Goal: Task Accomplishment & Management: Use online tool/utility

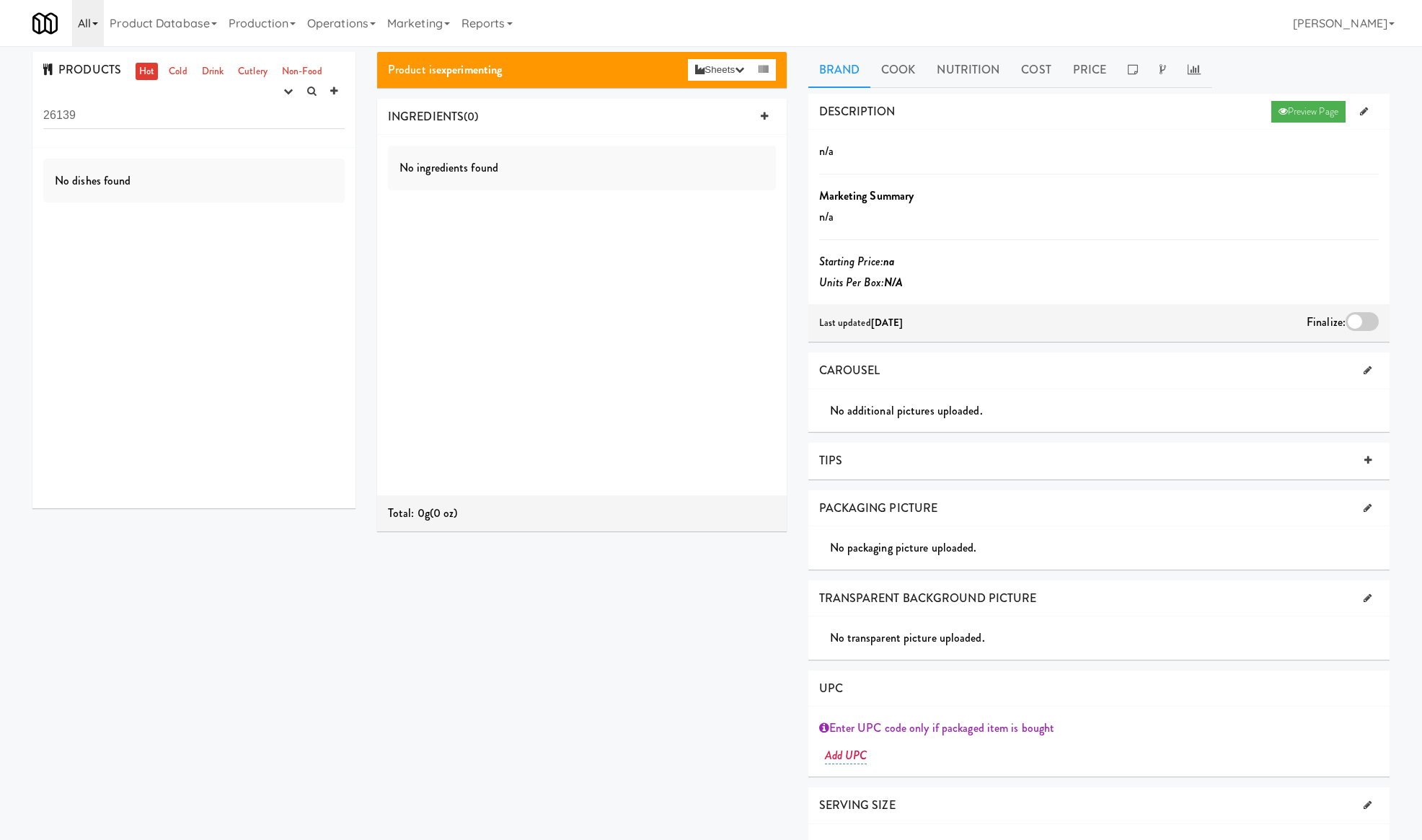
click at [96, 18] on link "All" at bounding box center [88, 23] width 32 height 46
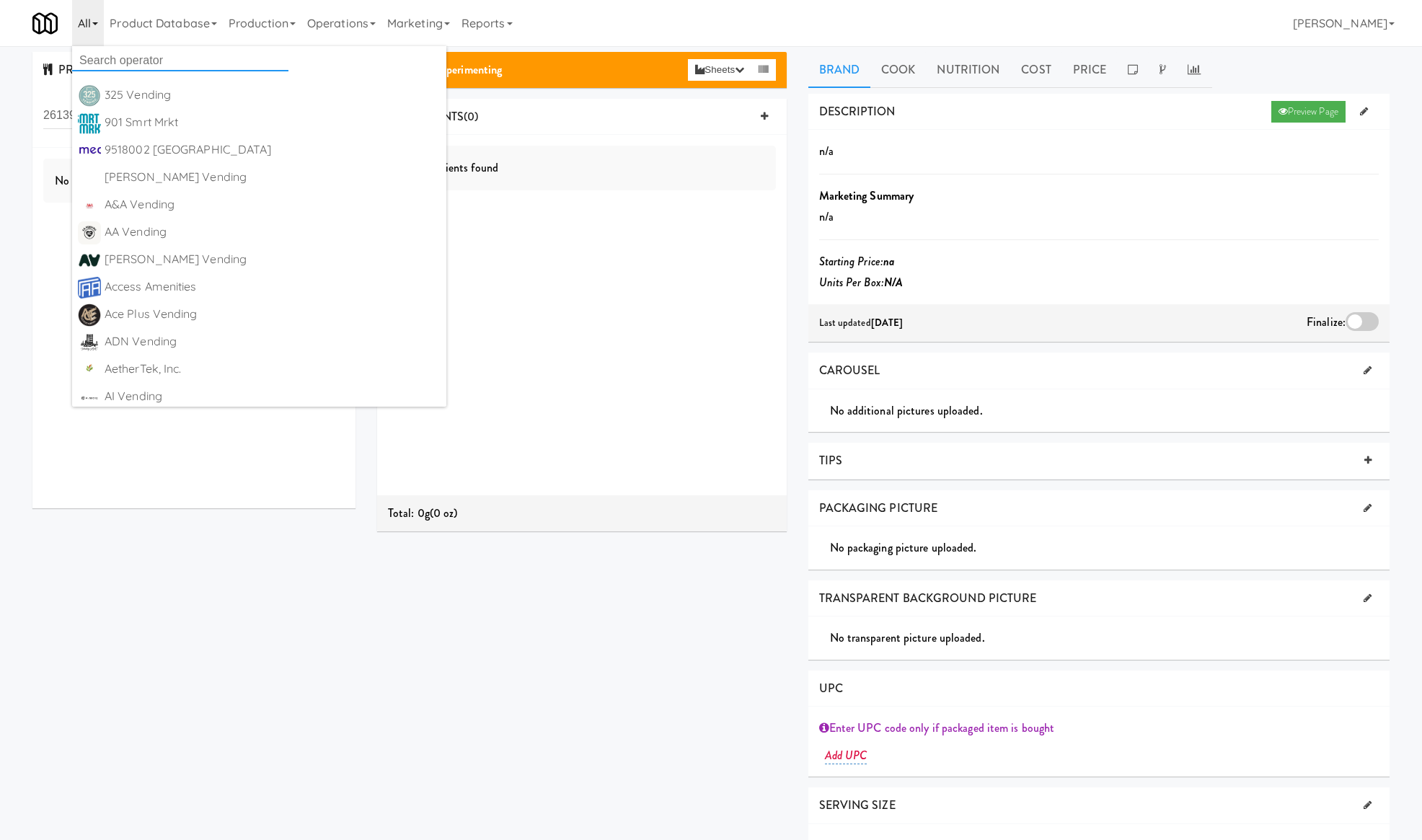
click at [154, 51] on input "text" at bounding box center [180, 60] width 217 height 21
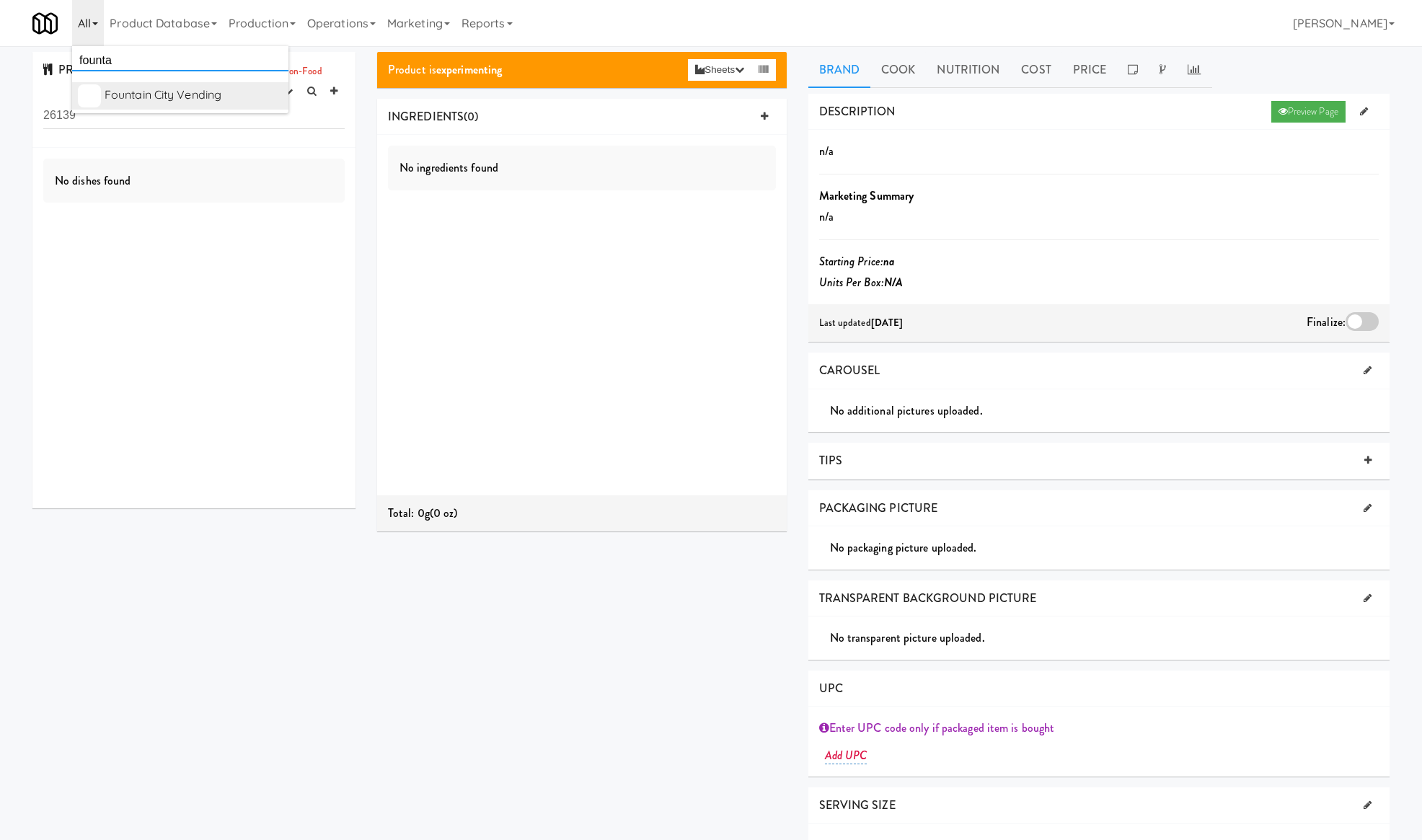
type input "founta"
click at [217, 104] on div "Fountain City Vending" at bounding box center [193, 95] width 178 height 21
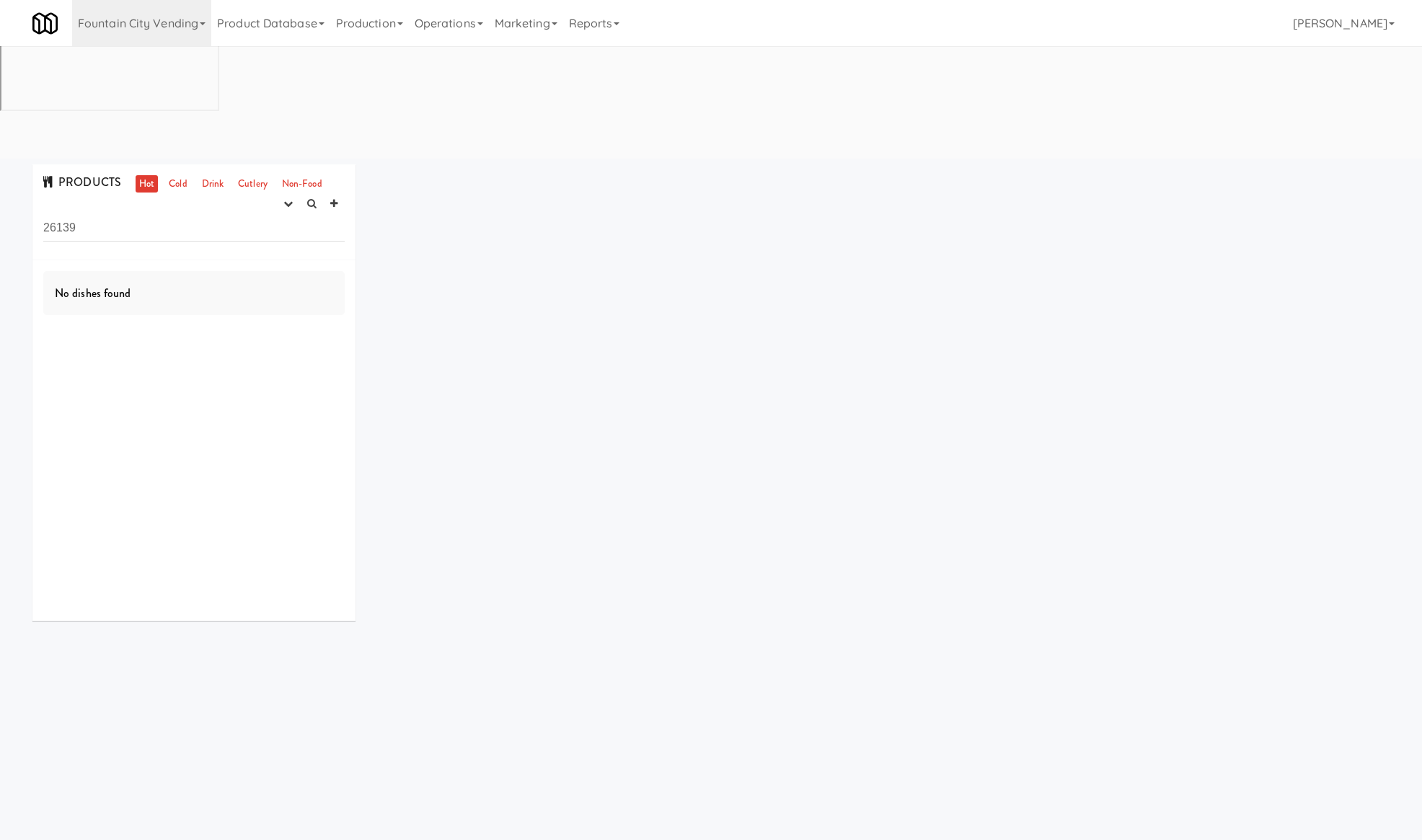
click at [75, 215] on input "26139" at bounding box center [194, 228] width 301 height 27
click at [76, 215] on input "26139" at bounding box center [194, 228] width 301 height 27
type input "2613"
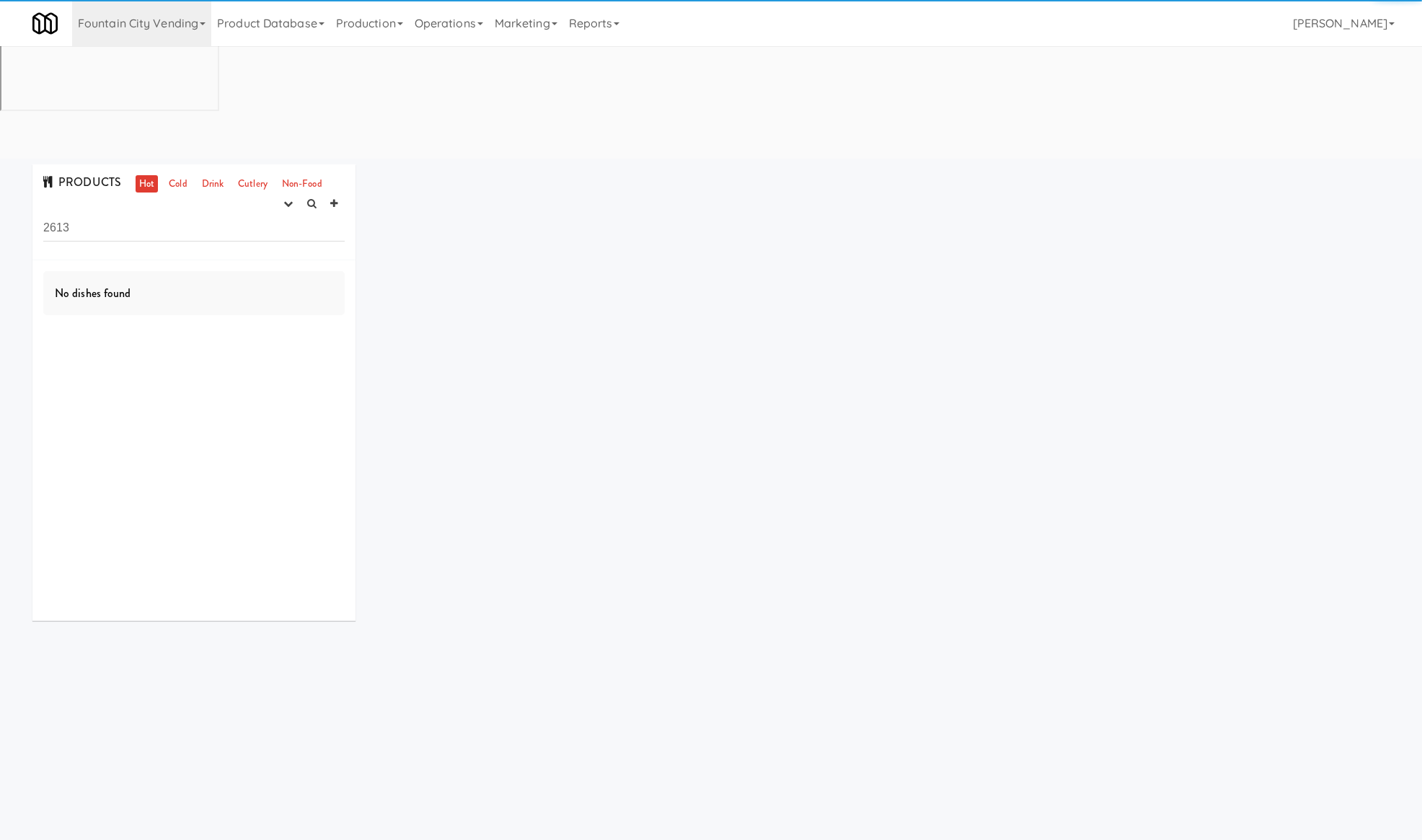
click at [96, 215] on input "2613" at bounding box center [194, 228] width 301 height 27
click at [284, 199] on icon "button" at bounding box center [288, 204] width 9 height 9
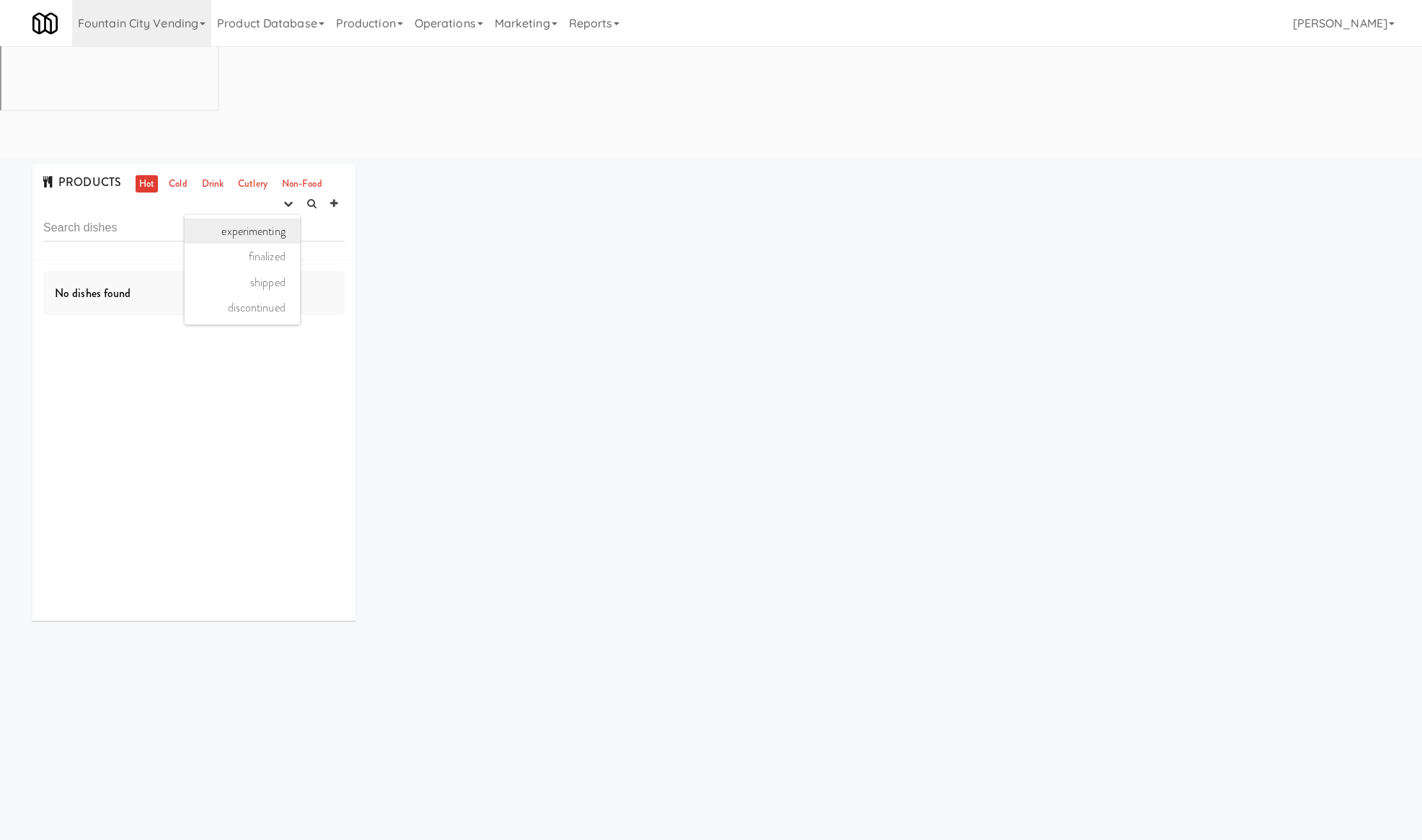
click at [272, 218] on link "experimenting" at bounding box center [242, 231] width 115 height 26
click at [174, 175] on link "Cold" at bounding box center [178, 184] width 25 height 18
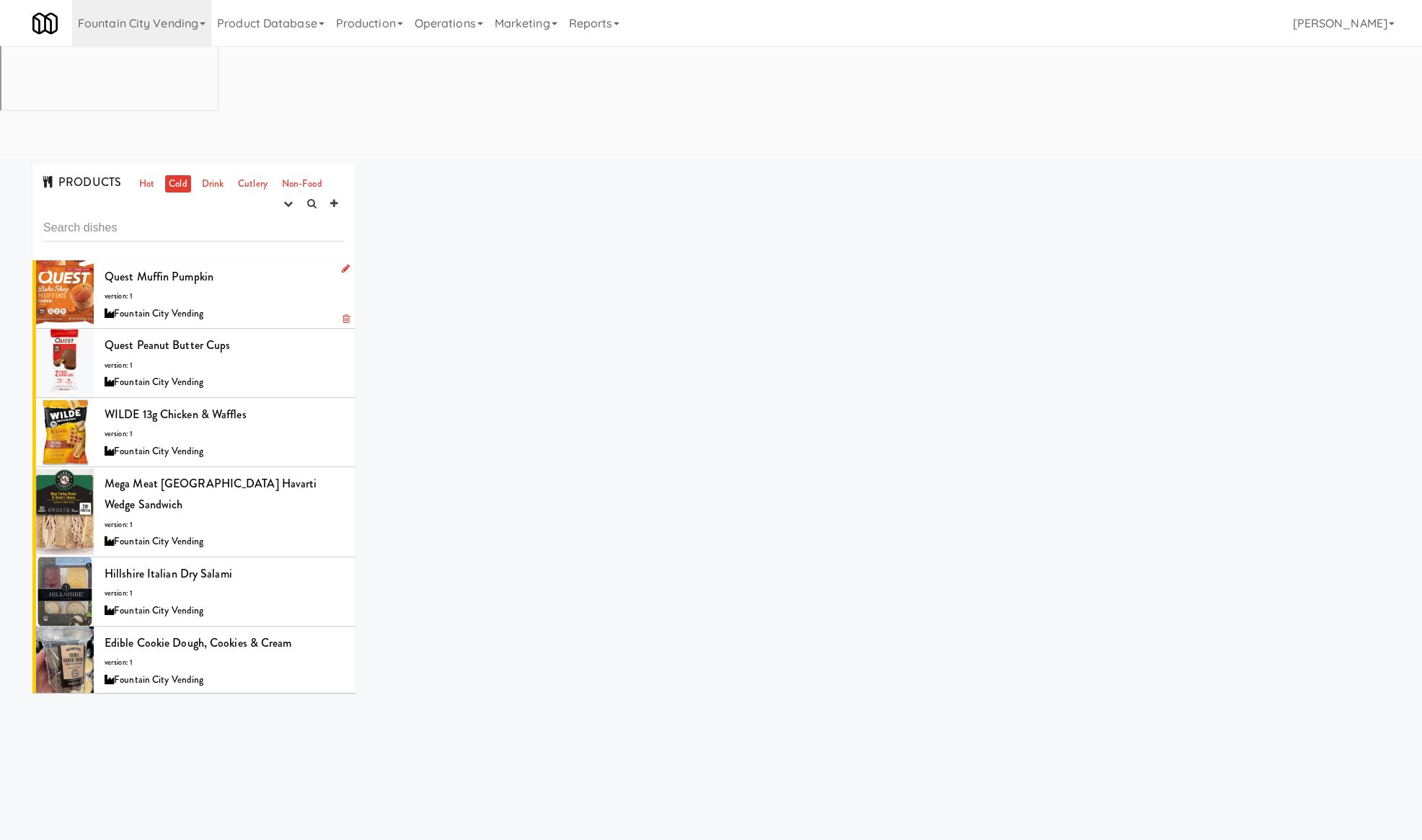
click at [240, 266] on div "Quest Muffin Pumpkin version: 1 Fountain City Vending" at bounding box center [224, 295] width 240 height 57
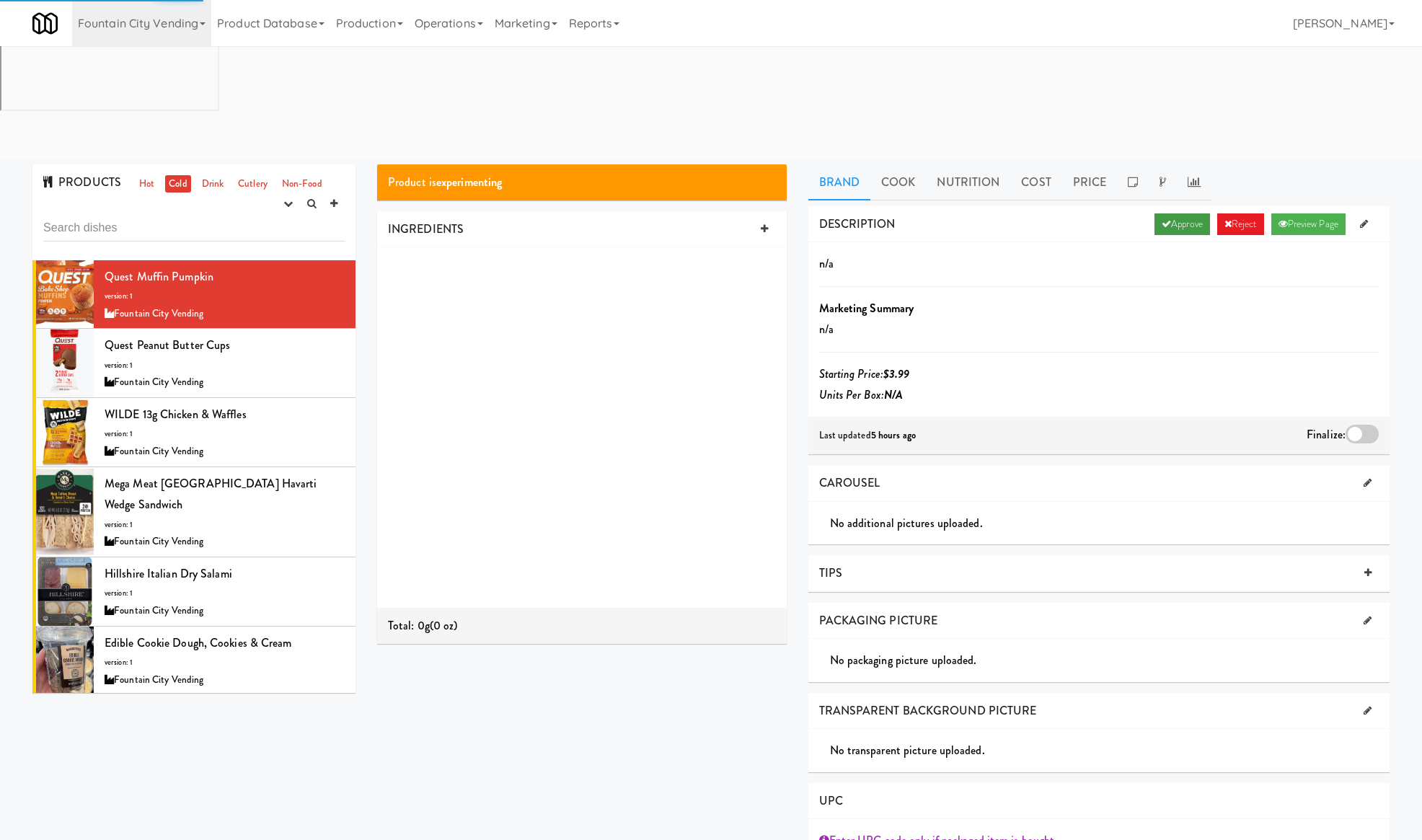
click at [1161, 219] on icon at bounding box center [1166, 224] width 9 height 9
click at [1353, 424] on div at bounding box center [1362, 434] width 33 height 19
click at [0, 0] on input "checkbox" at bounding box center [0, 0] width 0 height 0
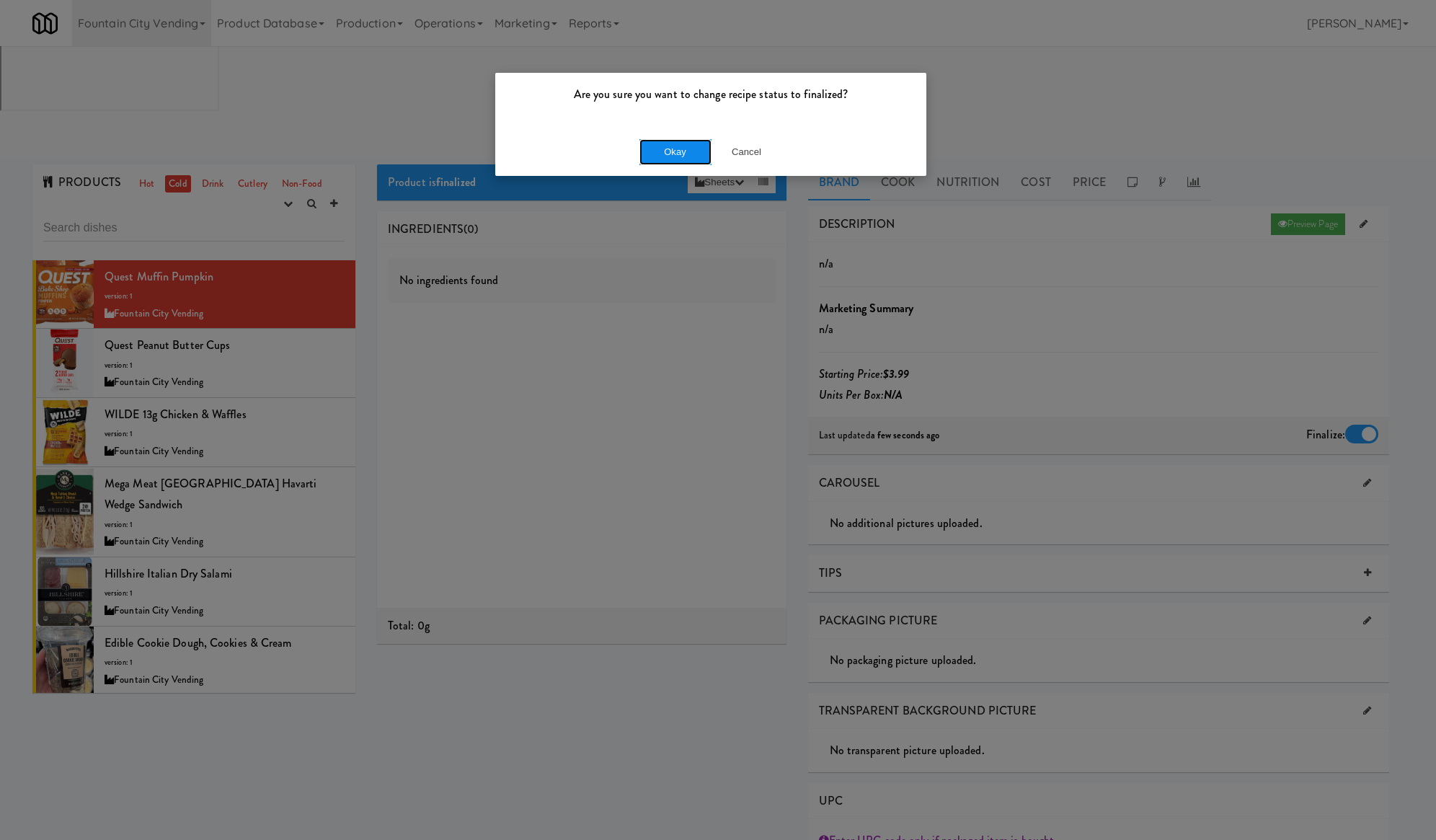
click at [659, 148] on button "Okay" at bounding box center [675, 152] width 72 height 26
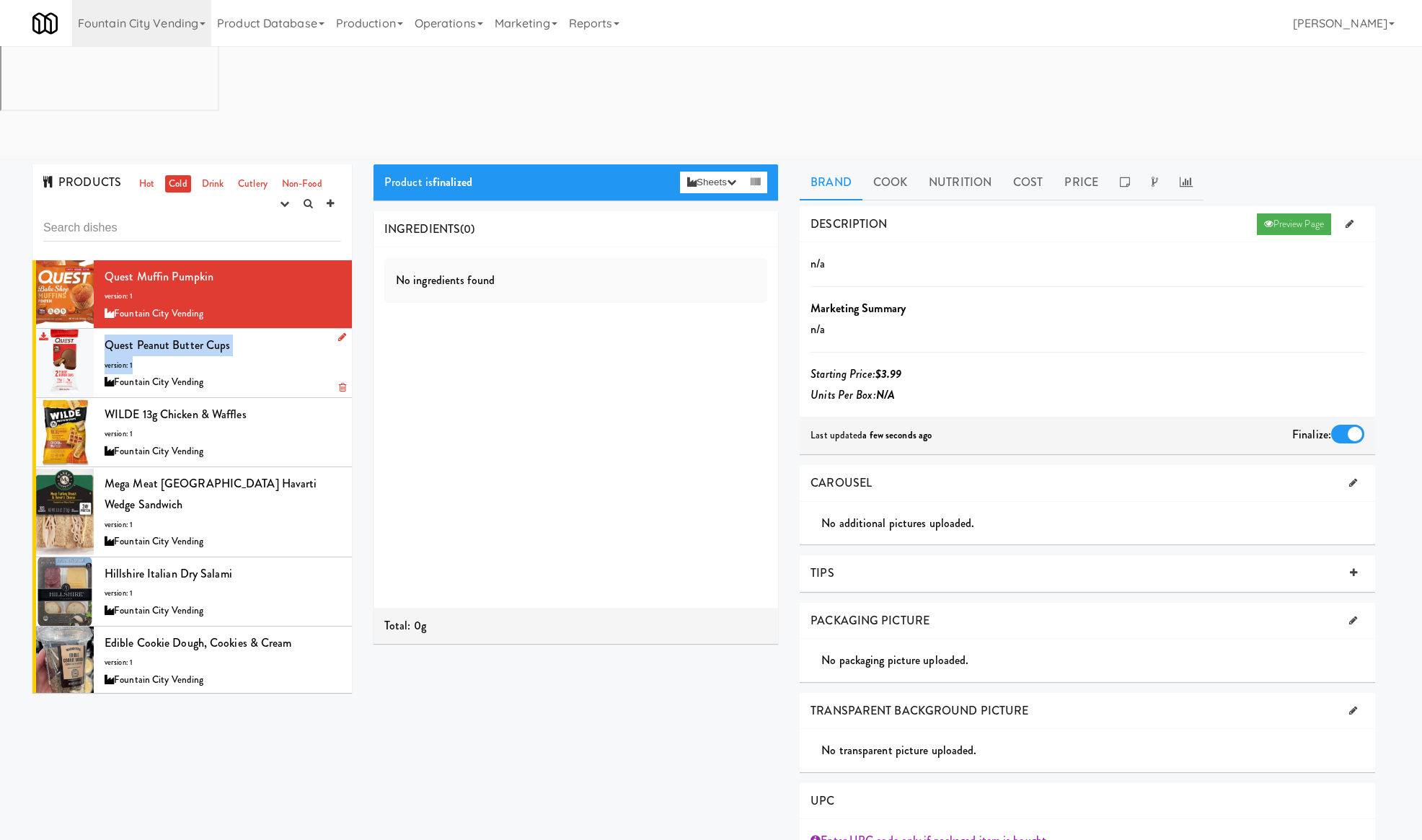
click at [280, 334] on div "Quest Peanut Butter Cups version: 1 Fountain City Vending" at bounding box center [222, 363] width 236 height 57
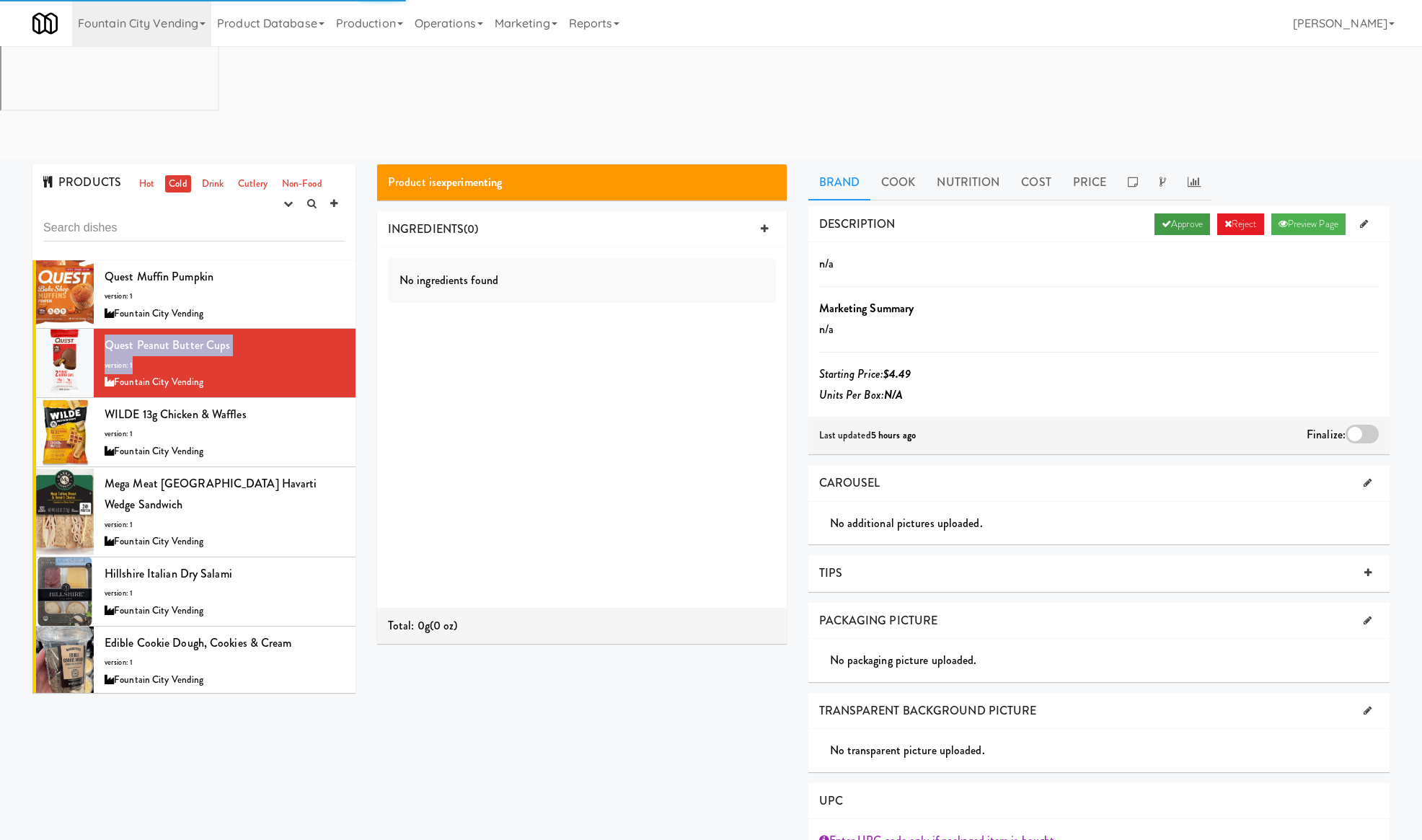
click at [1183, 213] on link "Approve" at bounding box center [1182, 224] width 55 height 21
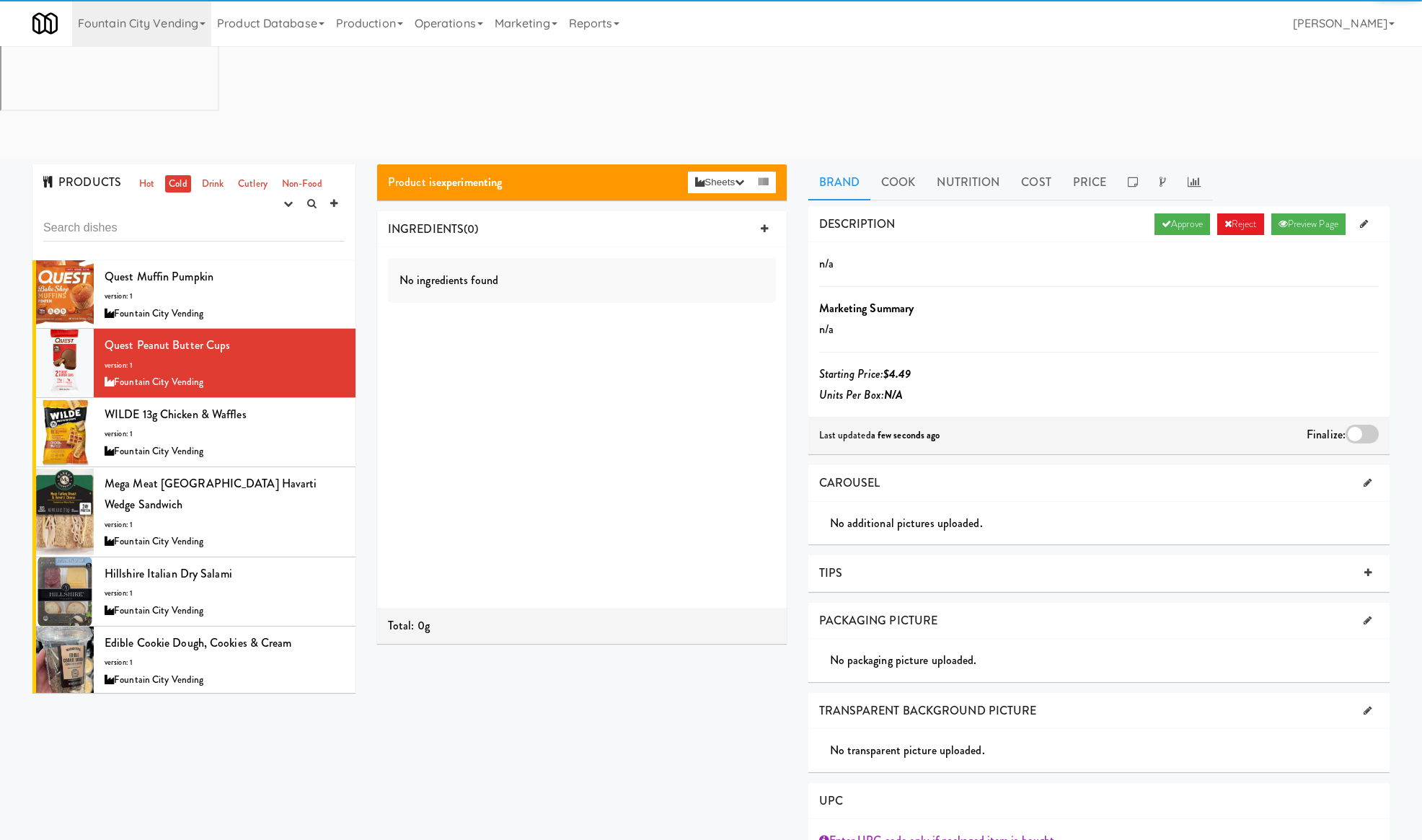
click at [1364, 424] on div at bounding box center [1362, 434] width 33 height 19
click at [0, 0] on input "checkbox" at bounding box center [0, 0] width 0 height 0
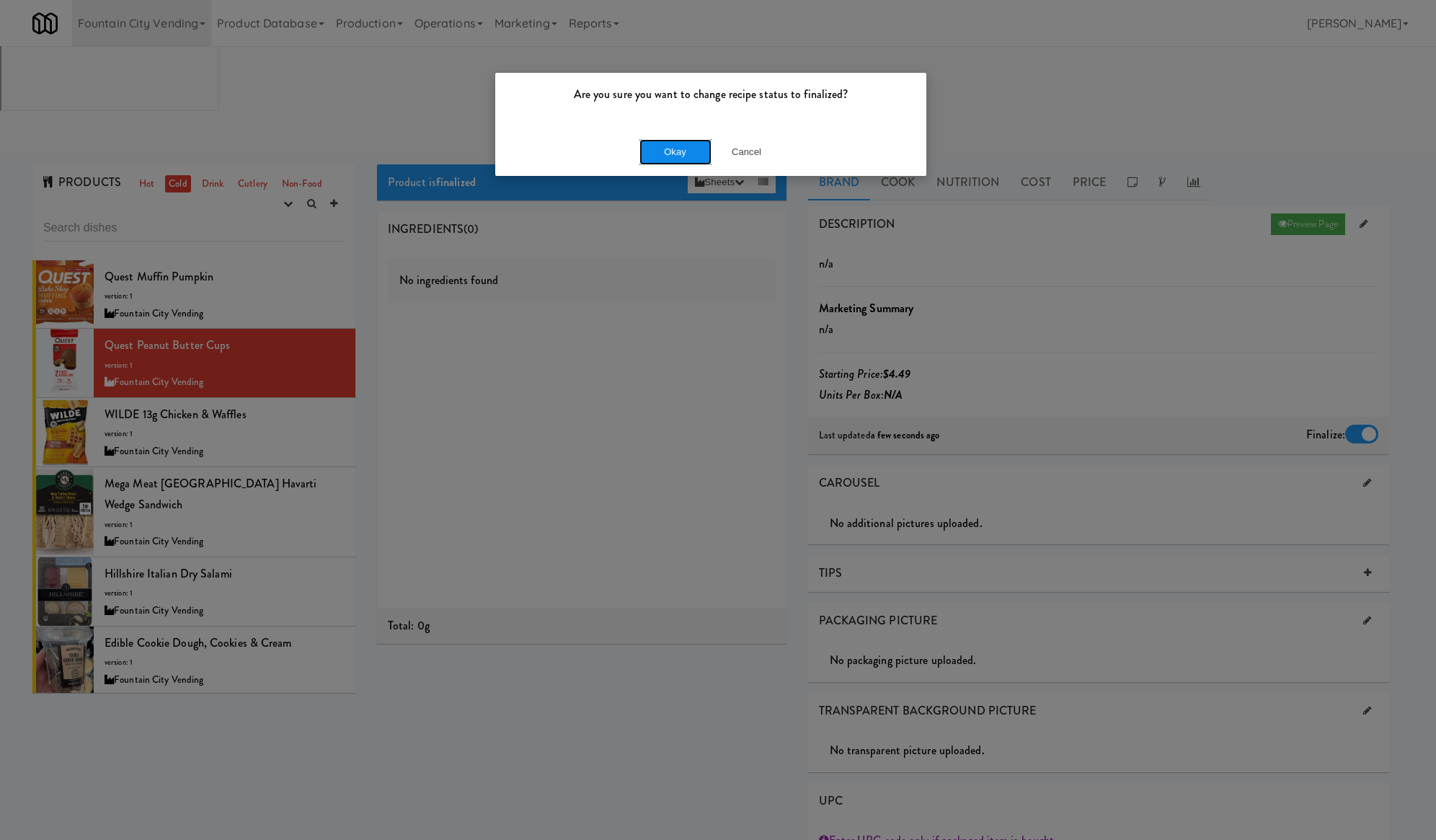
click at [695, 143] on button "Okay" at bounding box center [675, 152] width 72 height 26
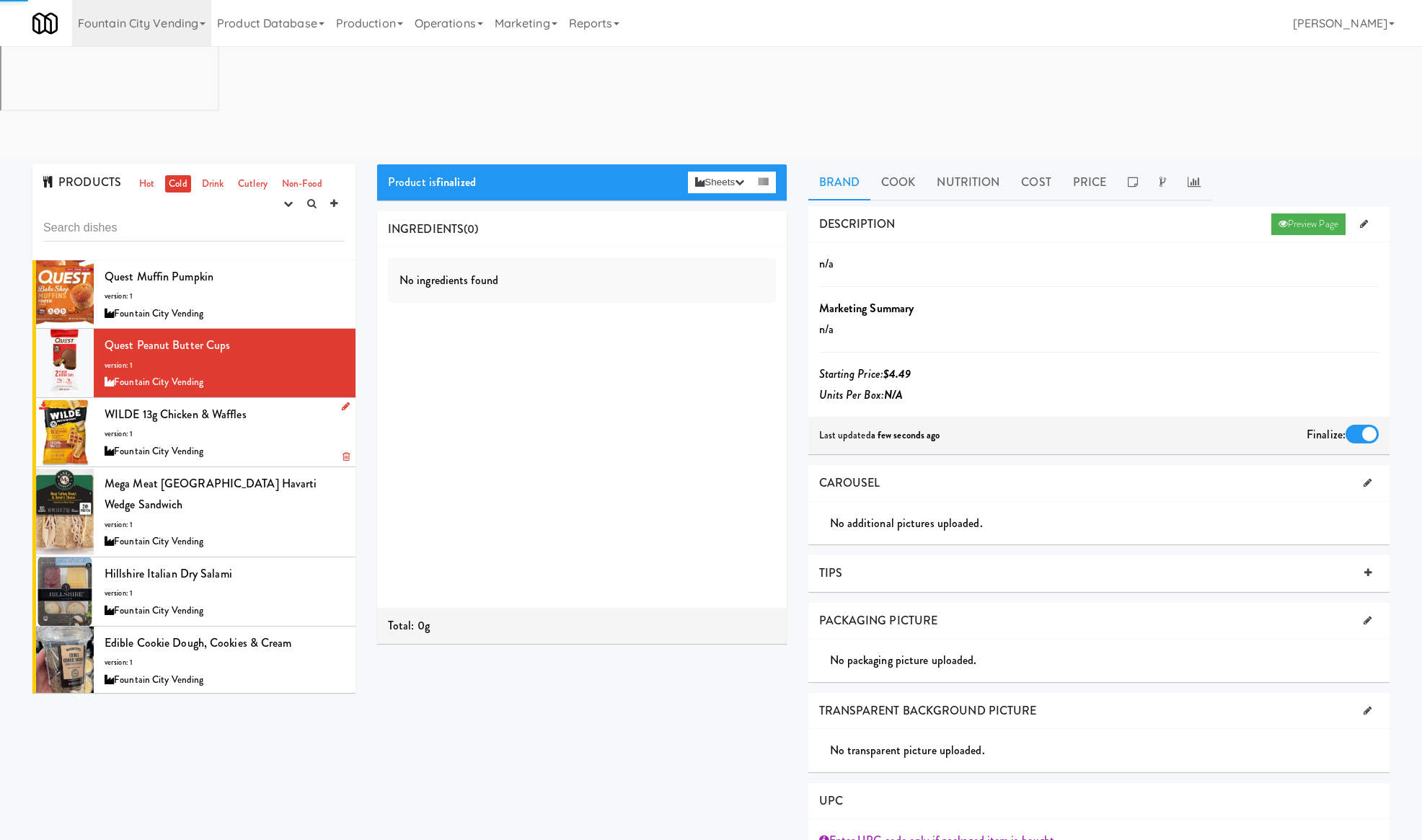
click at [254, 443] on div "Fountain City Vending" at bounding box center [224, 451] width 240 height 18
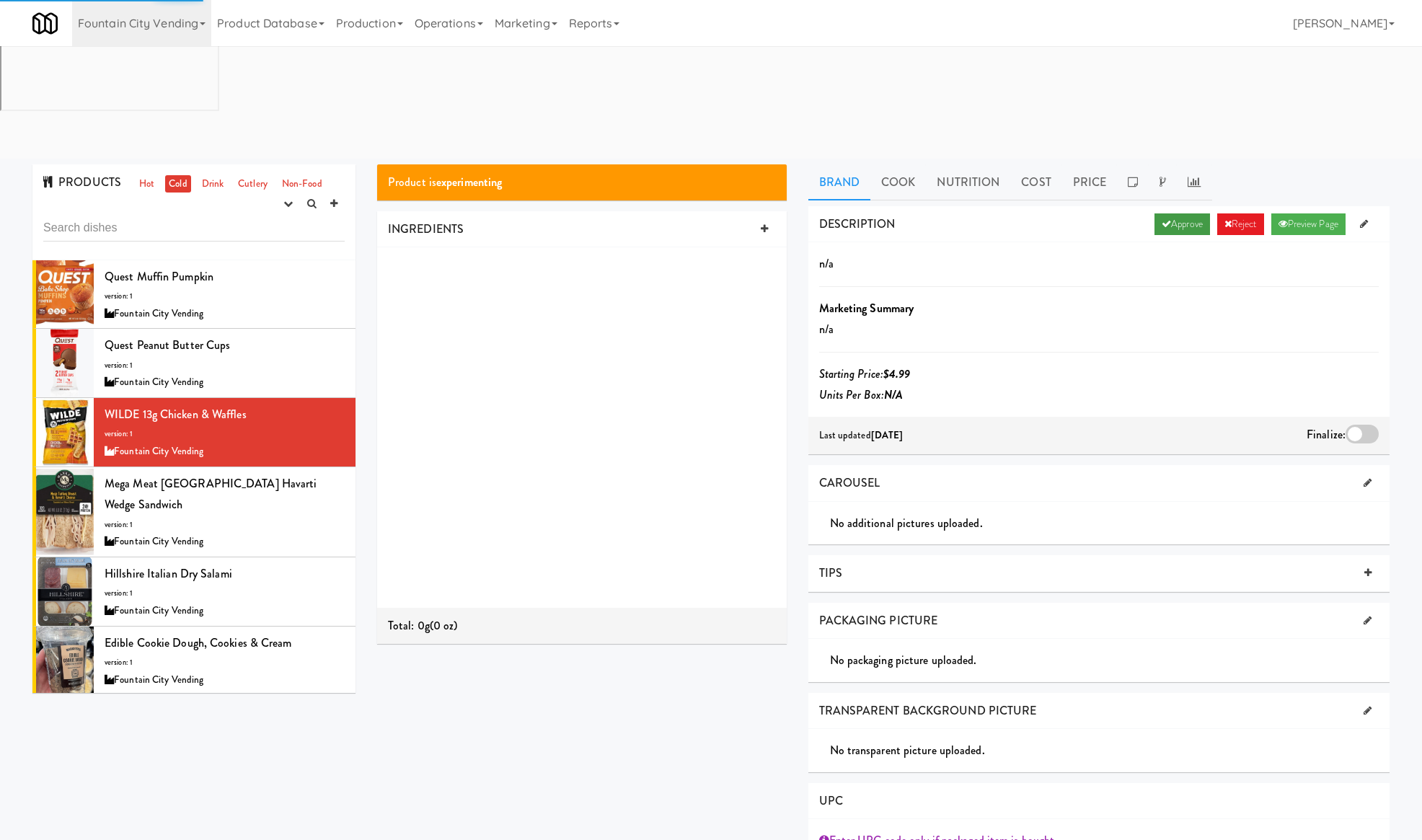
click at [1176, 213] on link "Approve" at bounding box center [1182, 224] width 55 height 21
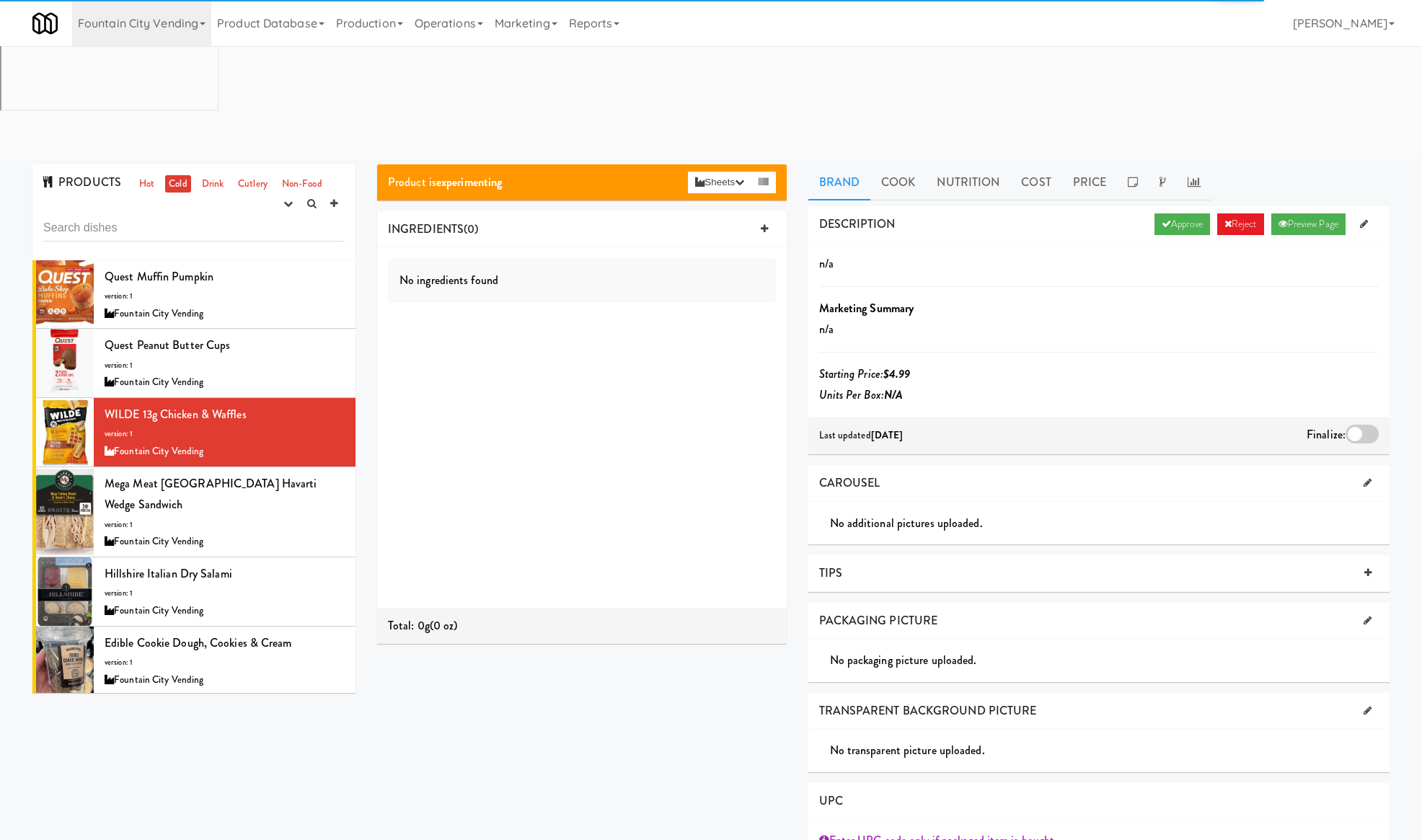
click at [1370, 424] on div at bounding box center [1362, 434] width 33 height 19
click at [0, 0] on input "checkbox" at bounding box center [0, 0] width 0 height 0
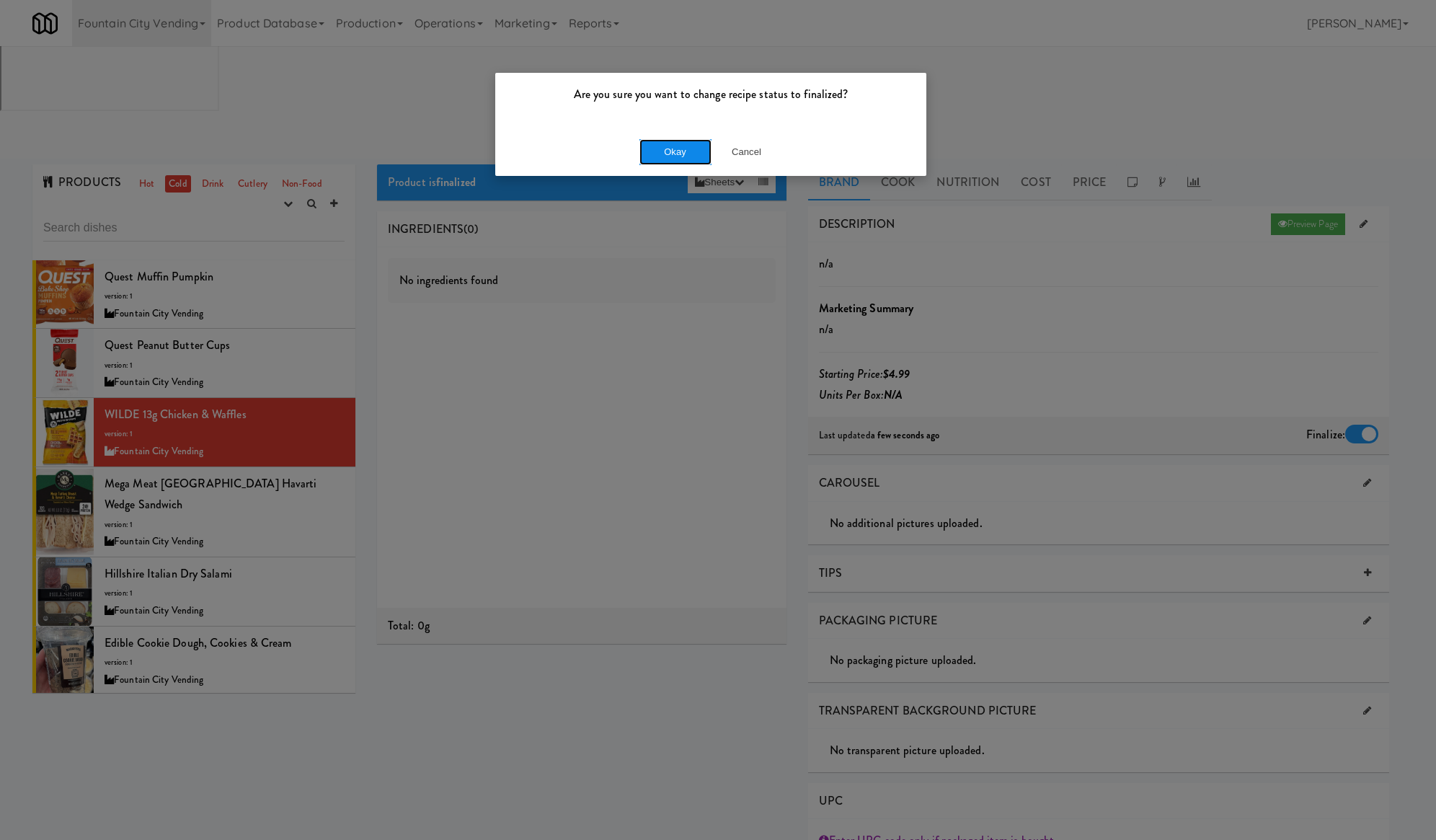
click at [664, 152] on button "Okay" at bounding box center [675, 152] width 72 height 26
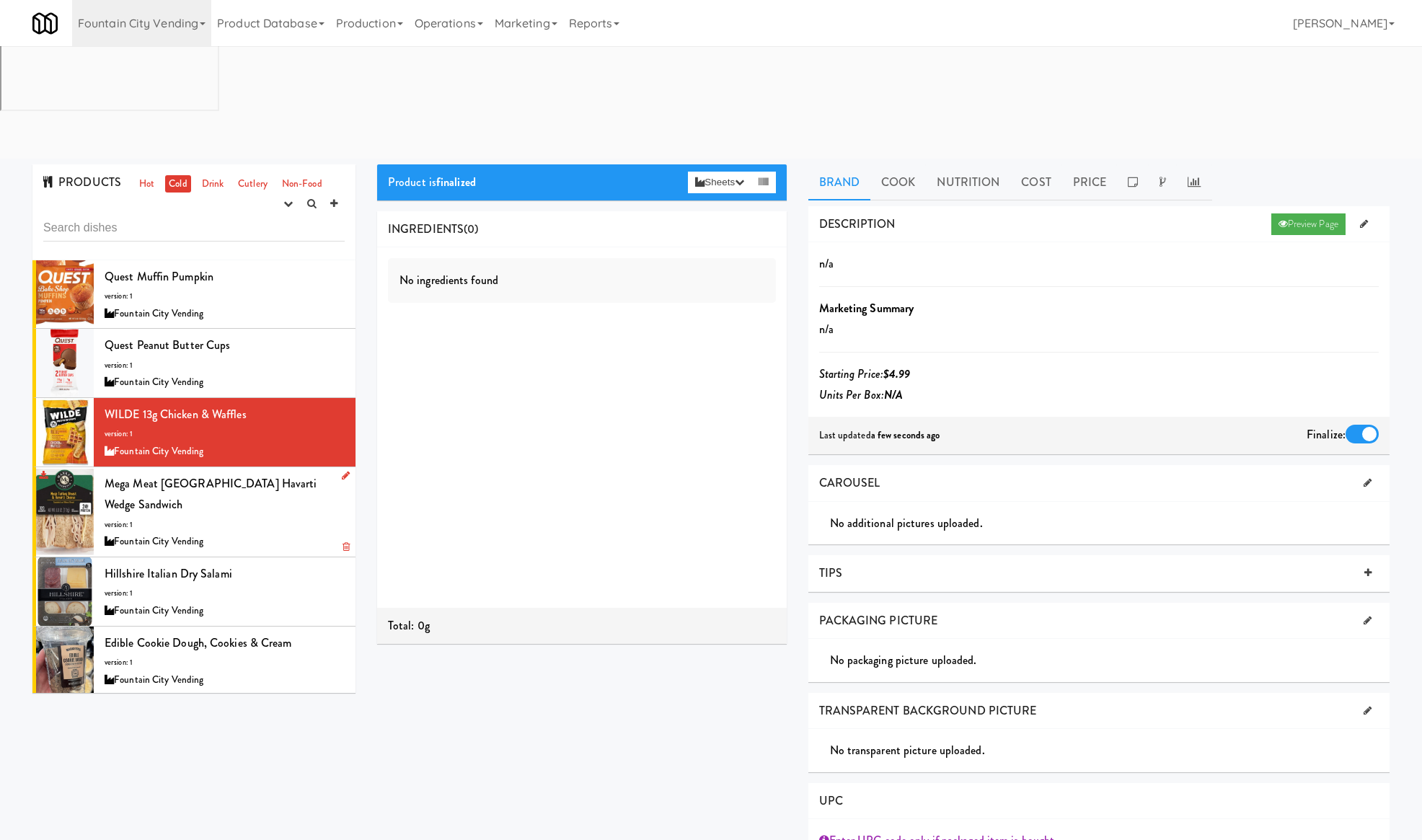
click at [281, 533] on div "Fountain City Vending" at bounding box center [224, 541] width 240 height 18
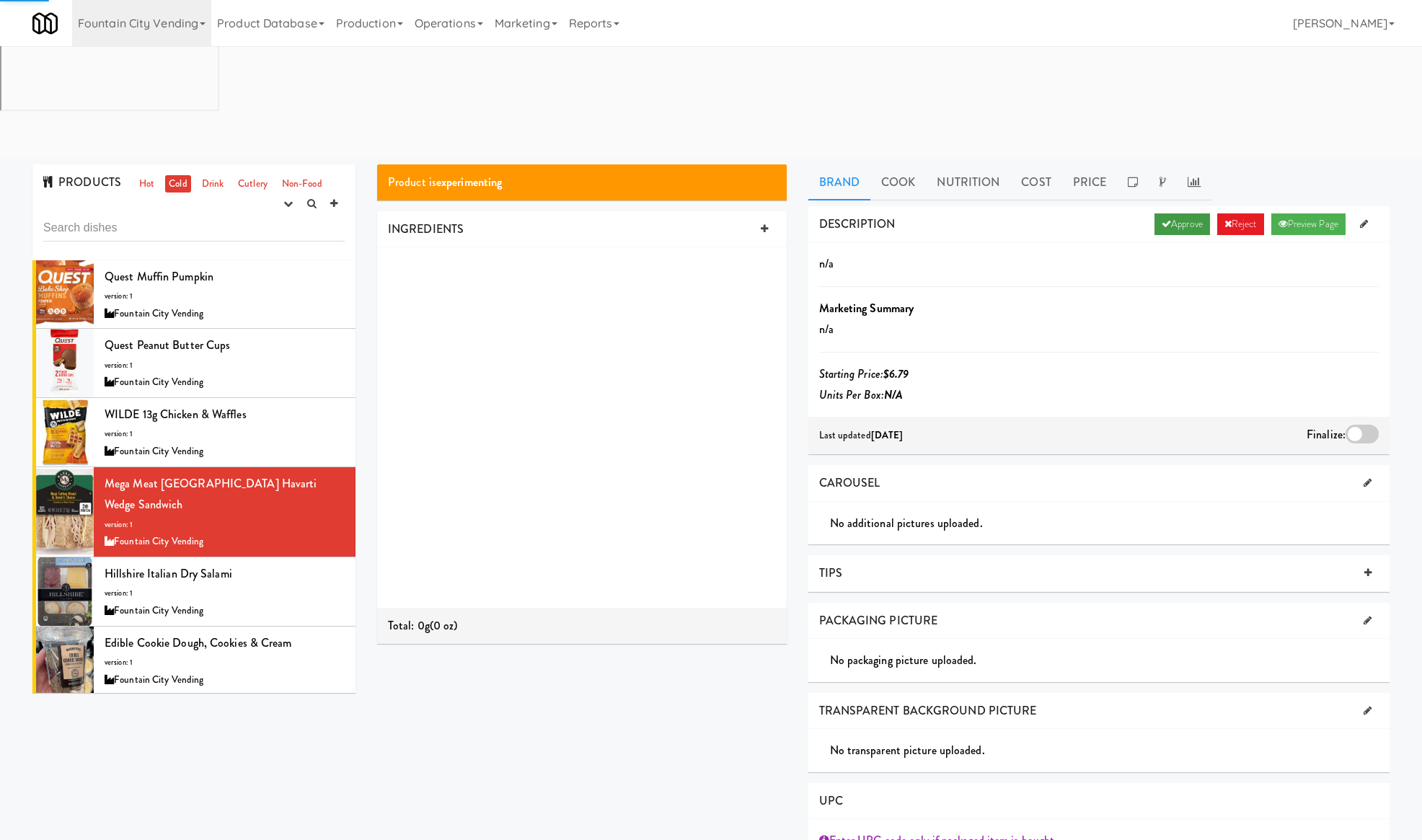
click at [1182, 213] on link "Approve" at bounding box center [1182, 224] width 55 height 21
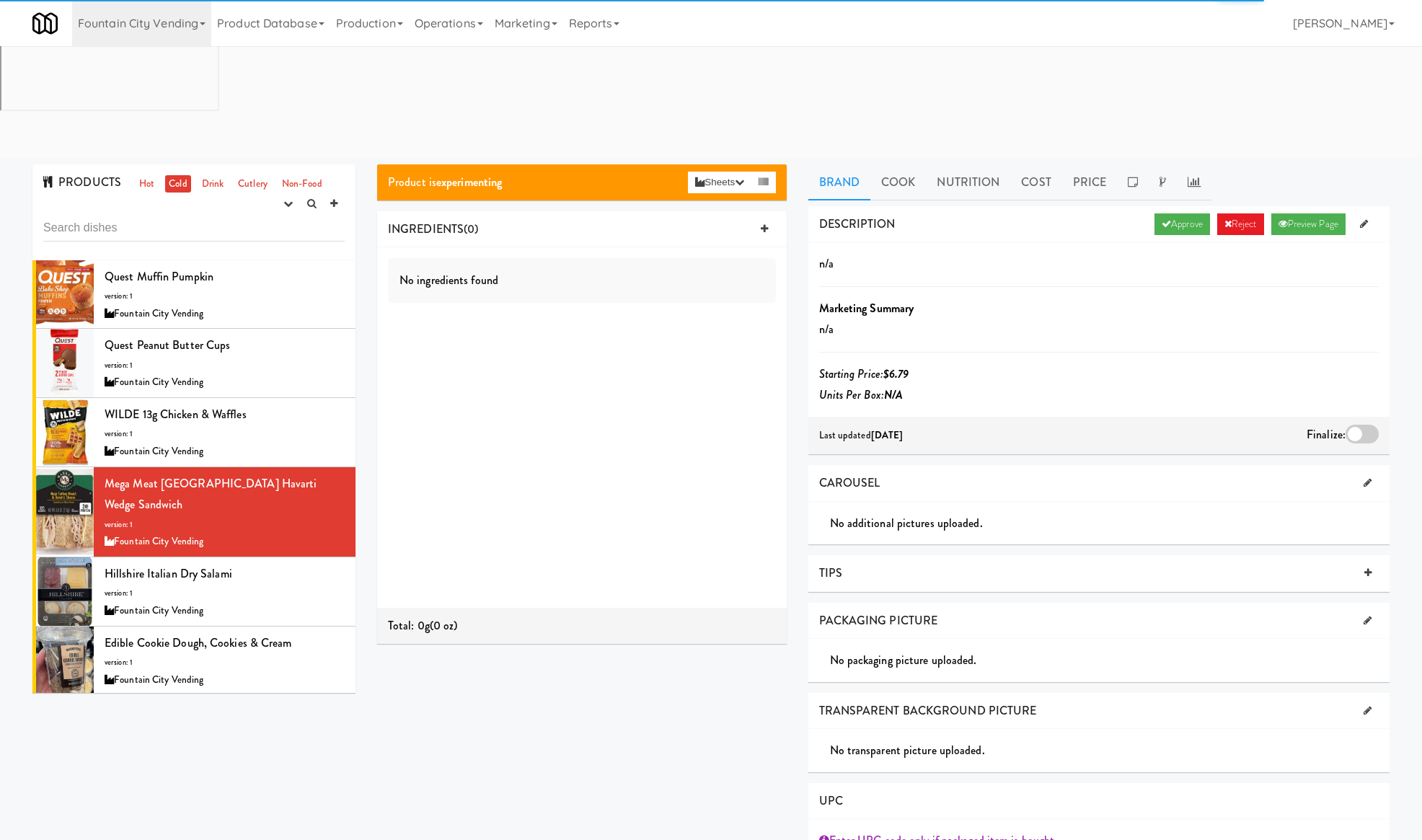
click at [1367, 424] on div at bounding box center [1362, 434] width 33 height 19
click at [0, 0] on input "checkbox" at bounding box center [0, 0] width 0 height 0
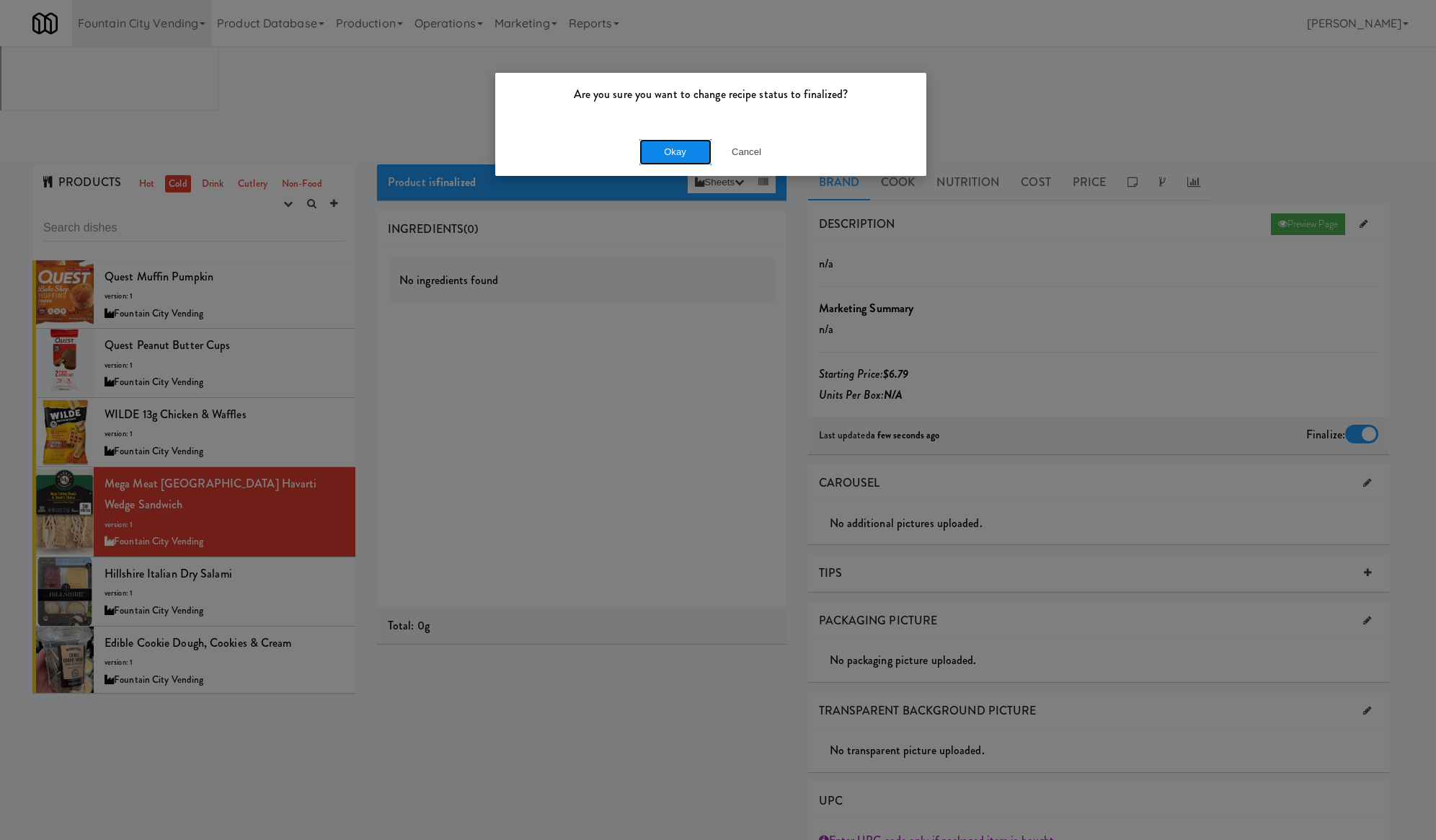
click at [704, 149] on button "Okay" at bounding box center [675, 152] width 72 height 26
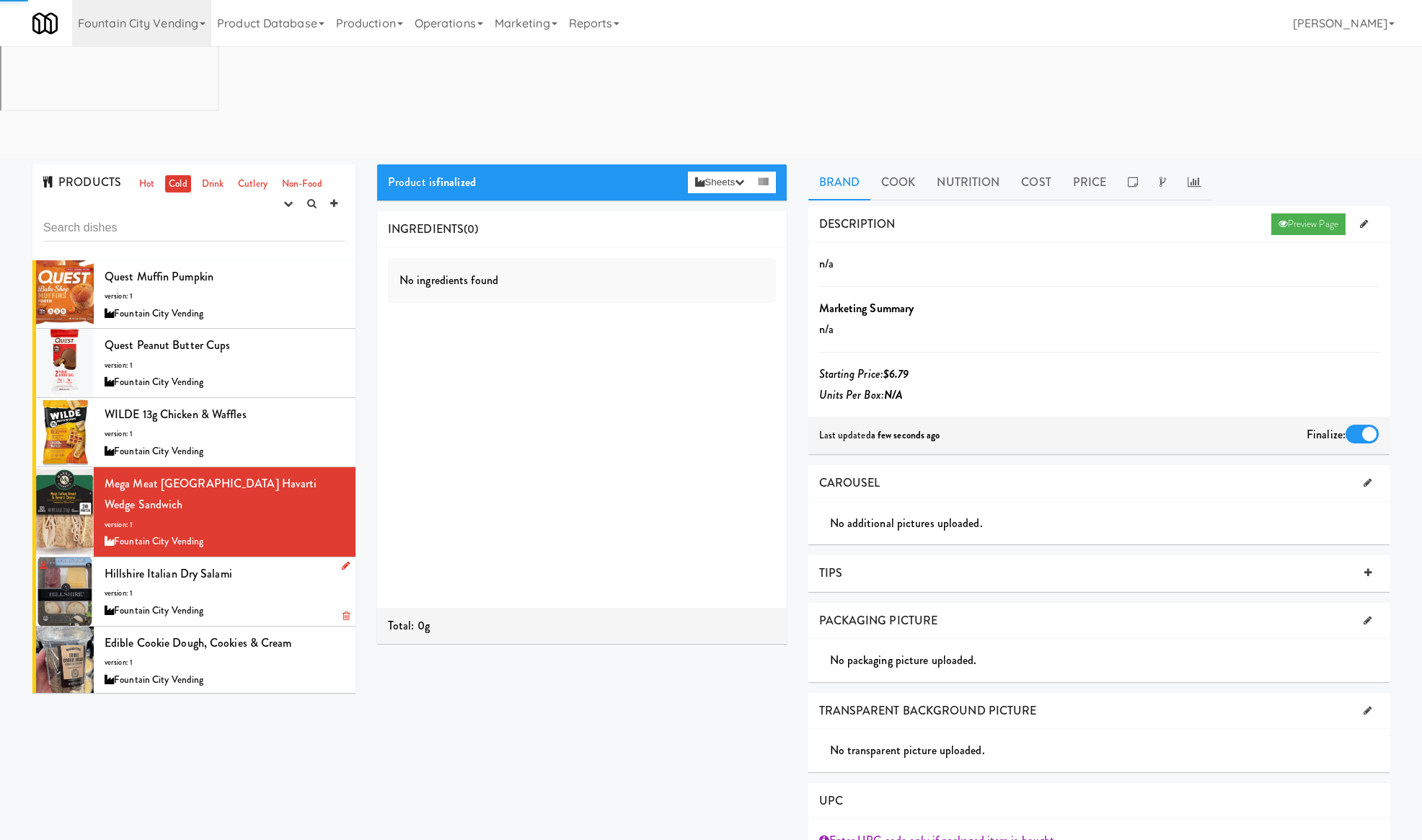
click at [296, 563] on div "Hillshire Italian Dry Salami version: 1 Fountain City Vending" at bounding box center [224, 591] width 240 height 57
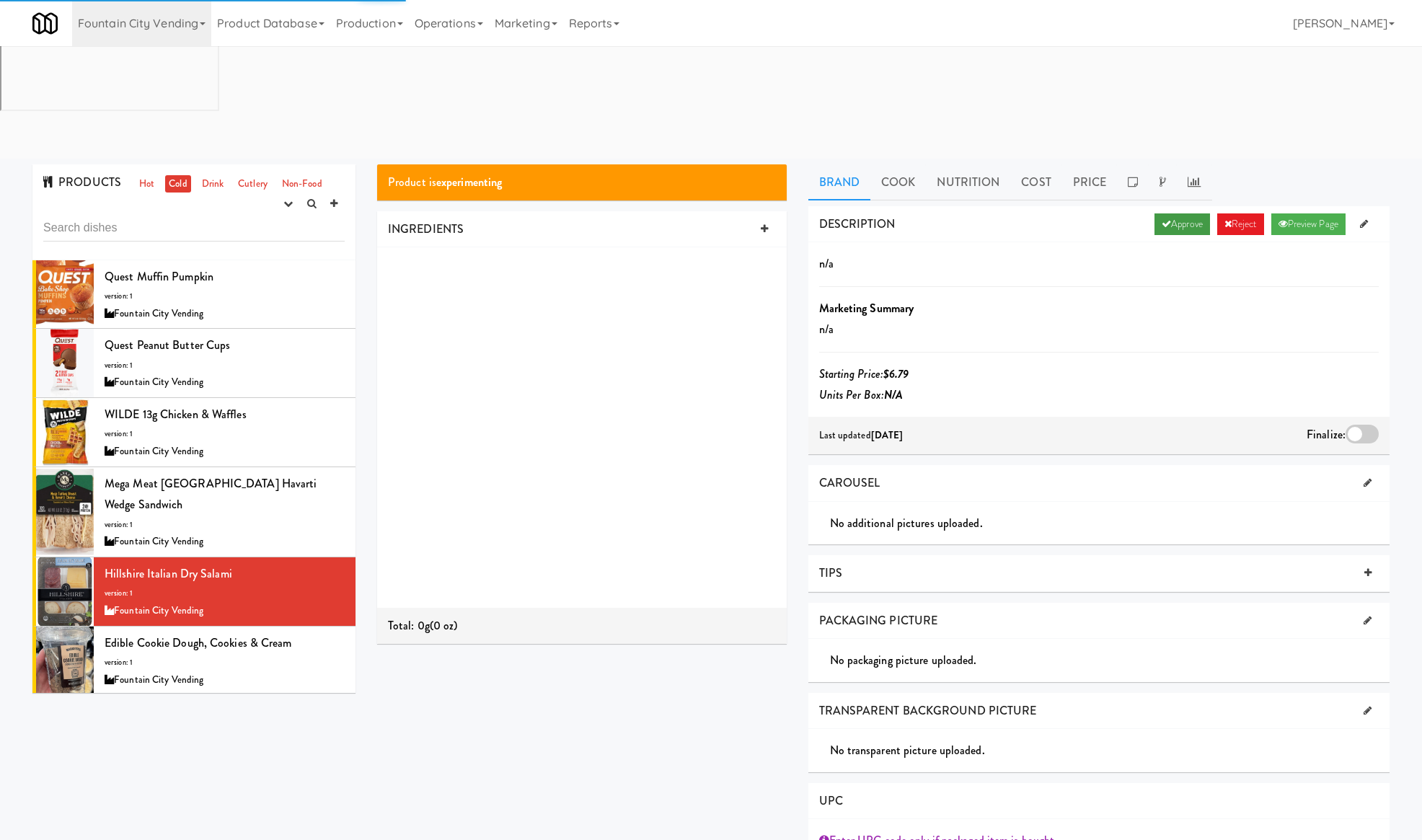
click at [1175, 213] on link "Approve" at bounding box center [1182, 224] width 55 height 21
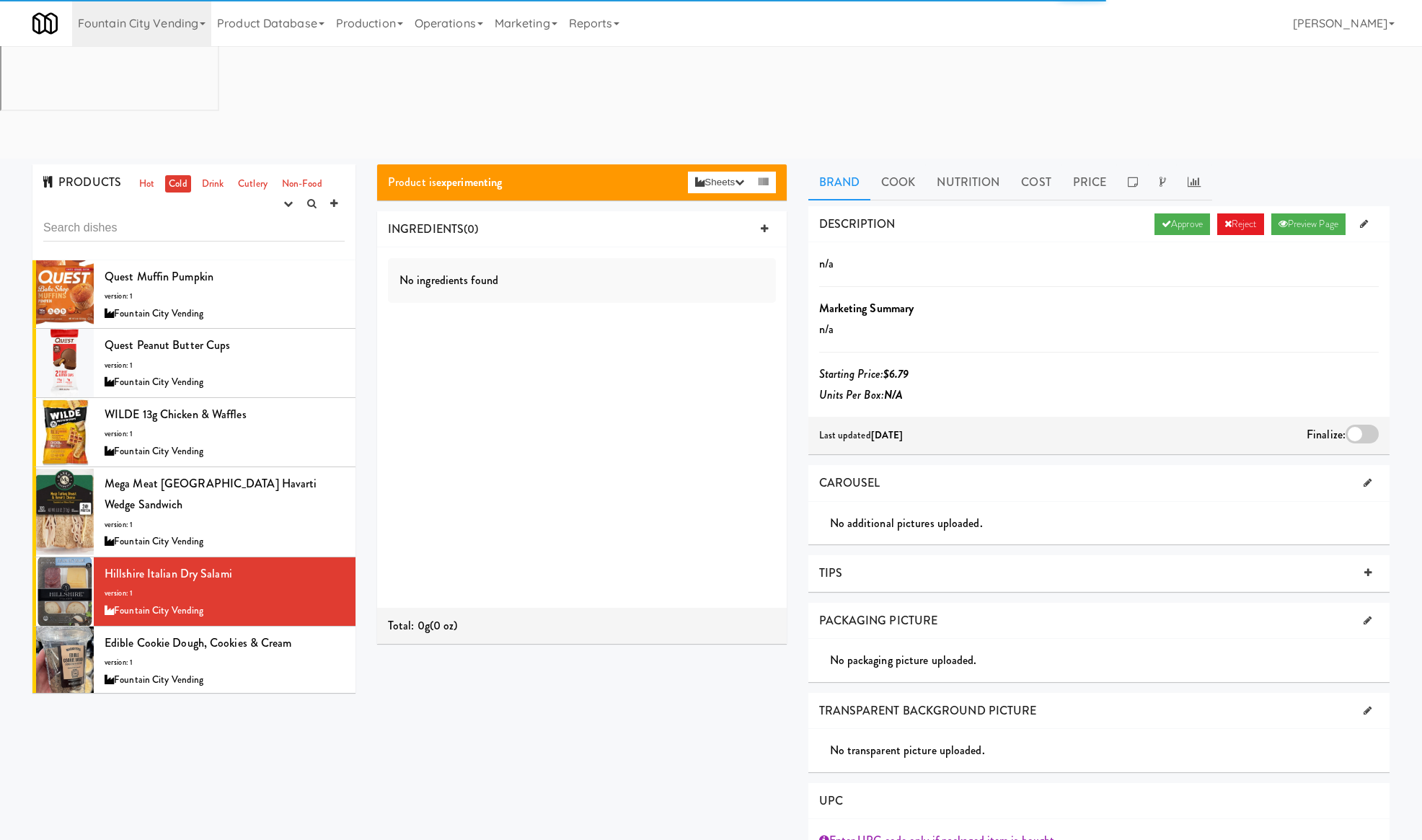
click at [1356, 424] on div at bounding box center [1362, 434] width 33 height 19
click at [0, 0] on input "checkbox" at bounding box center [0, 0] width 0 height 0
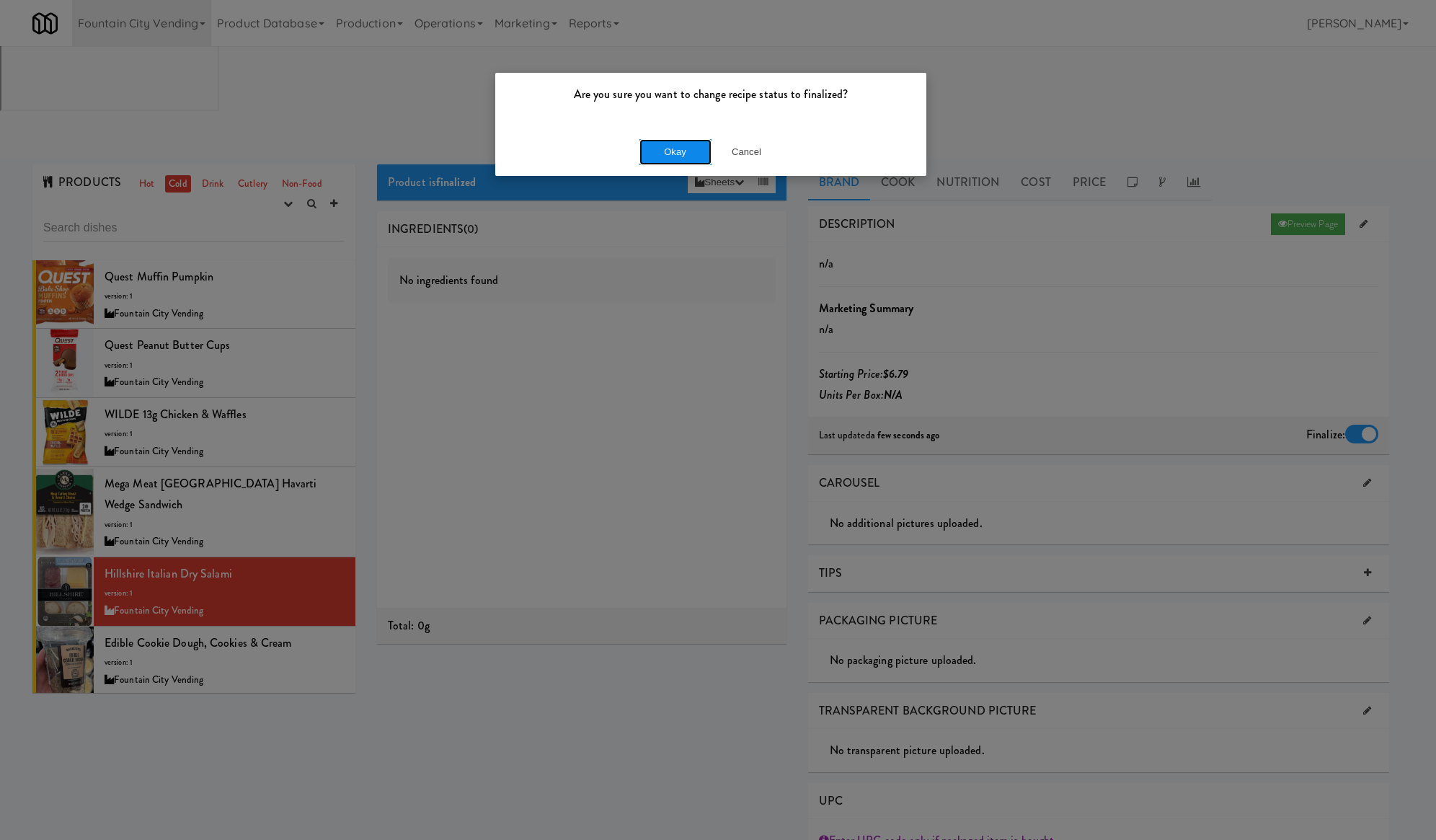
click at [699, 160] on button "Okay" at bounding box center [675, 152] width 72 height 26
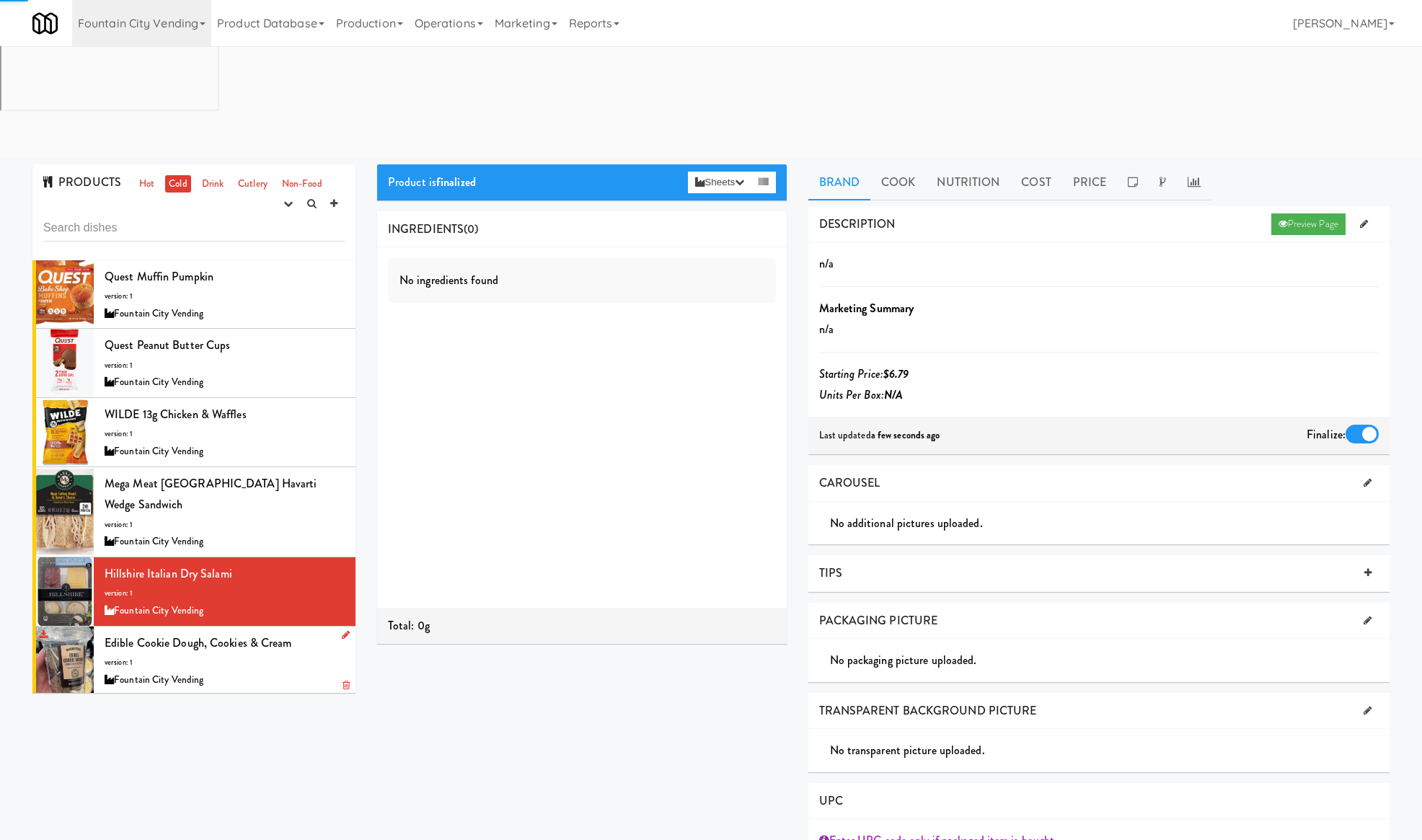
click at [301, 632] on div "Edible Cookie Dough, Cookies & Cream version: 1 Fountain City Vending" at bounding box center [224, 661] width 240 height 57
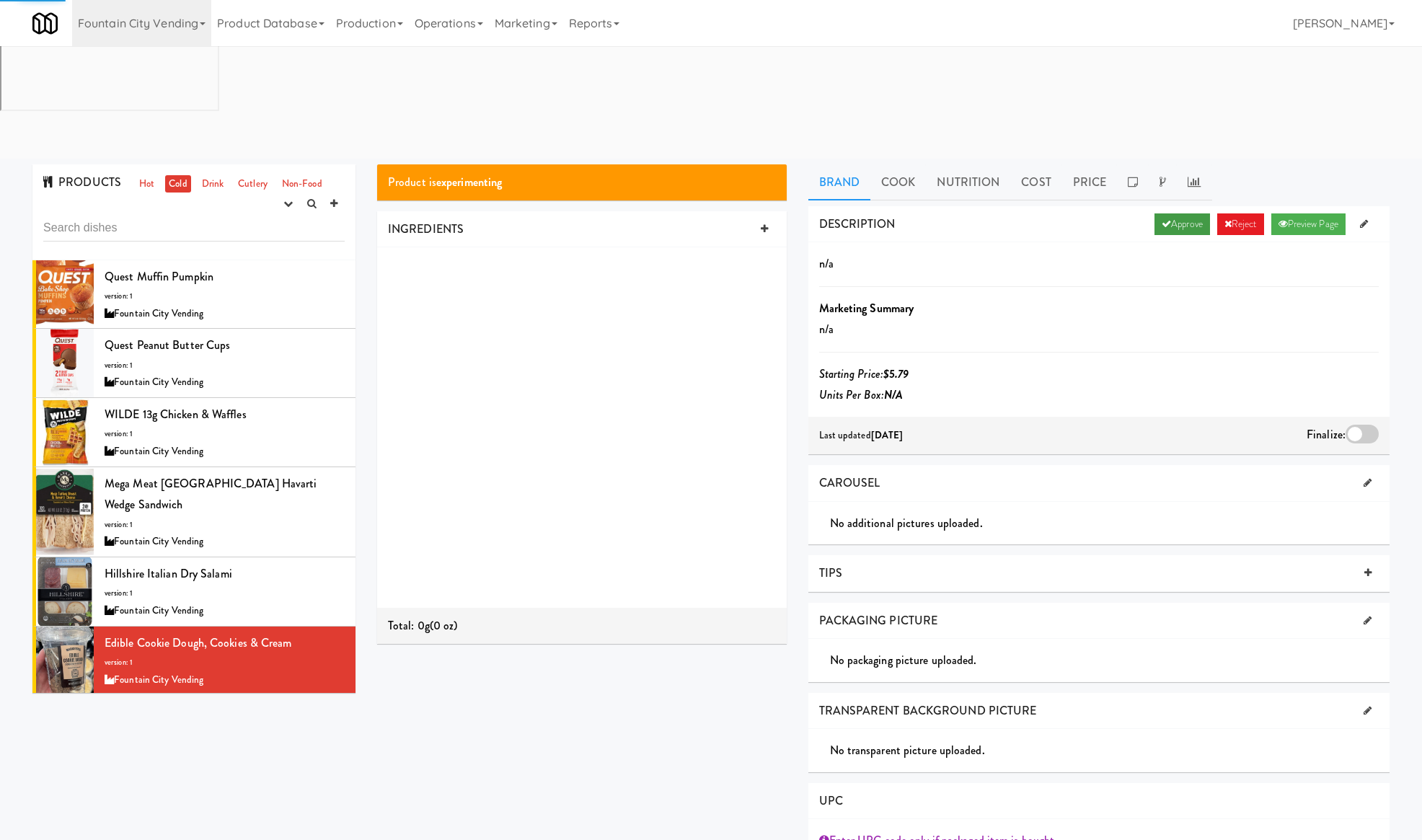
click at [1182, 213] on link "Approve" at bounding box center [1182, 224] width 55 height 21
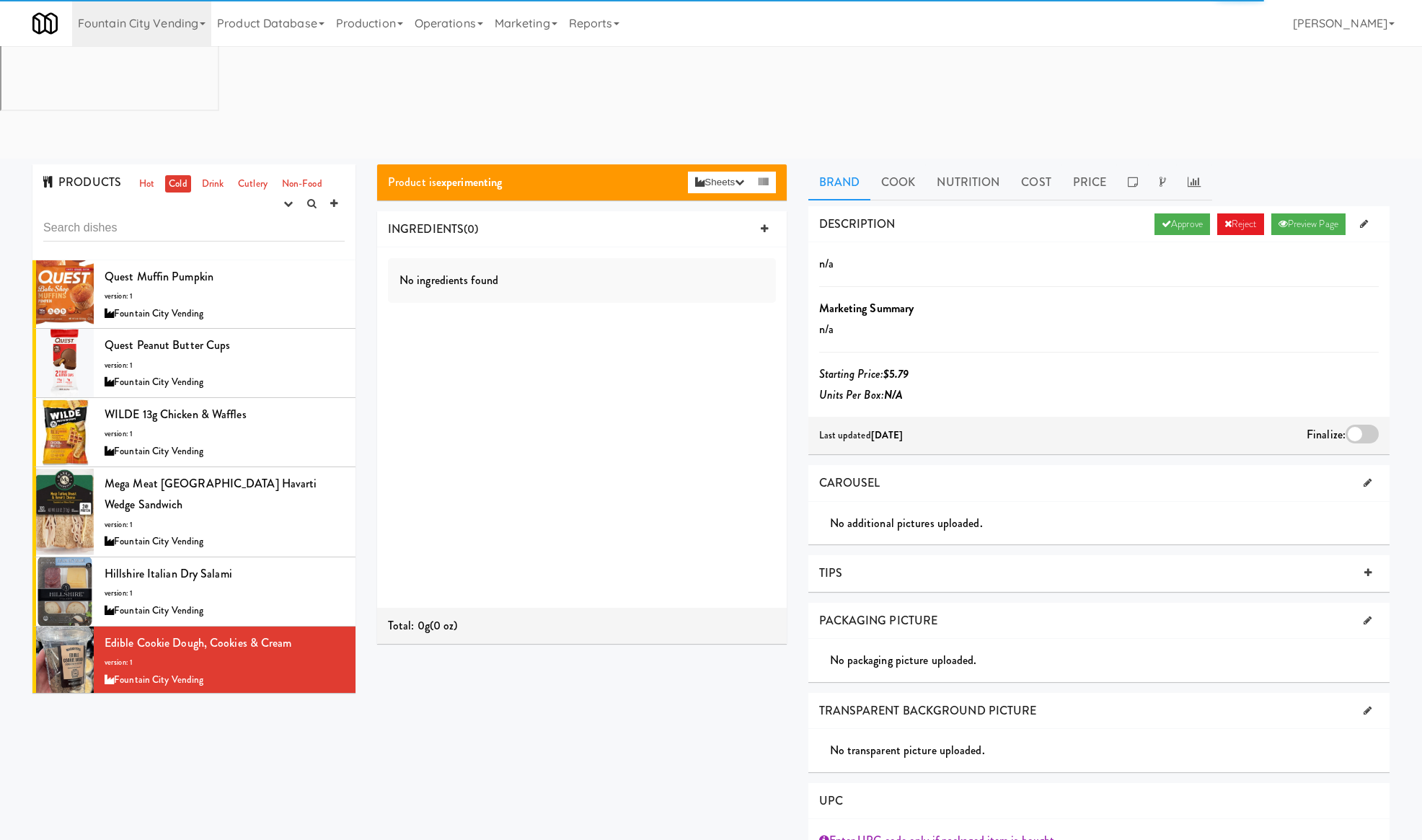
click at [1358, 424] on div at bounding box center [1362, 434] width 33 height 19
click at [0, 0] on input "checkbox" at bounding box center [0, 0] width 0 height 0
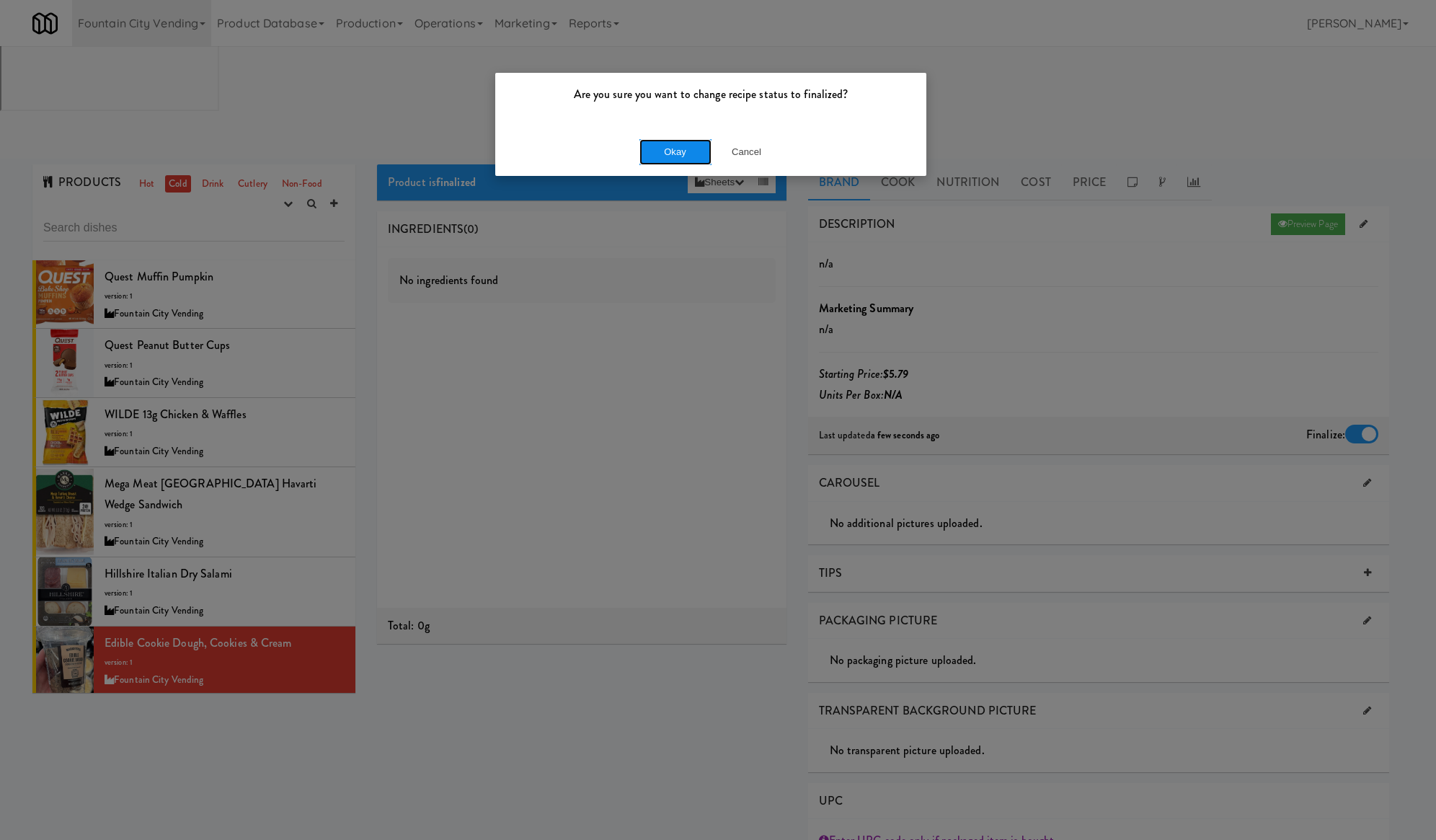
click at [690, 147] on button "Okay" at bounding box center [675, 152] width 72 height 26
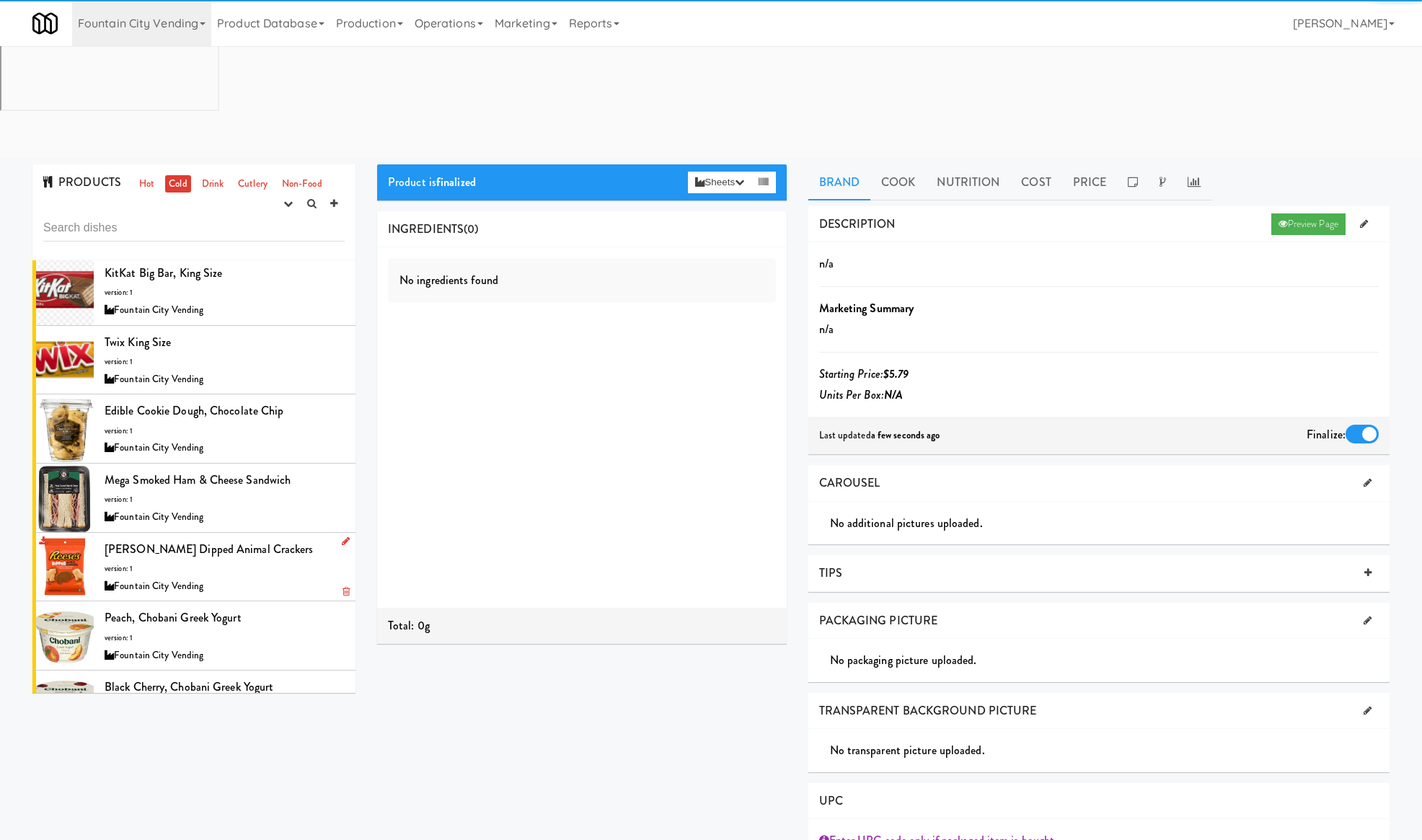
scroll to position [288, 0]
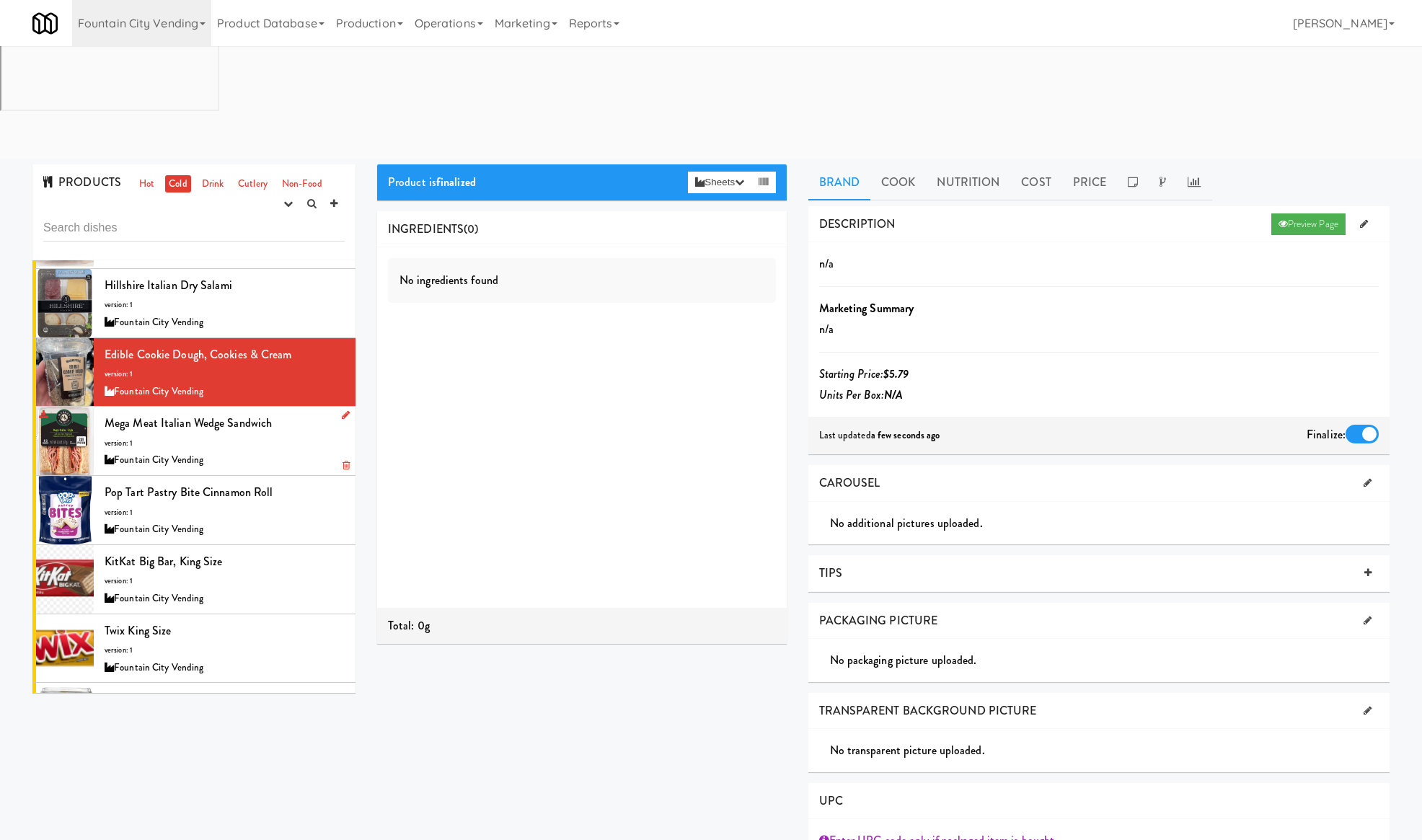
click at [285, 412] on div "Mega Meat Italian Wedge Sandwich version: 1 Fountain City Vending" at bounding box center [224, 441] width 240 height 57
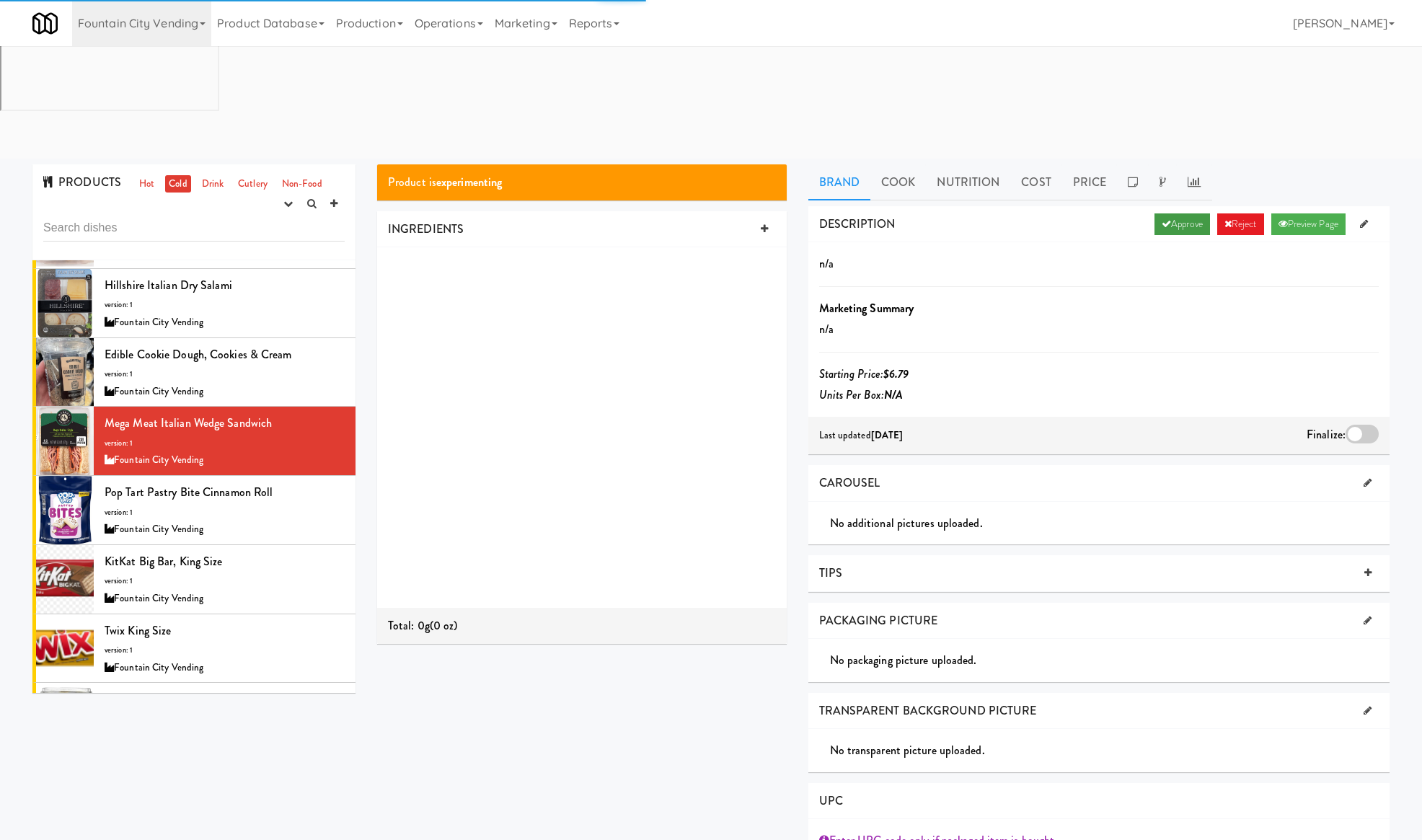
click at [1160, 213] on link "Approve" at bounding box center [1182, 224] width 55 height 21
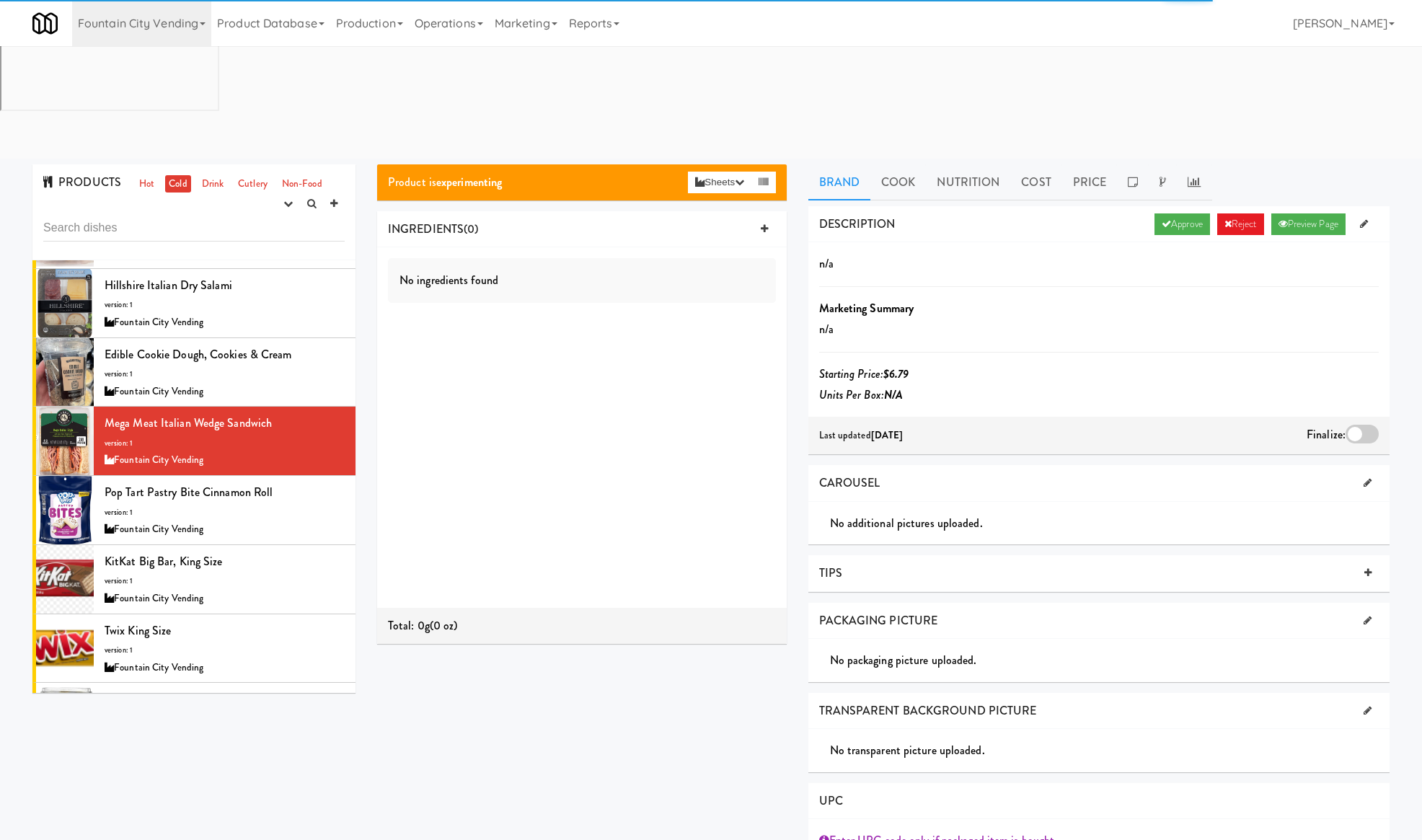
click at [1363, 424] on div at bounding box center [1362, 434] width 33 height 19
click at [0, 0] on input "checkbox" at bounding box center [0, 0] width 0 height 0
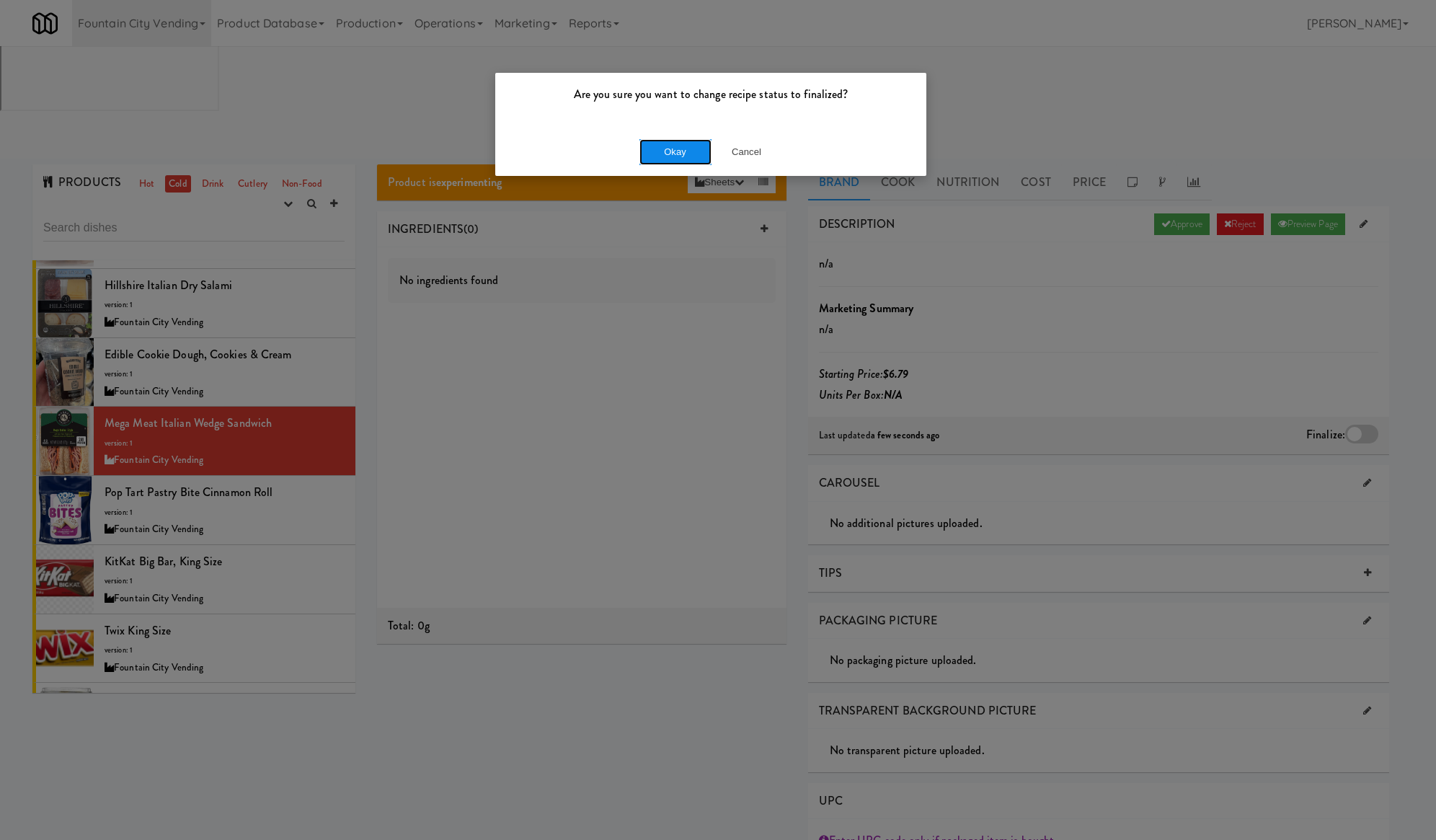
click at [675, 148] on button "Okay" at bounding box center [675, 152] width 72 height 26
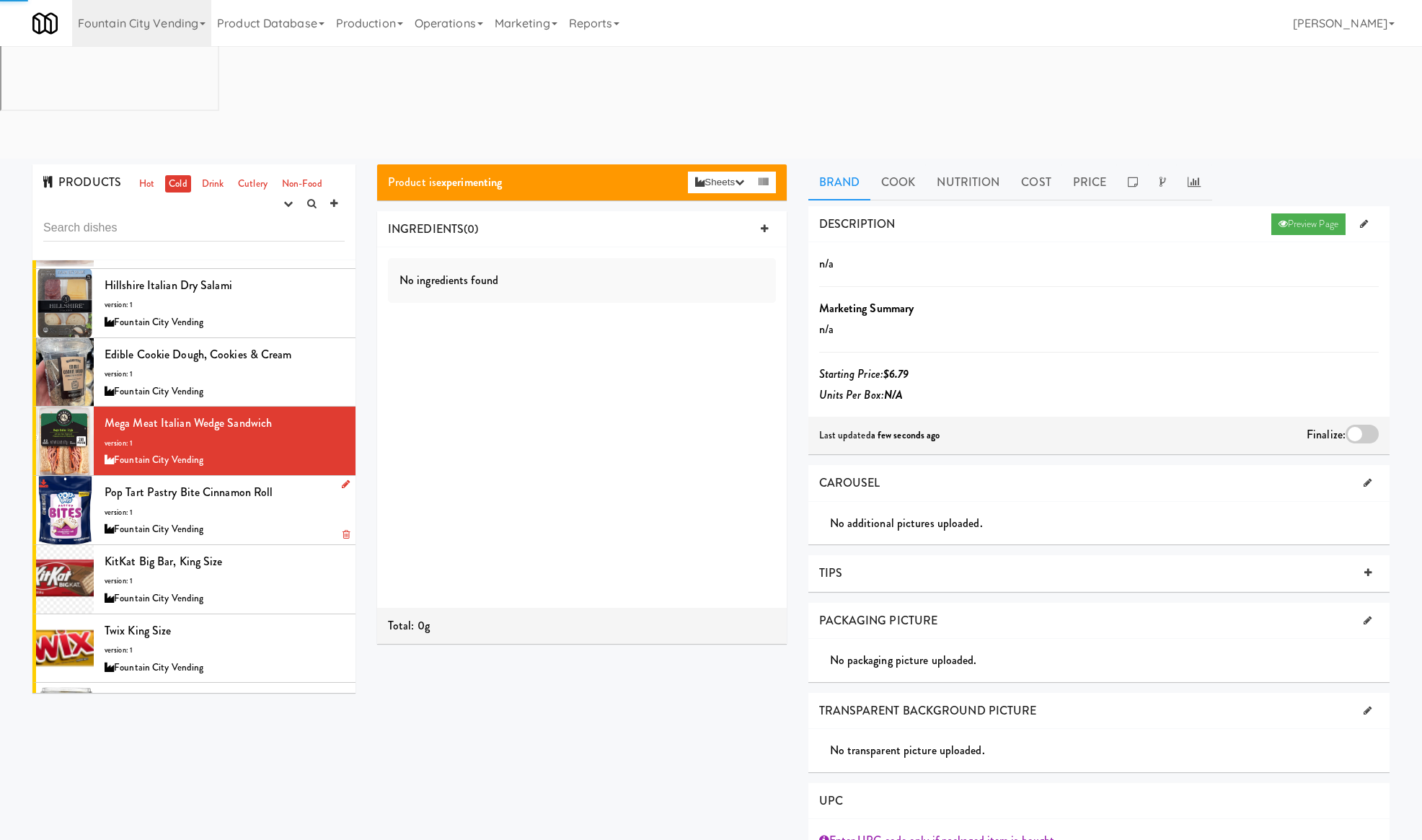
click at [277, 481] on div "Pop Tart Pastry Bite Cinnamon Roll version: 1 Fountain City Vending" at bounding box center [224, 510] width 240 height 57
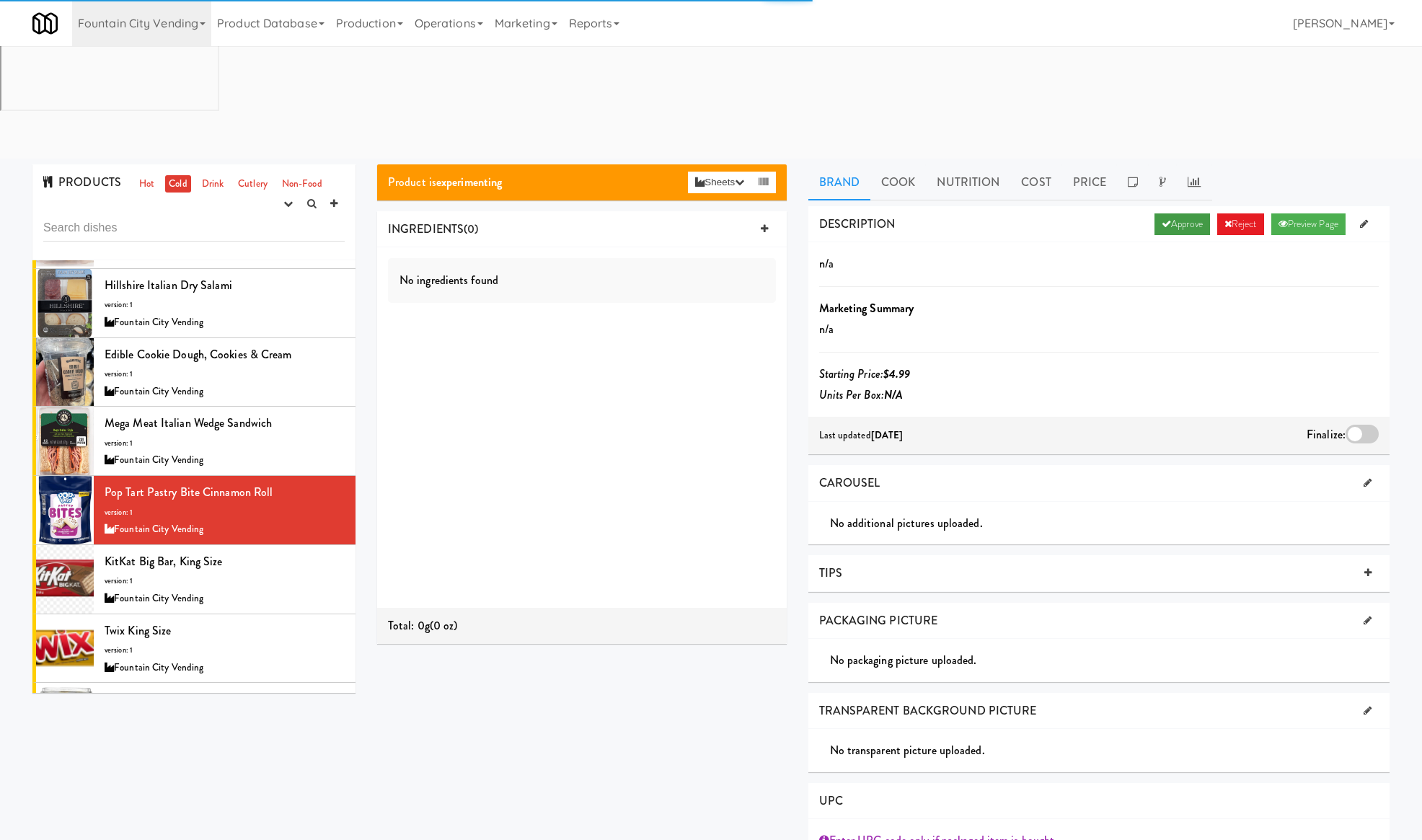
click at [1179, 213] on link "Approve" at bounding box center [1182, 224] width 55 height 21
click at [1362, 424] on div at bounding box center [1362, 434] width 33 height 19
click at [0, 0] on input "checkbox" at bounding box center [0, 0] width 0 height 0
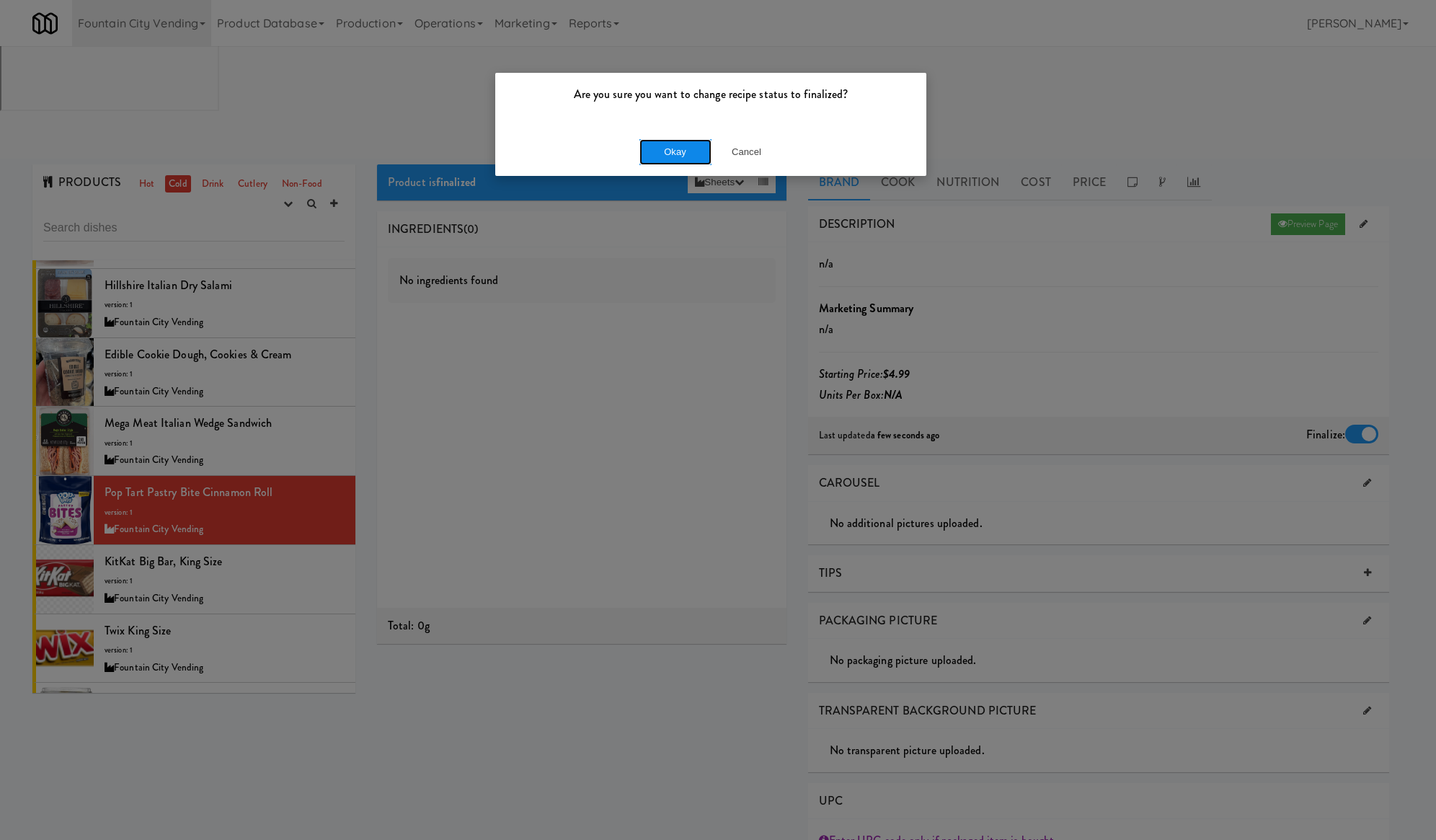
click at [699, 144] on button "Okay" at bounding box center [675, 152] width 72 height 26
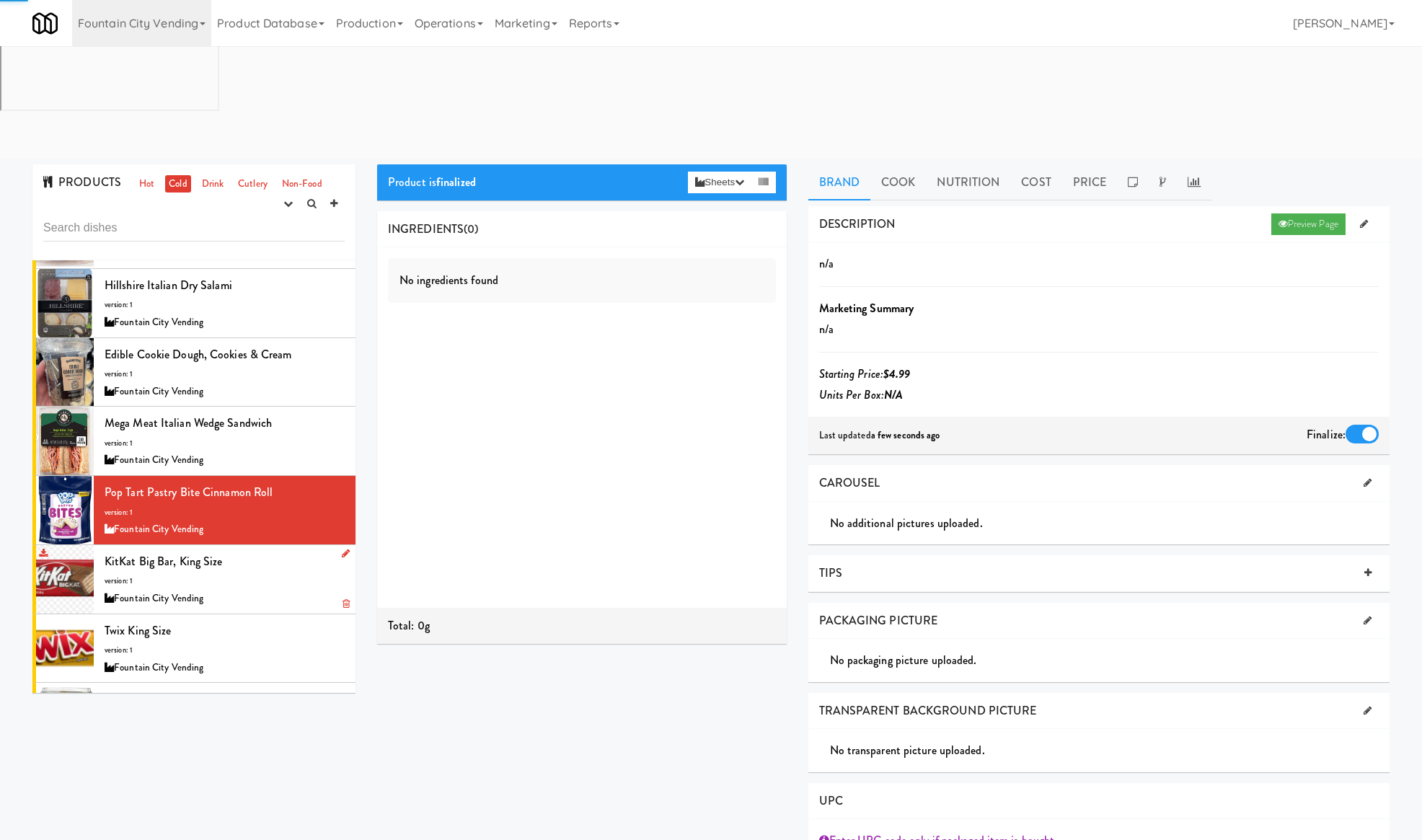
click at [261, 551] on div "KitKat Big Bar, King Size version: 1 Fountain City Vending" at bounding box center [224, 579] width 240 height 57
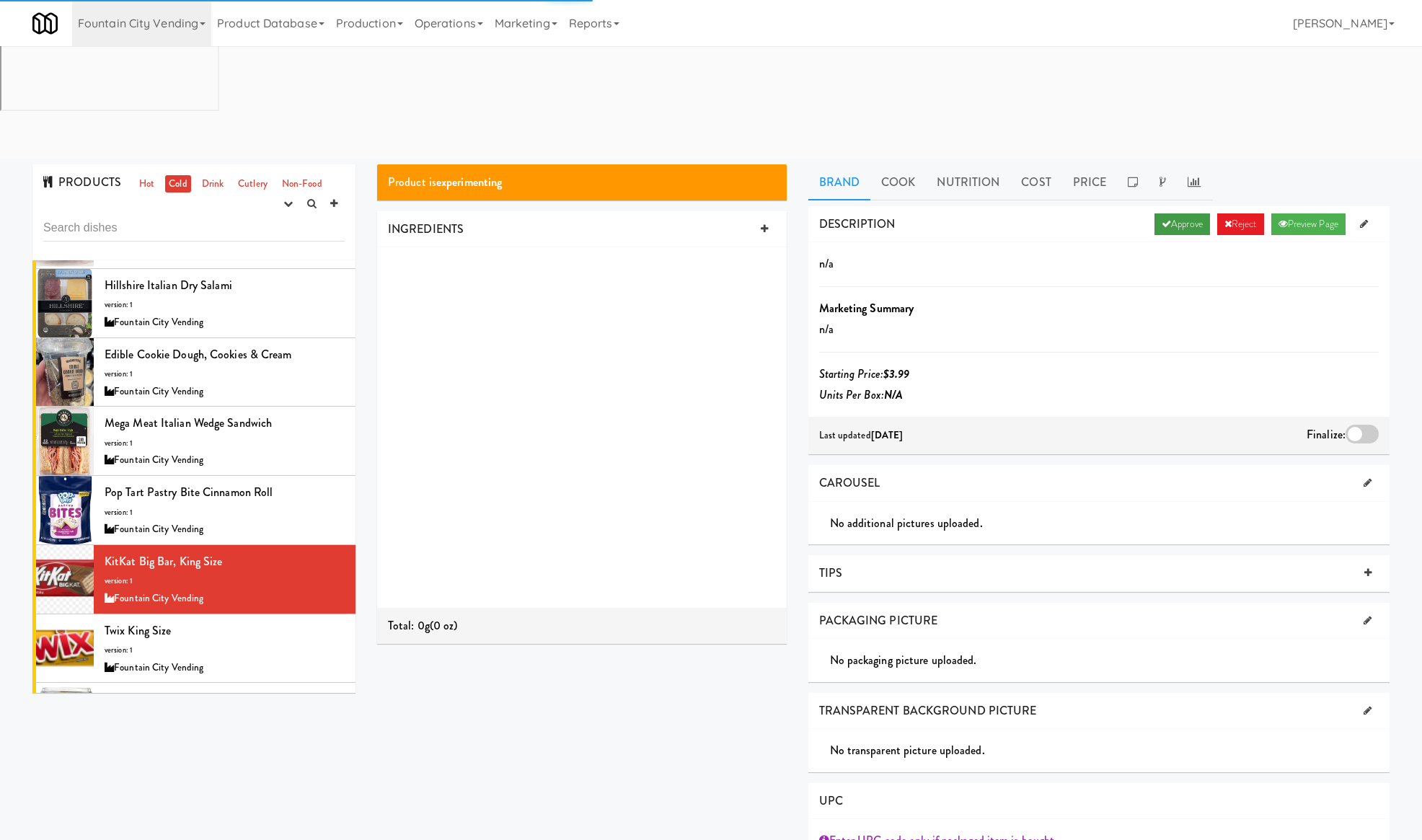
click at [1155, 213] on link "Approve" at bounding box center [1182, 224] width 55 height 21
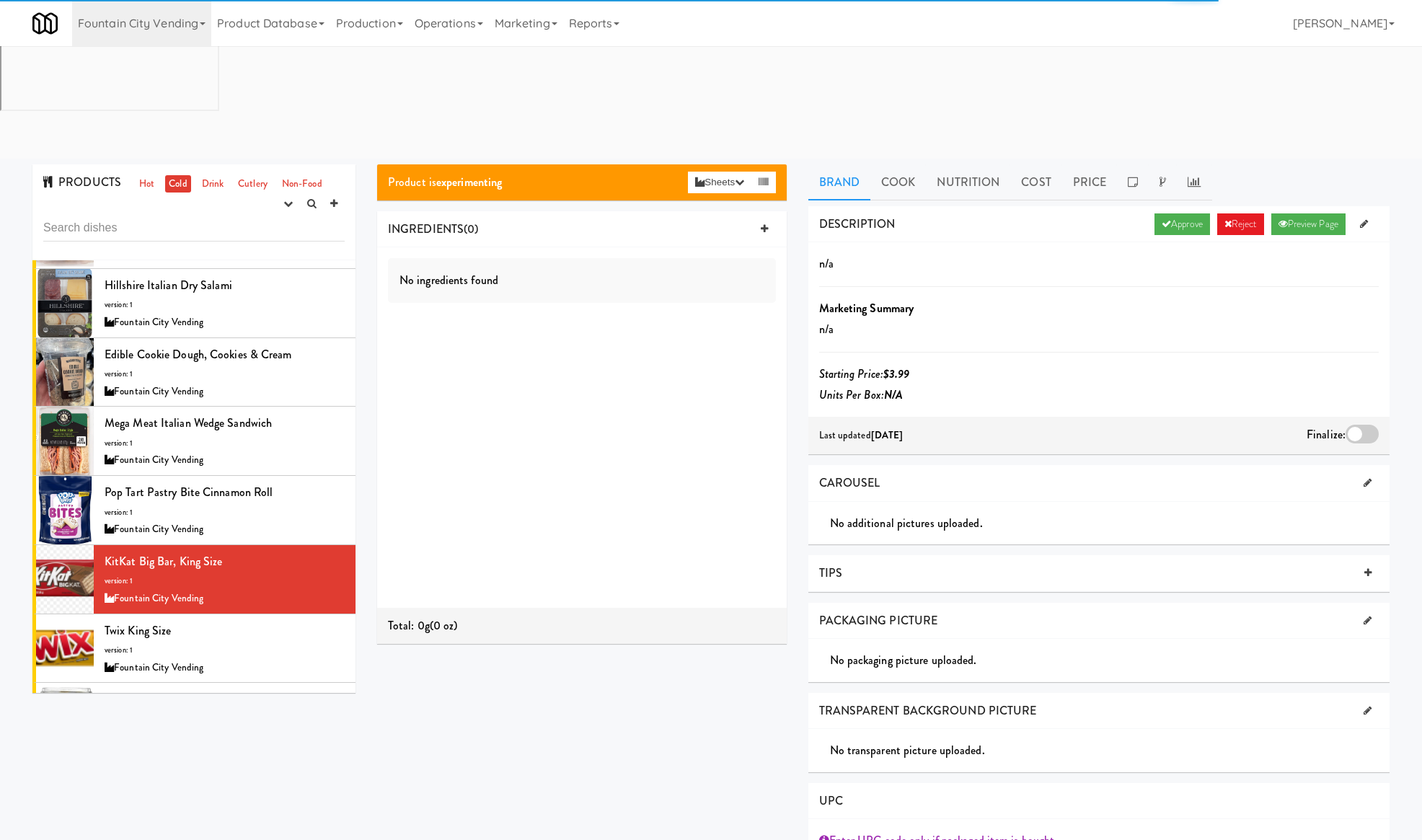
click at [1375, 424] on div "Finalize:" at bounding box center [1342, 435] width 72 height 23
click at [1364, 424] on div at bounding box center [1362, 434] width 33 height 19
click at [0, 0] on input "checkbox" at bounding box center [0, 0] width 0 height 0
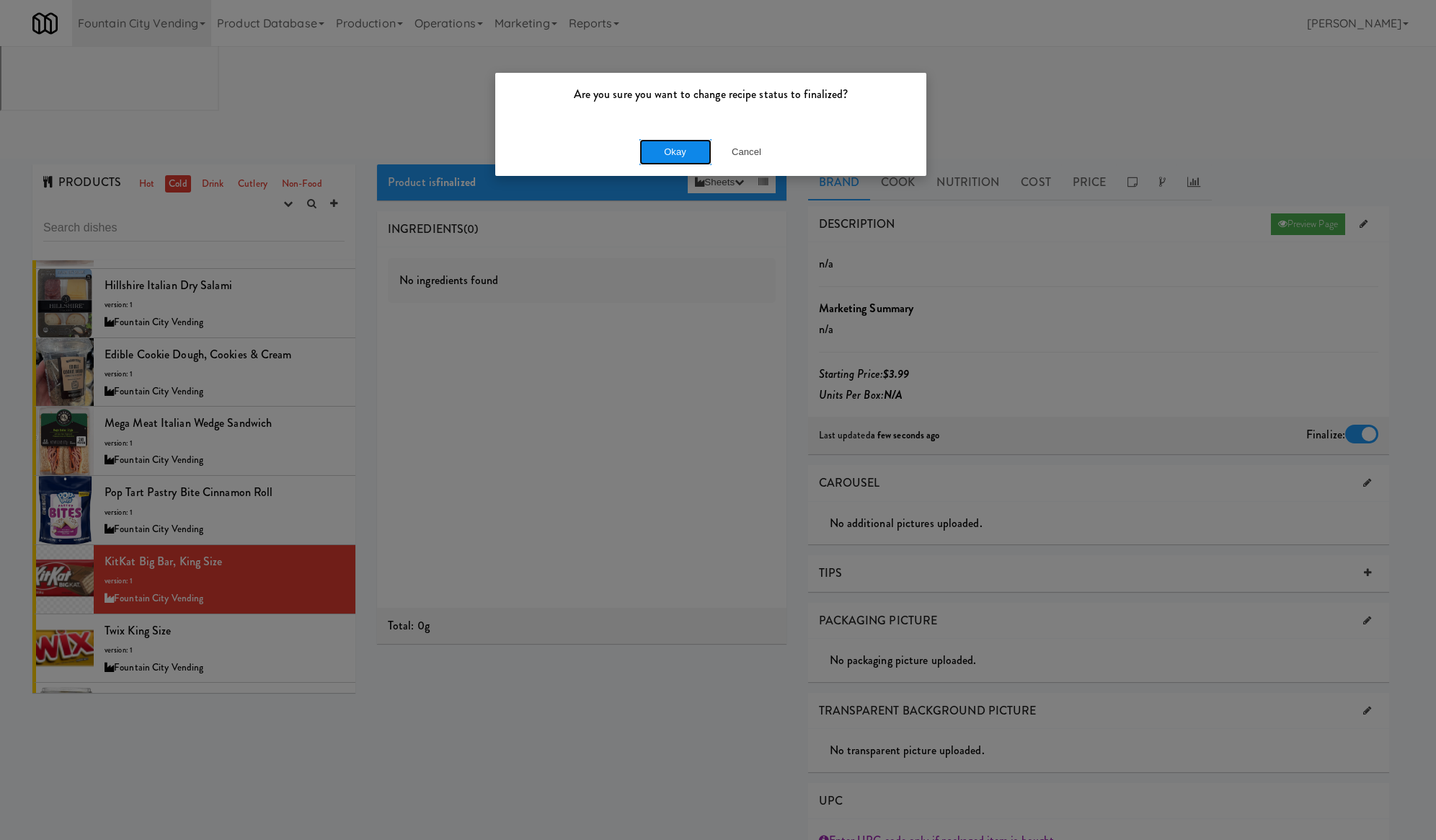
click at [701, 150] on button "Okay" at bounding box center [675, 152] width 72 height 26
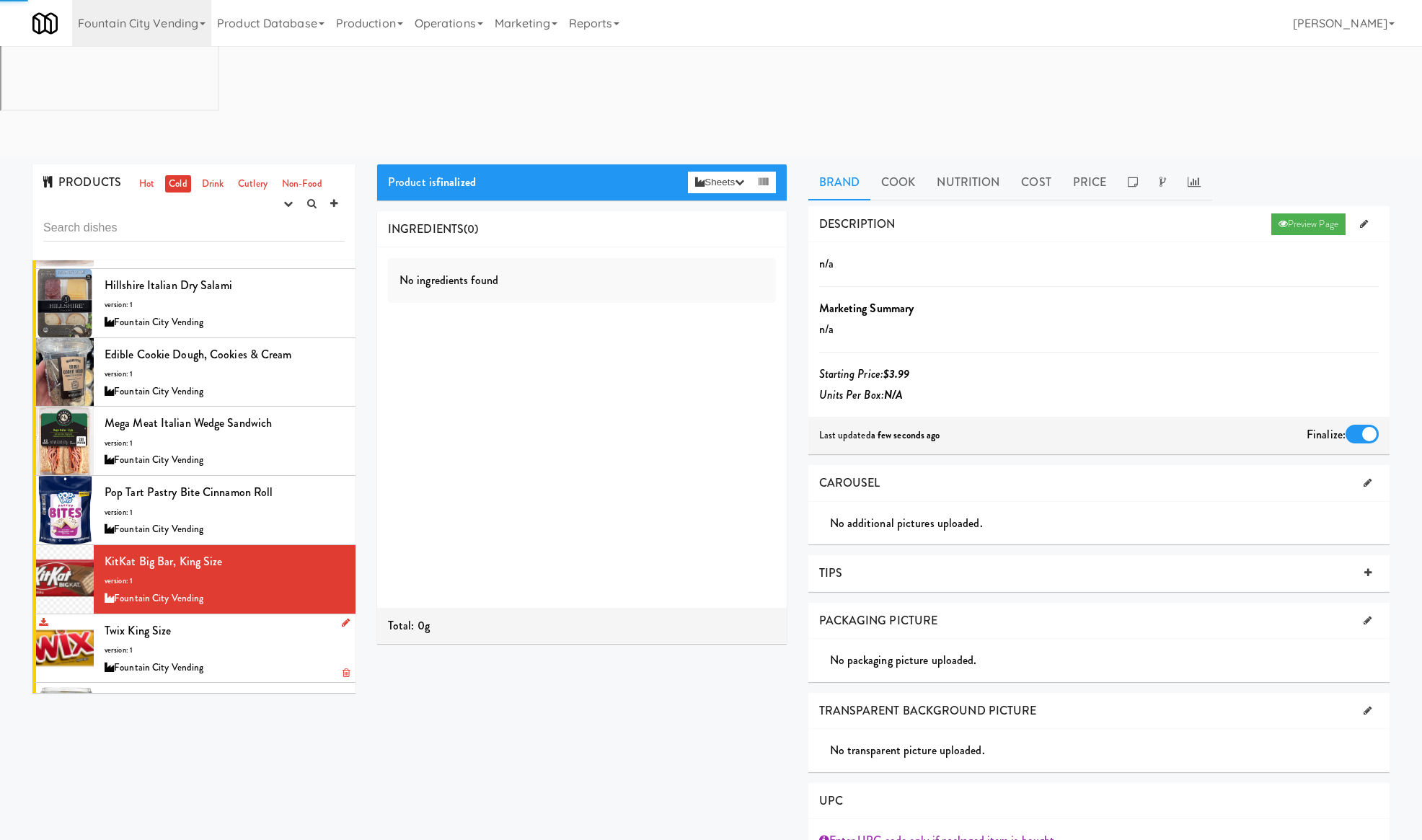
click at [266, 620] on div "Twix King Size version: 1 Fountain City Vending" at bounding box center [224, 648] width 240 height 57
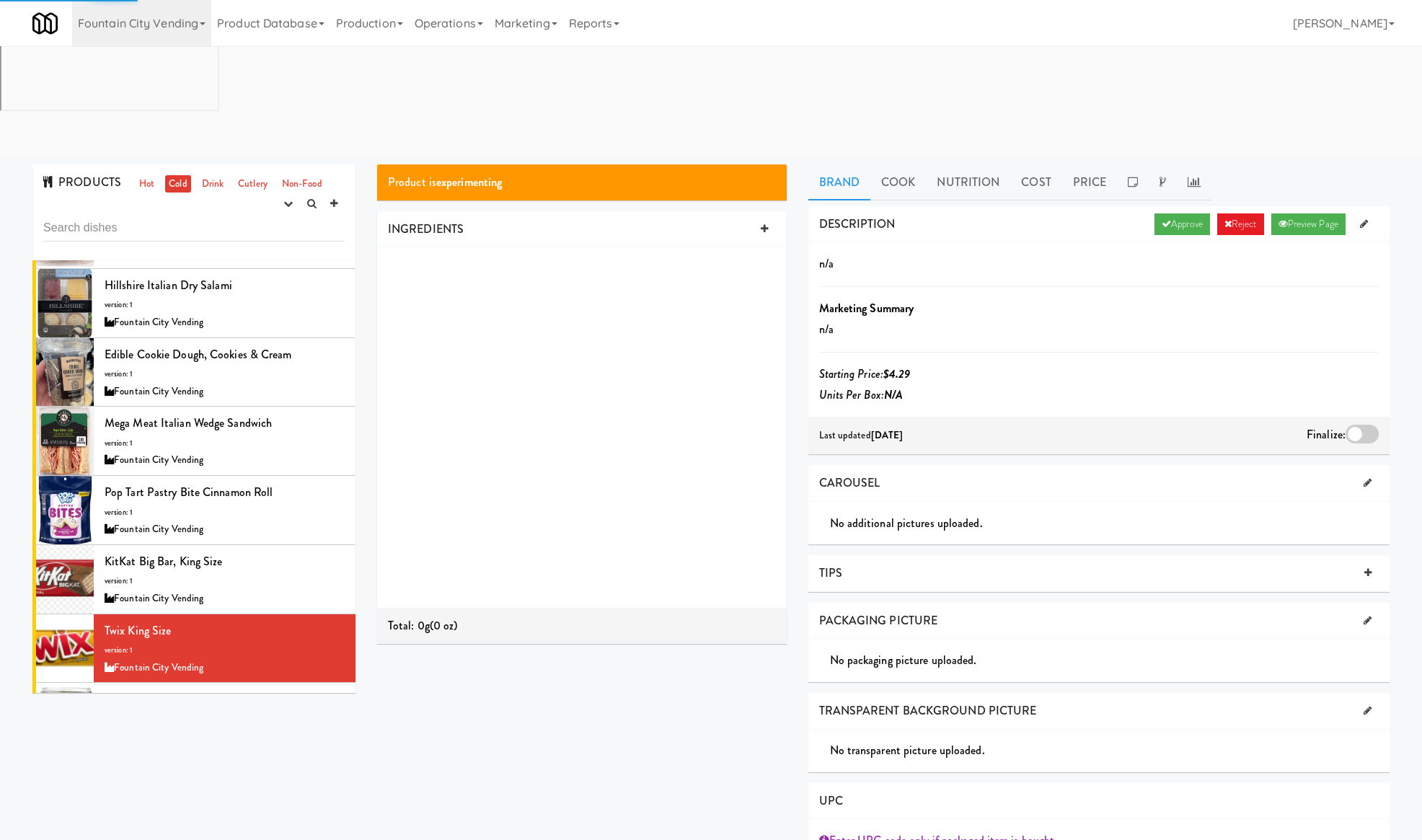
click at [1193, 206] on div "DESCRIPTION Approve Reject Preview Page" at bounding box center [1099, 224] width 582 height 37
click at [1180, 213] on link "Approve" at bounding box center [1182, 224] width 55 height 21
click at [1356, 424] on div at bounding box center [1362, 434] width 33 height 19
click at [0, 0] on input "checkbox" at bounding box center [0, 0] width 0 height 0
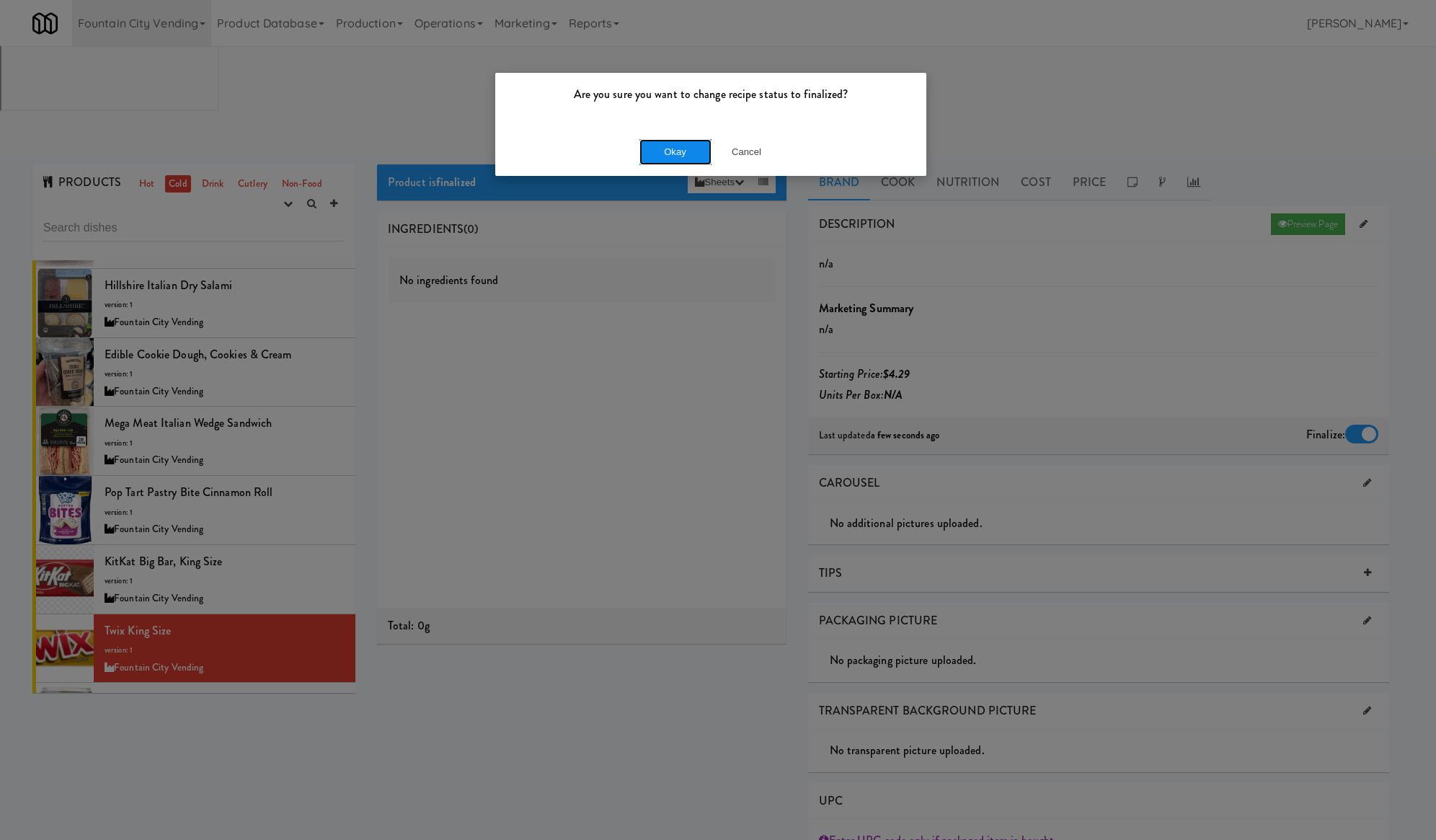
click at [673, 143] on button "Okay" at bounding box center [675, 152] width 72 height 26
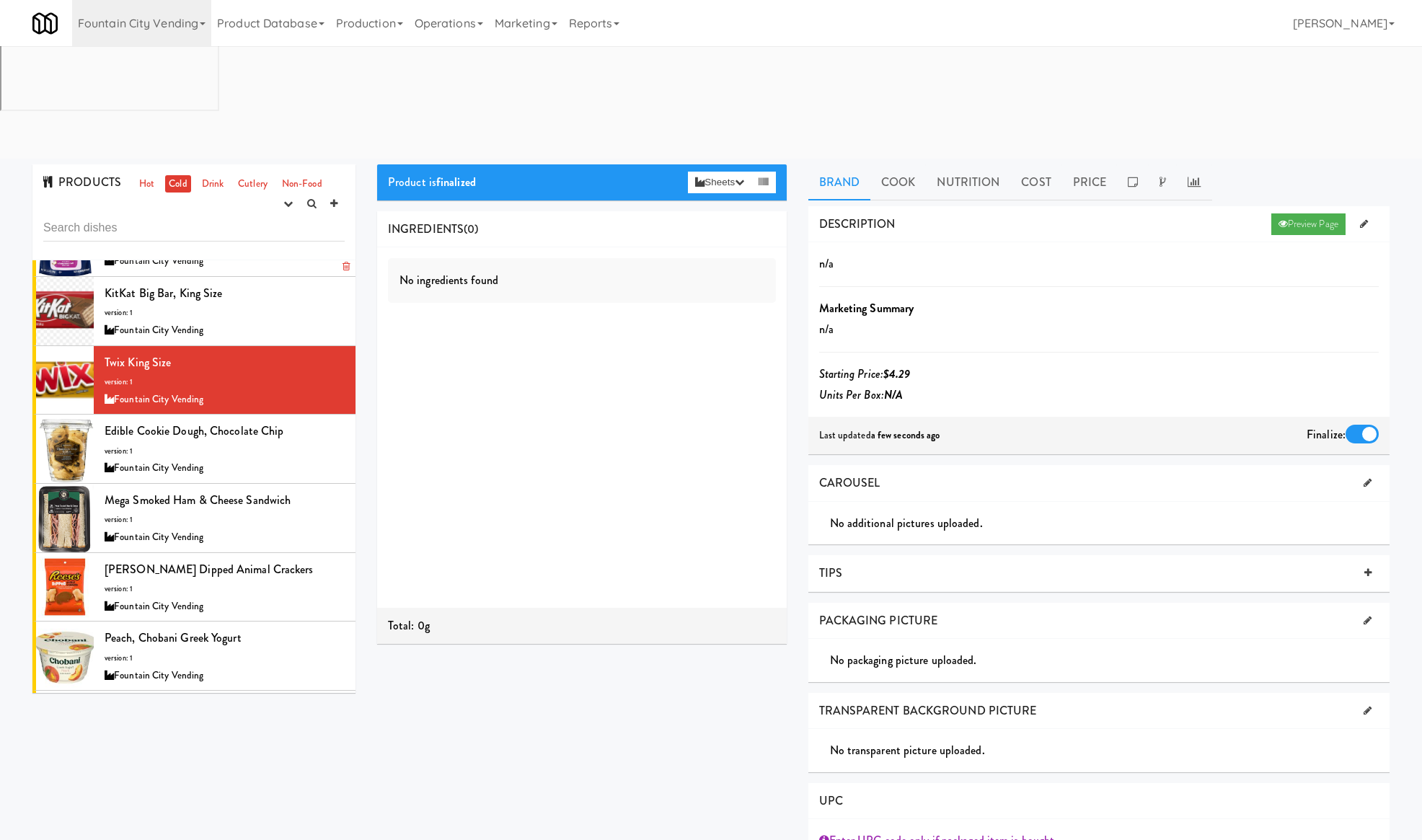
scroll to position [577, 0]
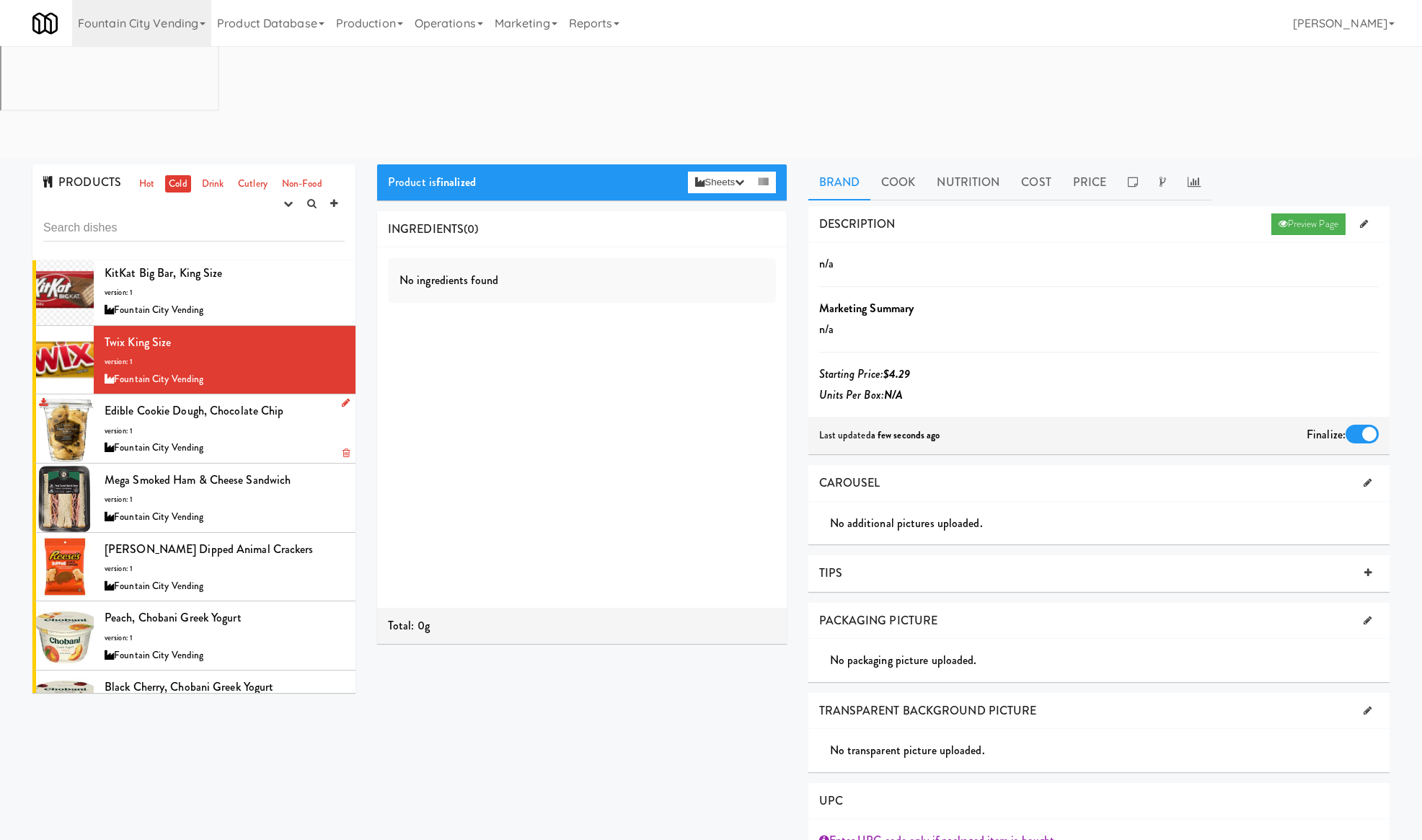
click at [304, 394] on li "Edible Cookie Dough, Chocolate Chip version: 1 Fountain City Vending" at bounding box center [194, 429] width 323 height 70
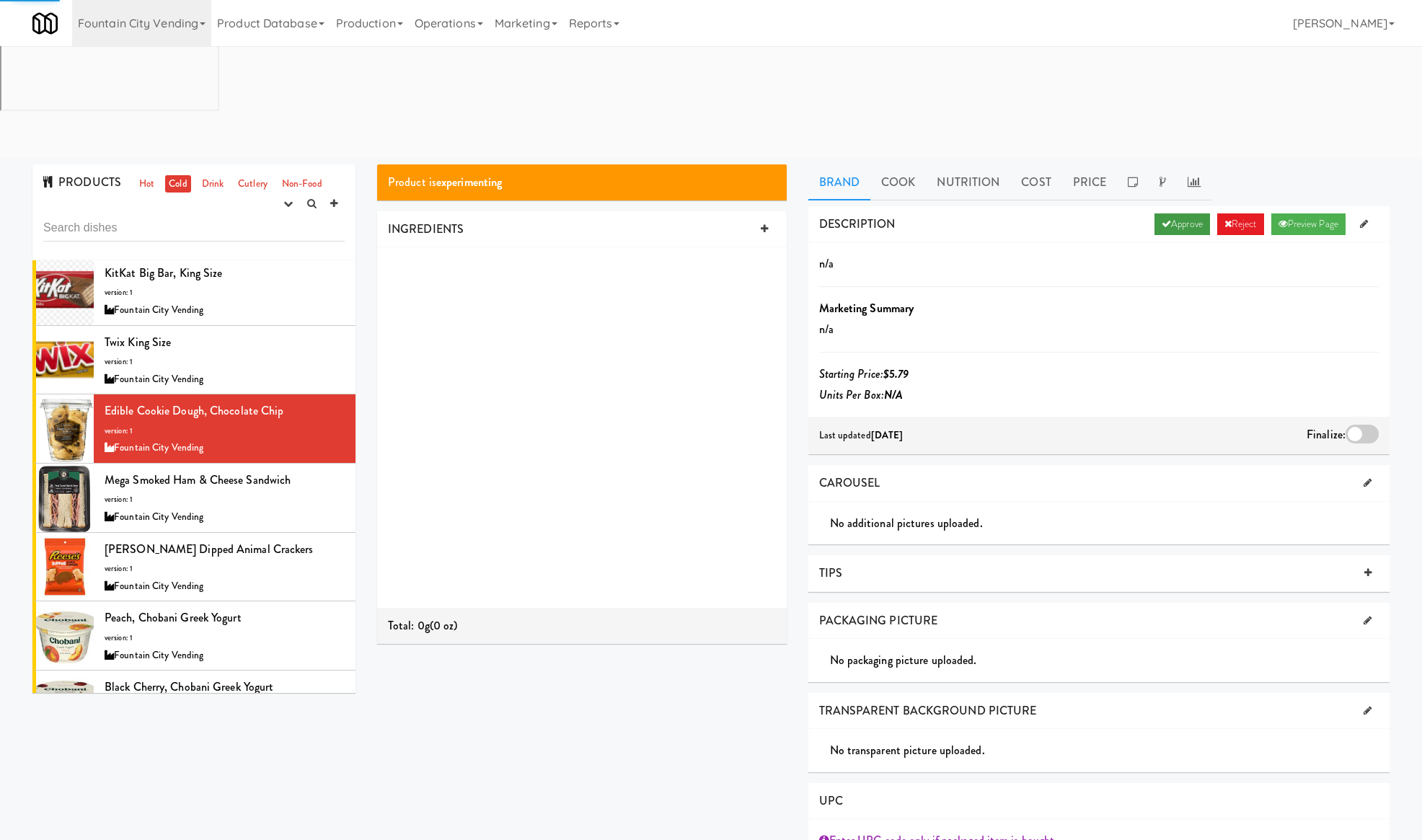
click at [1161, 219] on icon at bounding box center [1166, 224] width 9 height 9
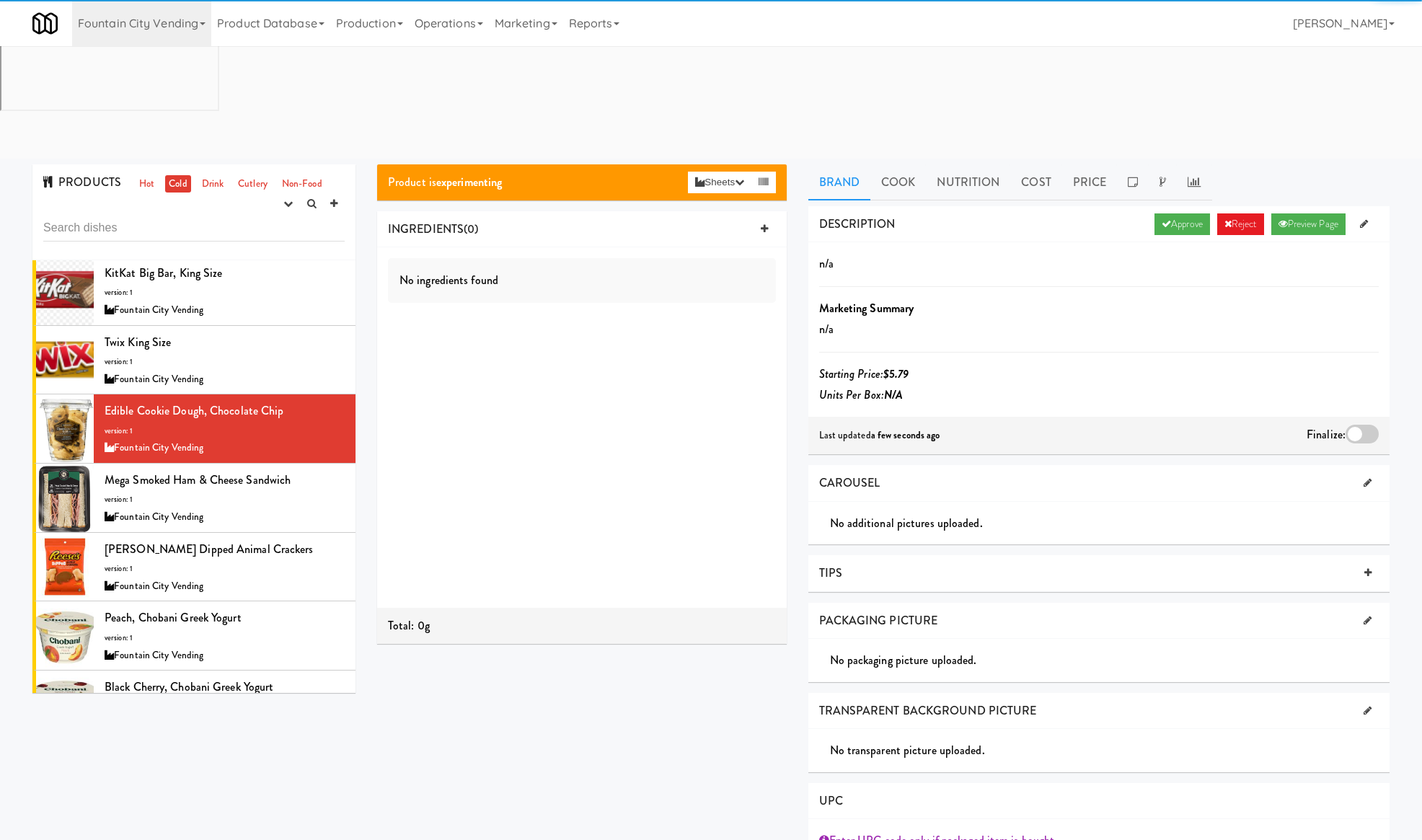
click at [1367, 424] on div at bounding box center [1362, 434] width 33 height 19
click at [0, 0] on input "checkbox" at bounding box center [0, 0] width 0 height 0
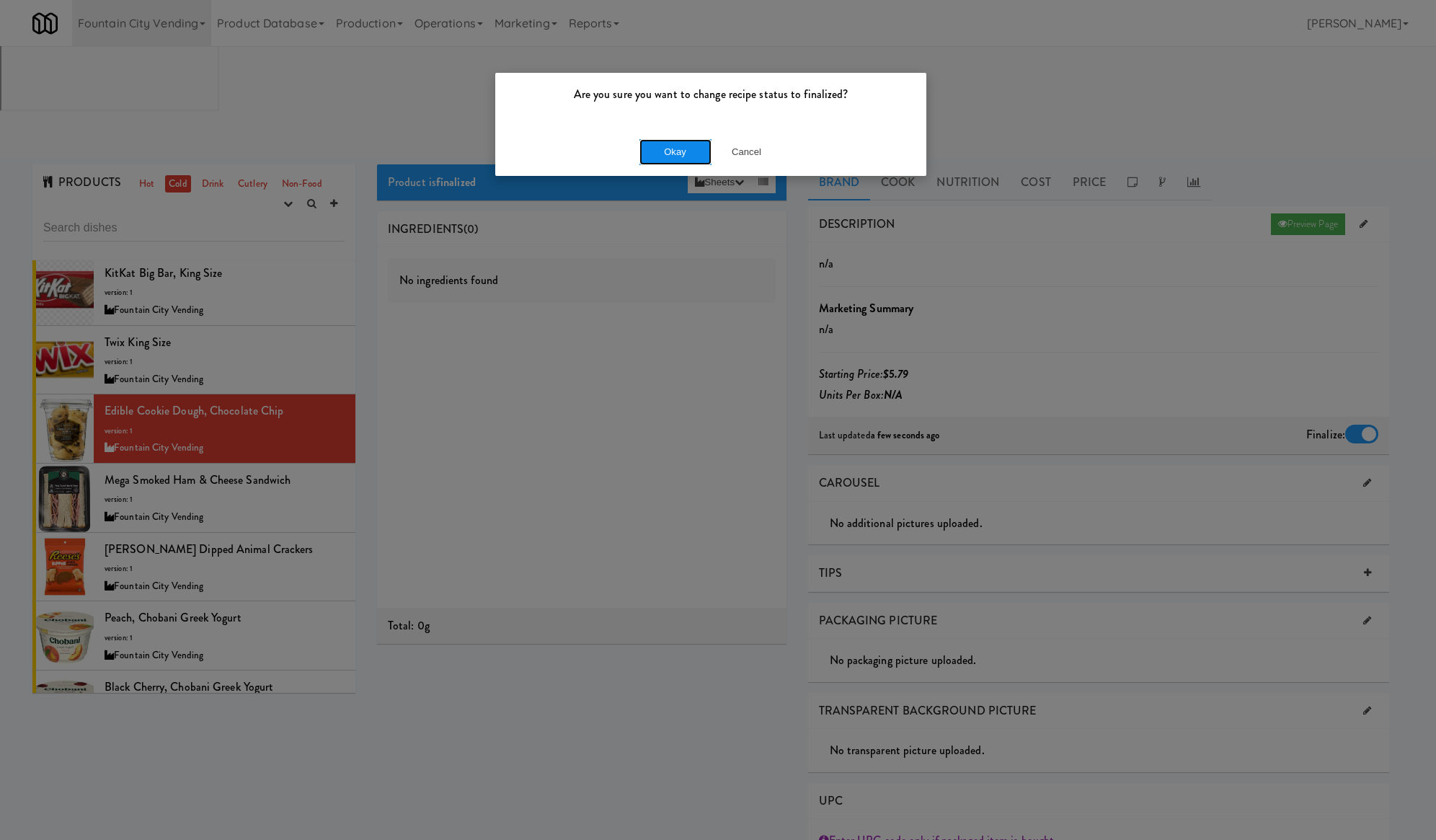
click at [675, 156] on button "Okay" at bounding box center [675, 152] width 72 height 26
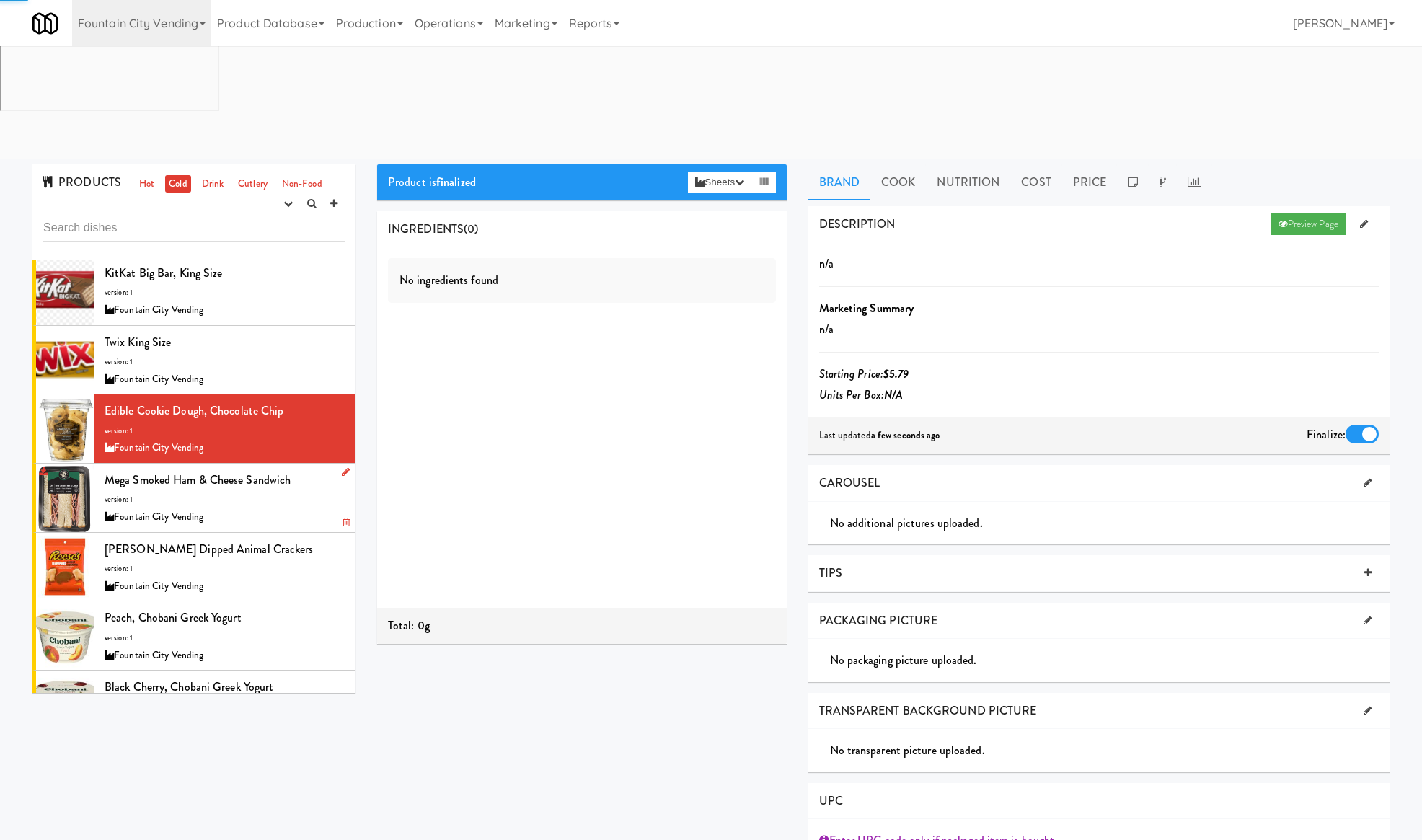
click at [295, 469] on div "Mega Smoked Ham & Cheese Sandwich version: 1 Fountain City Vending" at bounding box center [224, 498] width 240 height 57
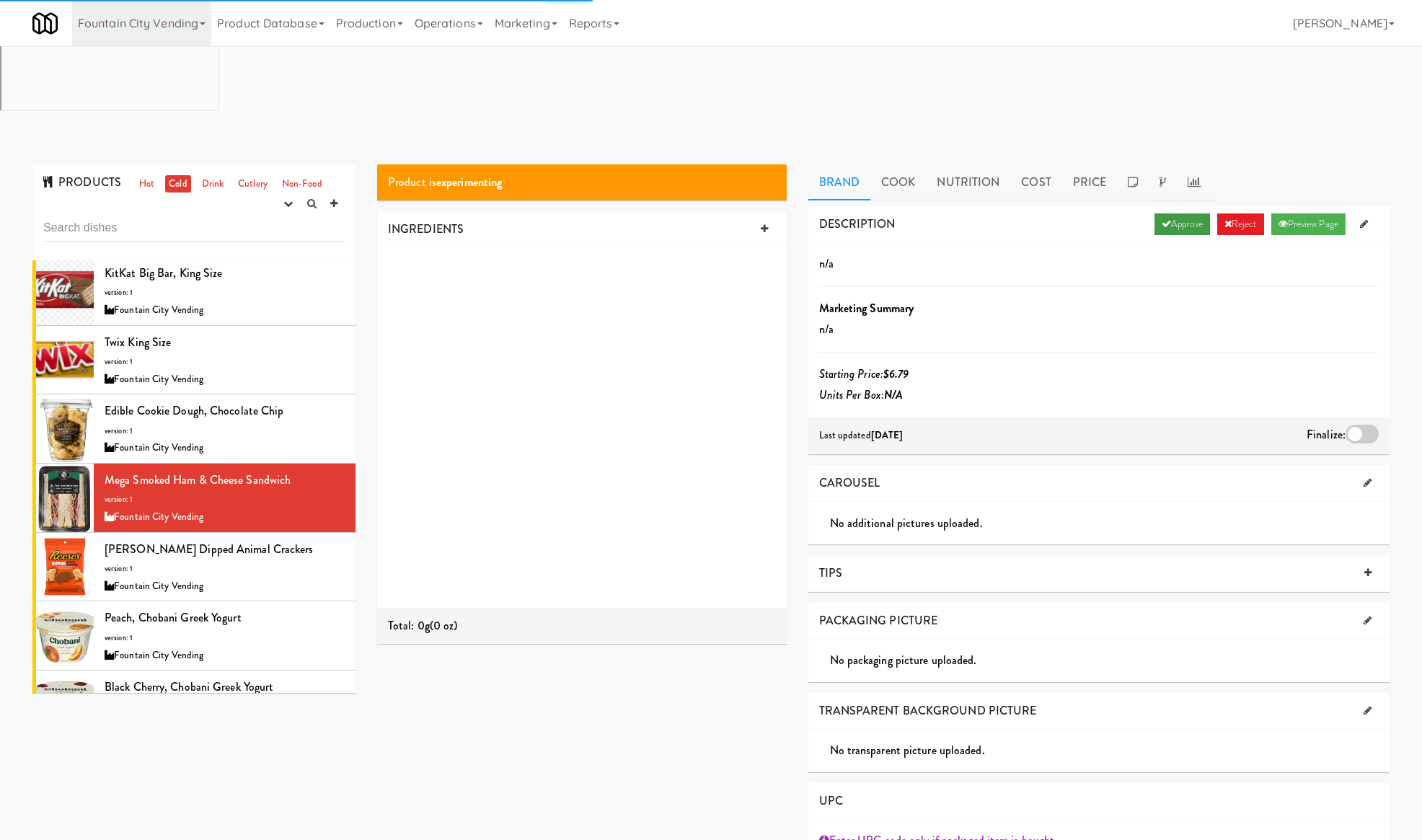
click at [1176, 213] on link "Approve" at bounding box center [1182, 224] width 55 height 21
click at [1364, 424] on div at bounding box center [1362, 434] width 33 height 19
click at [0, 0] on input "checkbox" at bounding box center [0, 0] width 0 height 0
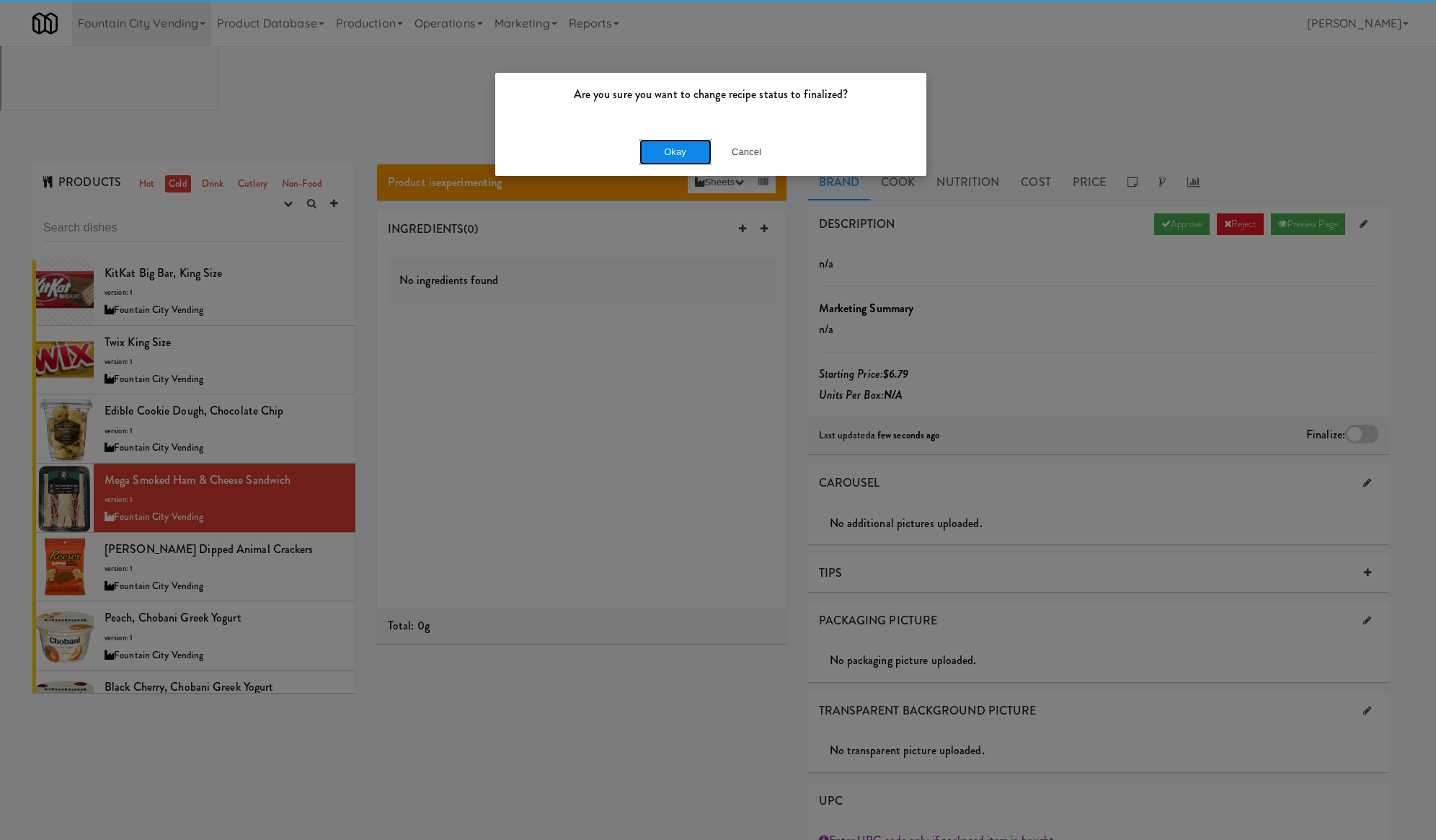
click at [684, 150] on button "Okay" at bounding box center [675, 152] width 72 height 26
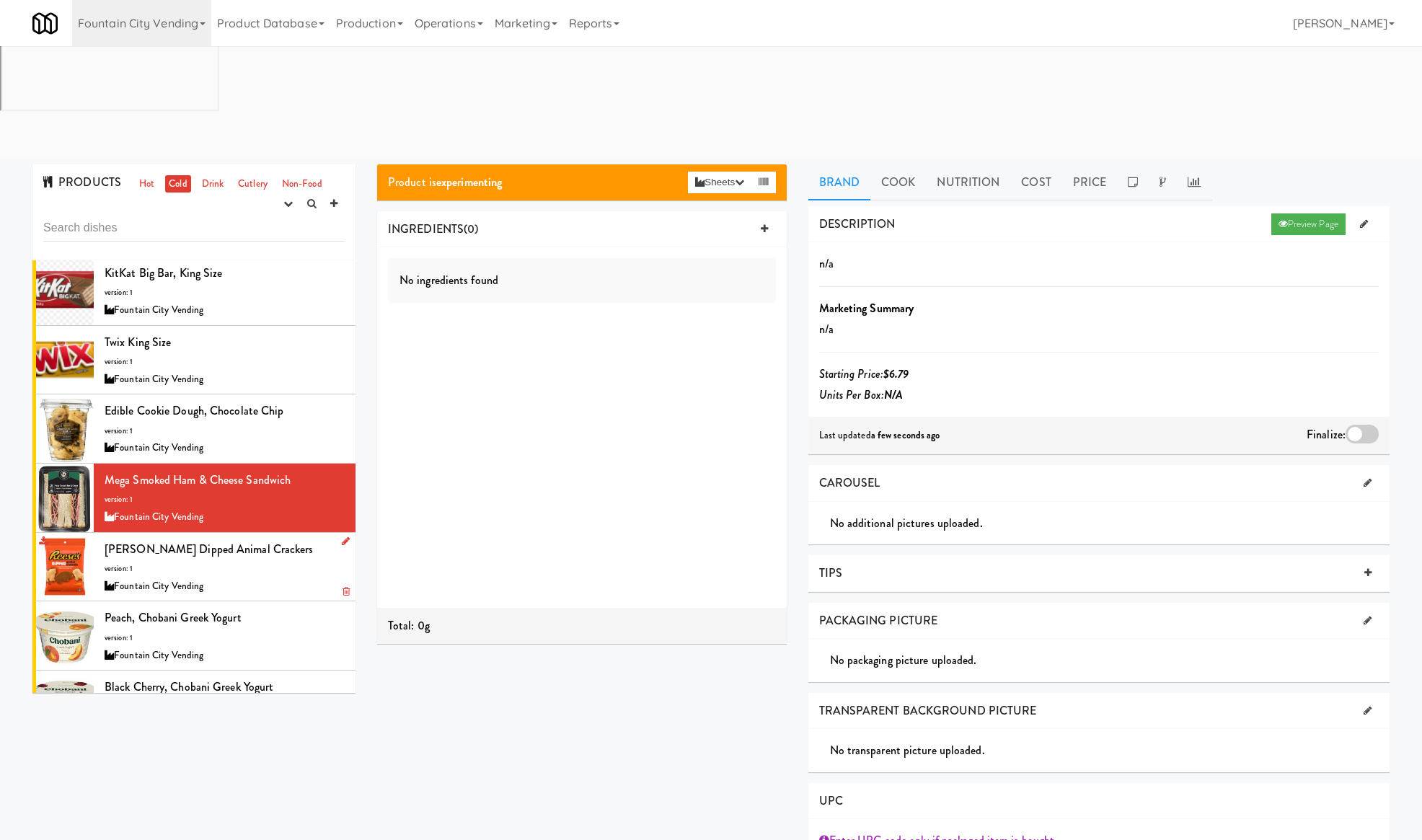
click at [289, 538] on div "Reese's Dipped Animal Crackers version: 1 Fountain City Vending" at bounding box center [224, 567] width 240 height 57
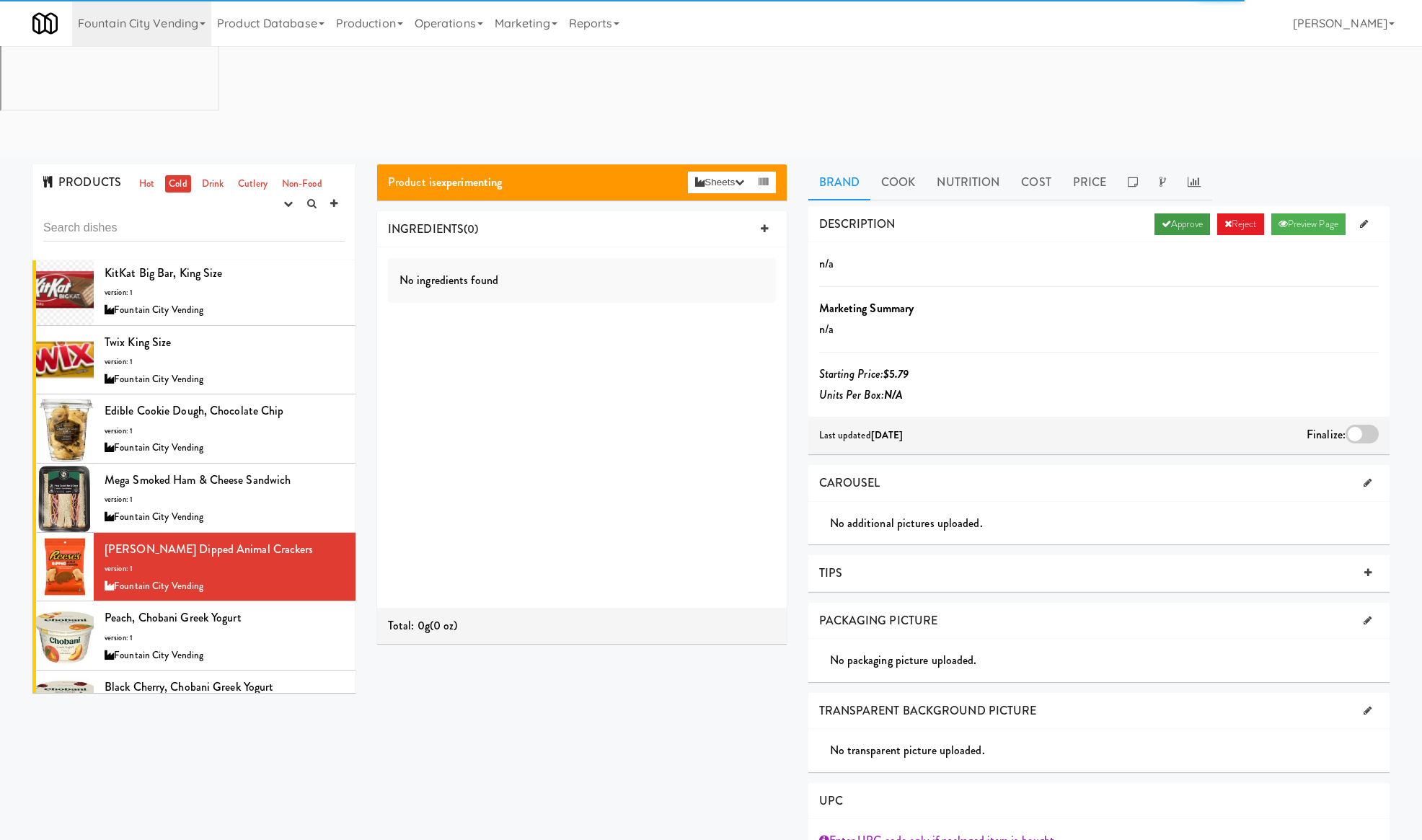
click at [1184, 213] on link "Approve" at bounding box center [1182, 224] width 55 height 21
click at [1368, 424] on div at bounding box center [1362, 434] width 33 height 19
click at [0, 0] on input "checkbox" at bounding box center [0, 0] width 0 height 0
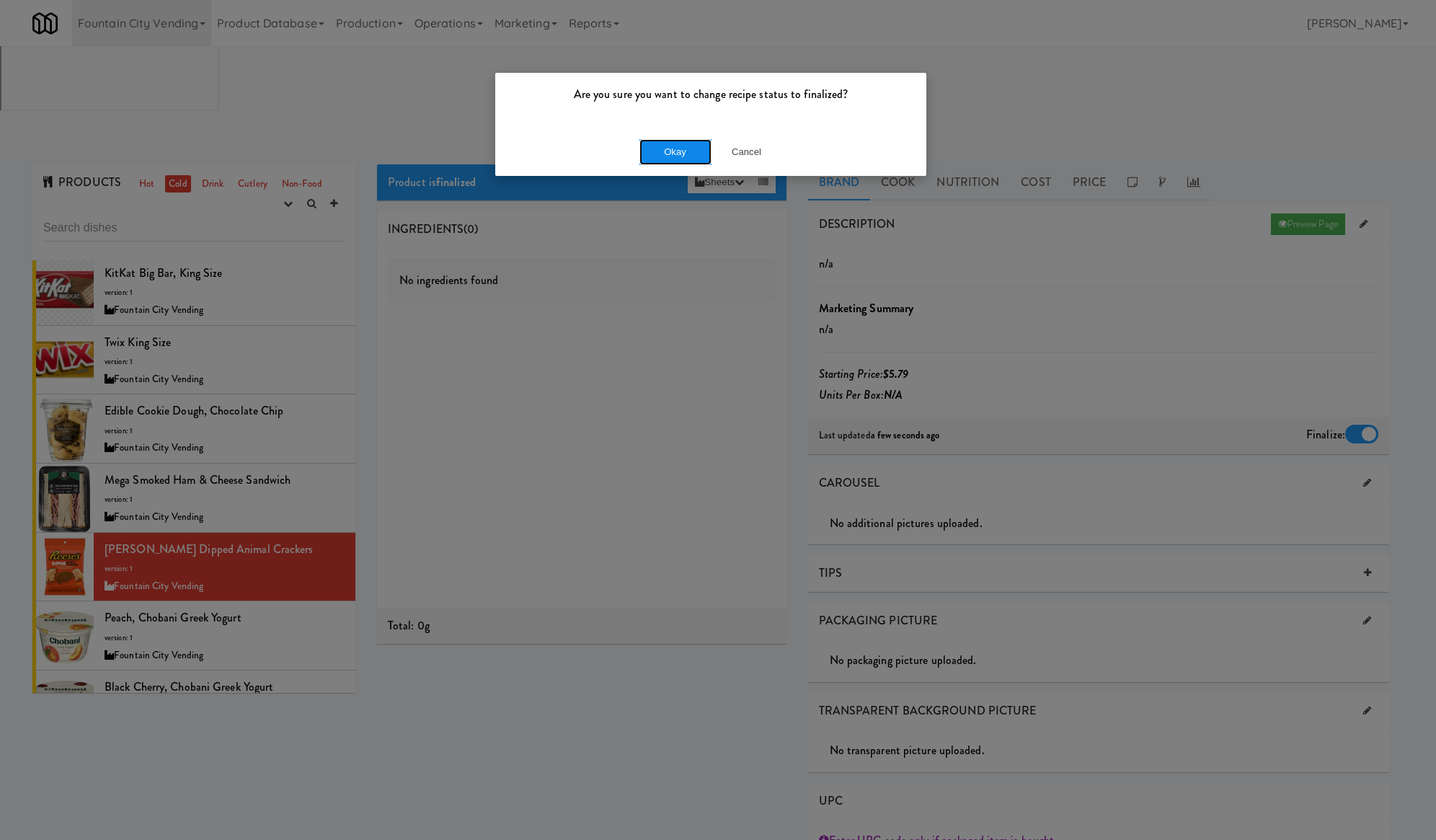
click at [678, 151] on button "Okay" at bounding box center [675, 152] width 72 height 26
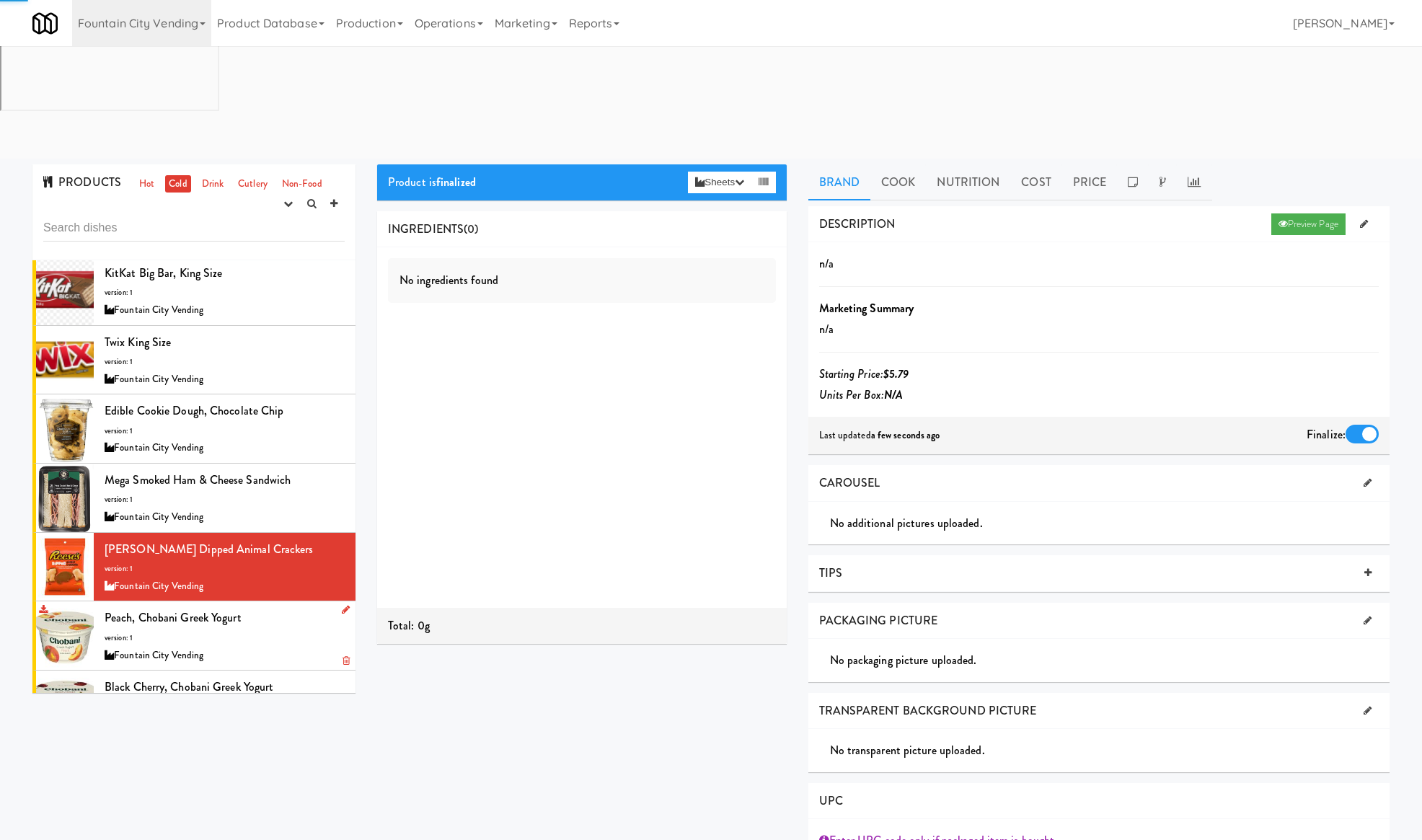
click at [336, 601] on div at bounding box center [342, 610] width 13 height 18
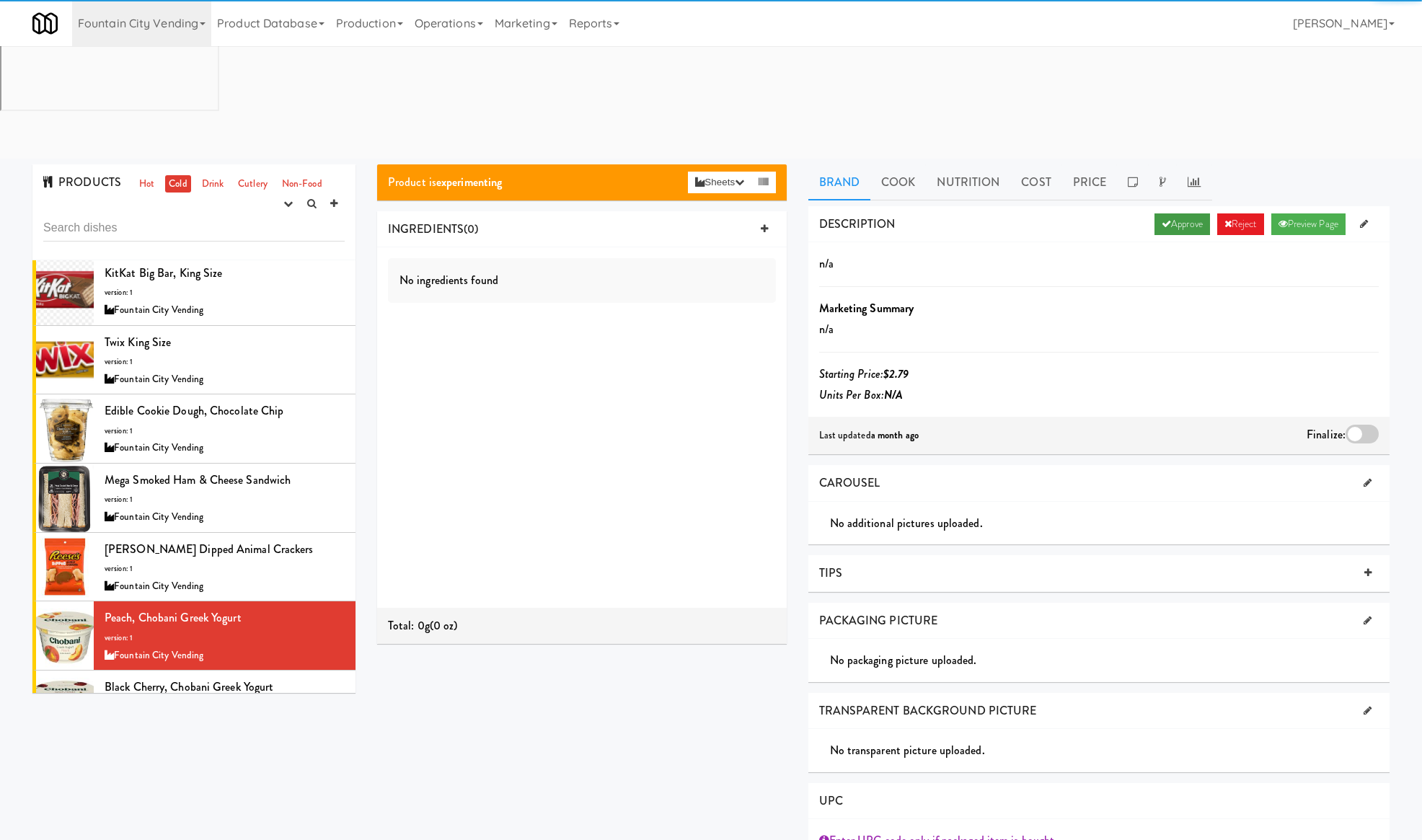
click at [1157, 213] on link "Approve" at bounding box center [1182, 224] width 55 height 21
click at [1356, 424] on div at bounding box center [1362, 434] width 33 height 19
click at [0, 0] on input "checkbox" at bounding box center [0, 0] width 0 height 0
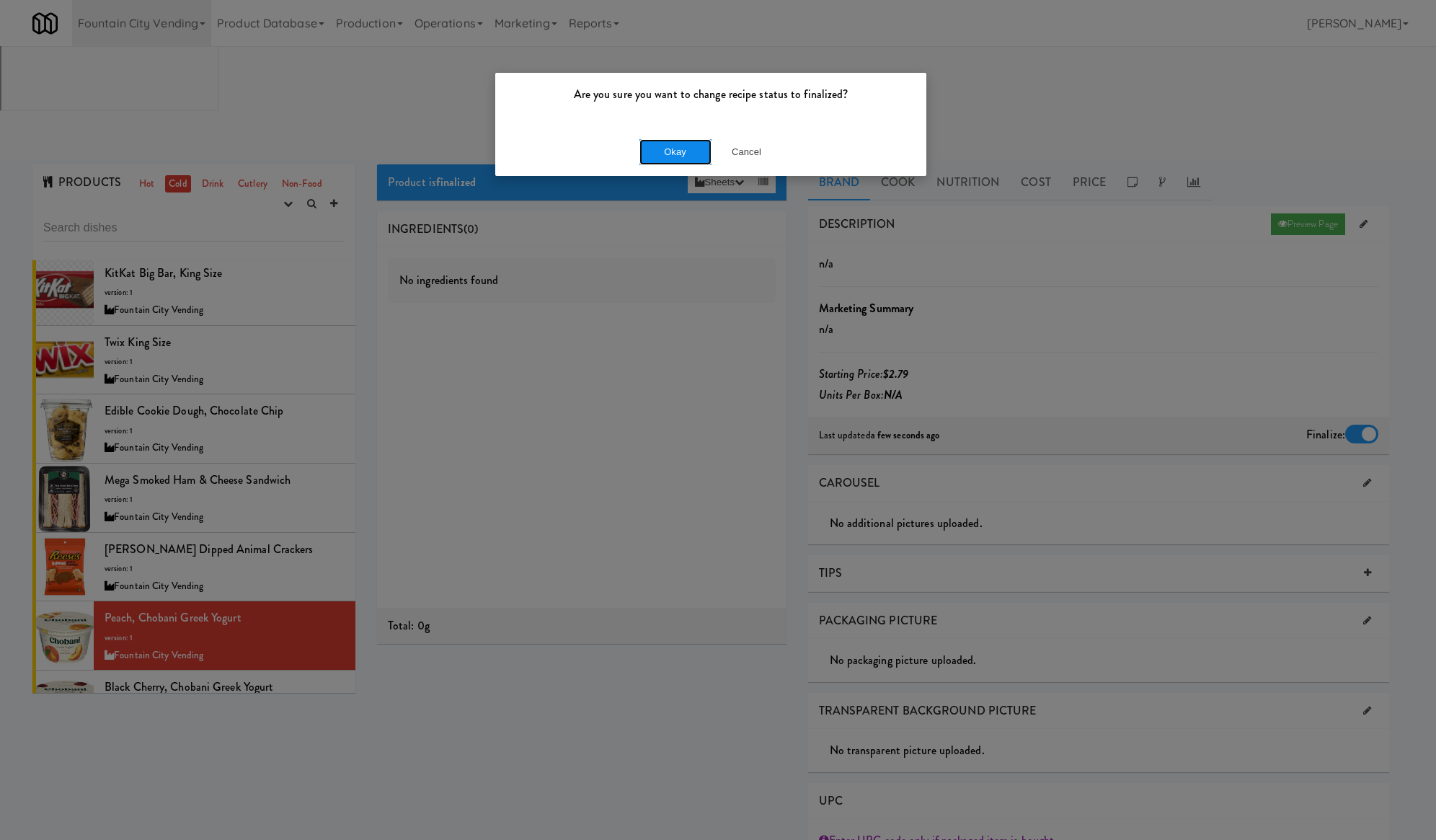
click at [649, 152] on button "Okay" at bounding box center [675, 152] width 72 height 26
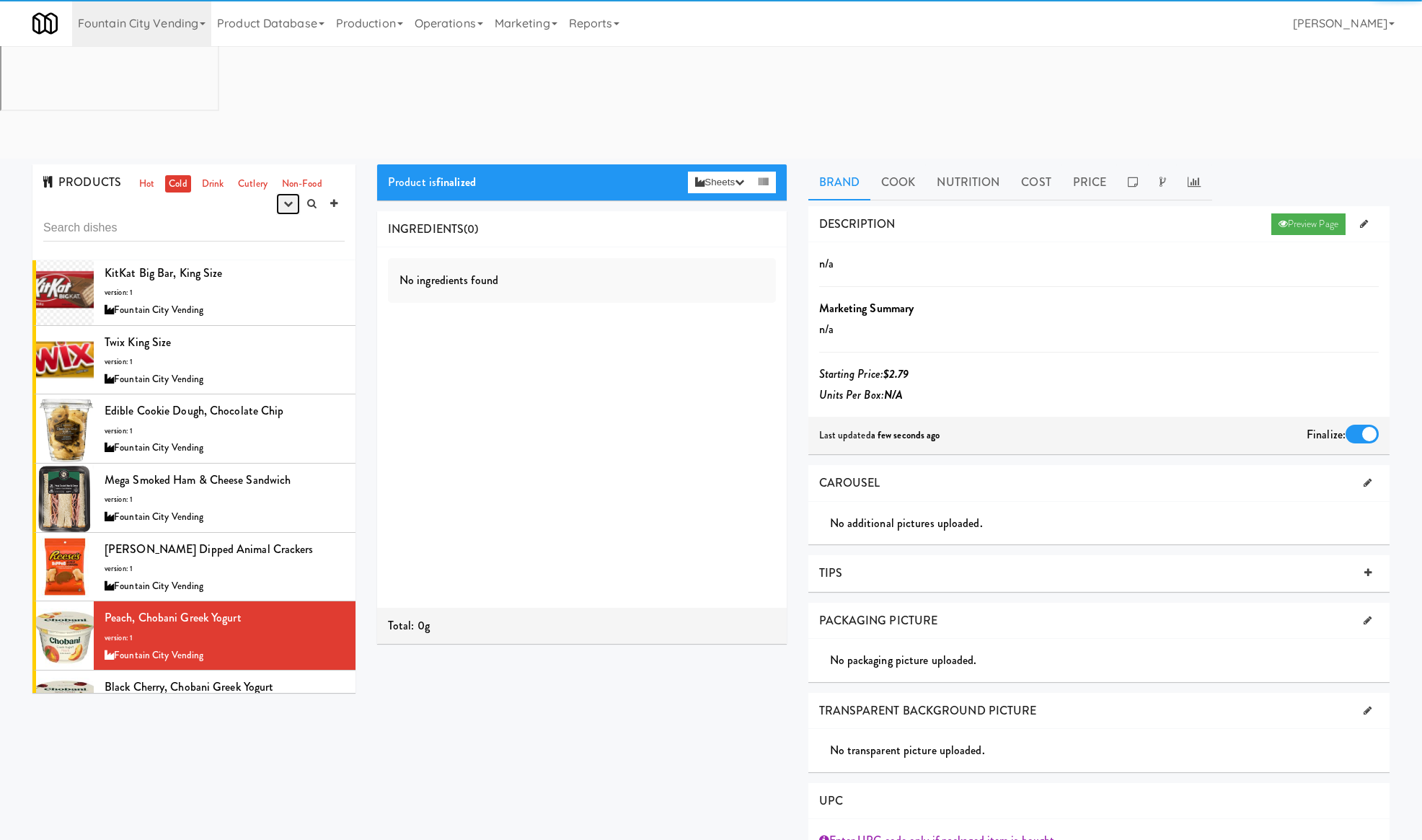
click at [277, 193] on button "button" at bounding box center [288, 203] width 24 height 21
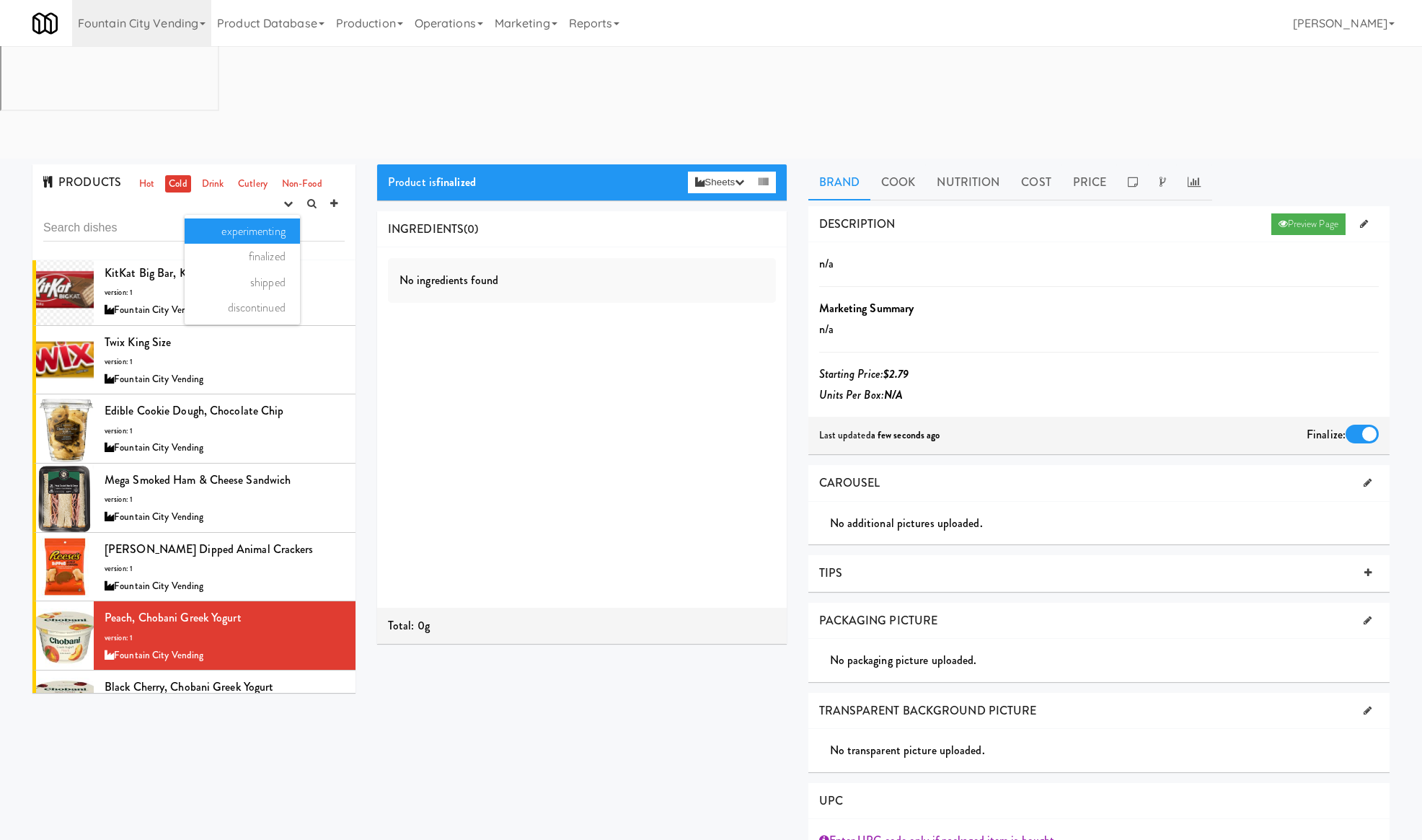
click at [266, 218] on link "experimenting" at bounding box center [242, 231] width 115 height 26
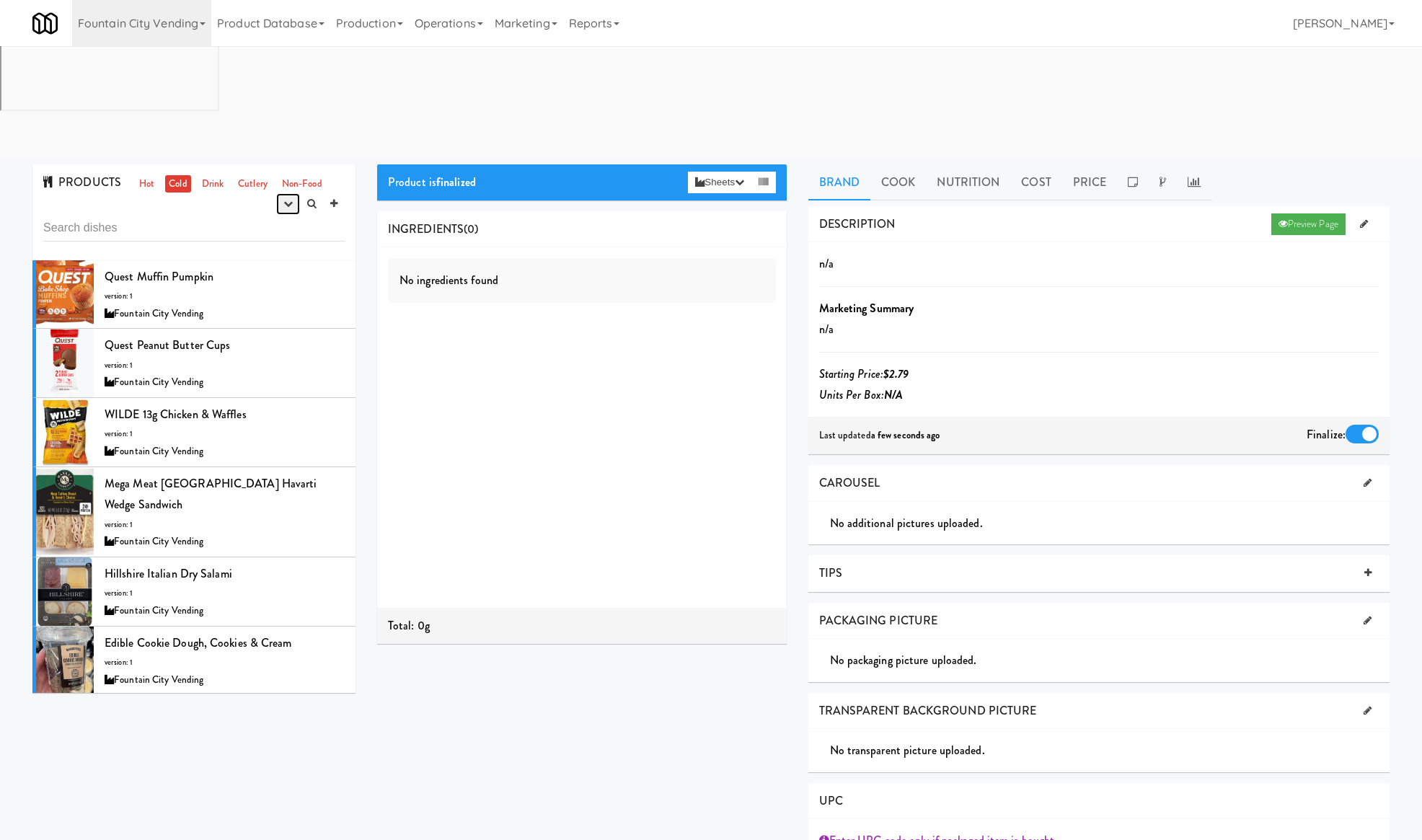
click at [281, 193] on button "button" at bounding box center [288, 203] width 24 height 21
click at [263, 218] on link "experimenting" at bounding box center [242, 231] width 115 height 26
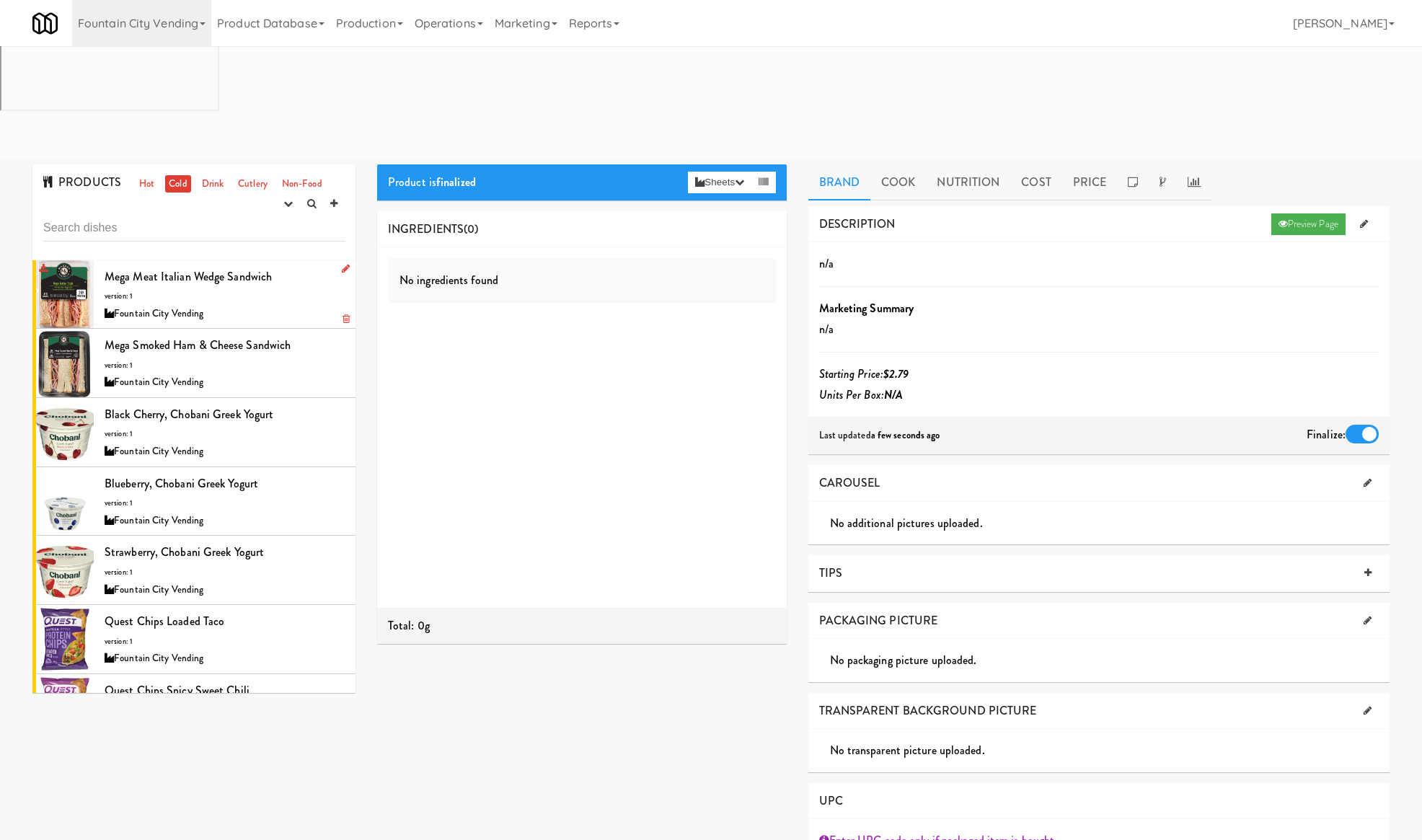
click at [277, 266] on div "Mega Meat Italian Wedge Sandwich version: 1 Fountain City Vending" at bounding box center [224, 295] width 240 height 57
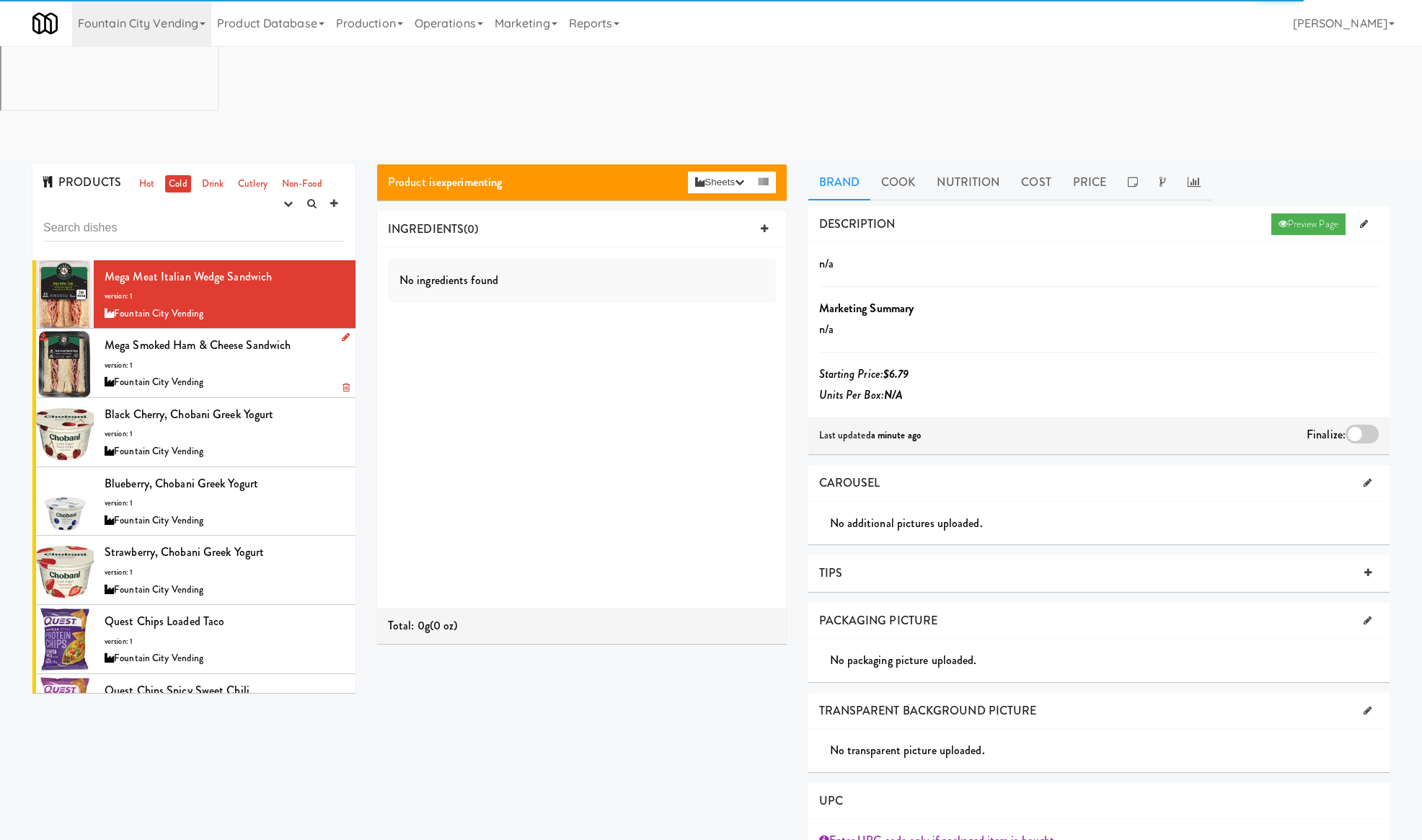
click at [284, 373] on div "Fountain City Vending" at bounding box center [224, 382] width 240 height 18
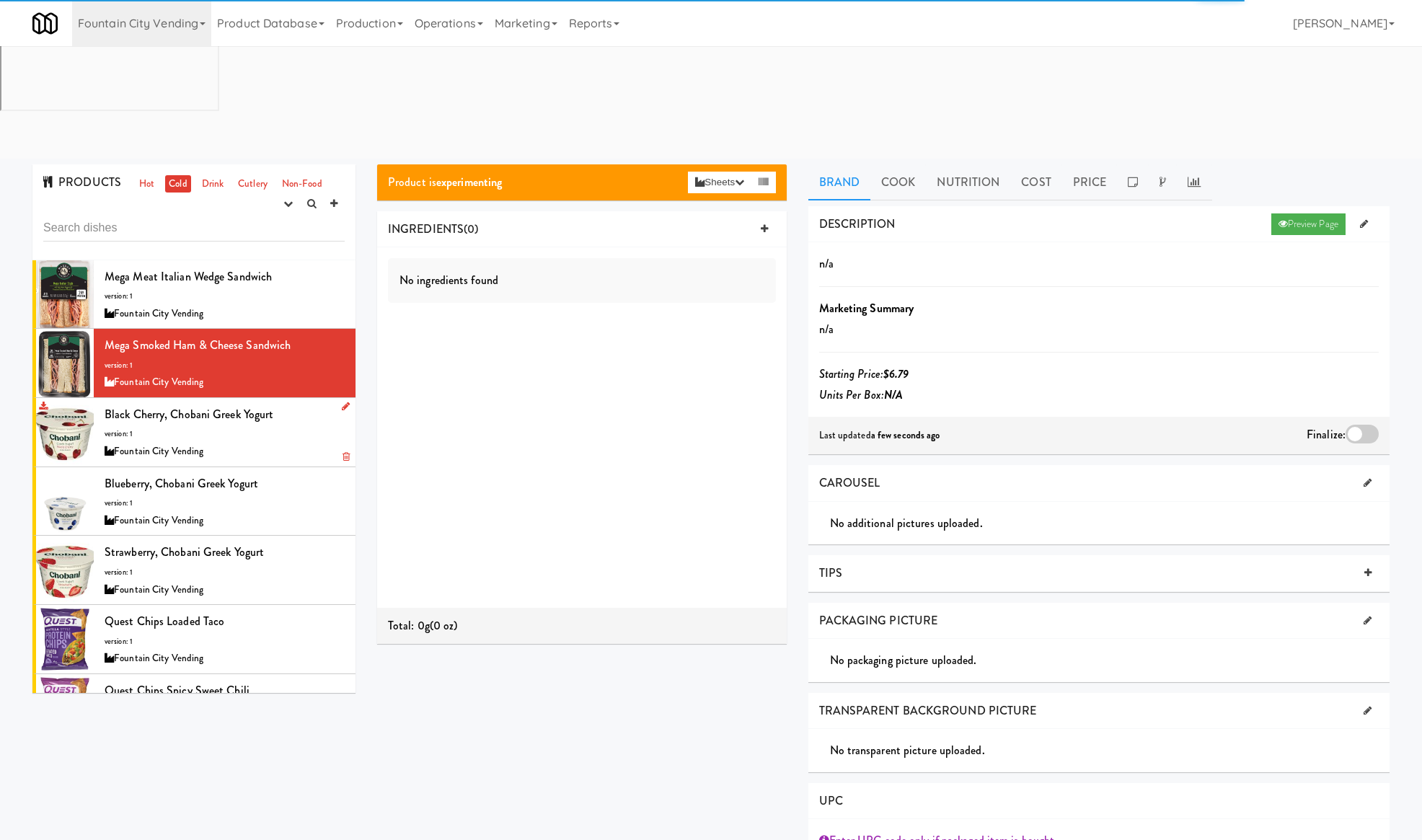
click at [291, 404] on div "Black Cherry, Chobani Greek Yogurt version: 1 Fountain City Vending" at bounding box center [224, 432] width 240 height 57
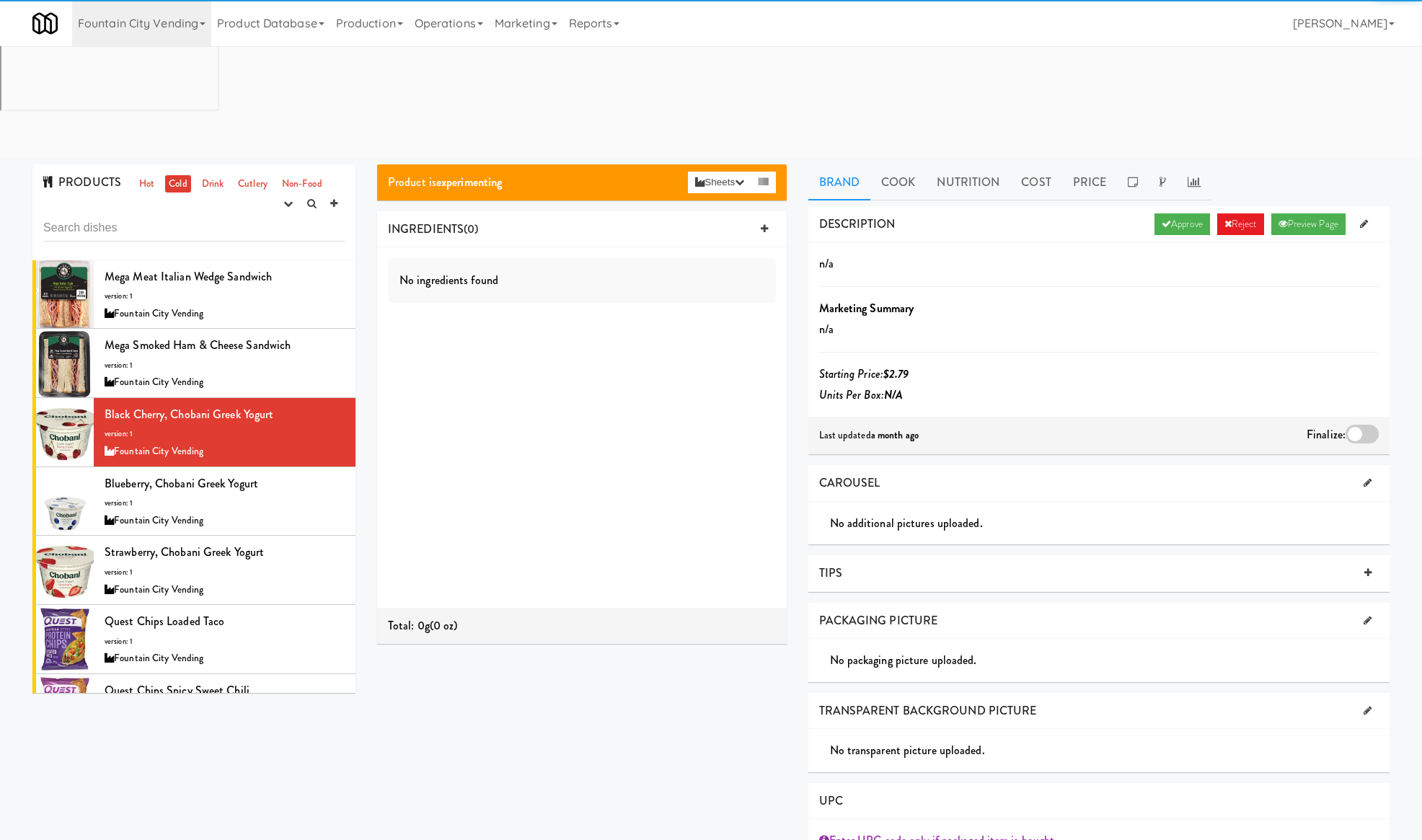
drag, startPoint x: 1163, startPoint y: 111, endPoint x: 1216, endPoint y: 170, distance: 79.3
click at [1167, 213] on link "Approve" at bounding box center [1182, 224] width 55 height 21
click at [1356, 424] on div at bounding box center [1362, 434] width 33 height 19
click at [0, 0] on input "checkbox" at bounding box center [0, 0] width 0 height 0
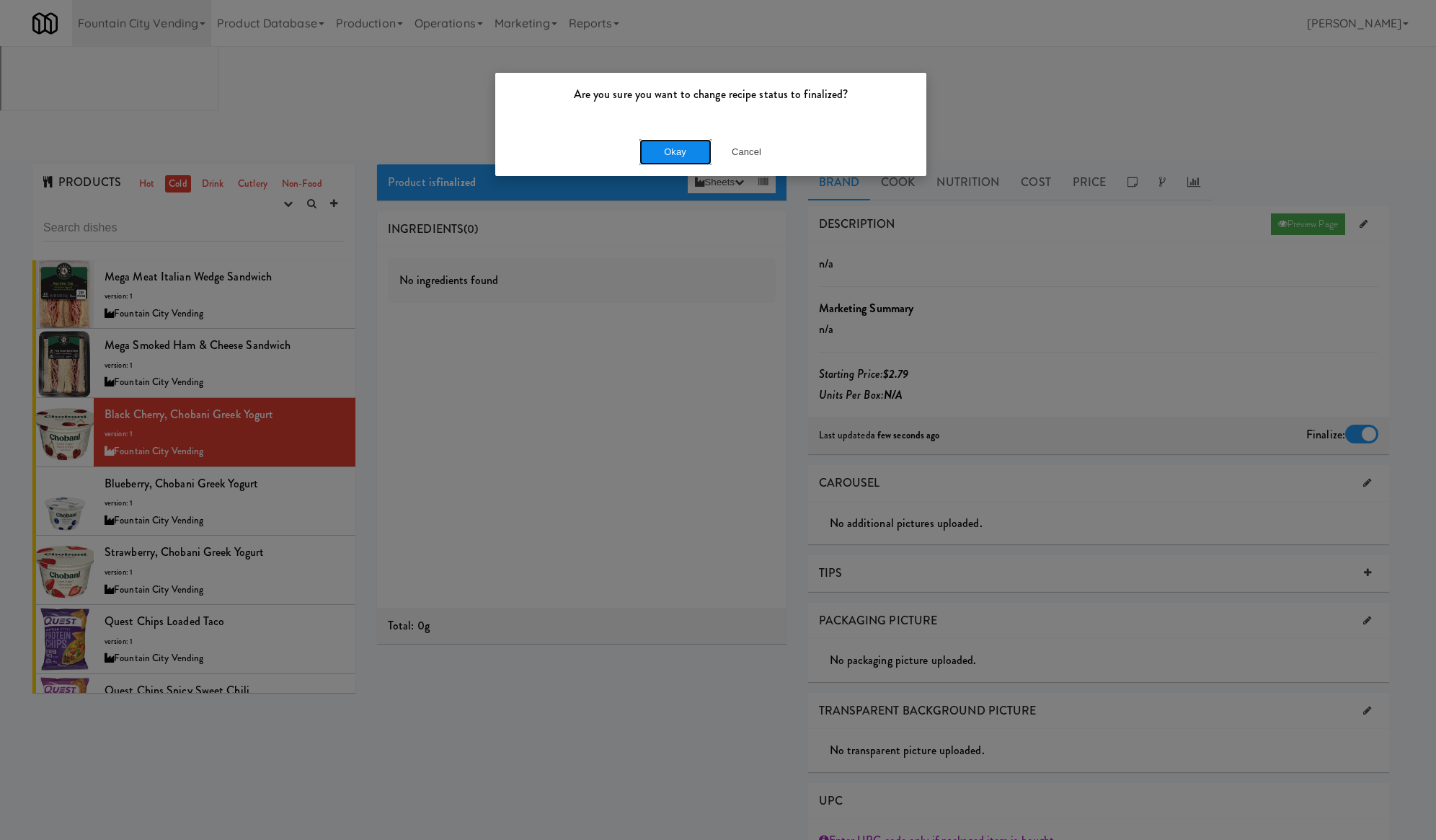
click at [677, 162] on button "Okay" at bounding box center [675, 152] width 72 height 26
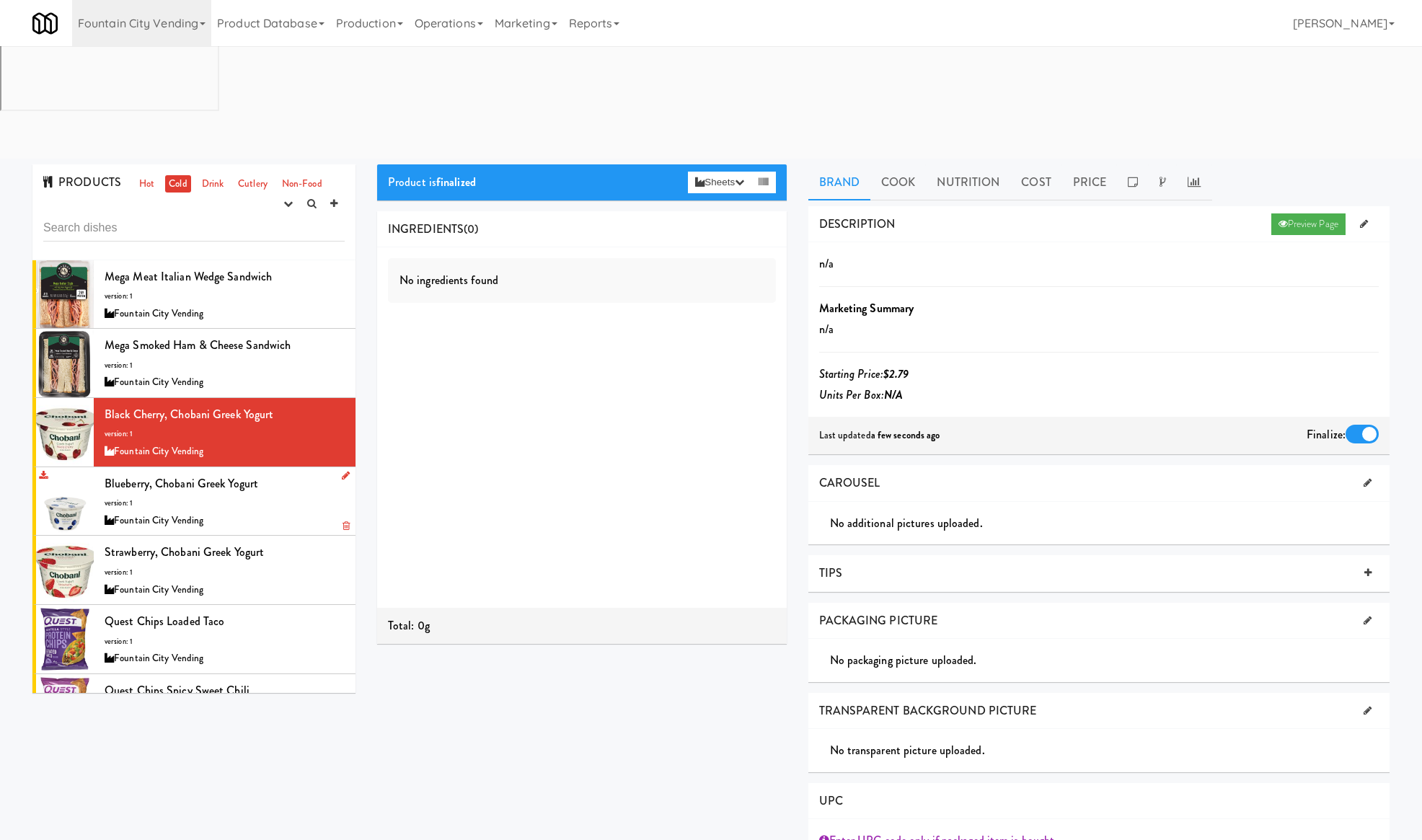
click at [292, 473] on div "Blueberry, Chobani Greek Yogurt version: 1 Fountain City Vending" at bounding box center [224, 501] width 240 height 57
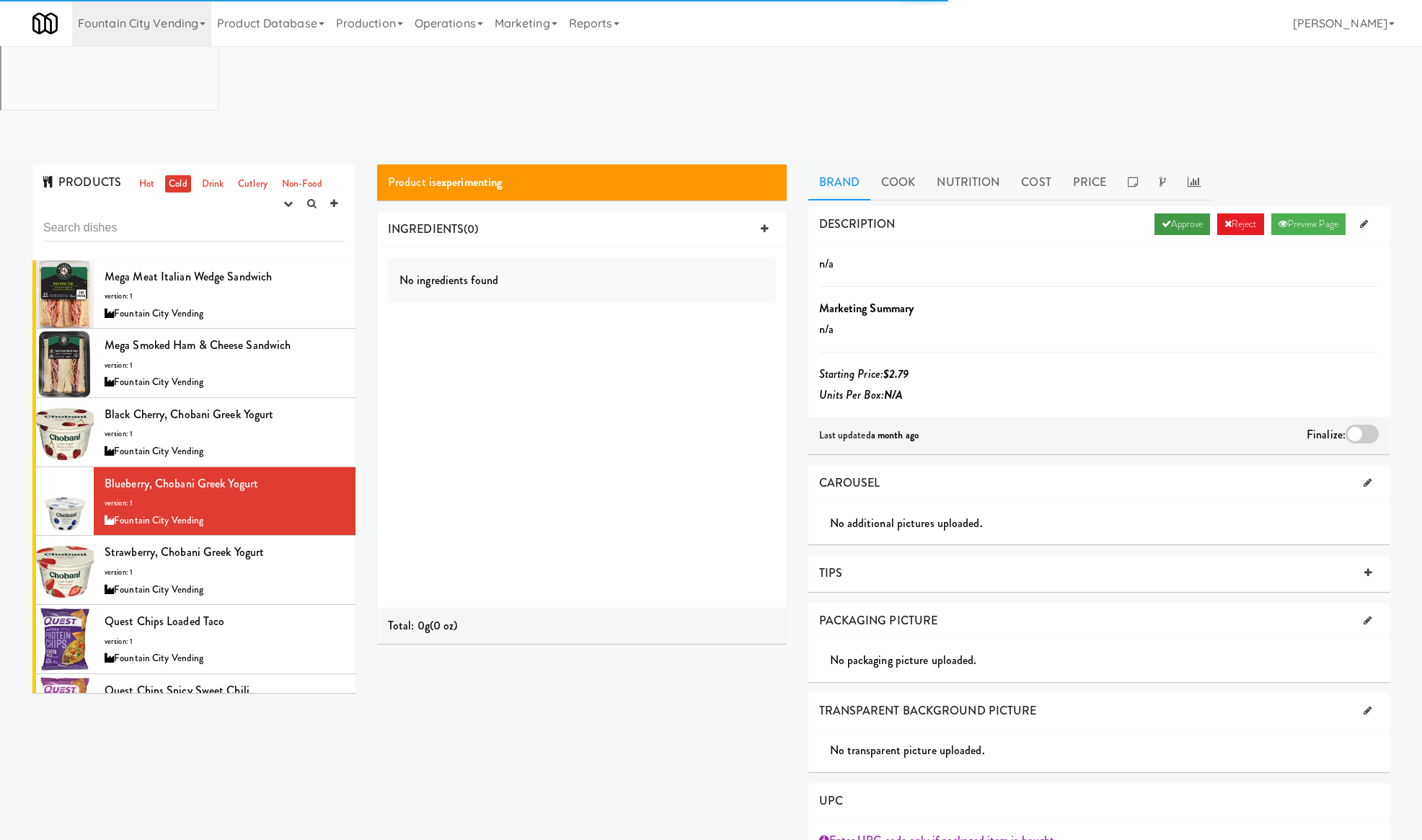
click at [1167, 213] on link "Approve" at bounding box center [1182, 224] width 55 height 21
click at [1364, 424] on div at bounding box center [1362, 434] width 33 height 19
click at [0, 0] on input "checkbox" at bounding box center [0, 0] width 0 height 0
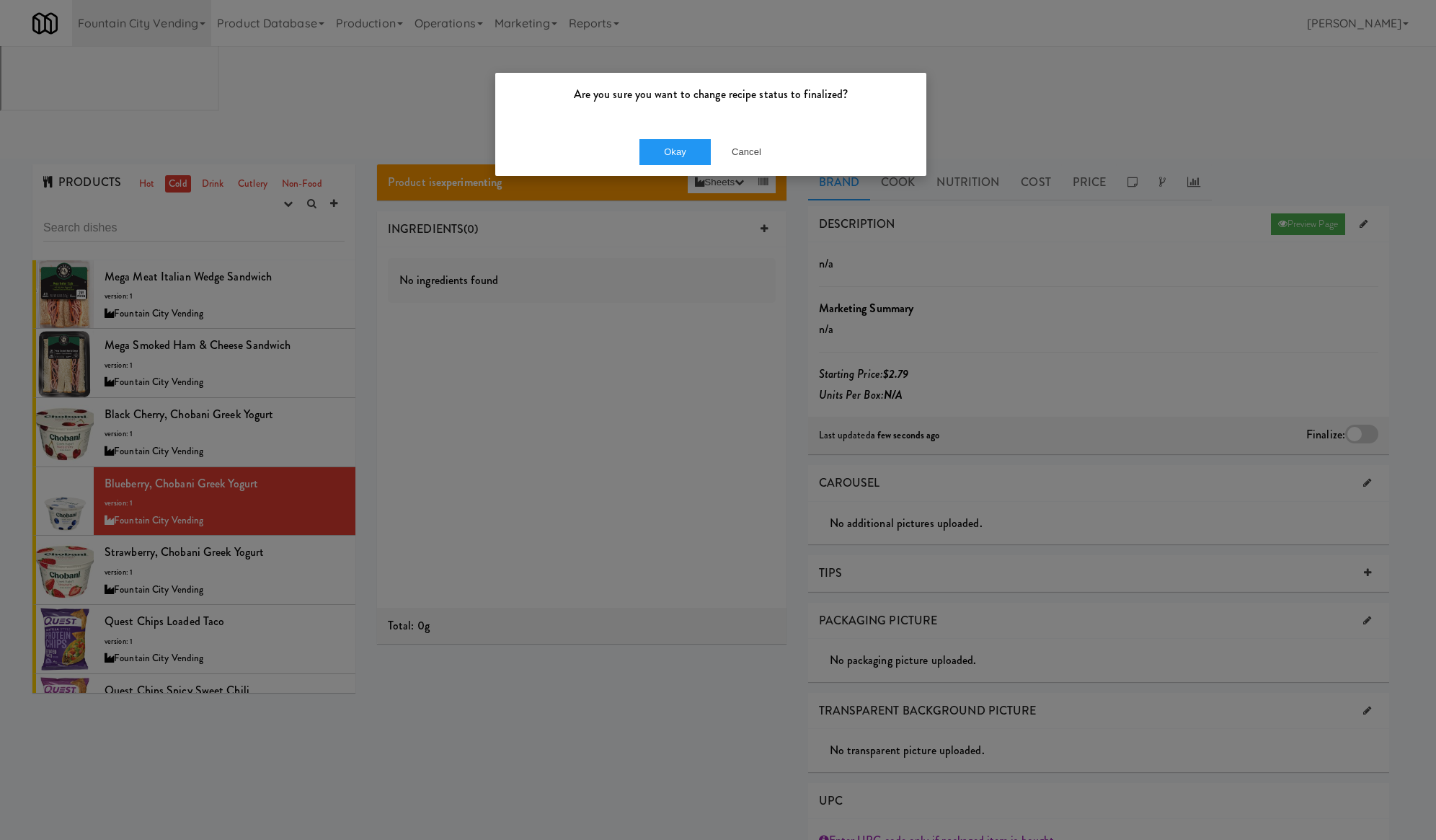
click at [661, 137] on div "Okay Cancel" at bounding box center [710, 151] width 431 height 48
click at [661, 148] on button "Okay" at bounding box center [675, 152] width 72 height 26
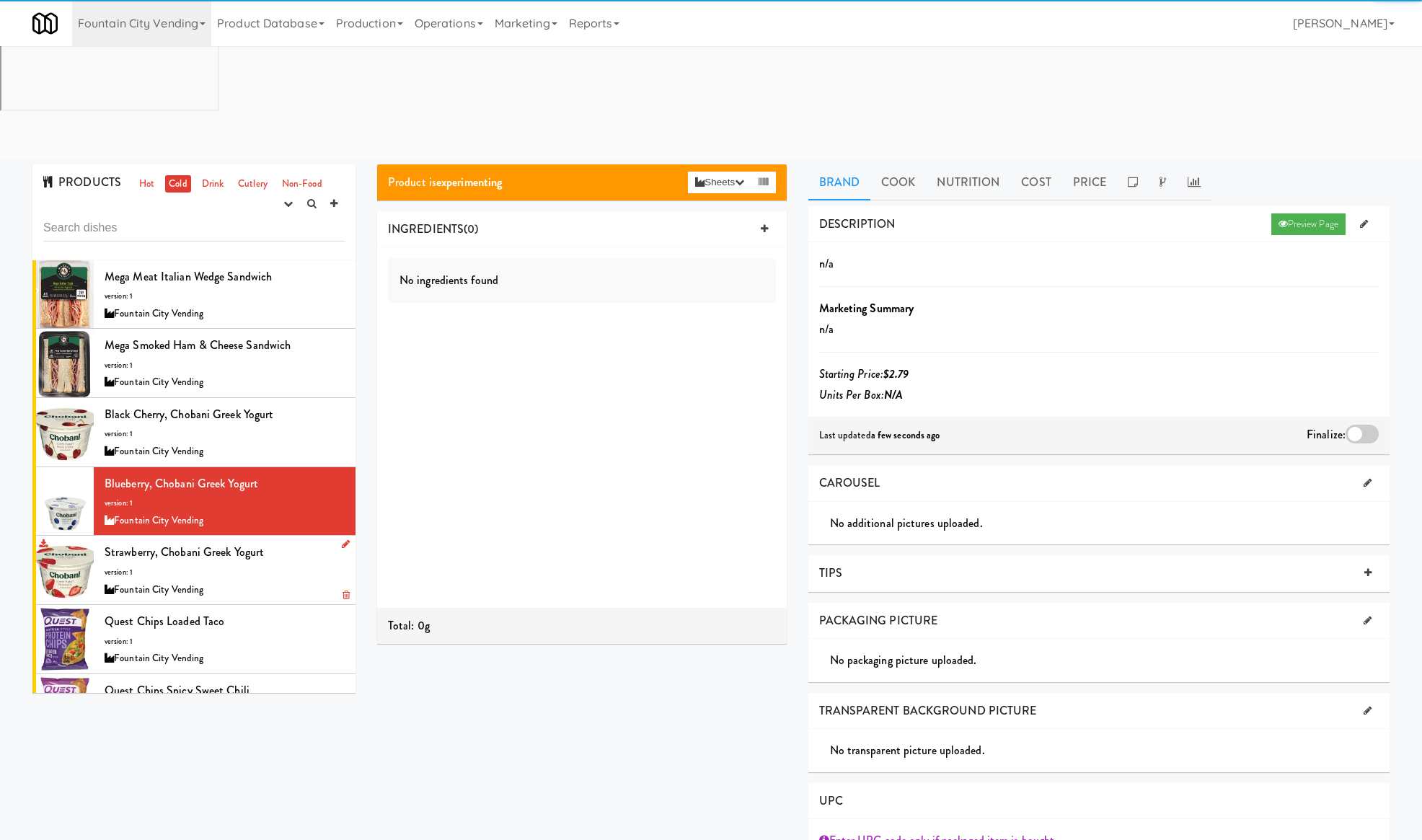
click at [268, 541] on div "Strawberry, Chobani Greek Yogurt version: 1 Fountain City Vending" at bounding box center [224, 570] width 240 height 57
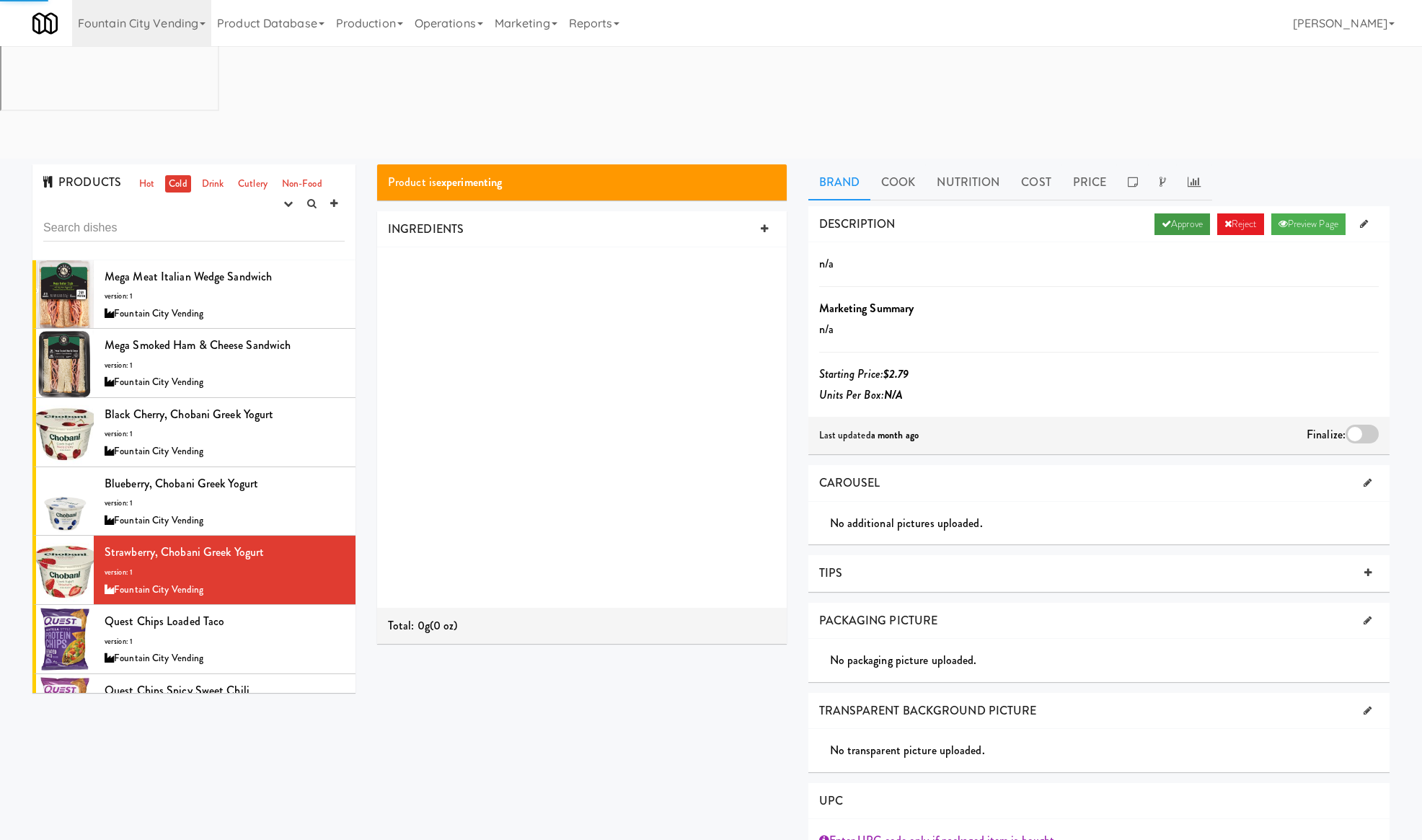
click at [1177, 213] on link "Approve" at bounding box center [1182, 224] width 55 height 21
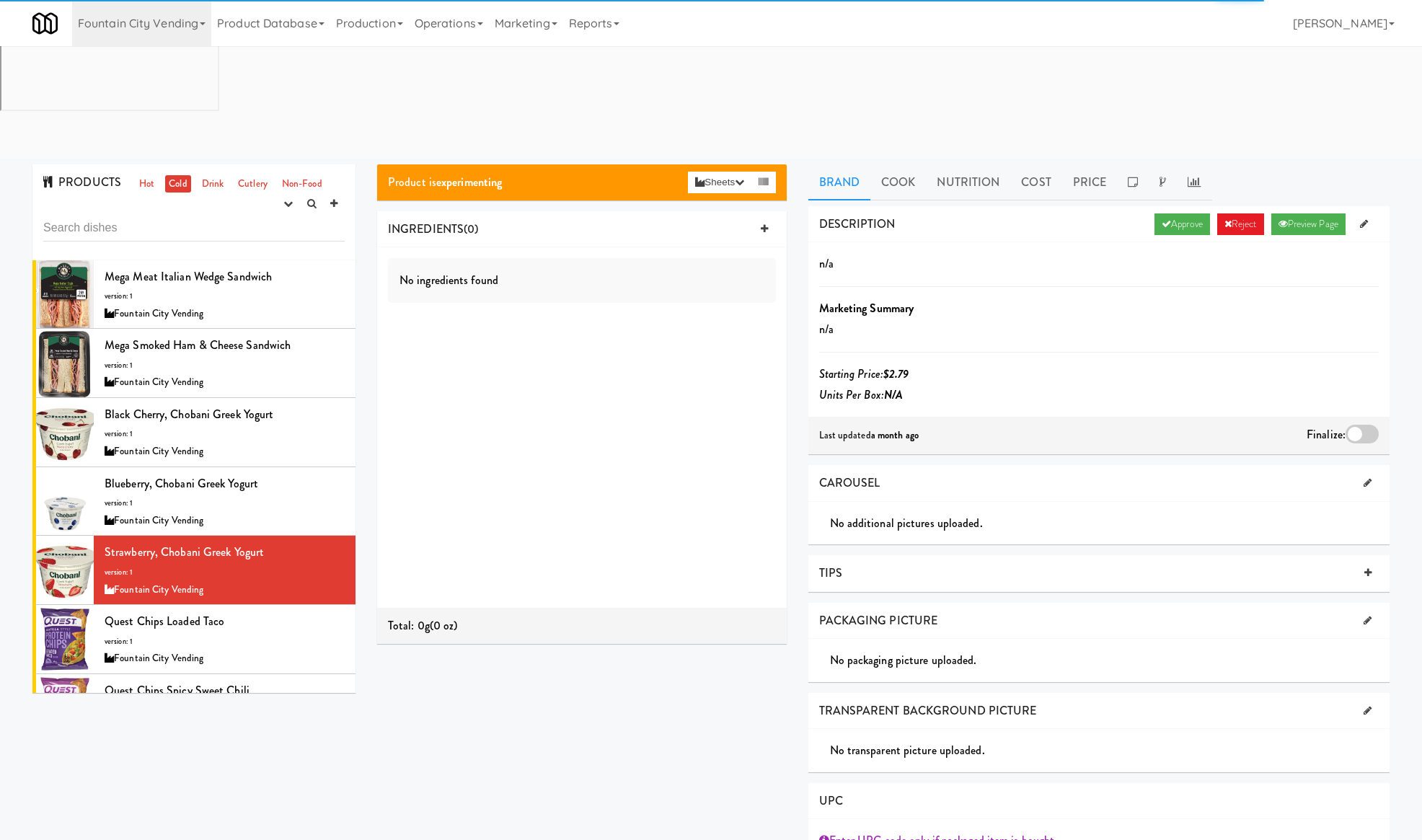
click at [1353, 424] on div at bounding box center [1362, 434] width 33 height 19
click at [0, 0] on input "checkbox" at bounding box center [0, 0] width 0 height 0
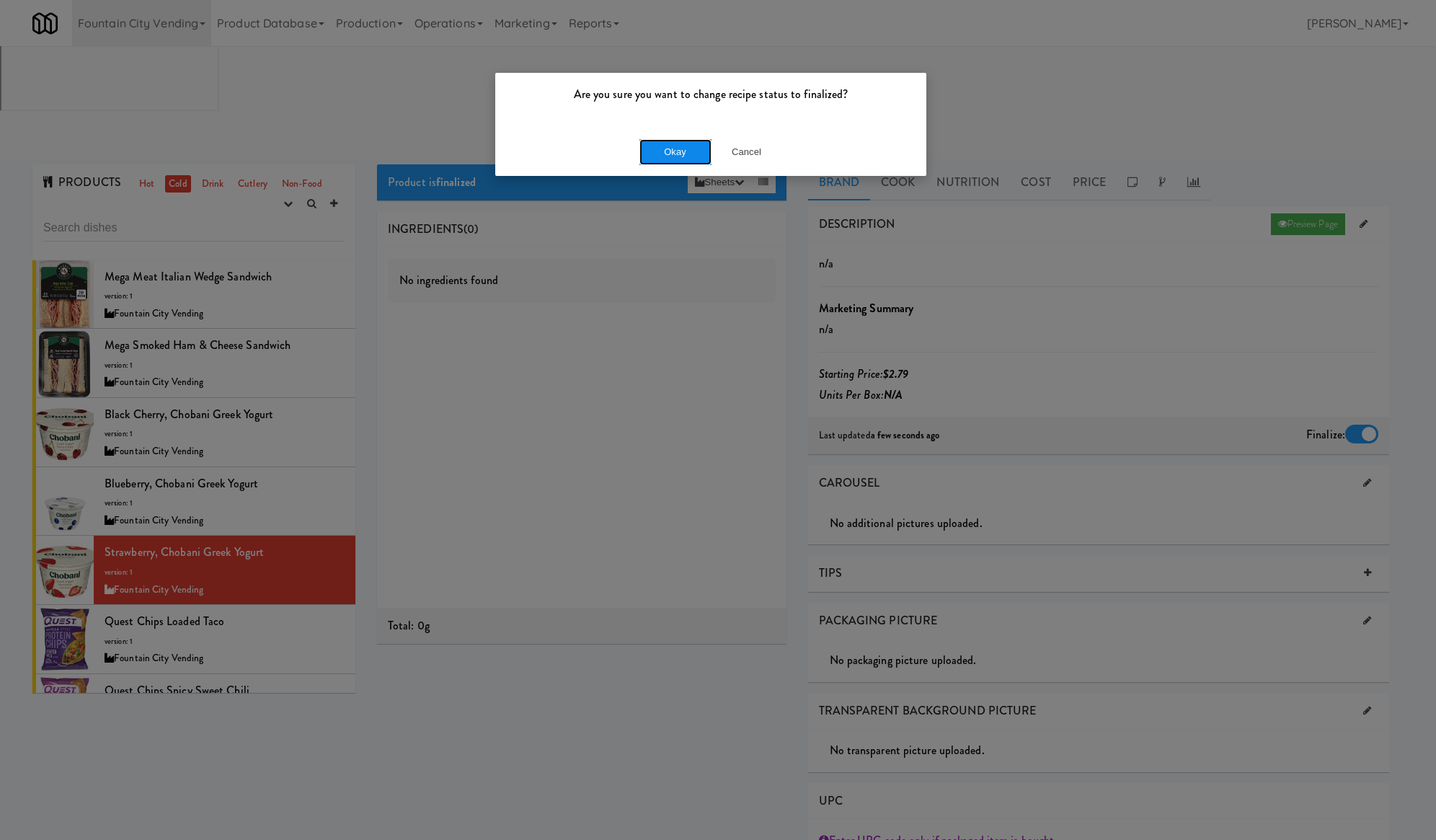
click at [688, 143] on button "Okay" at bounding box center [675, 152] width 72 height 26
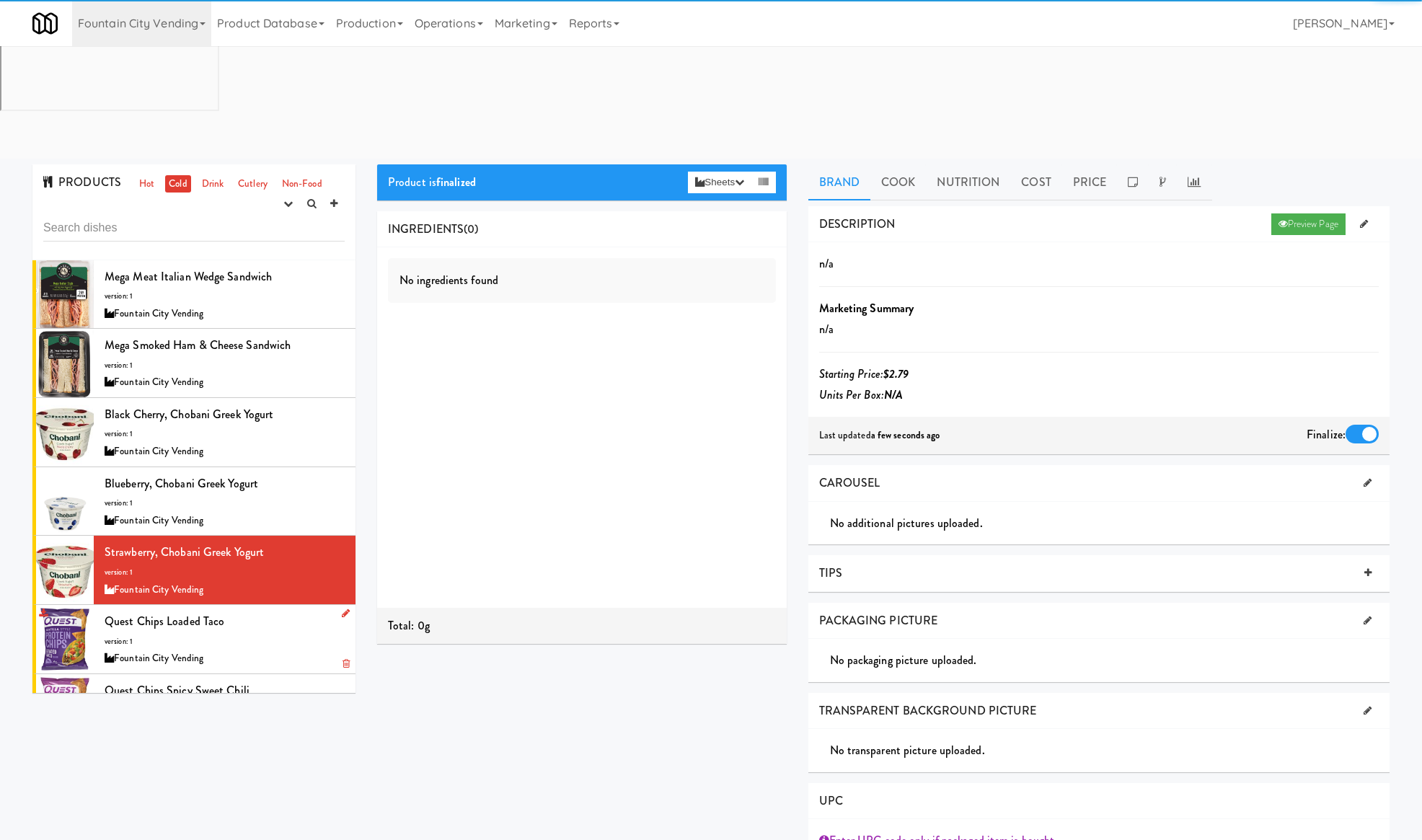
click at [255, 650] on div "Fountain City Vending" at bounding box center [224, 658] width 240 height 18
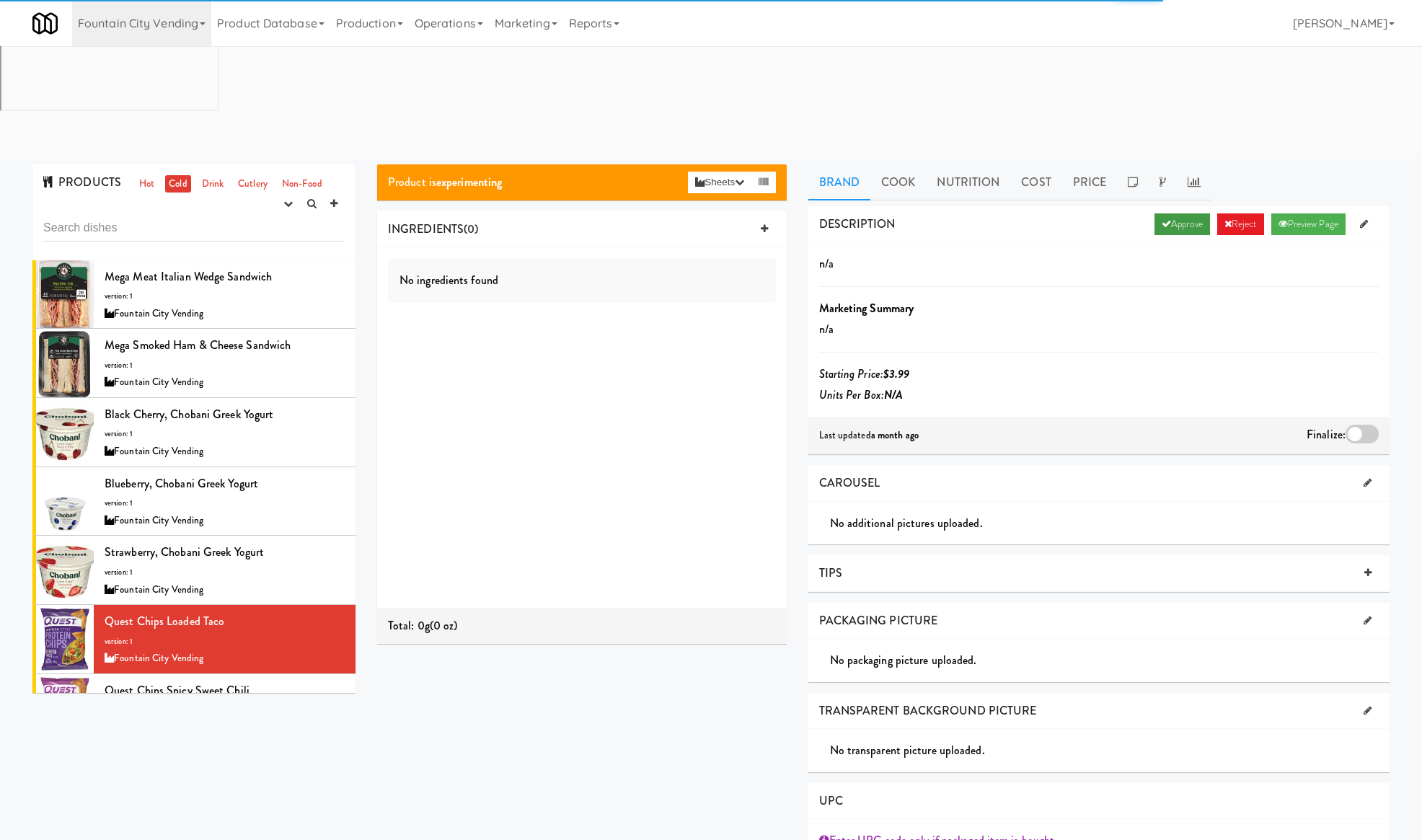
click at [1164, 213] on link "Approve" at bounding box center [1182, 224] width 55 height 21
click at [1356, 424] on div at bounding box center [1362, 434] width 33 height 19
click at [0, 0] on input "checkbox" at bounding box center [0, 0] width 0 height 0
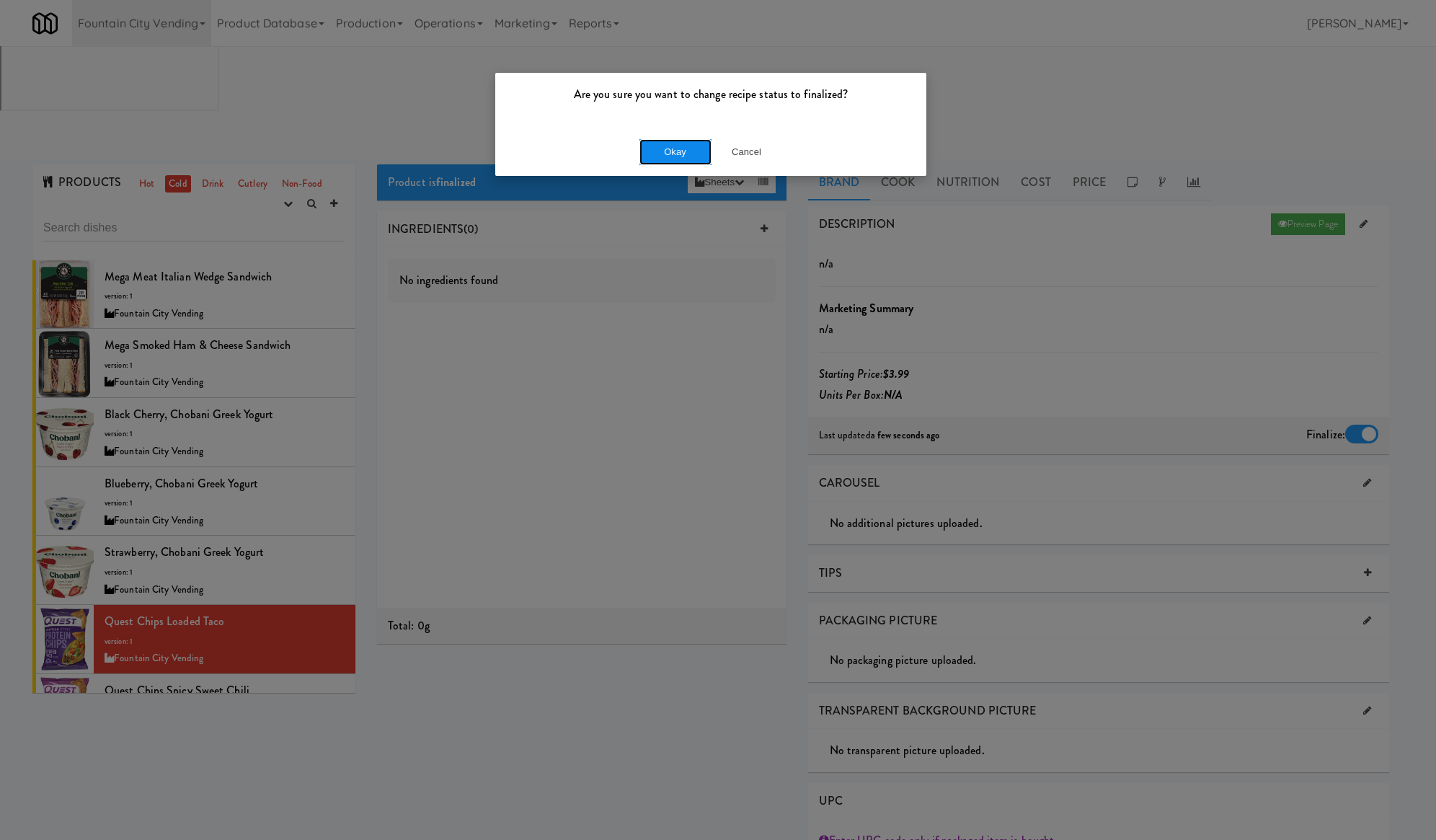
click at [665, 151] on button "Okay" at bounding box center [675, 152] width 72 height 26
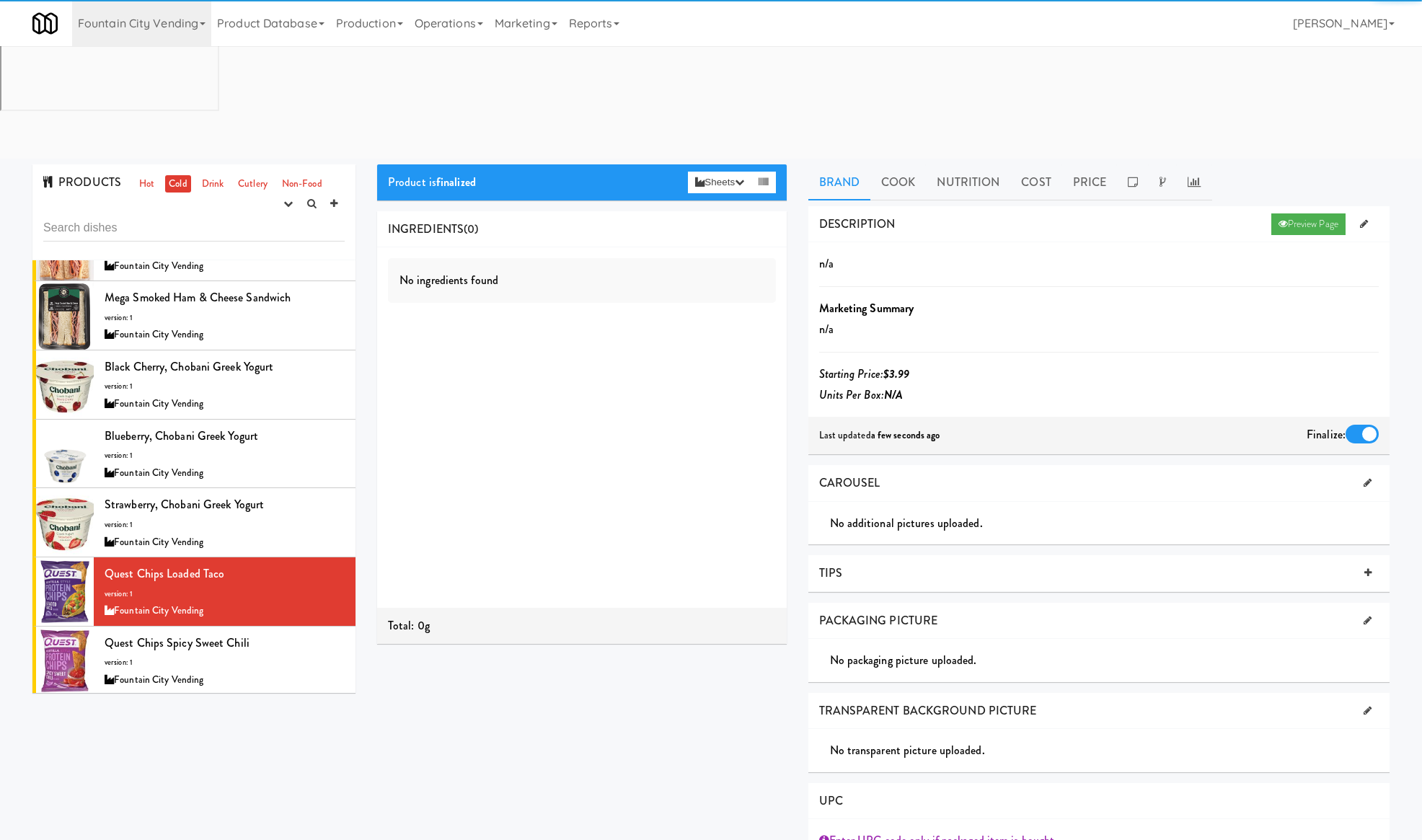
scroll to position [51, 0]
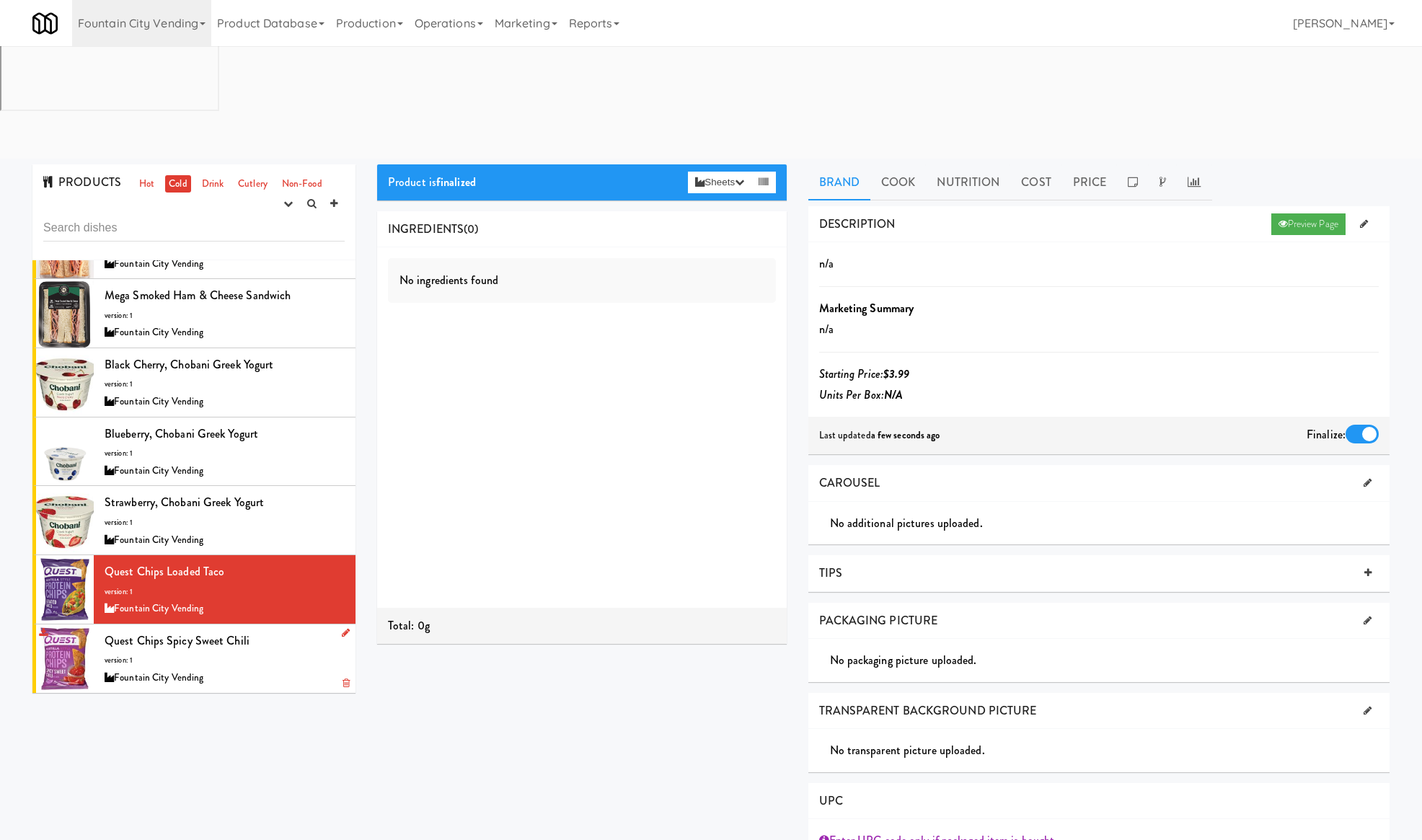
click at [292, 630] on div "Quest Chips Spicy Sweet Chili version: 1 Fountain City Vending" at bounding box center [224, 658] width 240 height 57
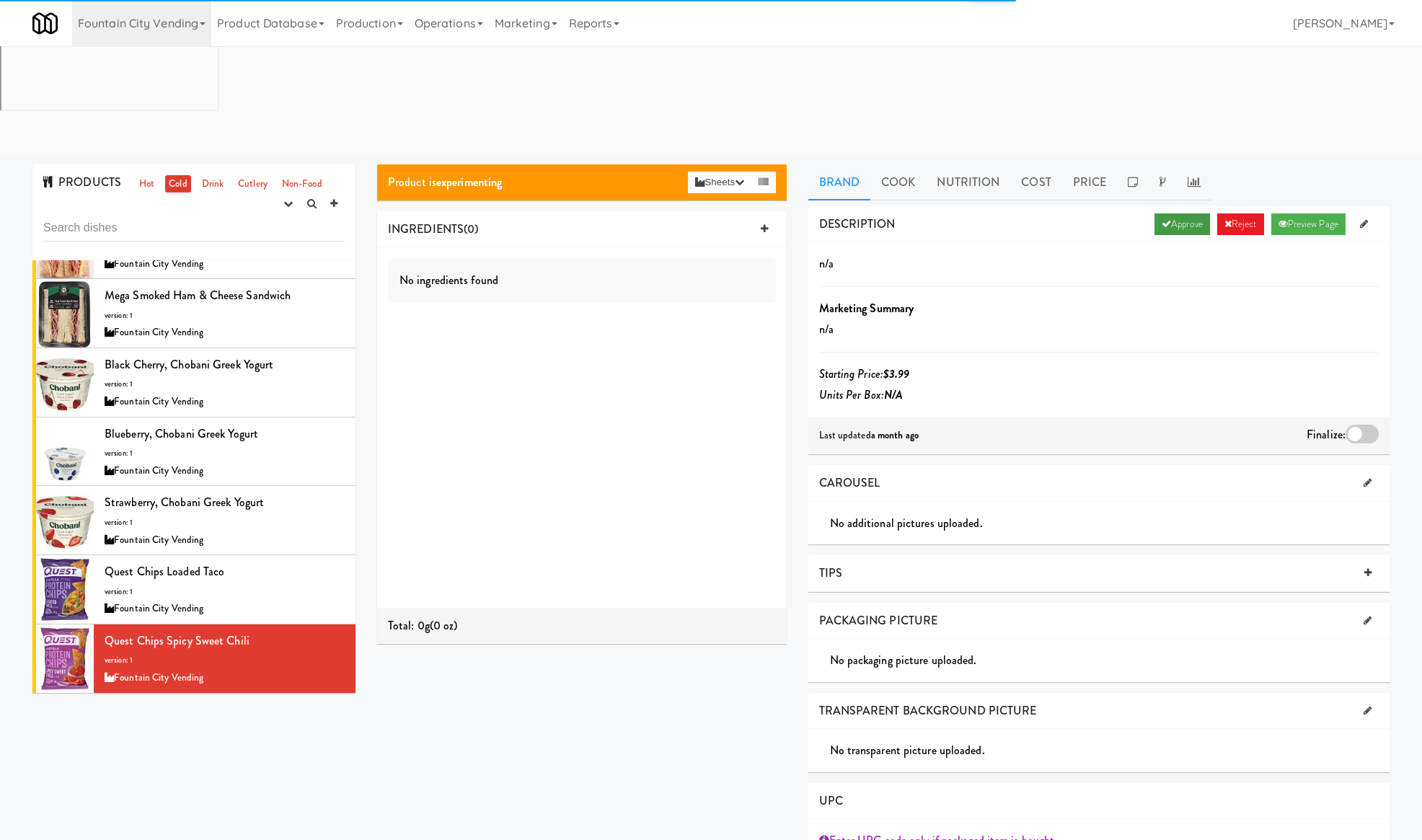
click at [1160, 213] on link "Approve" at bounding box center [1182, 224] width 55 height 21
click at [1365, 424] on div at bounding box center [1362, 434] width 33 height 19
click at [0, 0] on input "checkbox" at bounding box center [0, 0] width 0 height 0
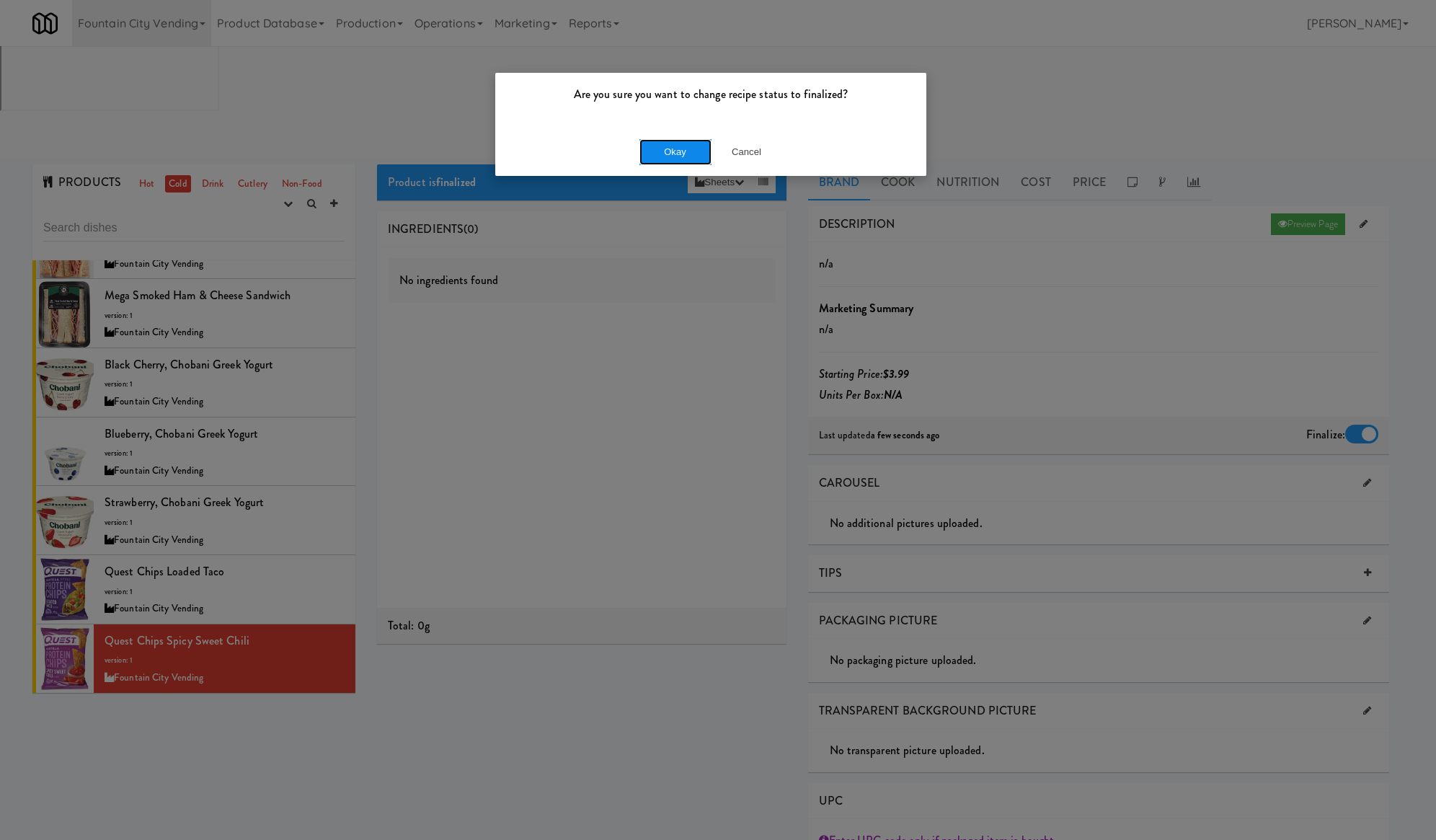
click at [691, 156] on button "Okay" at bounding box center [675, 152] width 72 height 26
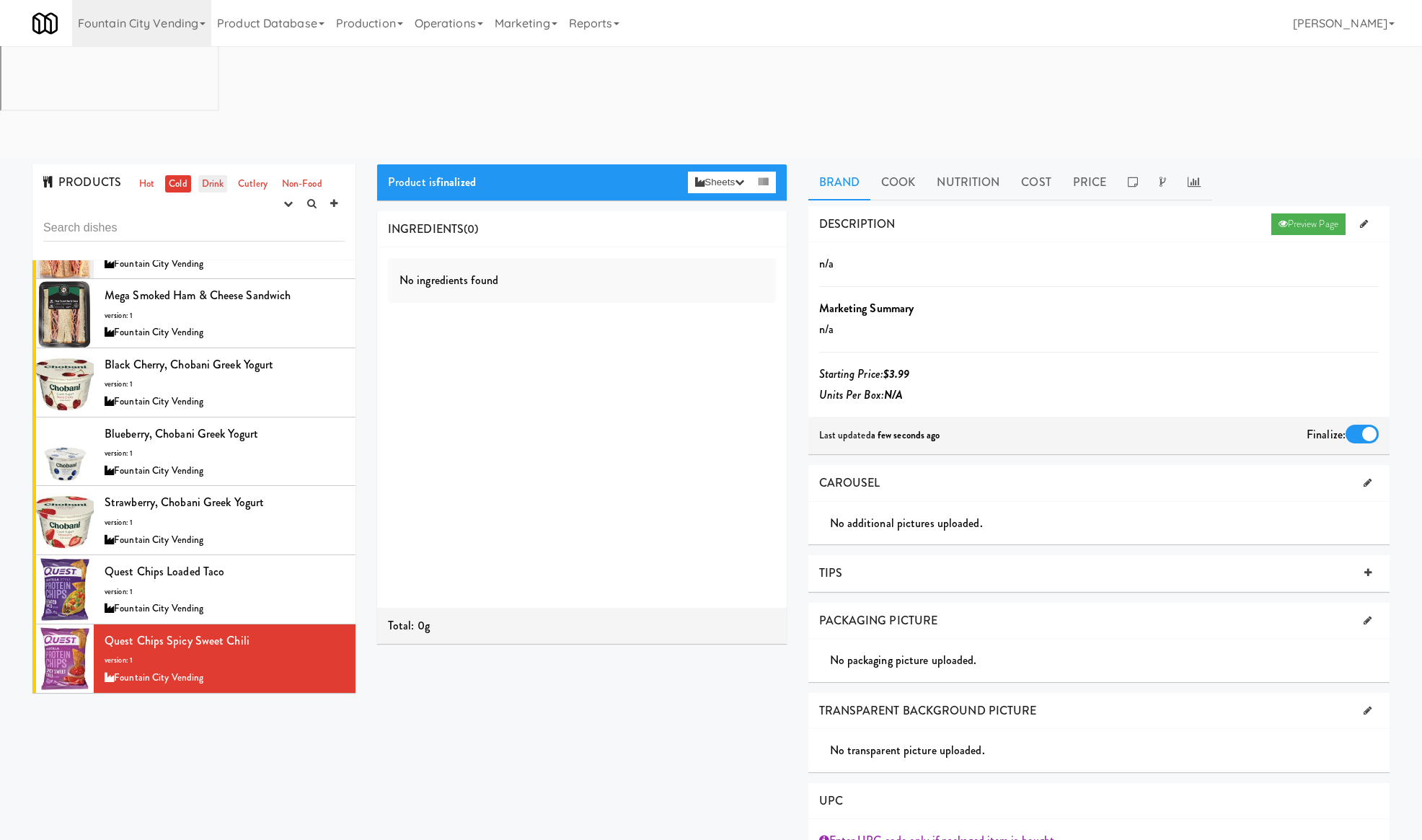
click at [209, 175] on link "Drink" at bounding box center [213, 184] width 29 height 18
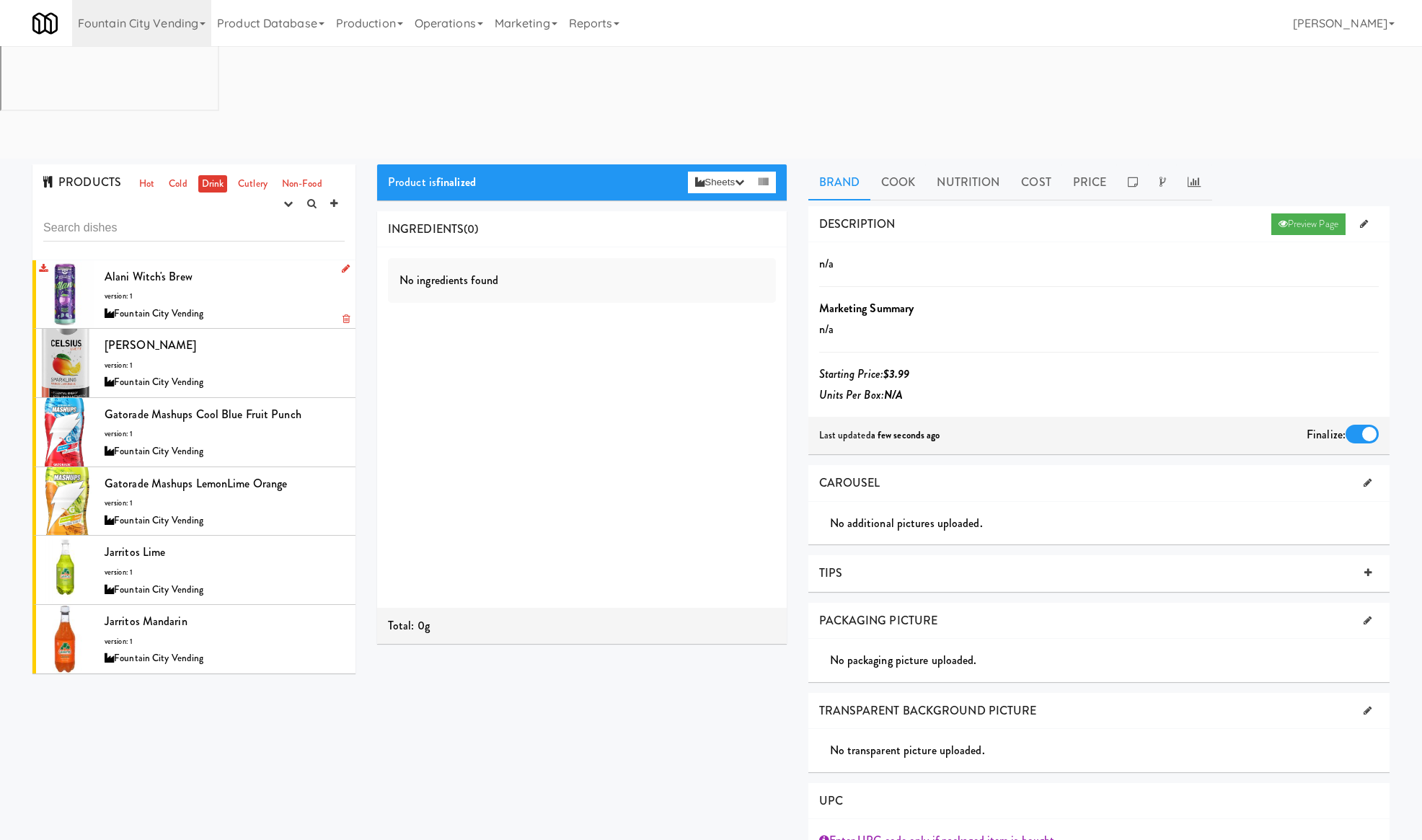
click at [225, 266] on div "Alani Witch's Brew version: 1 Fountain City Vending" at bounding box center [224, 295] width 240 height 57
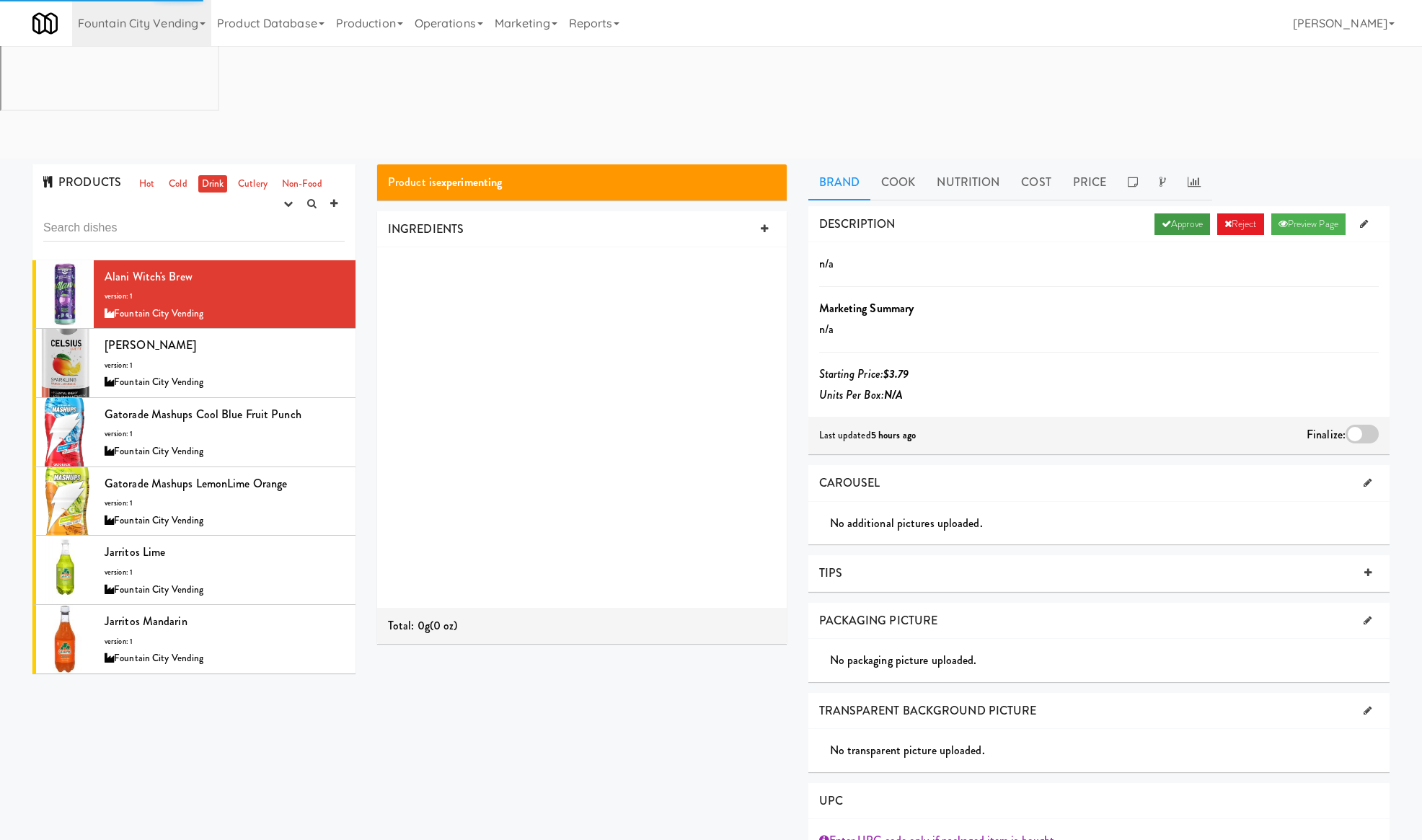
click at [1157, 213] on link "Approve" at bounding box center [1182, 224] width 55 height 21
click at [1356, 424] on div at bounding box center [1362, 434] width 33 height 19
click at [0, 0] on input "checkbox" at bounding box center [0, 0] width 0 height 0
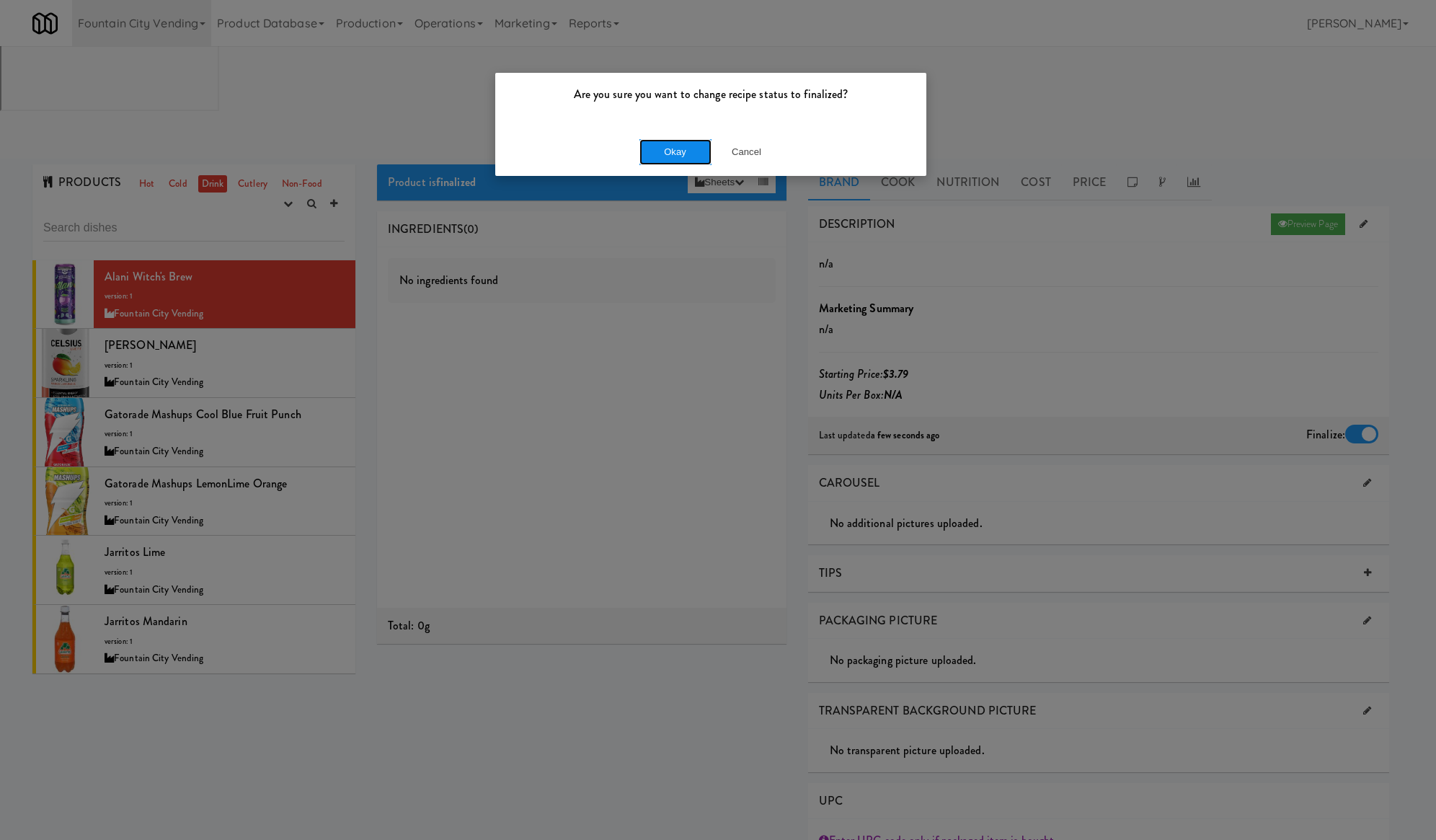
click at [692, 151] on button "Okay" at bounding box center [675, 152] width 72 height 26
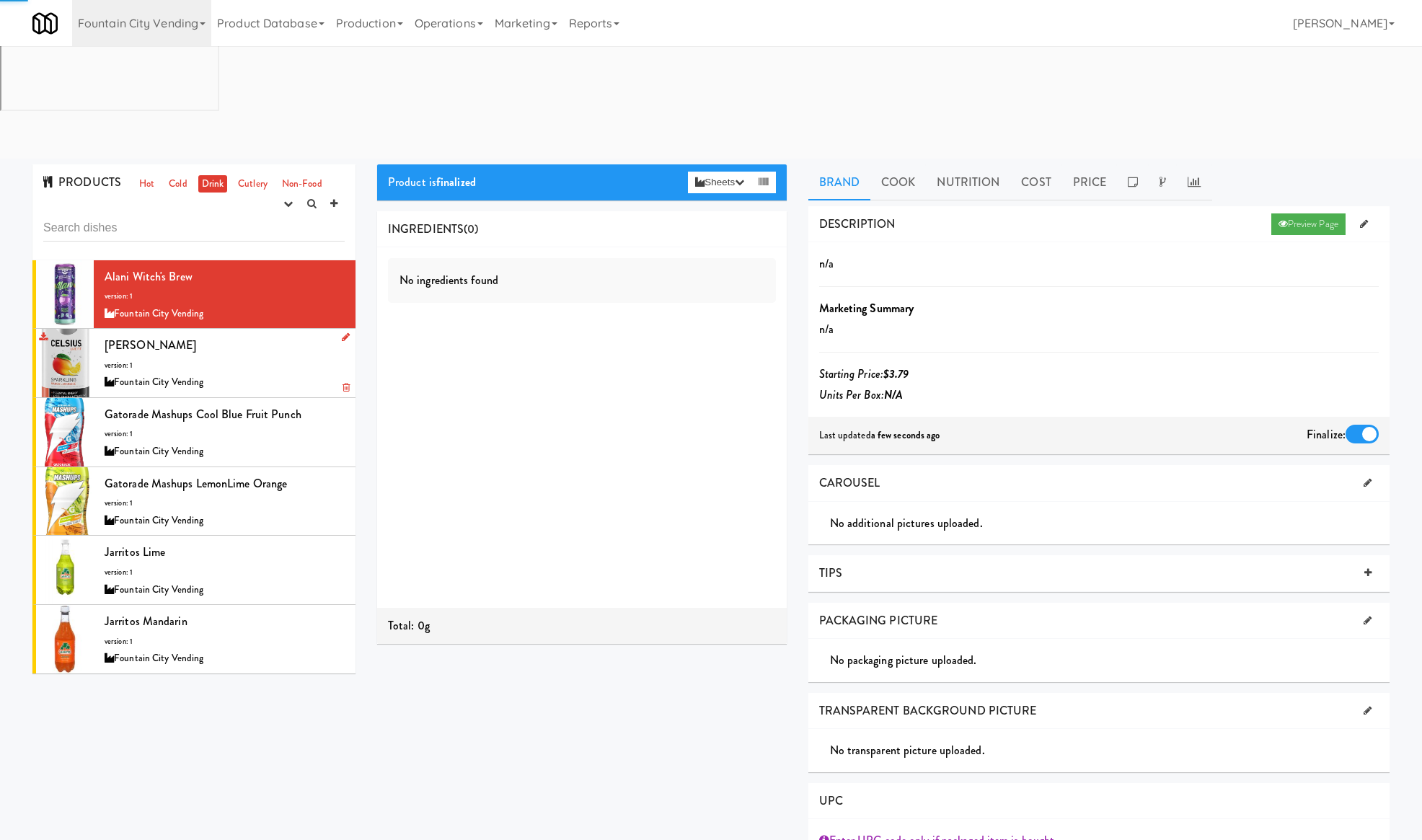
click at [246, 334] on div "Celcius Mango Lemonade version: 1 Fountain City Vending" at bounding box center [224, 363] width 240 height 57
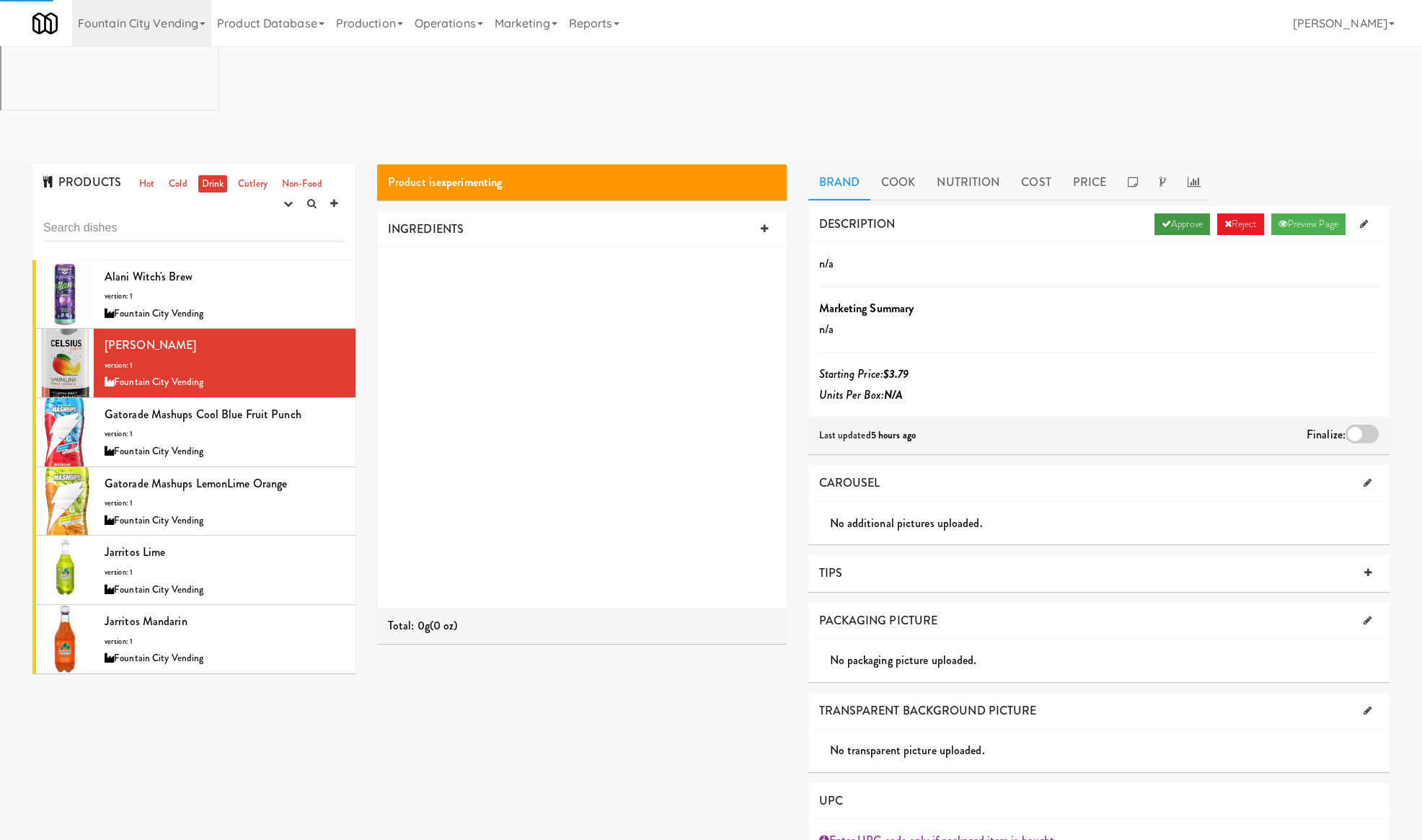
click at [1172, 213] on link "Approve" at bounding box center [1182, 224] width 55 height 21
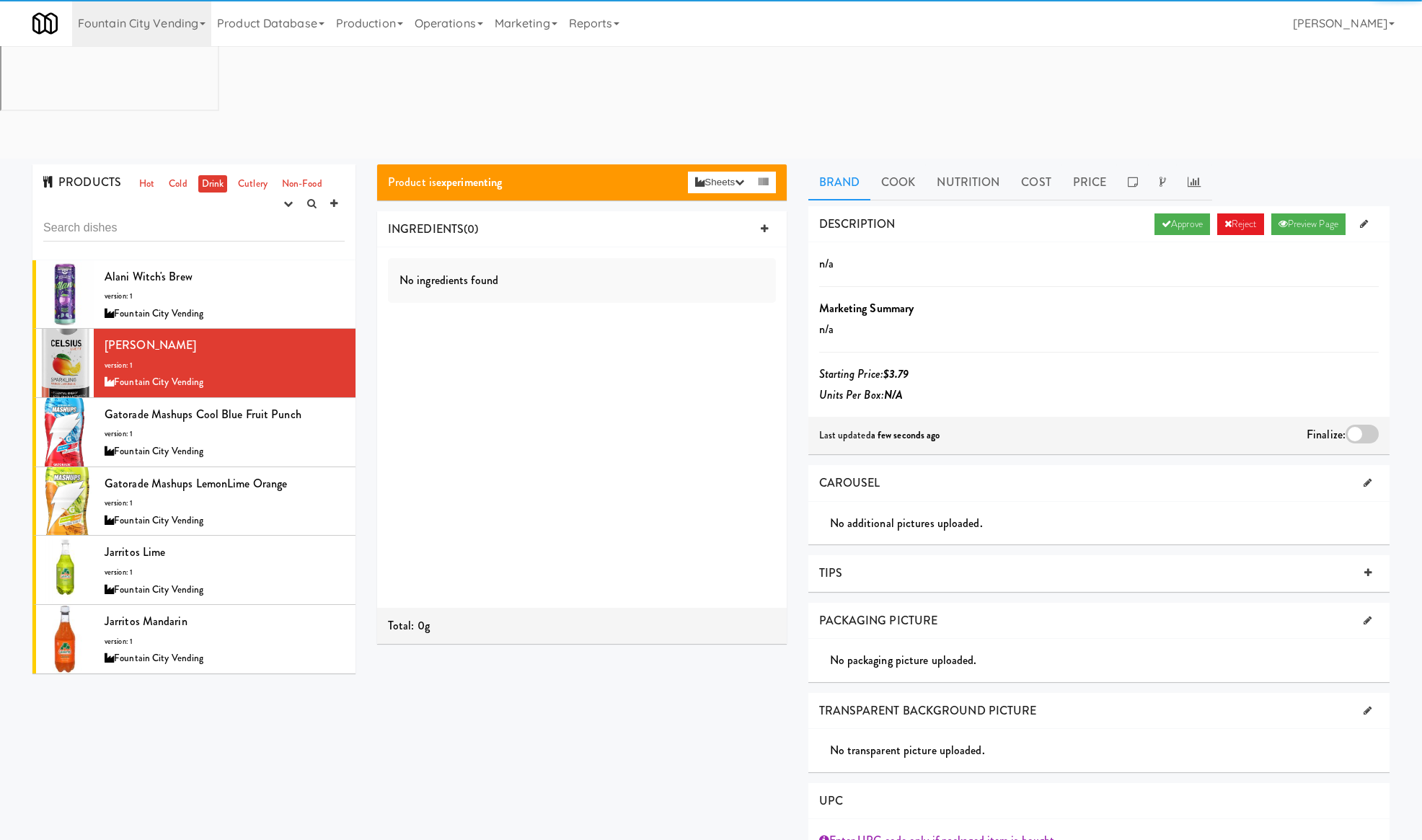
click at [1363, 424] on div at bounding box center [1362, 434] width 33 height 19
click at [0, 0] on input "checkbox" at bounding box center [0, 0] width 0 height 0
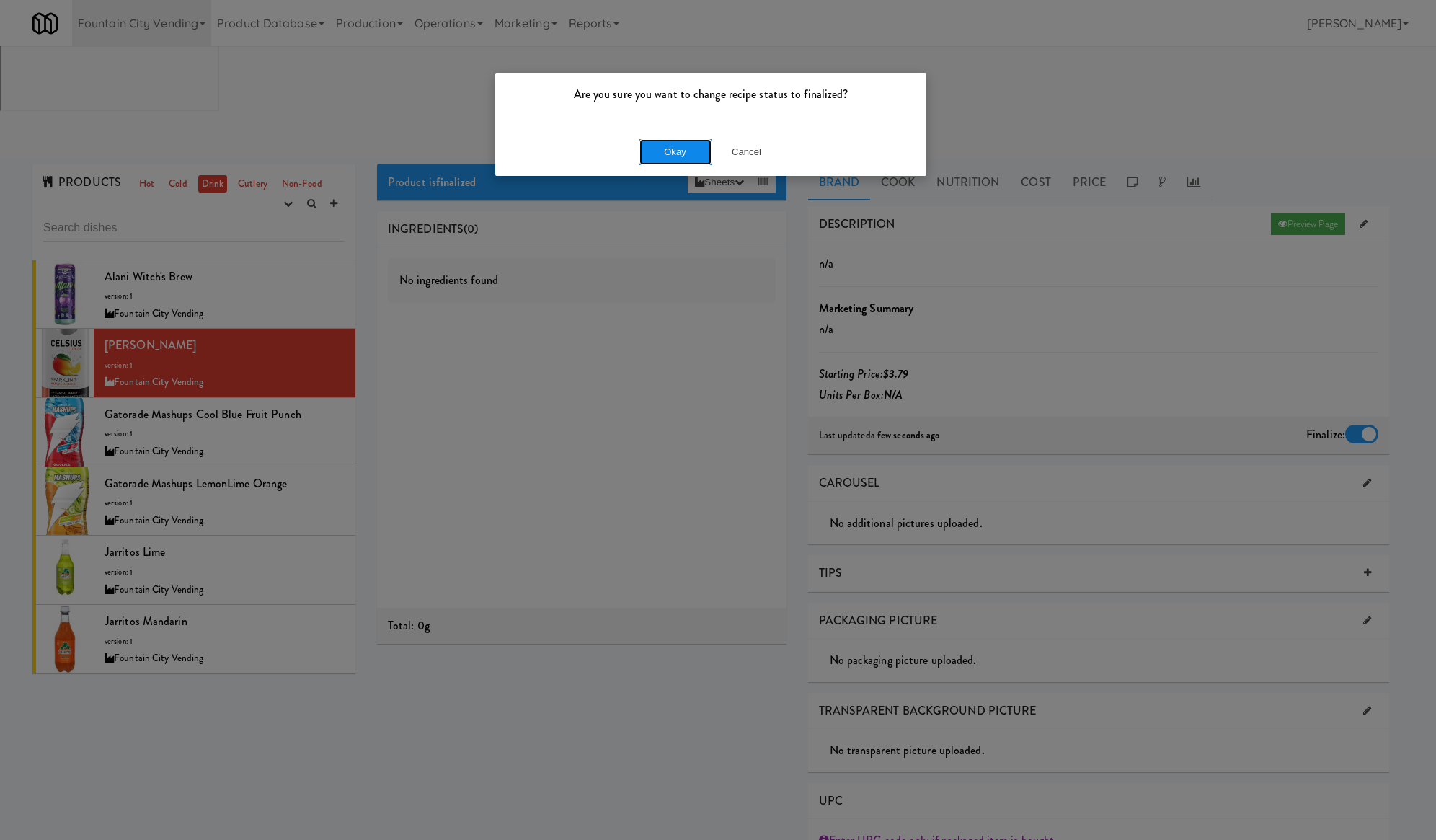
click at [679, 152] on button "Okay" at bounding box center [675, 152] width 72 height 26
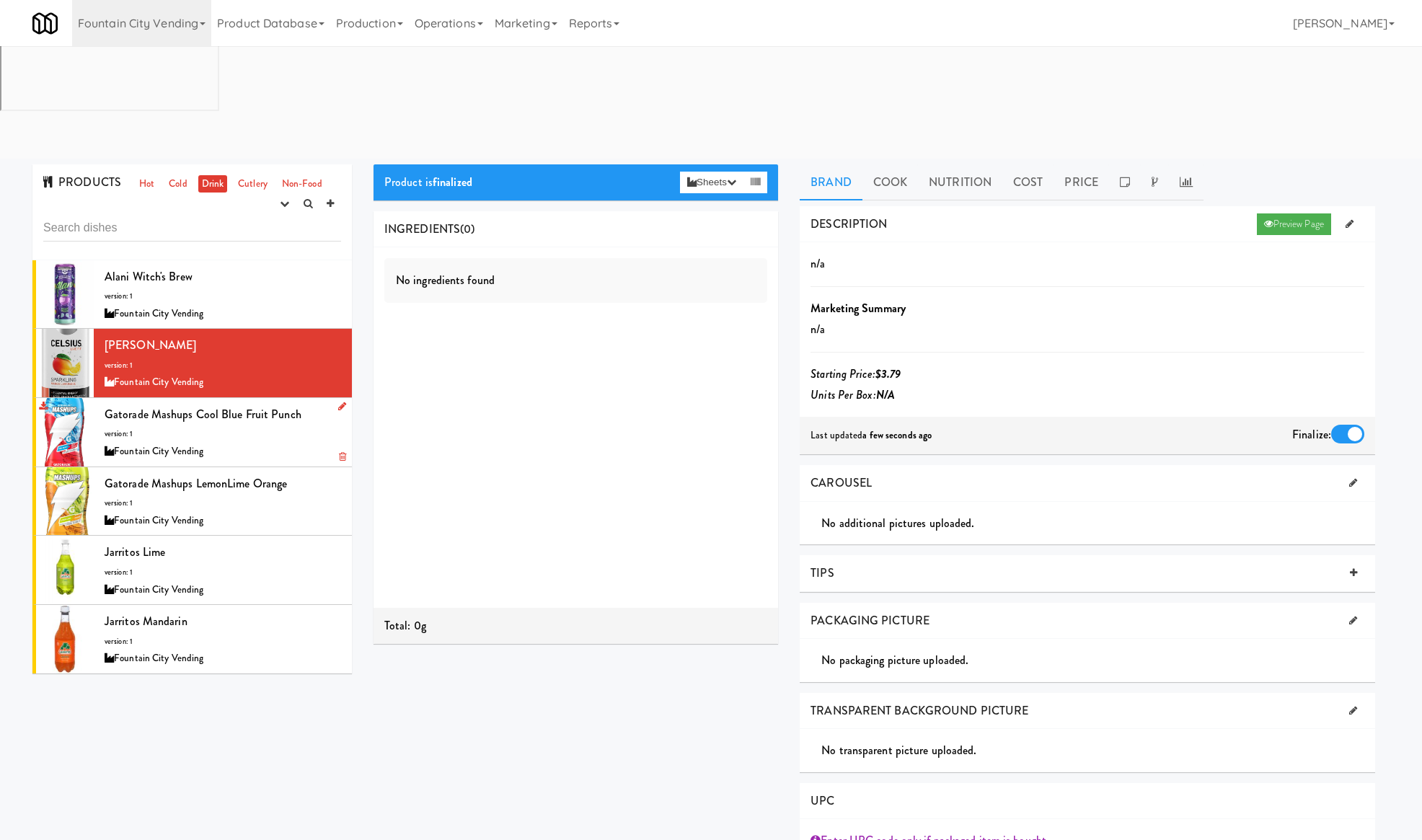
click at [299, 404] on div "Gatorade Mashups Cool Blue Fruit Punch version: 1 Fountain City Vending" at bounding box center [222, 432] width 236 height 57
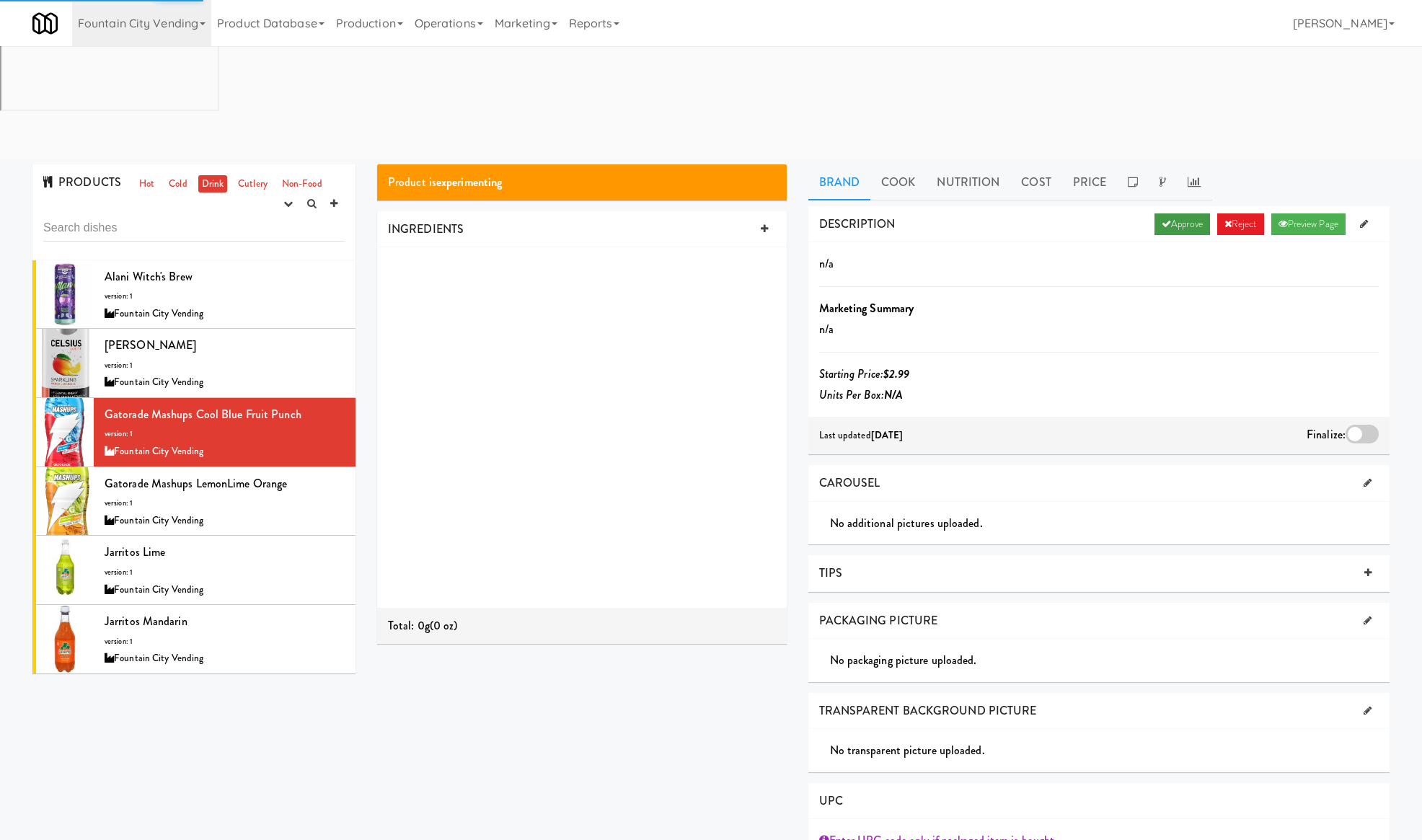
click at [1154, 213] on link "Approve" at bounding box center [1182, 224] width 55 height 21
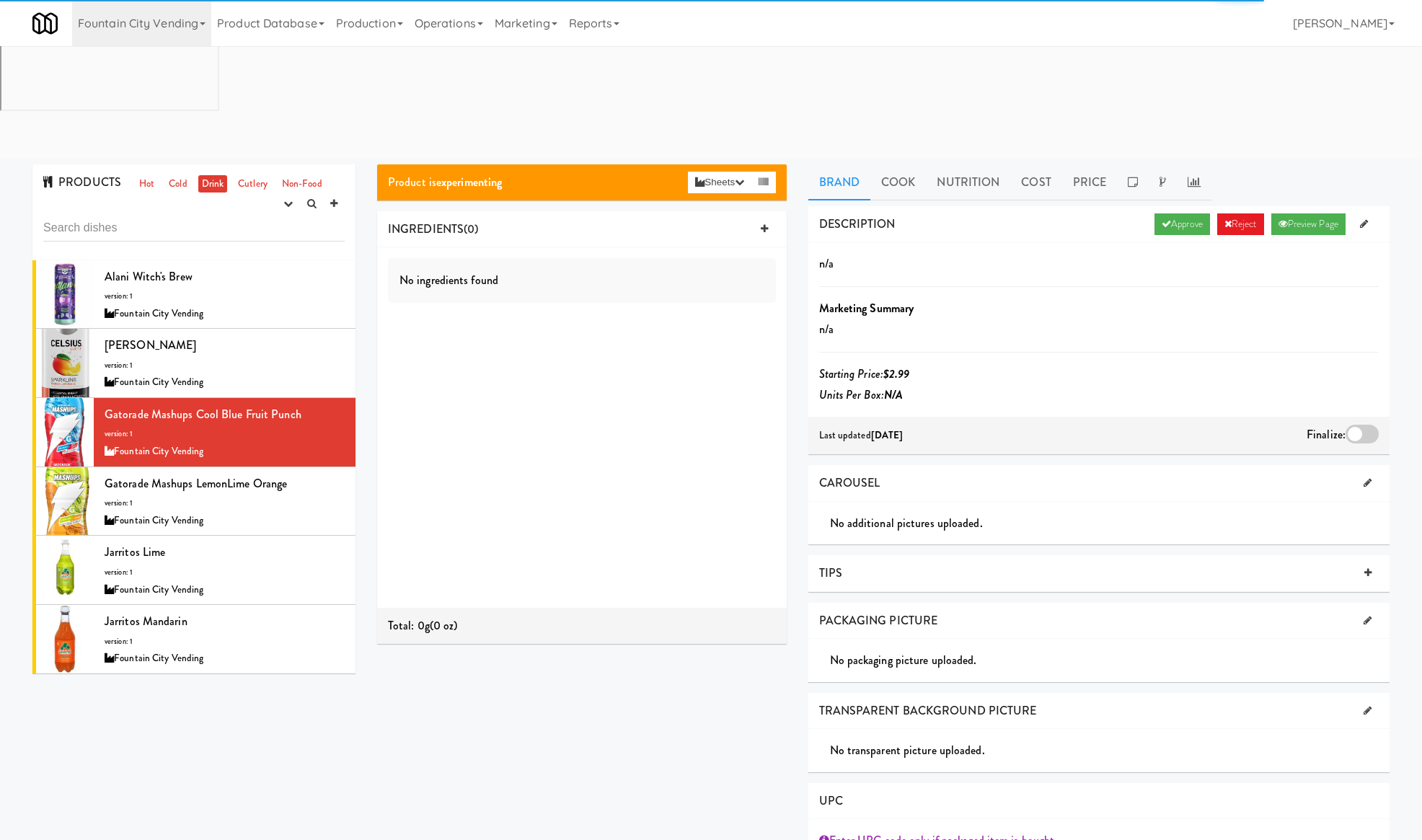
click at [1358, 424] on div at bounding box center [1362, 434] width 33 height 19
click at [0, 0] on input "checkbox" at bounding box center [0, 0] width 0 height 0
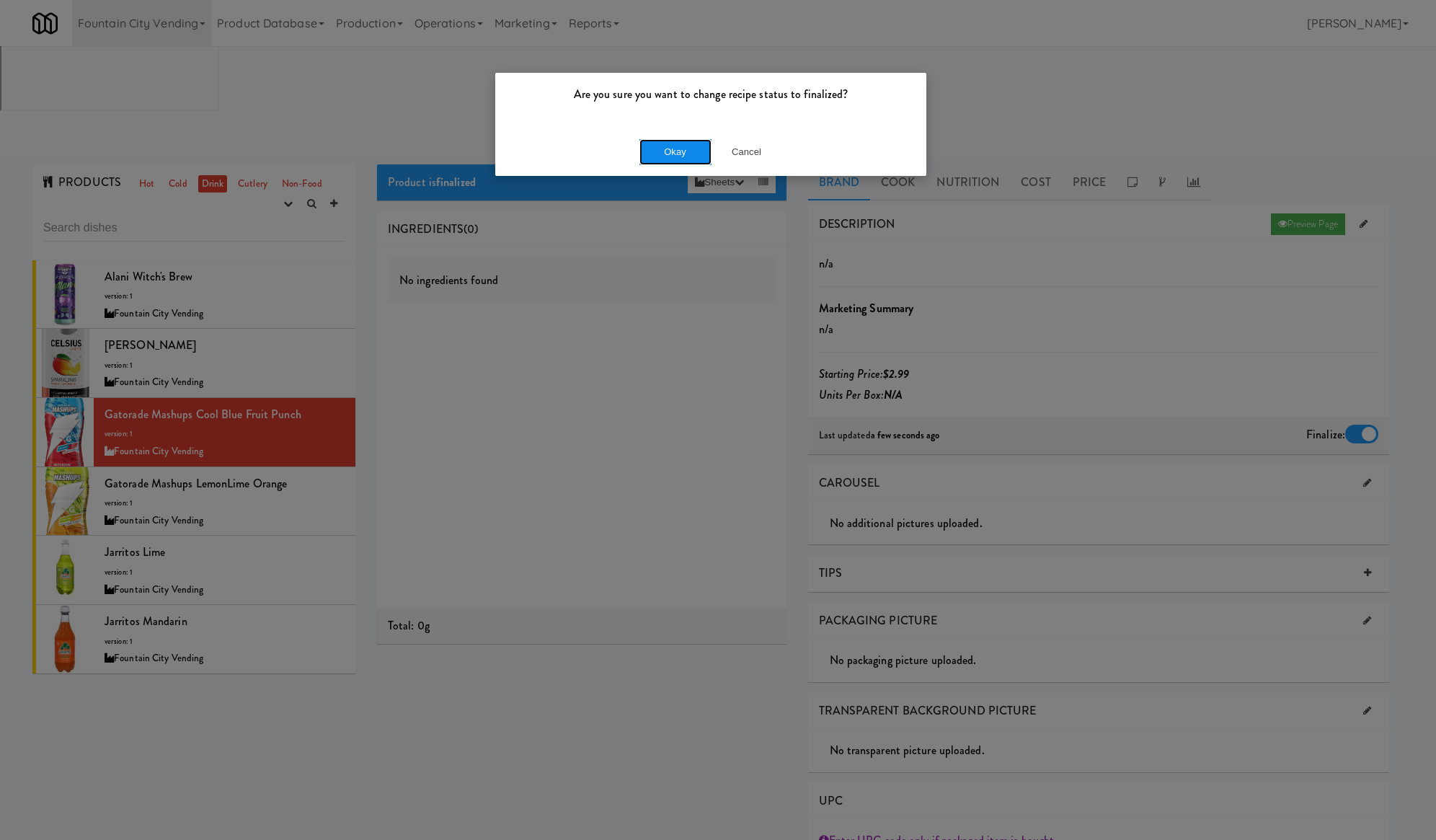
click at [643, 154] on button "Okay" at bounding box center [675, 152] width 72 height 26
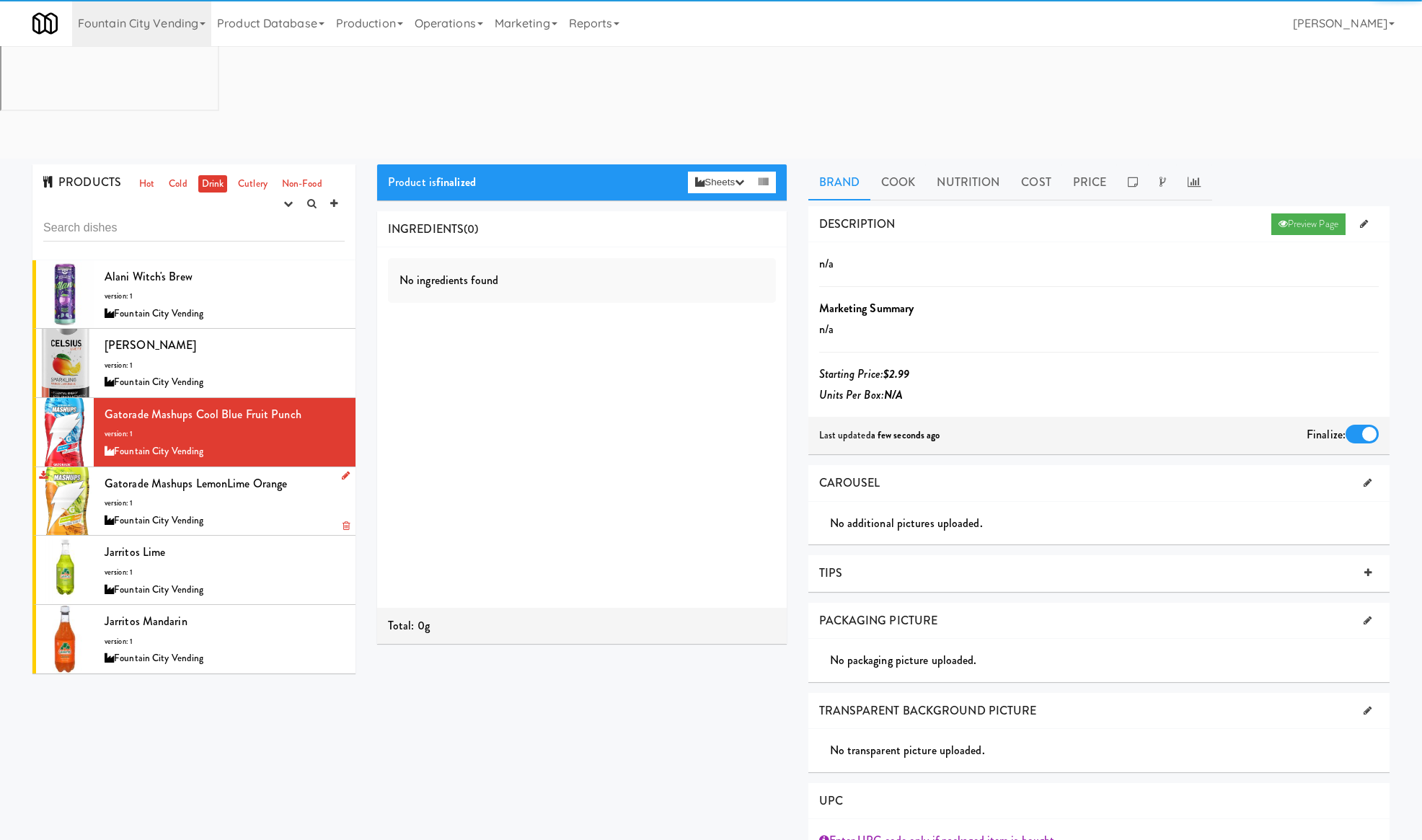
click at [274, 473] on div "Gatorade Mashups LemonLime Orange version: 1 Fountain City Vending" at bounding box center [224, 501] width 240 height 57
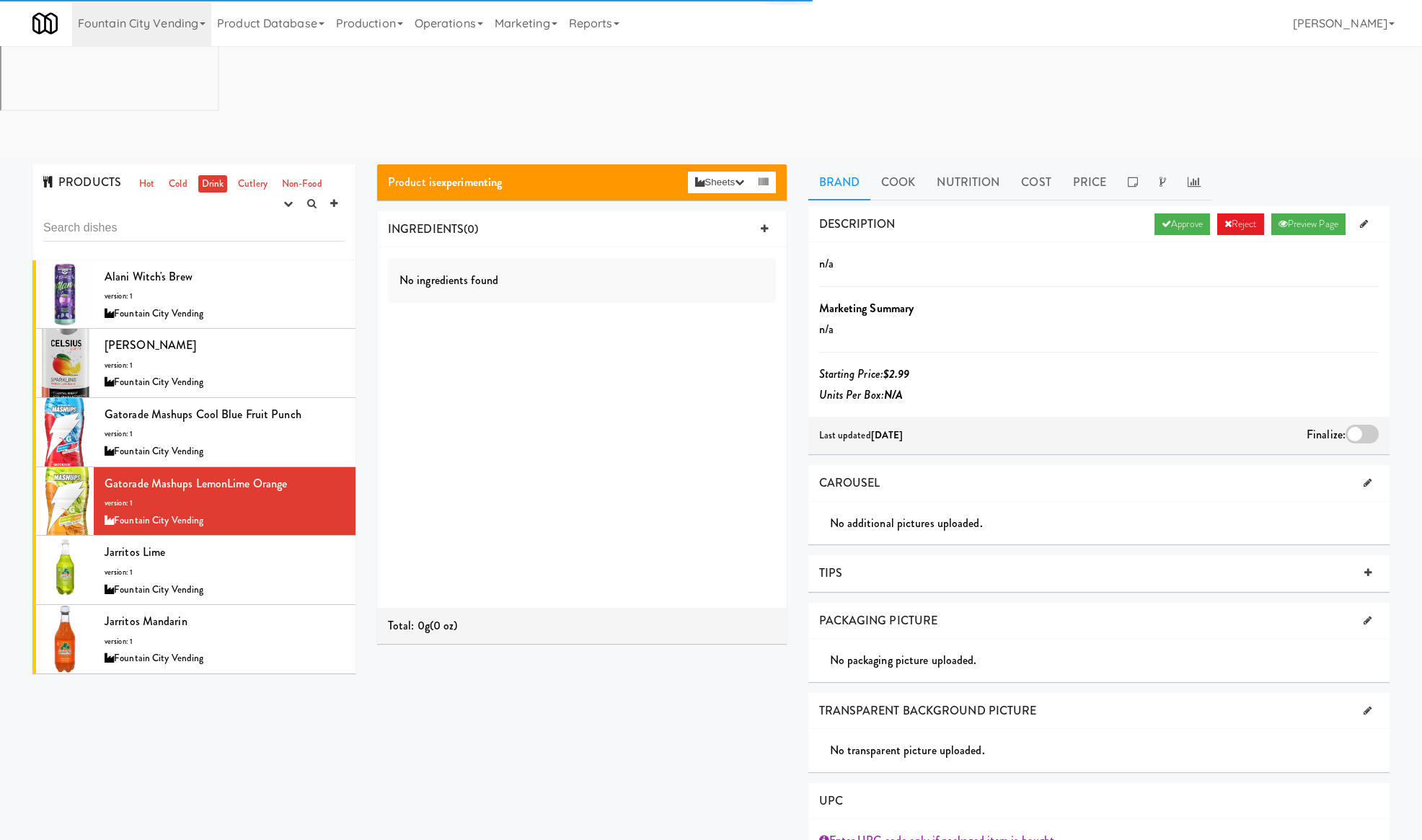
click at [1193, 206] on div "DESCRIPTION Approve Reject Preview Page" at bounding box center [1099, 224] width 582 height 37
click at [1189, 213] on link "Approve" at bounding box center [1182, 224] width 55 height 21
click at [1354, 424] on div at bounding box center [1362, 434] width 33 height 19
click at [0, 0] on input "checkbox" at bounding box center [0, 0] width 0 height 0
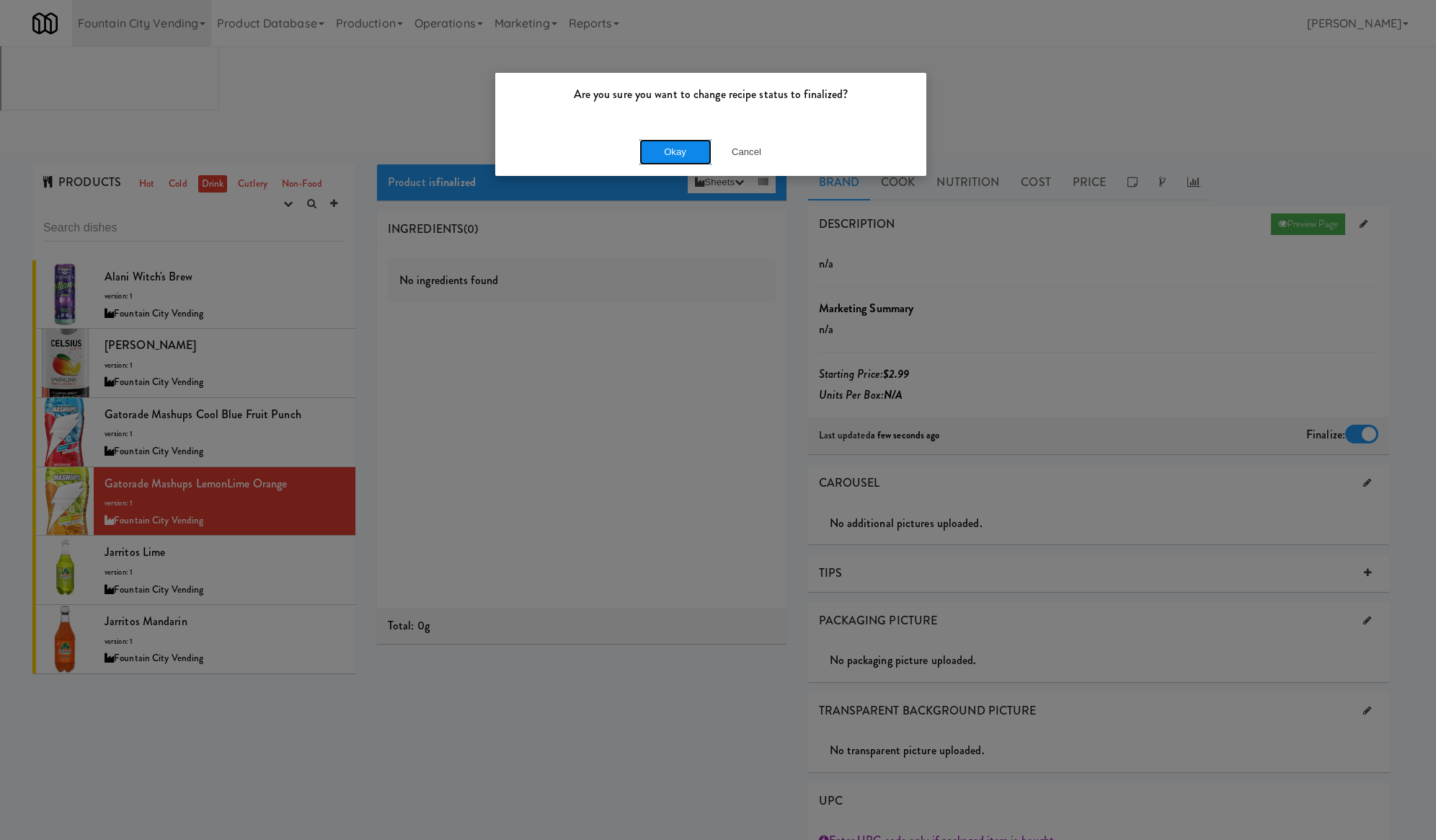
click at [686, 147] on button "Okay" at bounding box center [675, 152] width 72 height 26
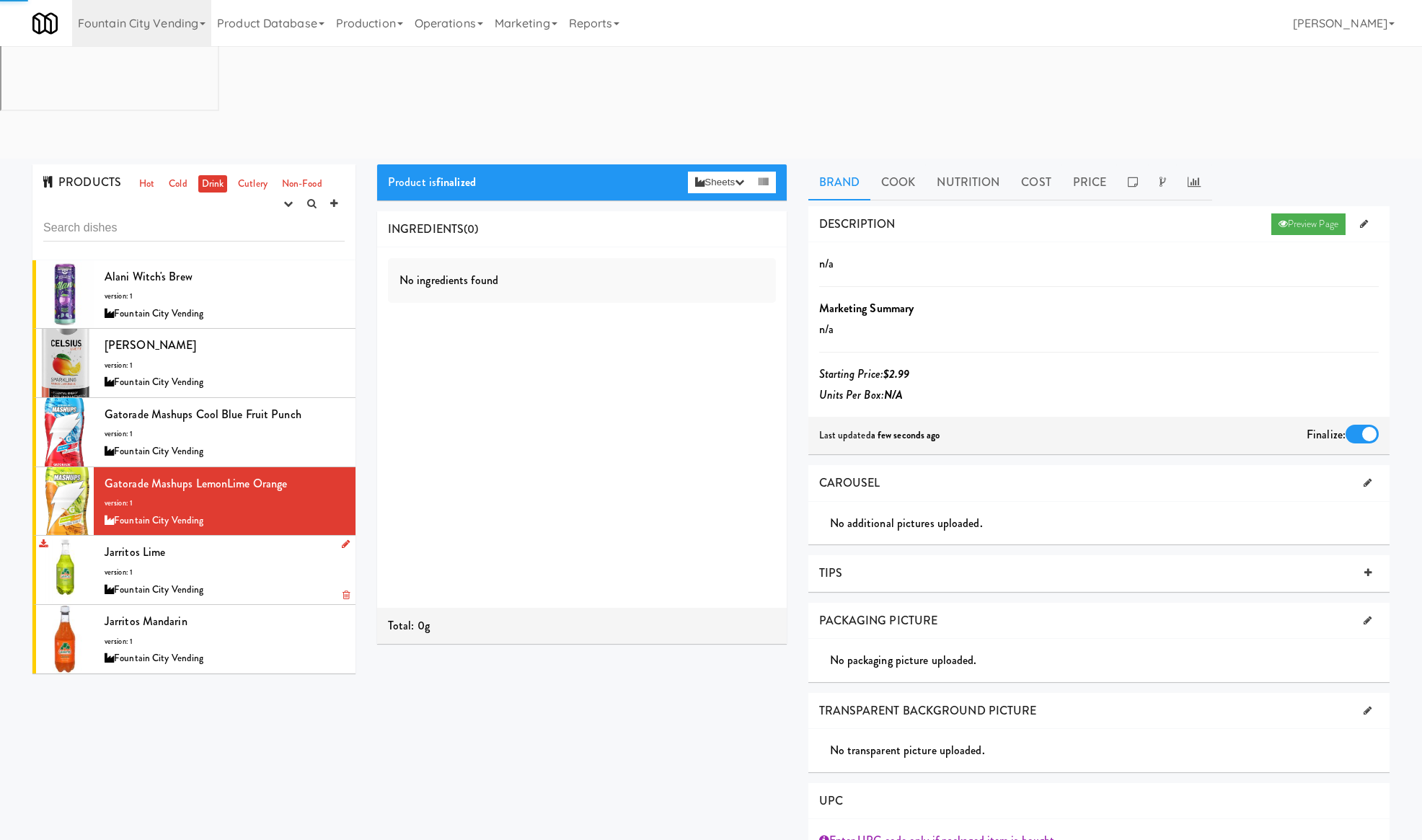
click at [234, 541] on div "Jarritos Lime version: 1 Fountain City Vending" at bounding box center [224, 570] width 240 height 57
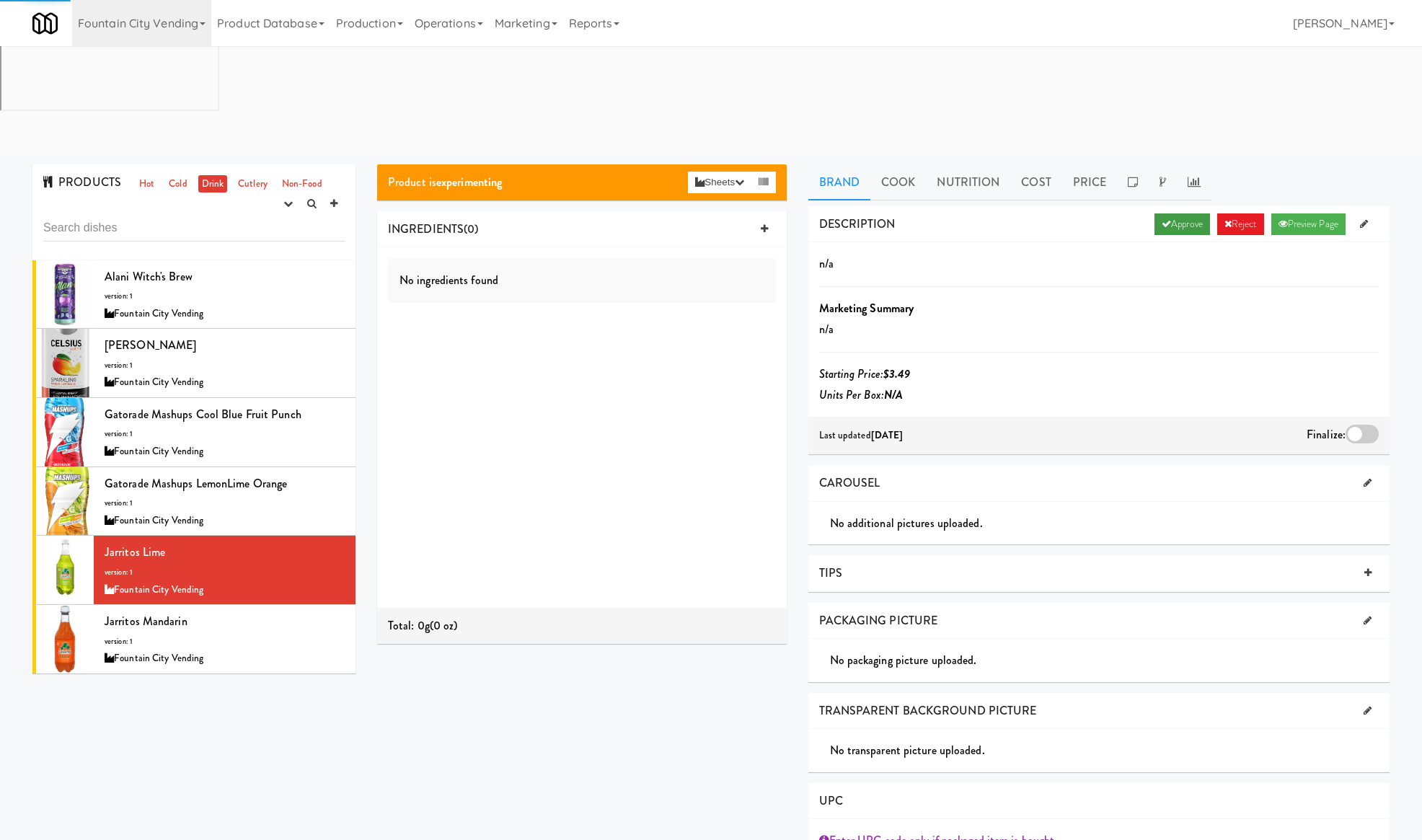
click at [1171, 213] on link "Approve" at bounding box center [1182, 224] width 55 height 21
click at [1371, 424] on div at bounding box center [1362, 434] width 33 height 19
click at [0, 0] on input "checkbox" at bounding box center [0, 0] width 0 height 0
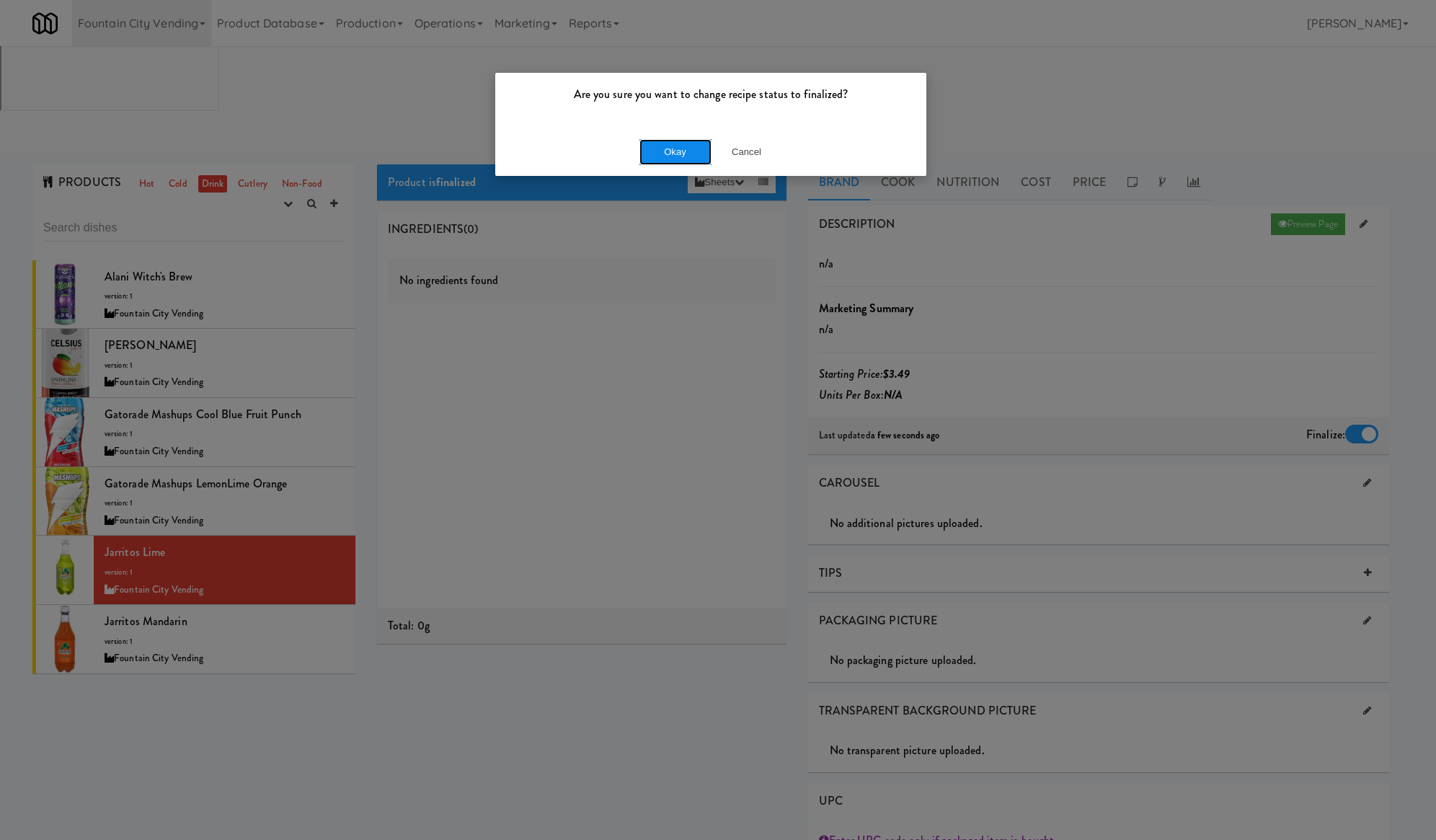
click at [665, 162] on button "Okay" at bounding box center [675, 152] width 72 height 26
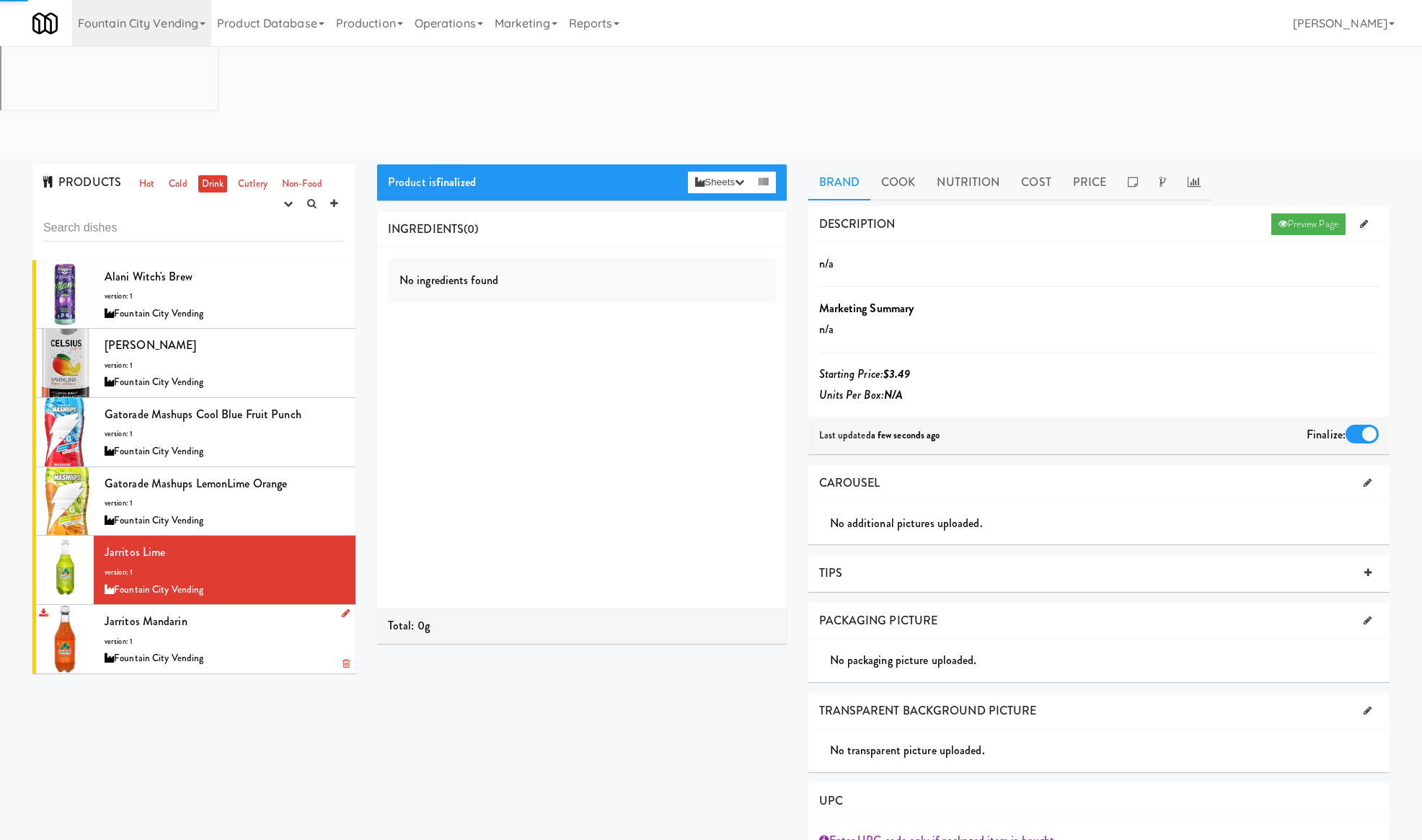
click at [226, 611] on div "Jarritos Mandarin version: 1 Fountain City Vending" at bounding box center [224, 639] width 240 height 57
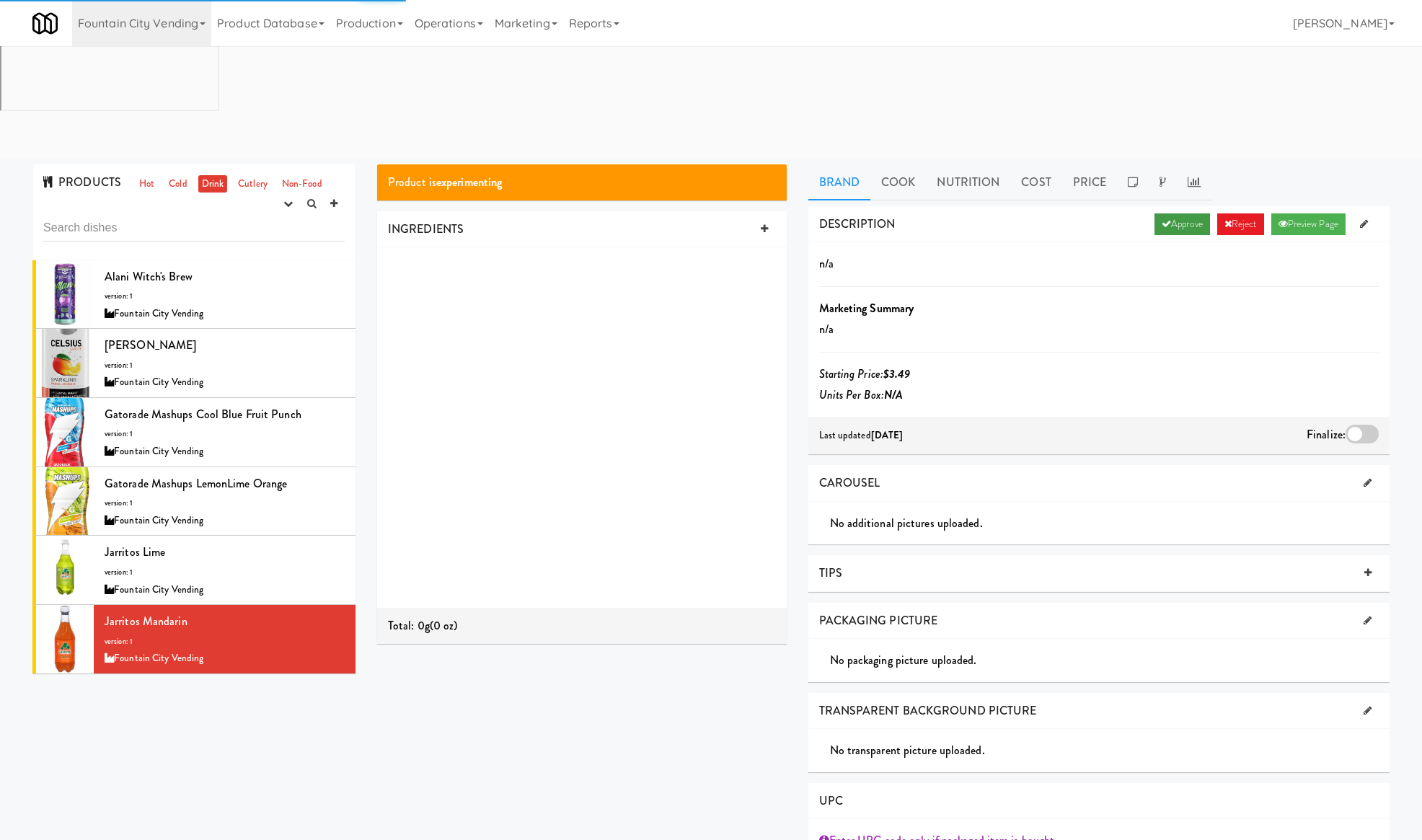
click at [1167, 213] on link "Approve" at bounding box center [1182, 224] width 55 height 21
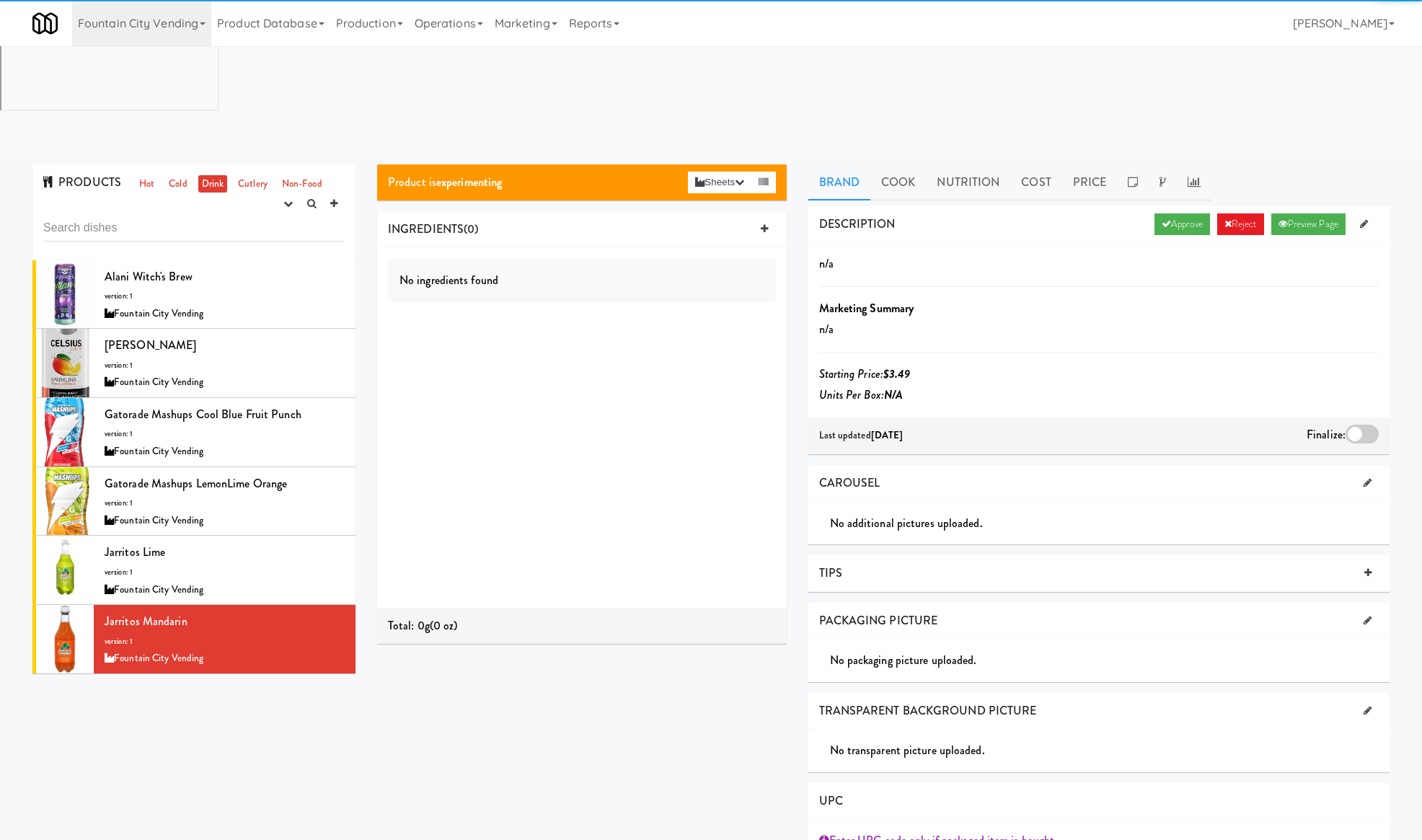
click at [1361, 424] on div at bounding box center [1362, 434] width 33 height 19
click at [0, 0] on input "checkbox" at bounding box center [0, 0] width 0 height 0
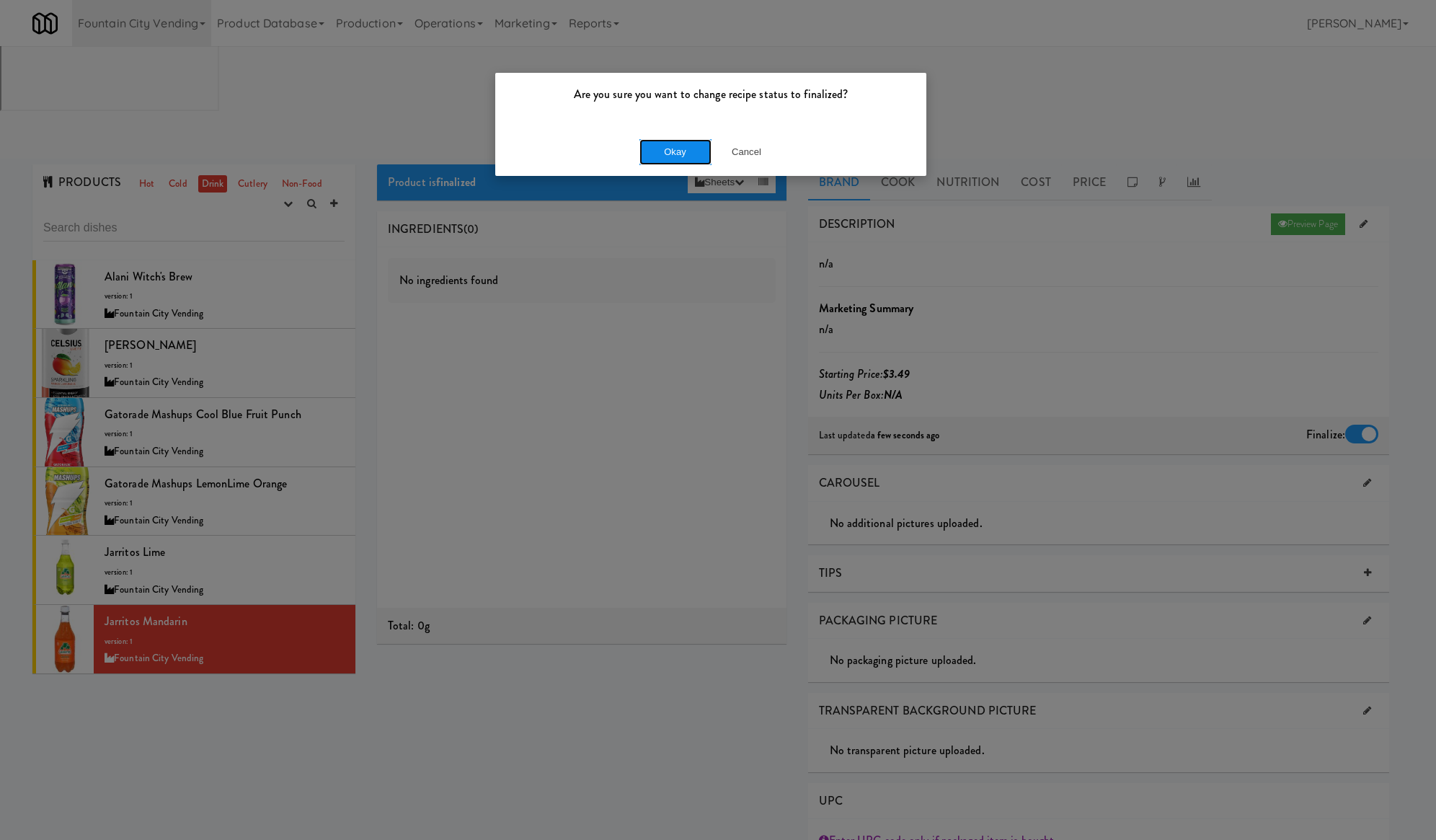
click at [692, 156] on button "Okay" at bounding box center [675, 152] width 72 height 26
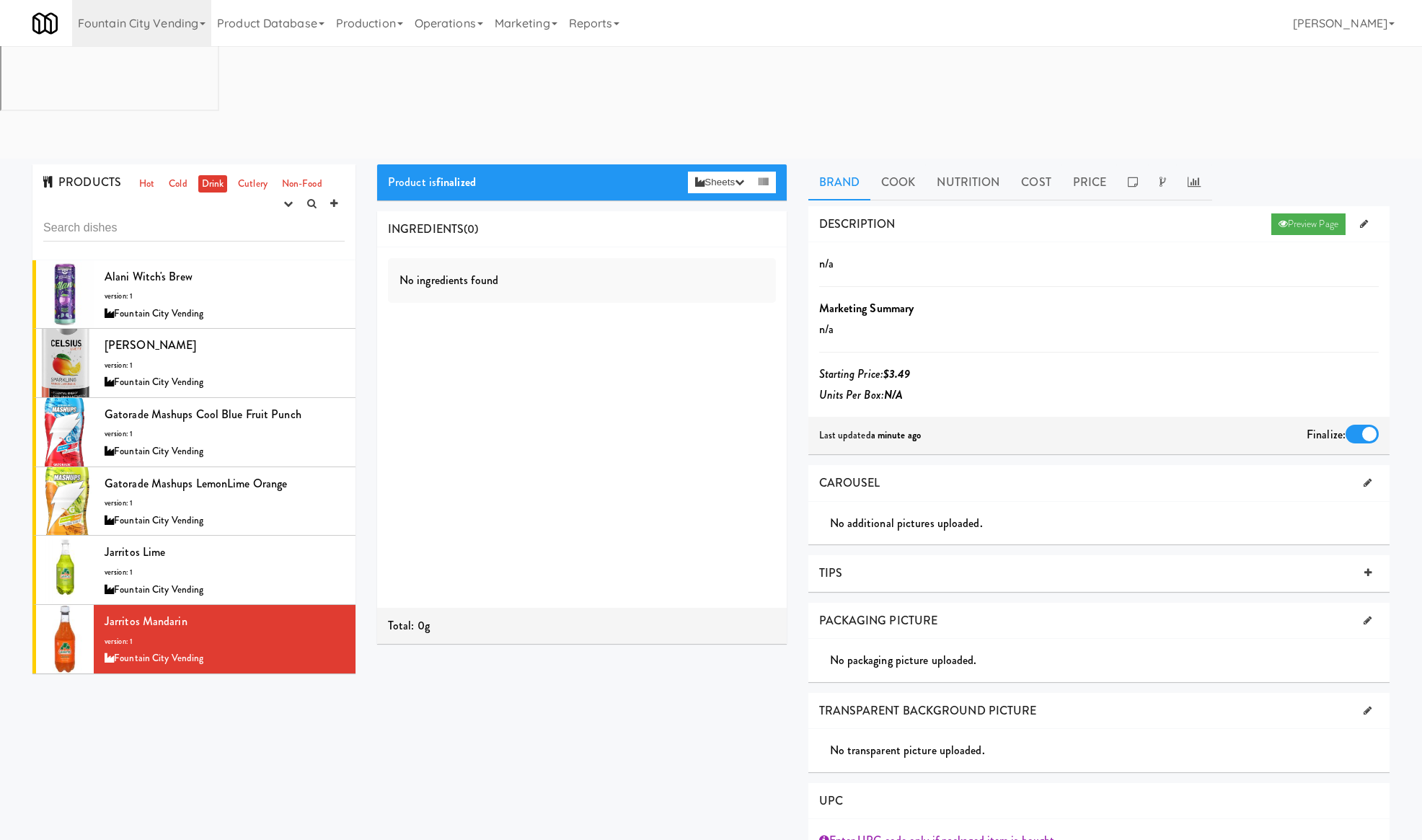
drag, startPoint x: 1172, startPoint y: 23, endPoint x: 1137, endPoint y: 23, distance: 35.0
click at [1172, 23] on div "Fountain City Vending 325 Vending https://classic.micromart.com/recipes/26139?o…" at bounding box center [711, 23] width 1356 height 46
click at [275, 541] on div "Jarritos Lime version: 1 Fountain City Vending" at bounding box center [224, 570] width 240 height 57
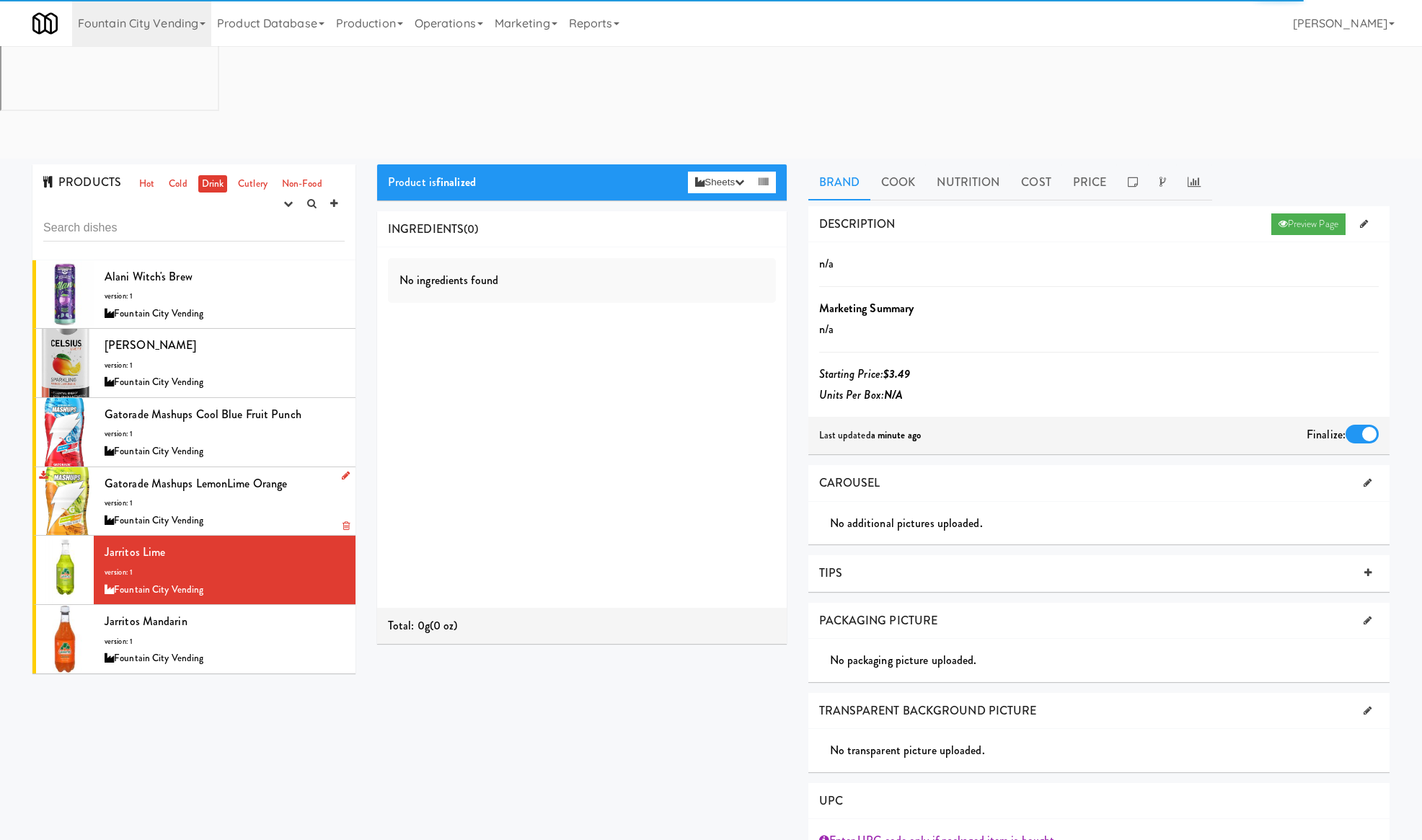
click at [274, 473] on div "Gatorade Mashups LemonLime Orange version: 1 Fountain City Vending" at bounding box center [224, 501] width 240 height 57
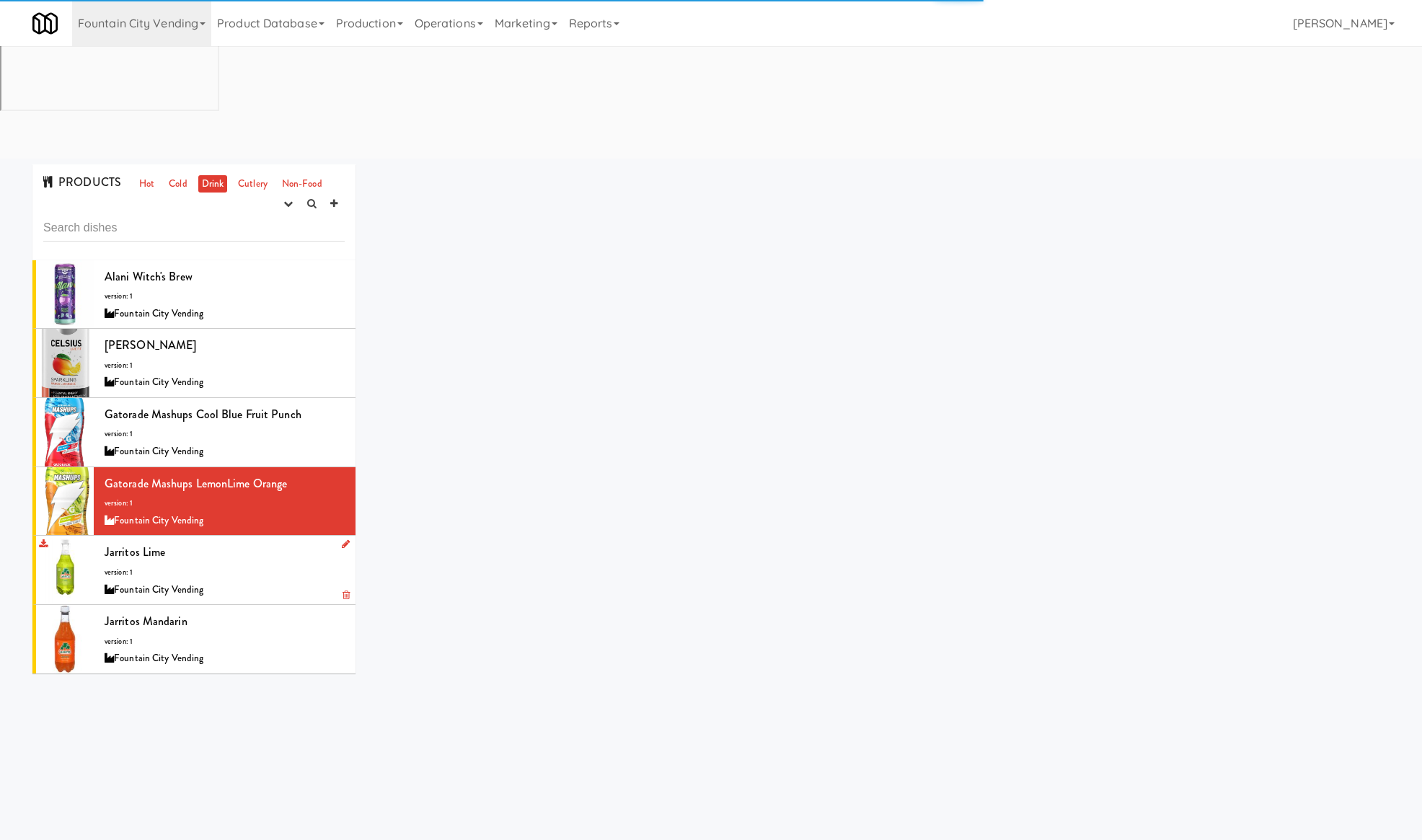
scroll to position [46, 0]
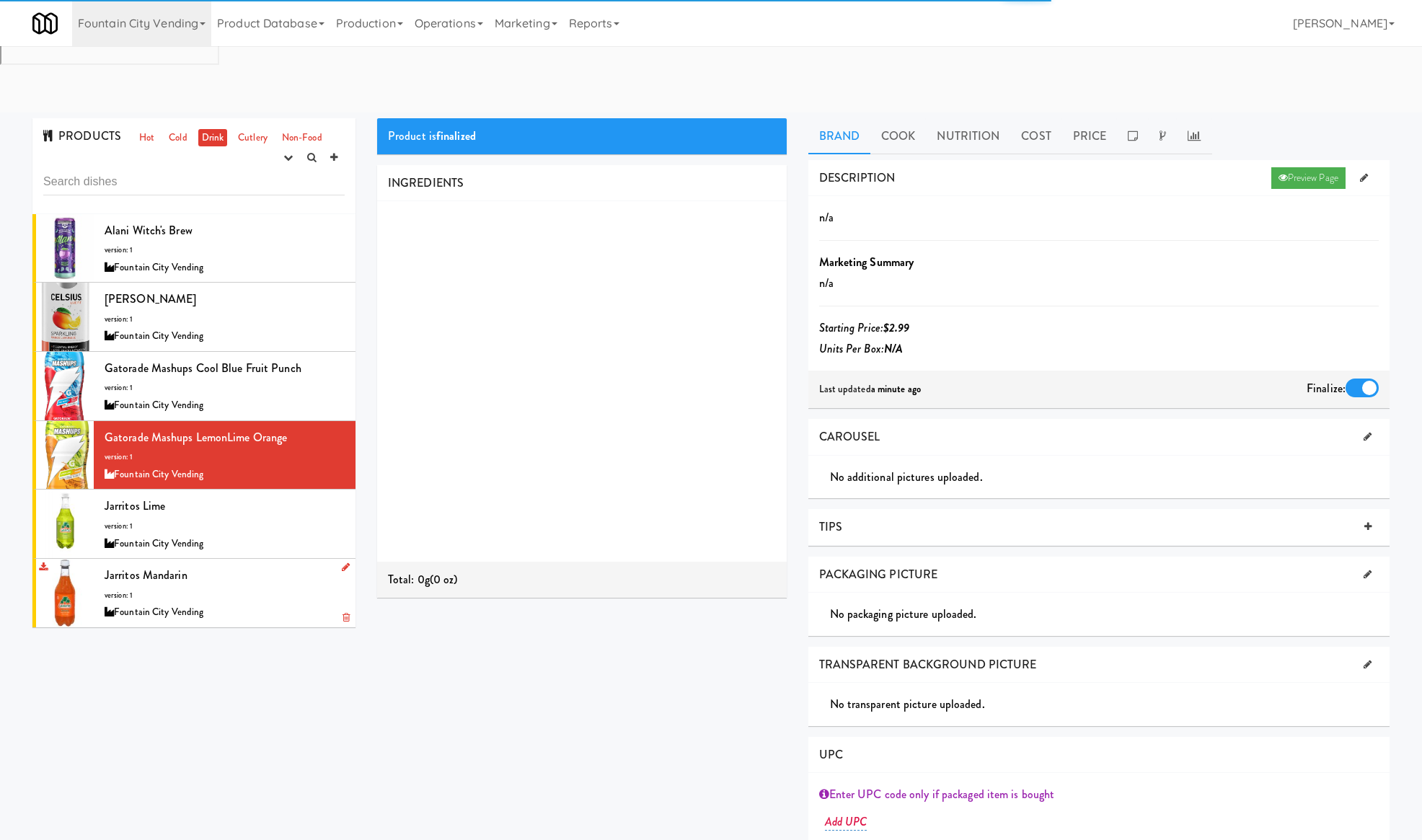
click at [284, 564] on div "Jarritos Mandarin version: 1 Fountain City Vending" at bounding box center [224, 593] width 240 height 57
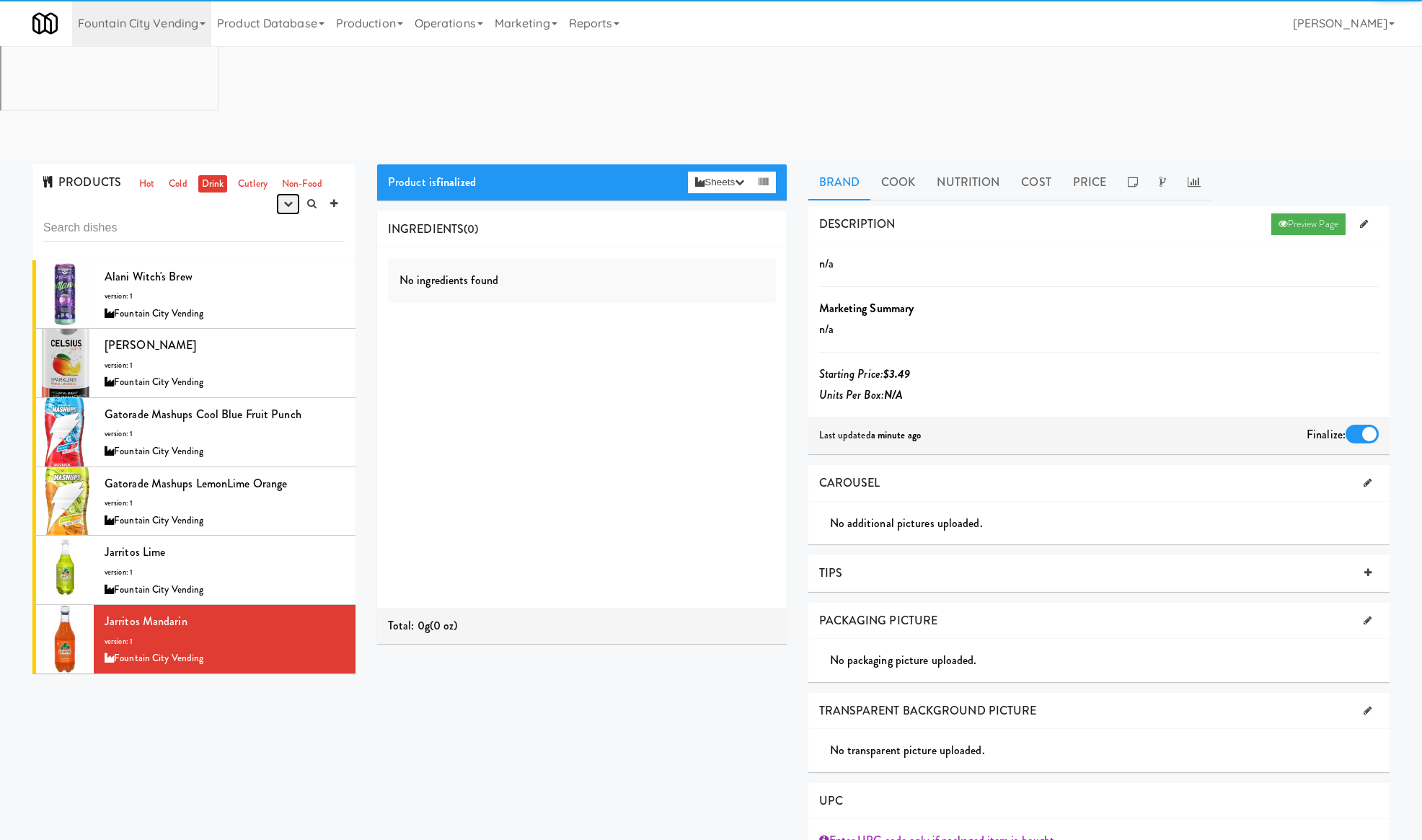
click at [283, 199] on icon "button" at bounding box center [288, 204] width 9 height 9
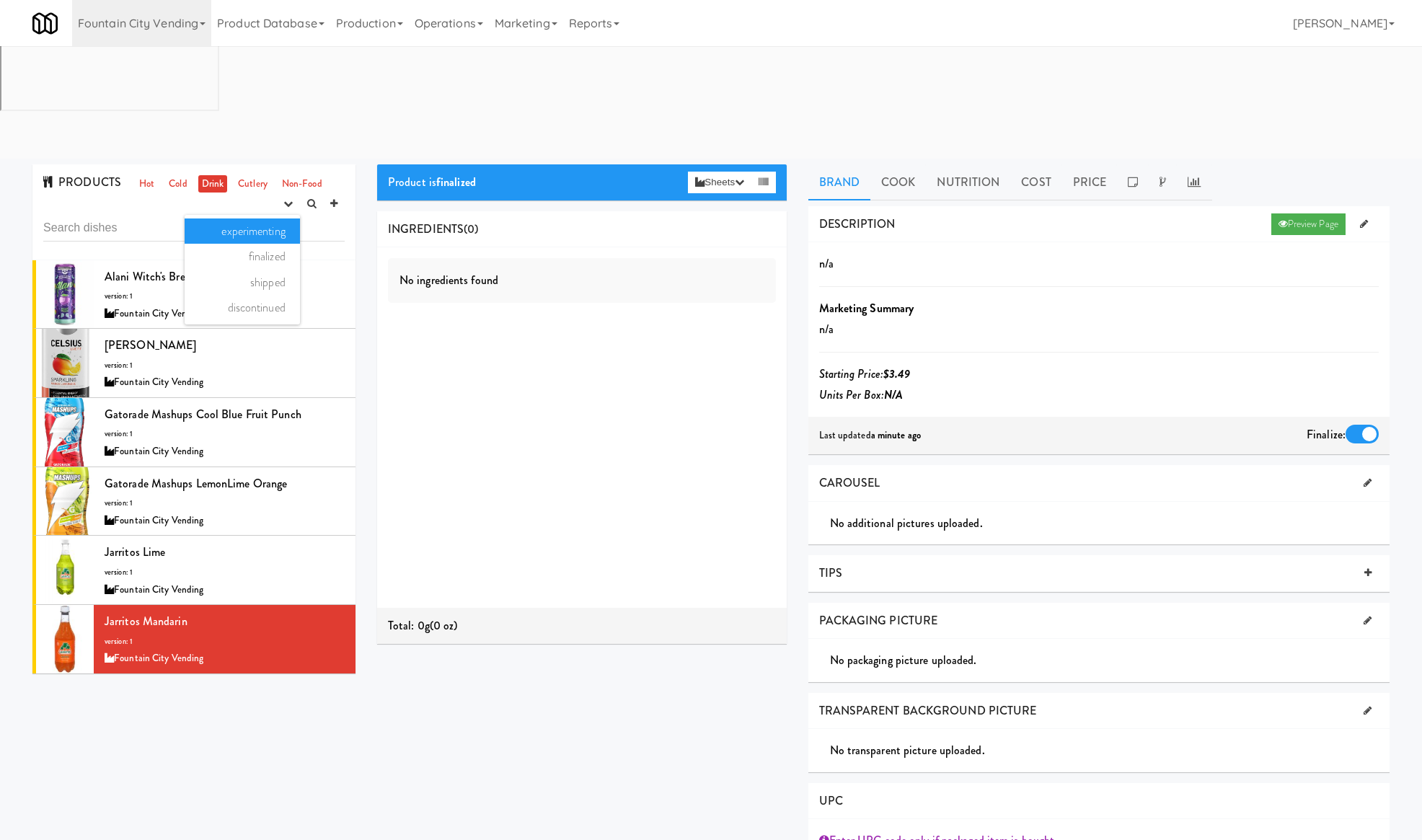
click at [274, 218] on link "experimenting" at bounding box center [242, 231] width 115 height 26
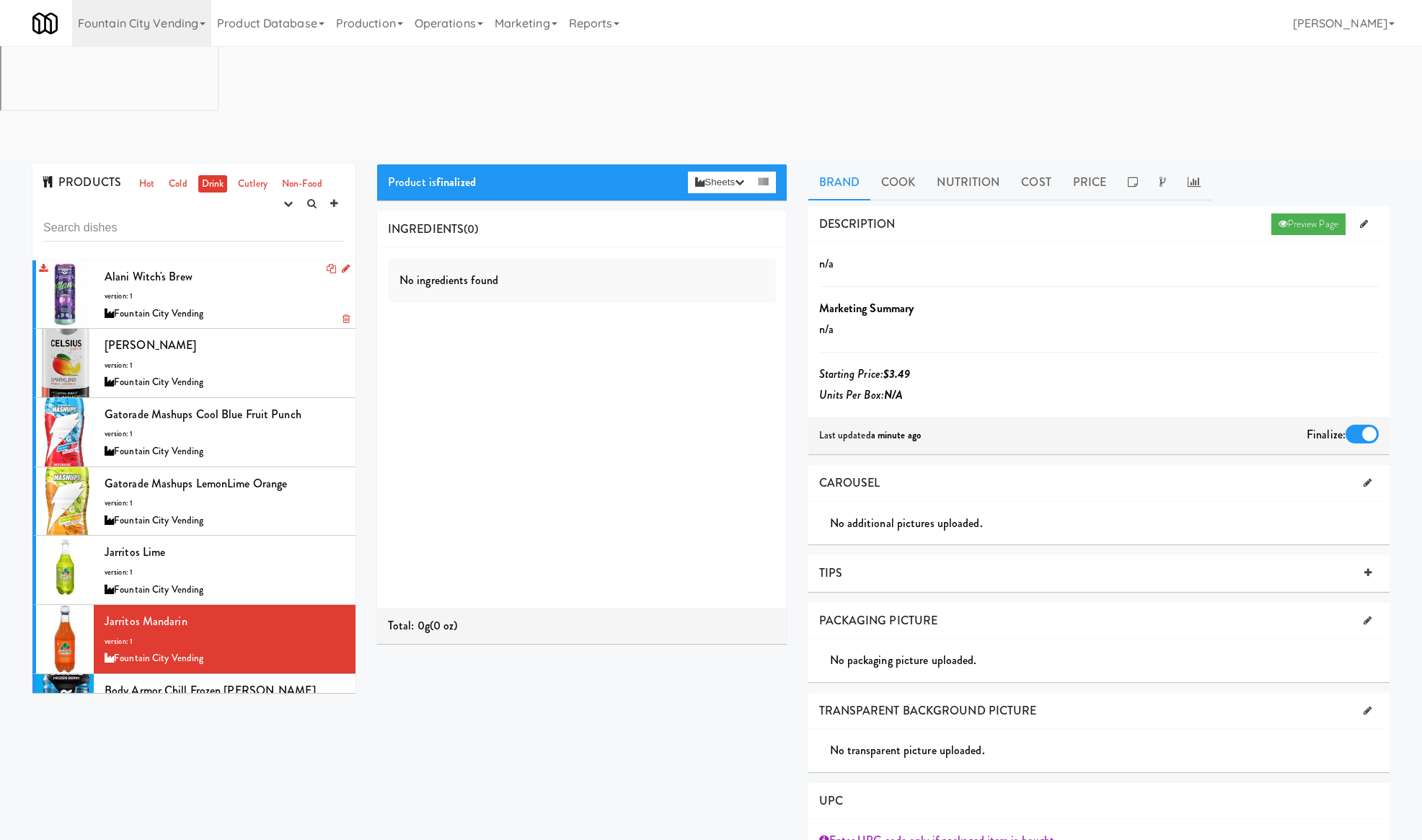
click at [280, 266] on div "Alani Witch's Brew version: 1 Fountain City Vending" at bounding box center [224, 295] width 240 height 57
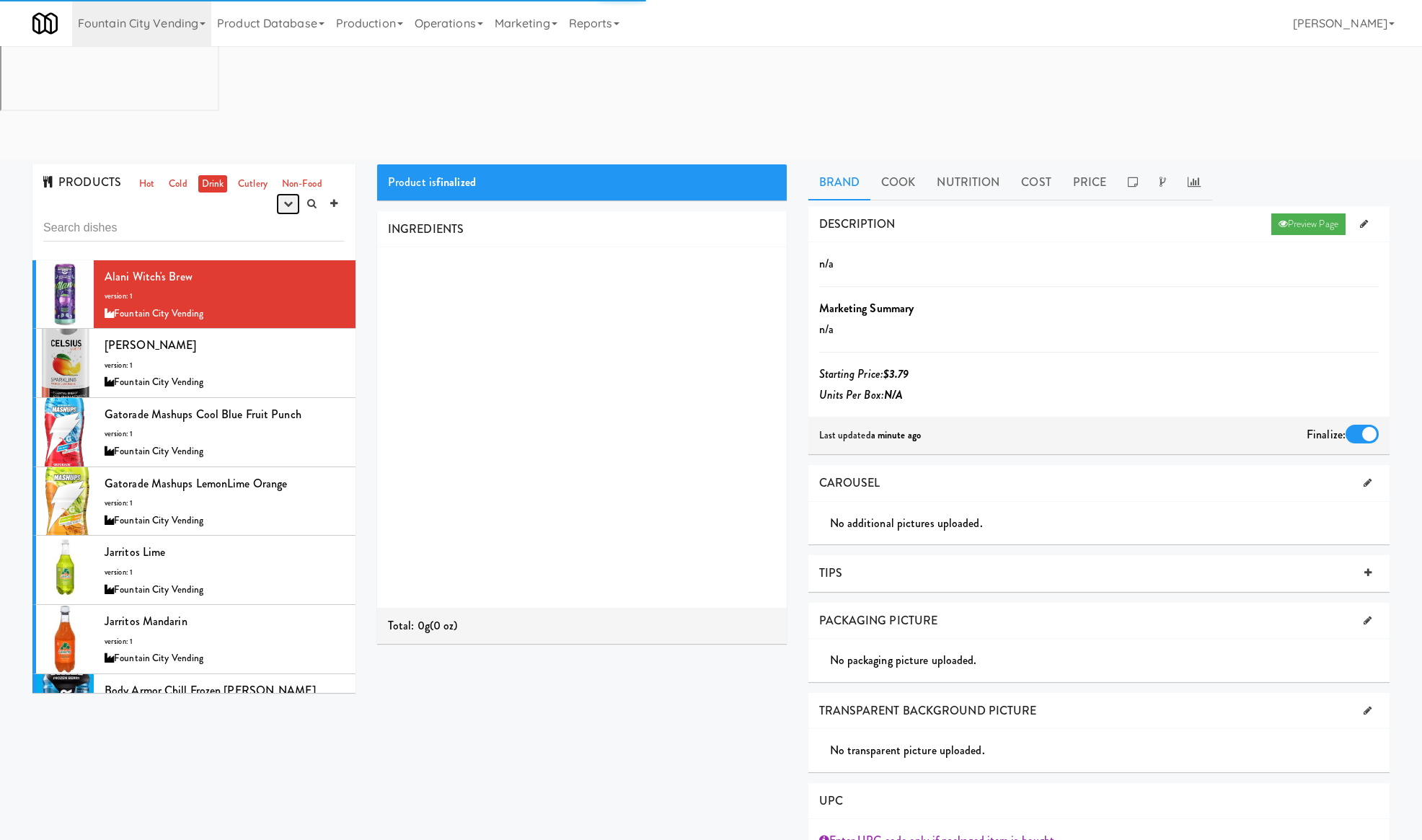
click at [291, 199] on icon "button" at bounding box center [288, 204] width 9 height 9
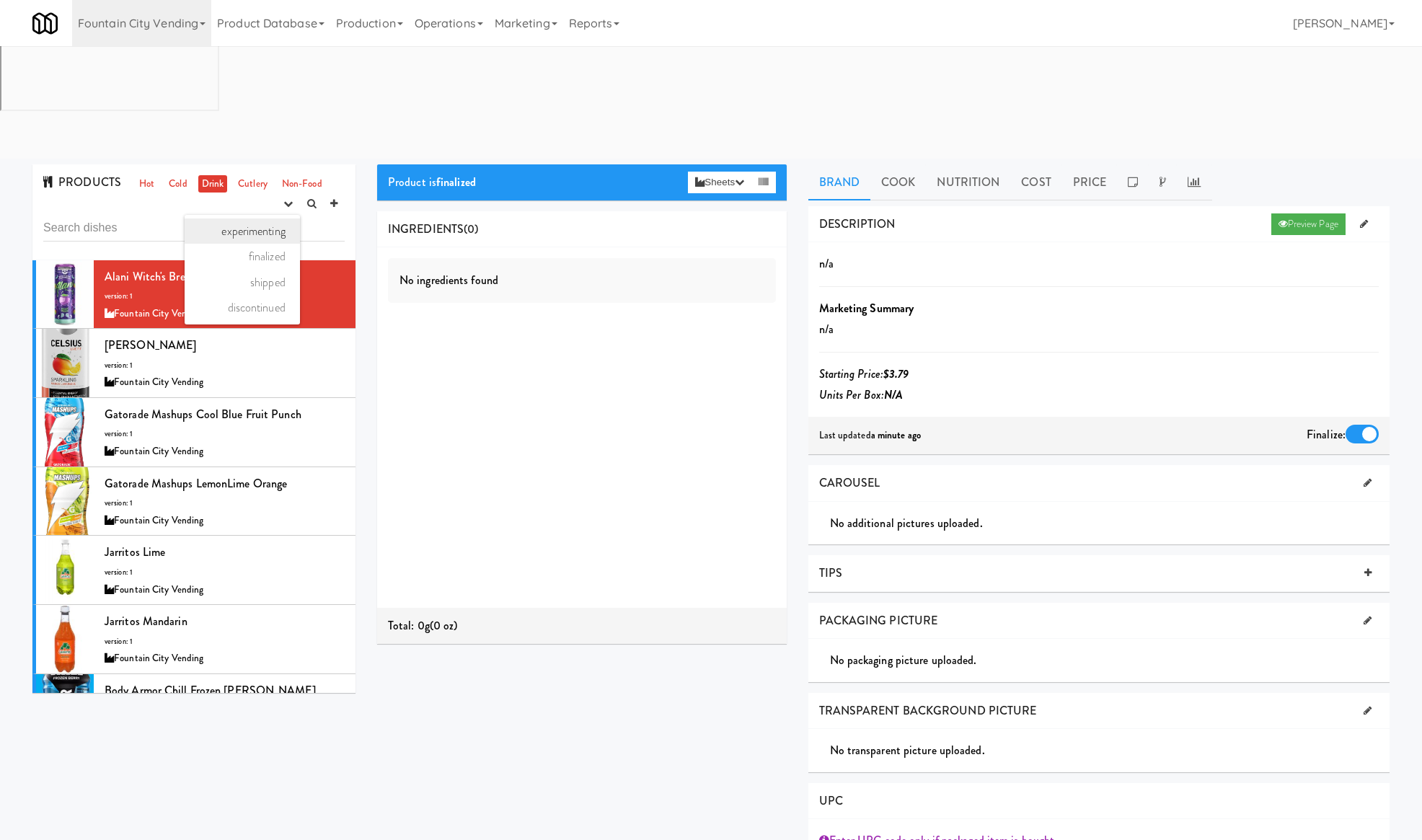
click at [258, 218] on link "experimenting" at bounding box center [242, 231] width 115 height 26
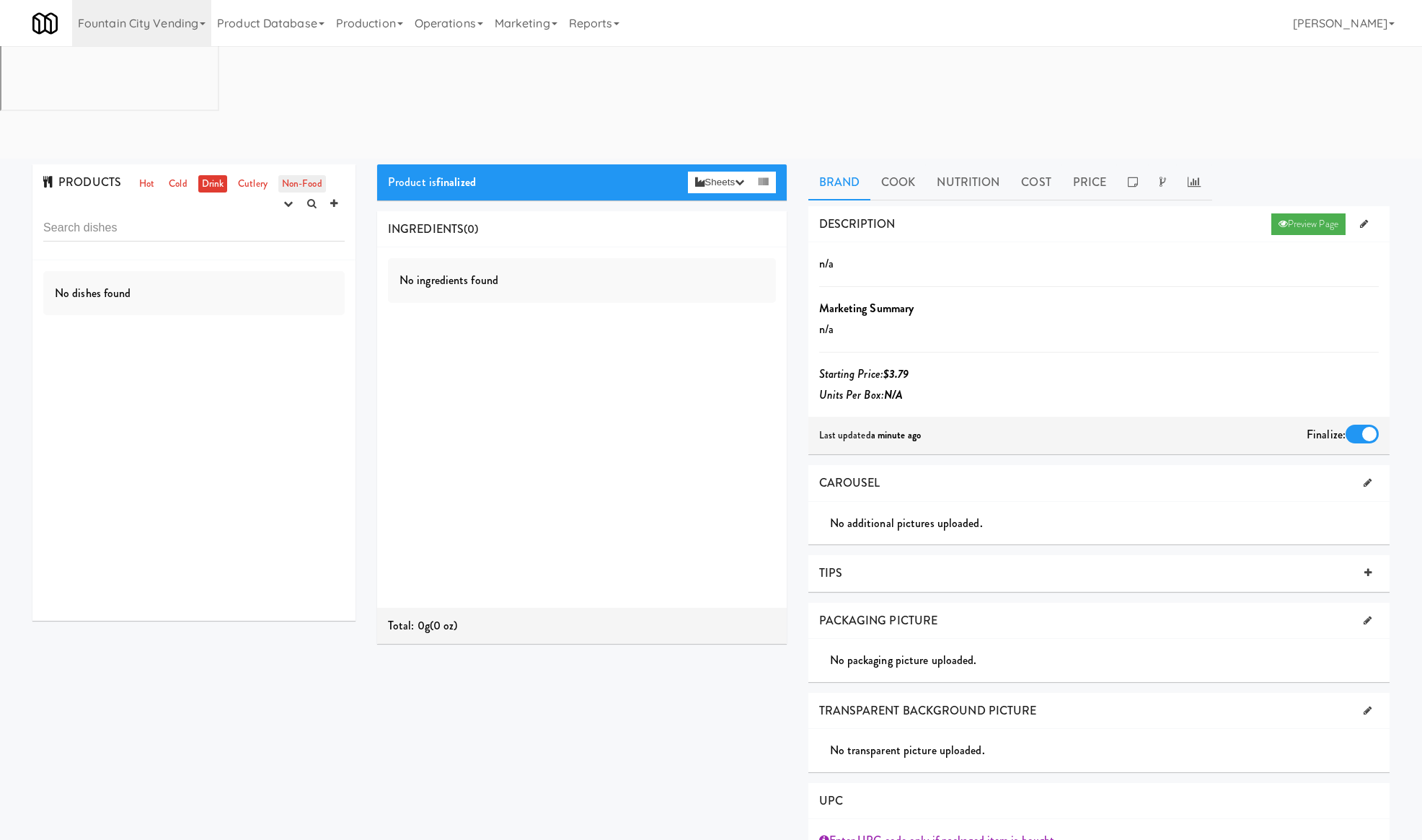
click at [292, 175] on link "Non-Food" at bounding box center [302, 184] width 47 height 18
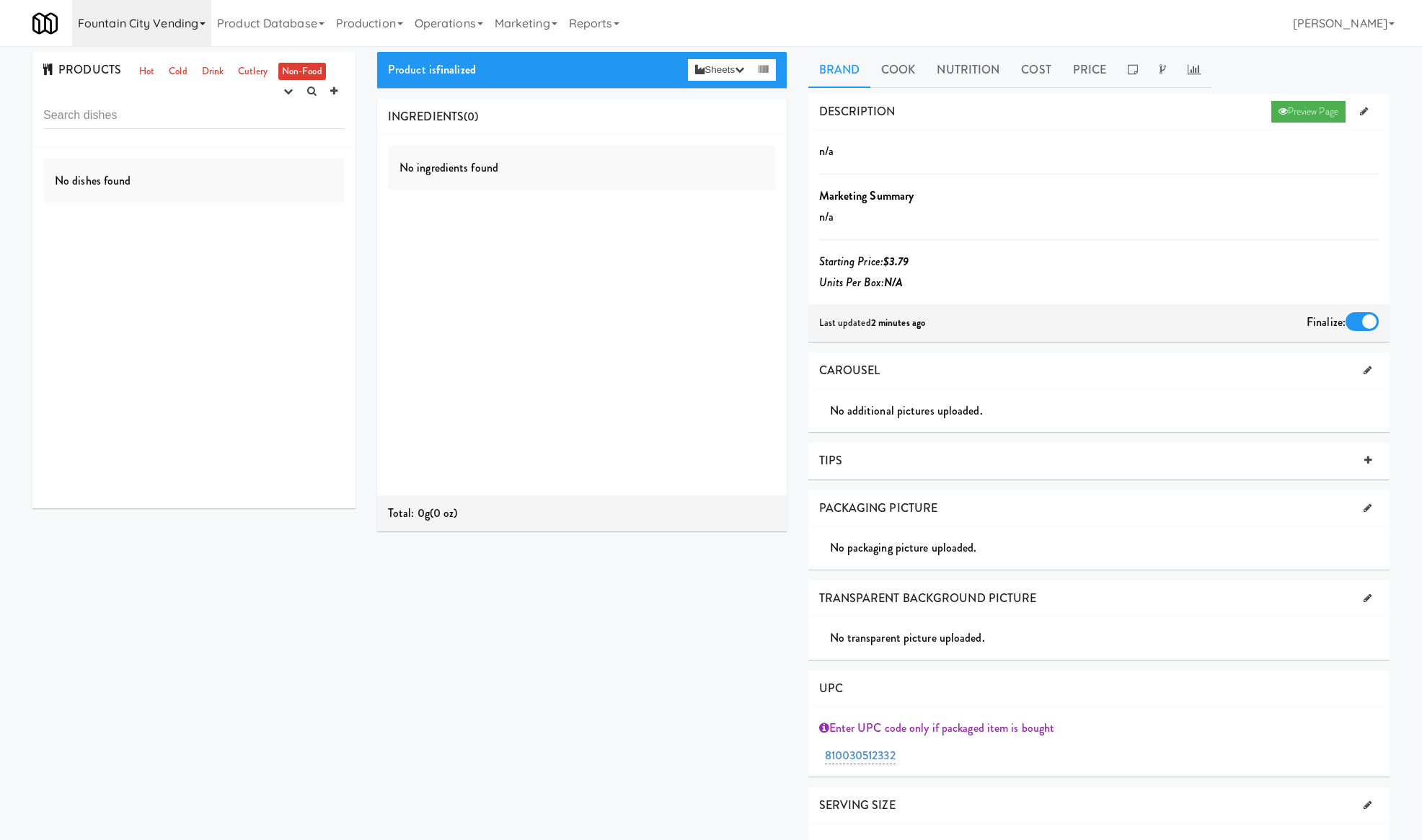
click at [127, 30] on link "Fountain City Vending" at bounding box center [141, 23] width 139 height 46
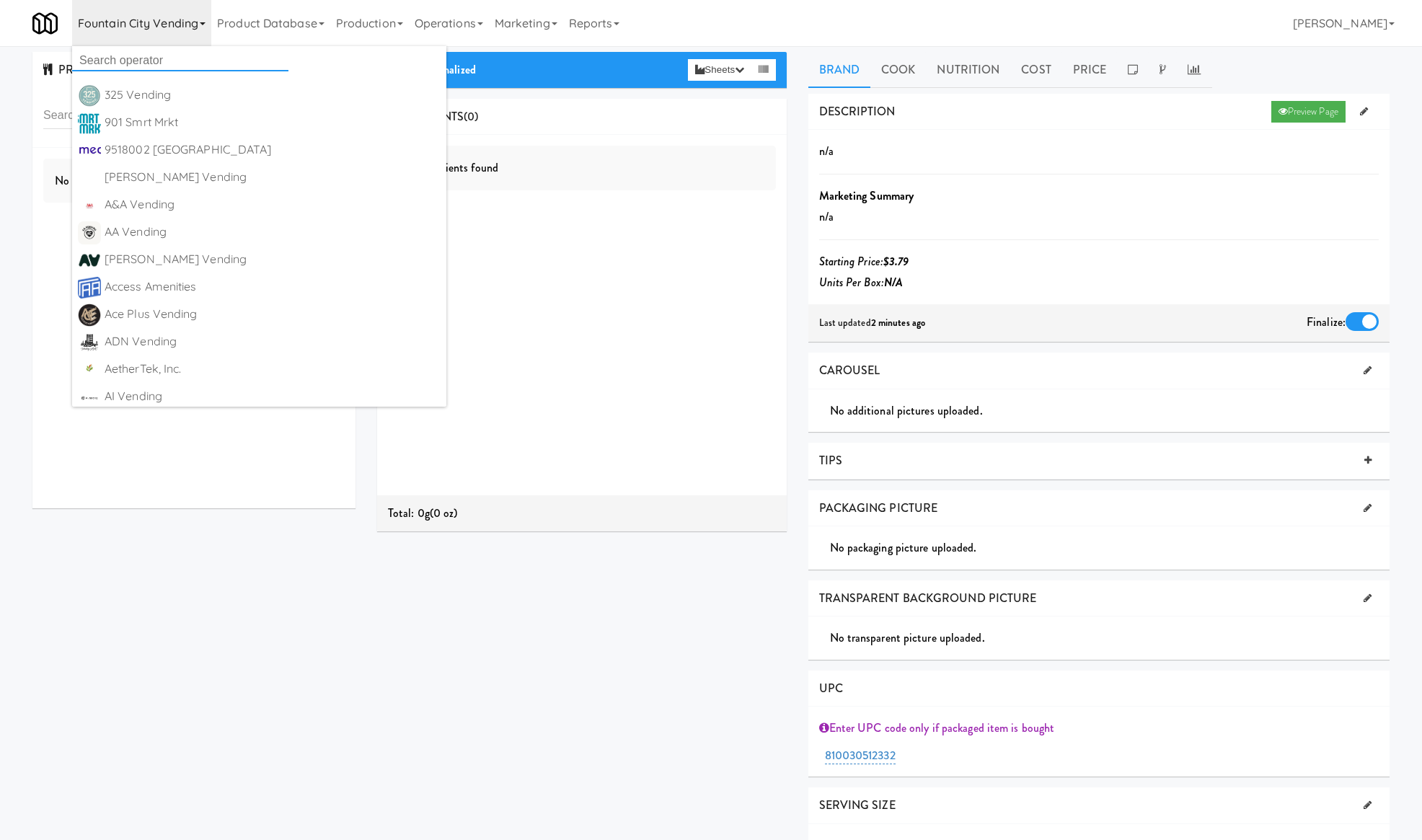
click at [124, 62] on input "text" at bounding box center [180, 60] width 217 height 21
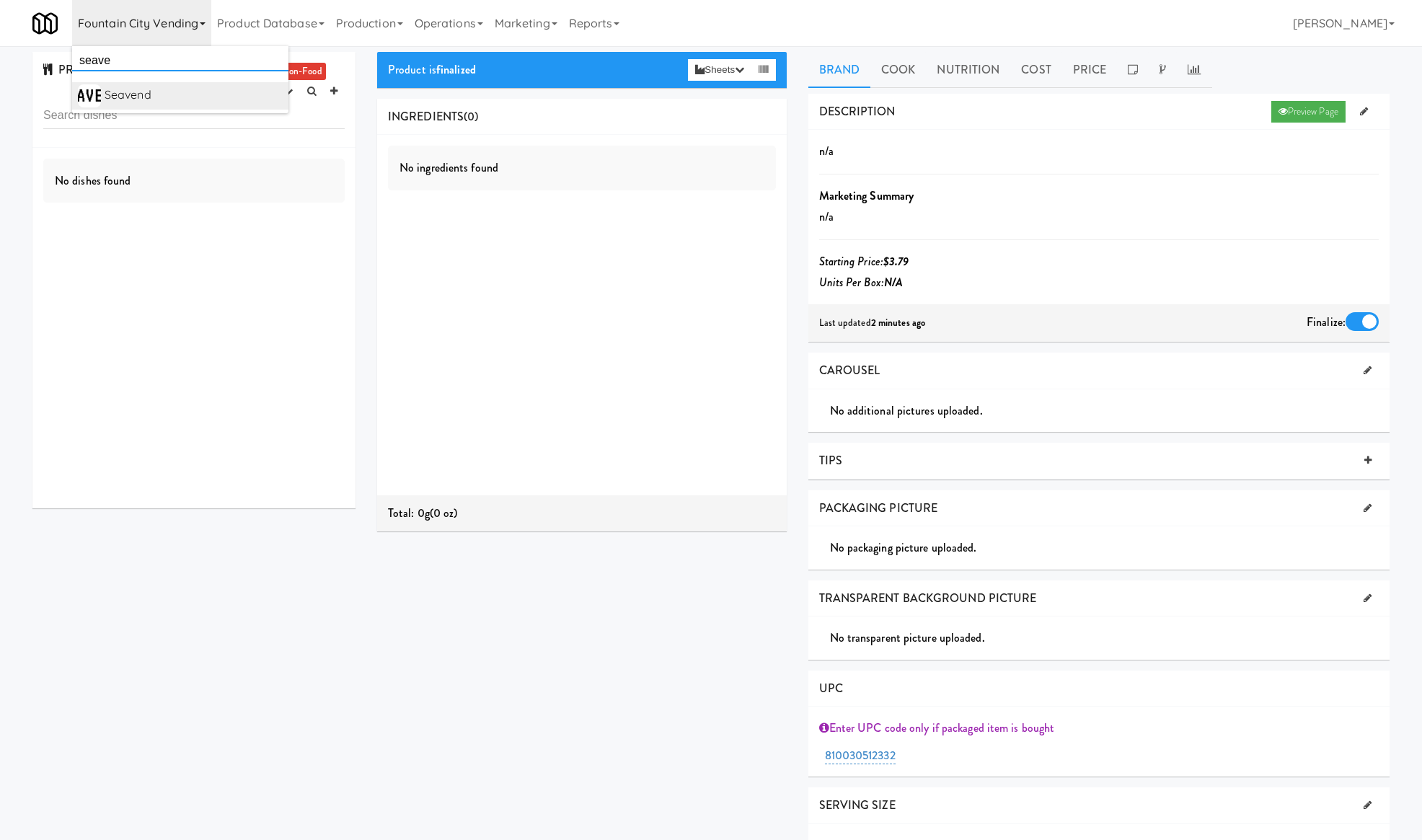
type input "seave"
click at [154, 91] on div "Seavend" at bounding box center [193, 95] width 178 height 21
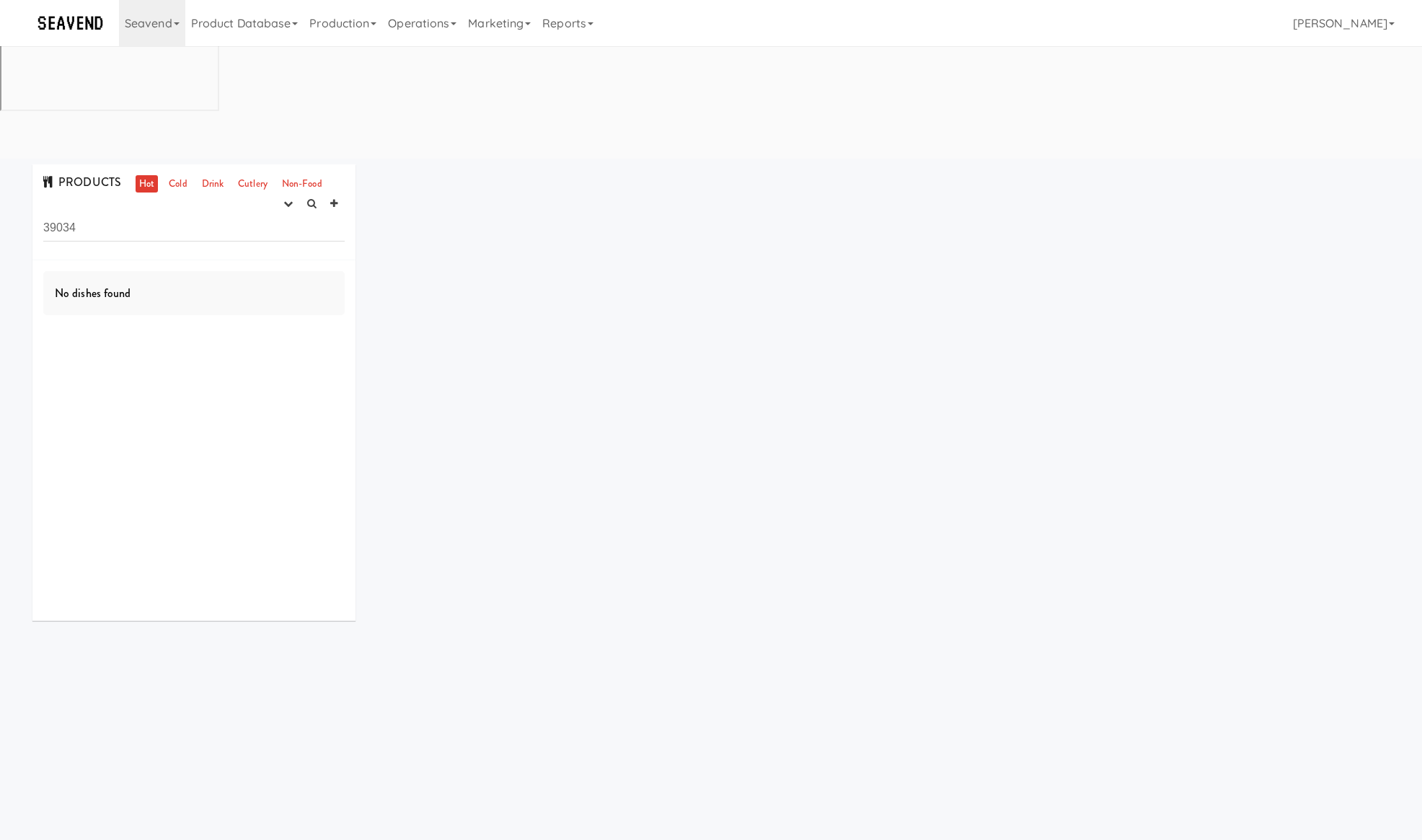
click at [1070, 280] on div "PRODUCTS Hot Cold Drink Cutlery Non-Food experimenting finalized shipped discon…" at bounding box center [711, 397] width 1379 height 467
click at [130, 215] on input "39034" at bounding box center [194, 228] width 301 height 27
click at [172, 175] on link "Cold" at bounding box center [178, 184] width 25 height 18
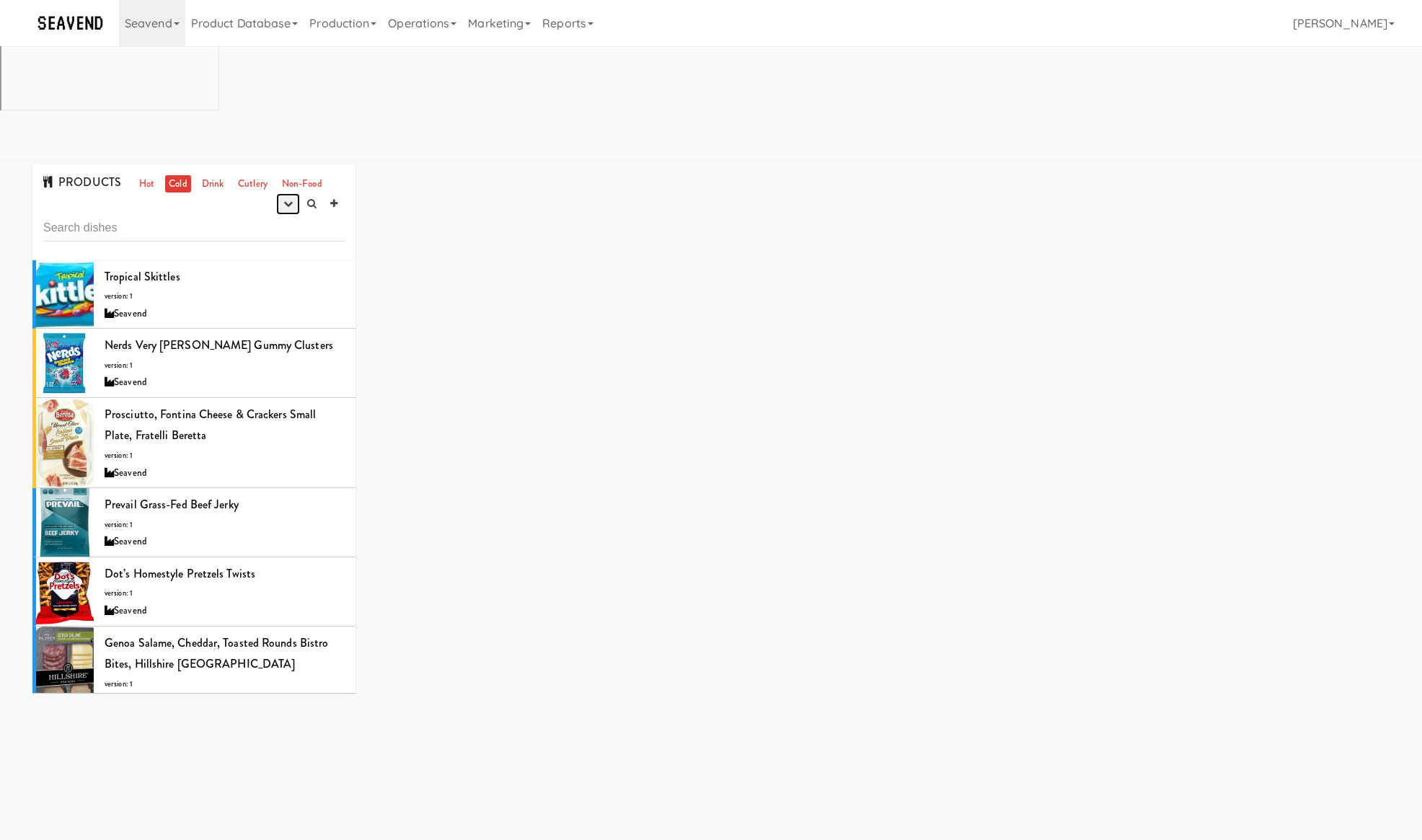
click at [289, 199] on icon "button" at bounding box center [288, 204] width 9 height 9
click at [270, 218] on link "experimenting" at bounding box center [242, 231] width 115 height 26
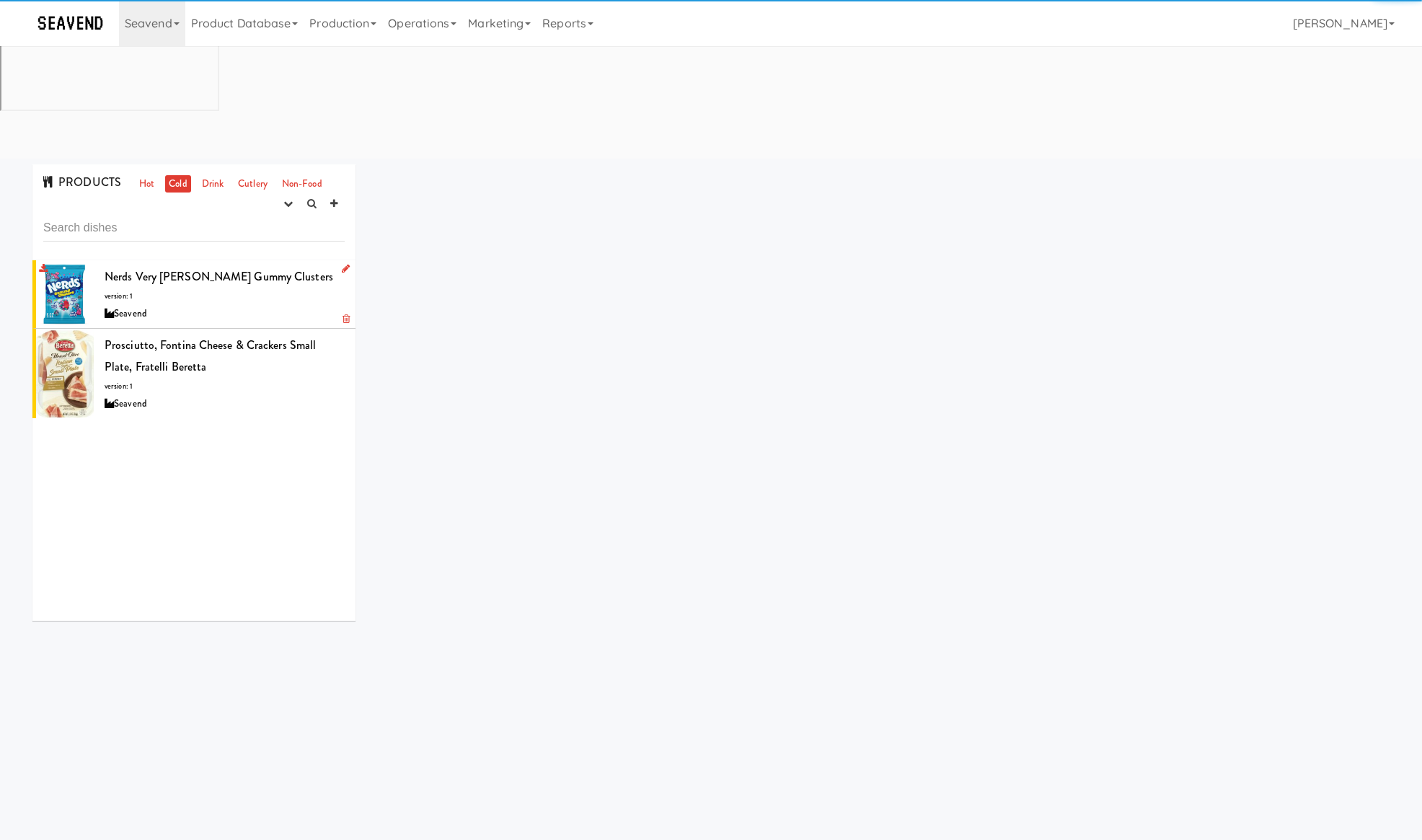
click at [268, 266] on div "Nerds Very Berry Gummy Clusters version: 1 Seavend" at bounding box center [224, 295] width 240 height 57
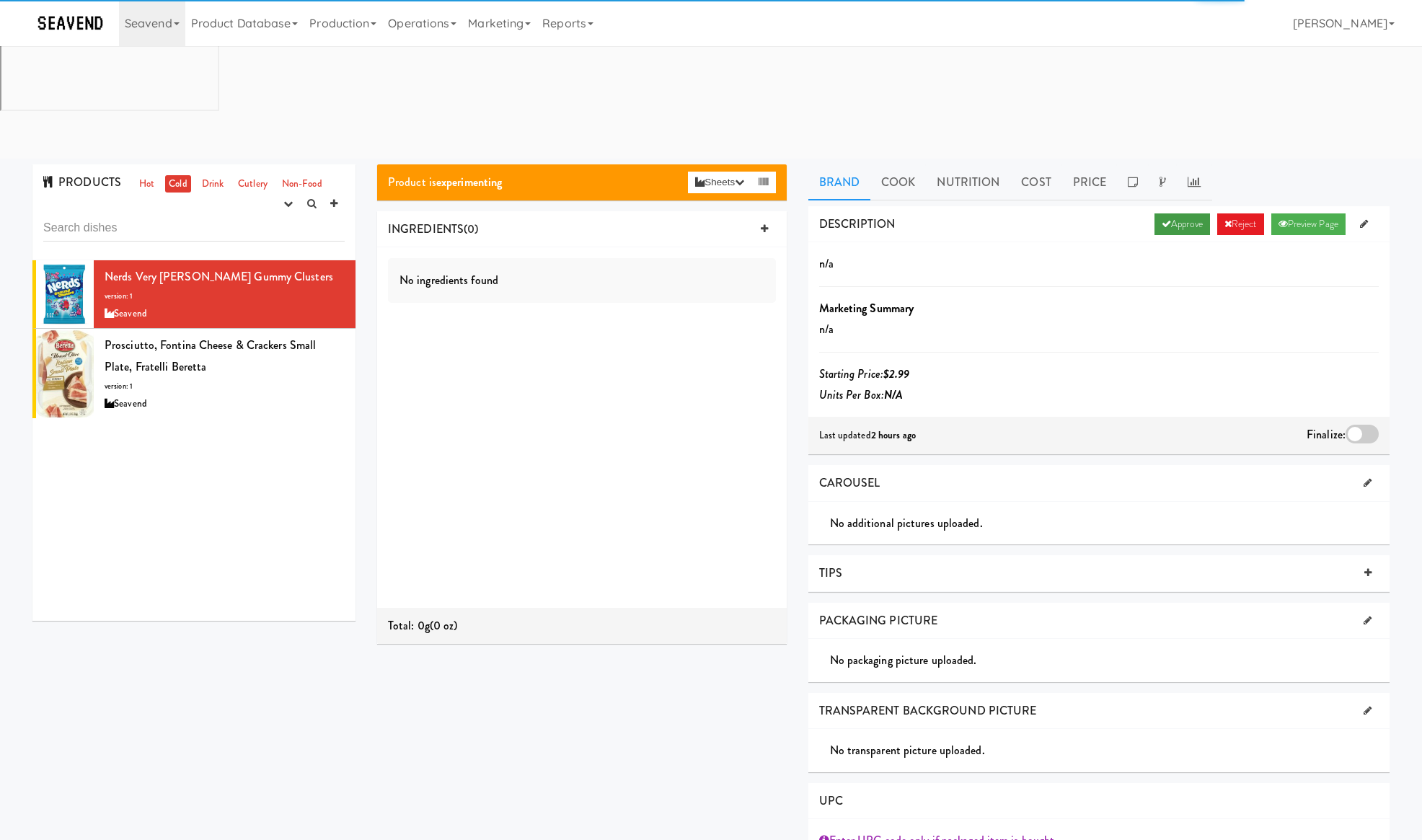
click at [1165, 213] on link "Approve" at bounding box center [1182, 224] width 55 height 21
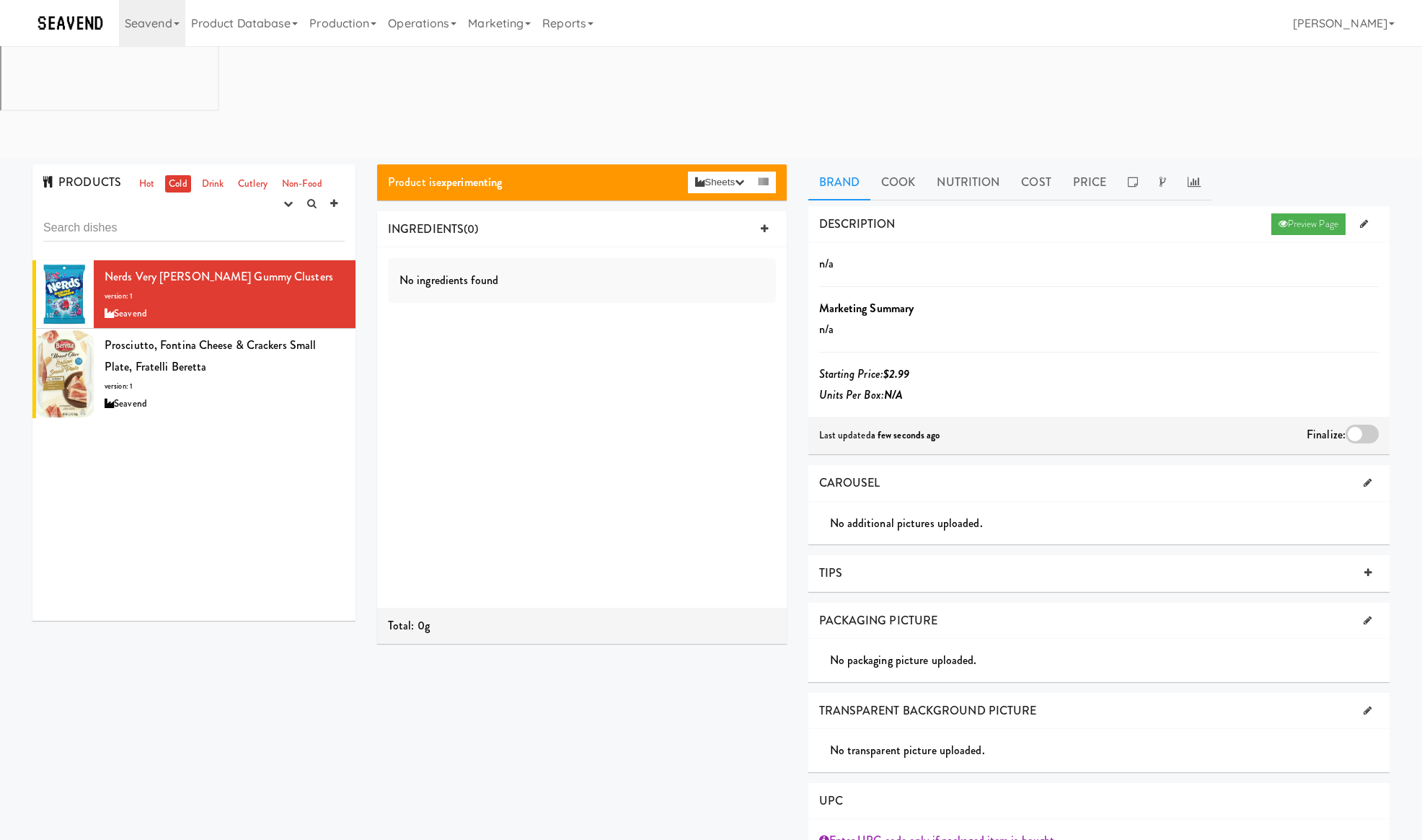
click at [1367, 424] on div at bounding box center [1362, 434] width 33 height 19
click at [0, 0] on input "checkbox" at bounding box center [0, 0] width 0 height 0
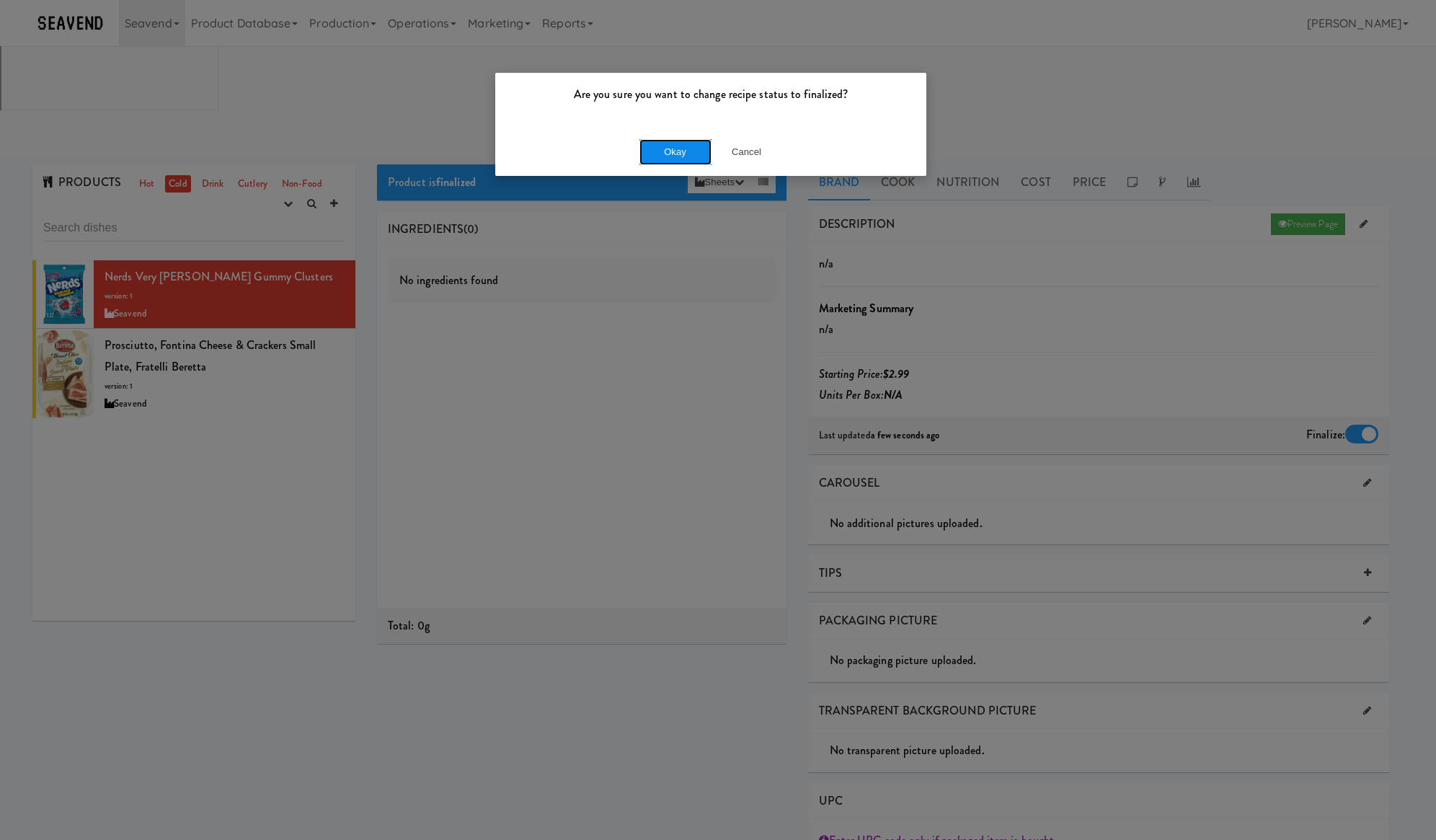
click at [650, 152] on button "Okay" at bounding box center [675, 152] width 72 height 26
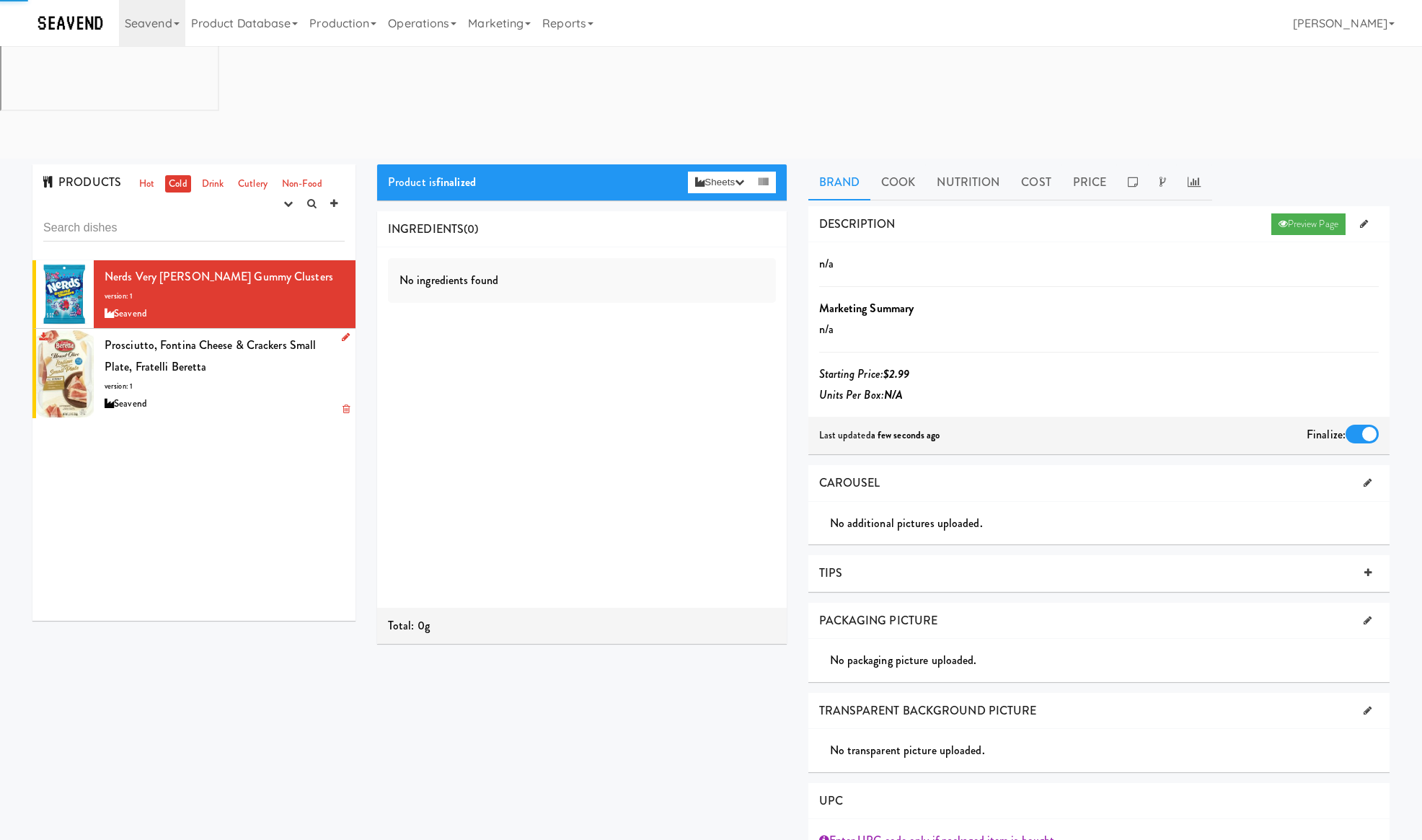
click at [338, 329] on li "Prosciutto, Fontina Cheese & Crackers Small Plate, Fratelli Beretta version: 1 …" at bounding box center [194, 373] width 323 height 89
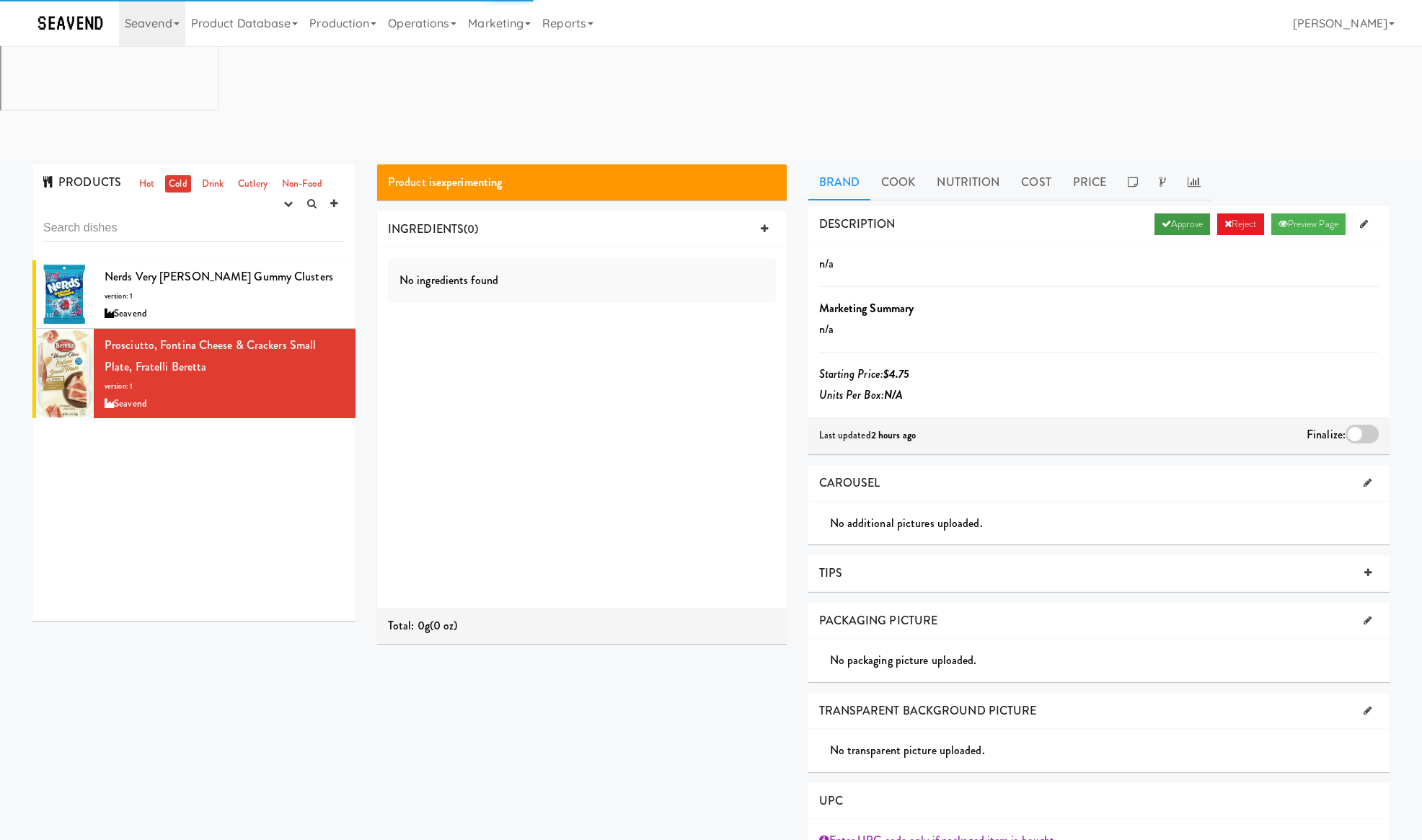
click at [1167, 213] on link "Approve" at bounding box center [1182, 224] width 55 height 21
click at [1361, 424] on div at bounding box center [1362, 434] width 33 height 19
click at [0, 0] on input "checkbox" at bounding box center [0, 0] width 0 height 0
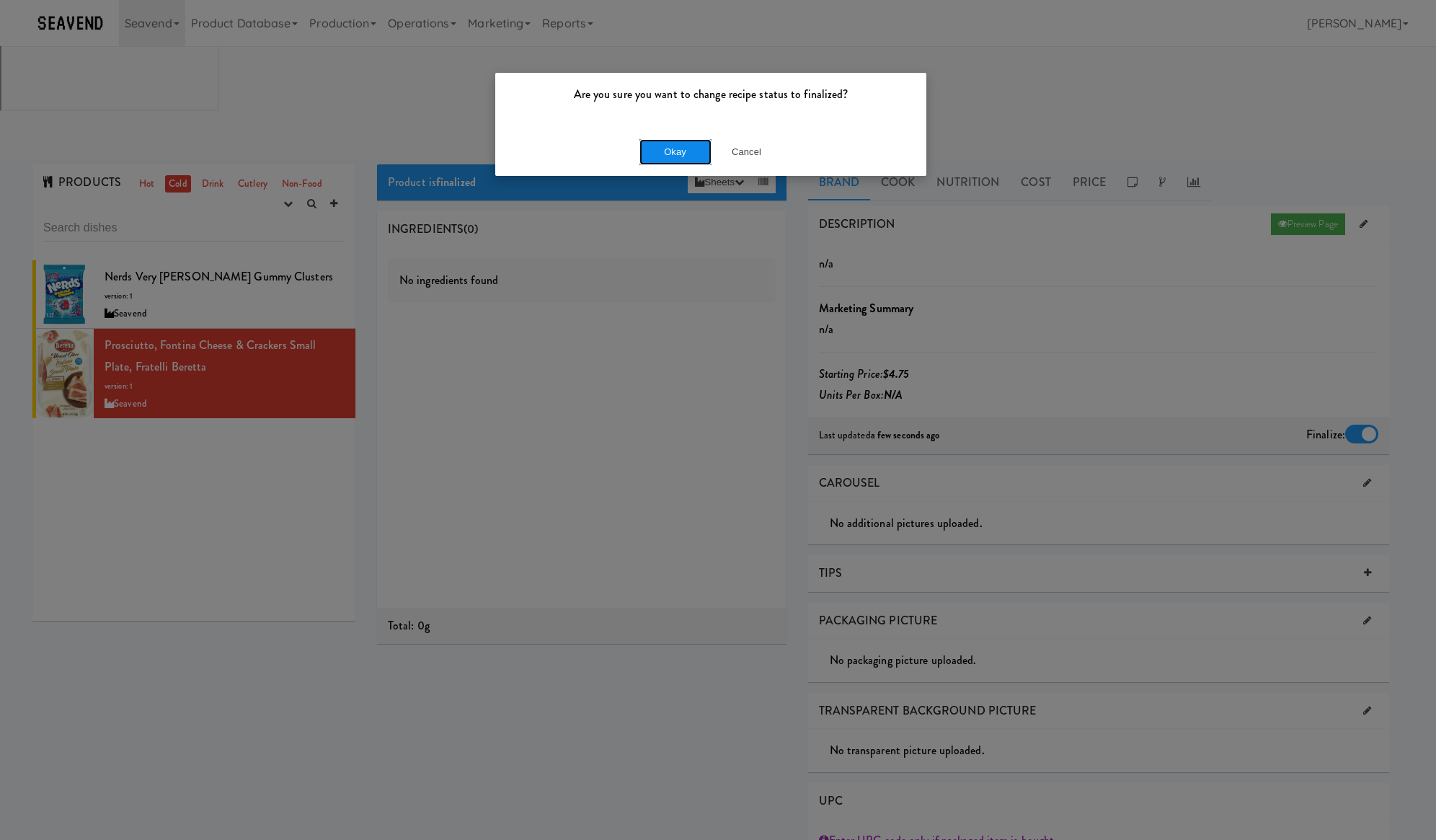
click at [684, 147] on button "Okay" at bounding box center [675, 152] width 72 height 26
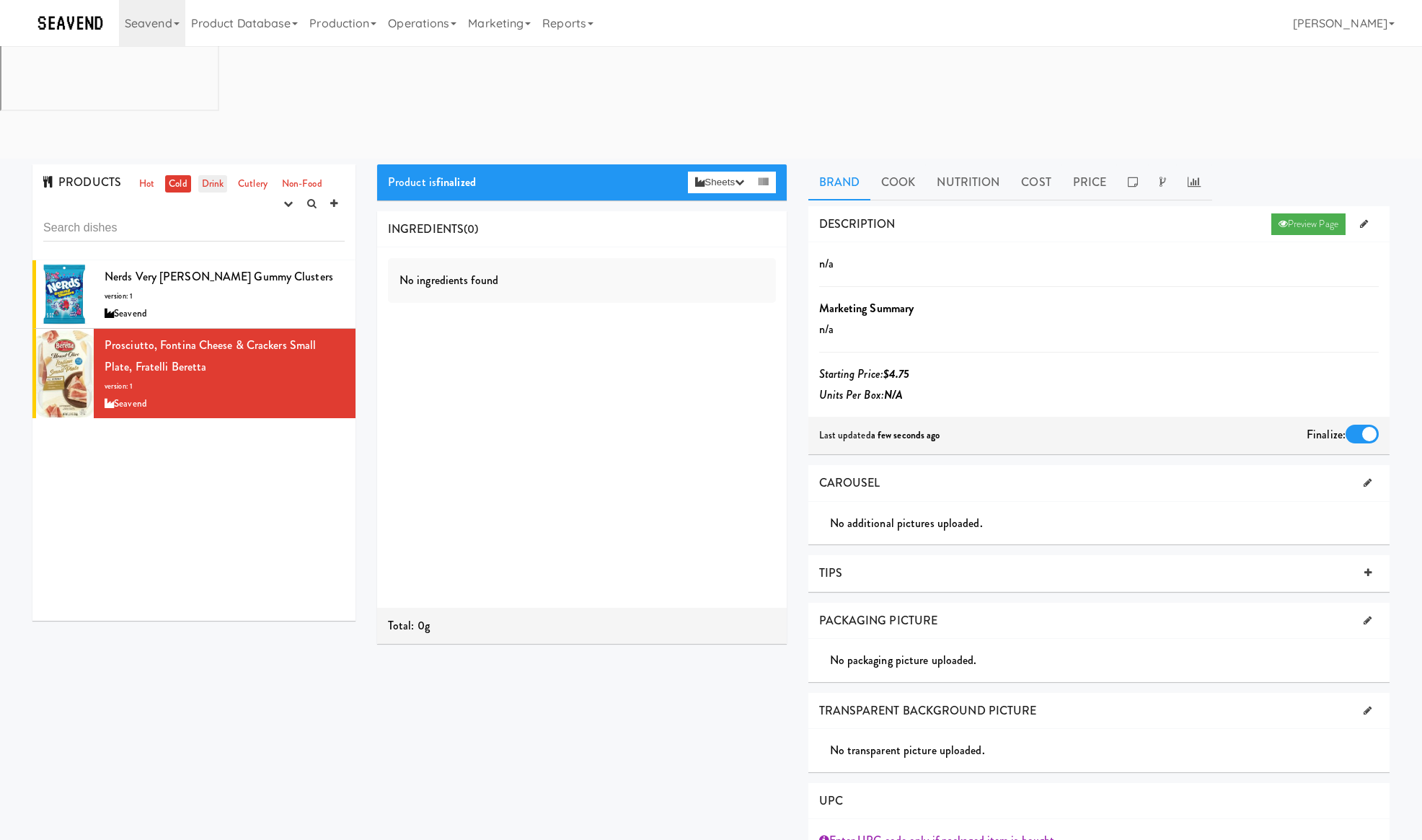
click at [217, 175] on link "Drink" at bounding box center [213, 184] width 29 height 18
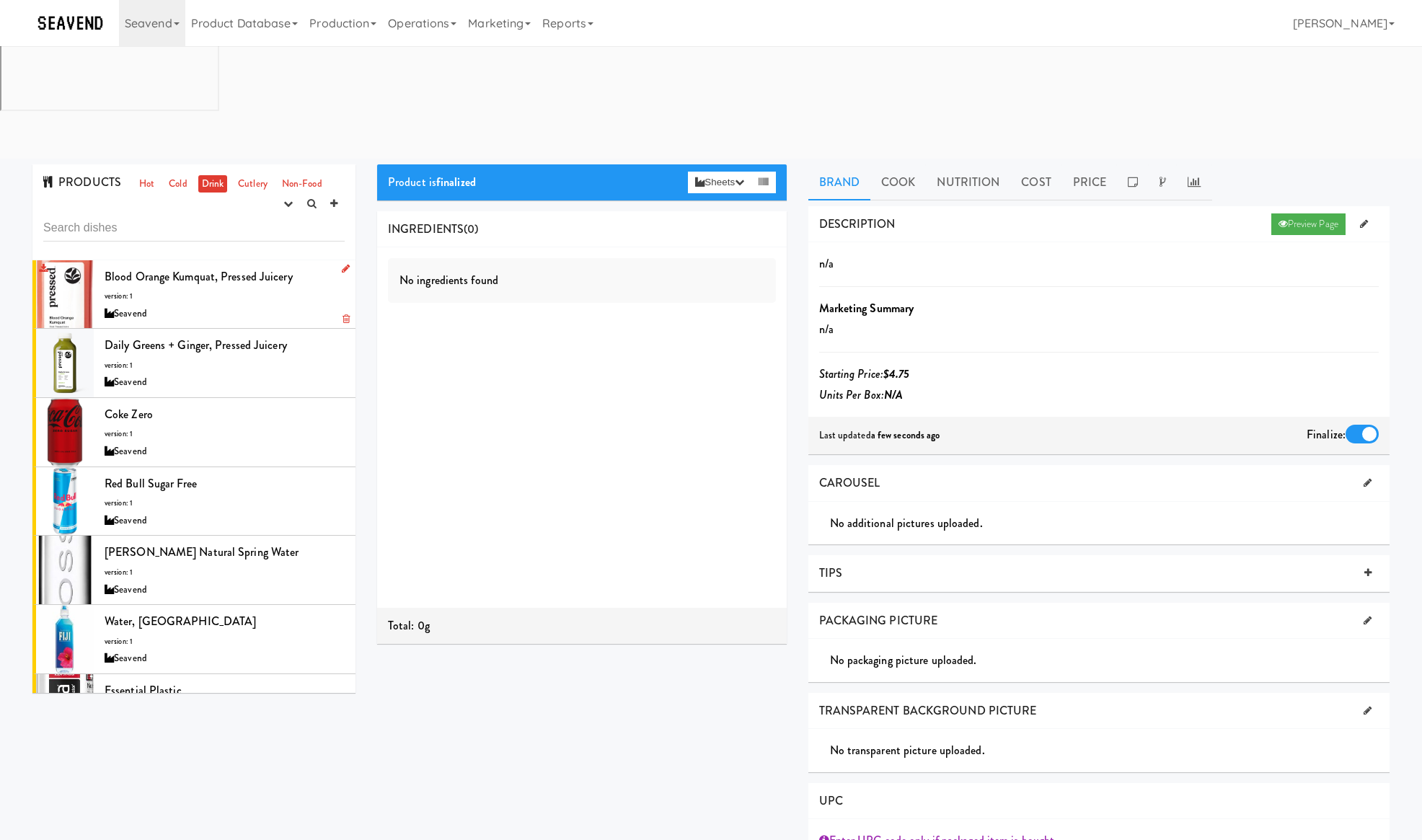
click at [277, 266] on div "Blood Orange Kumquat, Pressed Juicery version: 1 Seavend" at bounding box center [224, 295] width 240 height 57
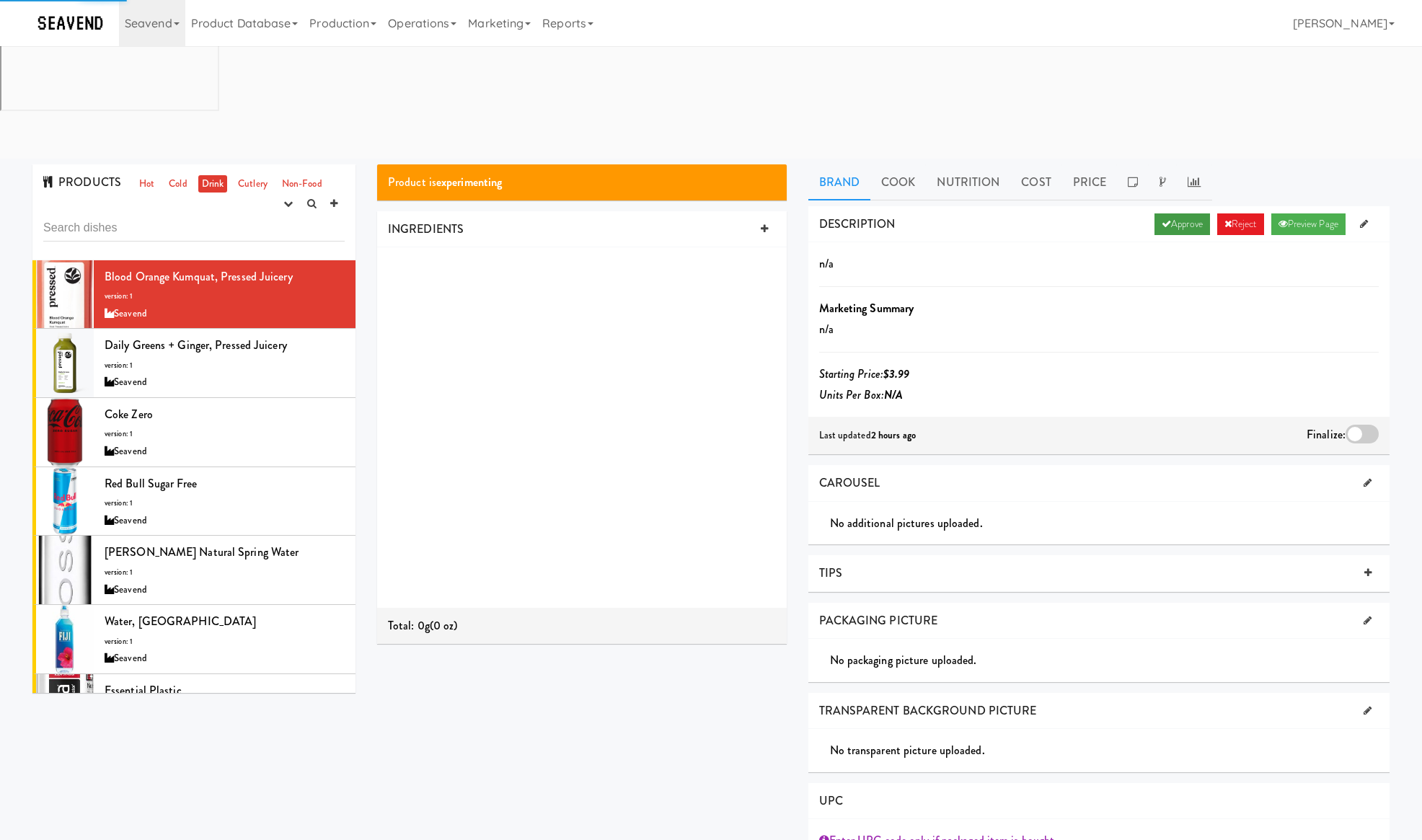
click at [1169, 213] on link "Approve" at bounding box center [1182, 224] width 55 height 21
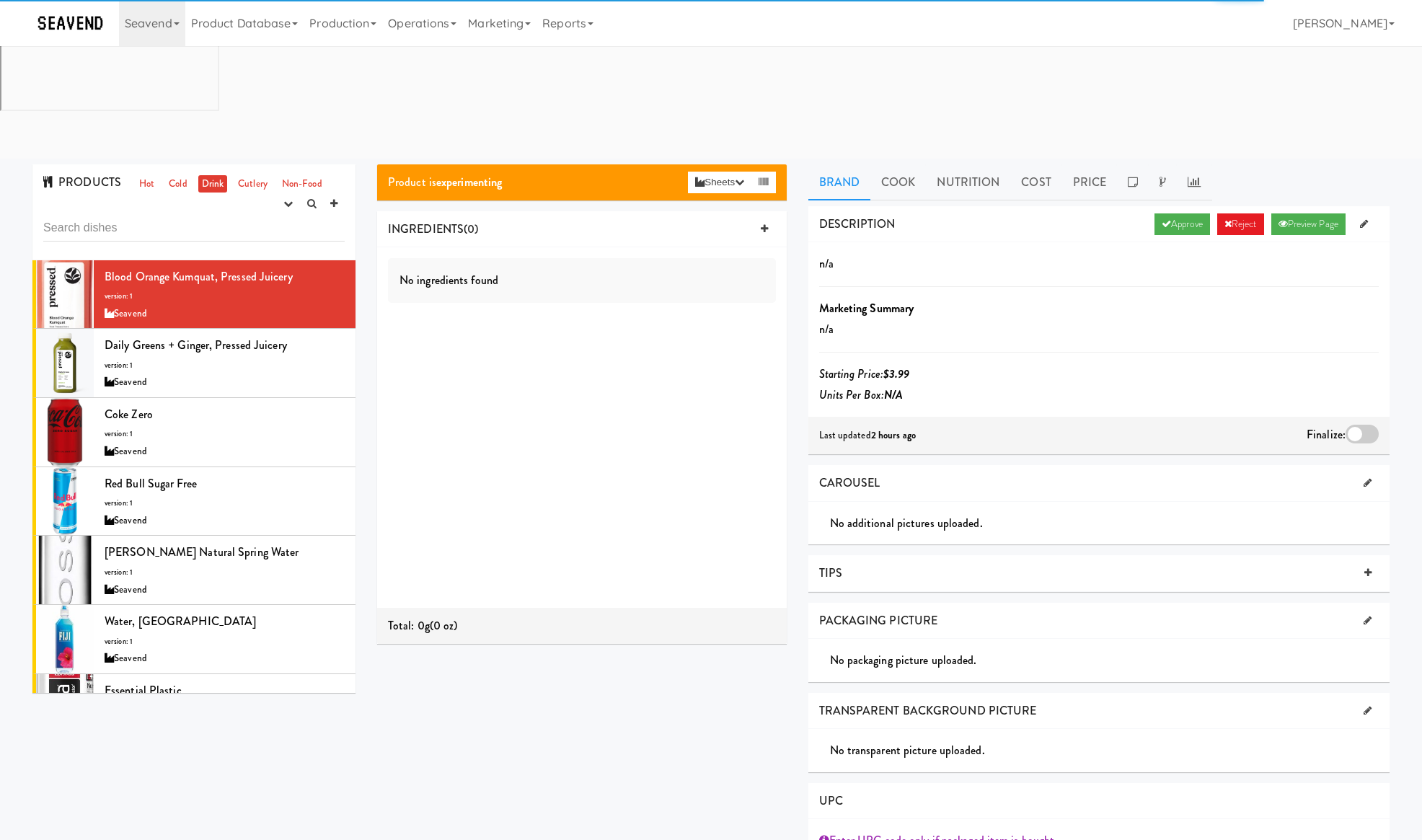
click at [1349, 424] on div at bounding box center [1362, 434] width 33 height 19
click at [0, 0] on input "checkbox" at bounding box center [0, 0] width 0 height 0
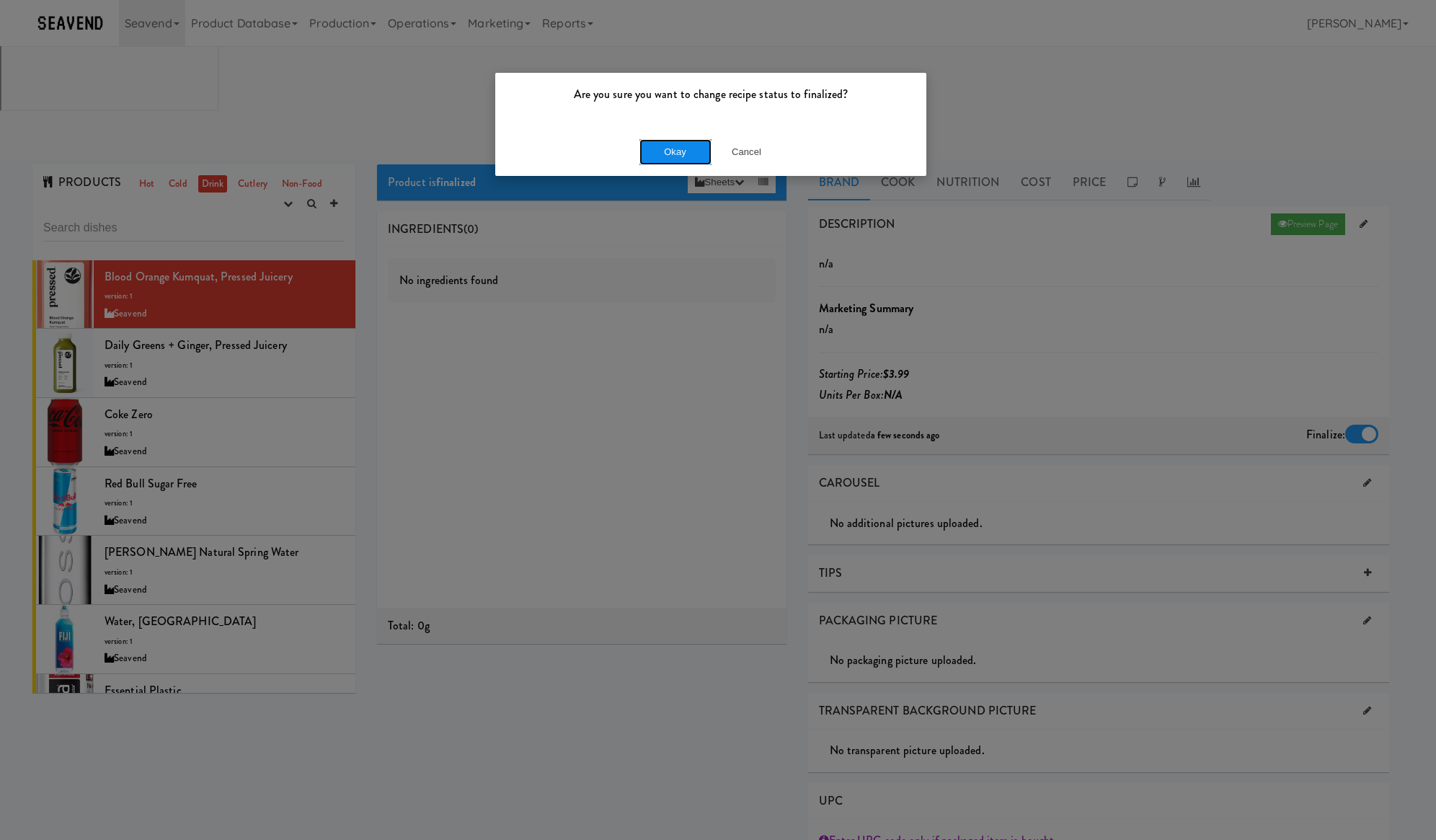
click at [647, 142] on button "Okay" at bounding box center [675, 152] width 72 height 26
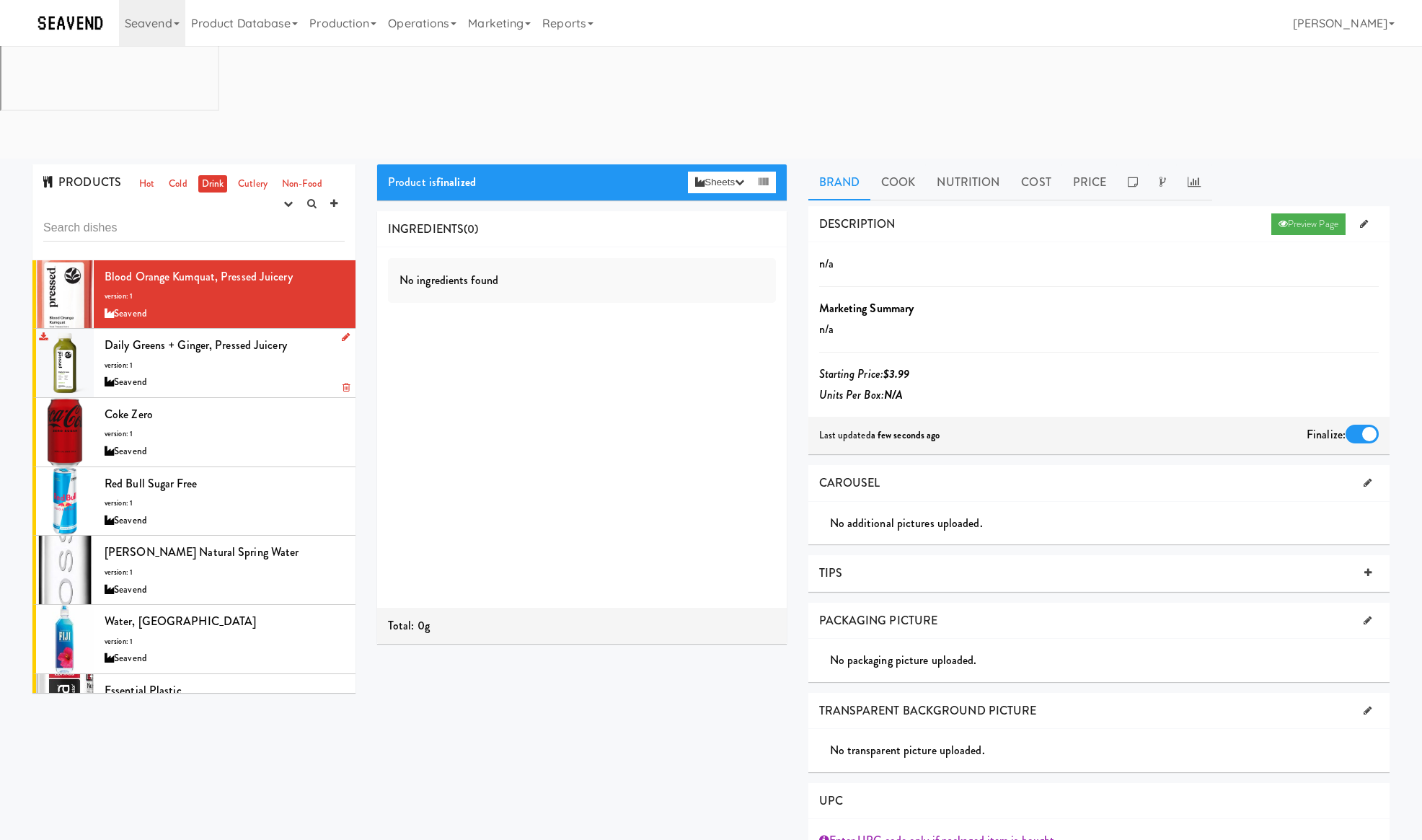
click at [280, 337] on span "Daily Greens + Ginger, Pressed Juicery" at bounding box center [195, 345] width 183 height 17
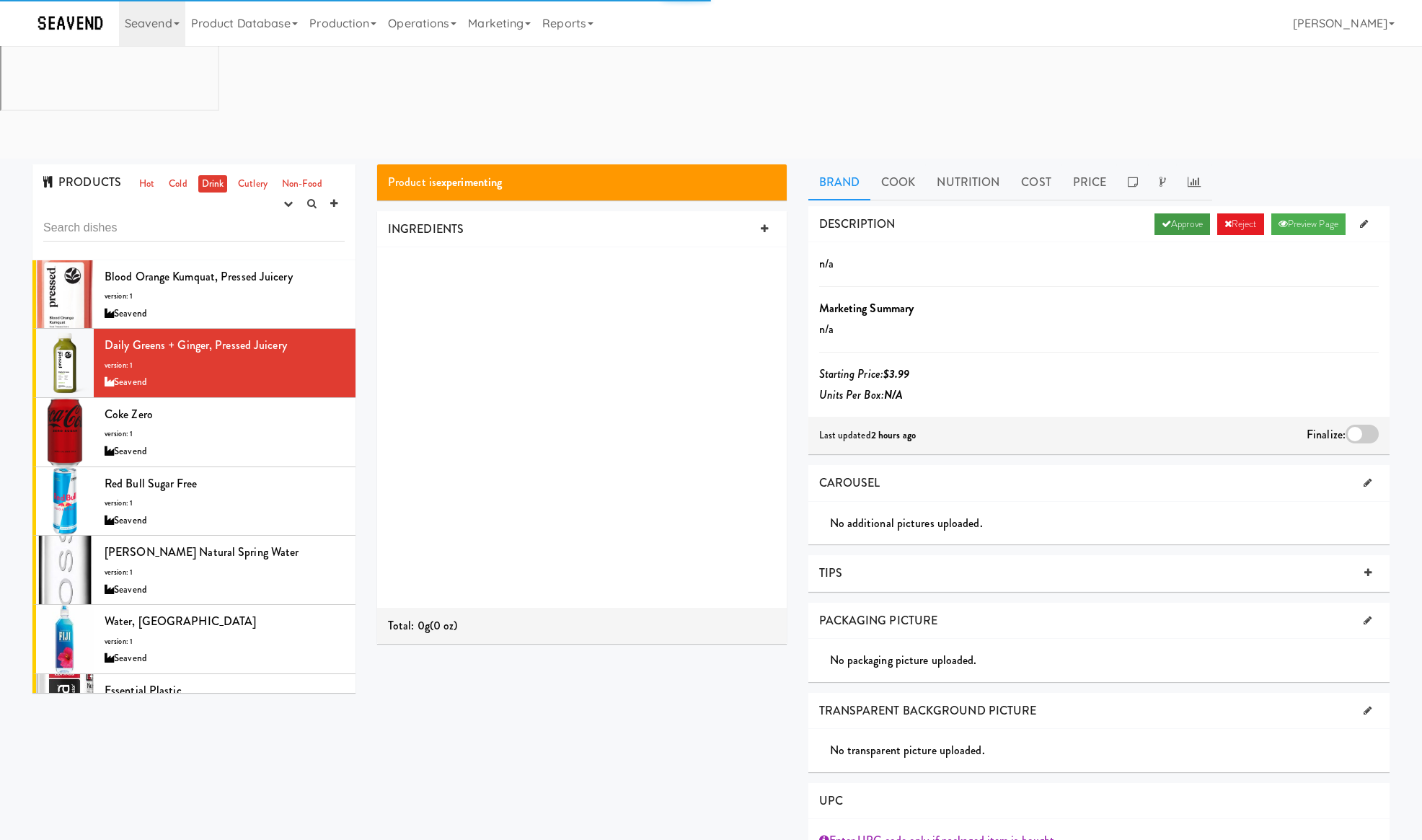
click at [1186, 213] on link "Approve" at bounding box center [1182, 224] width 55 height 21
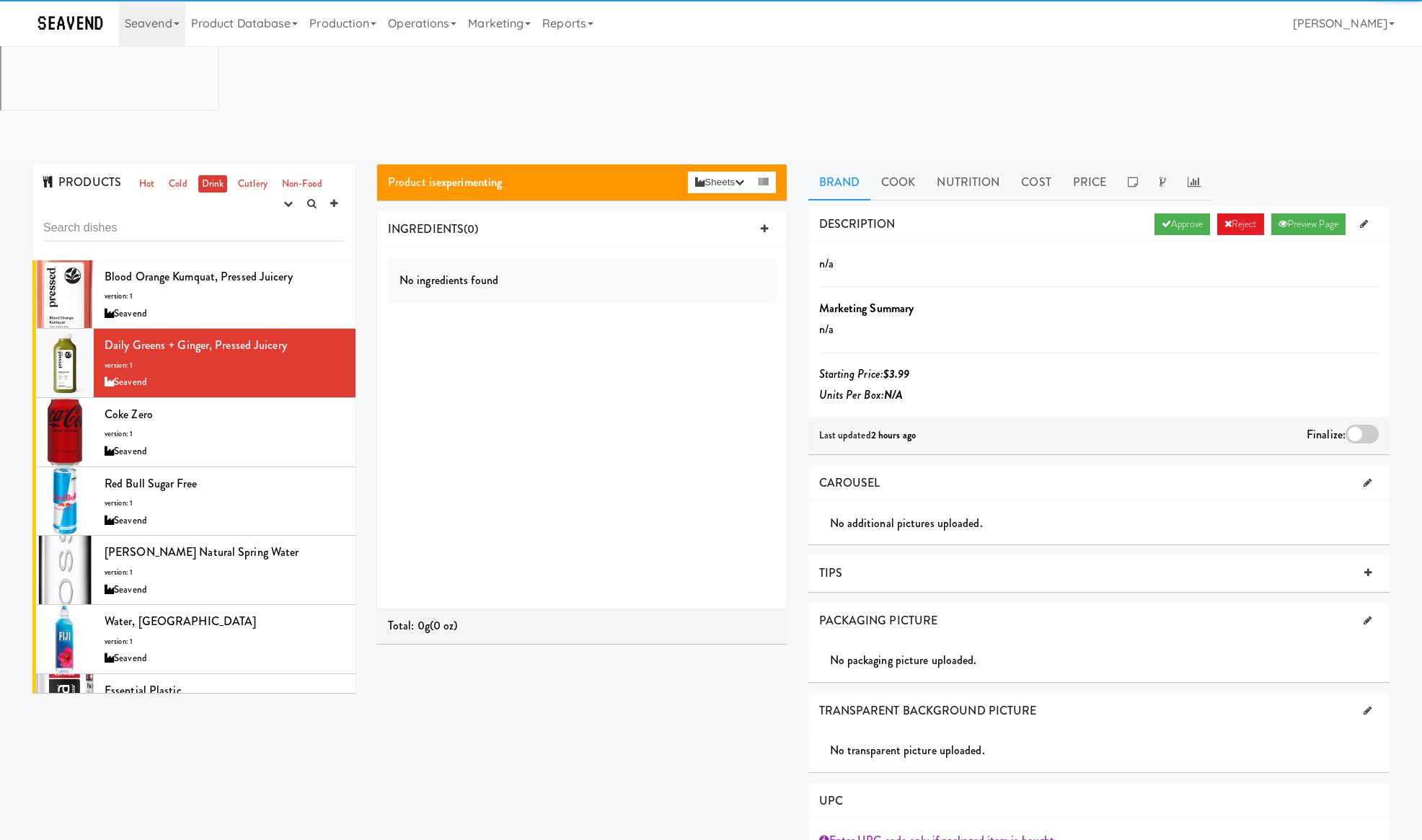
click at [1353, 424] on div at bounding box center [1362, 434] width 33 height 19
click at [0, 0] on input "checkbox" at bounding box center [0, 0] width 0 height 0
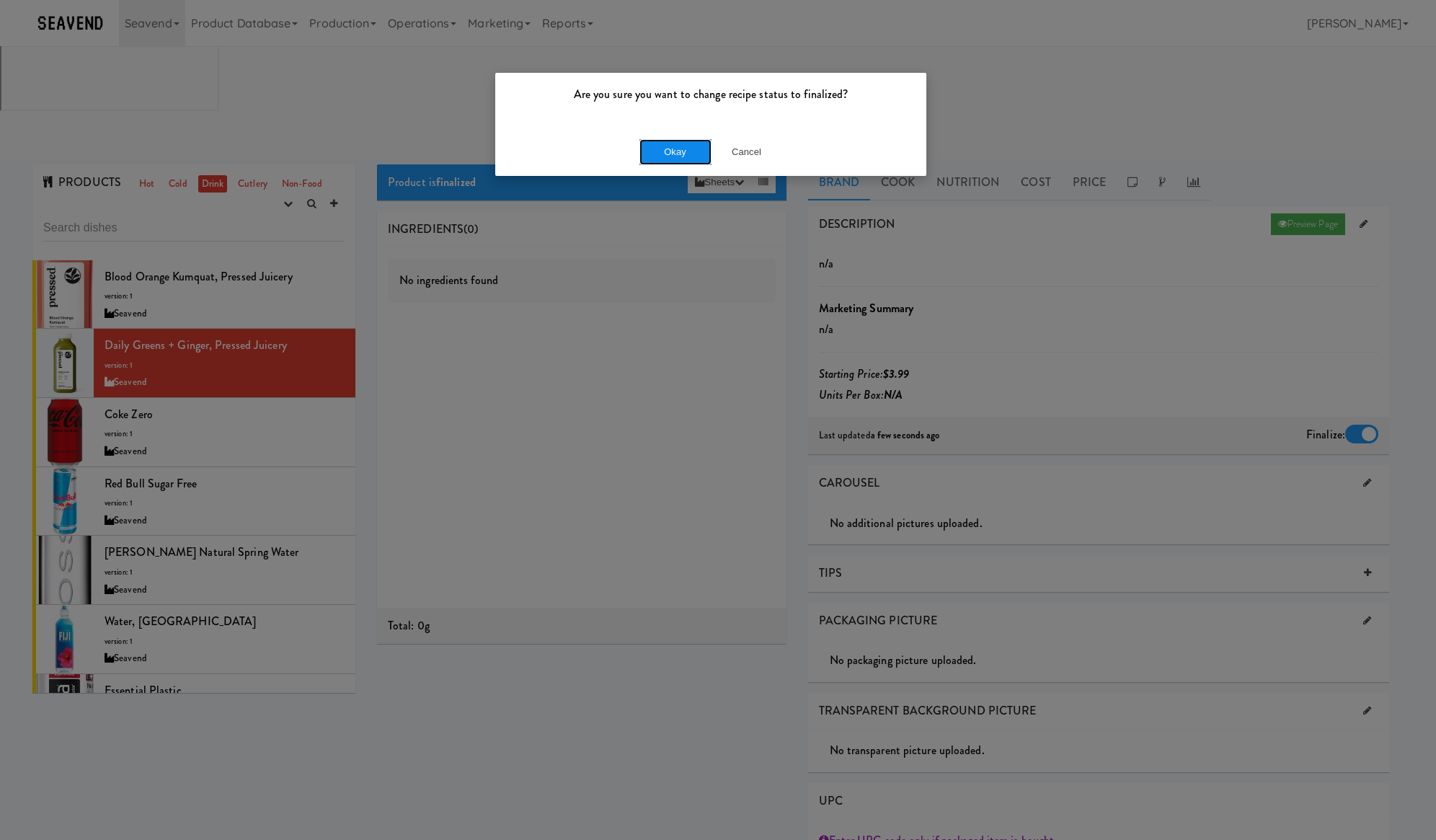
click at [673, 152] on button "Okay" at bounding box center [675, 152] width 72 height 26
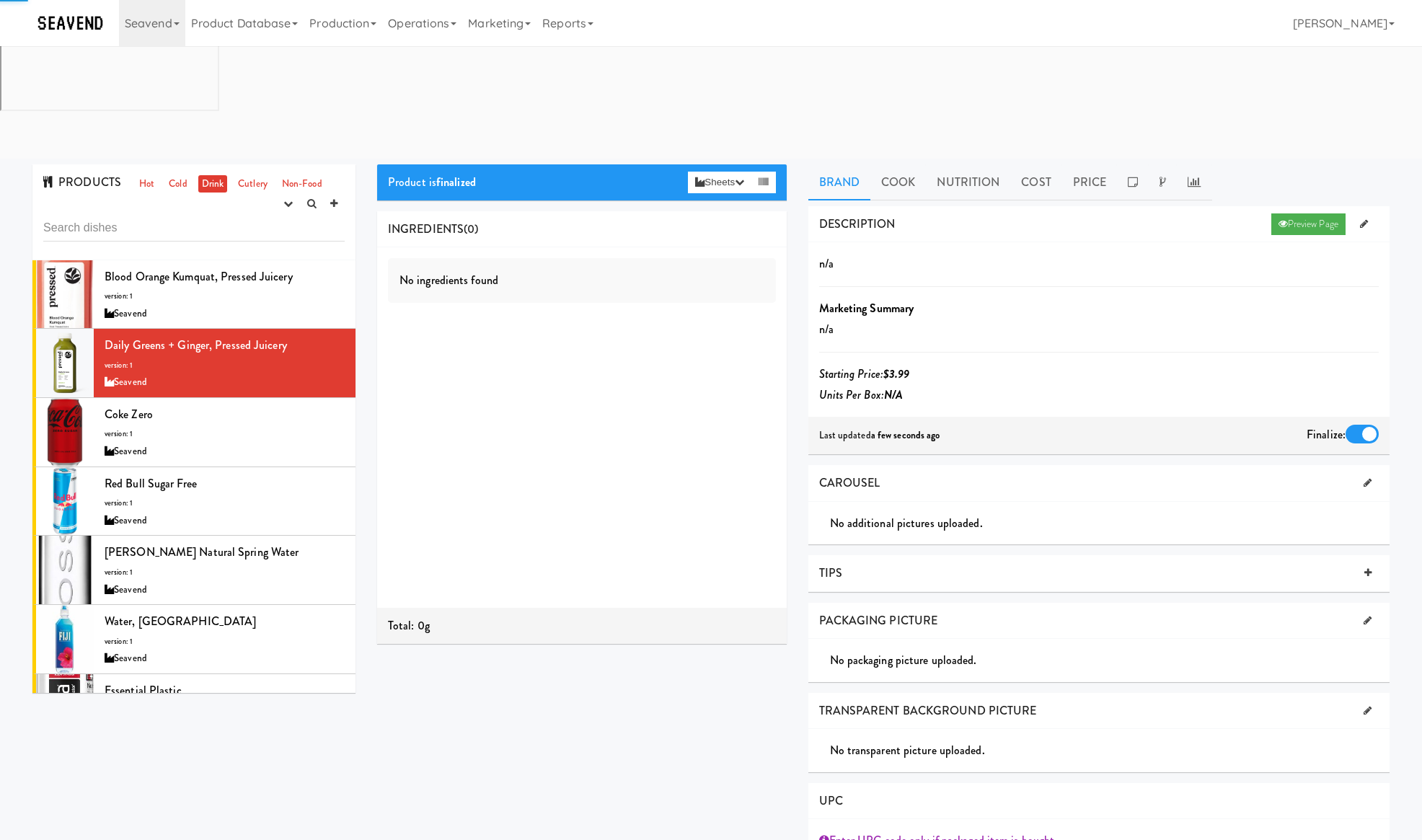
drag, startPoint x: 225, startPoint y: 307, endPoint x: 421, endPoint y: 287, distance: 197.0
click at [228, 404] on div "Coke Zero version: 1 Seavend" at bounding box center [224, 432] width 240 height 57
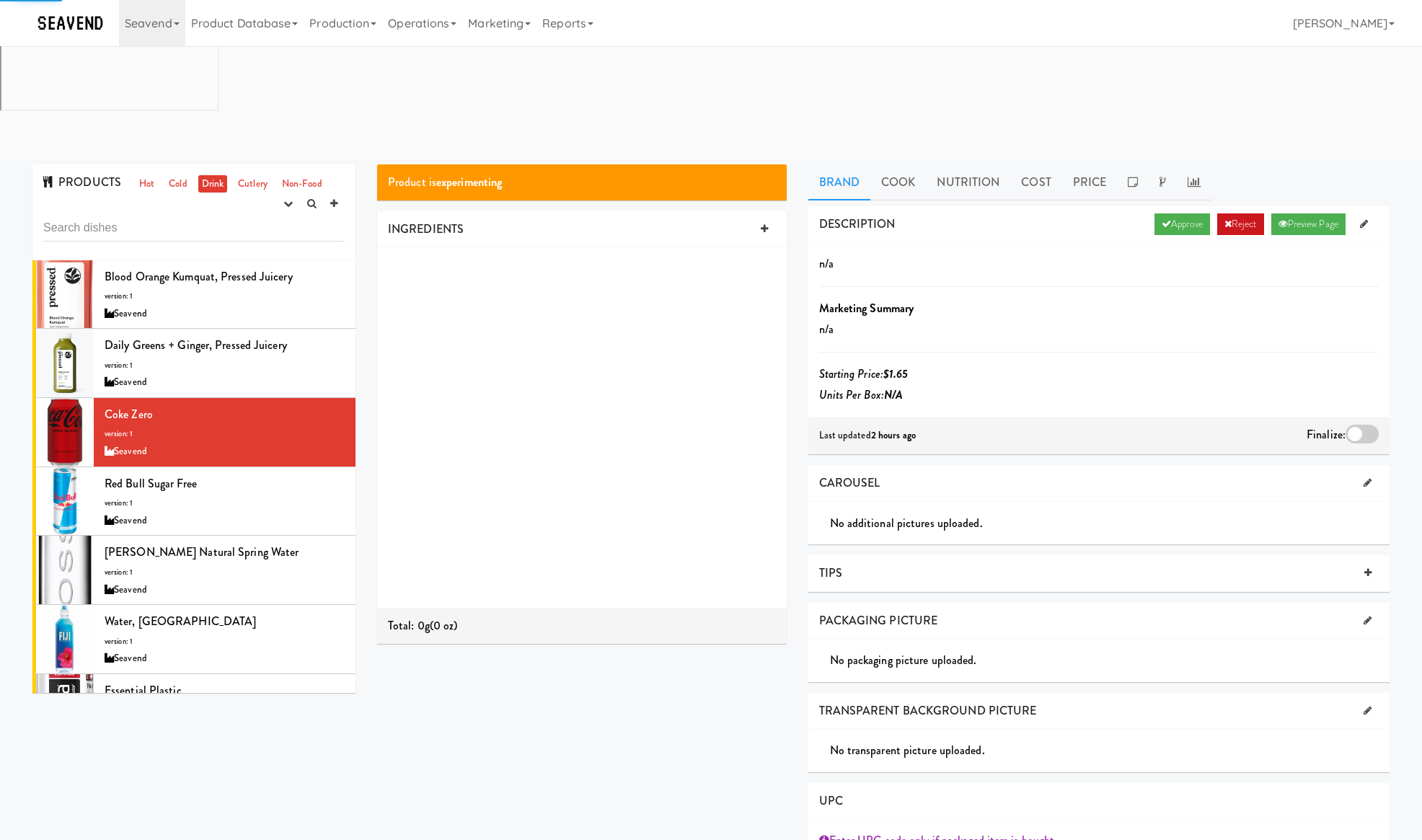
click at [1217, 213] on link "Reject" at bounding box center [1240, 224] width 47 height 21
click at [1363, 424] on div at bounding box center [1362, 434] width 33 height 19
click at [0, 0] on input "checkbox" at bounding box center [0, 0] width 0 height 0
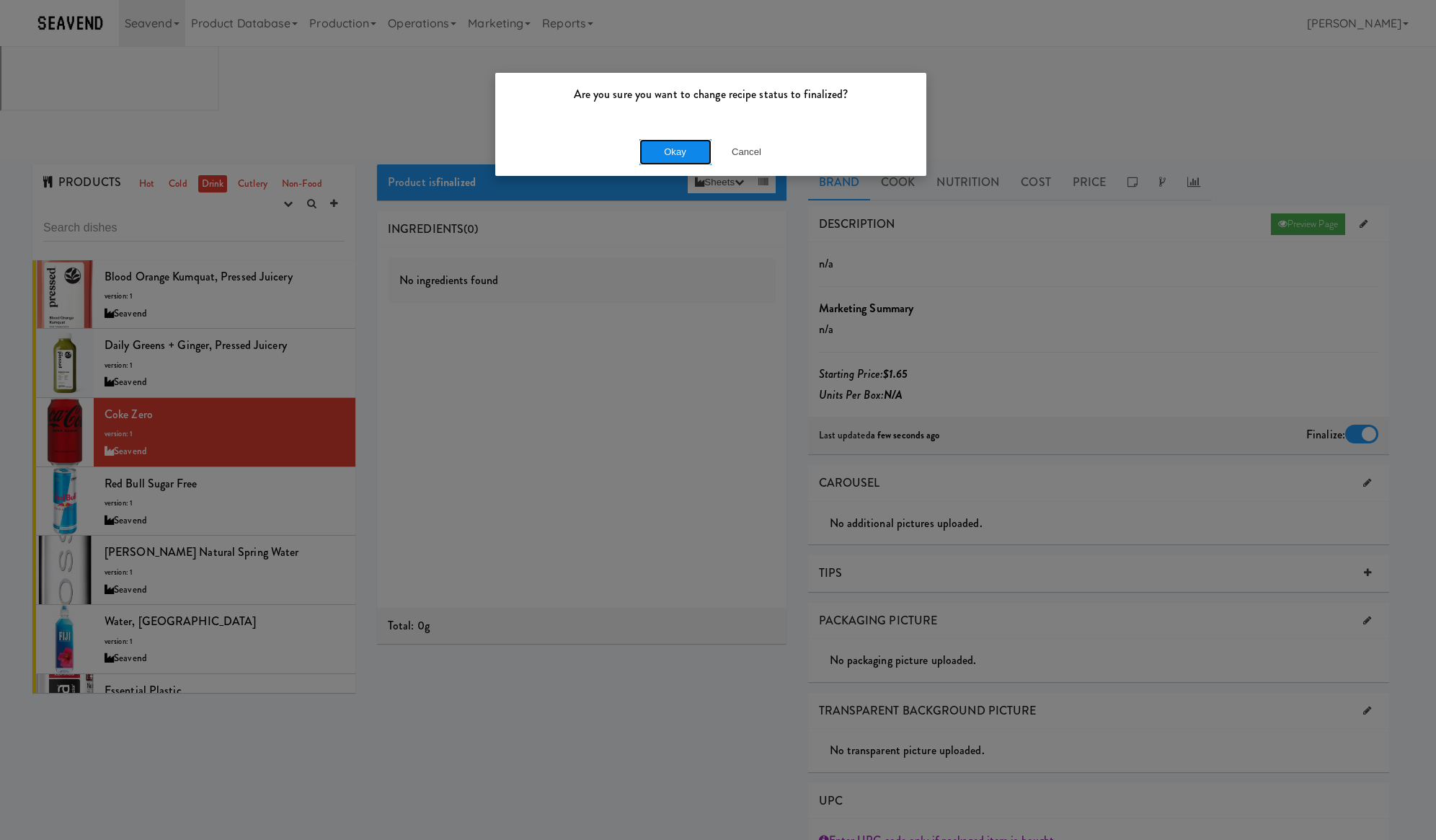
click at [681, 145] on button "Okay" at bounding box center [675, 152] width 72 height 26
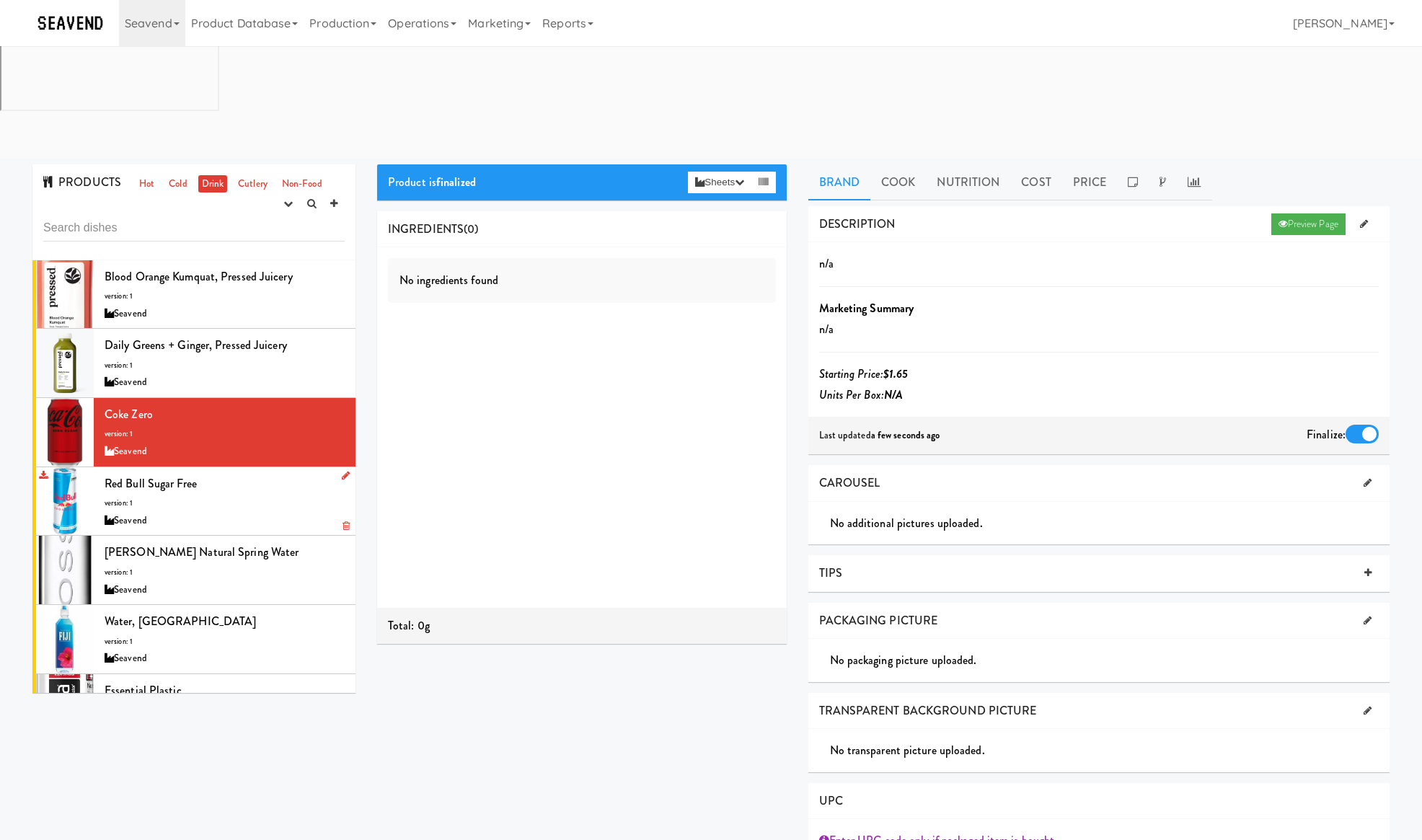
click at [278, 473] on div "Red Bull Sugar Free version: 1 Seavend" at bounding box center [224, 501] width 240 height 57
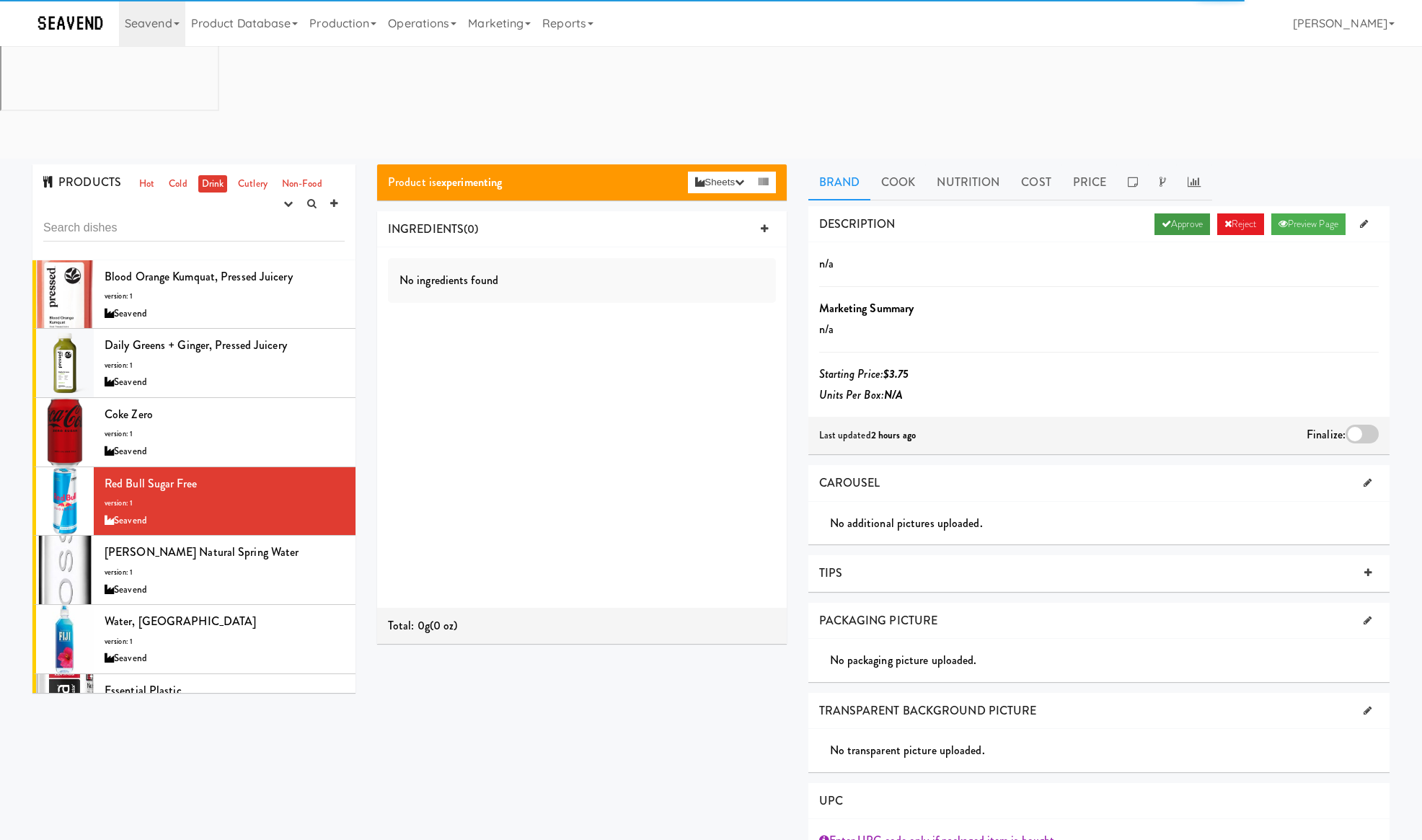
click at [1172, 213] on link "Approve" at bounding box center [1182, 224] width 55 height 21
click at [1356, 424] on div at bounding box center [1362, 434] width 33 height 19
click at [0, 0] on input "checkbox" at bounding box center [0, 0] width 0 height 0
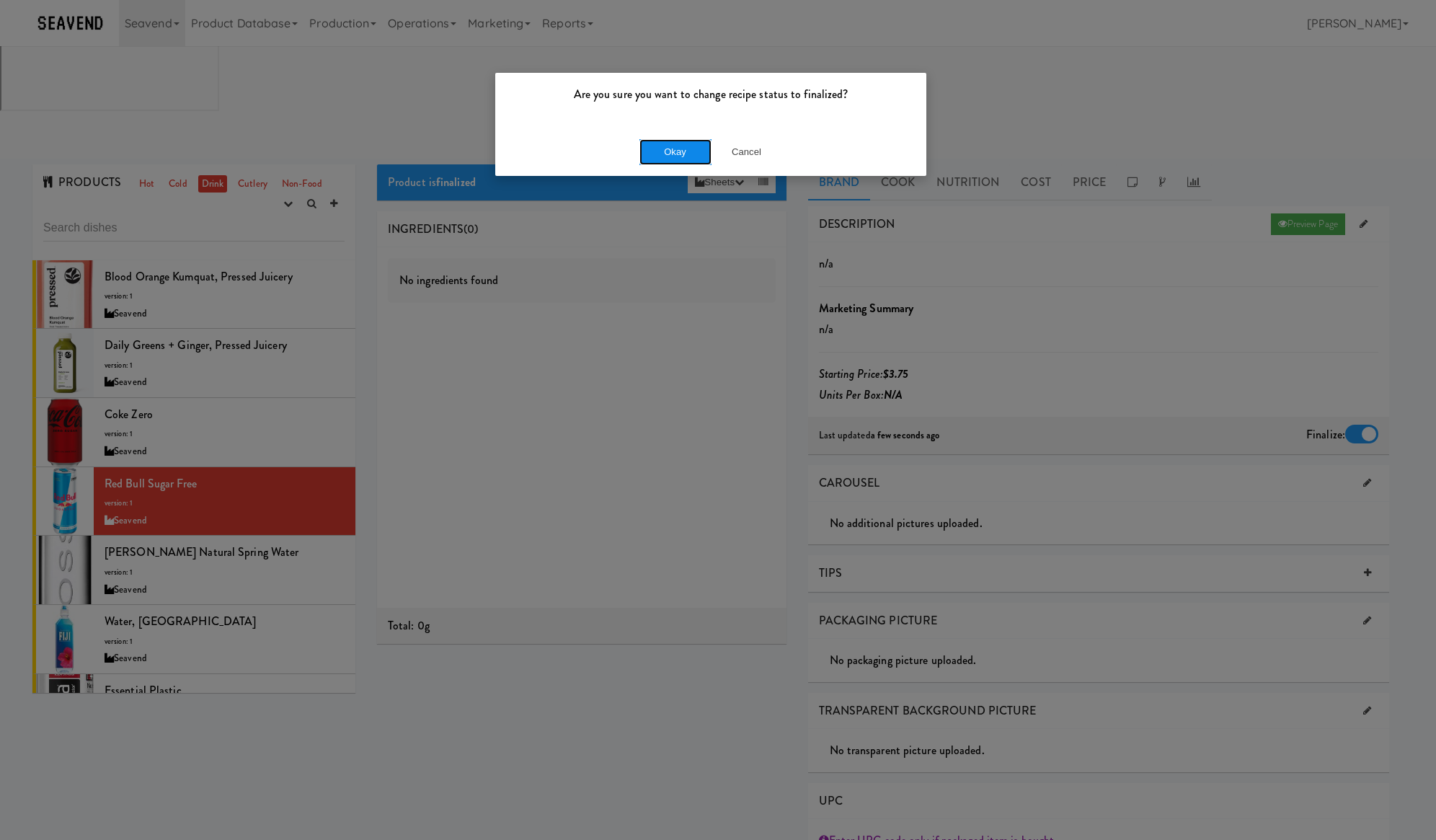
click at [658, 145] on button "Okay" at bounding box center [675, 152] width 72 height 26
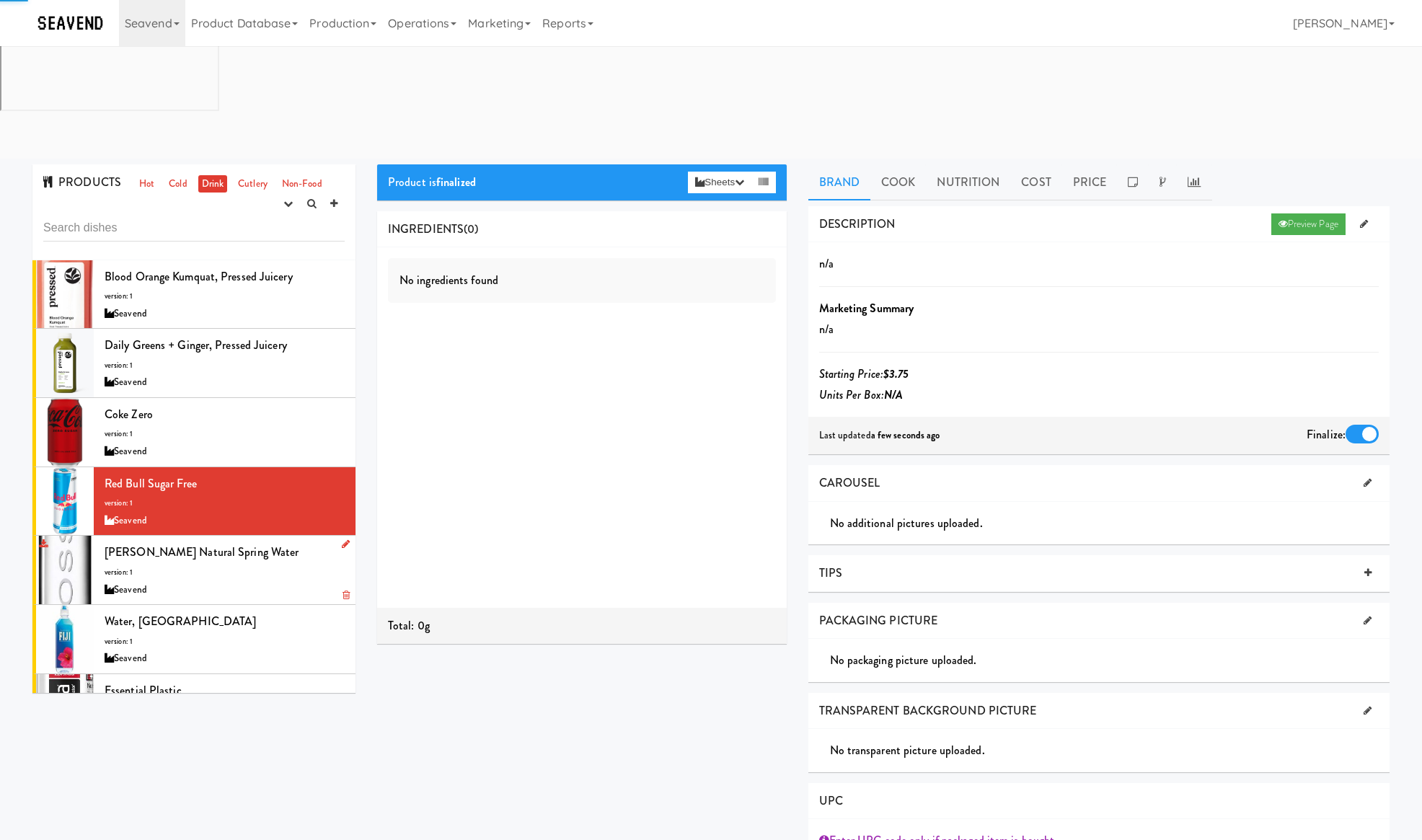
click at [255, 581] on div "Seavend" at bounding box center [224, 590] width 240 height 18
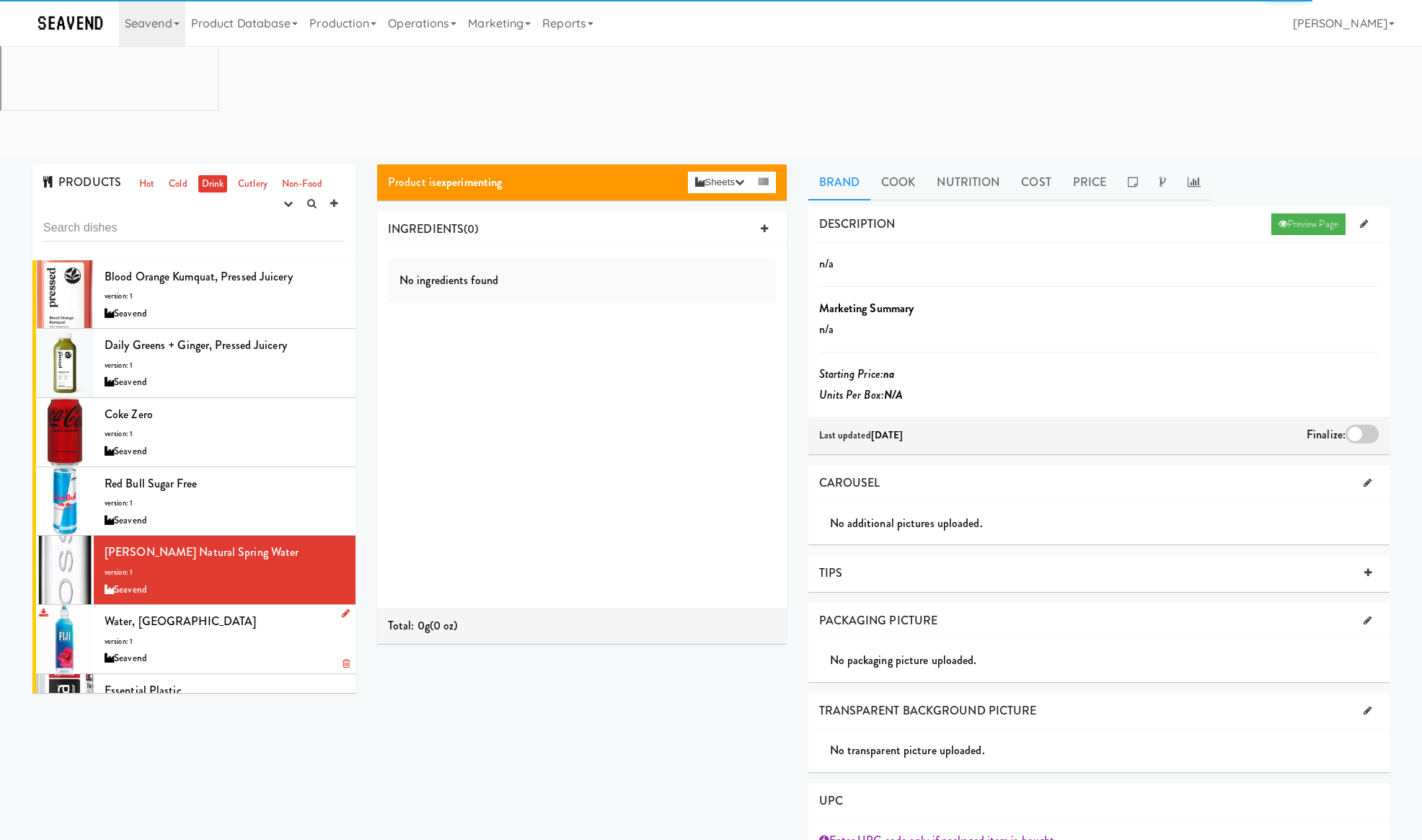
click at [287, 611] on div "Water, Fiji version: 1 Seavend" at bounding box center [224, 639] width 240 height 57
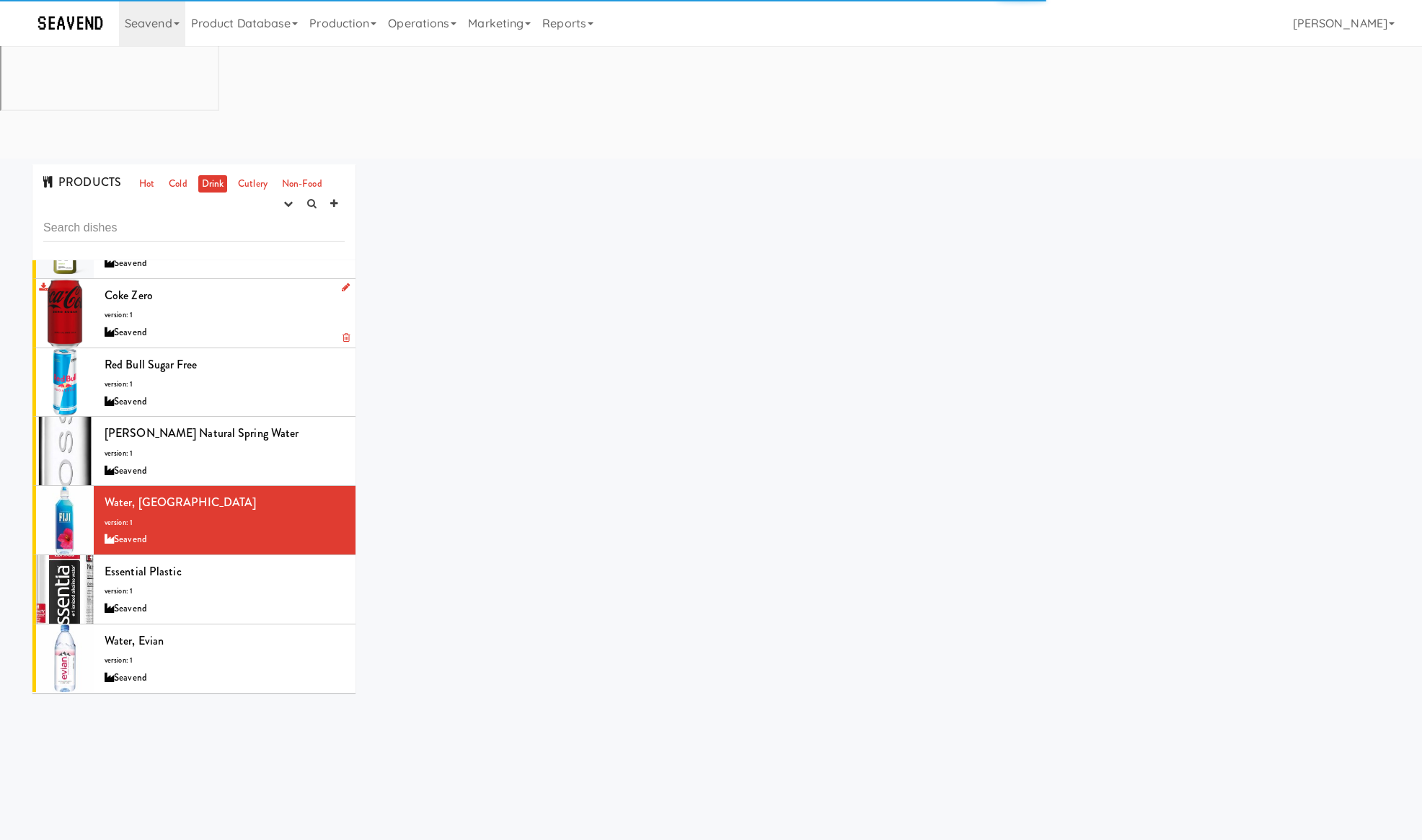
scroll to position [119, 0]
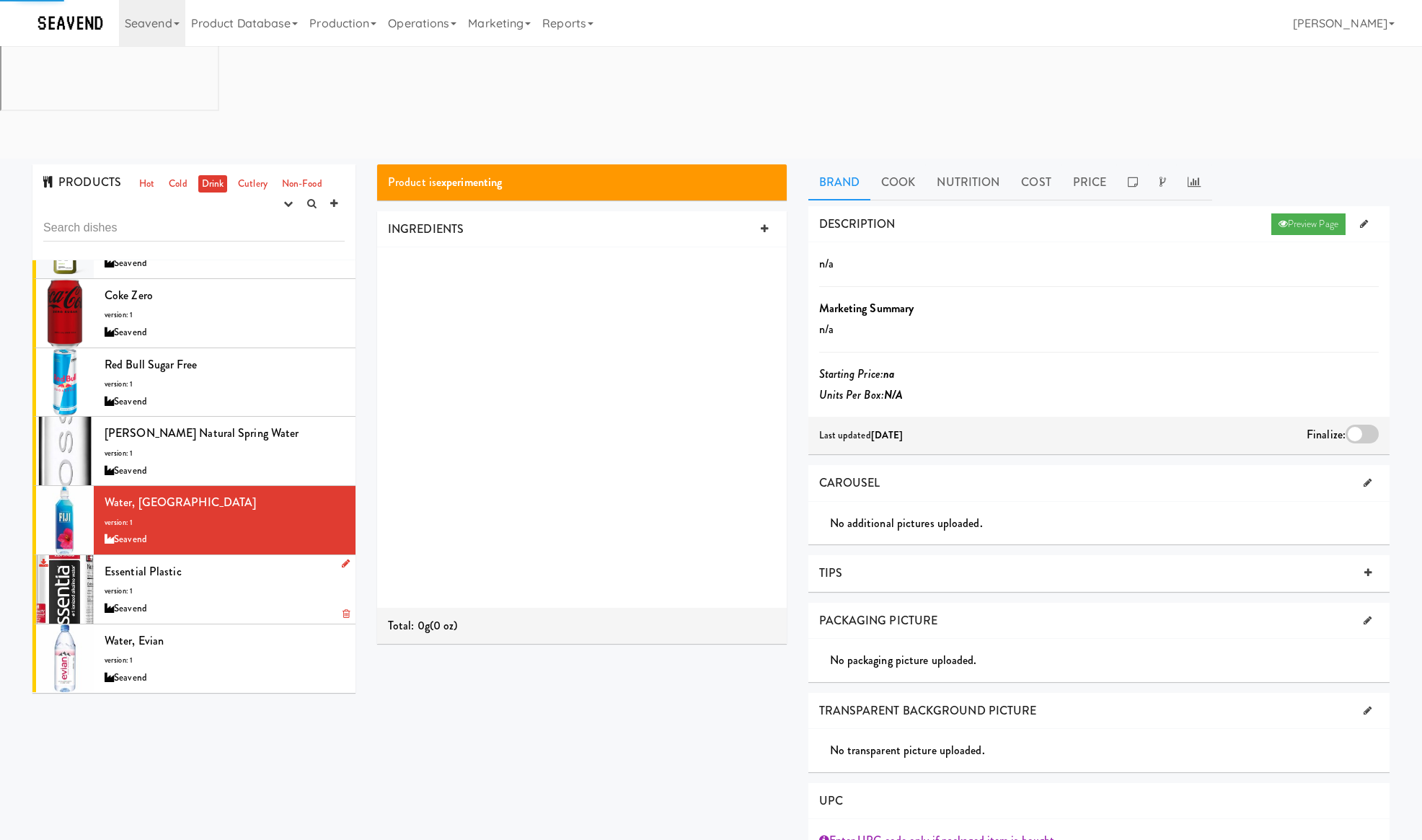
click at [261, 561] on div "Essential Plastic version: 1 Seavend" at bounding box center [224, 590] width 240 height 57
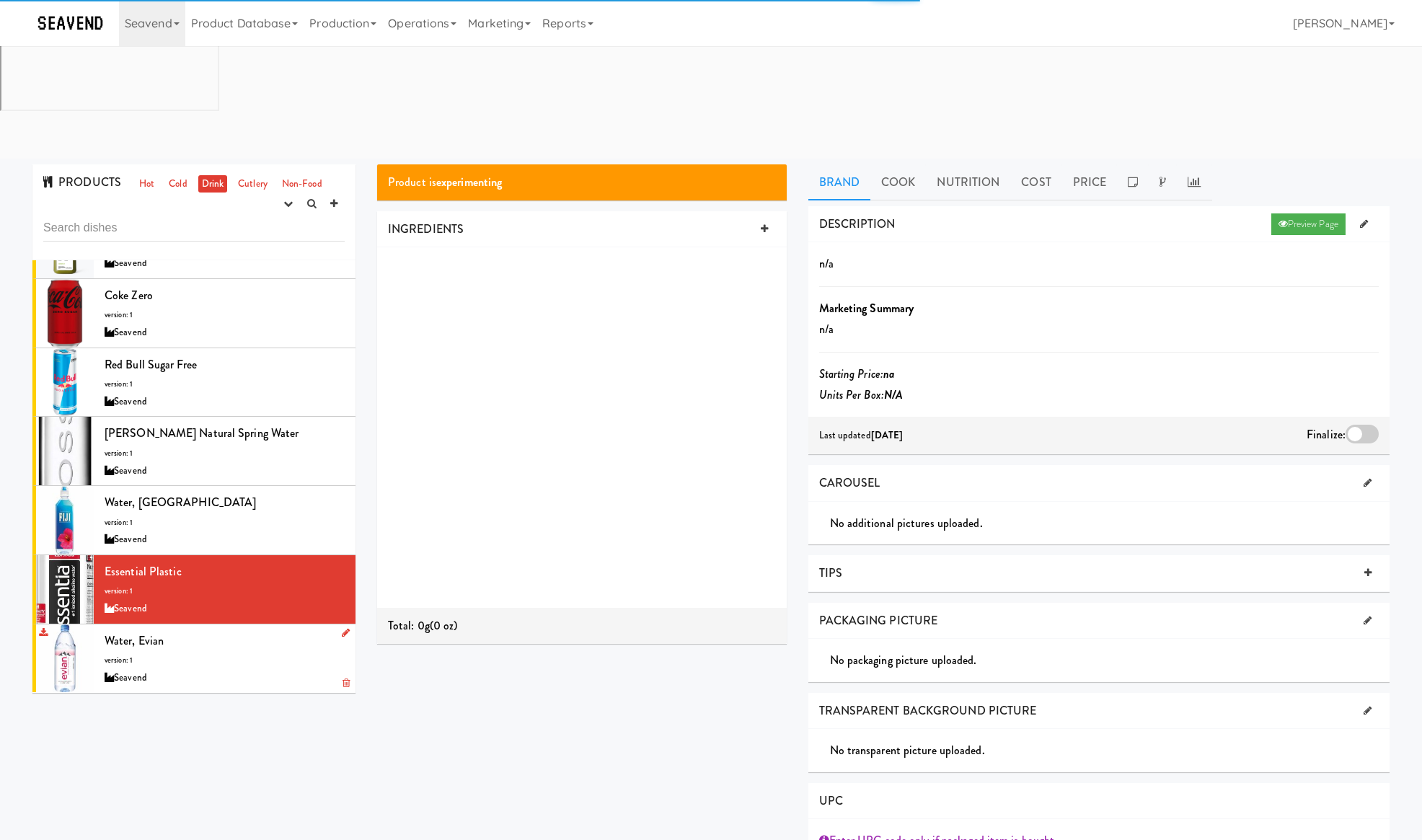
click at [263, 630] on div "Water, Evian version: 1 Seavend" at bounding box center [224, 658] width 240 height 57
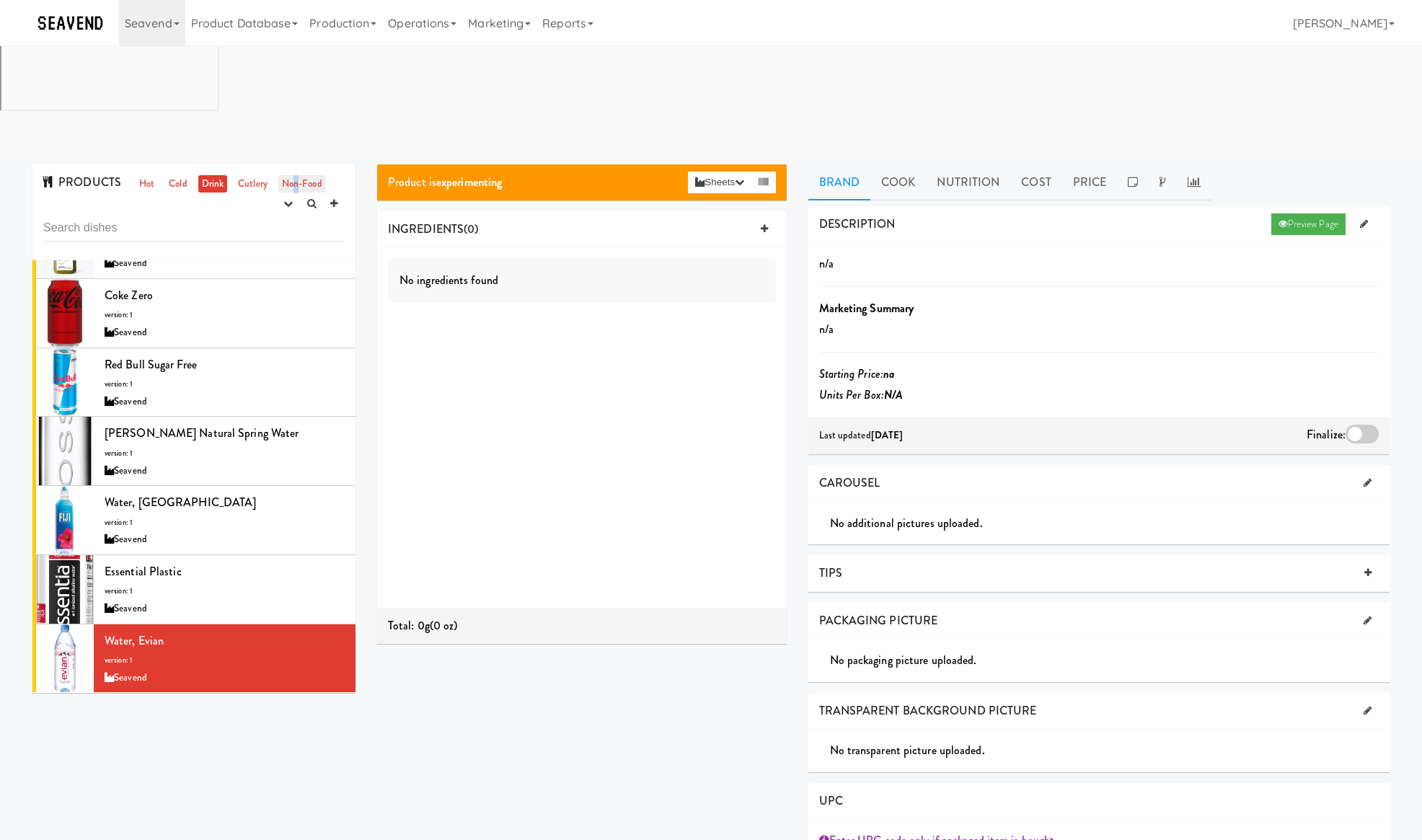
click at [296, 175] on link "Non-Food" at bounding box center [302, 184] width 47 height 18
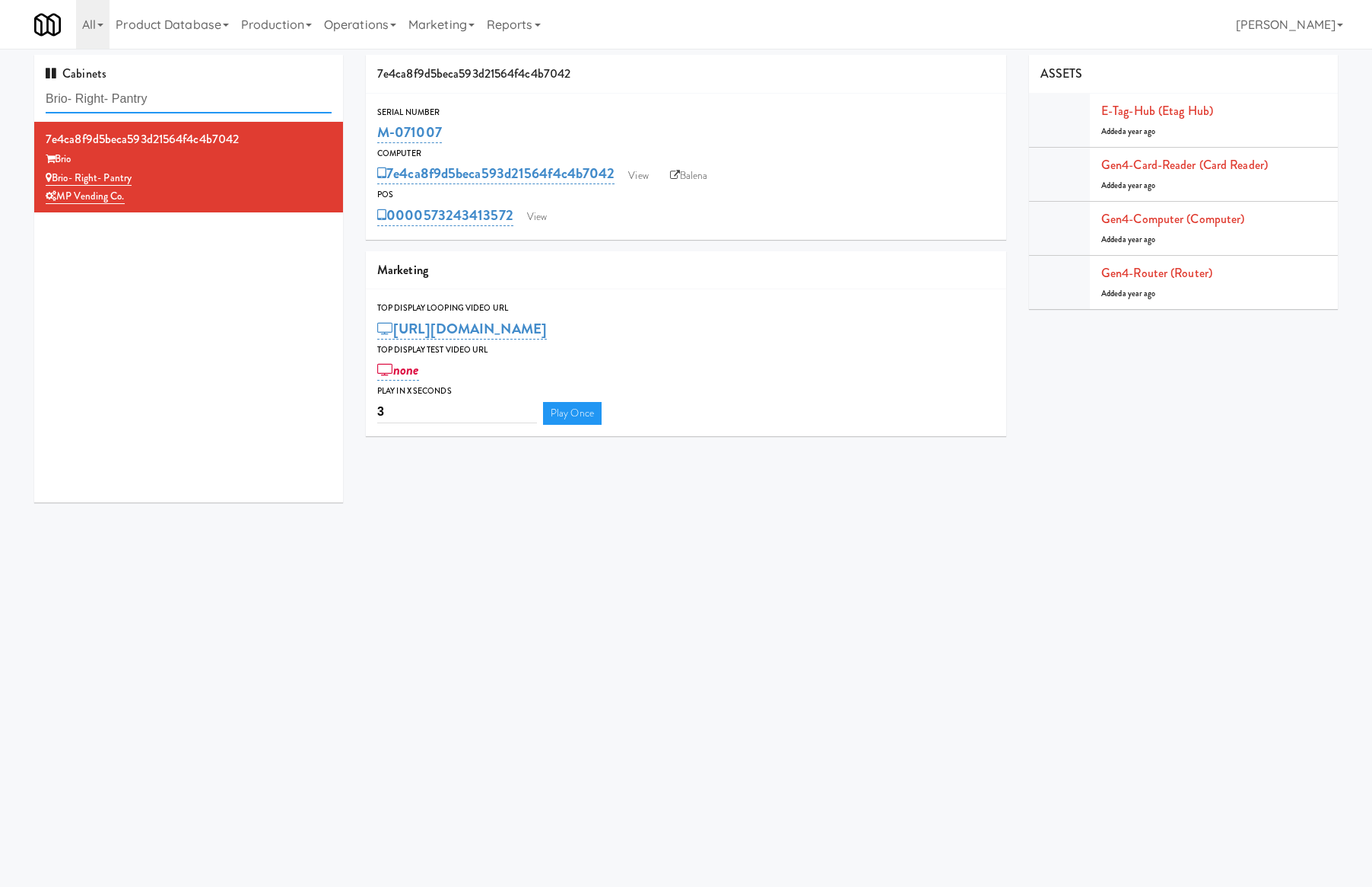
click at [242, 99] on input "Brio- Right- Pantry" at bounding box center [188, 99] width 286 height 28
paste input "Legacy - Cooler - Righ"
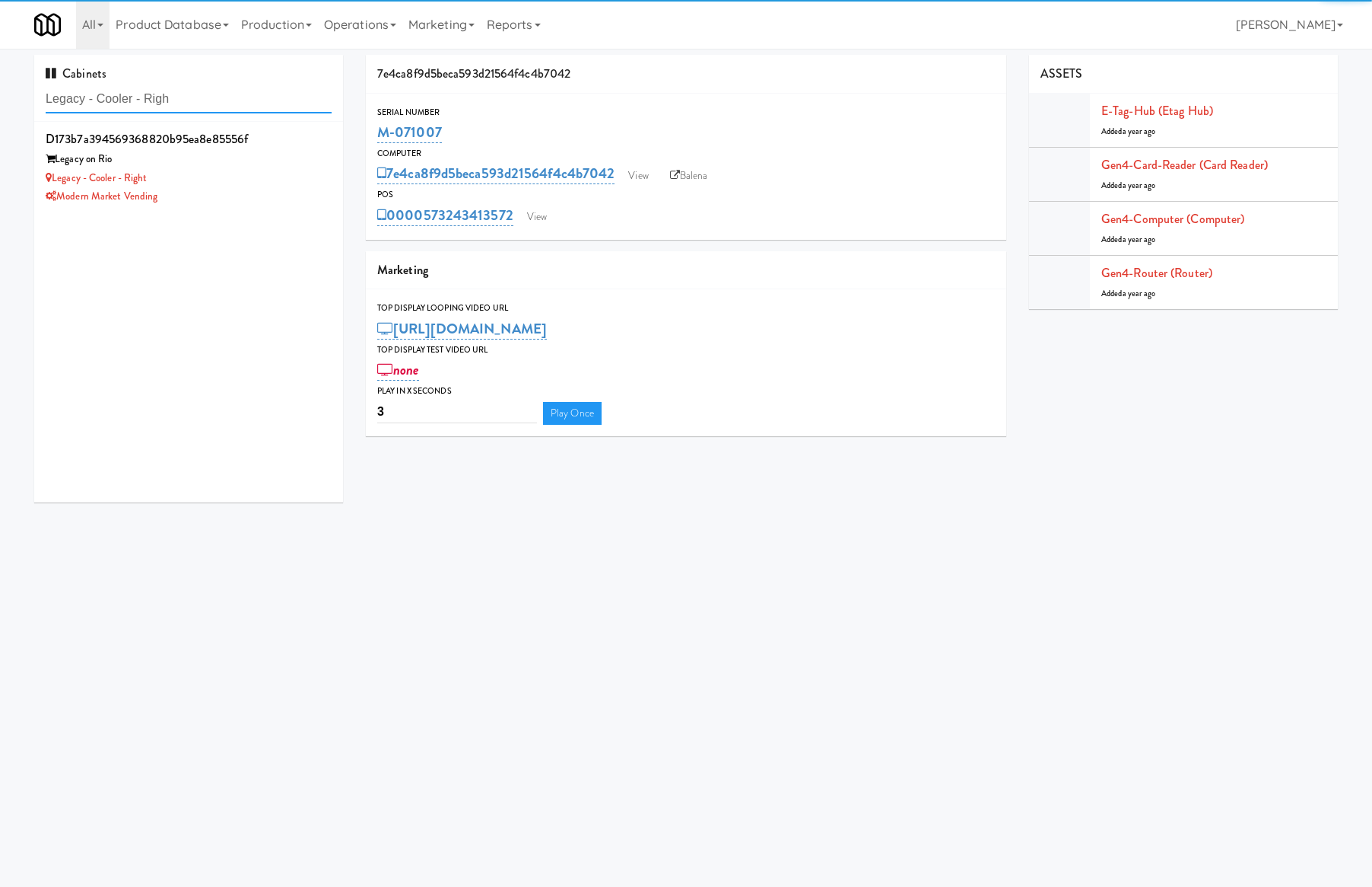
type input "Legacy - Cooler - Righ"
click at [272, 161] on div "Legacy on Rio" at bounding box center [188, 159] width 286 height 19
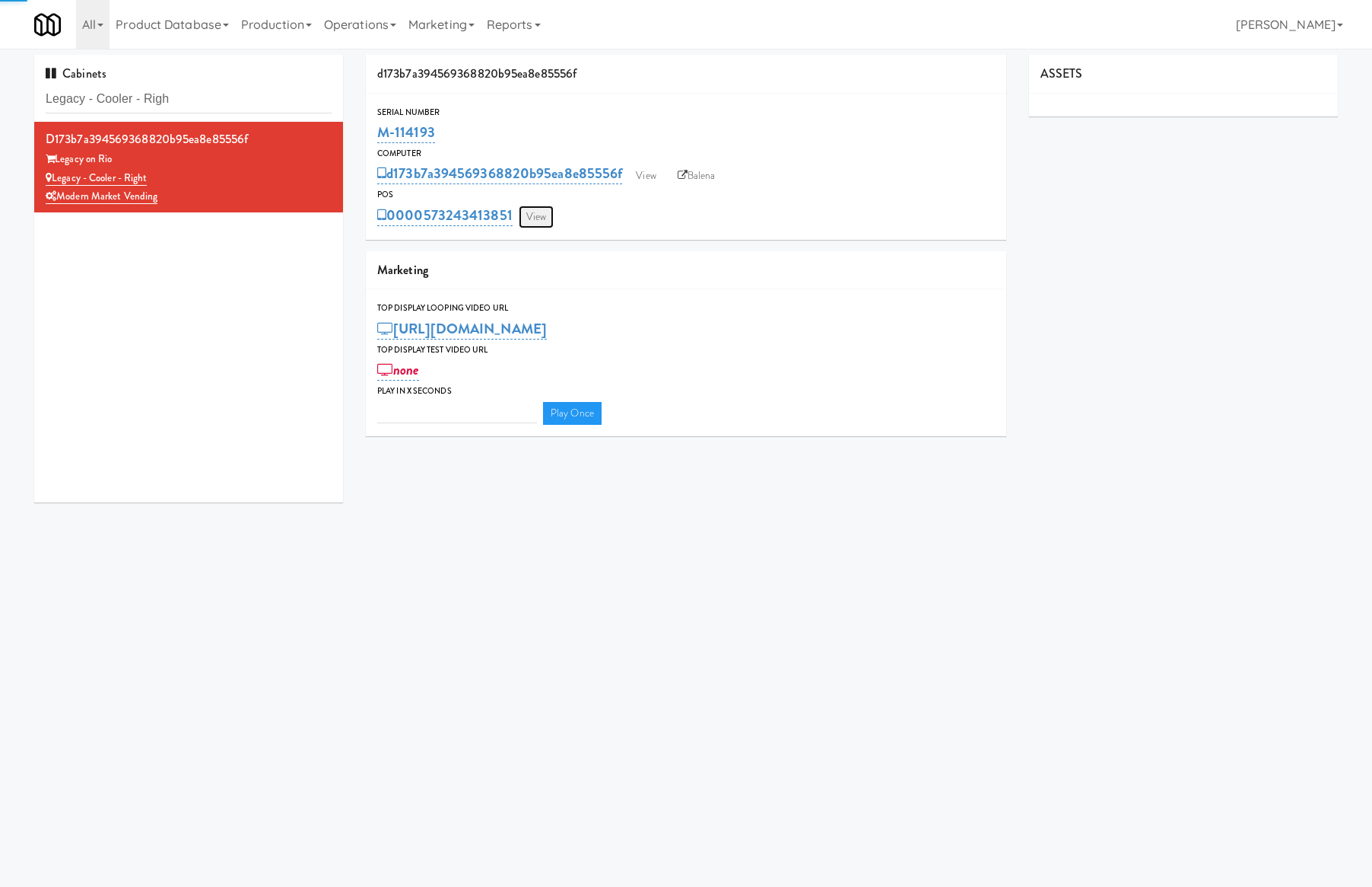
click at [539, 225] on link "View" at bounding box center [536, 216] width 35 height 23
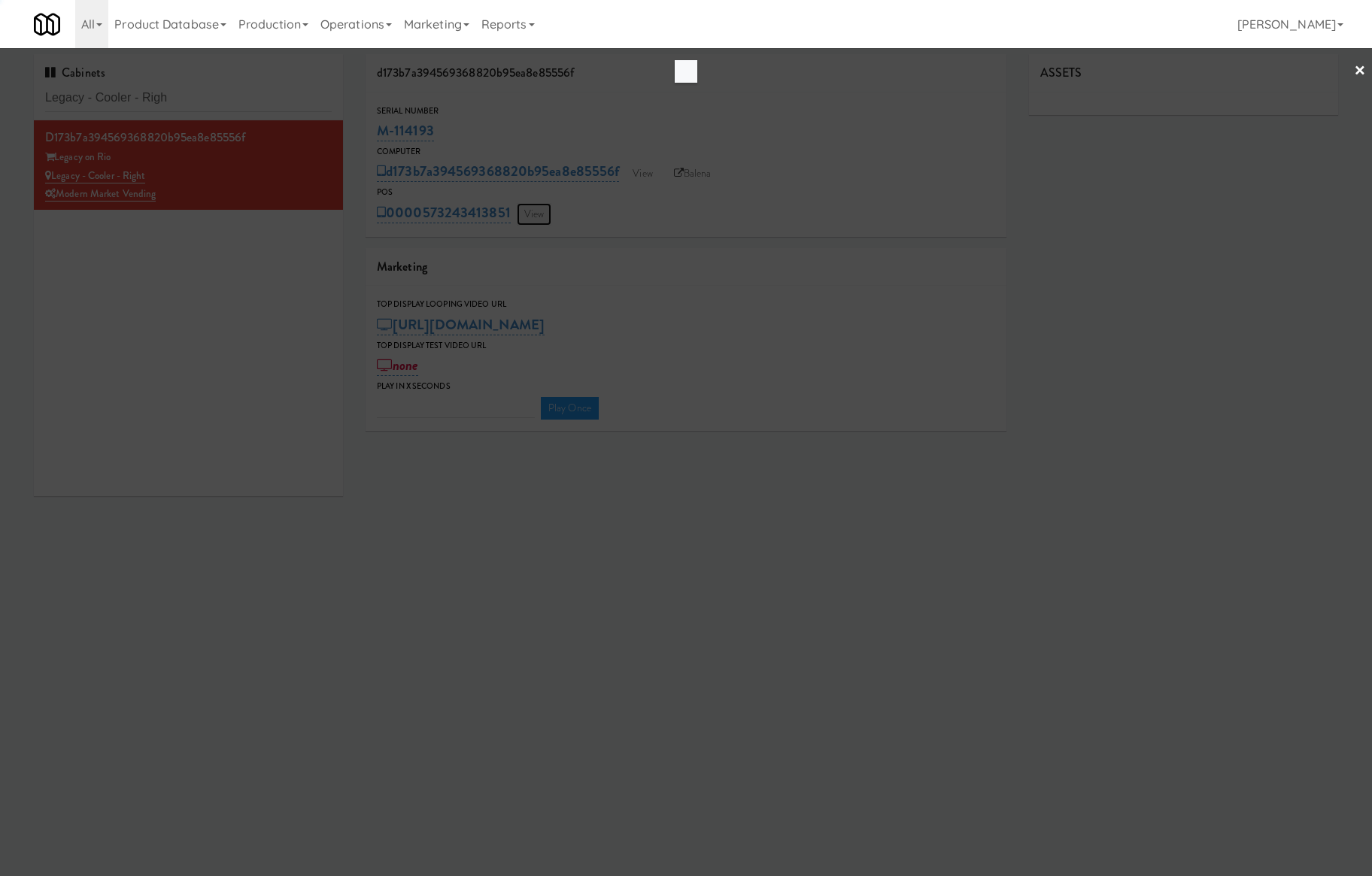
type input "3"
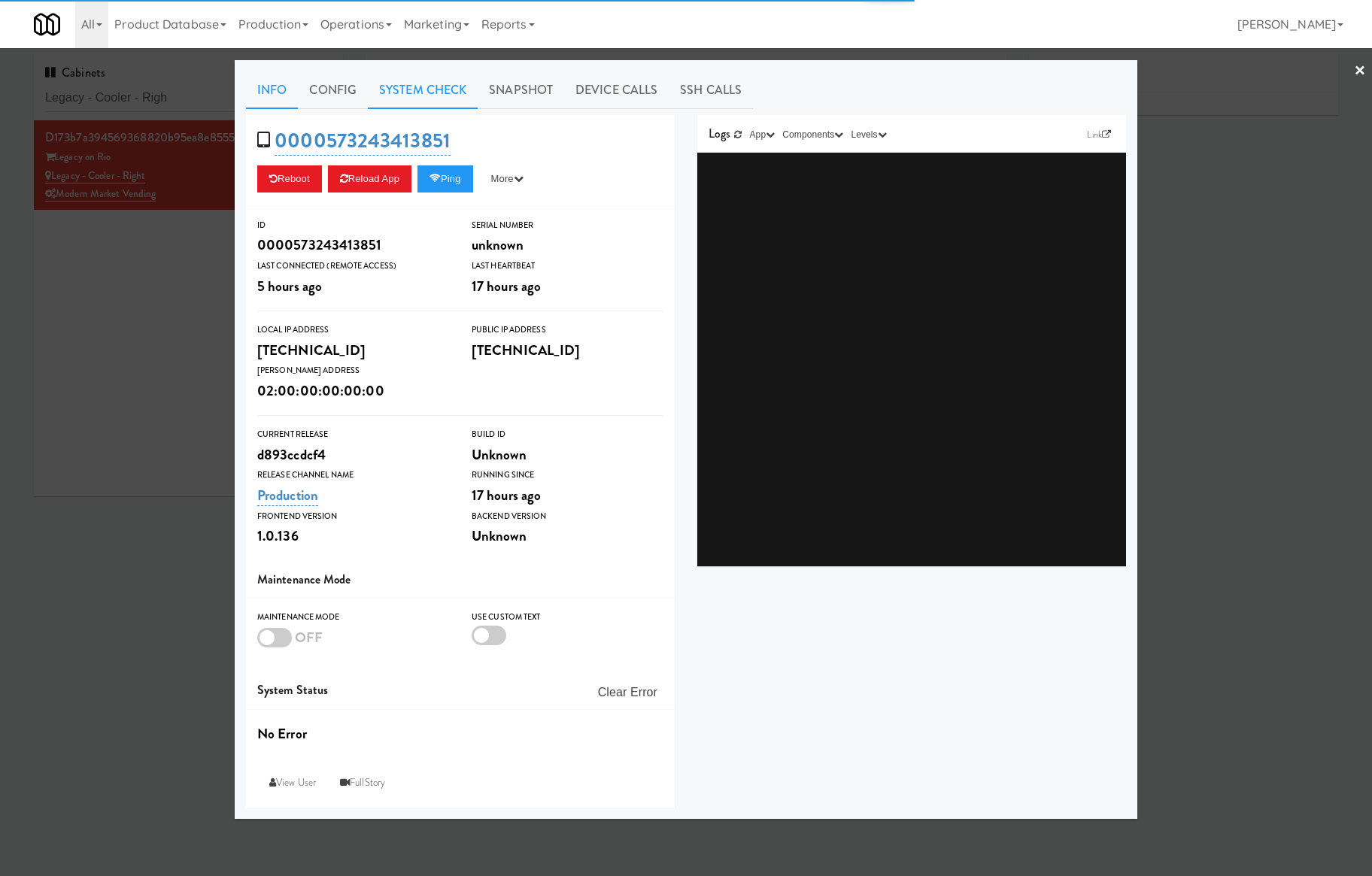
click at [439, 97] on link "System Check" at bounding box center [422, 91] width 110 height 38
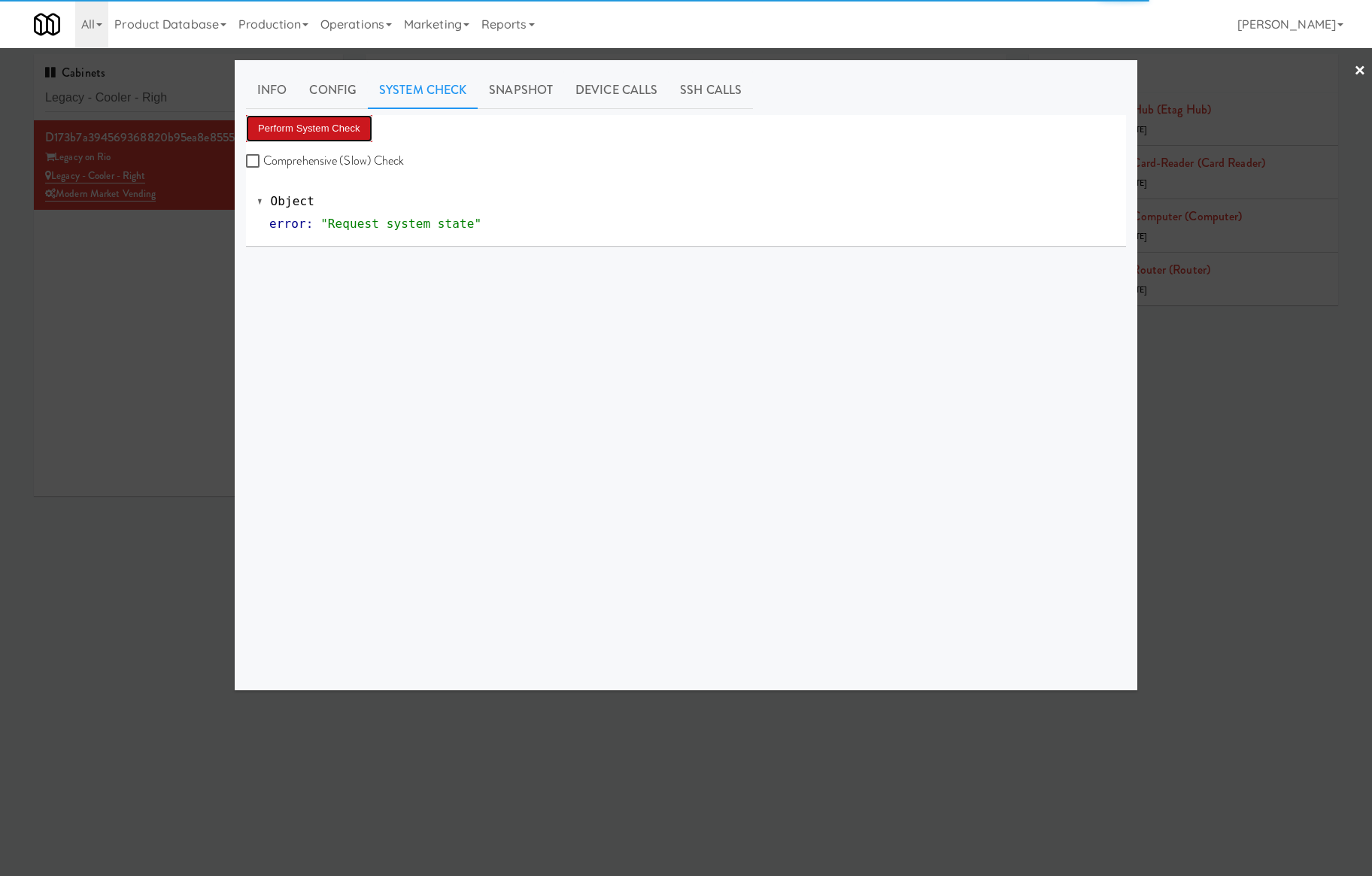
click at [346, 129] on button "Perform System Check" at bounding box center [308, 129] width 126 height 27
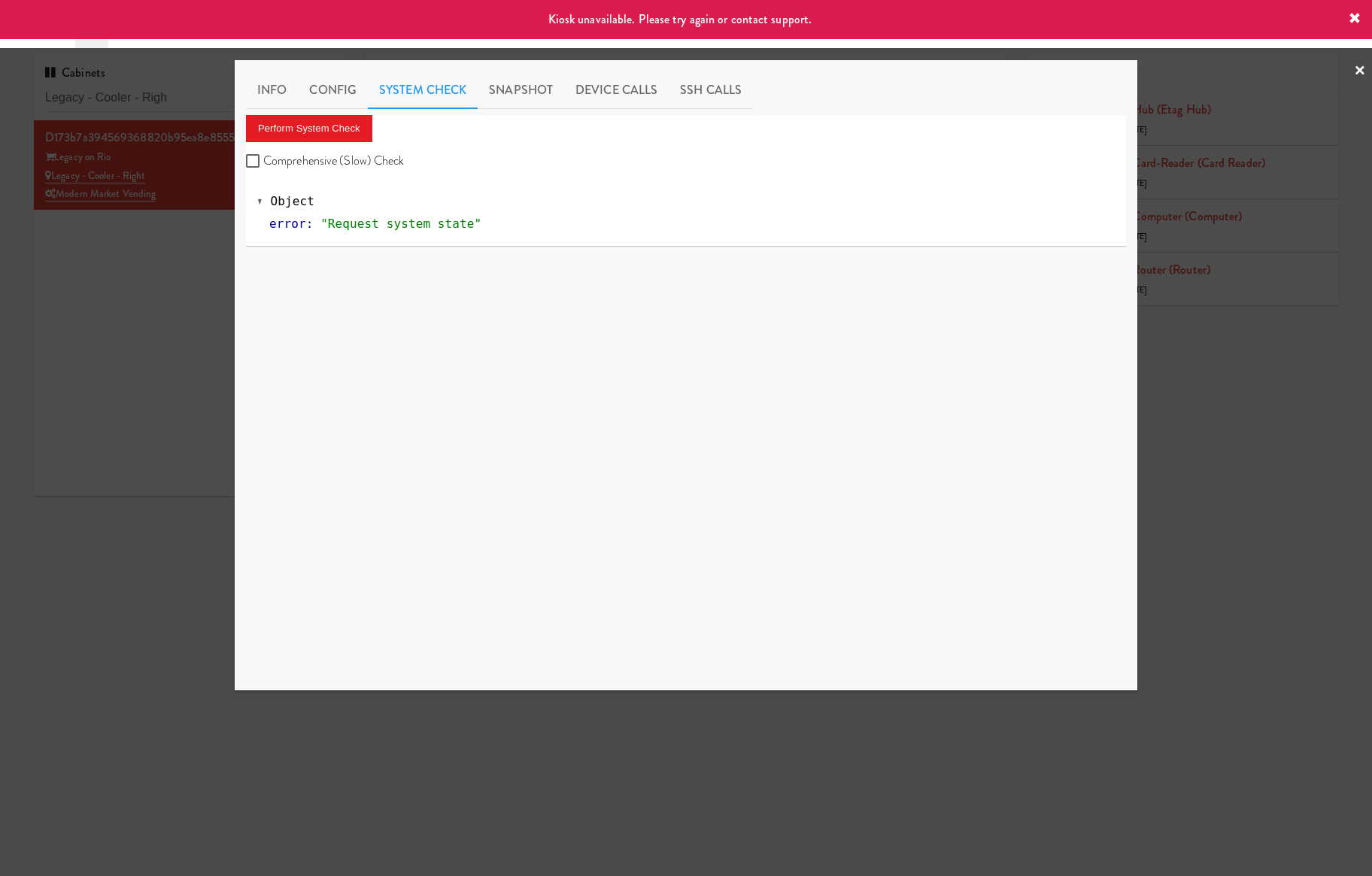
click at [149, 263] on div at bounding box center [686, 438] width 1372 height 876
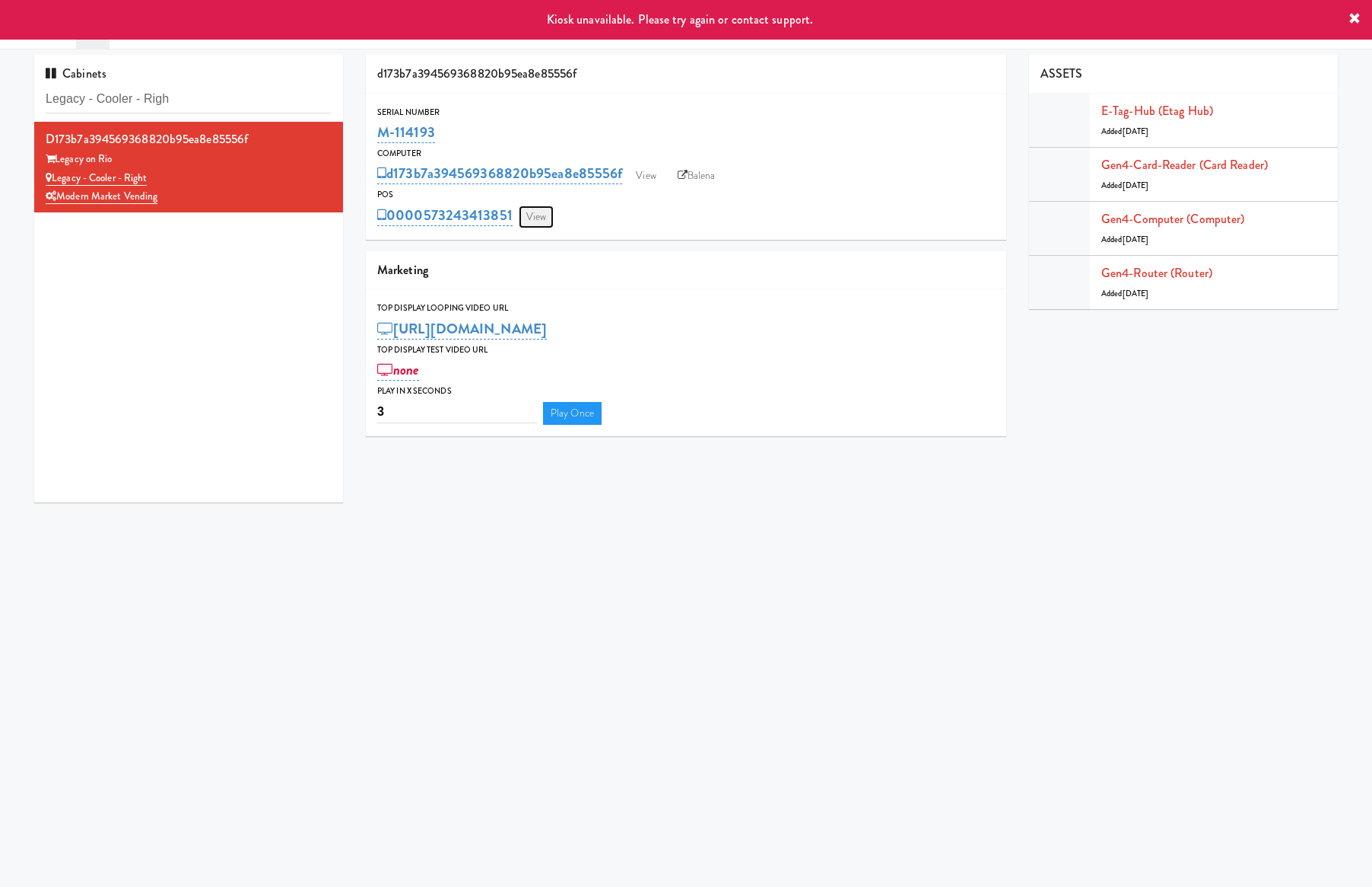
click at [545, 220] on link "View" at bounding box center [536, 216] width 35 height 23
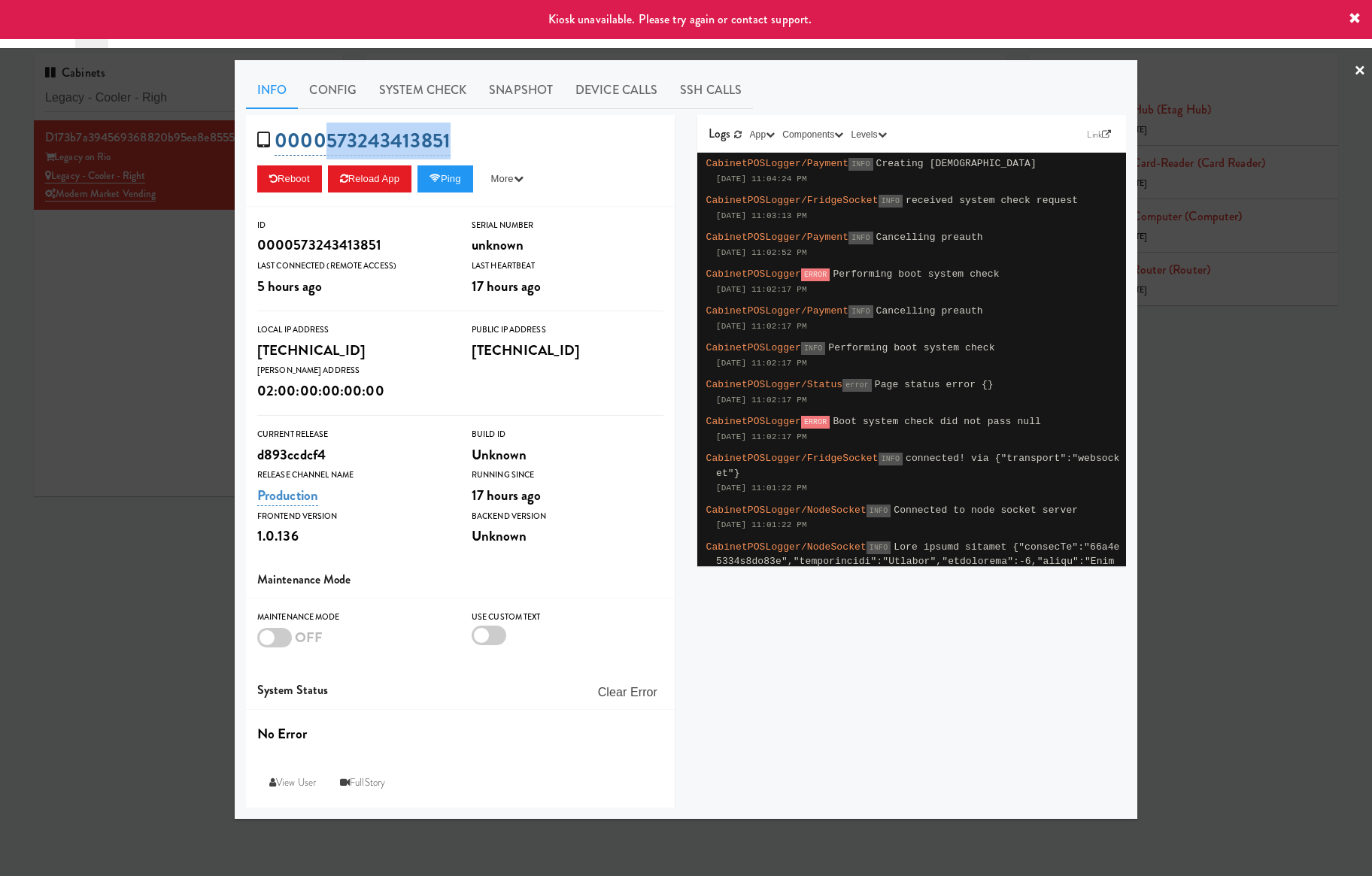
drag, startPoint x: 477, startPoint y: 139, endPoint x: 329, endPoint y: 139, distance: 148.0
click at [329, 139] on div "0000573243413851 Reboot Reload App Ping More Ping Server Restart Server Force R…" at bounding box center [460, 161] width 429 height 91
copy link "573243413851"
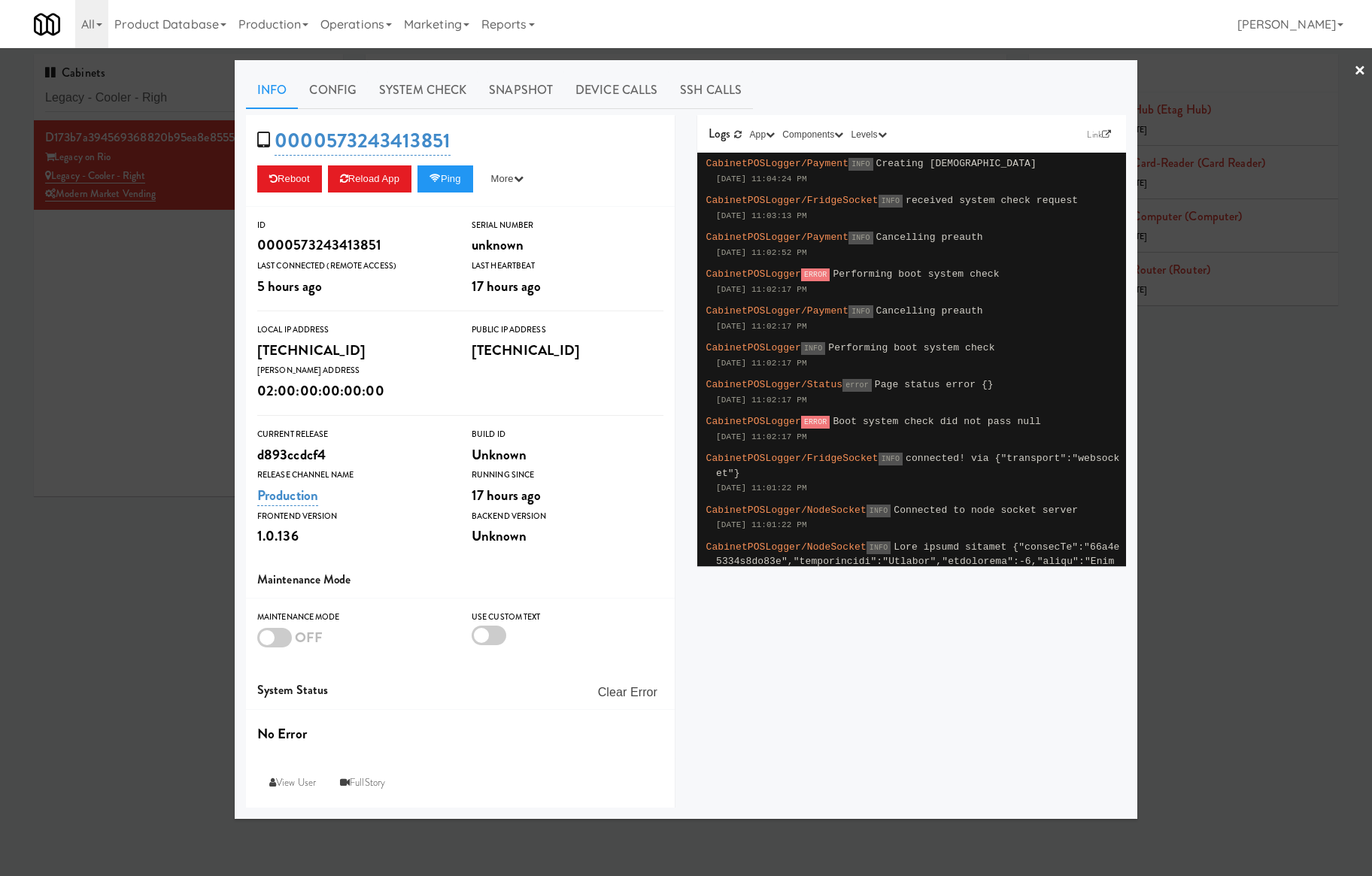
click at [152, 241] on div at bounding box center [686, 438] width 1372 height 876
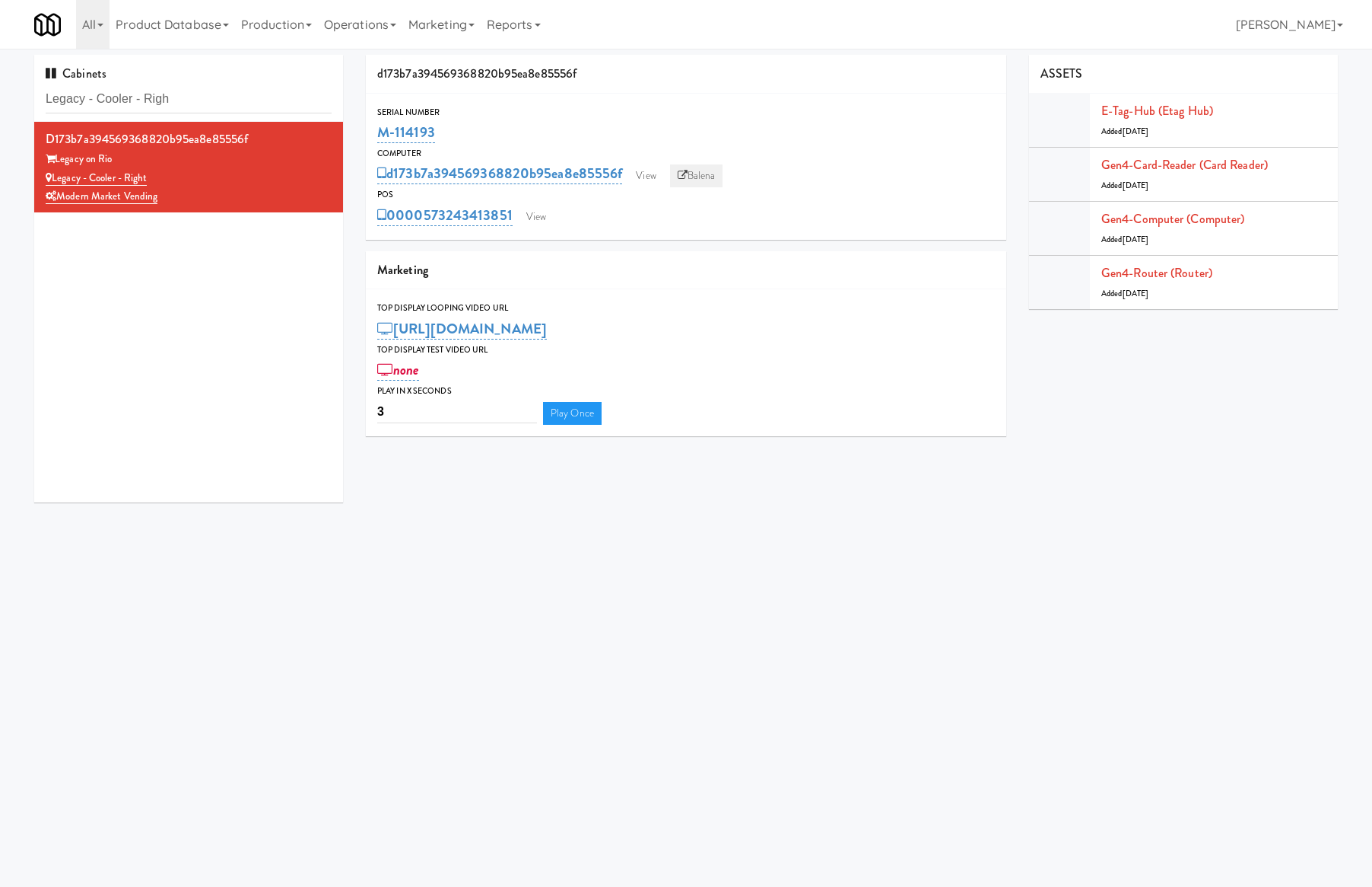
click at [704, 178] on link "Balena" at bounding box center [697, 175] width 53 height 23
click at [204, 87] on input "Legacy - Cooler - Righ" at bounding box center [188, 99] width 286 height 28
click at [204, 87] on input "Legacy - Cooler - Righ" at bounding box center [188, 99] width 286 height 28
paste input "The 87 - Pantry - Right"
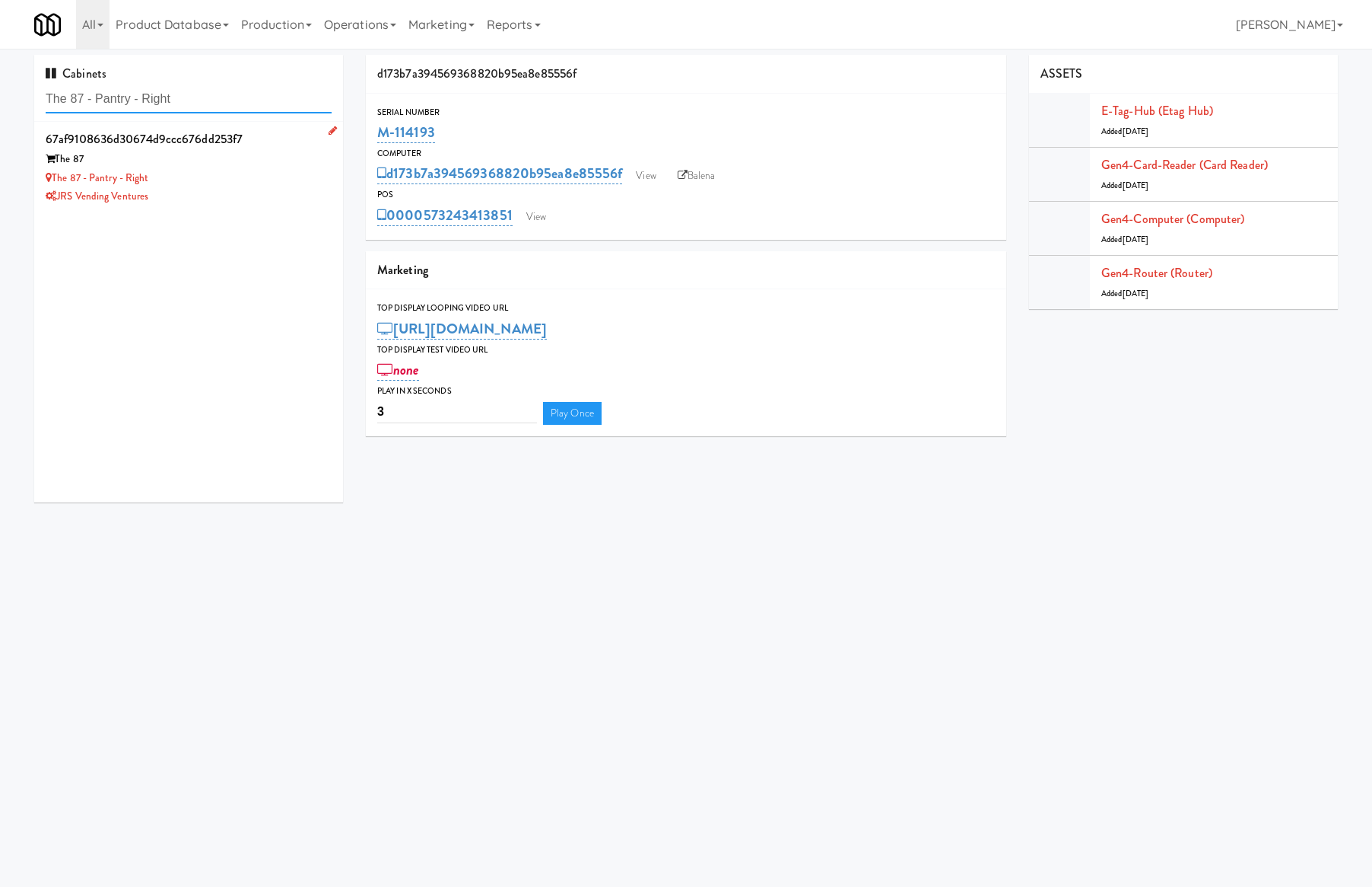
type input "The 87 - Pantry - Right"
click at [254, 156] on div "The 87" at bounding box center [188, 159] width 286 height 19
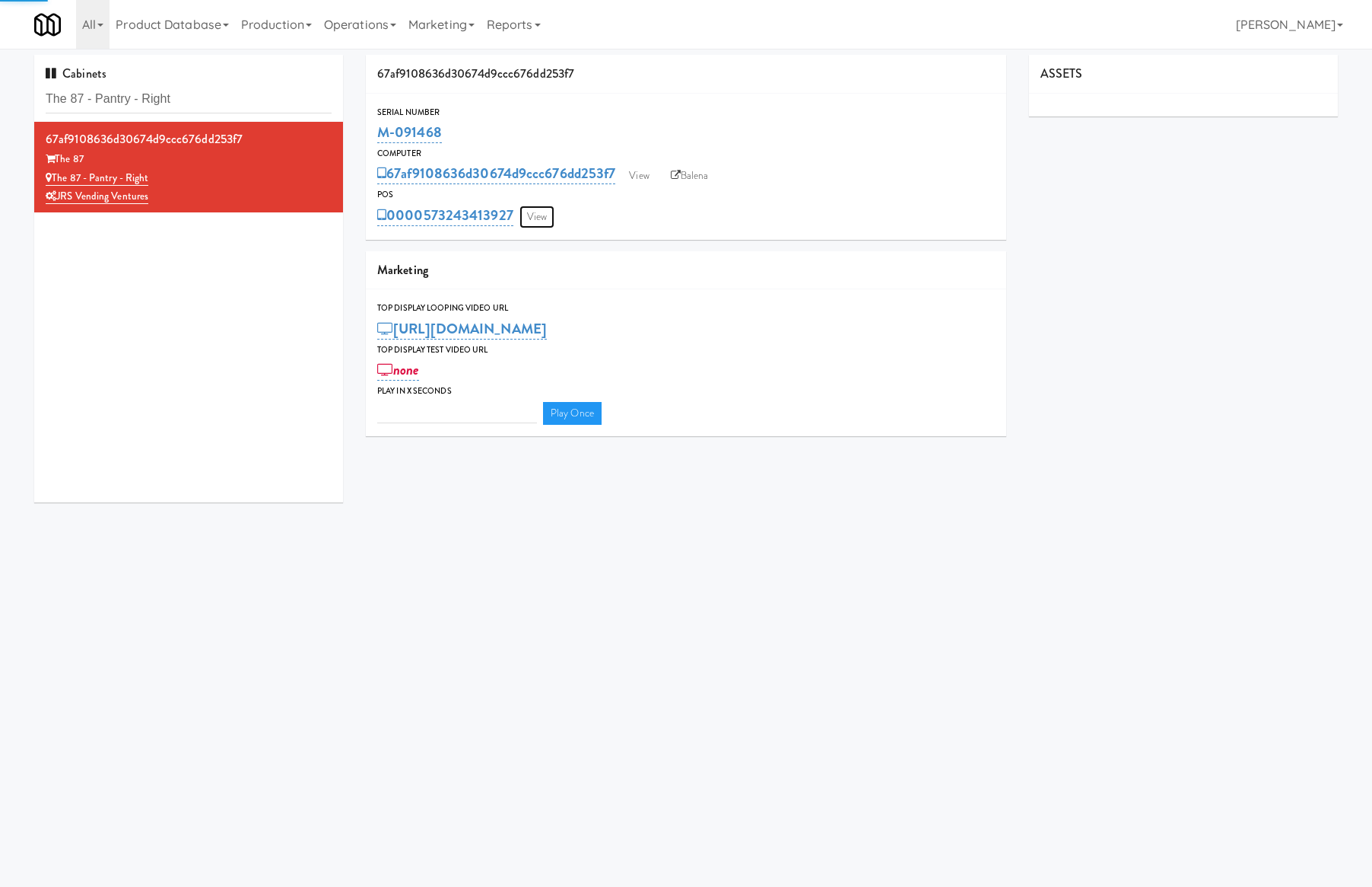
click at [532, 217] on link "View" at bounding box center [537, 216] width 35 height 23
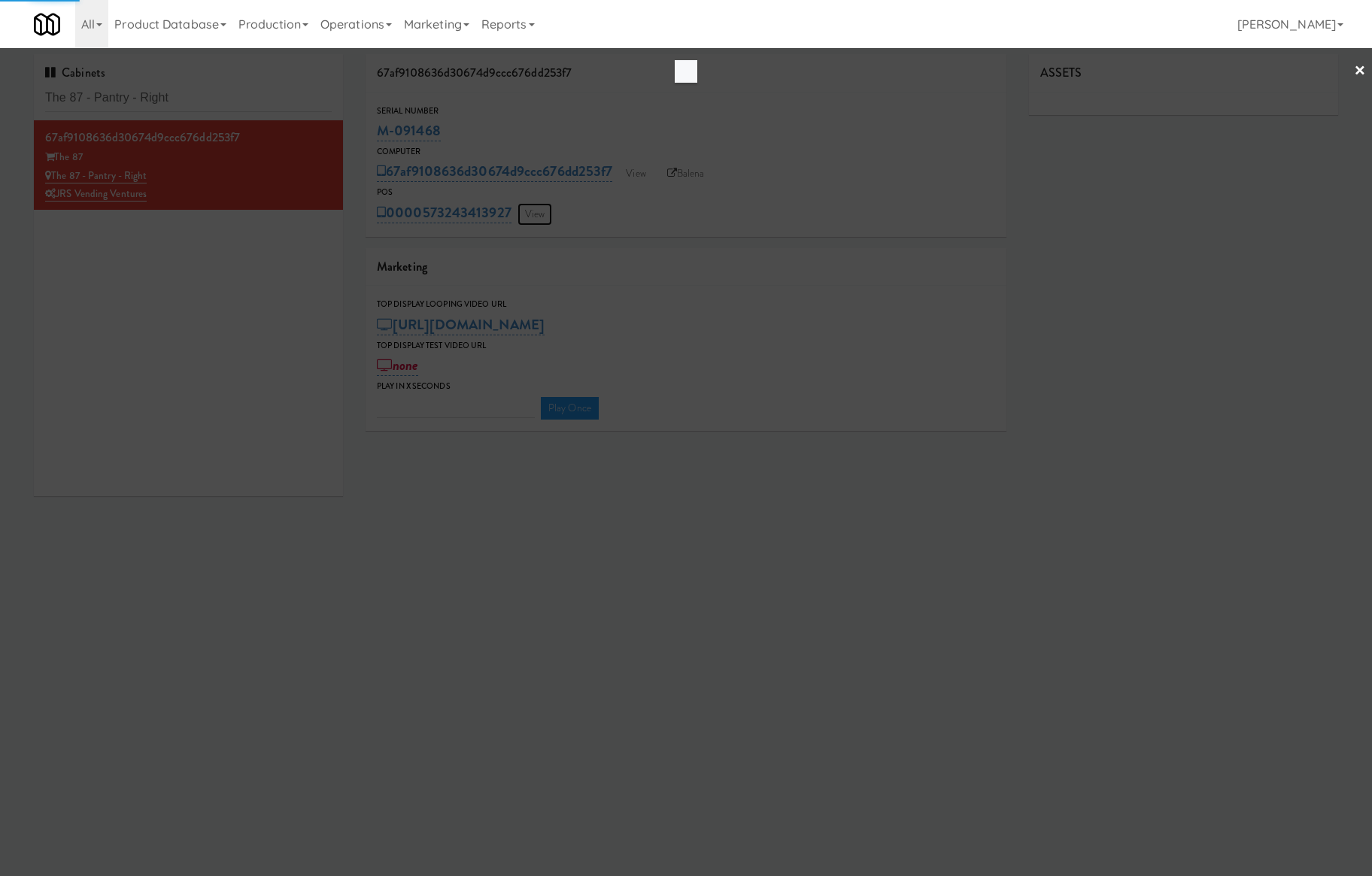
type input "3"
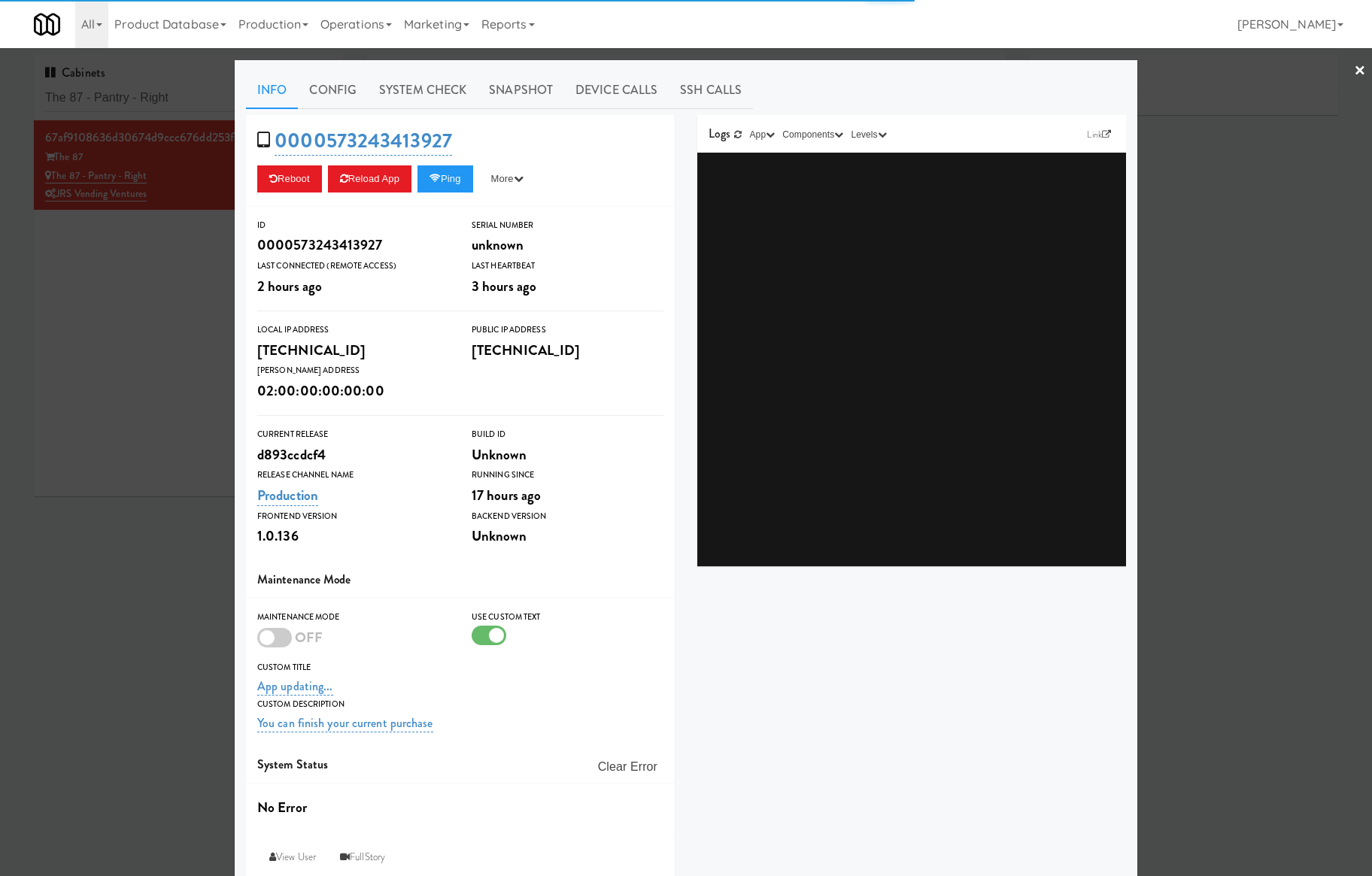
click at [413, 105] on link "System Check" at bounding box center [422, 91] width 110 height 38
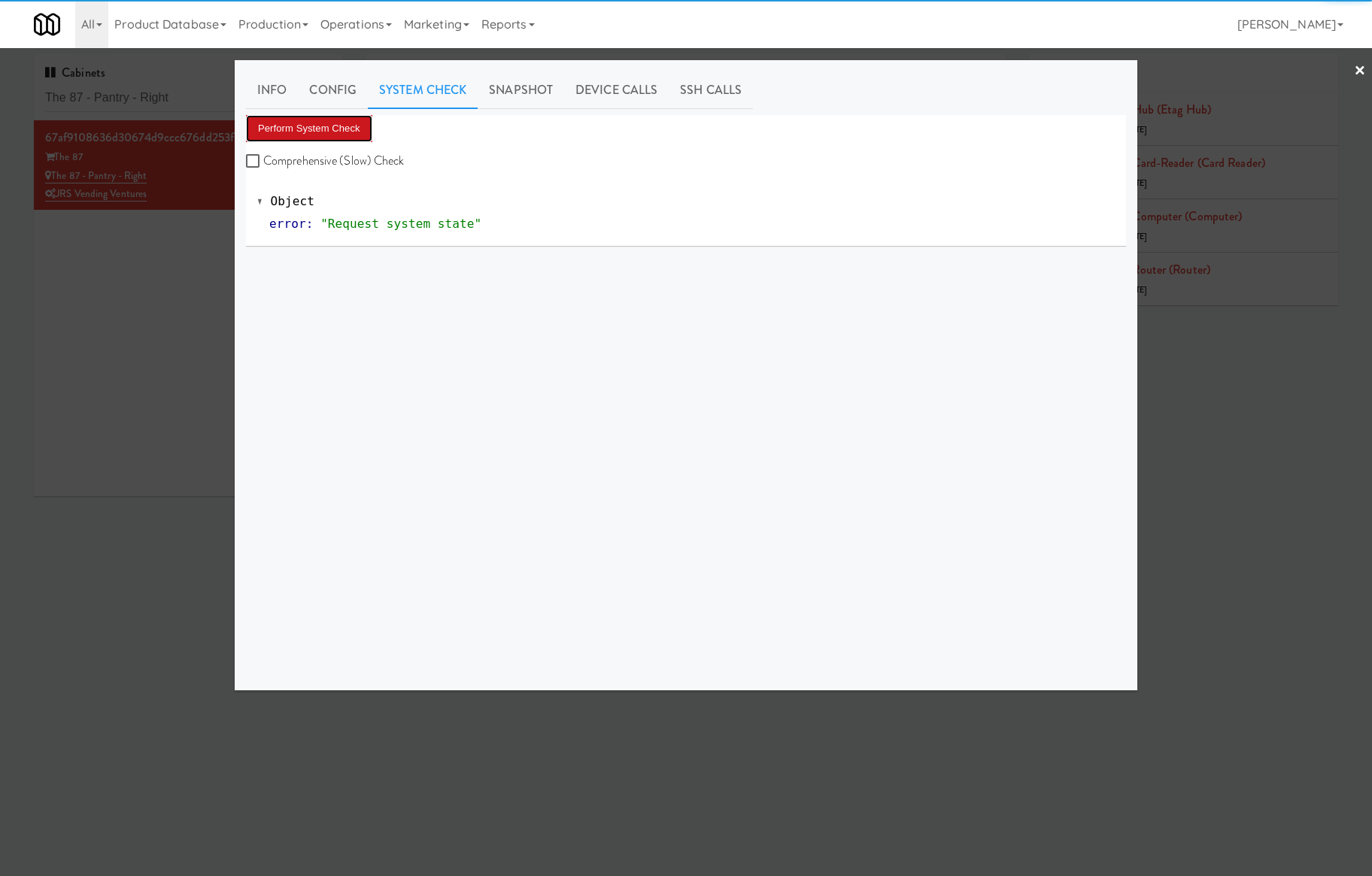
click at [316, 133] on button "Perform System Check" at bounding box center [308, 129] width 126 height 27
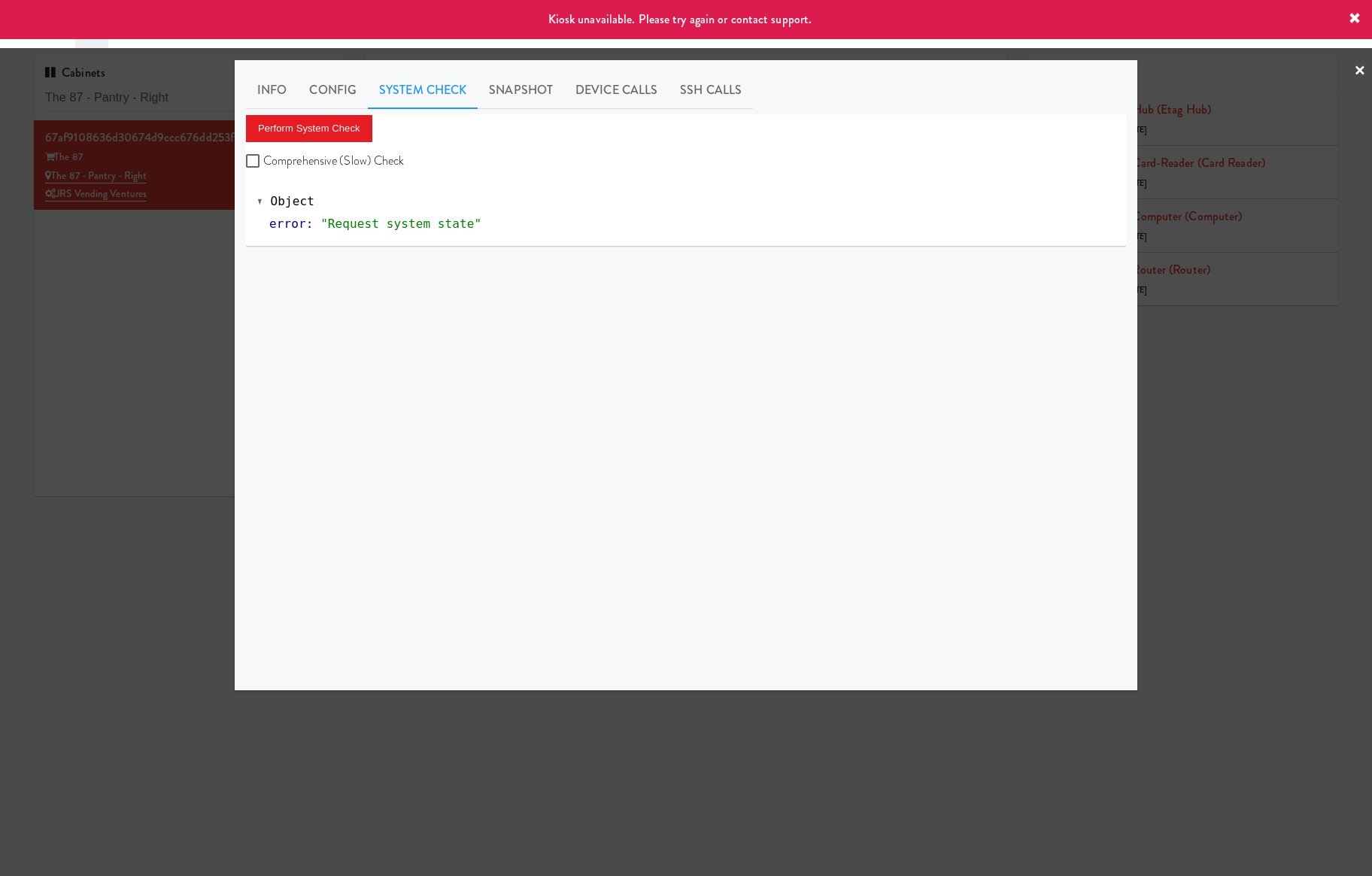
click at [96, 305] on div at bounding box center [686, 438] width 1372 height 876
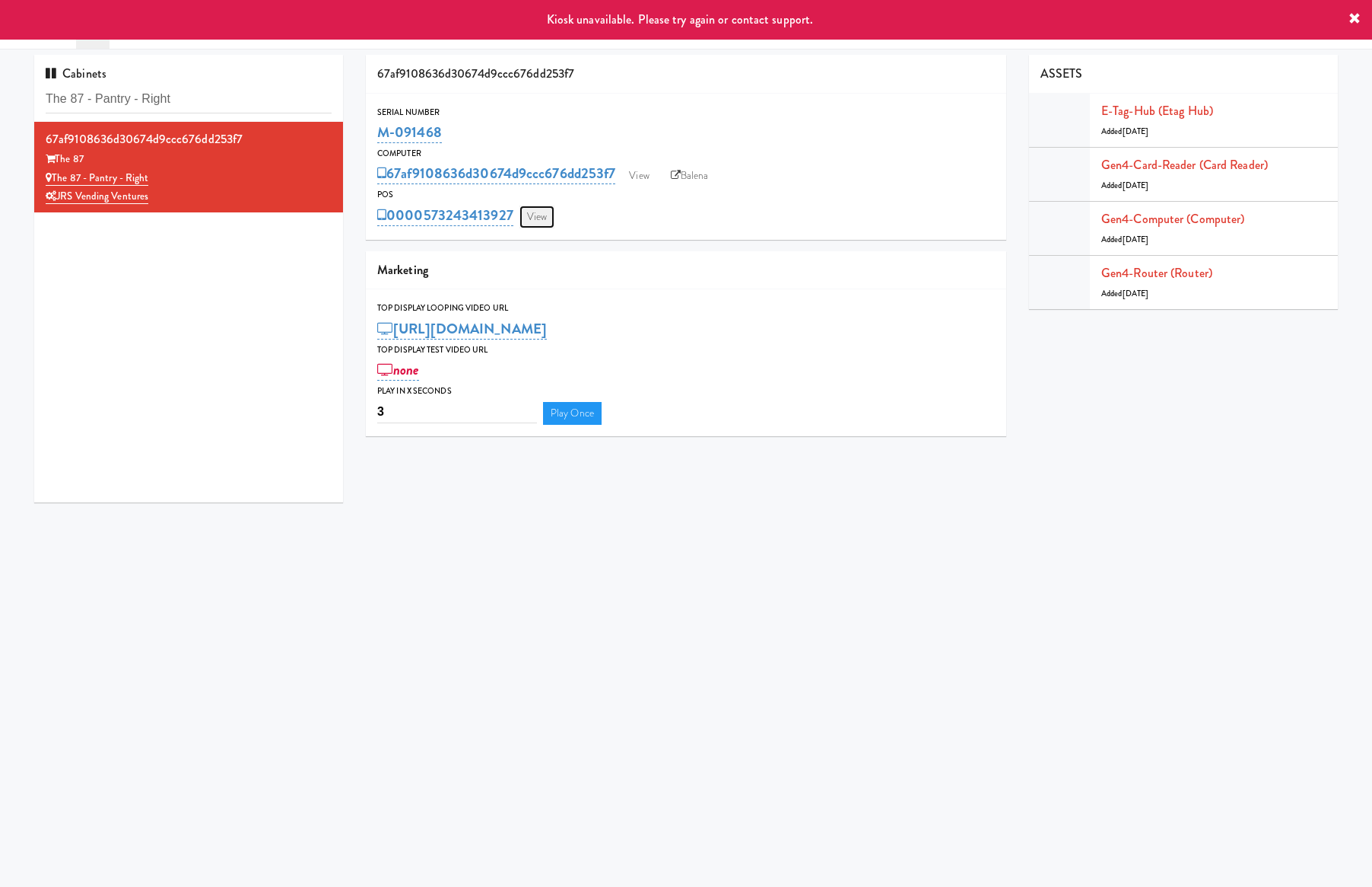
click at [531, 214] on link "View" at bounding box center [537, 216] width 35 height 23
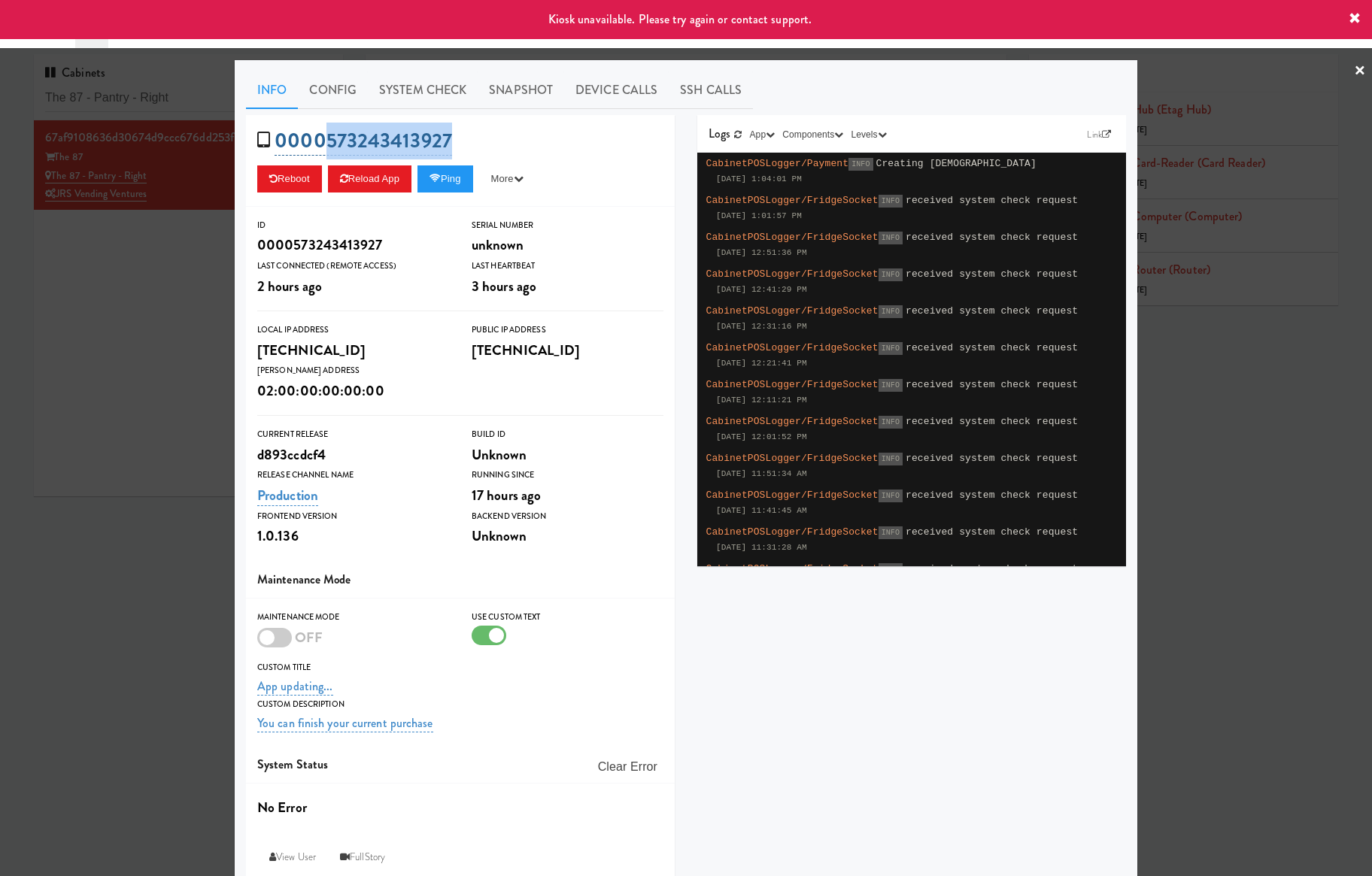
drag, startPoint x: 455, startPoint y: 151, endPoint x: 316, endPoint y: 150, distance: 139.0
click at [316, 150] on div "0000573243413927 Reboot Reload App Ping More Ping Server Restart Server Force R…" at bounding box center [460, 161] width 429 height 91
copy link "573243413927"
click at [104, 326] on div at bounding box center [686, 438] width 1372 height 876
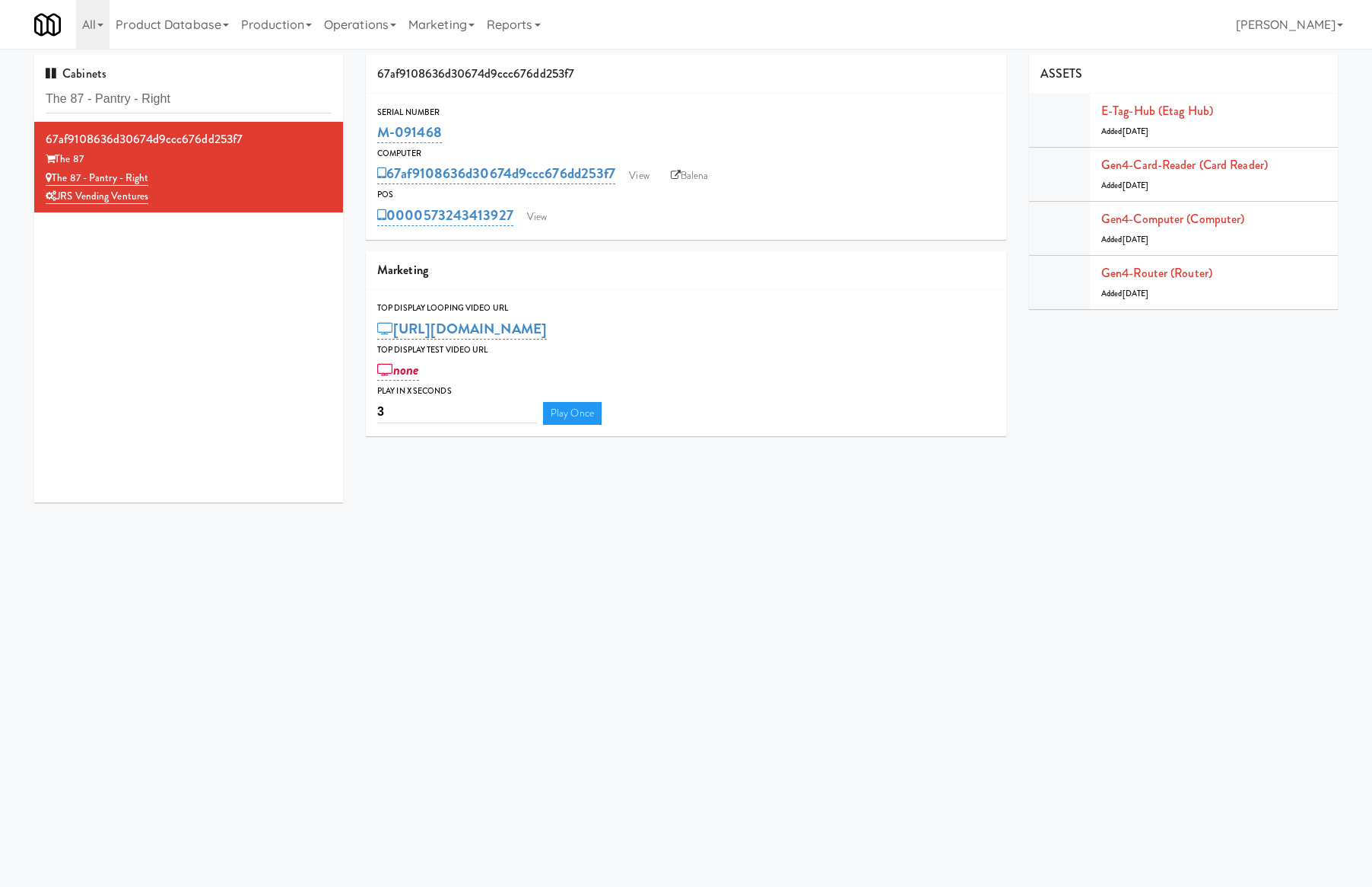
drag, startPoint x: 683, startPoint y: 171, endPoint x: 689, endPoint y: 146, distance: 25.7
click at [685, 171] on link "Balena" at bounding box center [690, 175] width 53 height 23
click at [204, 100] on input "The 87 - Pantry - Right" at bounding box center [188, 99] width 286 height 28
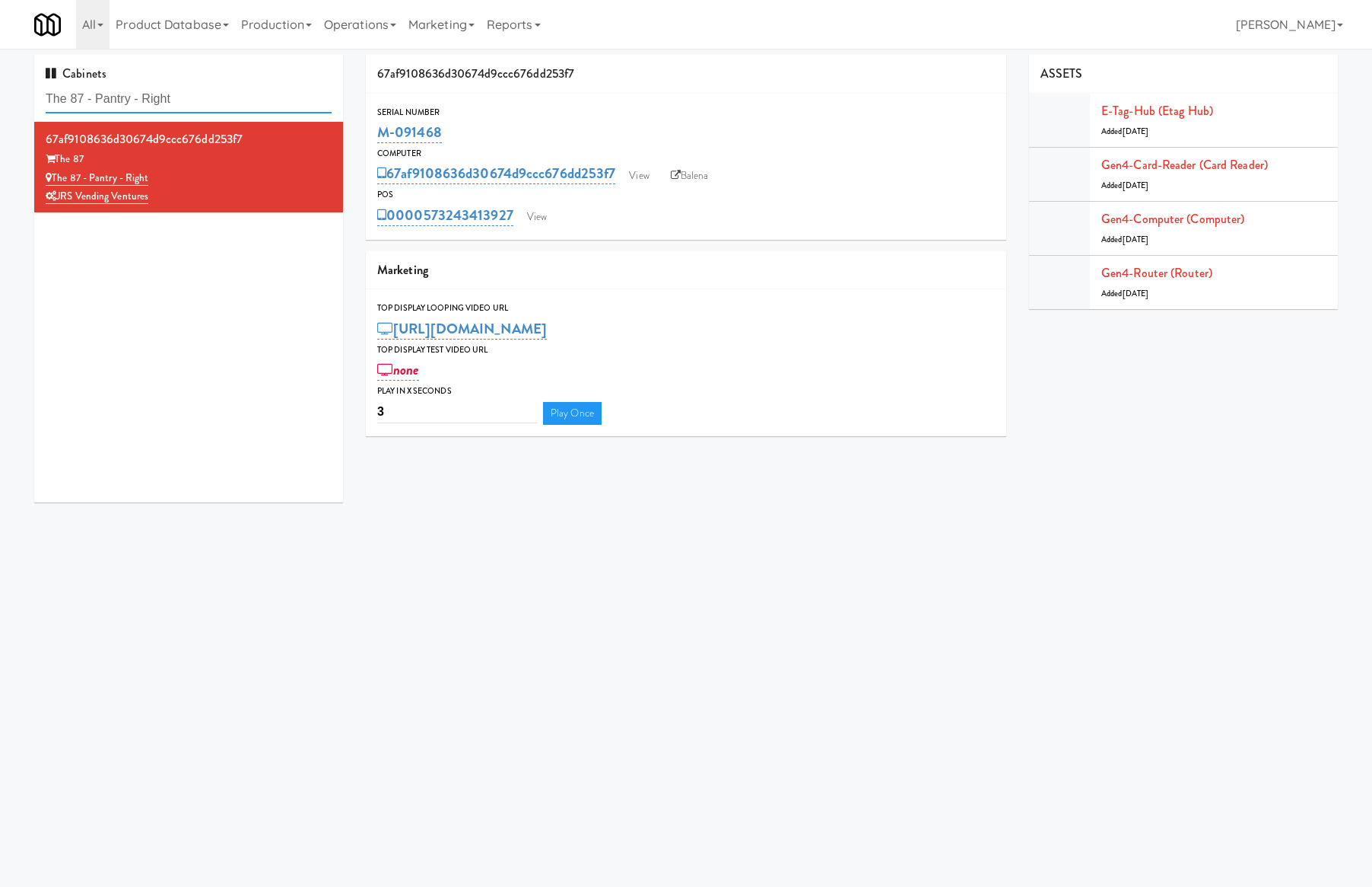
paste input "FEDEX GROUND FRIDGE CABINET"
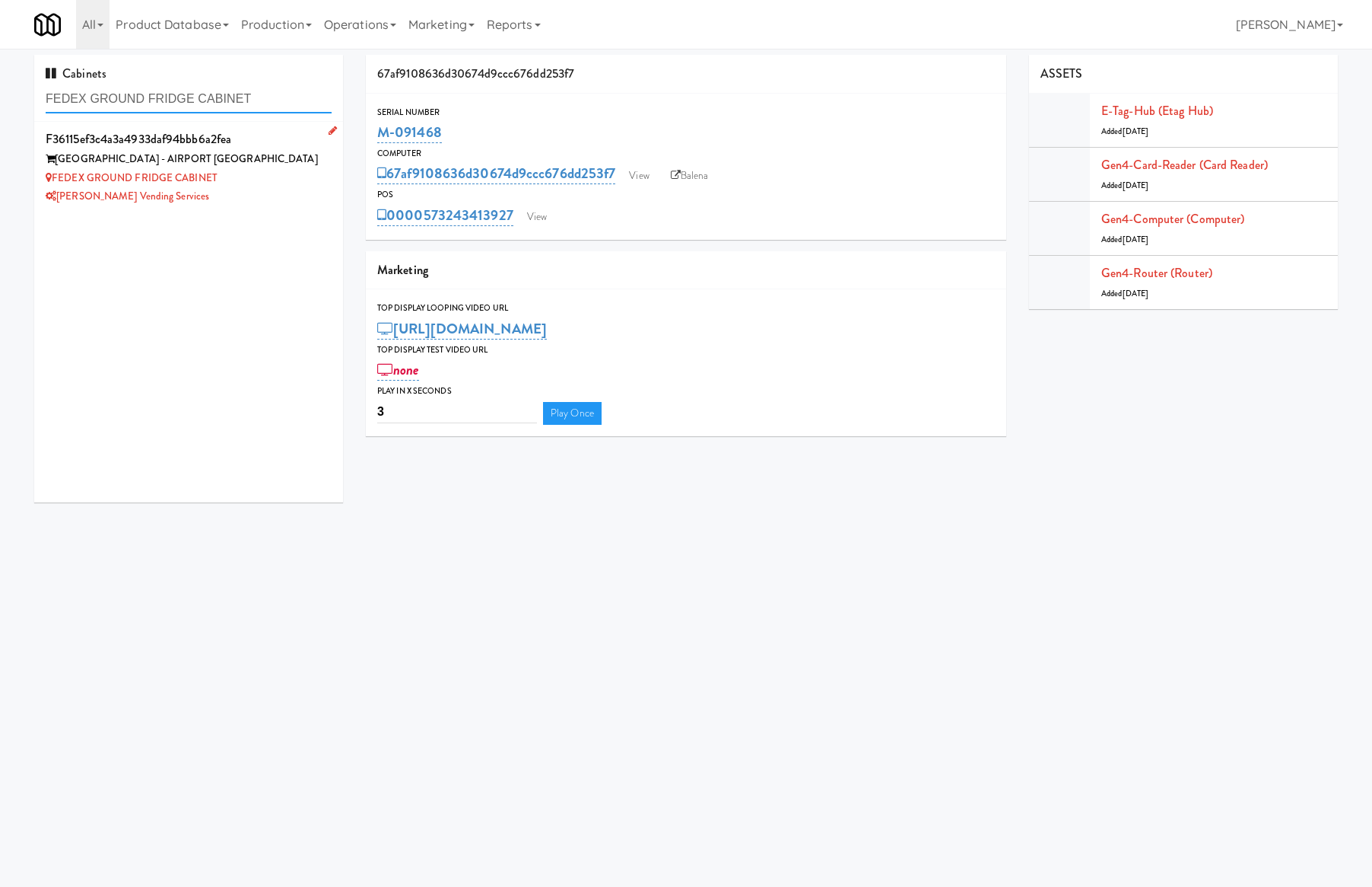
type input "FEDEX GROUND FRIDGE CABINET"
click at [277, 199] on div "[PERSON_NAME] Vending Services" at bounding box center [188, 196] width 286 height 19
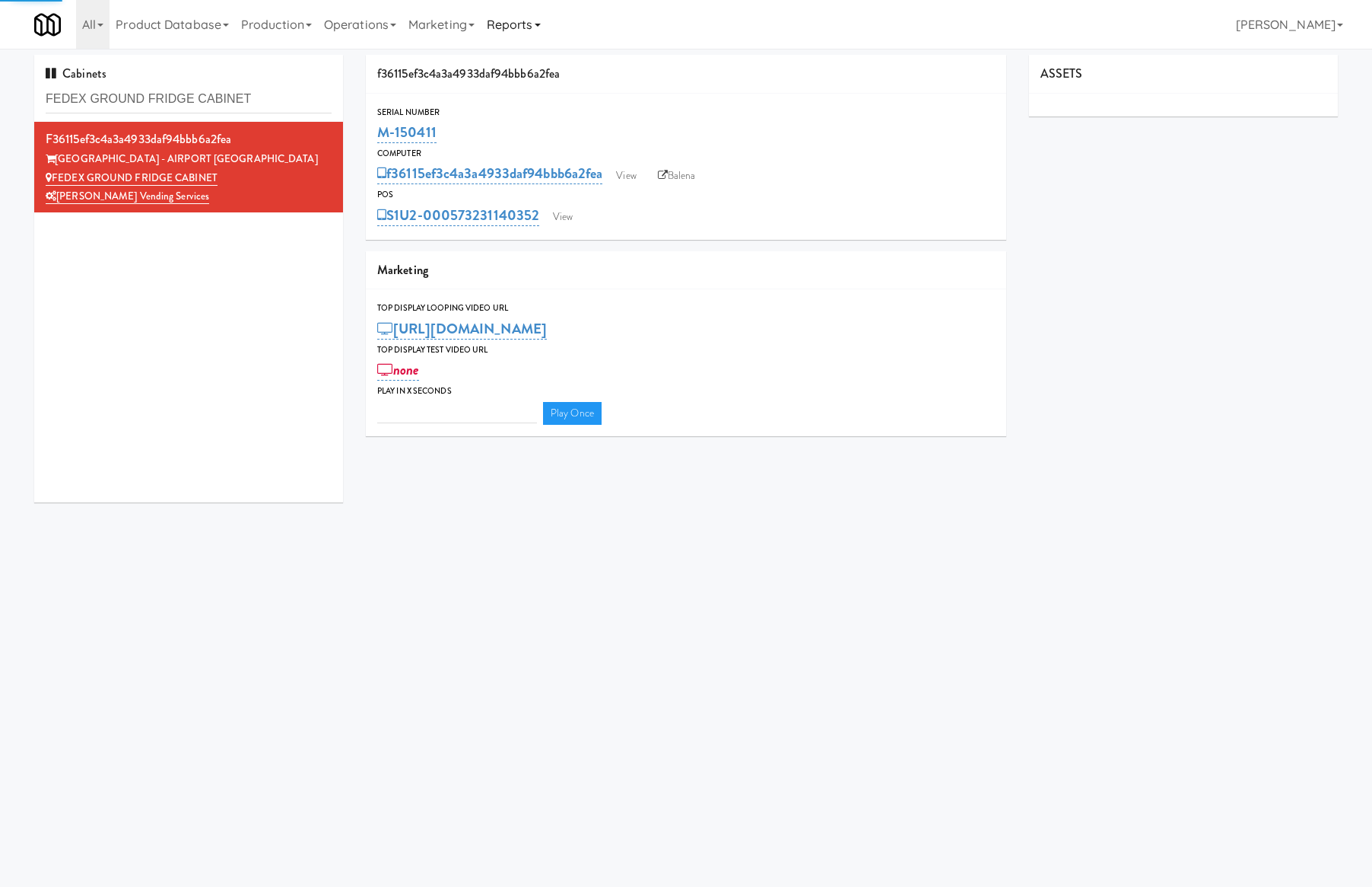
type input "3"
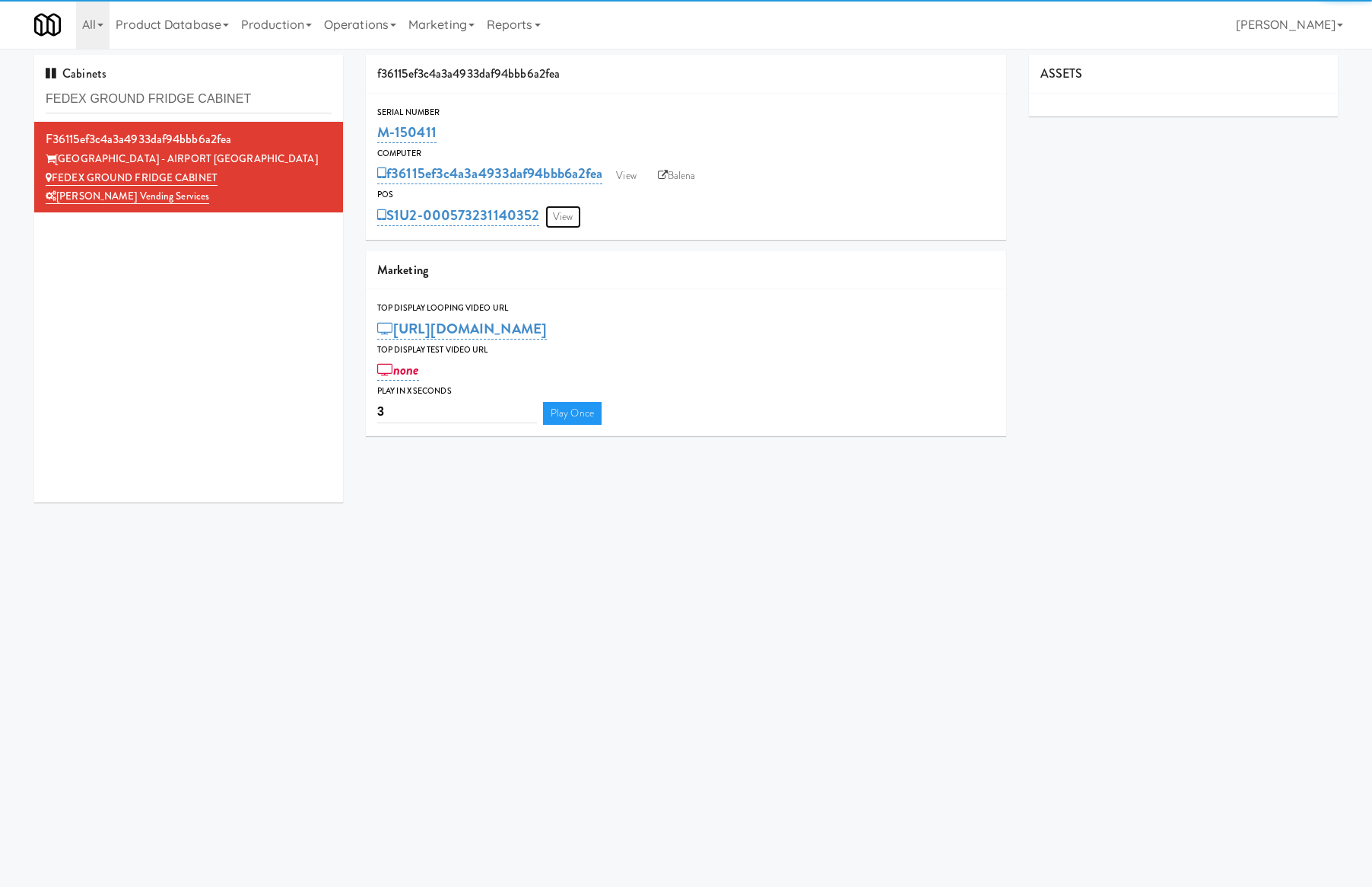
click at [563, 213] on link "View" at bounding box center [563, 216] width 35 height 23
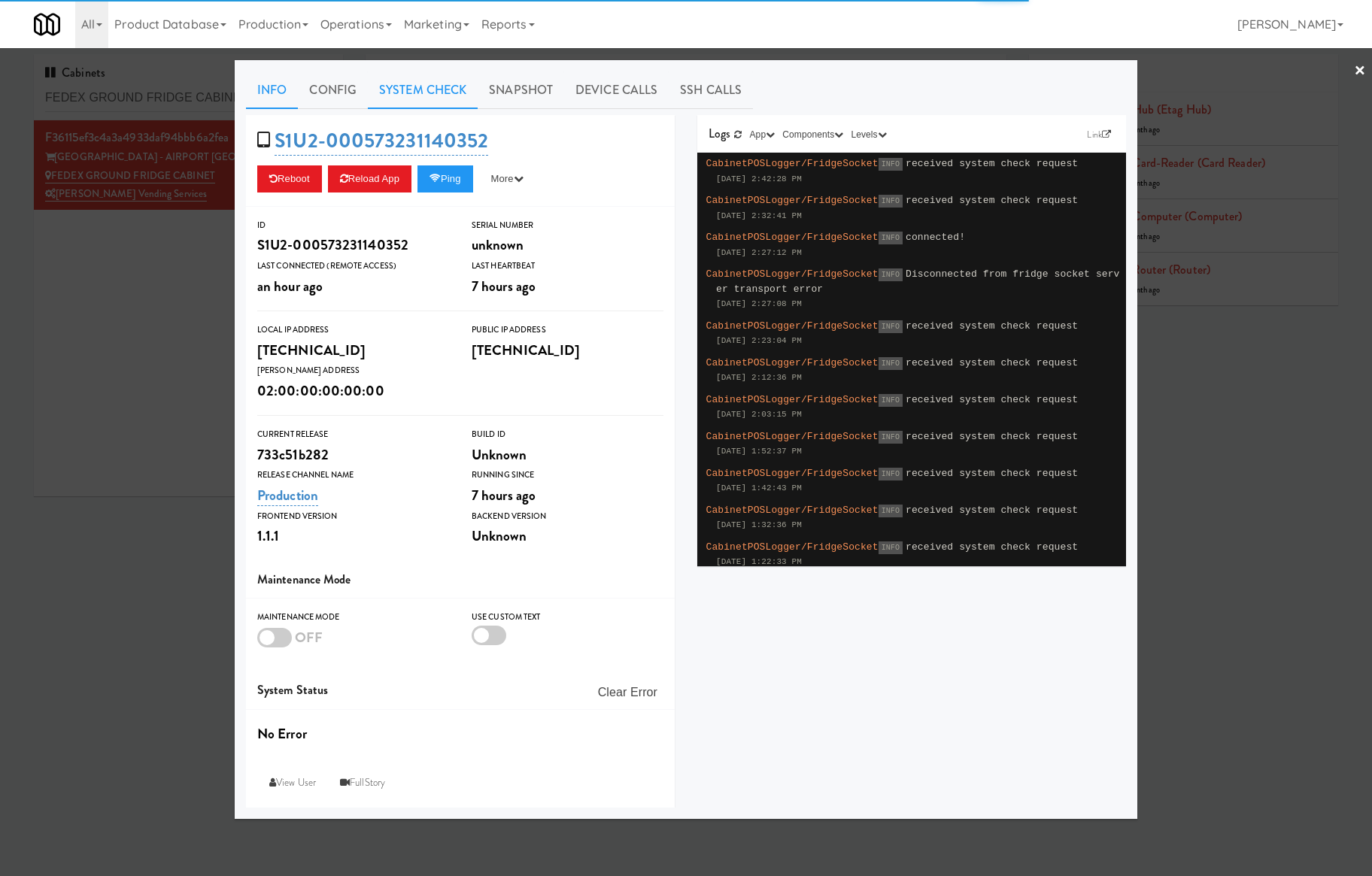
click at [428, 82] on link "System Check" at bounding box center [422, 91] width 110 height 38
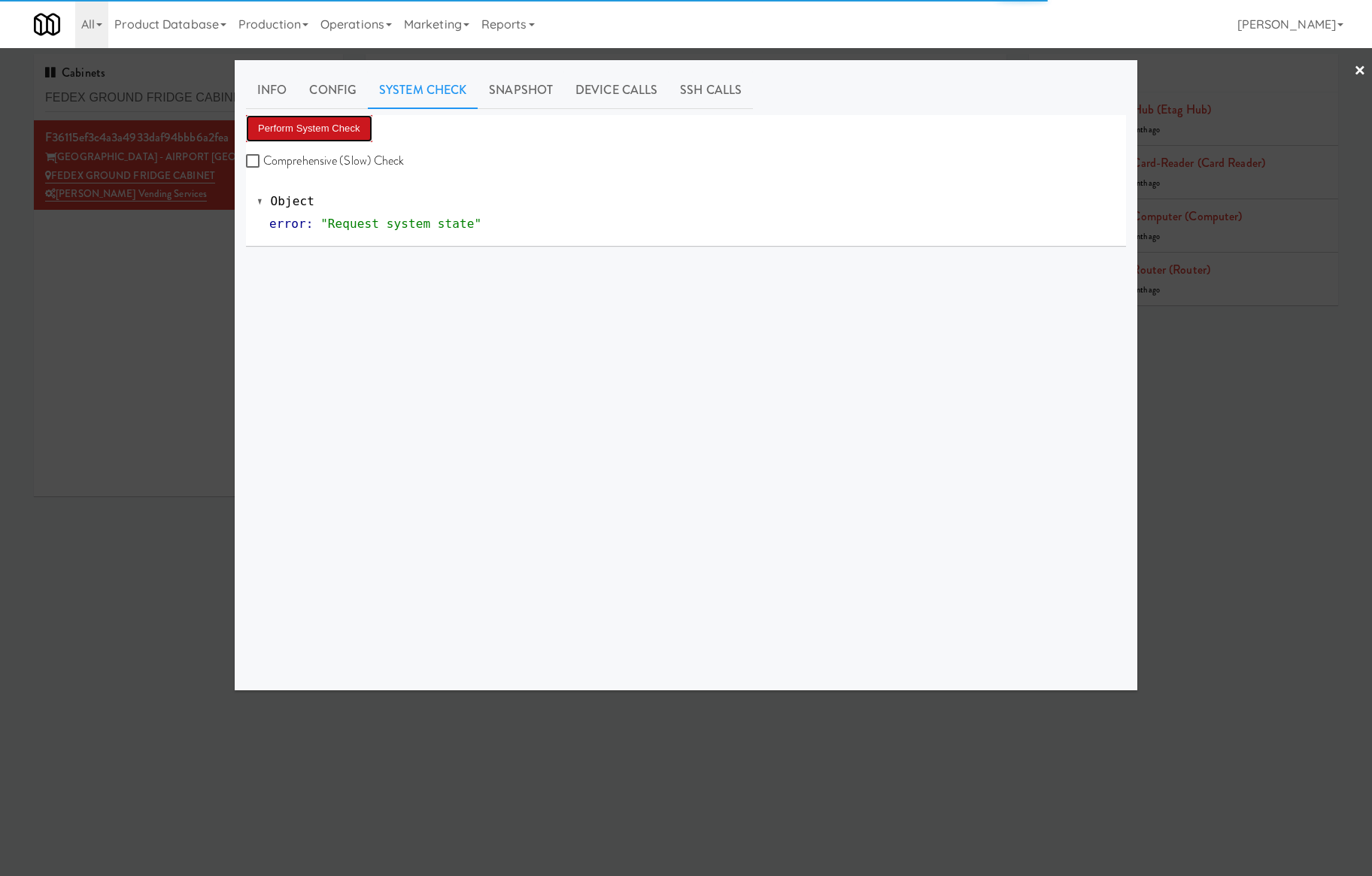
drag, startPoint x: 314, startPoint y: 130, endPoint x: 338, endPoint y: 117, distance: 27.3
click at [316, 130] on button "Perform System Check" at bounding box center [308, 129] width 126 height 27
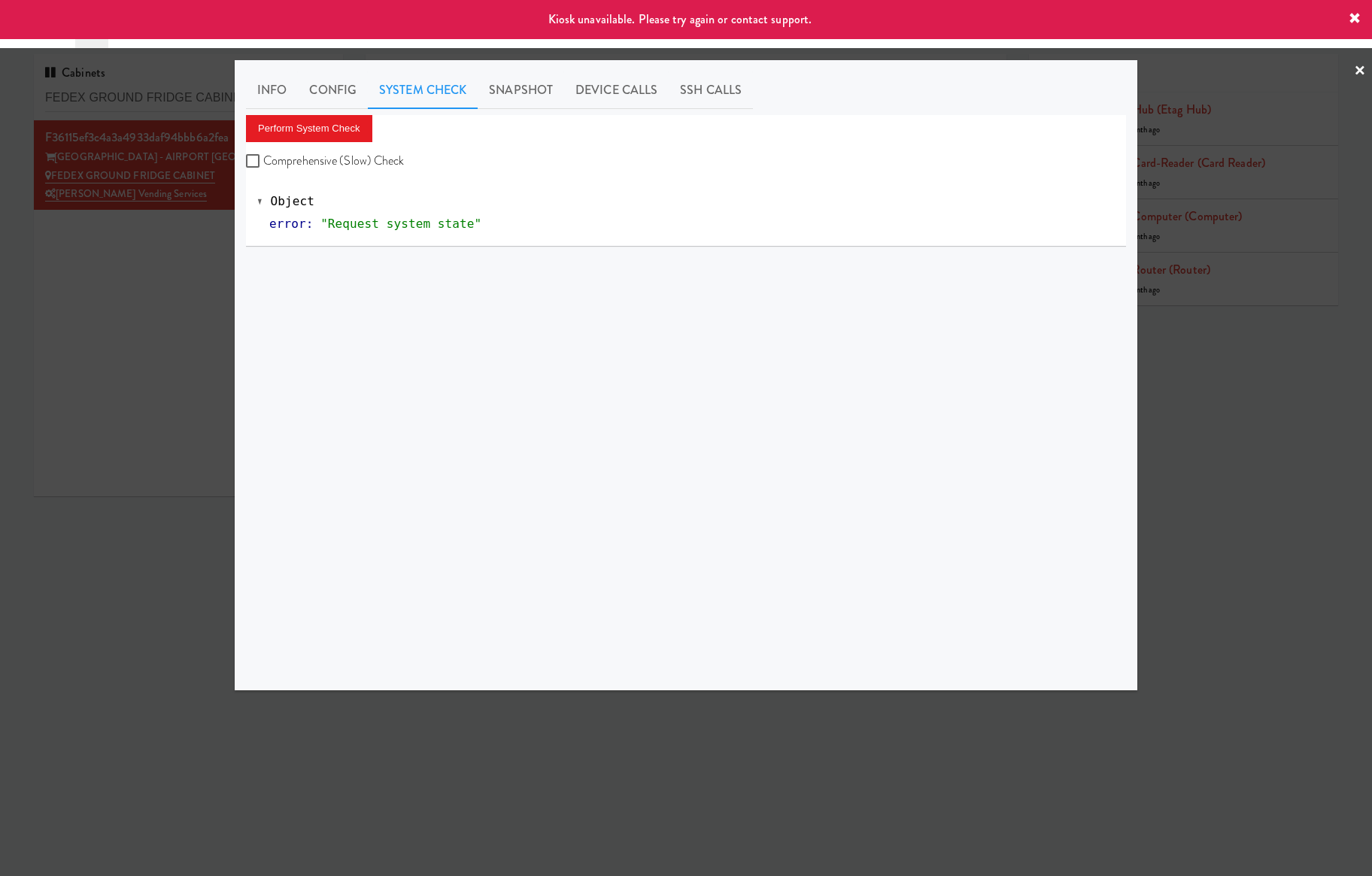
drag, startPoint x: 145, startPoint y: 254, endPoint x: 190, endPoint y: 241, distance: 46.8
click at [148, 254] on div at bounding box center [686, 438] width 1372 height 876
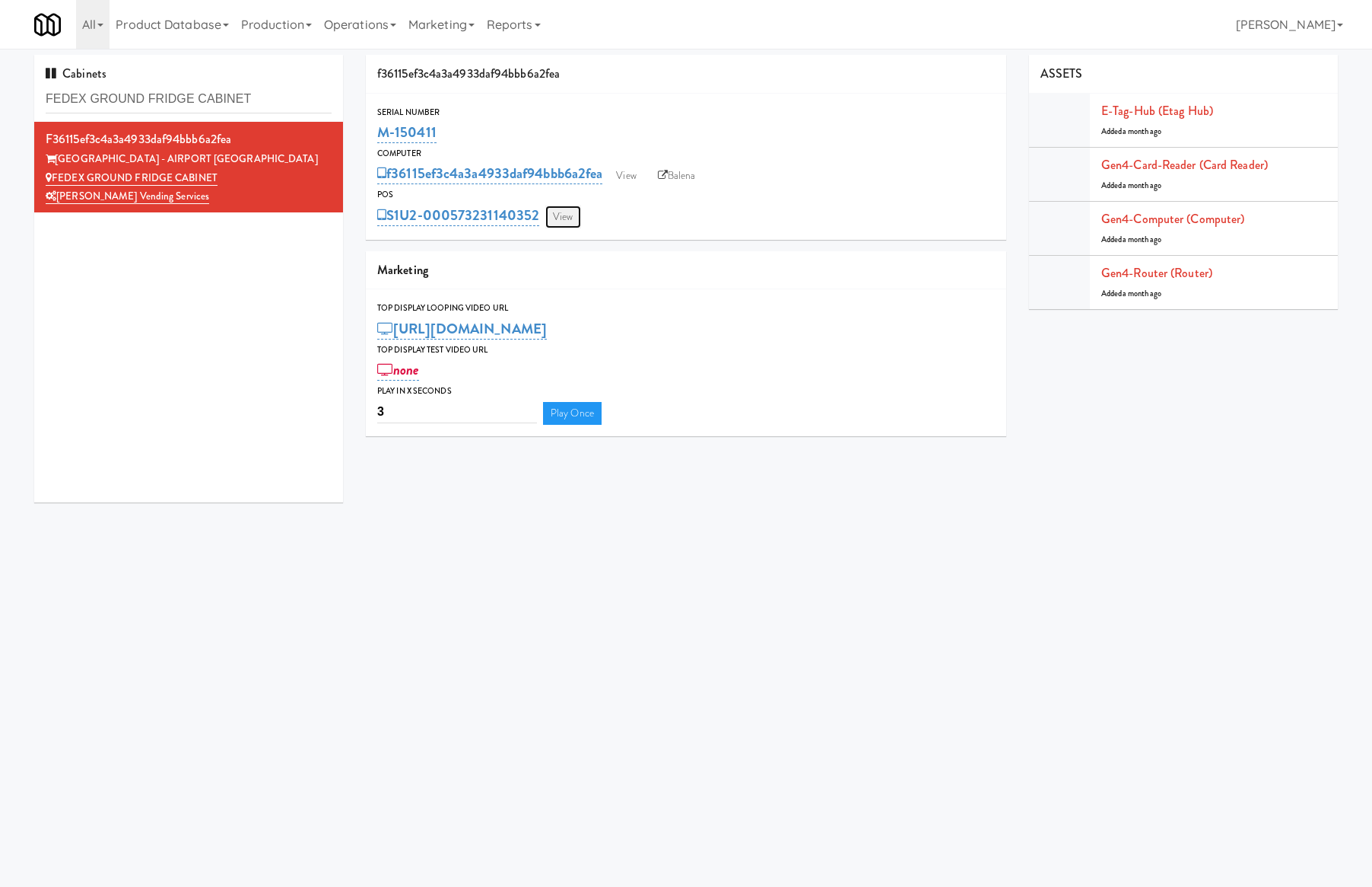
click at [558, 220] on link "View" at bounding box center [563, 216] width 35 height 23
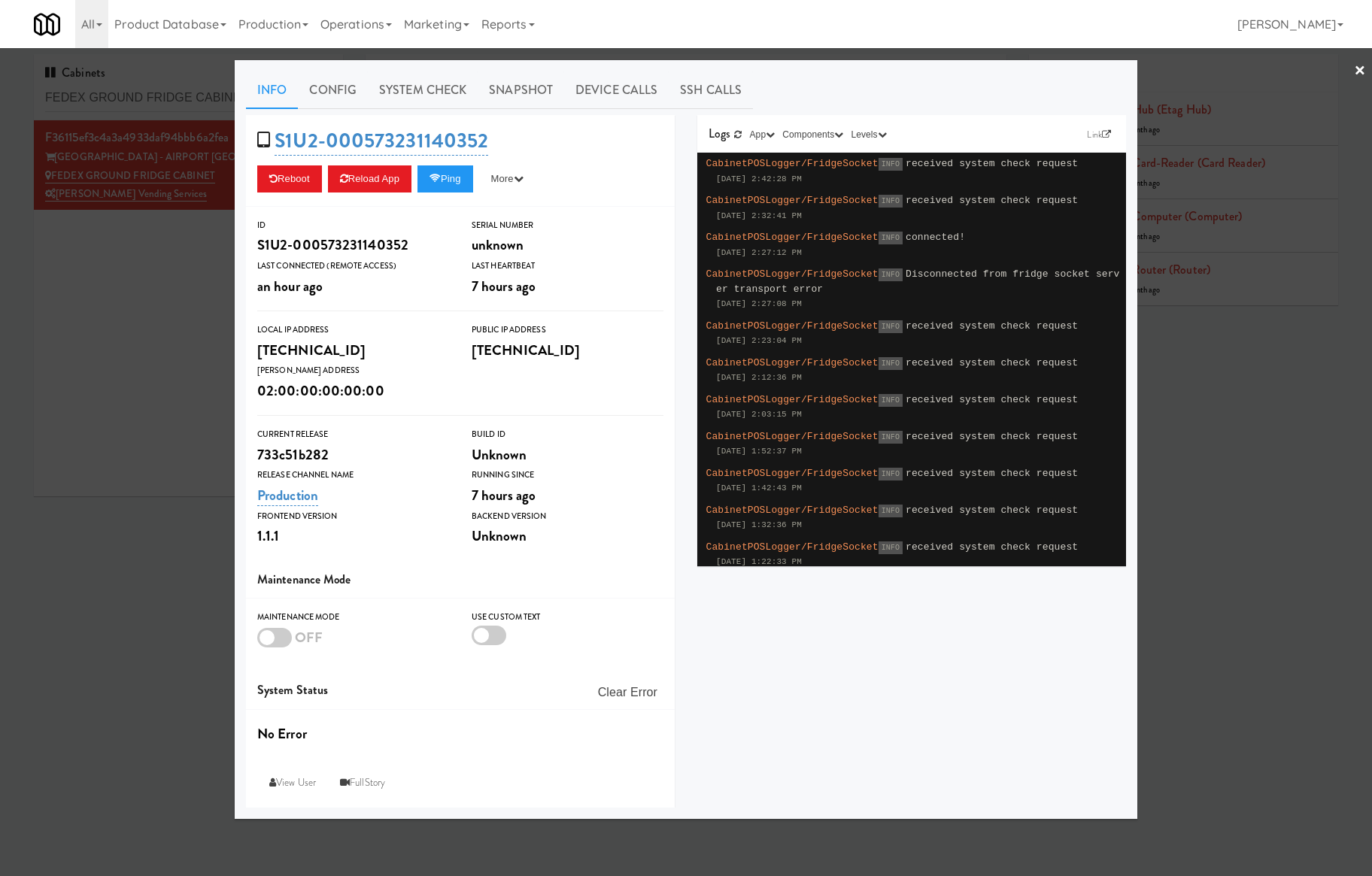
click at [36, 246] on div at bounding box center [686, 438] width 1372 height 876
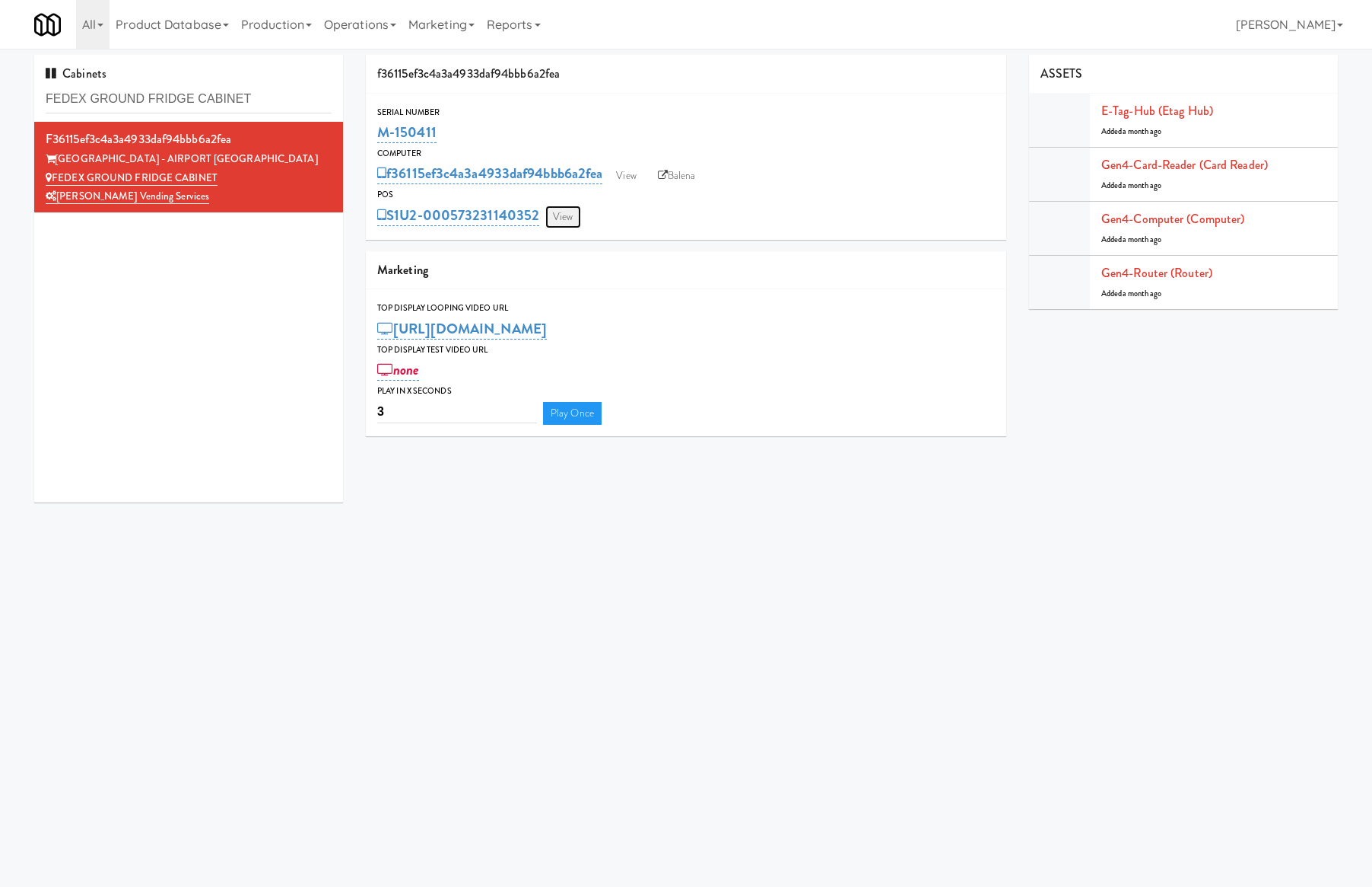
click at [557, 214] on link "View" at bounding box center [563, 216] width 35 height 23
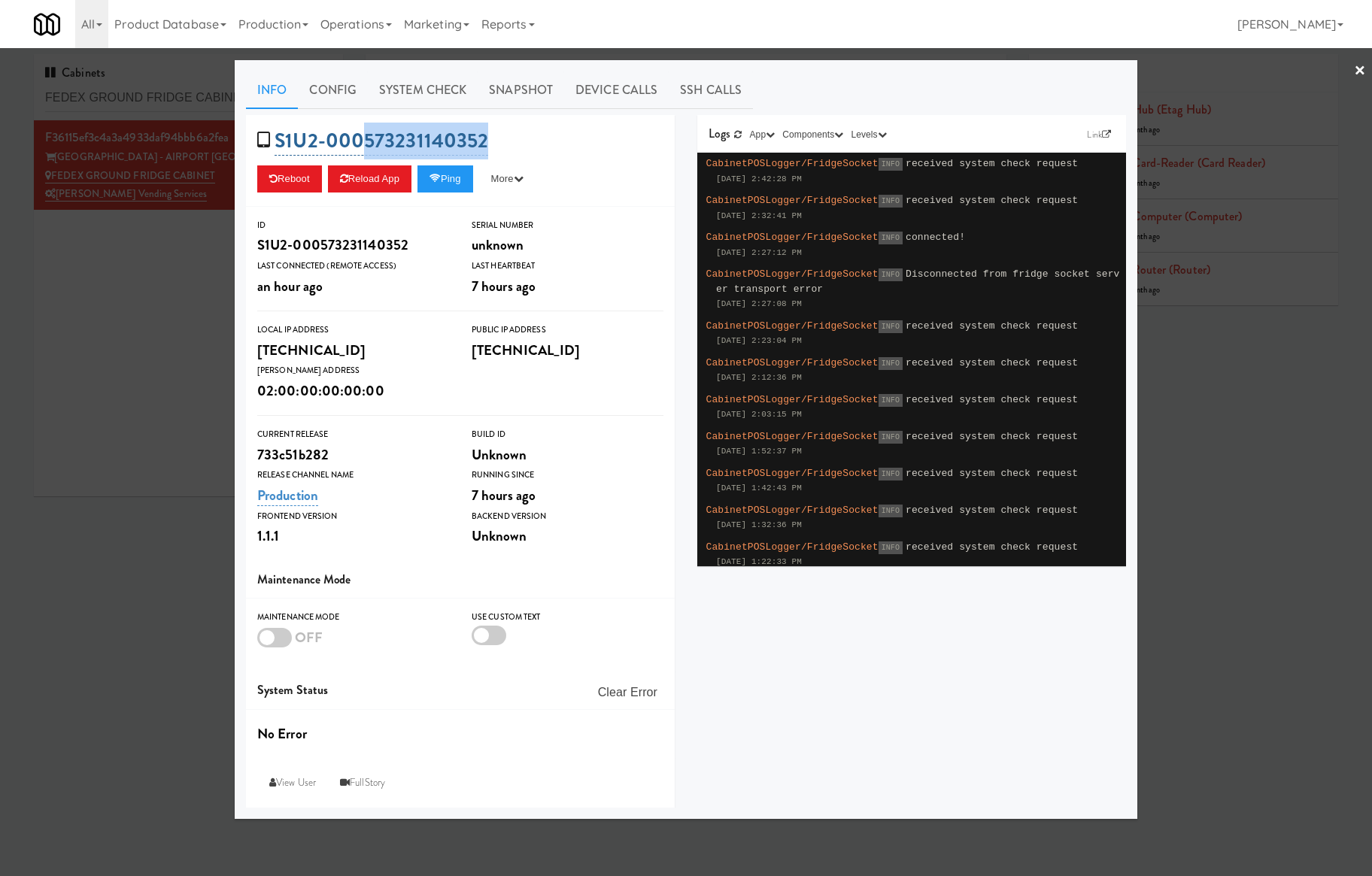
drag, startPoint x: 513, startPoint y: 137, endPoint x: 361, endPoint y: 126, distance: 152.4
click at [359, 126] on div "S1U2-000573231140352 Reboot Reload App Ping More Ping Server Restart Server For…" at bounding box center [460, 161] width 429 height 91
copy link "573231140352"
click at [192, 268] on div at bounding box center [686, 438] width 1372 height 876
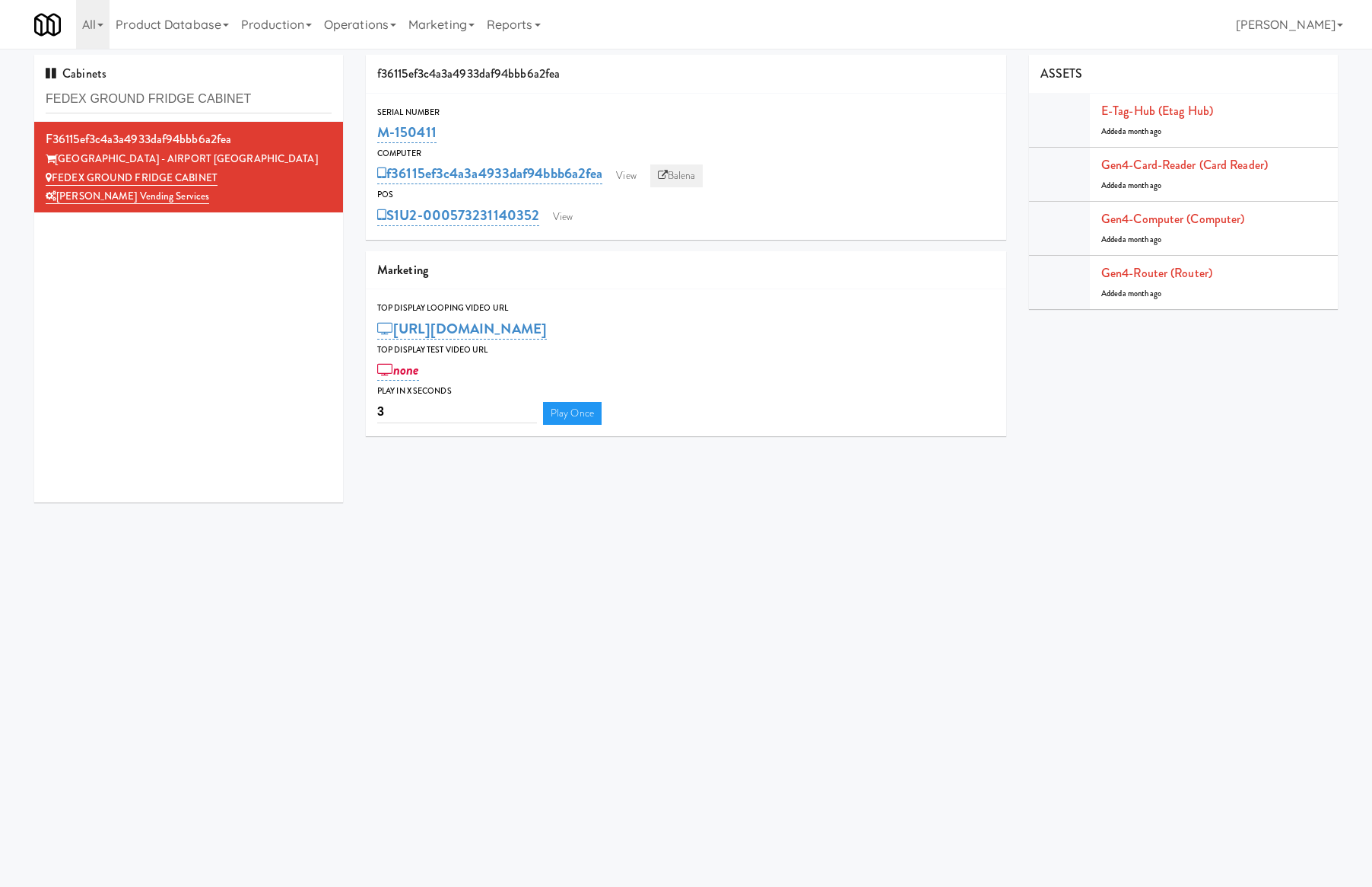
click at [676, 178] on link "Balena" at bounding box center [677, 175] width 53 height 23
click at [433, 212] on link "S1U2-000573231140352" at bounding box center [458, 215] width 162 height 22
click at [726, 271] on div "Marketing" at bounding box center [686, 273] width 641 height 39
click at [560, 223] on link "View" at bounding box center [563, 216] width 35 height 23
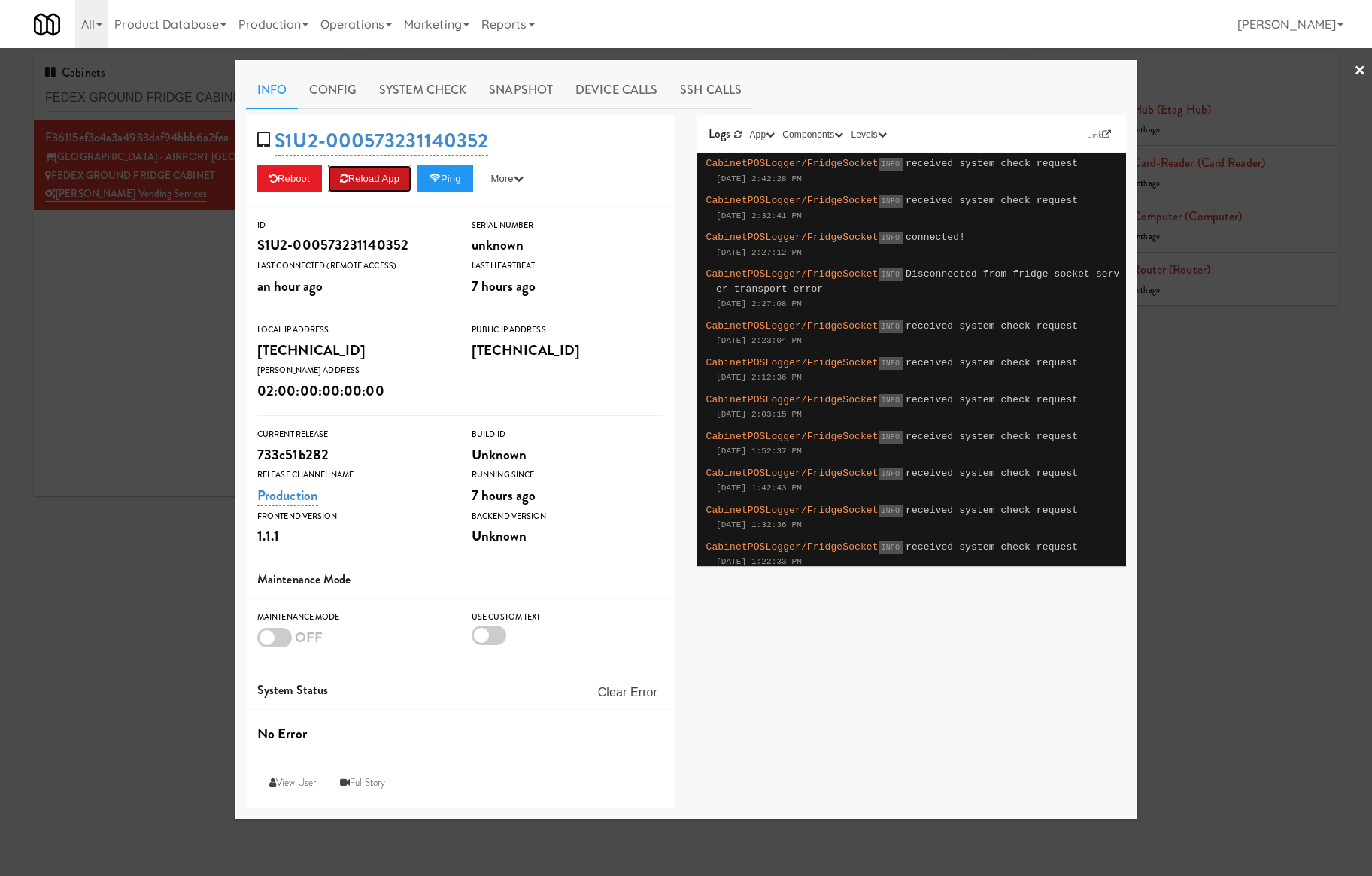
click at [374, 186] on button "Reload App" at bounding box center [369, 179] width 83 height 27
click at [82, 262] on div at bounding box center [686, 438] width 1372 height 876
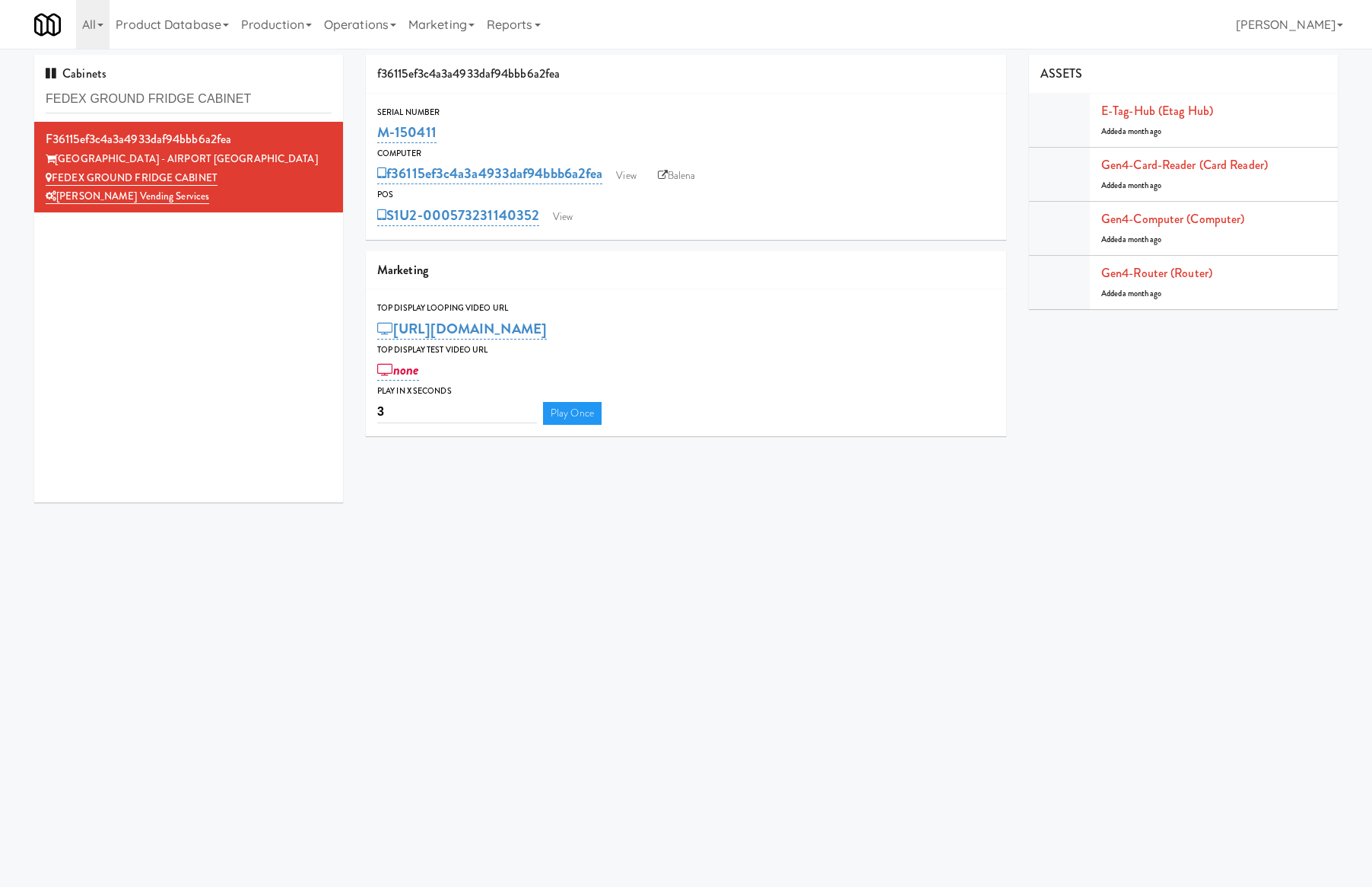
drag, startPoint x: 489, startPoint y: 128, endPoint x: 357, endPoint y: 126, distance: 132.0
click at [357, 126] on div "f36115ef3c4a3a4933daf94bbb6a2fea Serial Number M-150411 Computer f36115ef3c4a3a…" at bounding box center [686, 251] width 663 height 393
copy link "M-150411"
click at [190, 100] on input "FEDEX GROUND FRIDGE CABINET" at bounding box center [188, 99] width 286 height 28
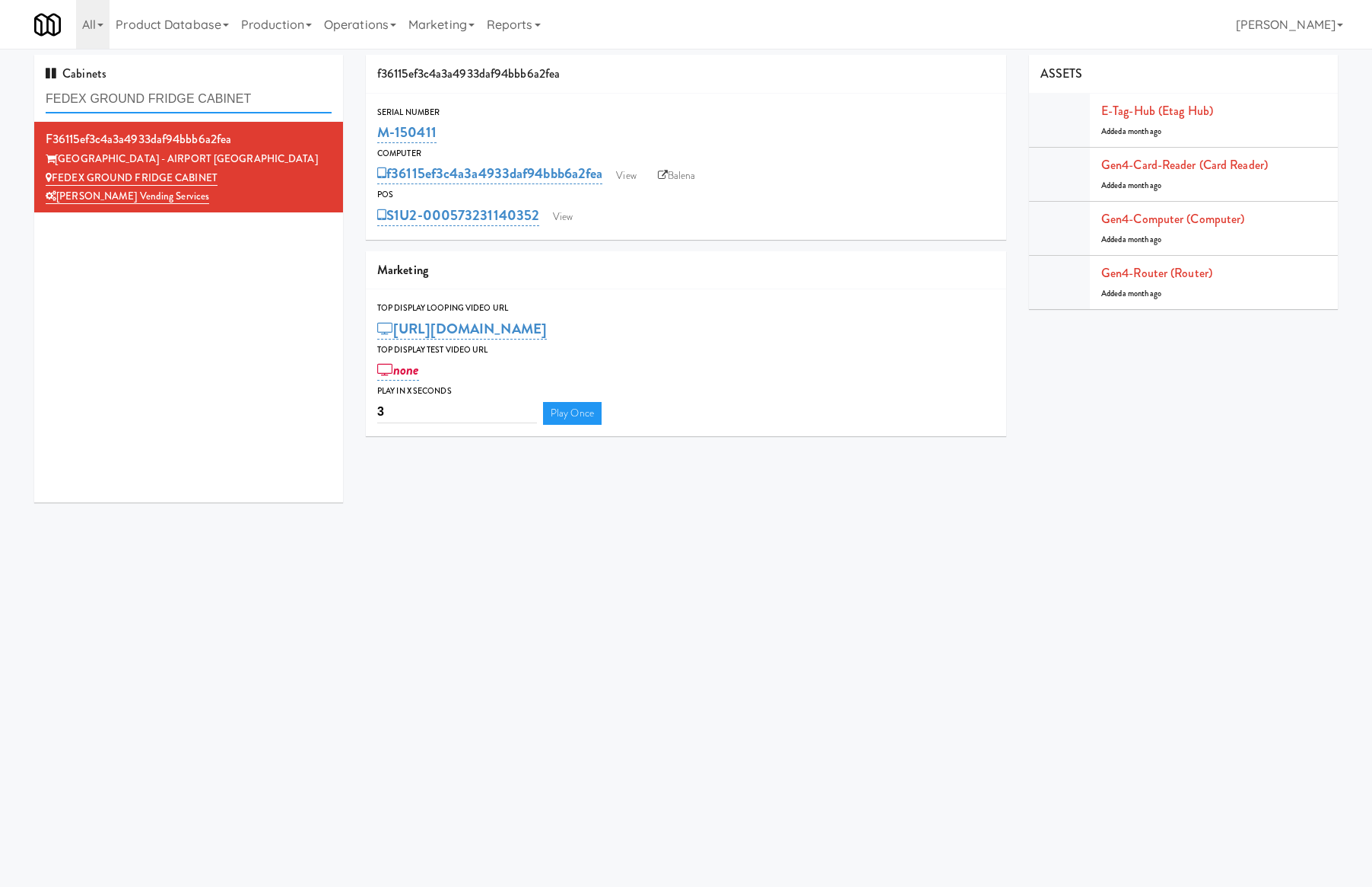
click at [192, 100] on input "FEDEX GROUND FRIDGE CABINET" at bounding box center [188, 99] width 286 height 28
paste input "Lindley Left Cooler"
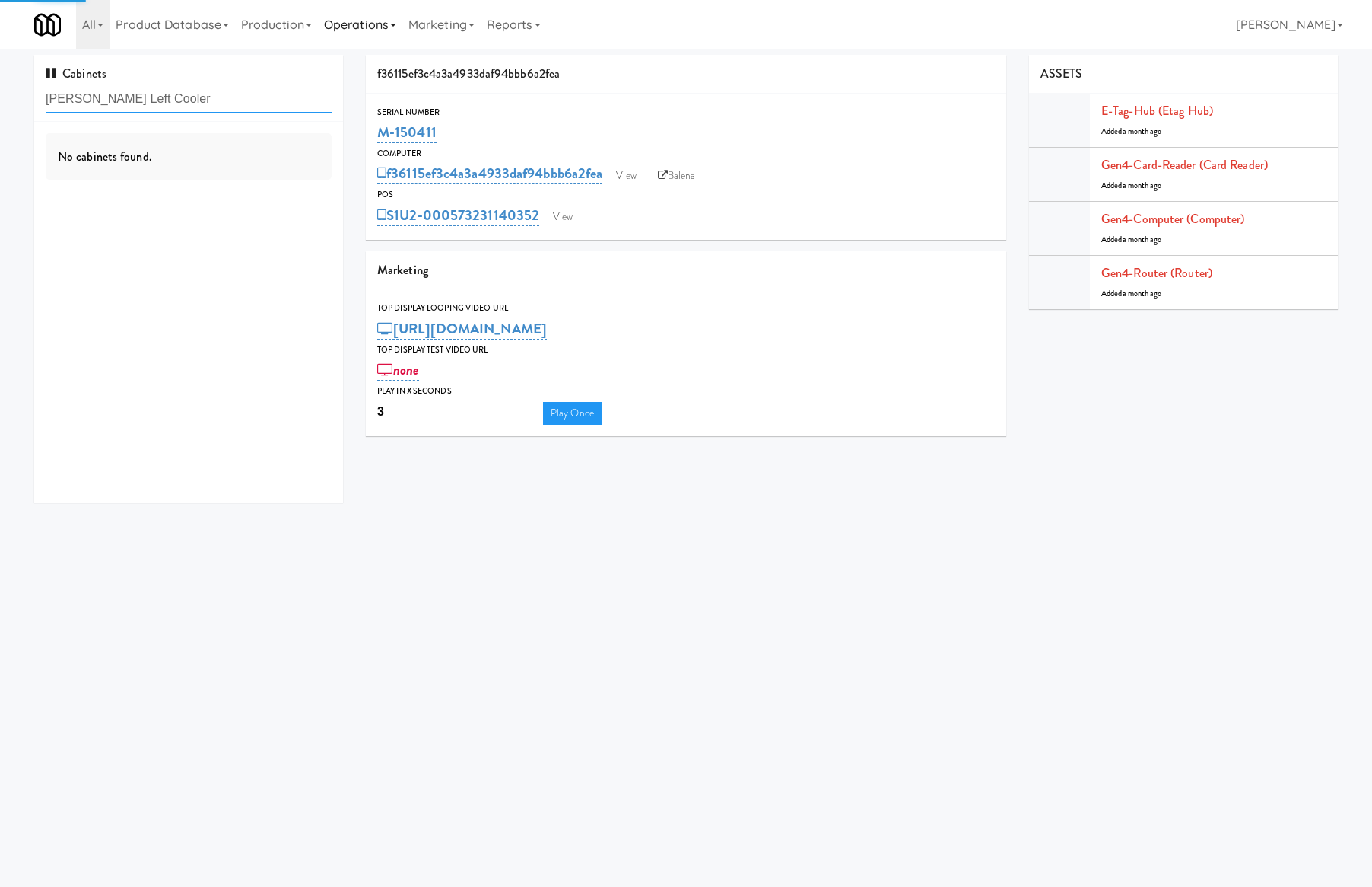
type input "Lindley Left Cooler"
click at [248, 171] on div "Lindley Left Cooler" at bounding box center [188, 178] width 286 height 19
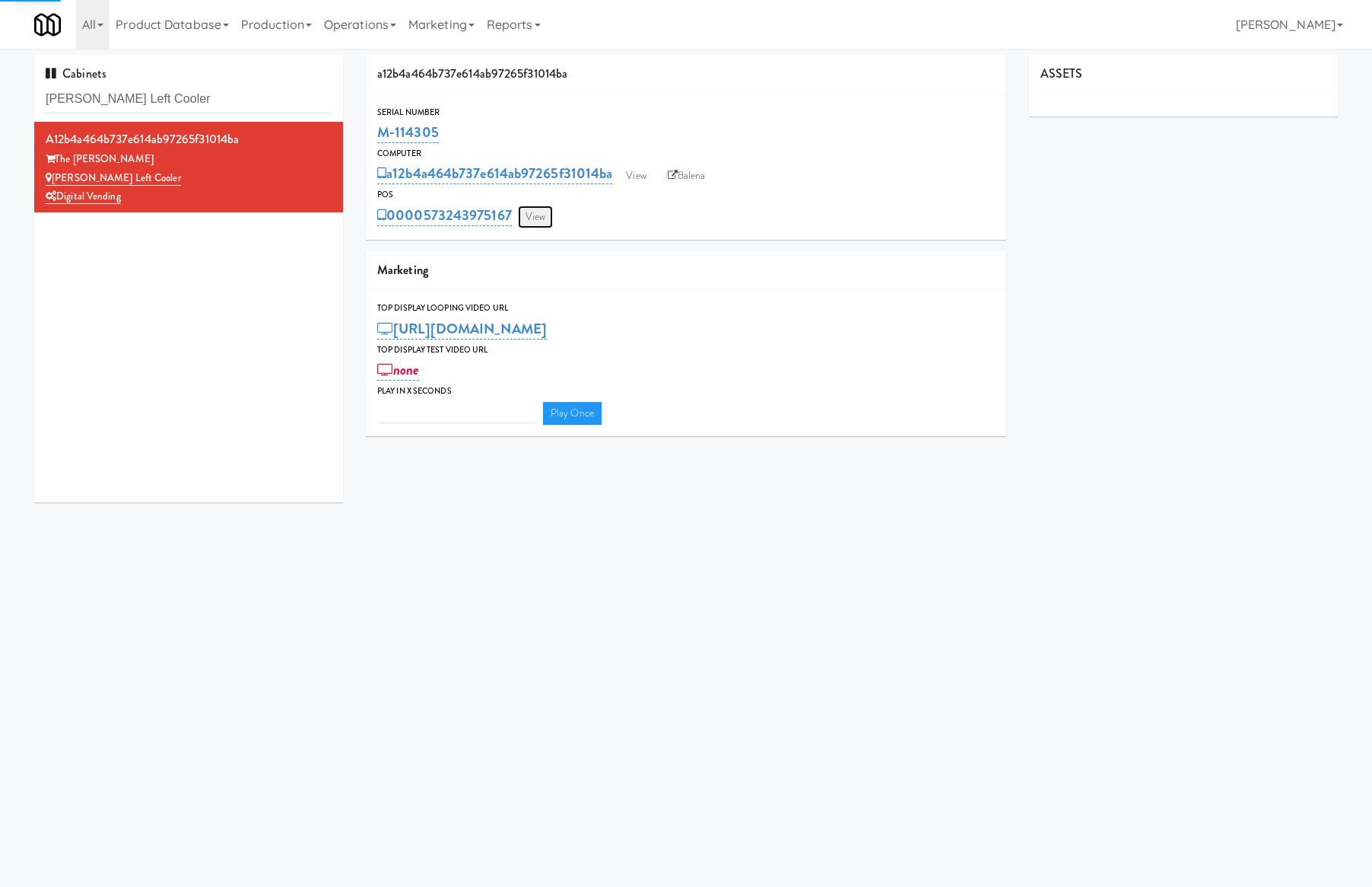
click at [545, 220] on link "View" at bounding box center [535, 216] width 35 height 23
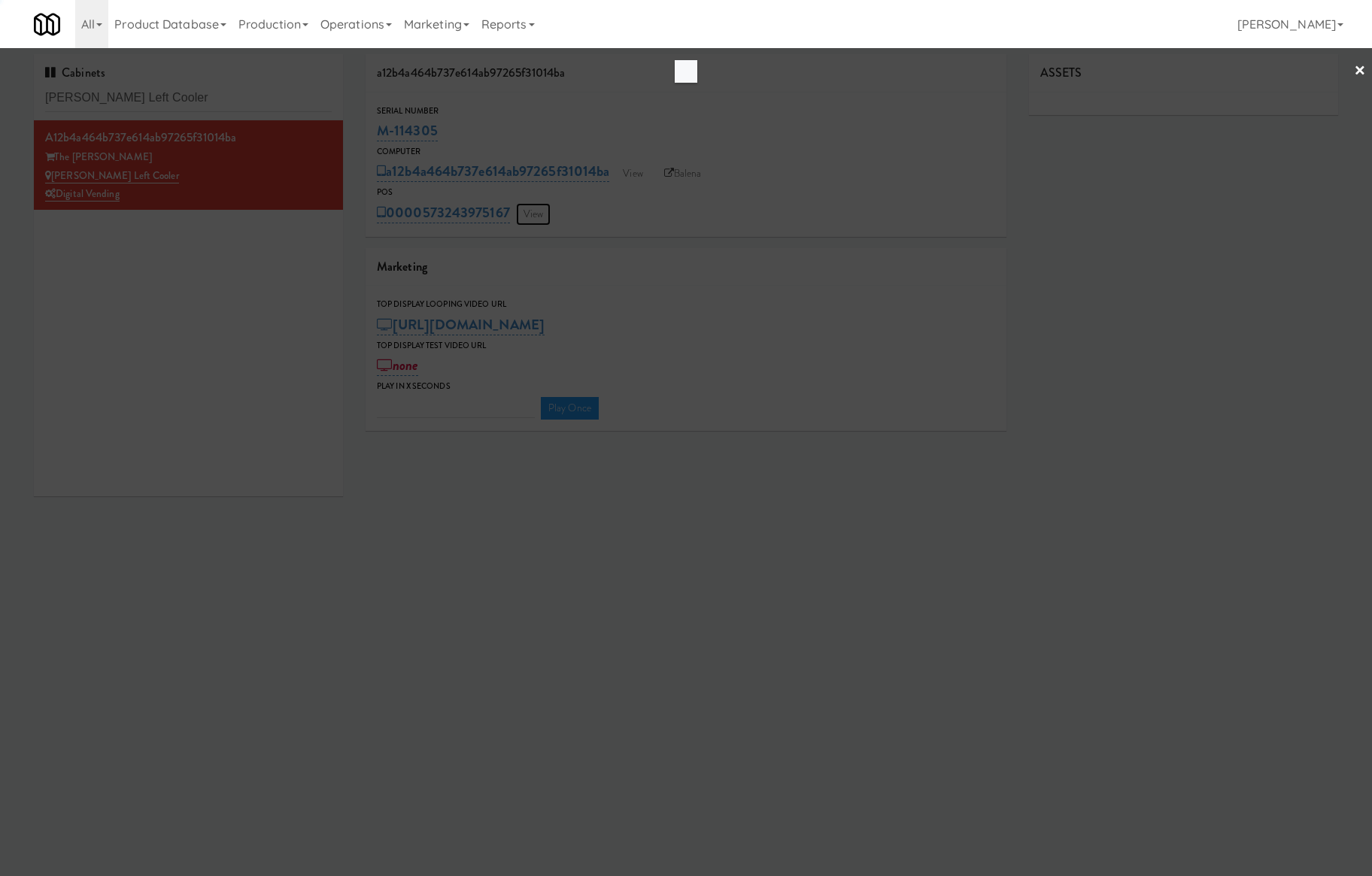
type input "3"
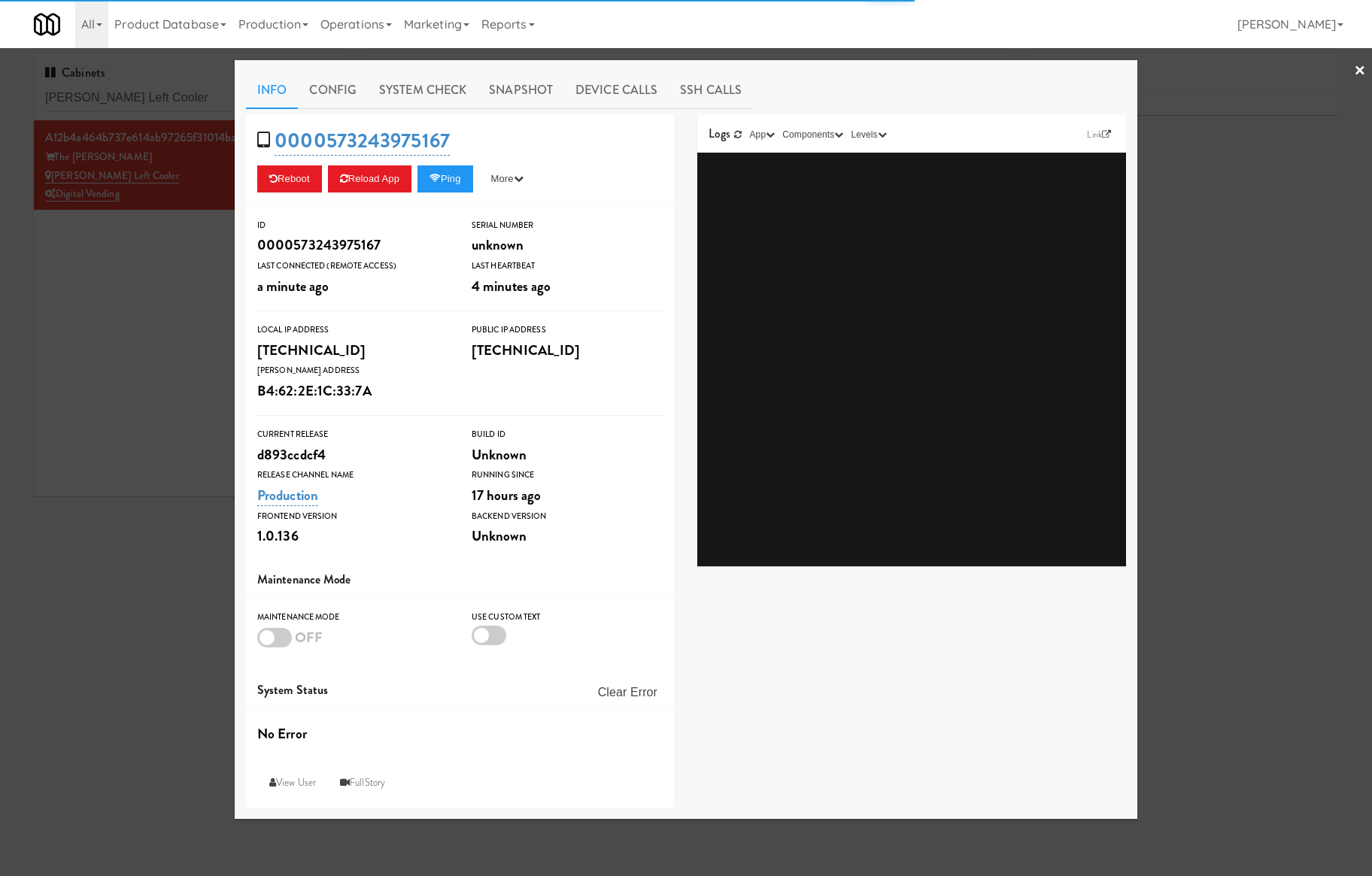
click at [524, 82] on link "Snapshot" at bounding box center [520, 91] width 87 height 38
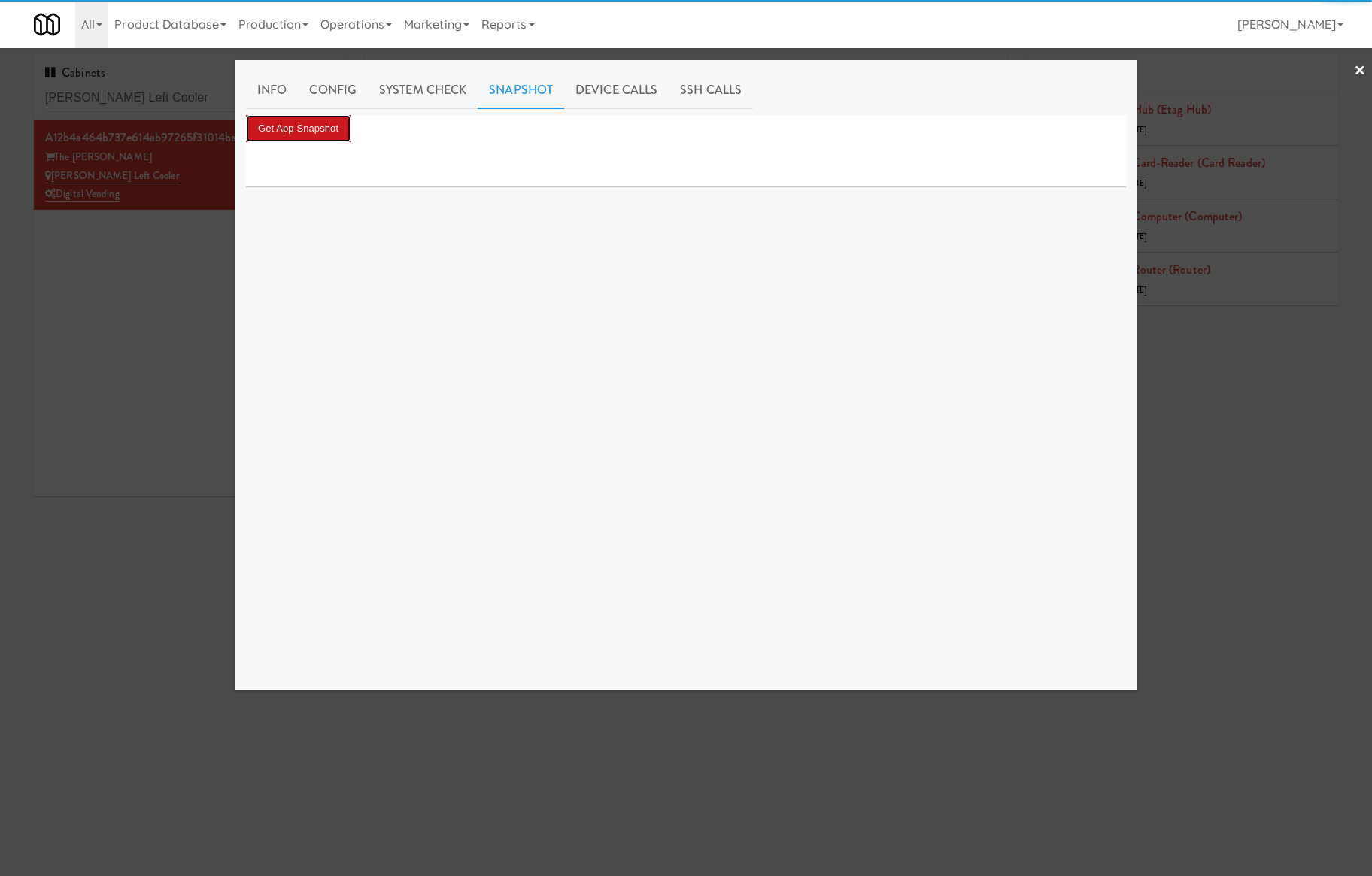
click at [346, 127] on button "Get App Snapshot" at bounding box center [298, 129] width 105 height 27
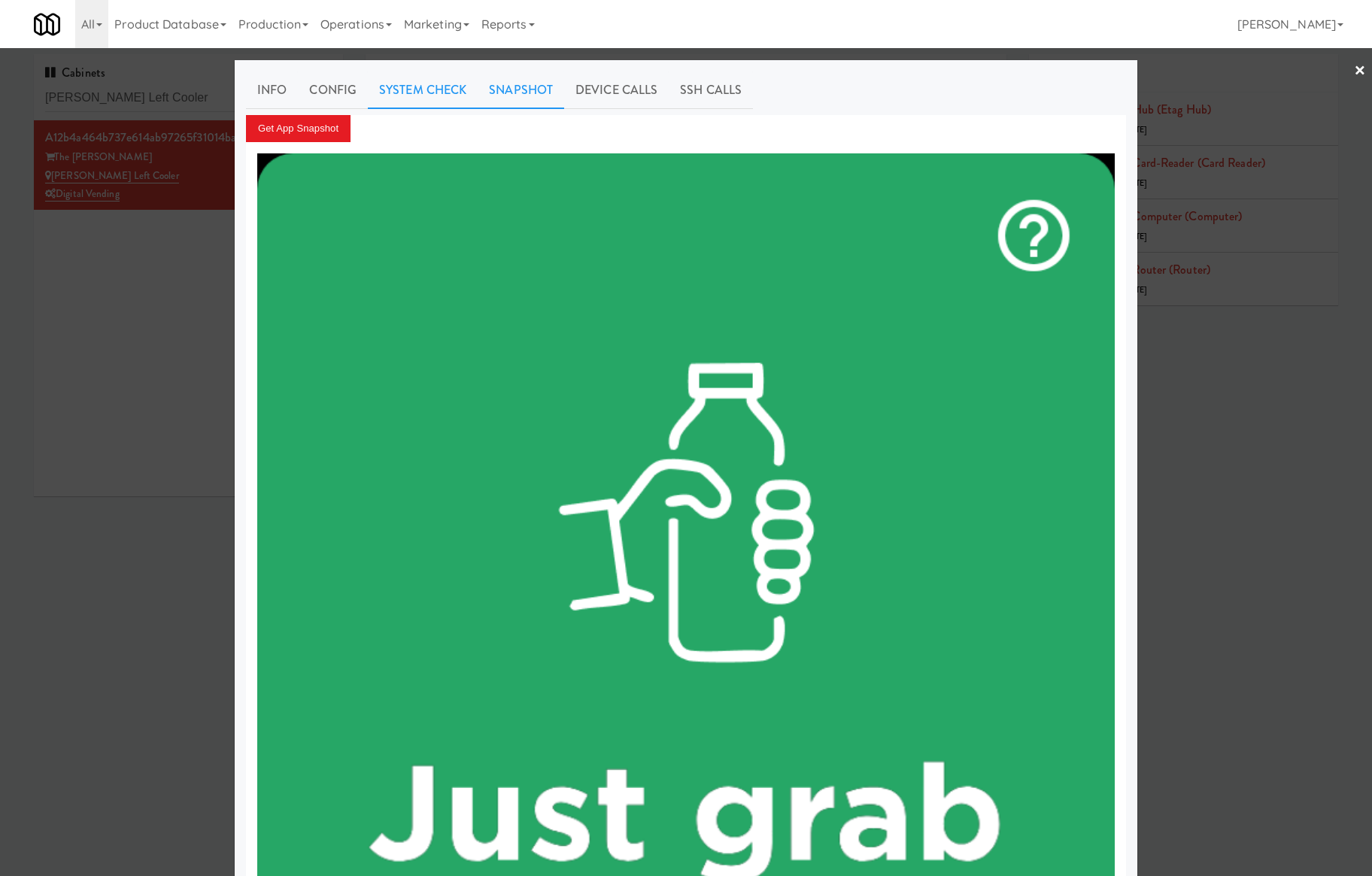
click at [435, 97] on link "System Check" at bounding box center [422, 91] width 110 height 38
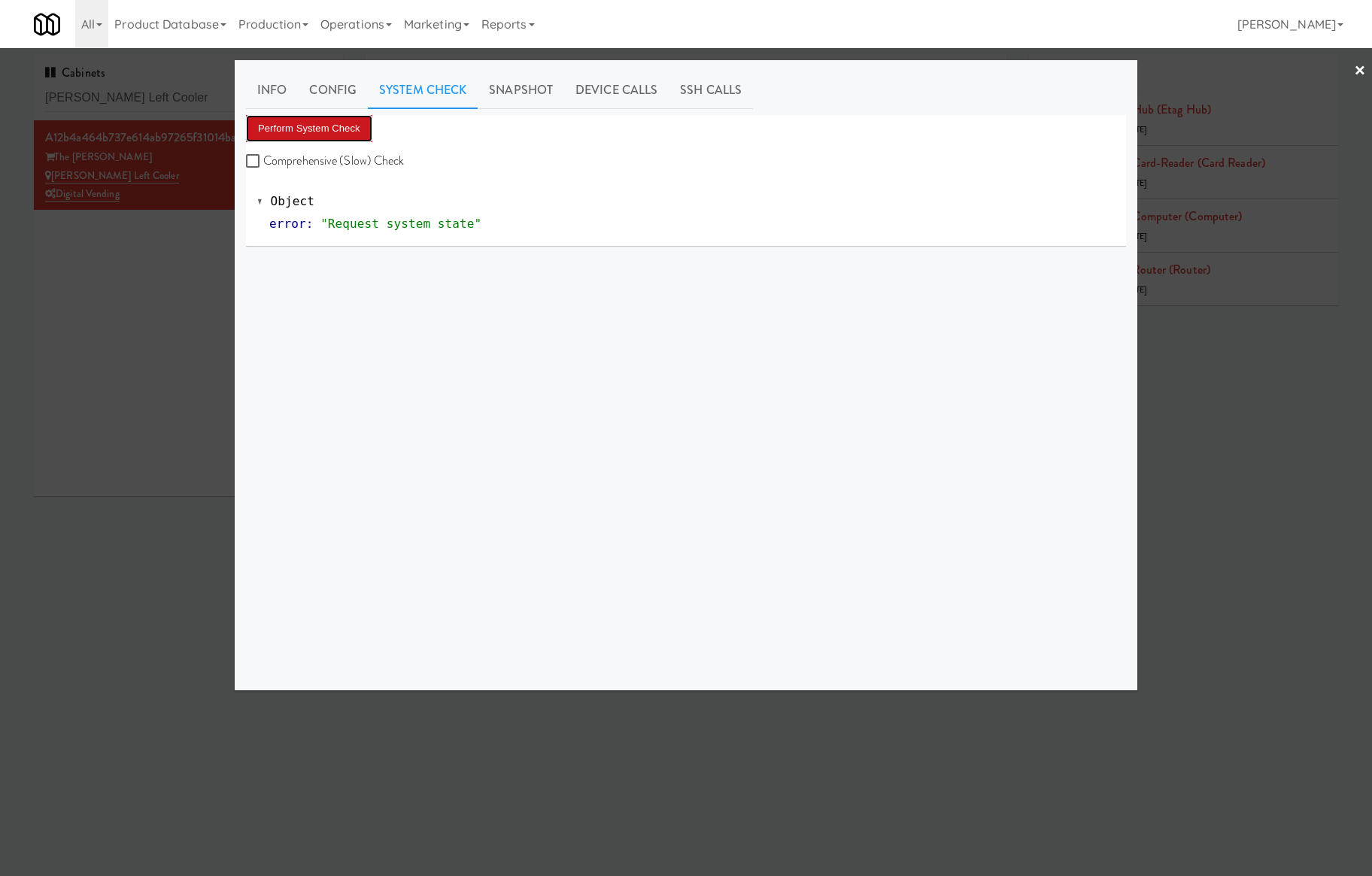
click at [298, 130] on button "Perform System Check" at bounding box center [308, 129] width 126 height 27
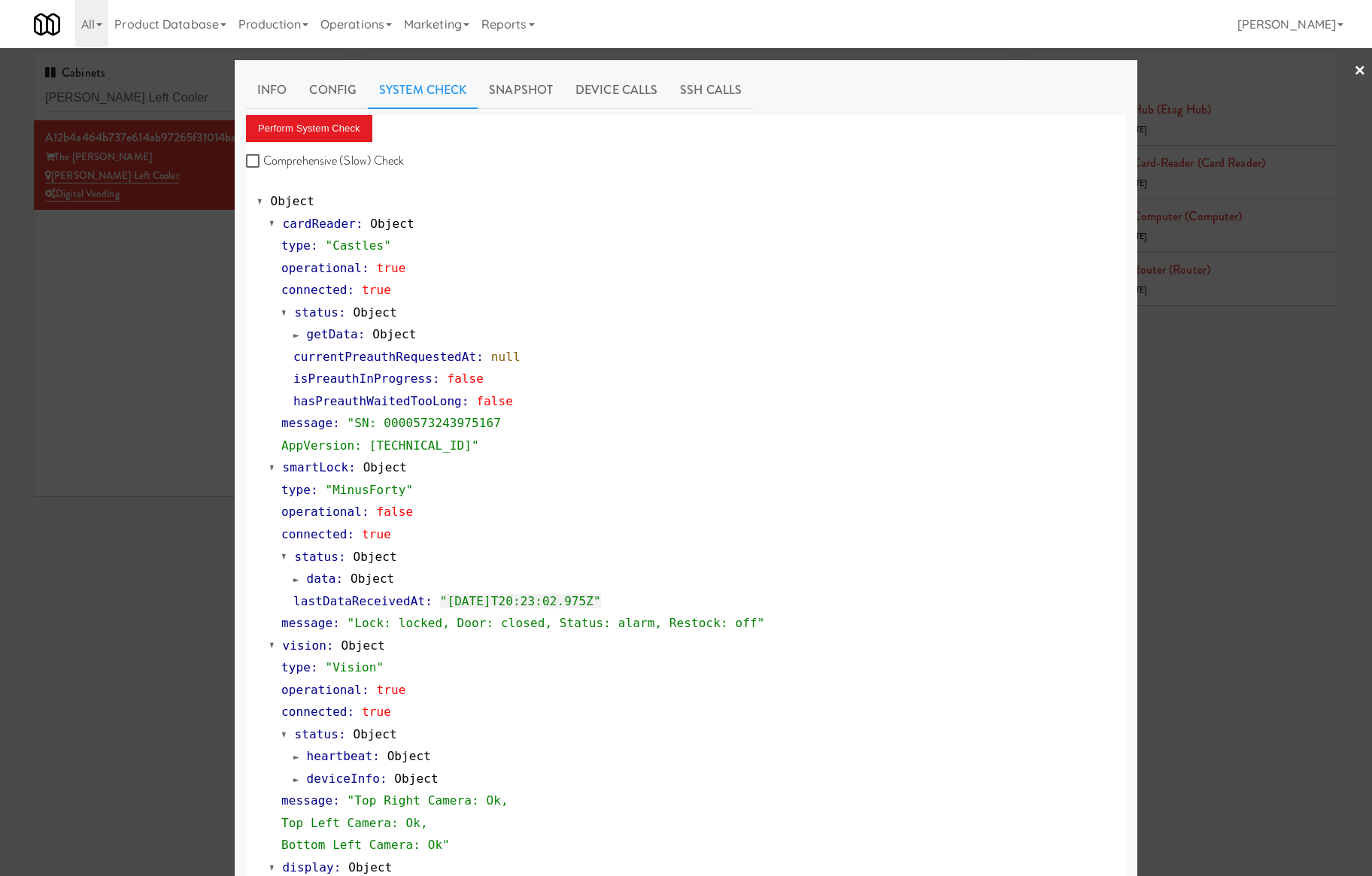
click at [227, 382] on div "× Info Config System Check Snapshot Device Calls SSH Calls Perform System Check…" at bounding box center [686, 438] width 1372 height 876
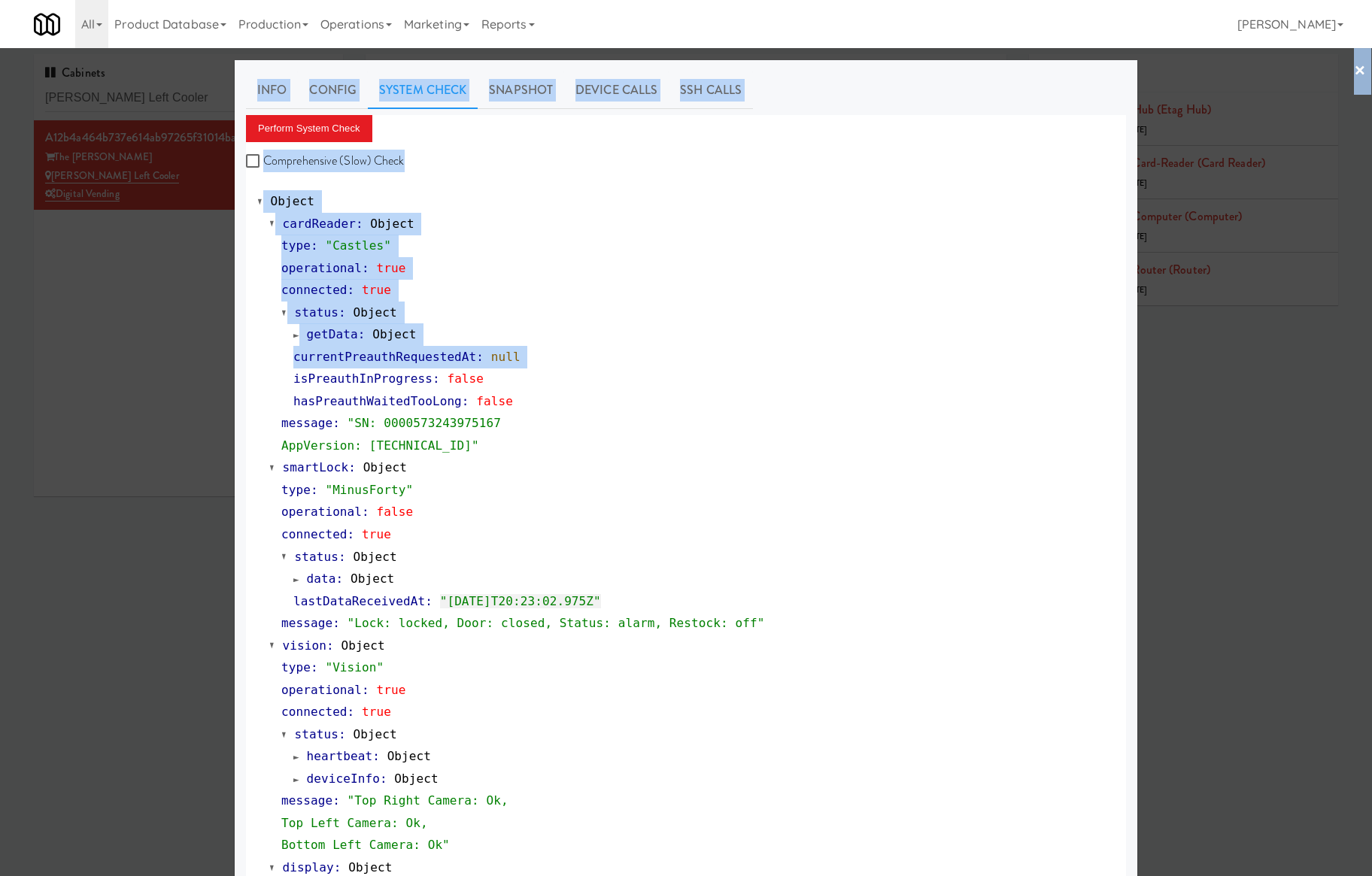
click at [172, 272] on div at bounding box center [686, 438] width 1372 height 876
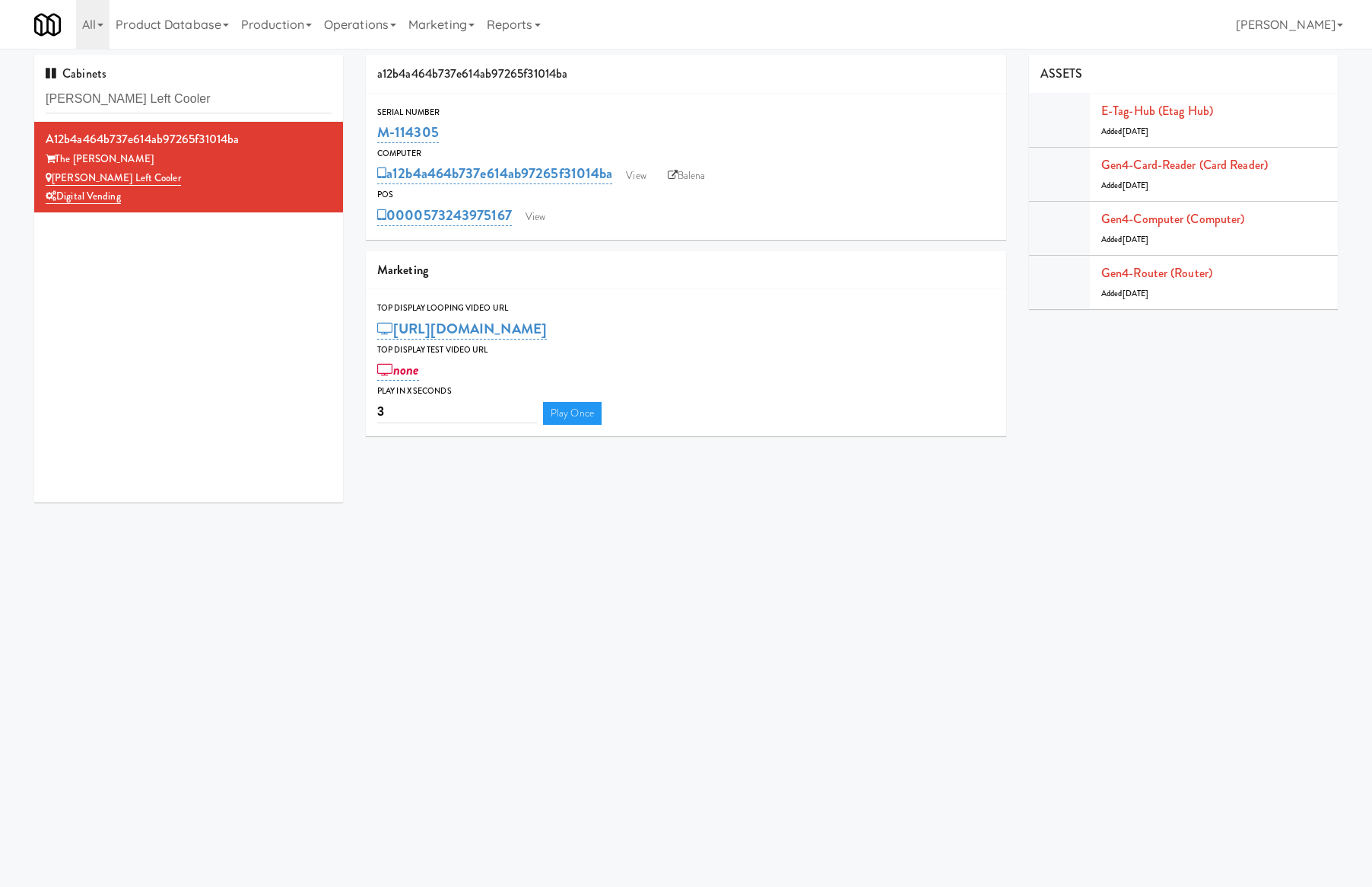
click at [161, 79] on div "Cabinets Lindley Left Cooler" at bounding box center [188, 88] width 309 height 67
click at [170, 109] on input "Lindley Left Cooler" at bounding box center [188, 99] width 286 height 28
drag, startPoint x: 170, startPoint y: 109, endPoint x: 178, endPoint y: 94, distance: 17.0
click at [172, 109] on input "Lindley Left Cooler" at bounding box center [188, 99] width 286 height 28
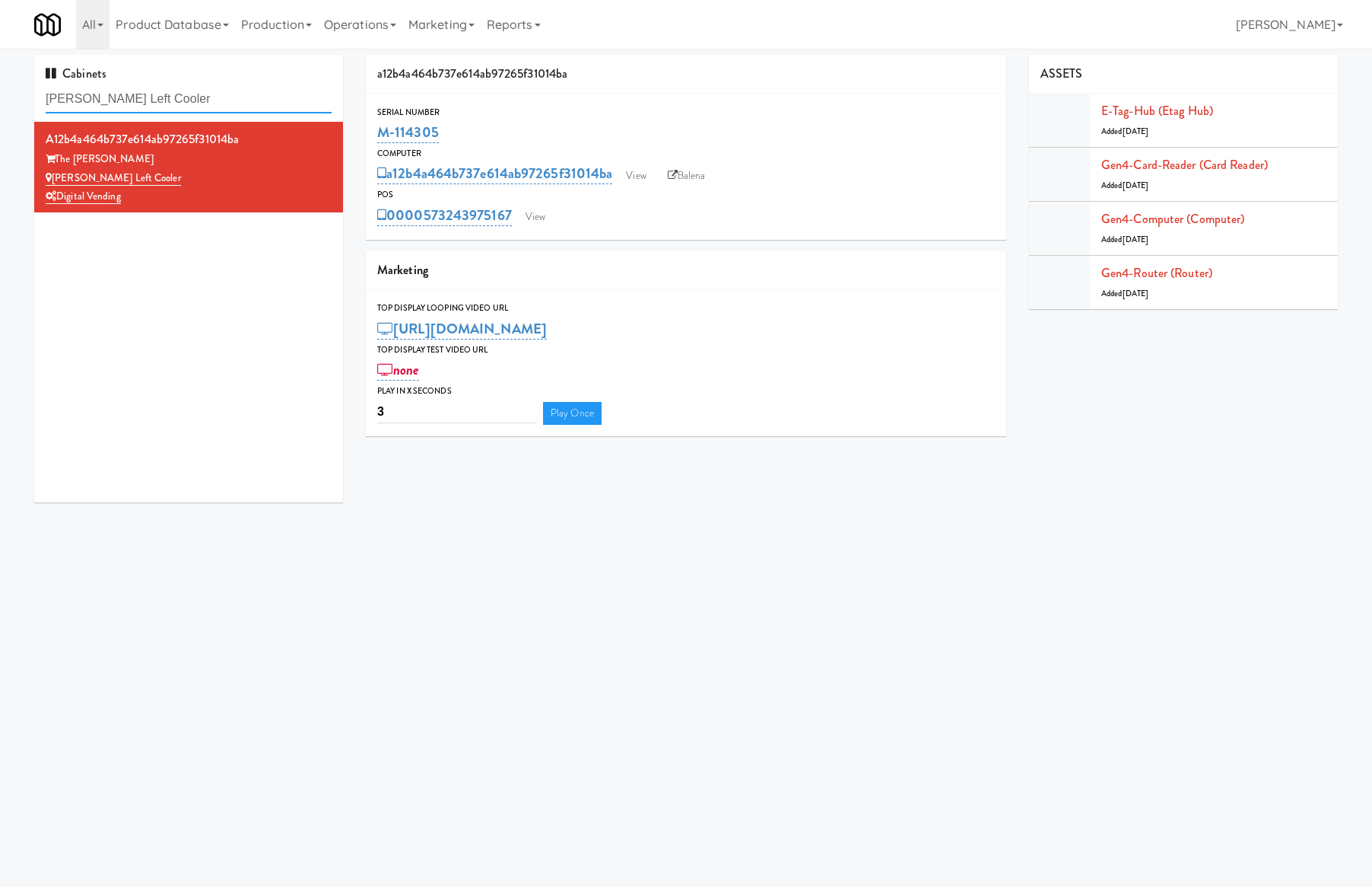
paste input "Dirty Red Automotive"
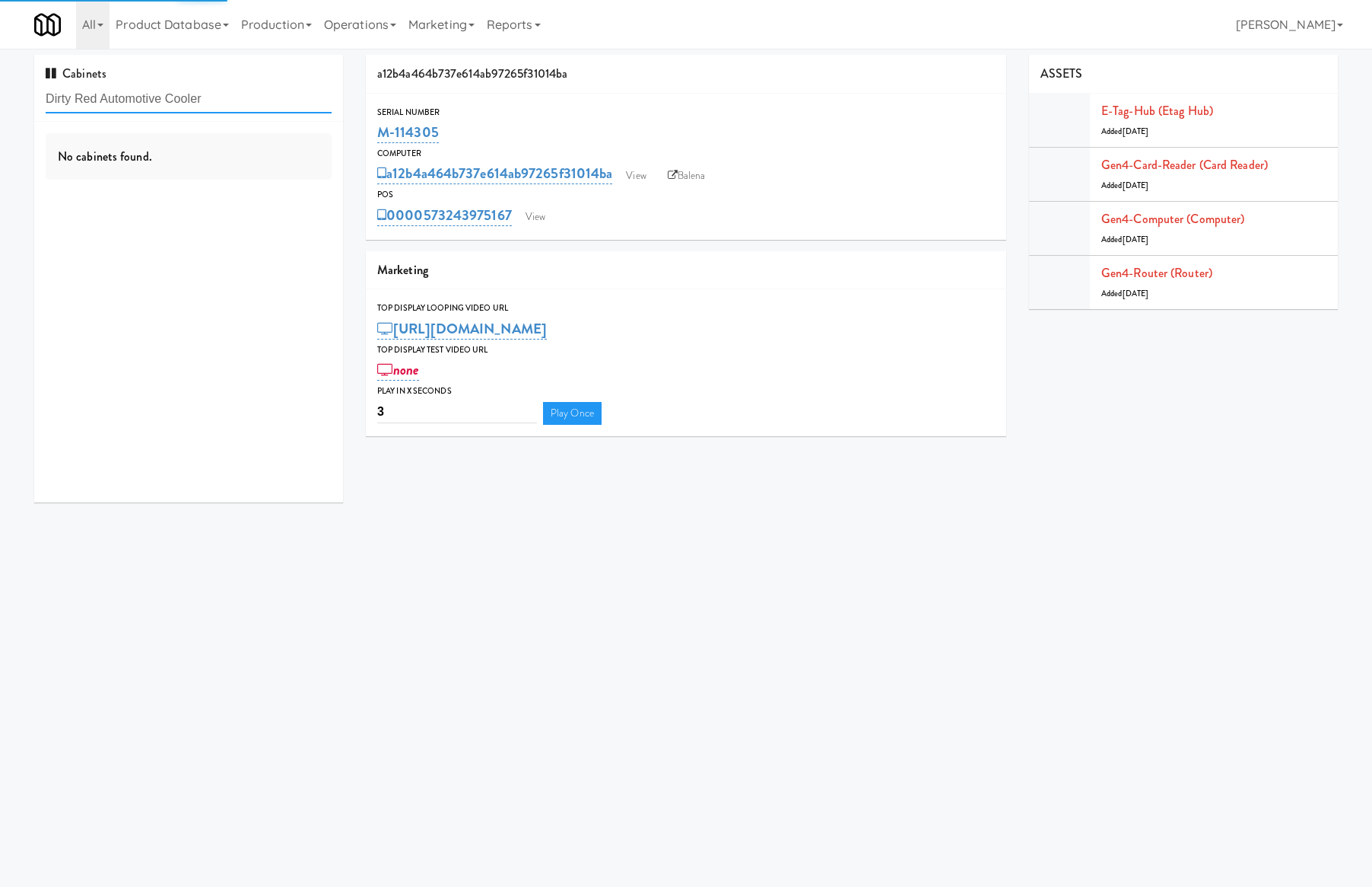
type input "Dirty Red Automotive Cooler"
click at [251, 335] on div "b339aed93442a8652fb92e2110c1f650 Dirty Red Automotive Dirty Red Automotive Cool…" at bounding box center [188, 312] width 309 height 381
click at [238, 183] on div "Dirty Red Automotive Cooler" at bounding box center [188, 178] width 286 height 19
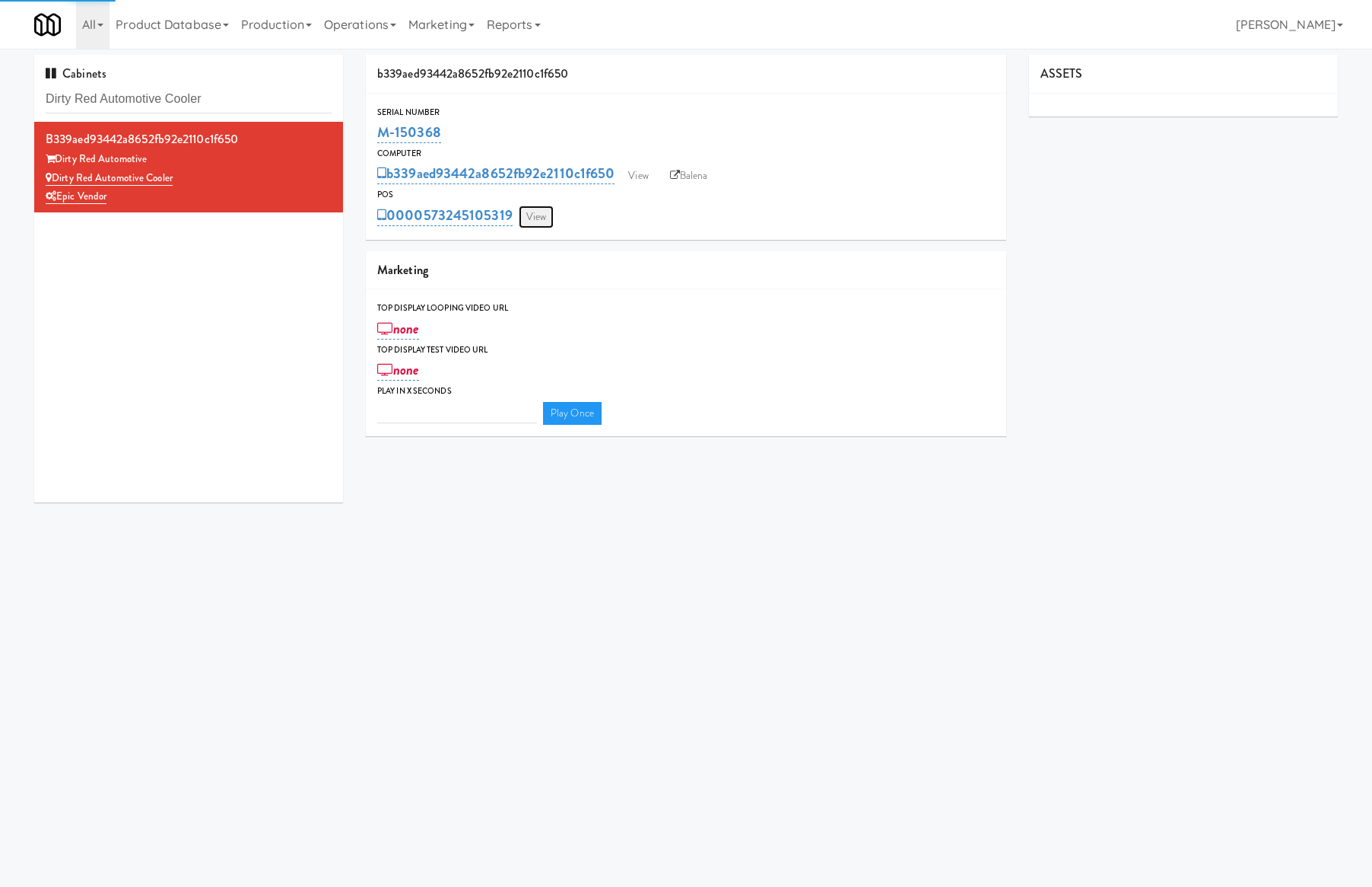
type input "3"
click at [523, 205] on link "View" at bounding box center [536, 216] width 35 height 23
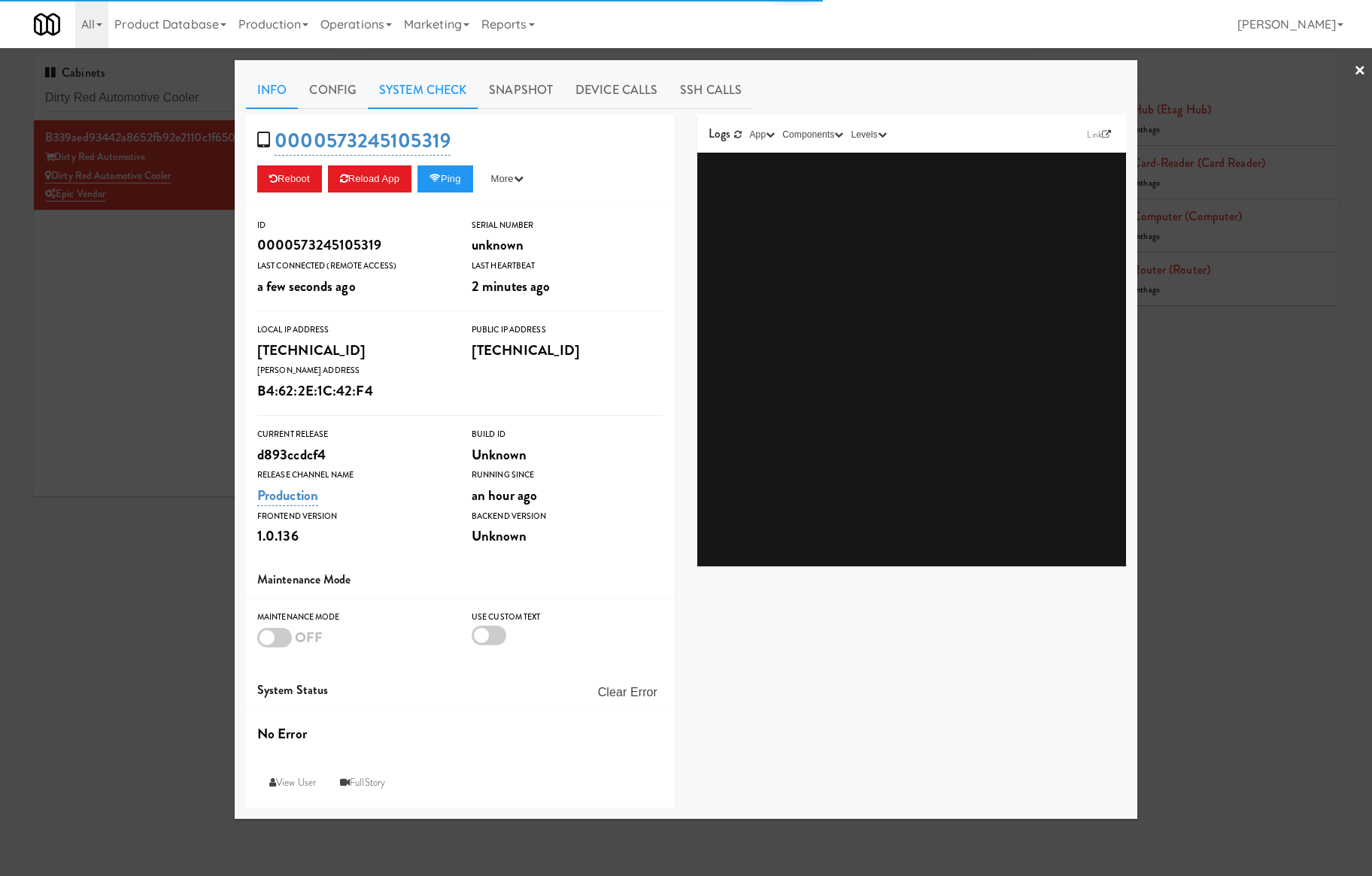
click at [392, 95] on link "System Check" at bounding box center [422, 91] width 110 height 38
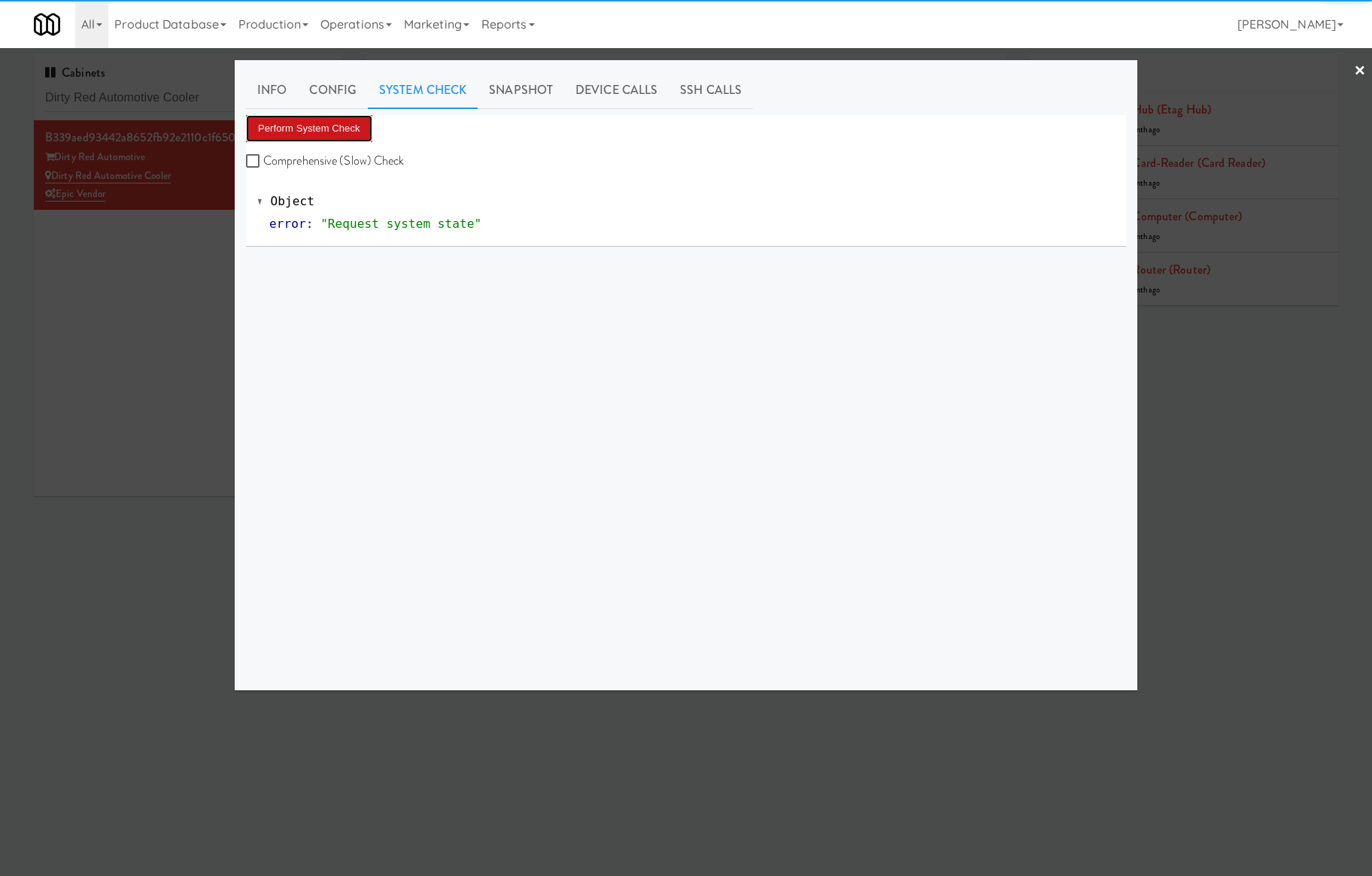
click at [320, 136] on button "Perform System Check" at bounding box center [308, 129] width 126 height 27
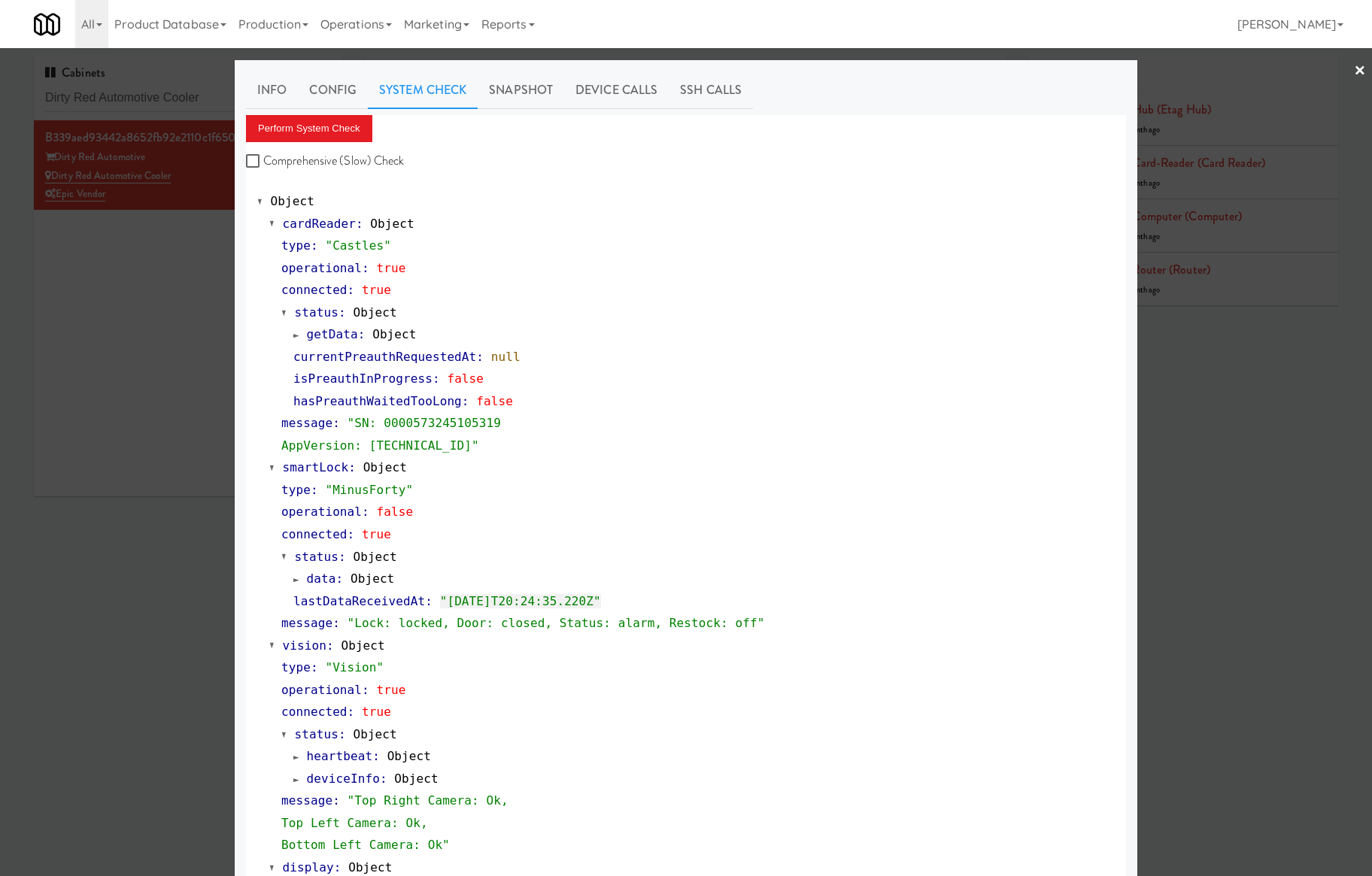
click at [146, 313] on div at bounding box center [686, 438] width 1372 height 876
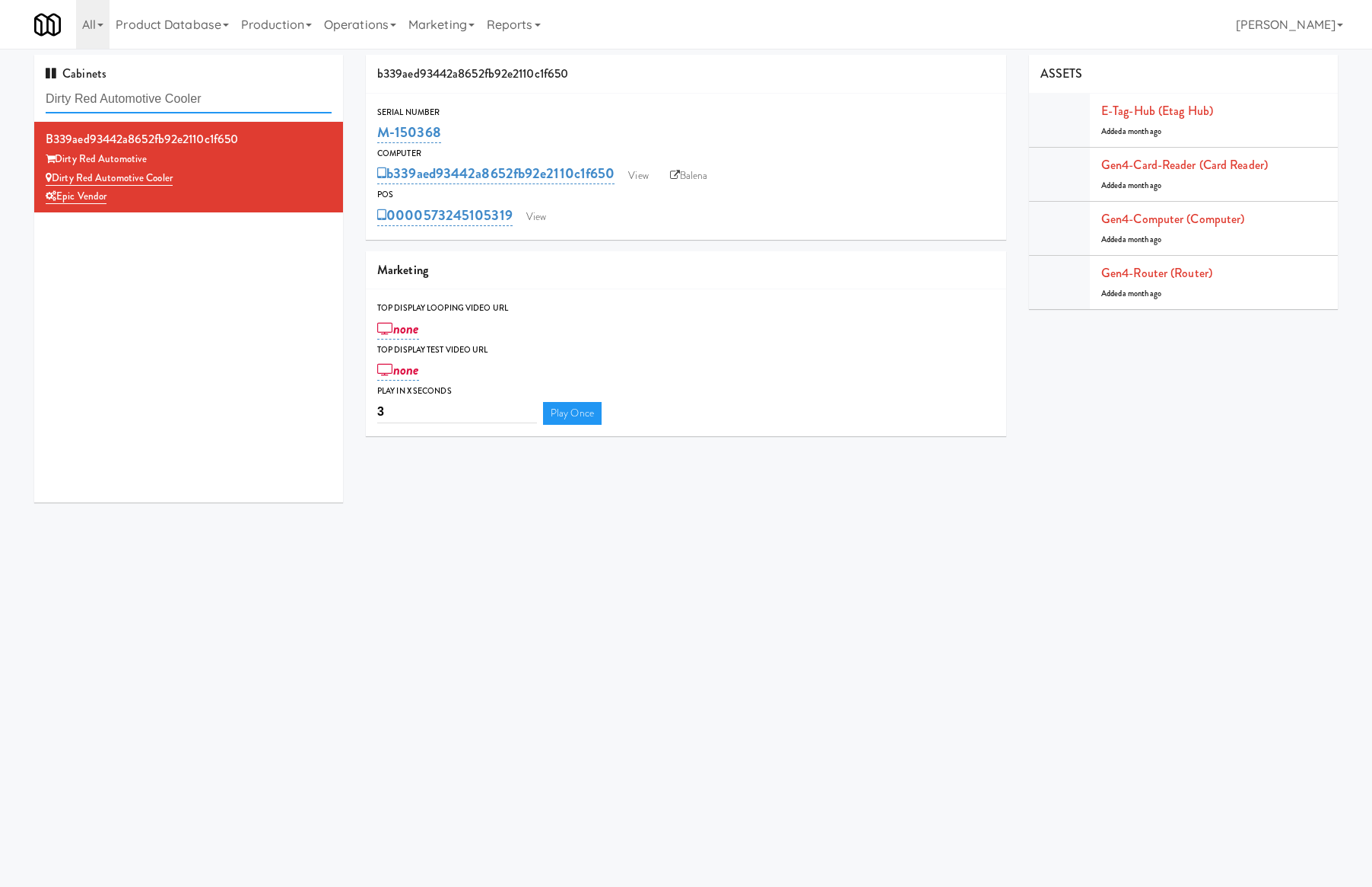
click at [119, 96] on input "Dirty Red Automotive Cooler" at bounding box center [188, 99] width 286 height 28
paste input "Gallerie Apartments"
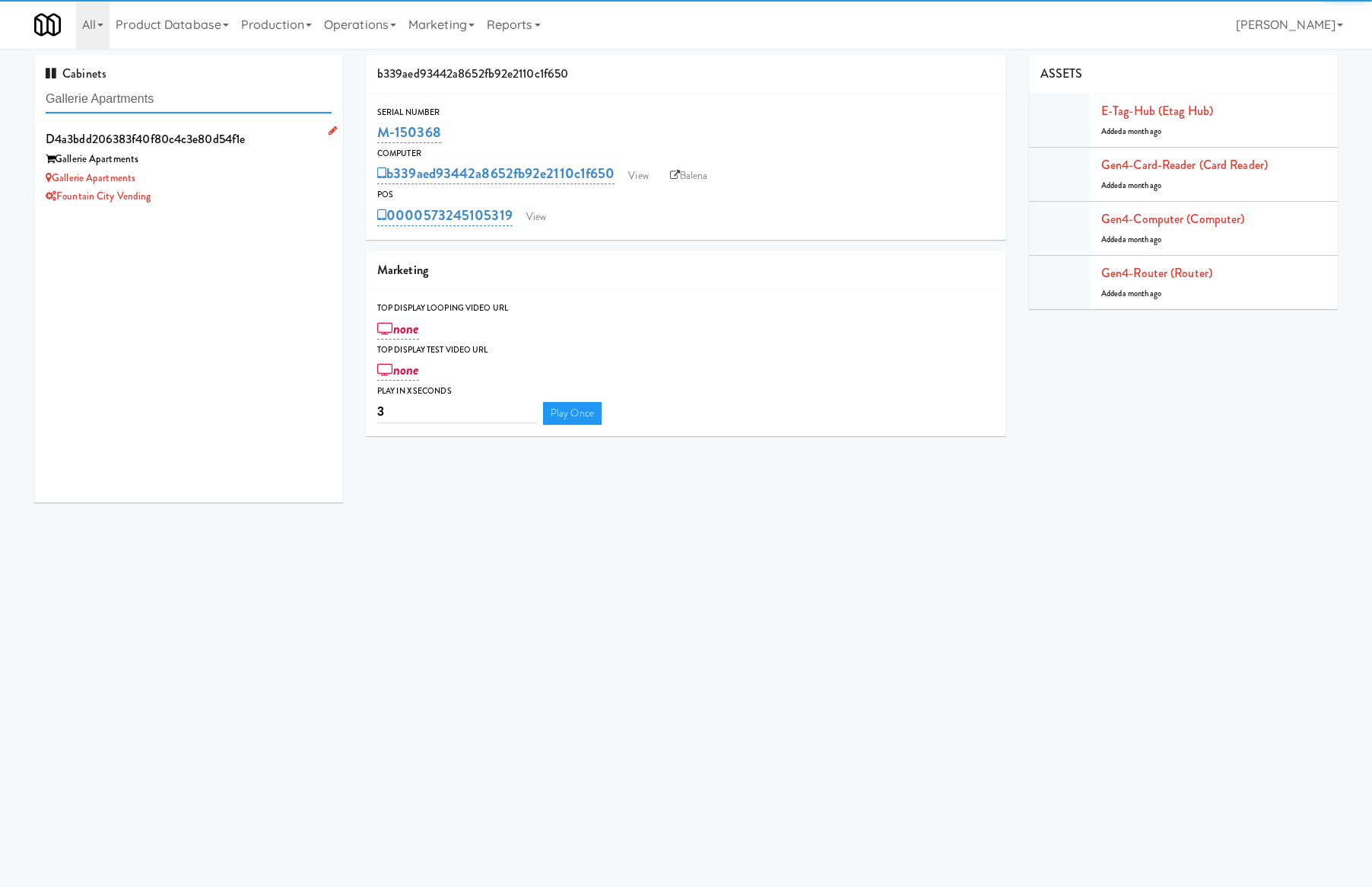
type input "Gallerie Apartments"
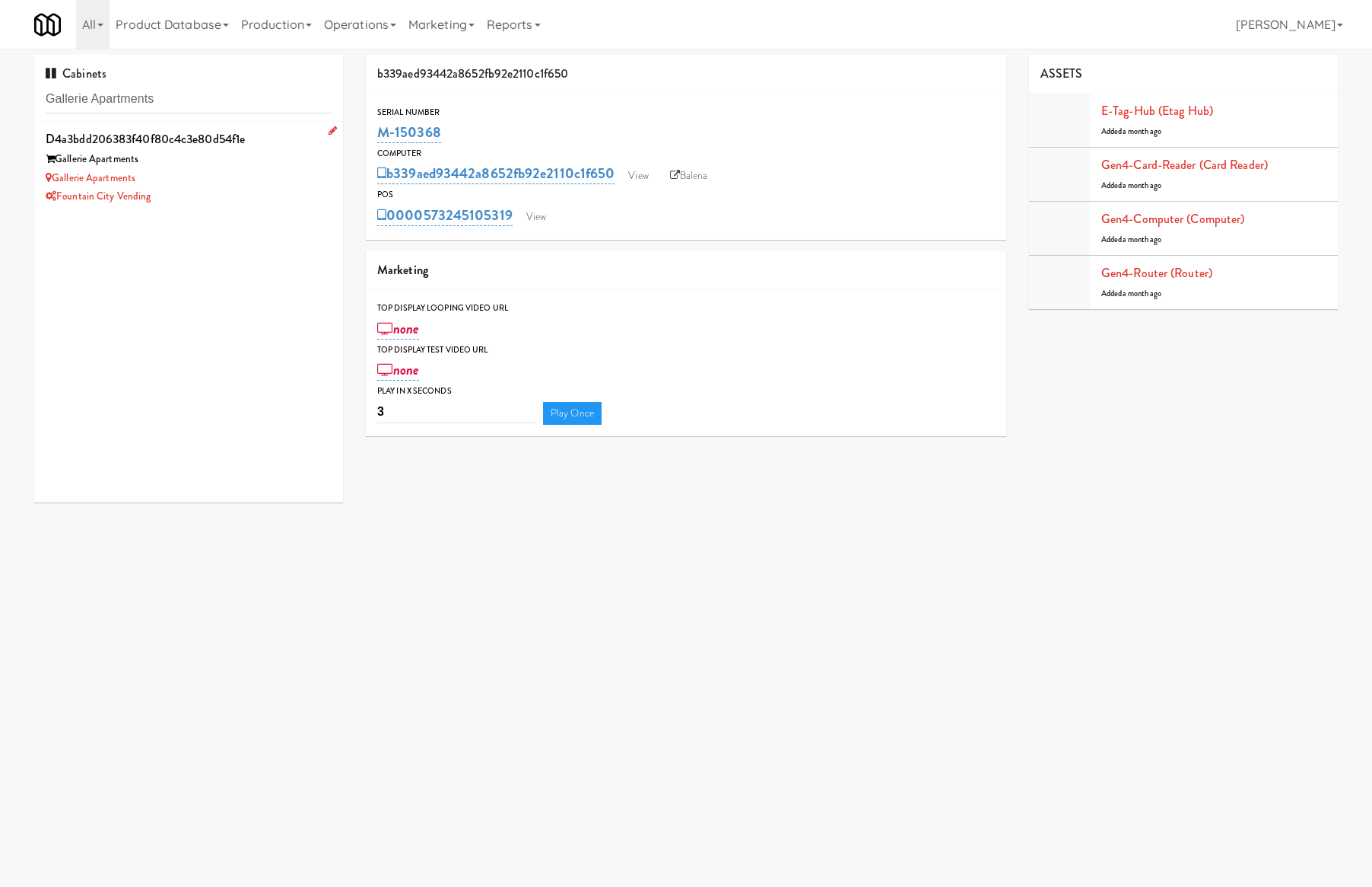
click at [266, 189] on div "Fountain City Vending" at bounding box center [188, 196] width 286 height 19
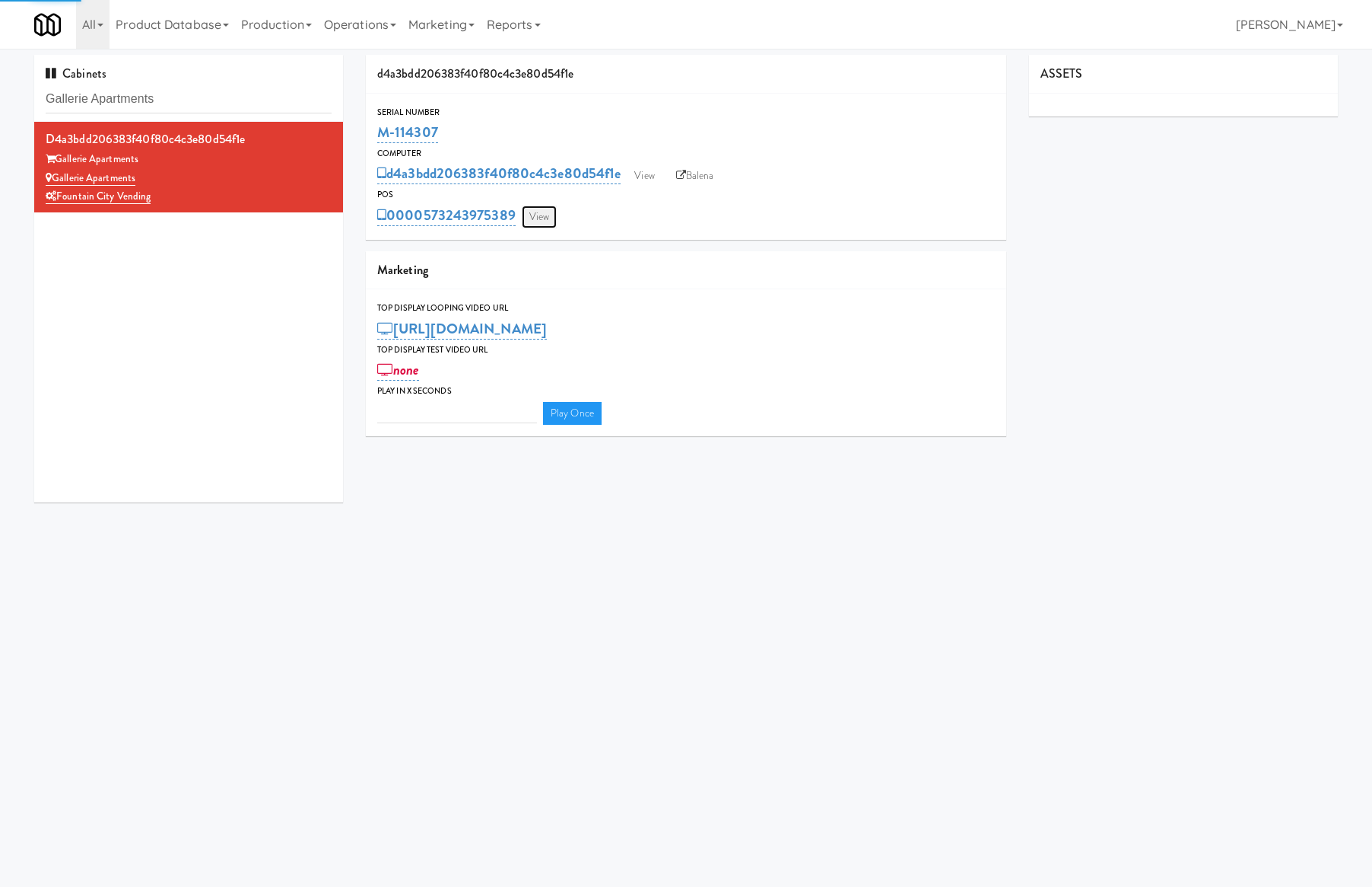
click at [534, 222] on link "View" at bounding box center [540, 216] width 35 height 23
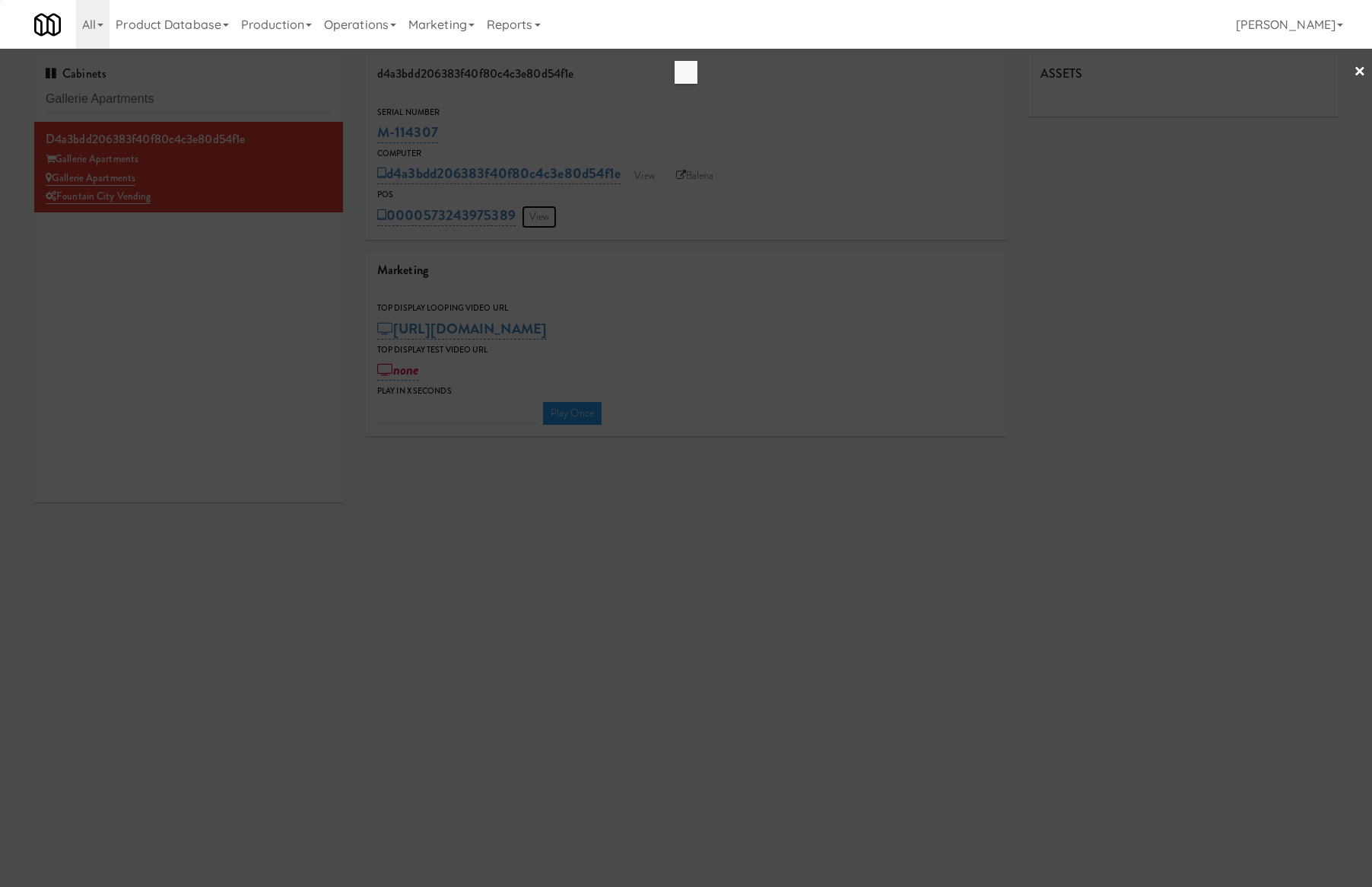
type input "3"
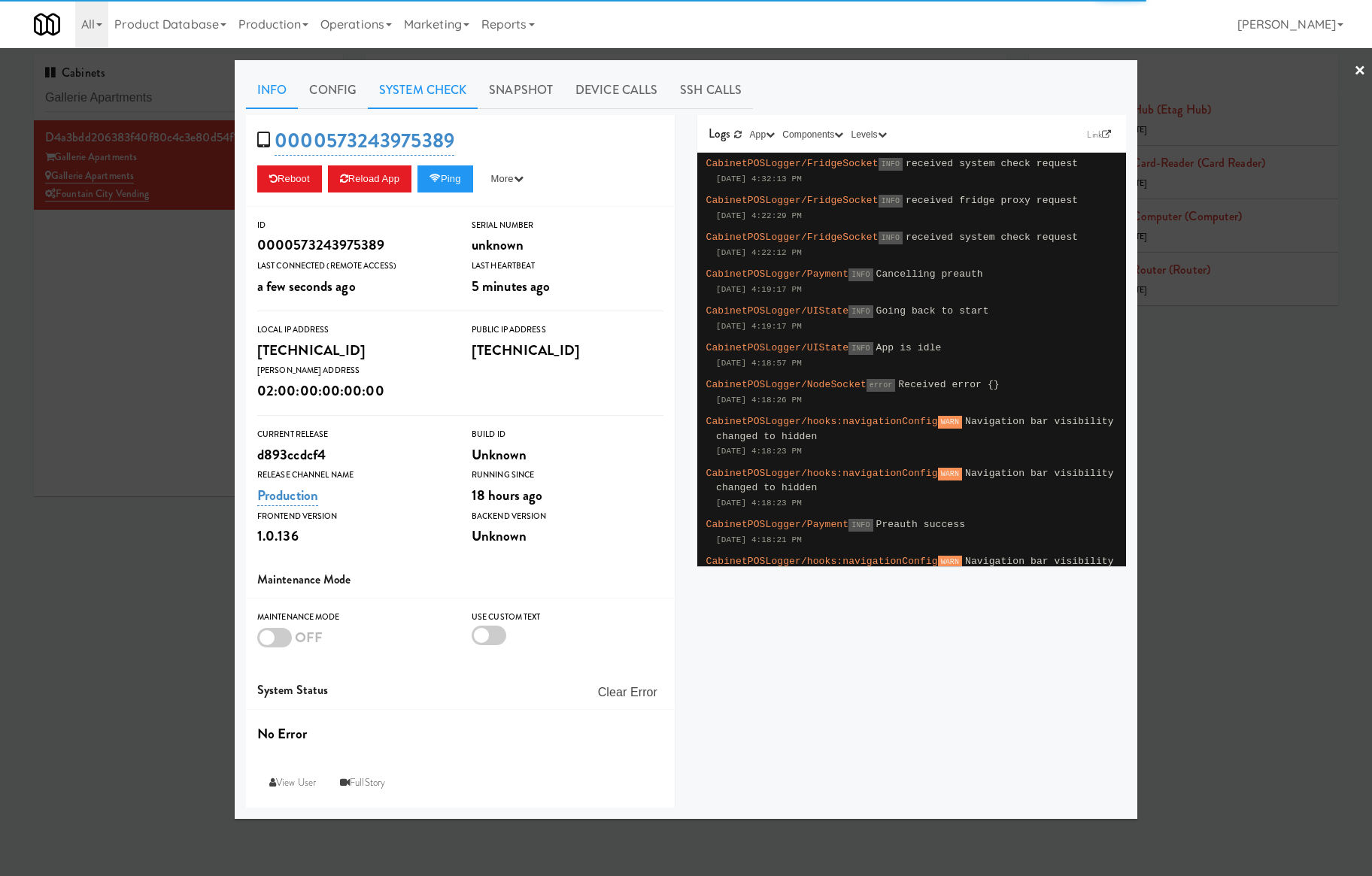
click at [451, 90] on link "System Check" at bounding box center [422, 91] width 110 height 38
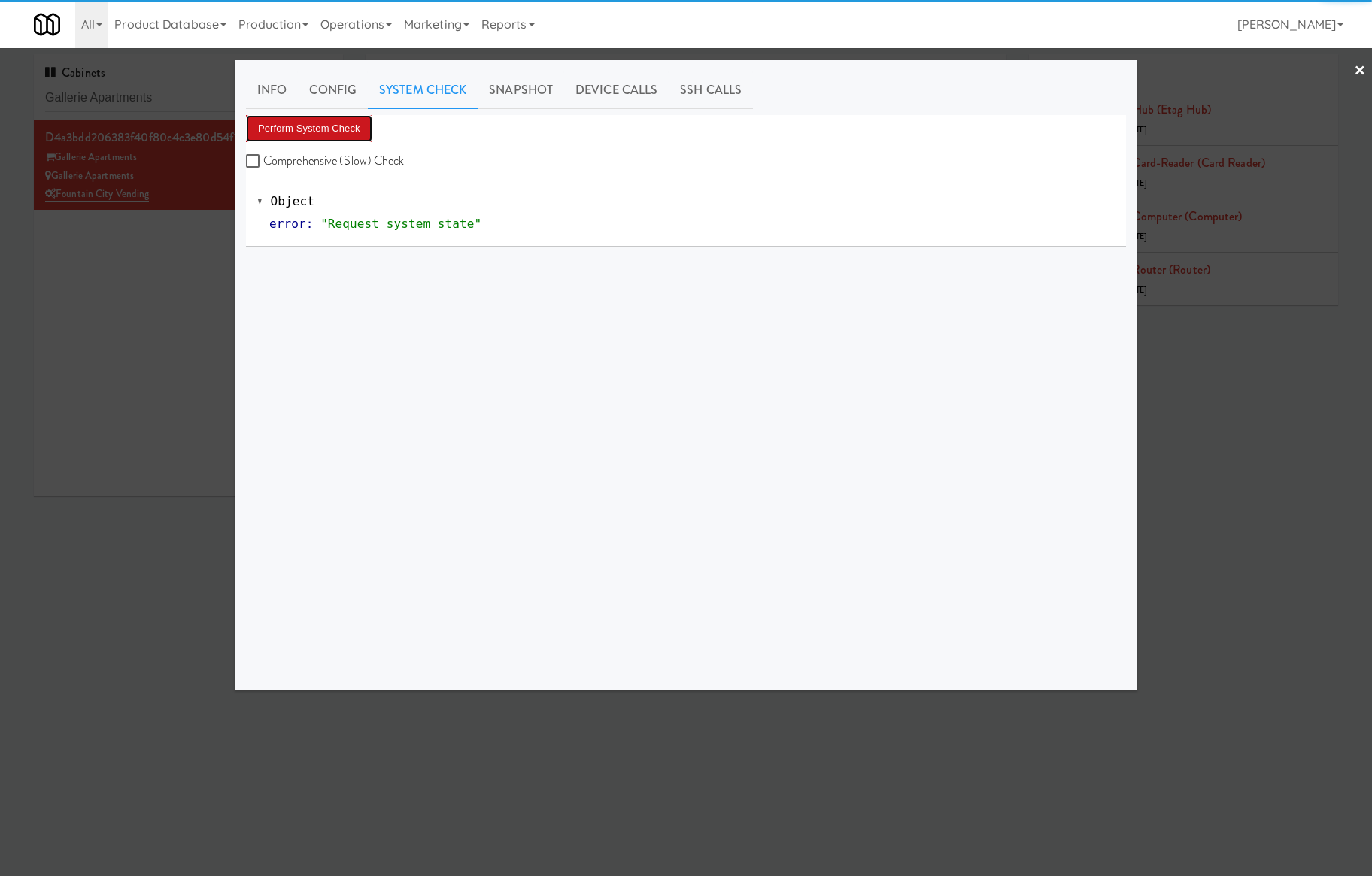
click at [346, 129] on button "Perform System Check" at bounding box center [308, 129] width 126 height 27
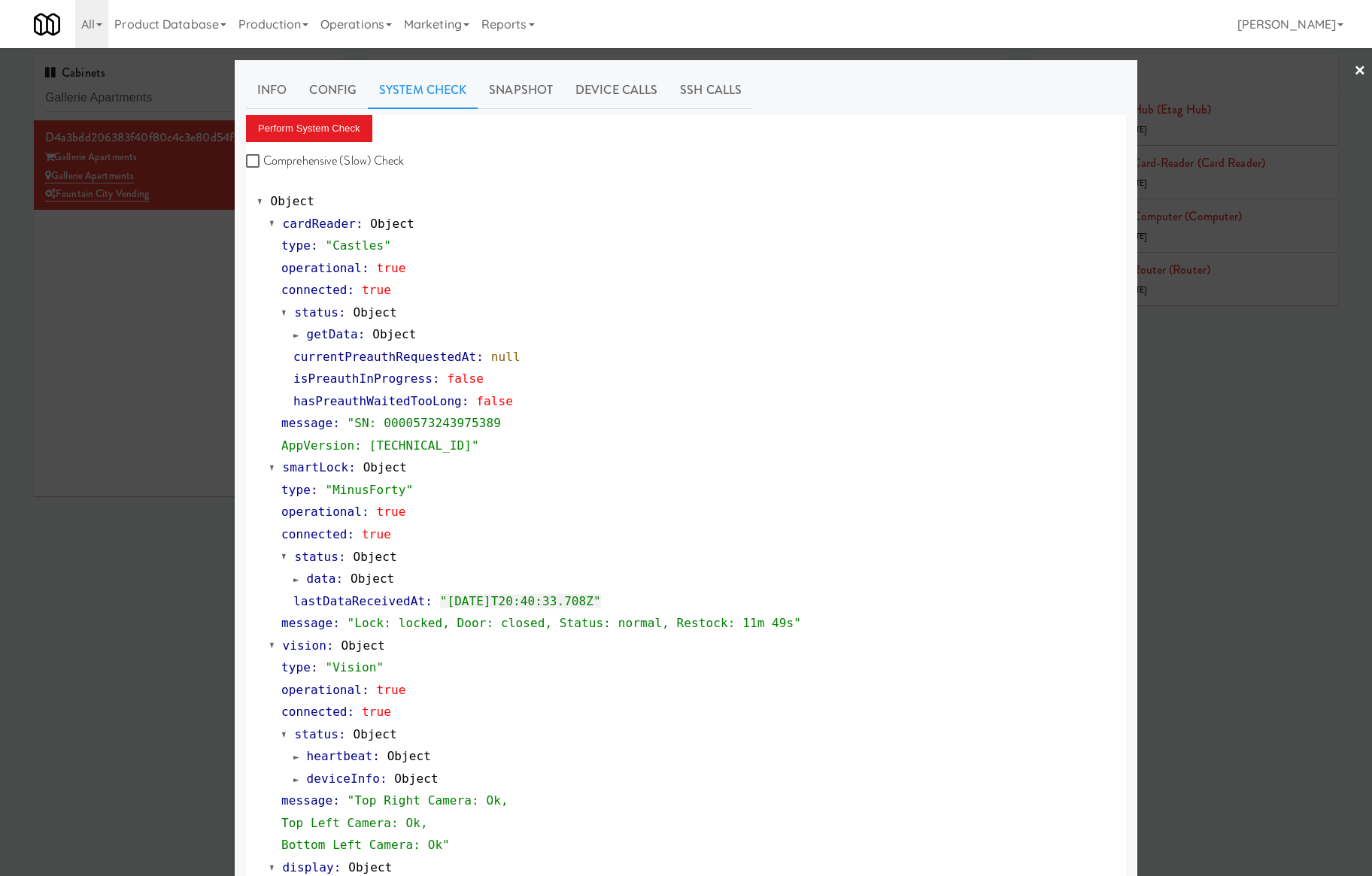
click at [168, 99] on div at bounding box center [686, 438] width 1372 height 876
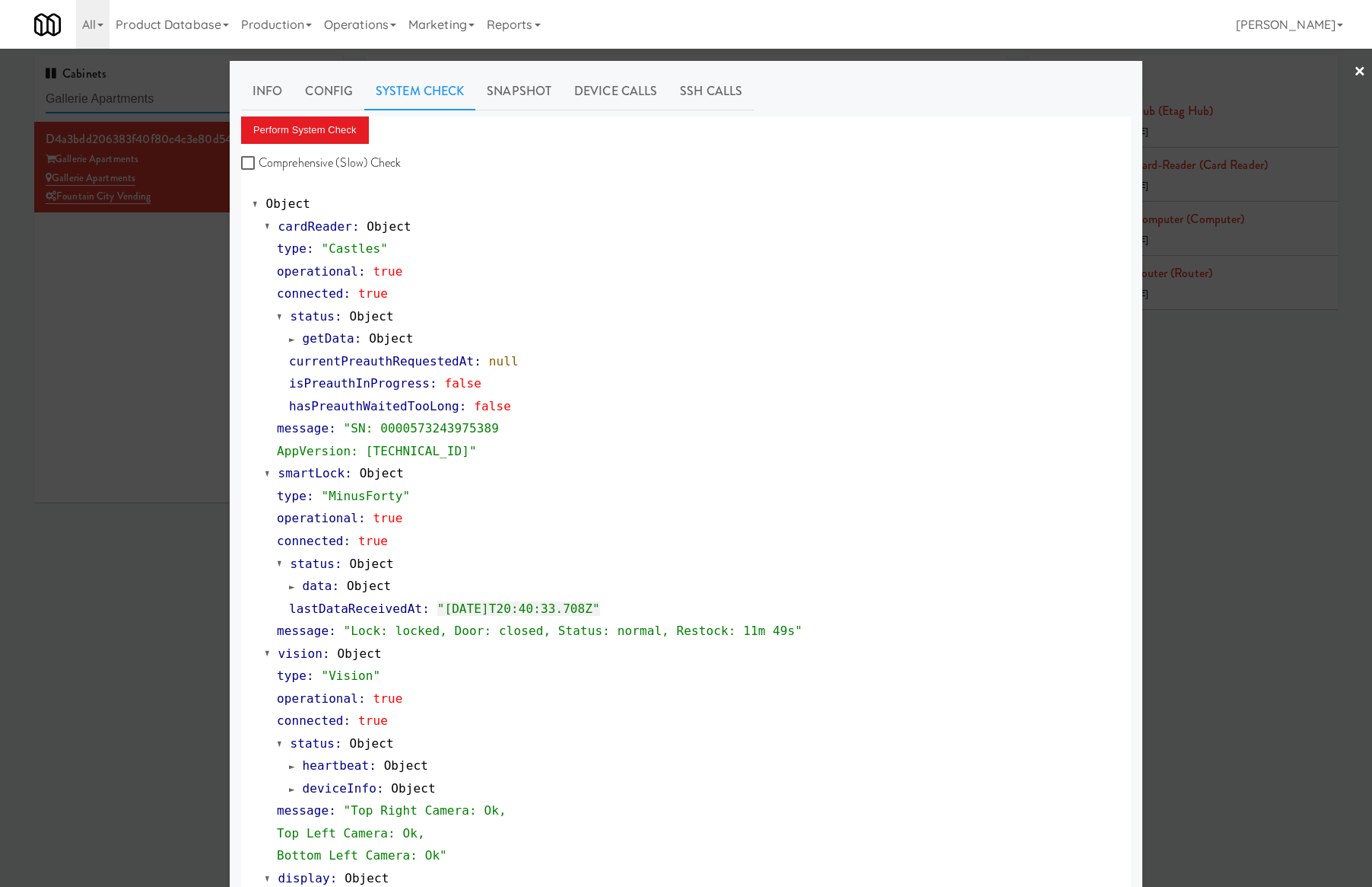
click at [170, 100] on input "Gallerie Apartments" at bounding box center [188, 99] width 286 height 28
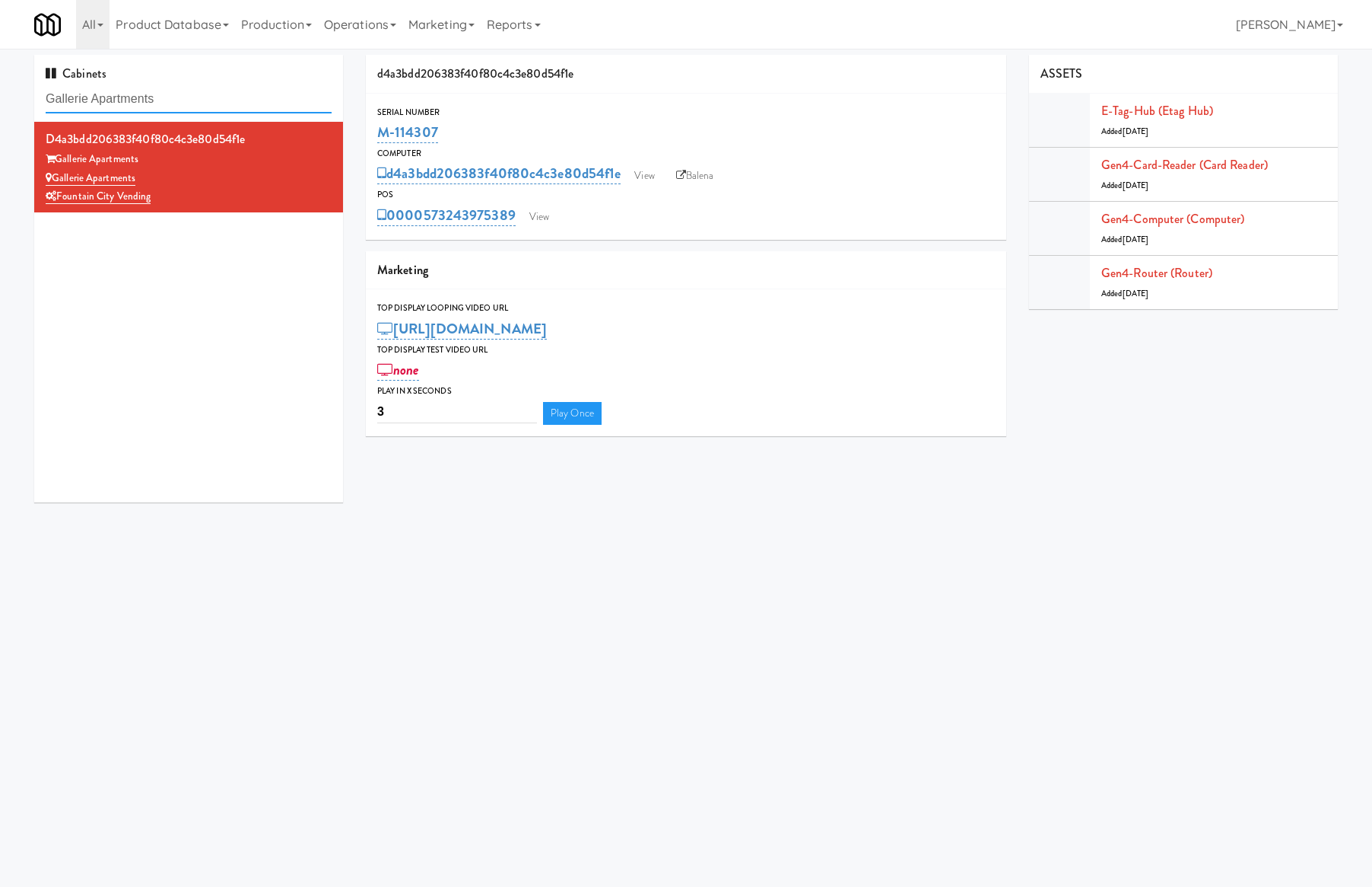
click at [170, 100] on input "Gallerie Apartments" at bounding box center [188, 99] width 286 height 28
paste input "Westlyn - Right - Fridge"
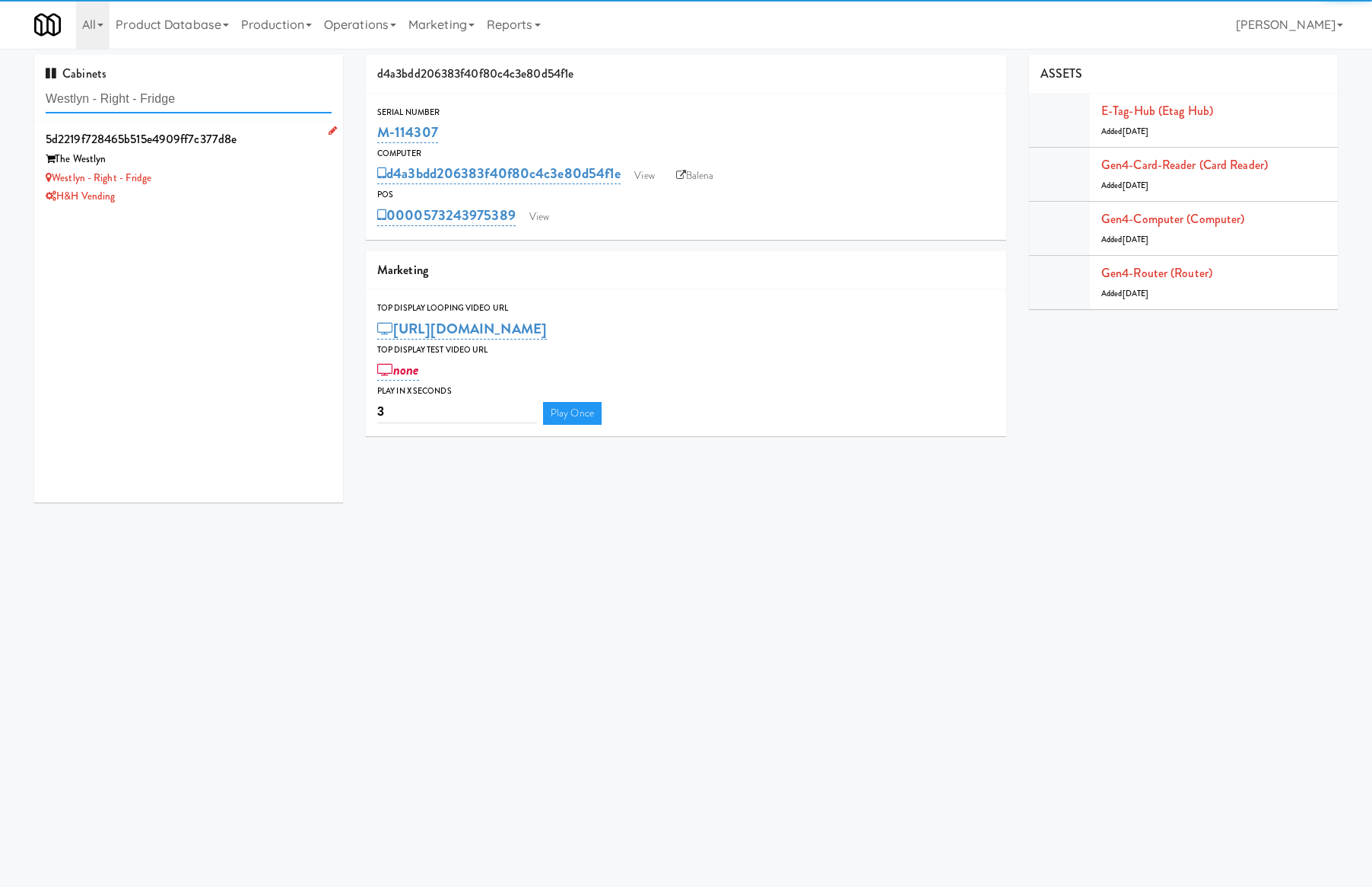
type input "Westlyn - Right - Fridge"
click at [308, 194] on div "H&H Vending" at bounding box center [188, 196] width 286 height 19
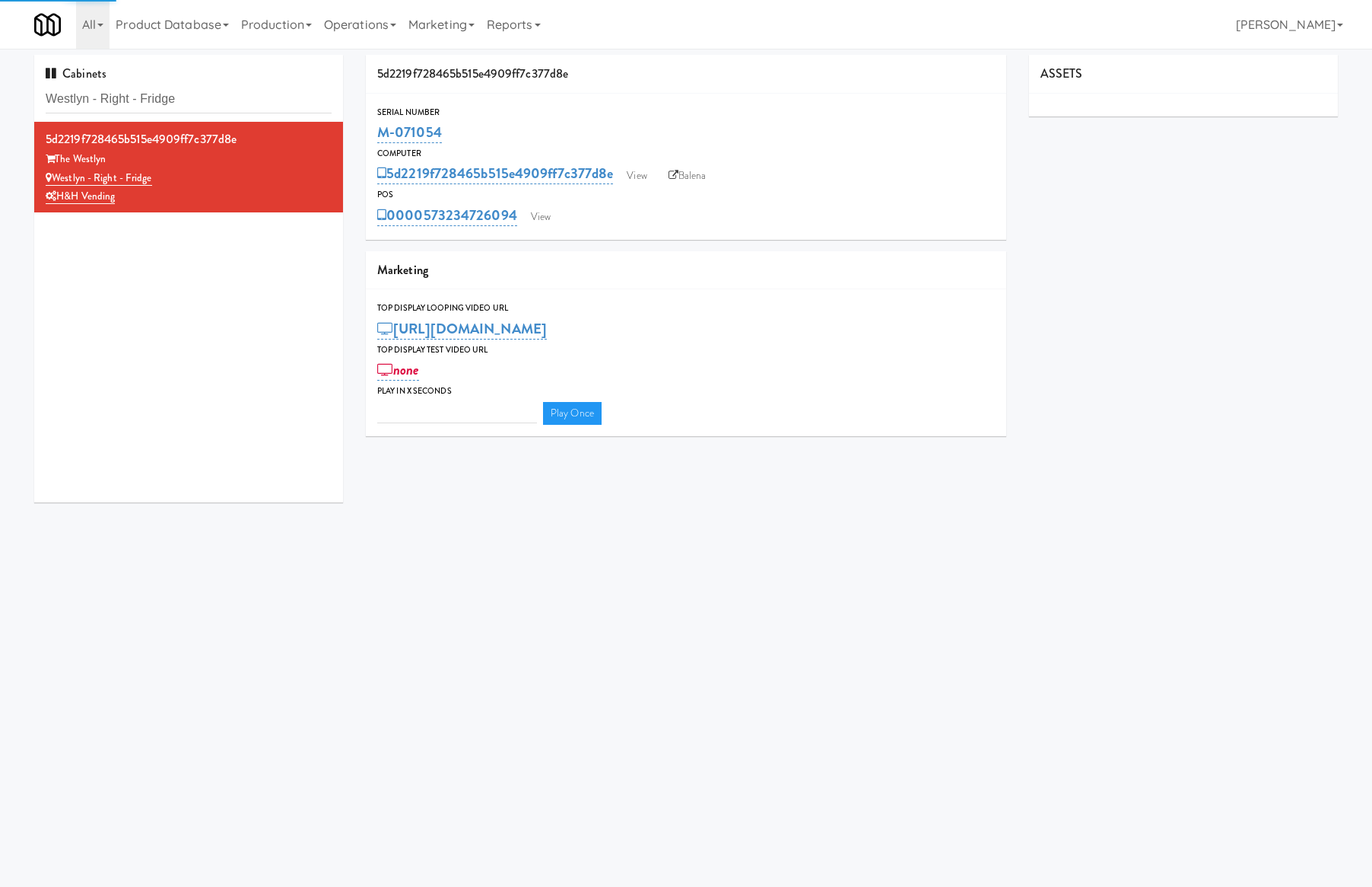
type input "3"
click at [694, 175] on link "Balena" at bounding box center [688, 175] width 53 height 23
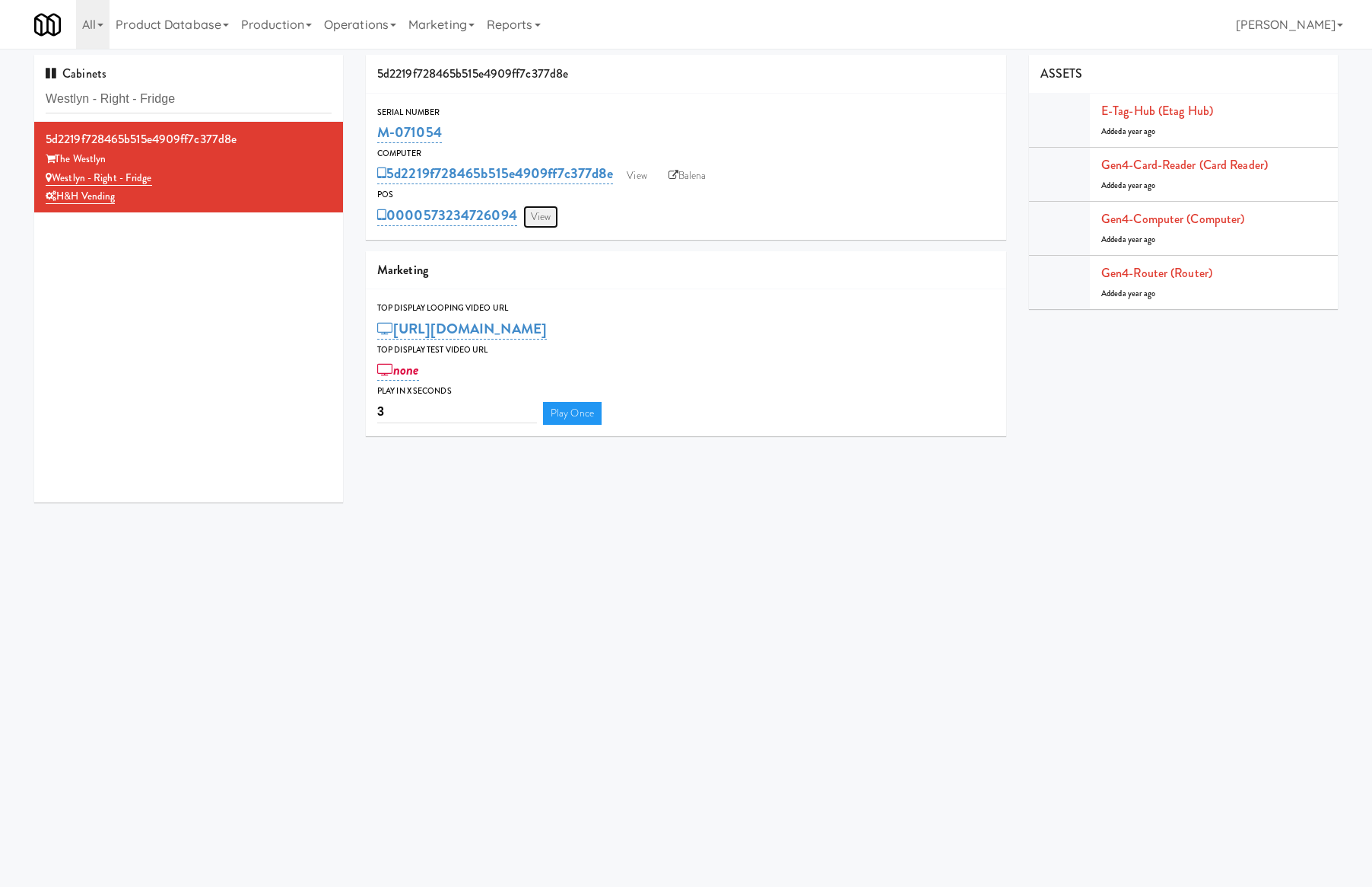
click at [554, 214] on link "View" at bounding box center [540, 216] width 35 height 23
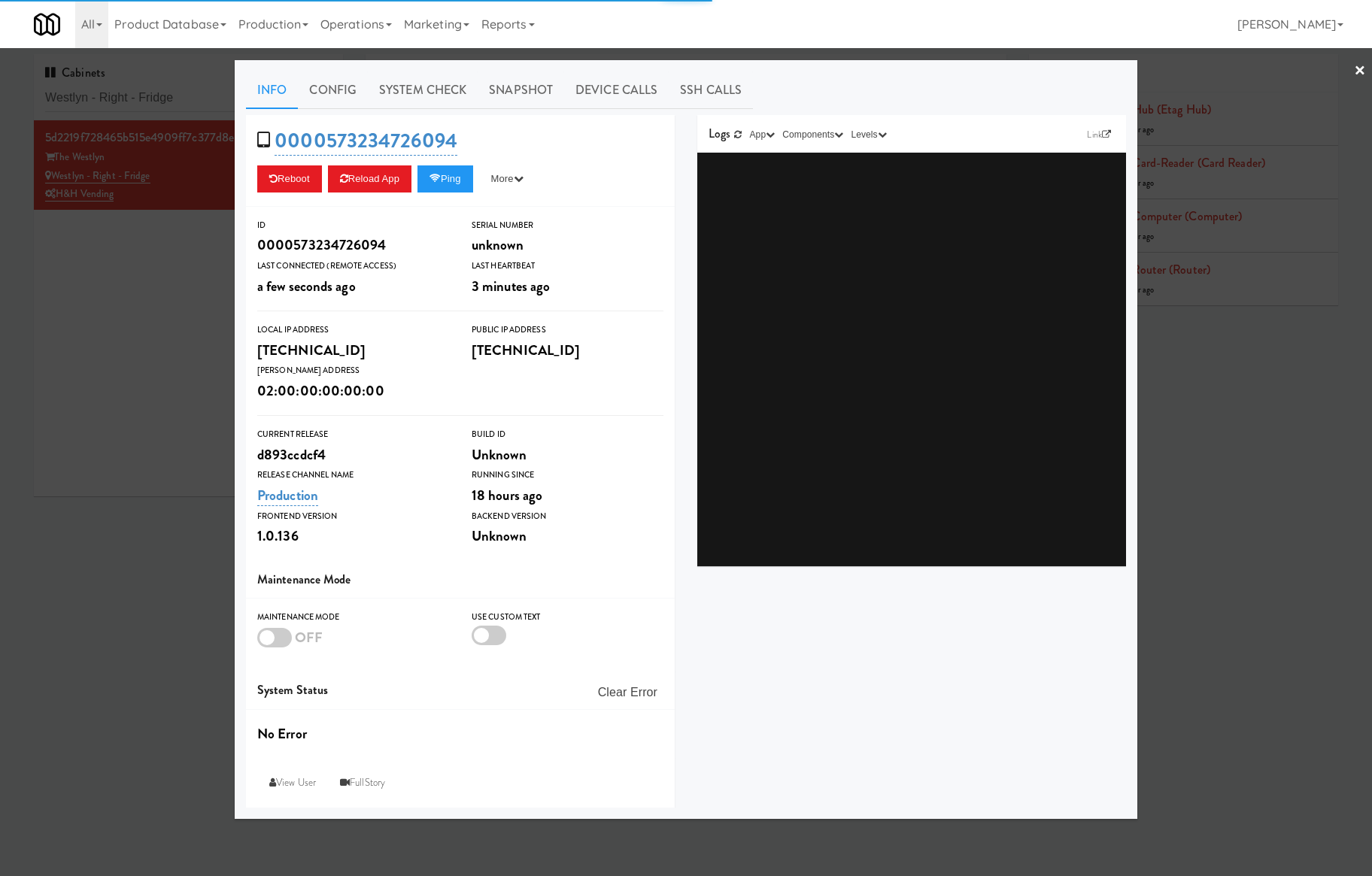
click at [378, 87] on link "System Check" at bounding box center [422, 91] width 110 height 38
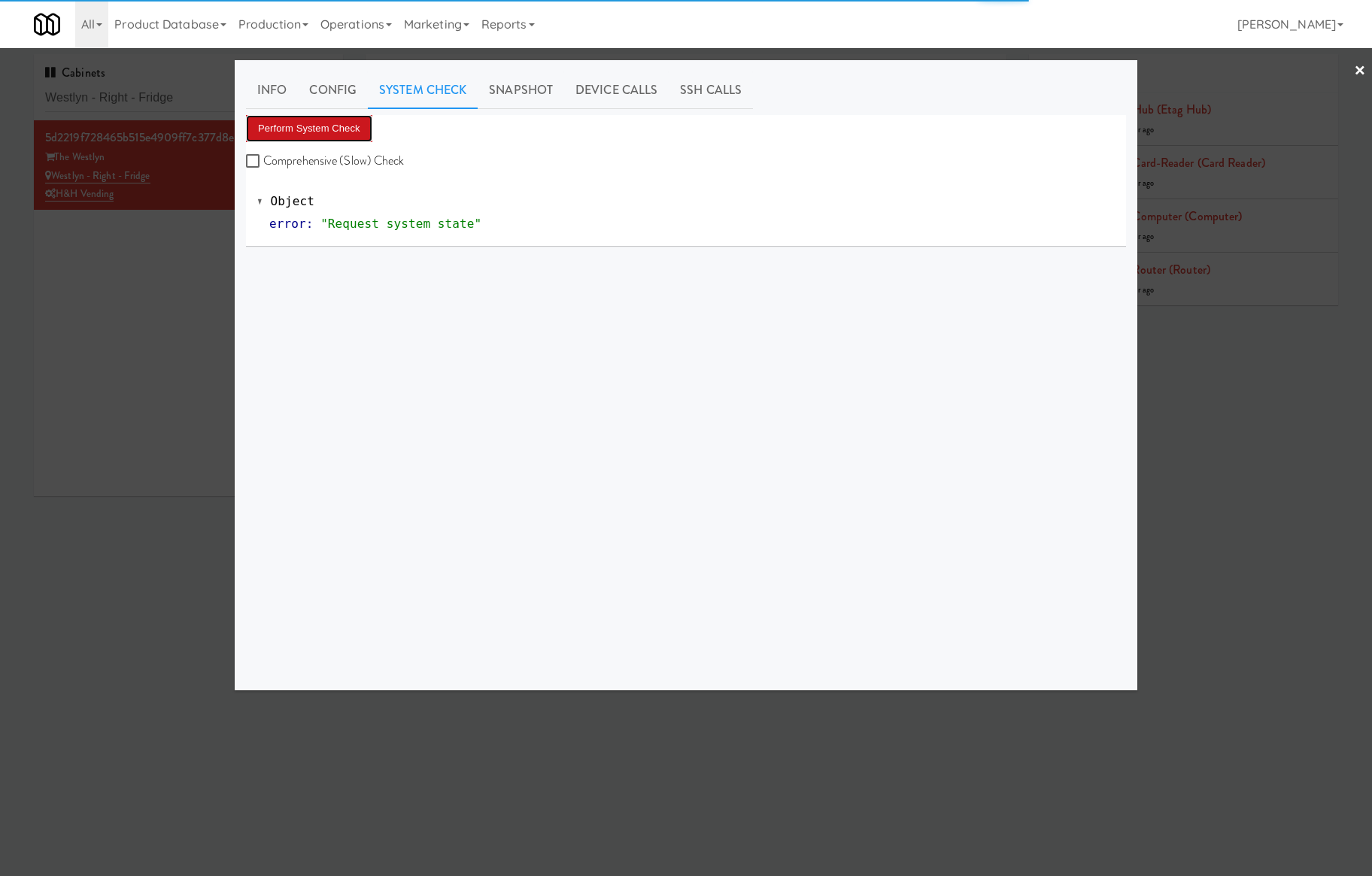
click at [328, 126] on button "Perform System Check" at bounding box center [308, 129] width 126 height 27
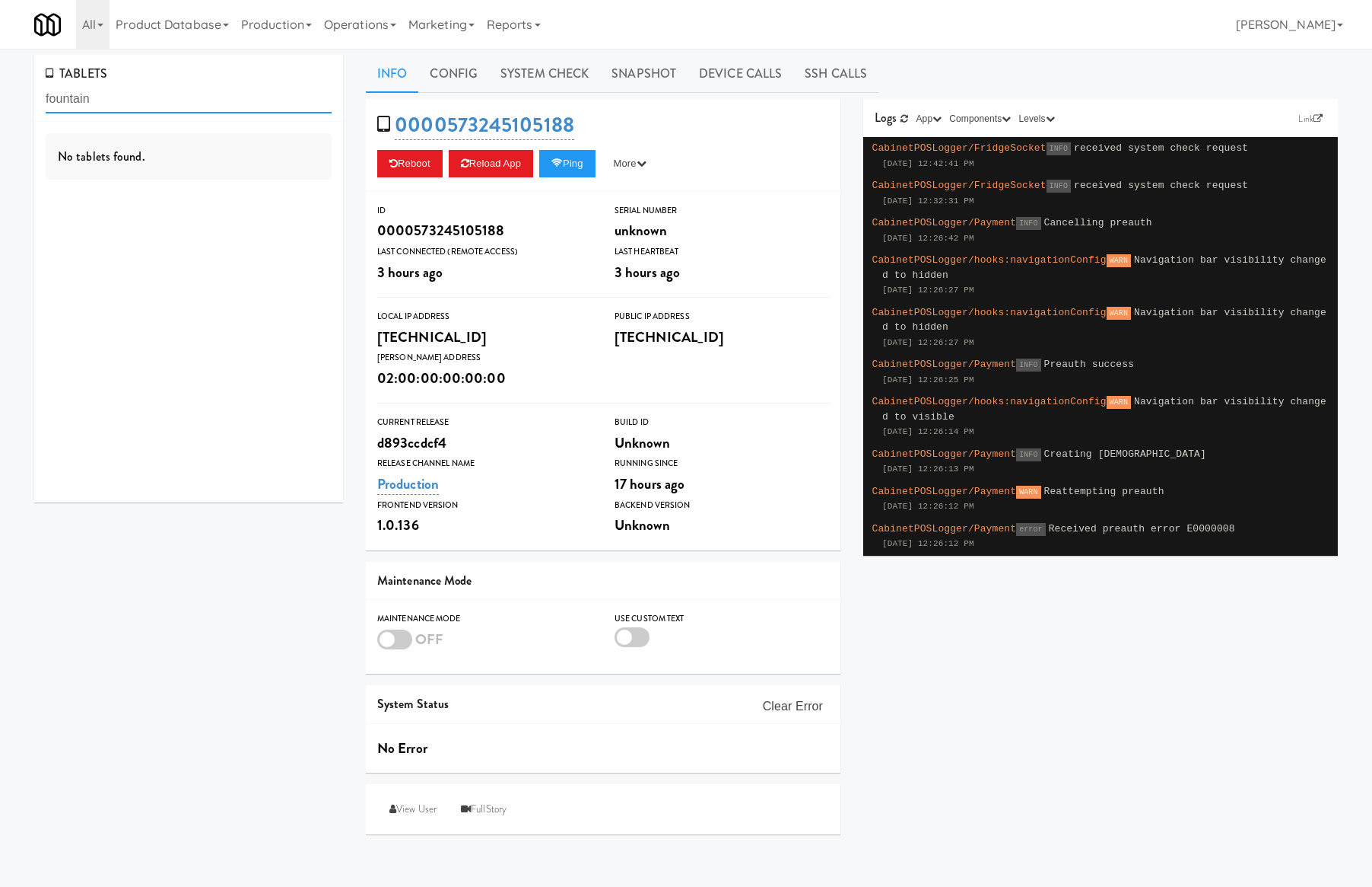
click at [192, 101] on input "fountain" at bounding box center [188, 99] width 286 height 28
click at [192, 101] on input "gallerie" at bounding box center [188, 99] width 286 height 28
type input "gallerie"
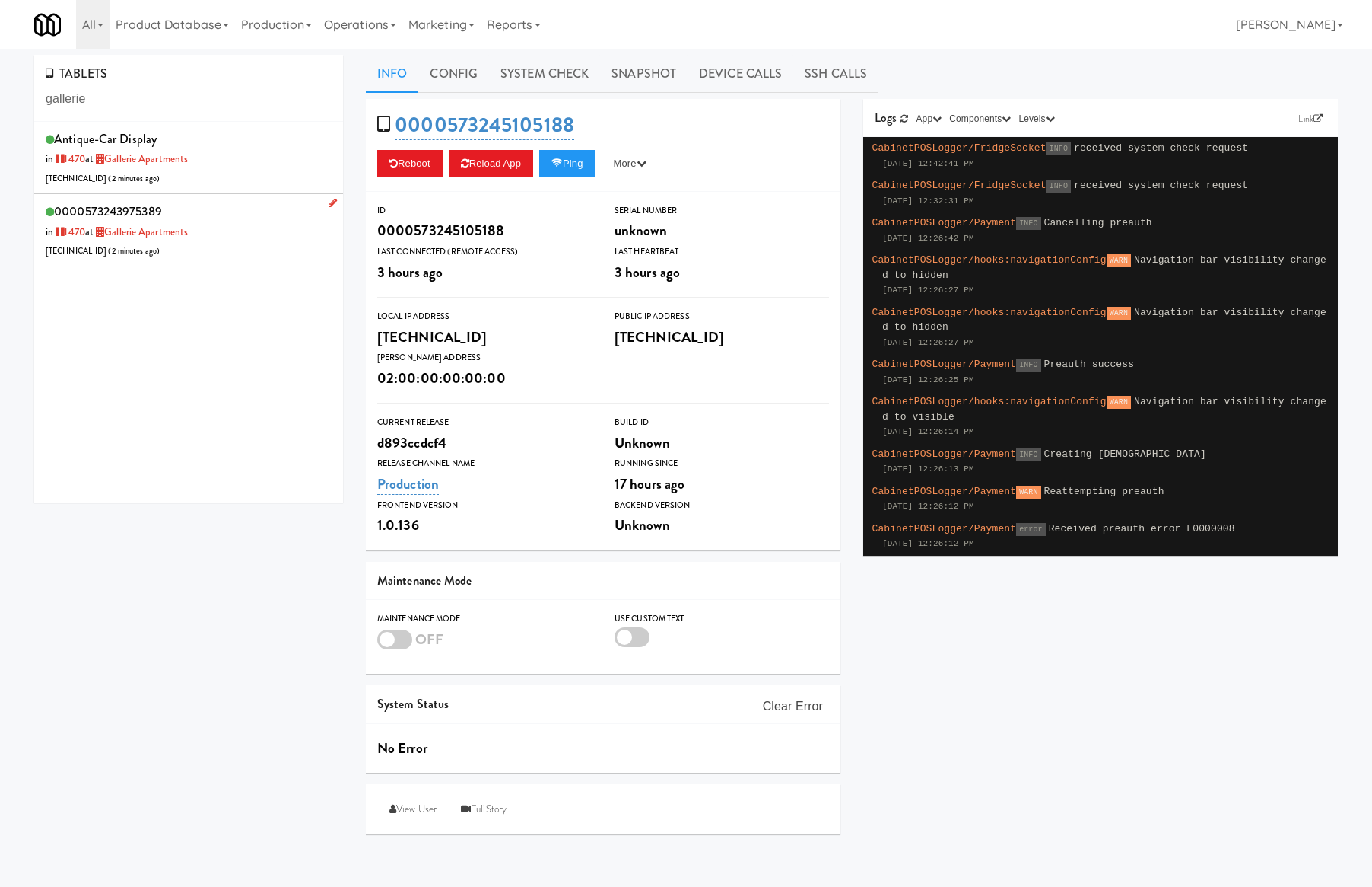
click at [255, 212] on div "0000573243975389 in 1470 at Gallerie Apartments 206.0.69.100 ( 2 minutes ago )" at bounding box center [188, 230] width 286 height 60
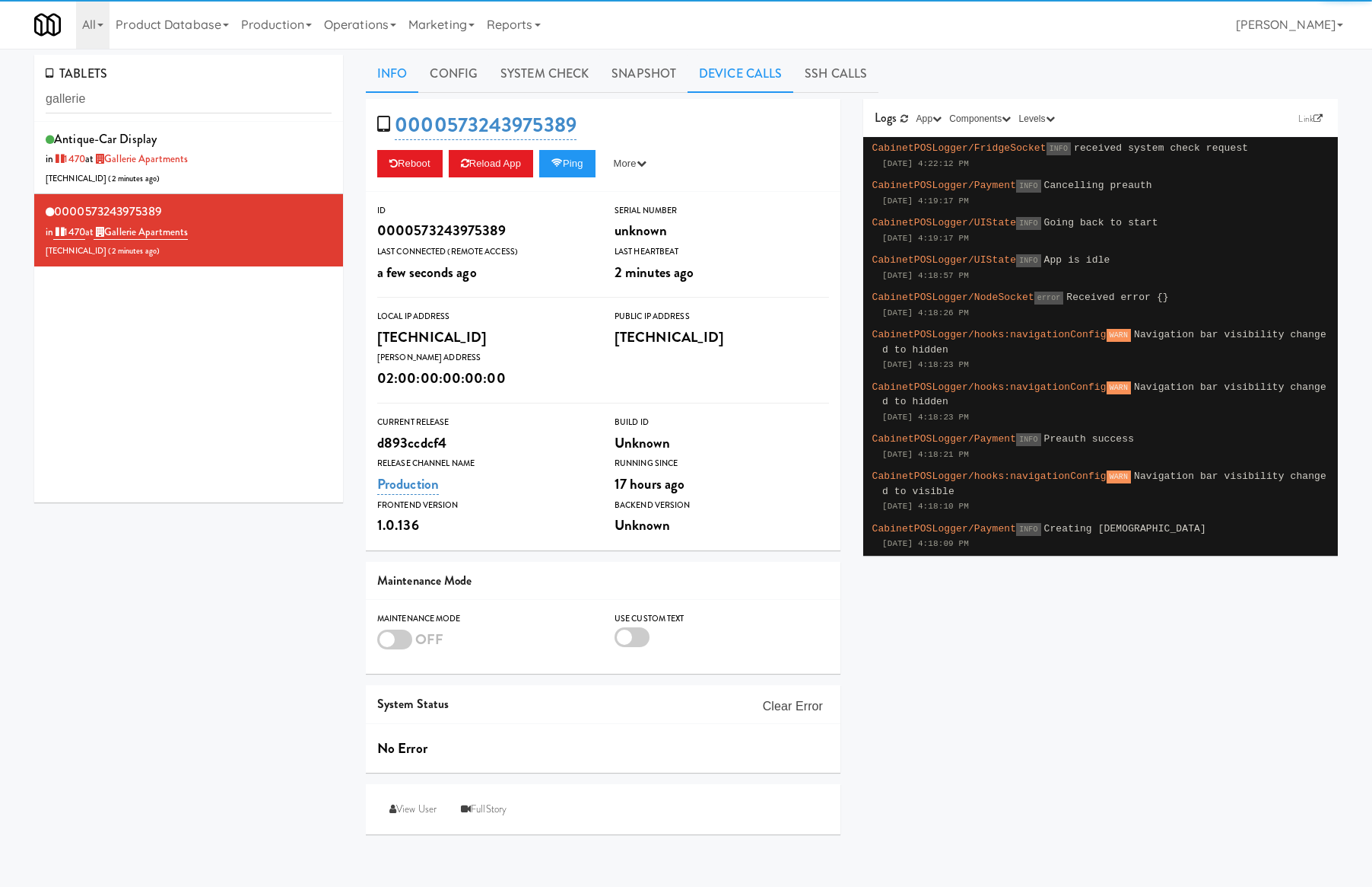
click at [710, 81] on link "Device Calls" at bounding box center [740, 74] width 106 height 38
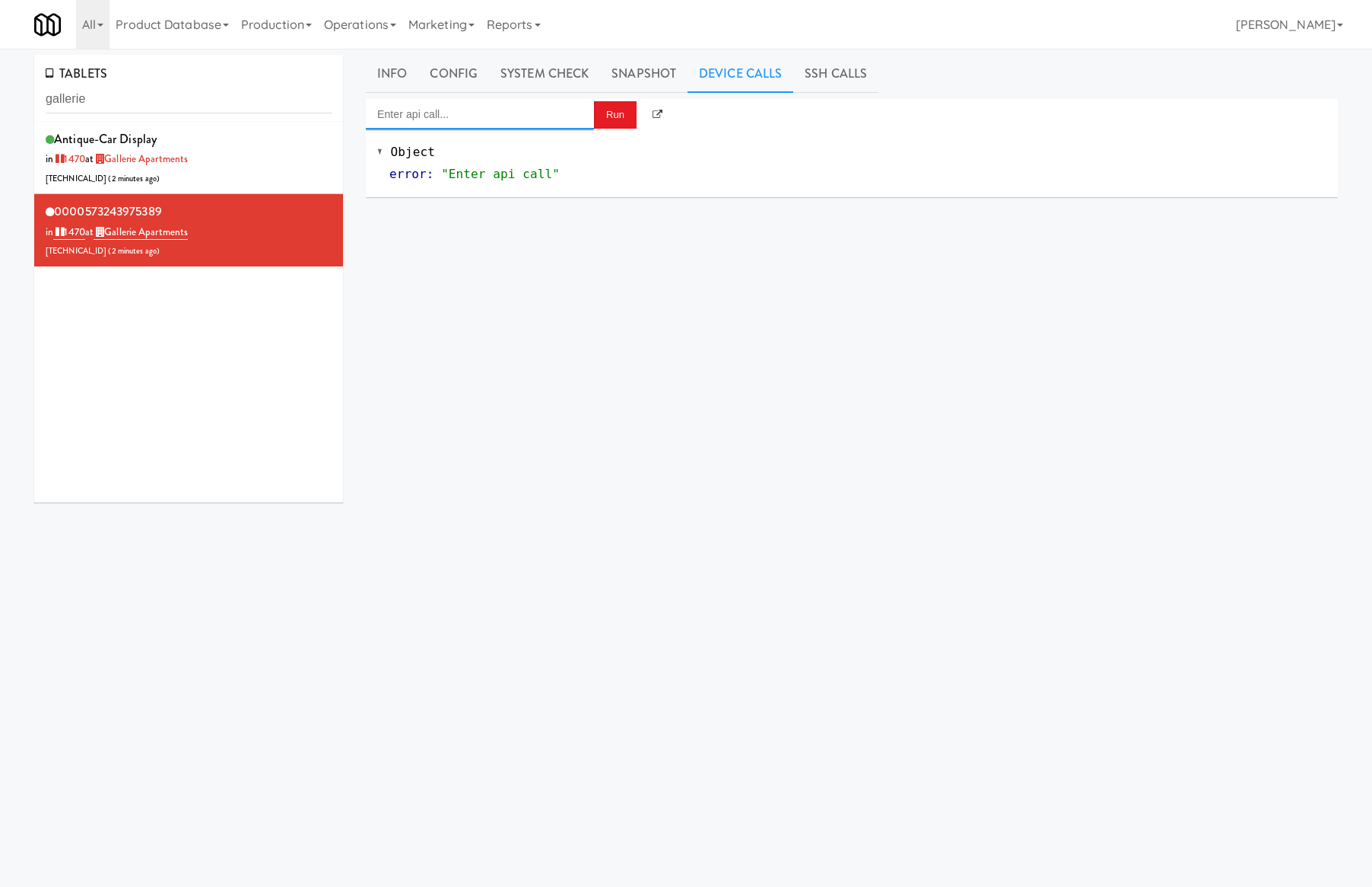
click at [528, 117] on input "Enter api call..." at bounding box center [480, 114] width 229 height 30
click at [472, 147] on div "Cooler: Enable Restocking" at bounding box center [480, 139] width 205 height 20
type input "Cooler: Enable Restocking"
click at [606, 117] on button "Run" at bounding box center [615, 114] width 43 height 28
click at [160, 104] on input "gallerie" at bounding box center [188, 99] width 286 height 28
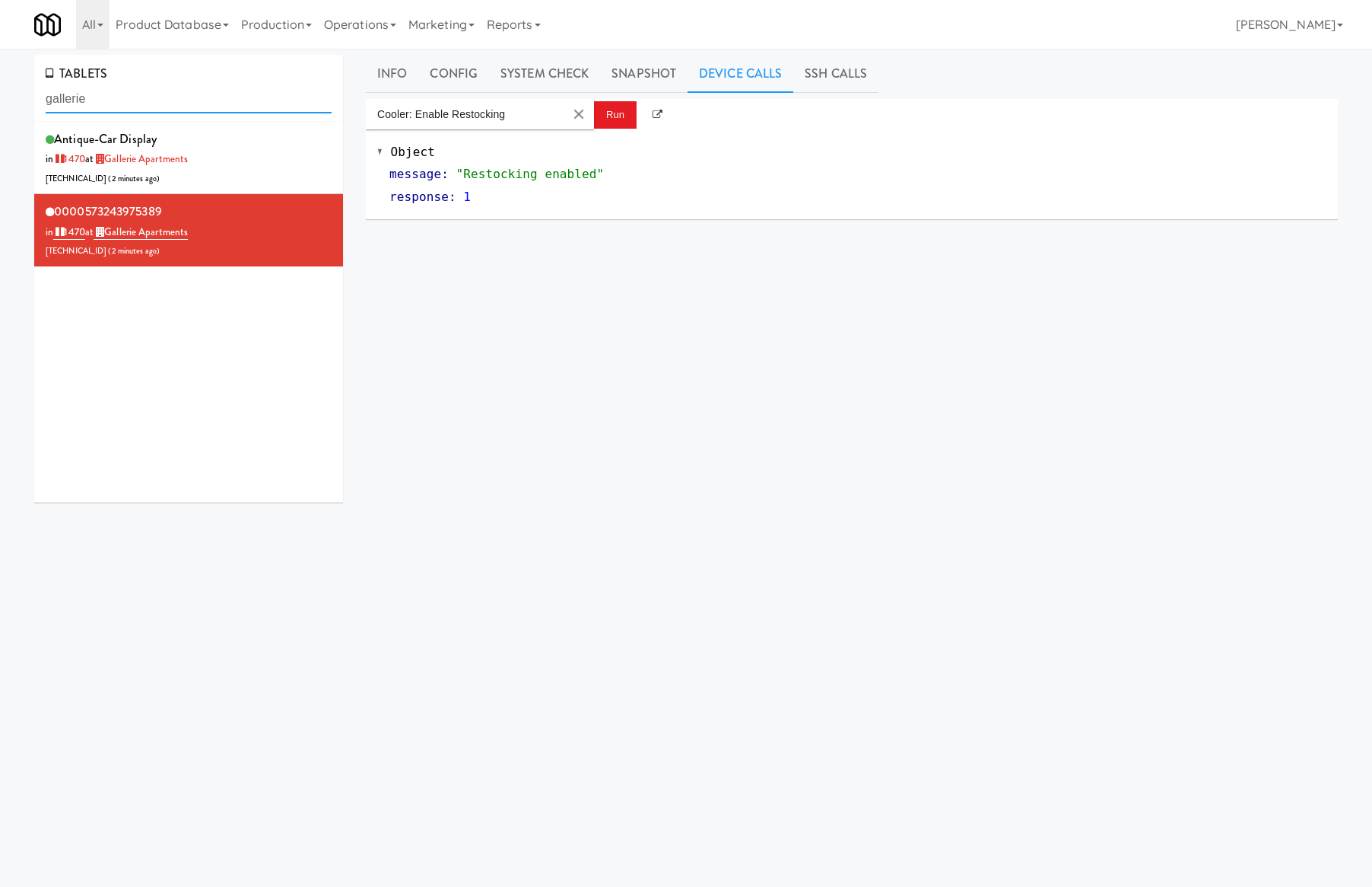
click at [160, 104] on input "gallerie" at bounding box center [188, 99] width 286 height 28
click at [161, 104] on input "gallerie" at bounding box center [188, 99] width 286 height 28
paste input "Lindley Left Cooler"
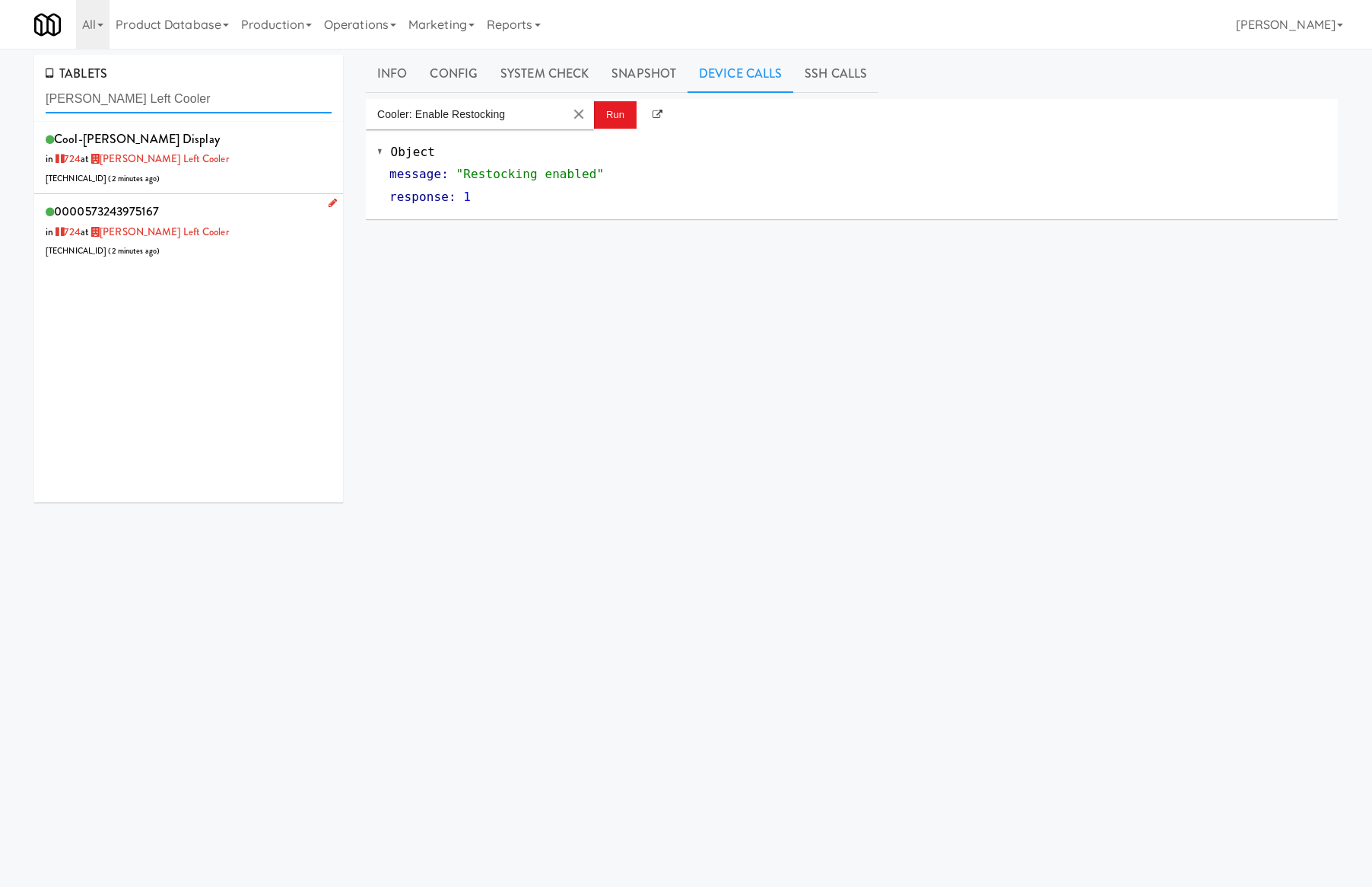
type input "Lindley Left Cooler"
click at [250, 214] on div "0000573243975167 in 724 at Lindley Left Cooler 206.0.69.49 ( 2 minutes ago )" at bounding box center [188, 230] width 286 height 60
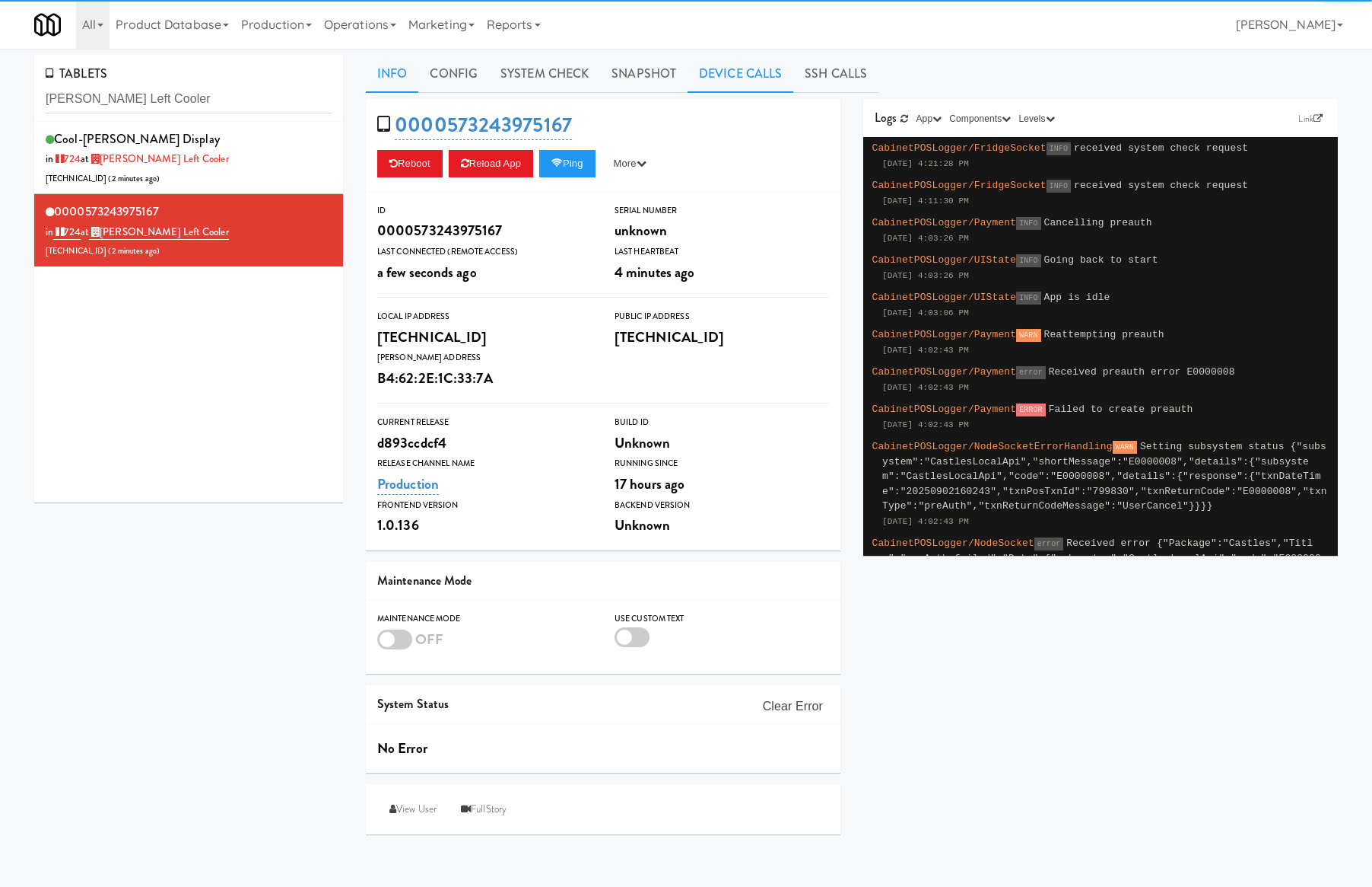
click at [752, 83] on link "Device Calls" at bounding box center [740, 74] width 106 height 38
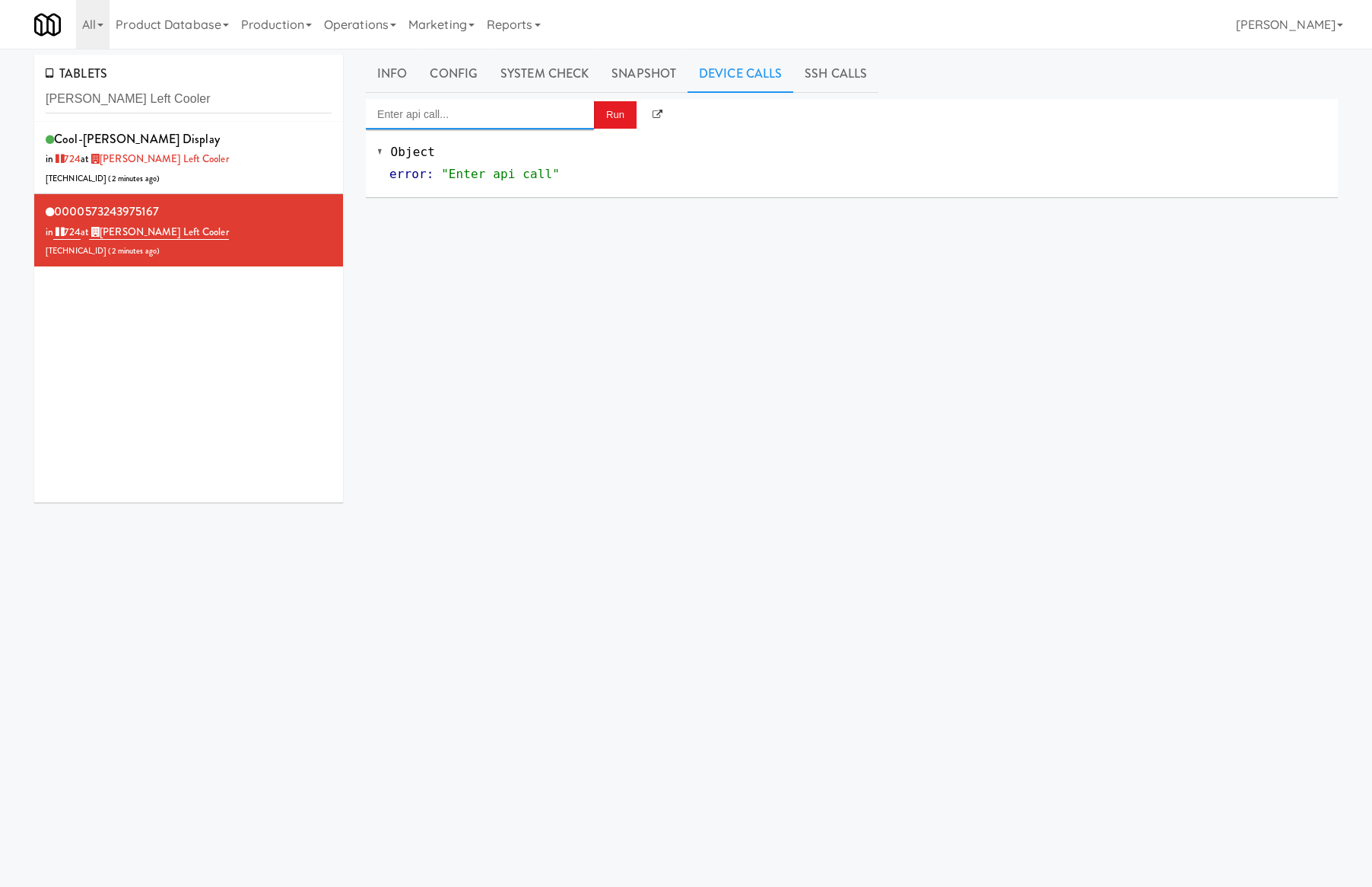
click at [495, 111] on input "Enter api call..." at bounding box center [480, 114] width 229 height 30
drag, startPoint x: 518, startPoint y: 148, endPoint x: 525, endPoint y: 143, distance: 8.6
click at [520, 149] on div "http://localhost:3000/cooler/restocking-mode/enable" at bounding box center [480, 159] width 205 height 20
type input "Cooler: Enable Restocking"
click at [607, 117] on button "Run" at bounding box center [615, 114] width 43 height 28
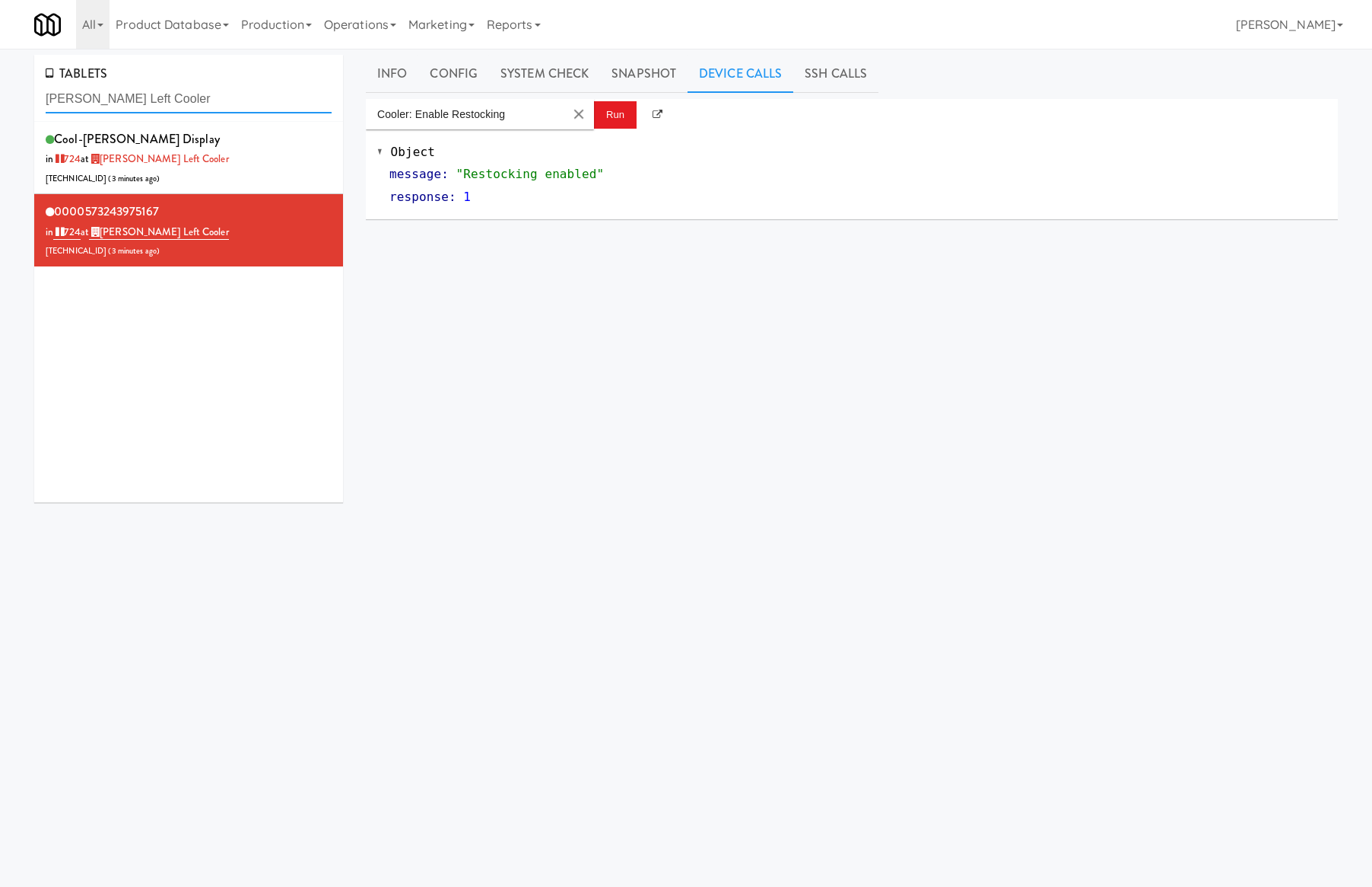
click at [155, 90] on input "Lindley Left Cooler" at bounding box center [188, 99] width 286 height 28
paste input "Dirty Red Automotive"
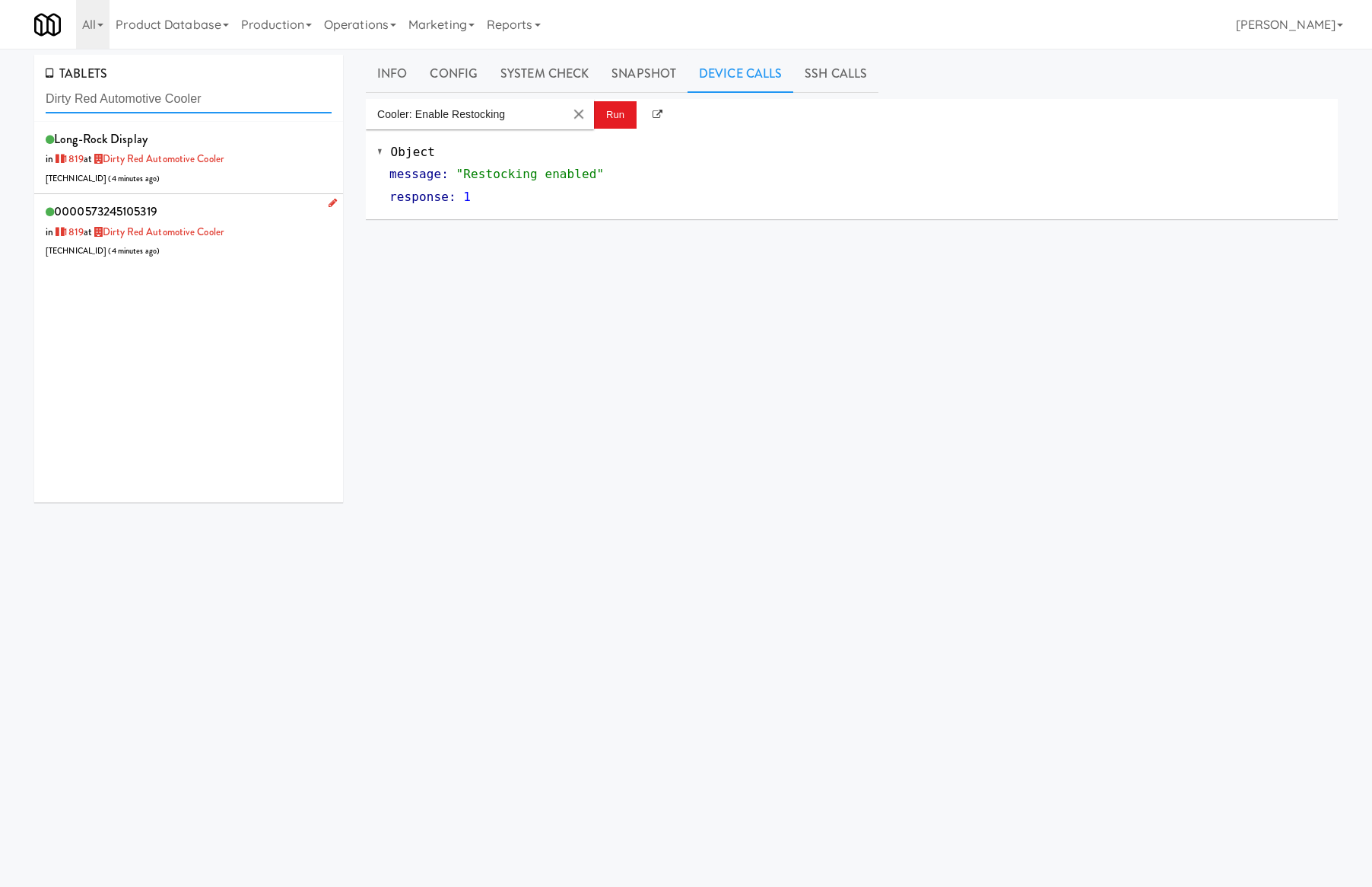
type input "Dirty Red Automotive Cooler"
click at [262, 209] on div "0000573245105319 in 1819 at Dirty Red Automotive Cooler 172.58.135.75 ( 4 minut…" at bounding box center [188, 230] width 286 height 60
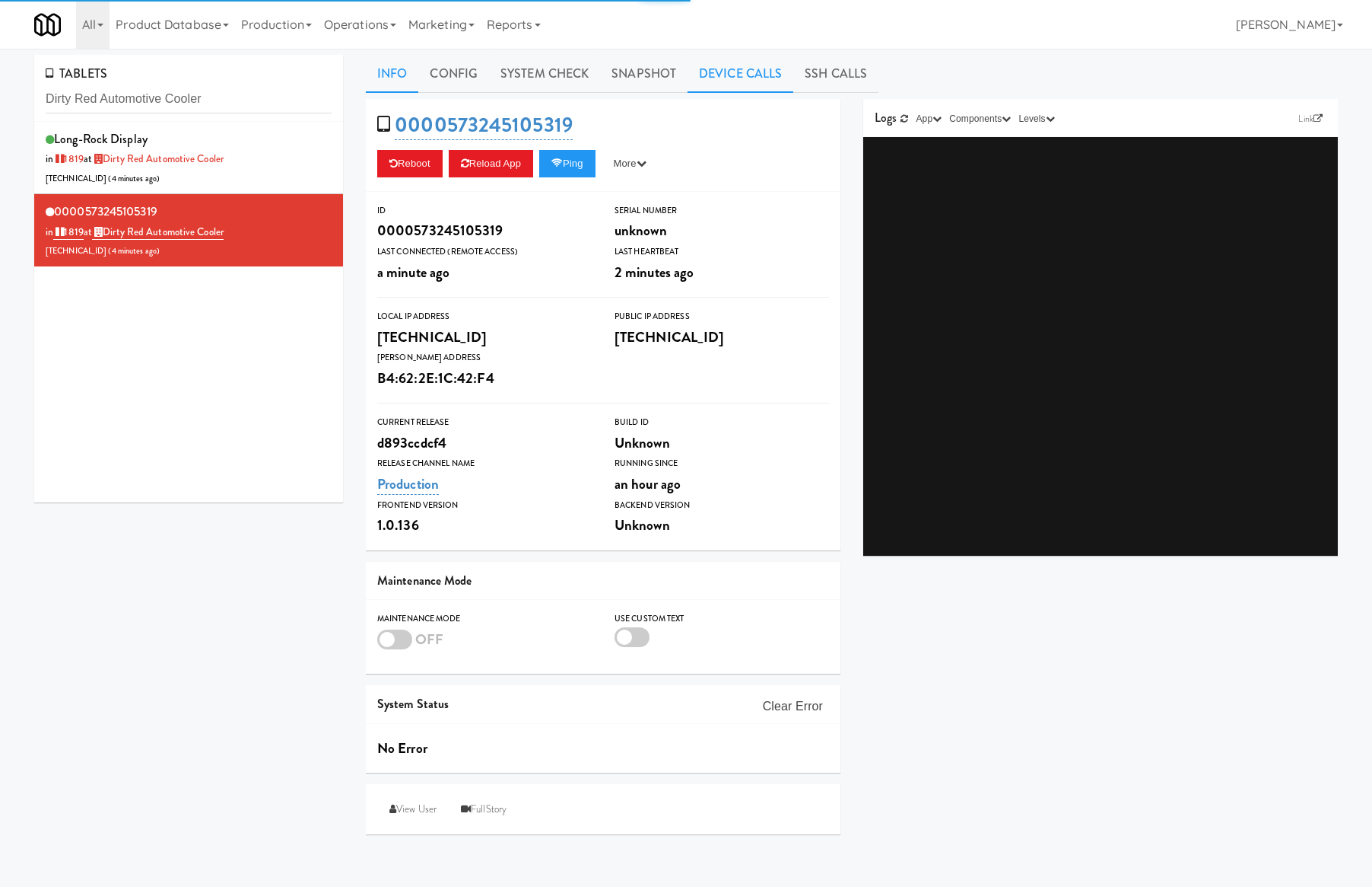
click at [752, 80] on link "Device Calls" at bounding box center [740, 74] width 106 height 38
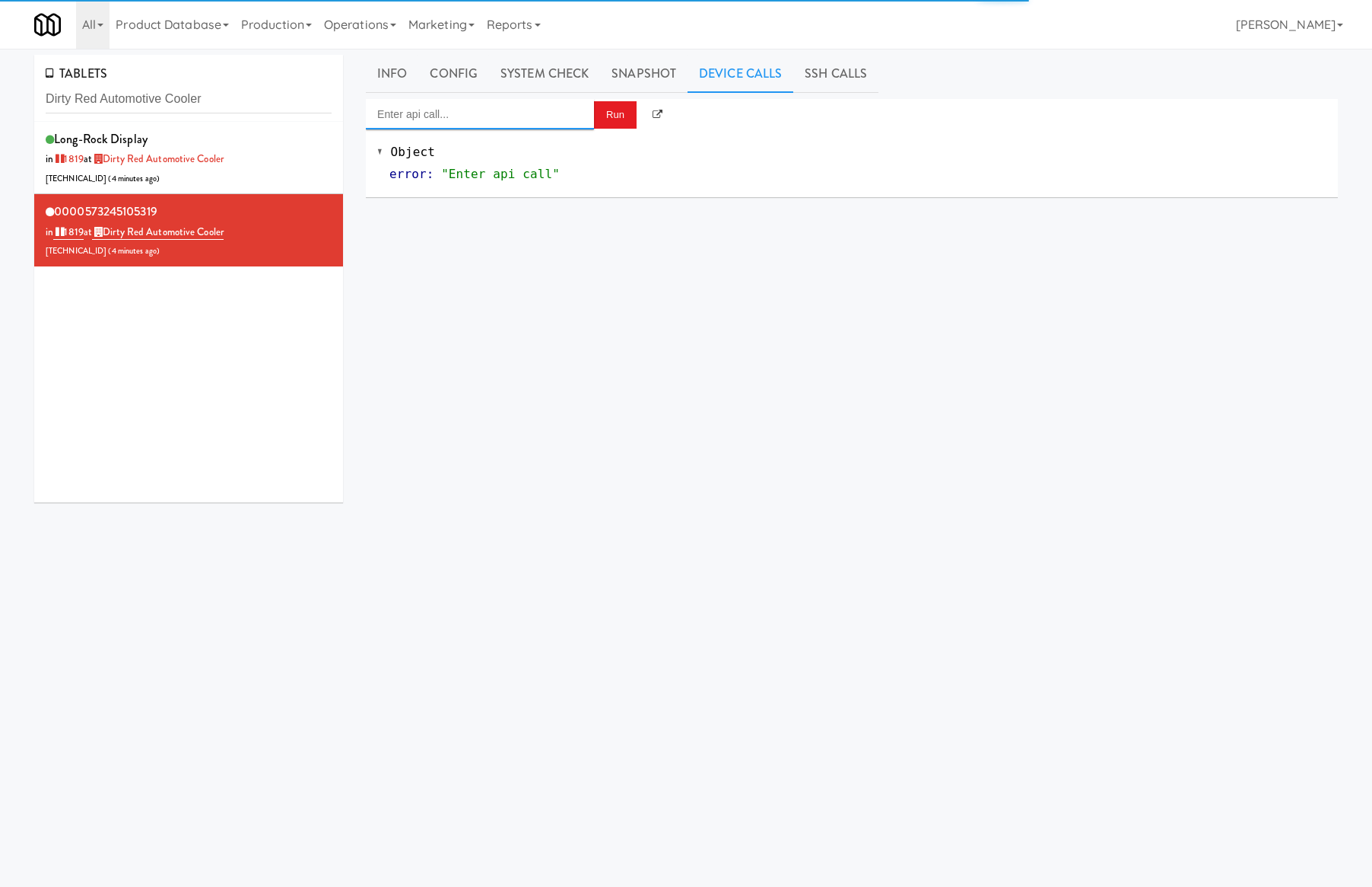
click at [558, 123] on input "Enter api call..." at bounding box center [480, 114] width 229 height 30
drag, startPoint x: 569, startPoint y: 141, endPoint x: 602, endPoint y: 118, distance: 40.2
click at [570, 141] on div "Cooler: Enable Restocking" at bounding box center [480, 139] width 205 height 20
type input "Cooler: Enable Restocking"
click at [612, 113] on button "Run" at bounding box center [615, 114] width 43 height 28
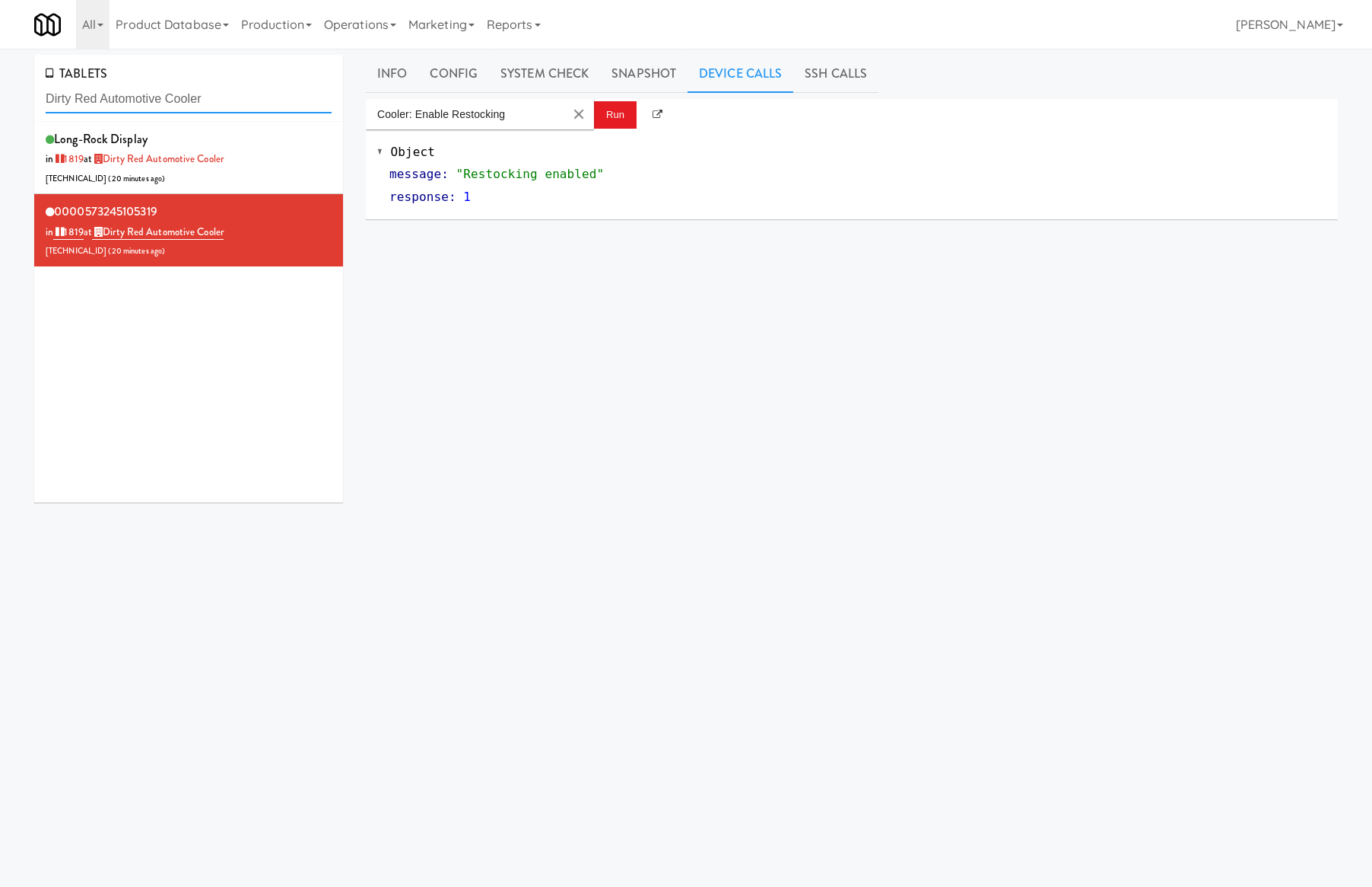
click at [174, 89] on input "Dirty Red Automotive Cooler" at bounding box center [188, 99] width 286 height 28
click at [175, 89] on input "Dirty Red Automotive Cooler" at bounding box center [188, 99] width 286 height 28
paste input "Westlyn - Right - Fridge"
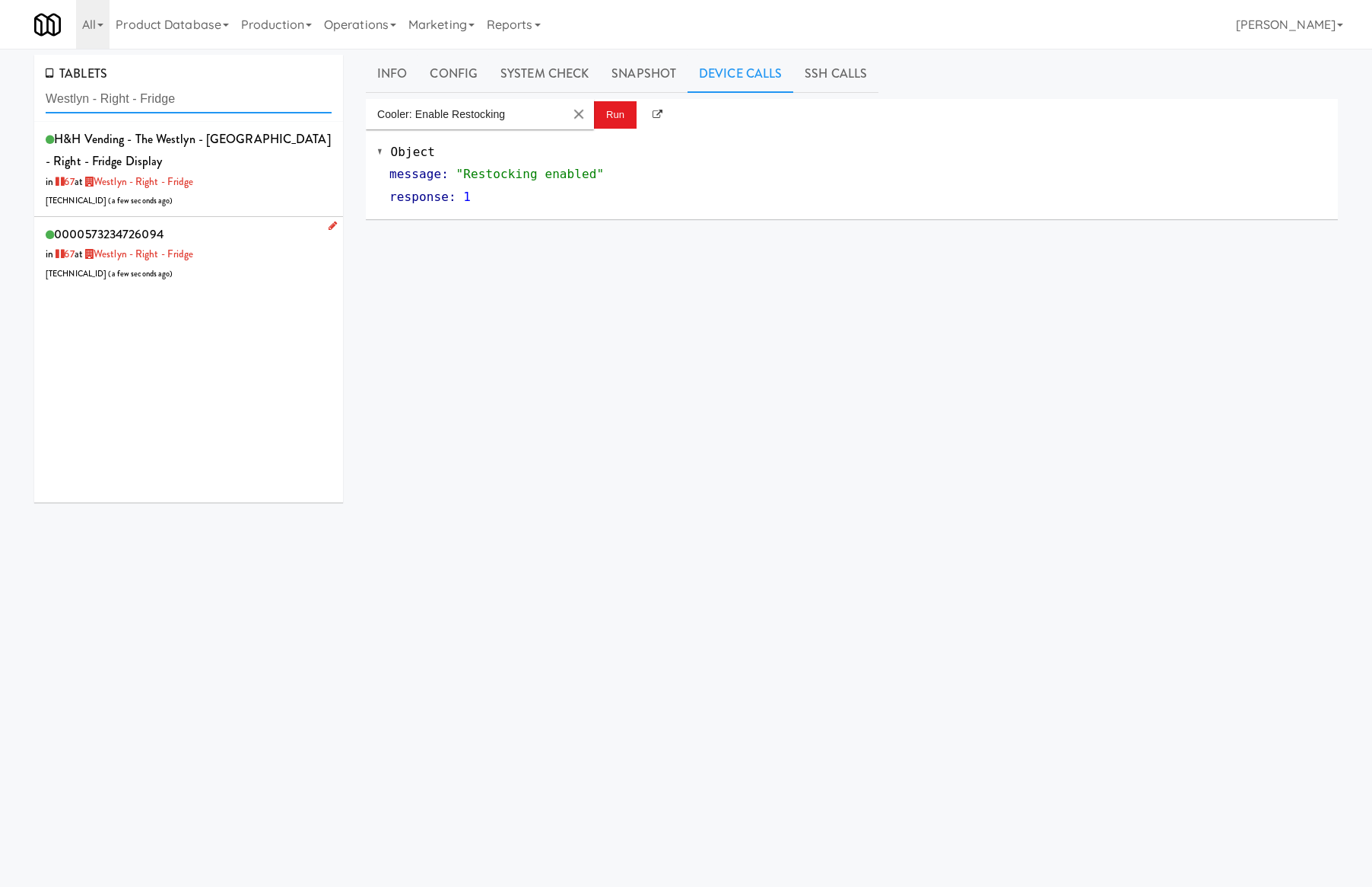
type input "Westlyn - Right - Fridge"
click at [245, 229] on div "0000573234726094 in 67 at Westlyn - Right - Fridge 206.0.69.52 ( a few seconds …" at bounding box center [188, 253] width 286 height 60
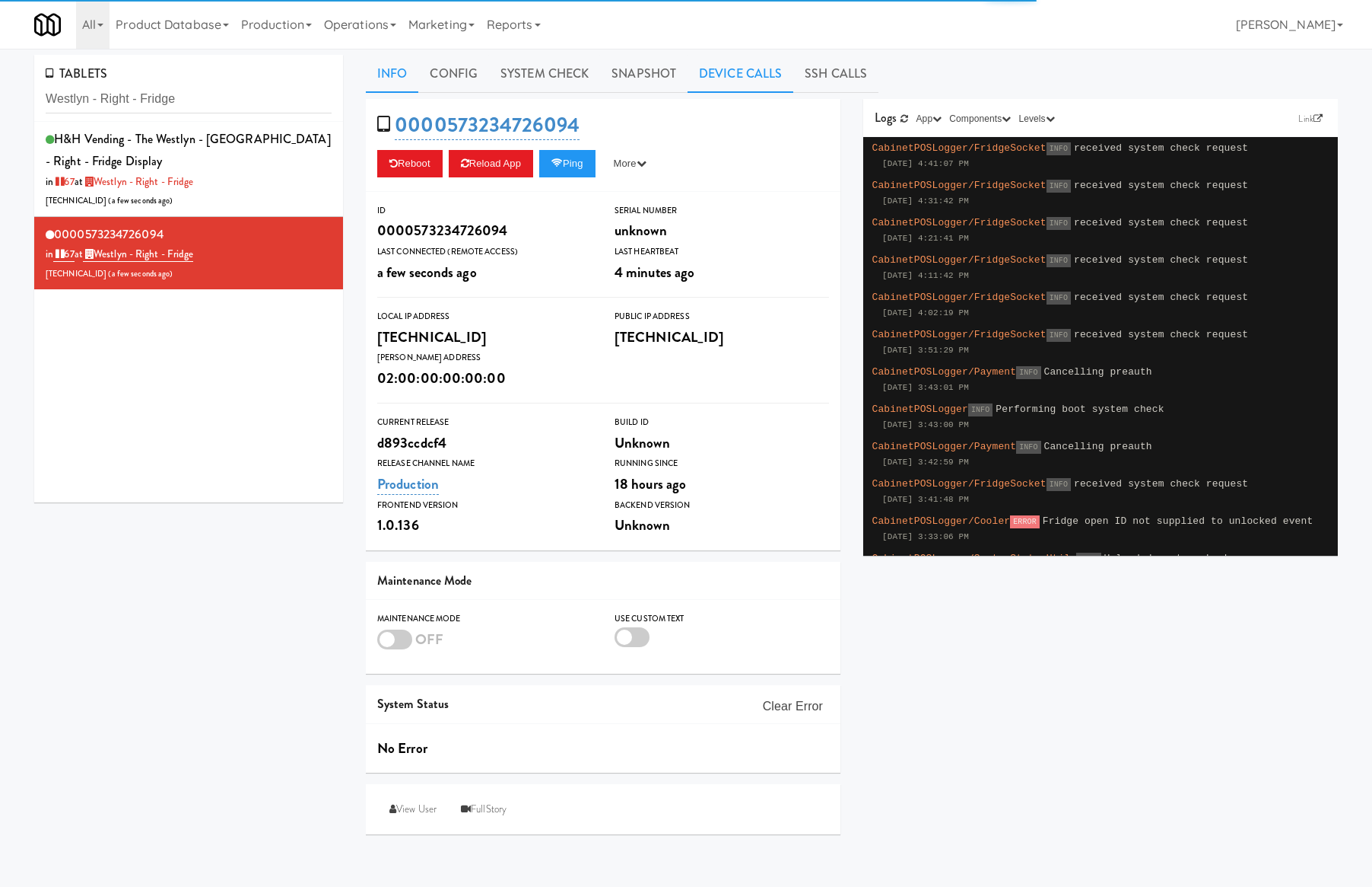
click at [746, 67] on link "Device Calls" at bounding box center [740, 74] width 106 height 38
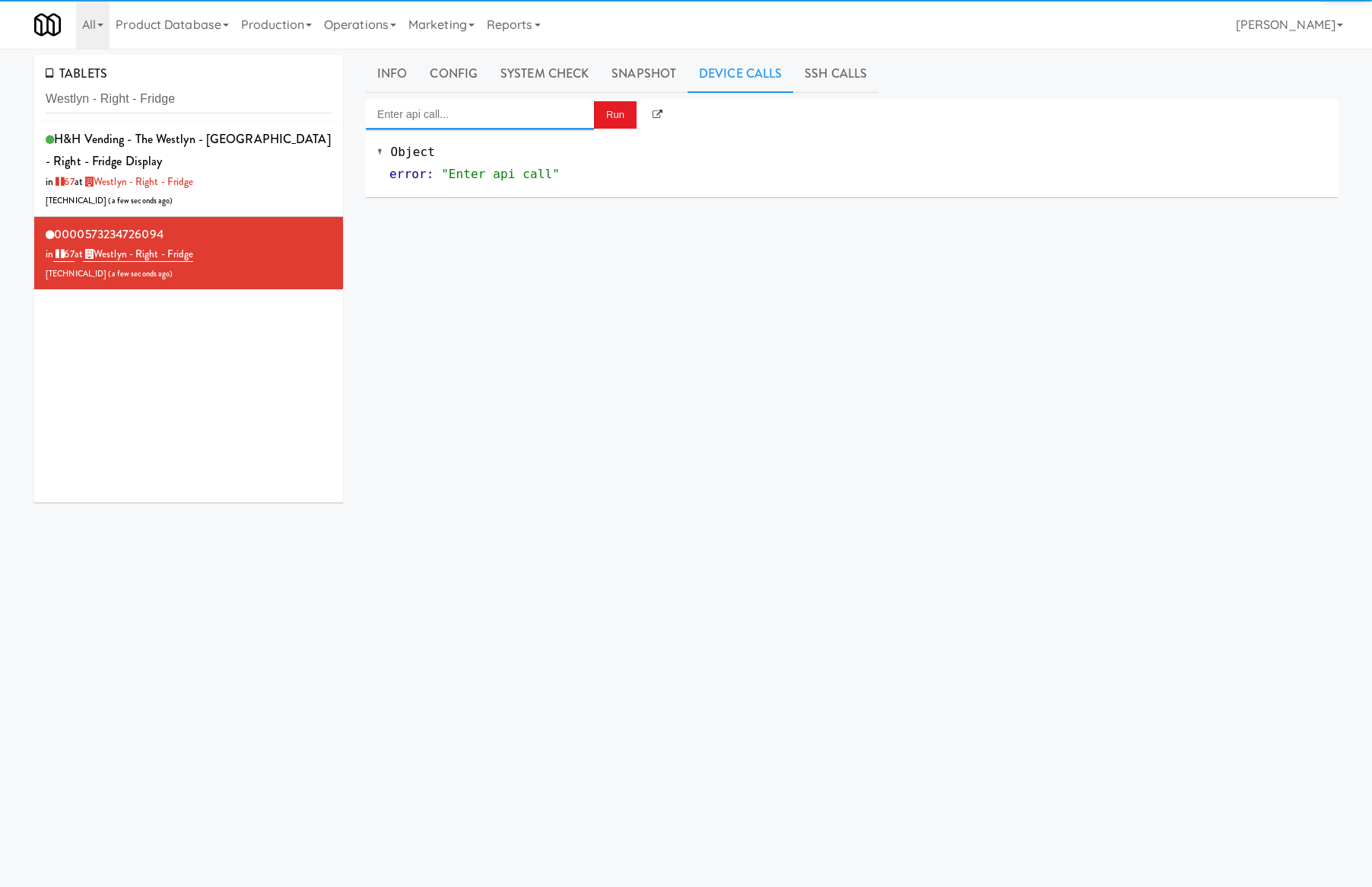
click at [550, 108] on input "Enter api call..." at bounding box center [480, 114] width 229 height 30
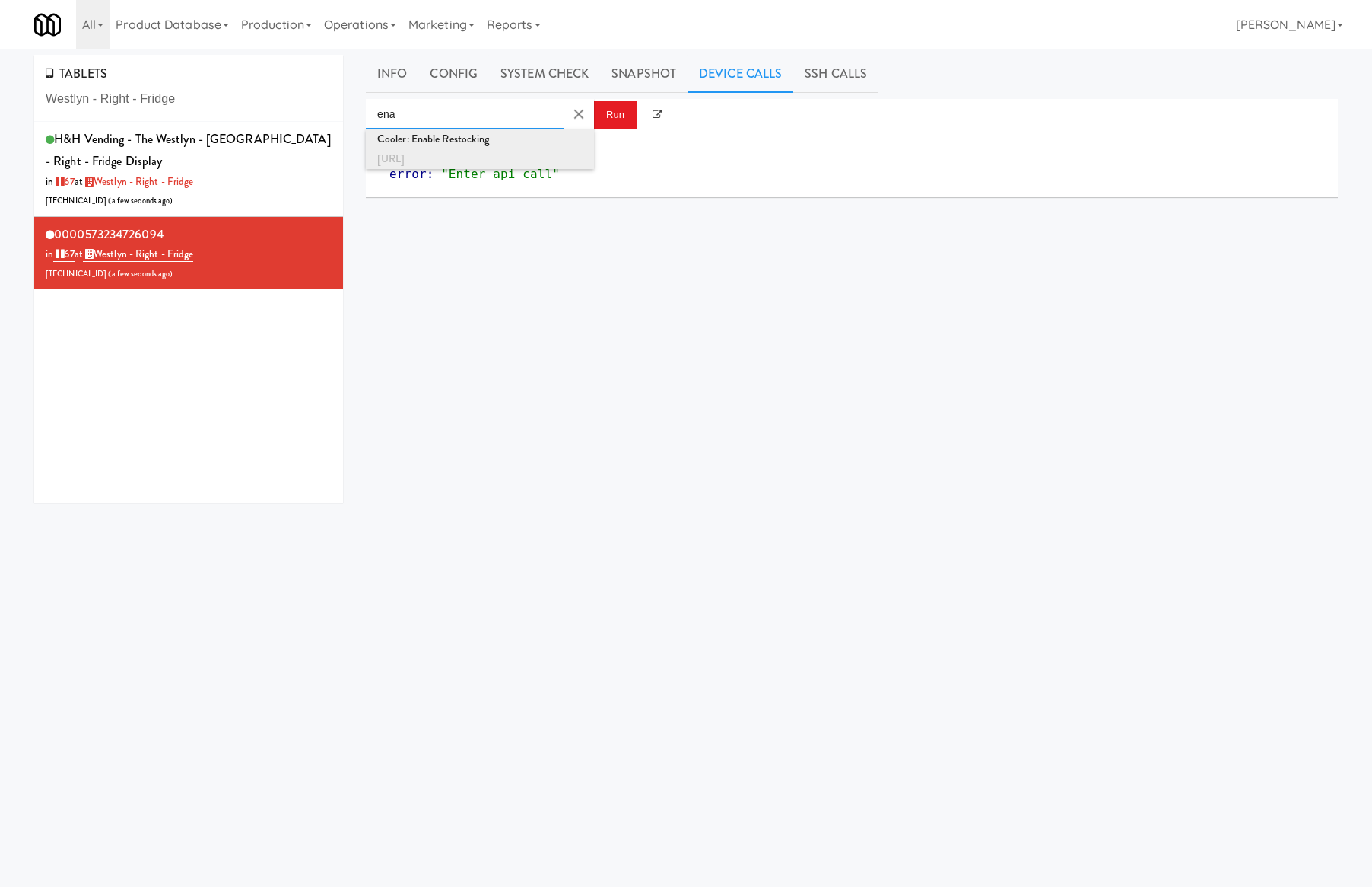
click at [545, 139] on div "Cooler: Enable Restocking" at bounding box center [480, 139] width 205 height 20
type input "Cooler: Enable Restocking"
click at [603, 114] on button "Run" at bounding box center [615, 114] width 43 height 28
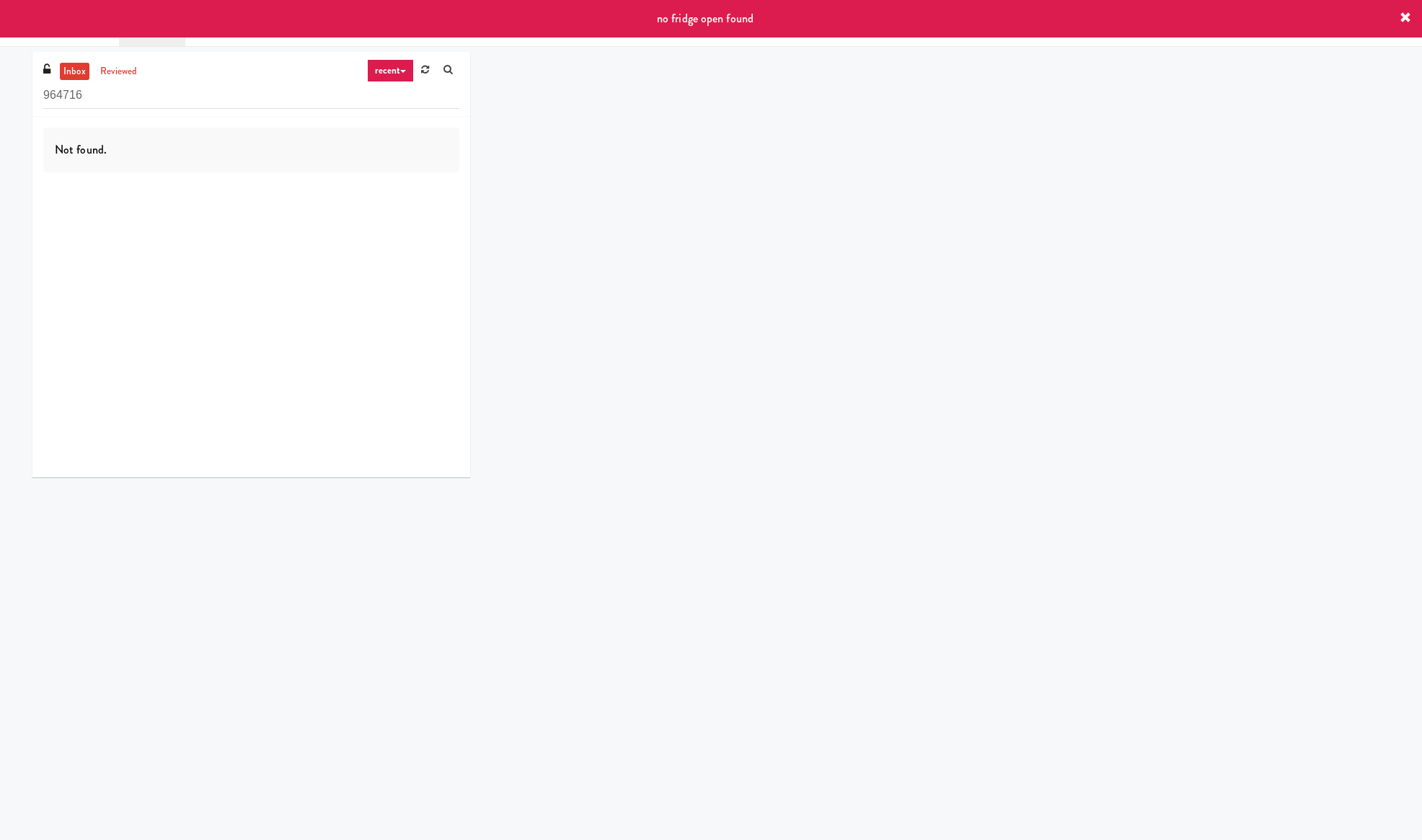
click at [1394, 14] on div "no fridge open found" at bounding box center [711, 18] width 1422 height 37
click at [1405, 21] on icon at bounding box center [1405, 18] width 12 height 12
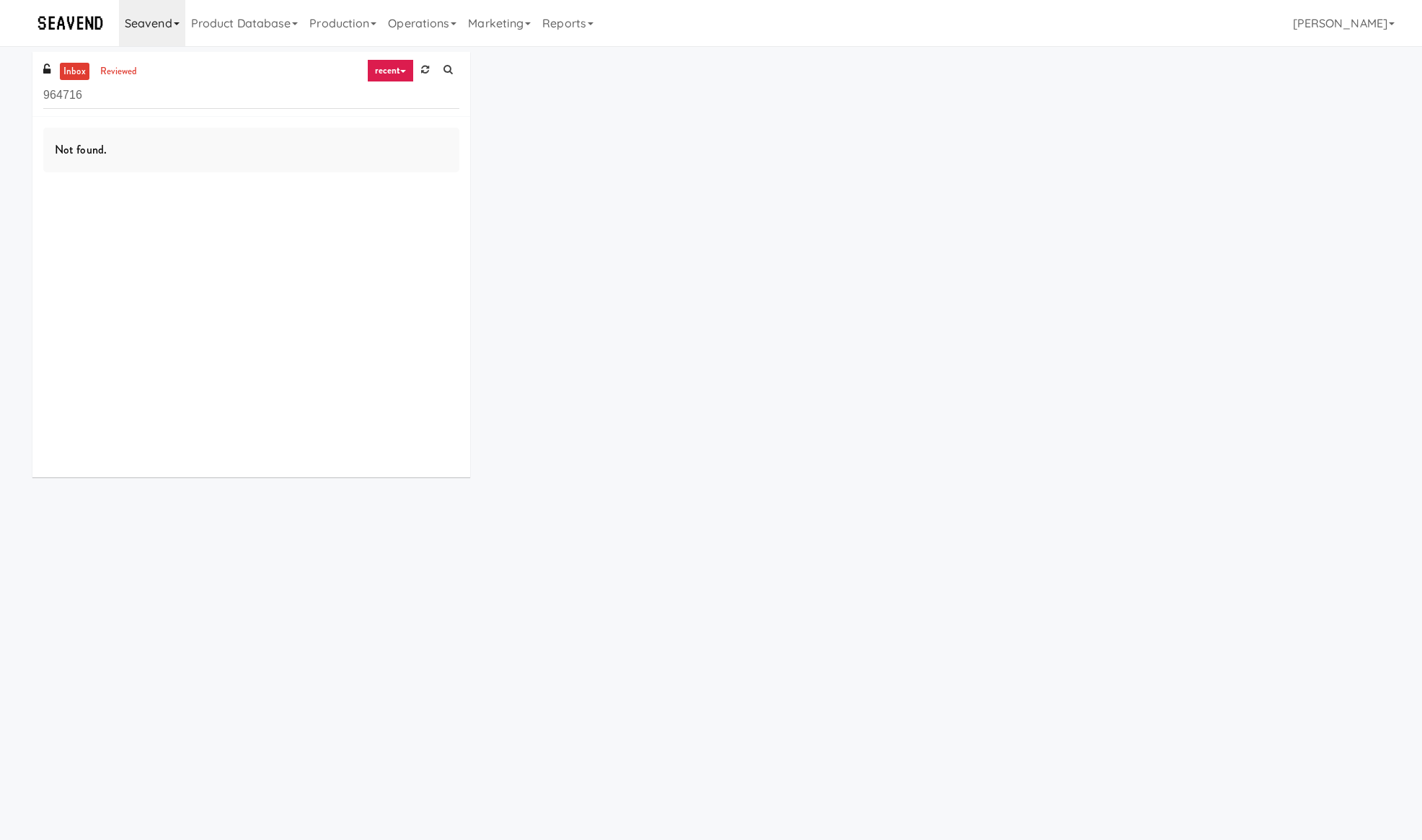
click at [170, 26] on link "Seavend" at bounding box center [152, 23] width 66 height 46
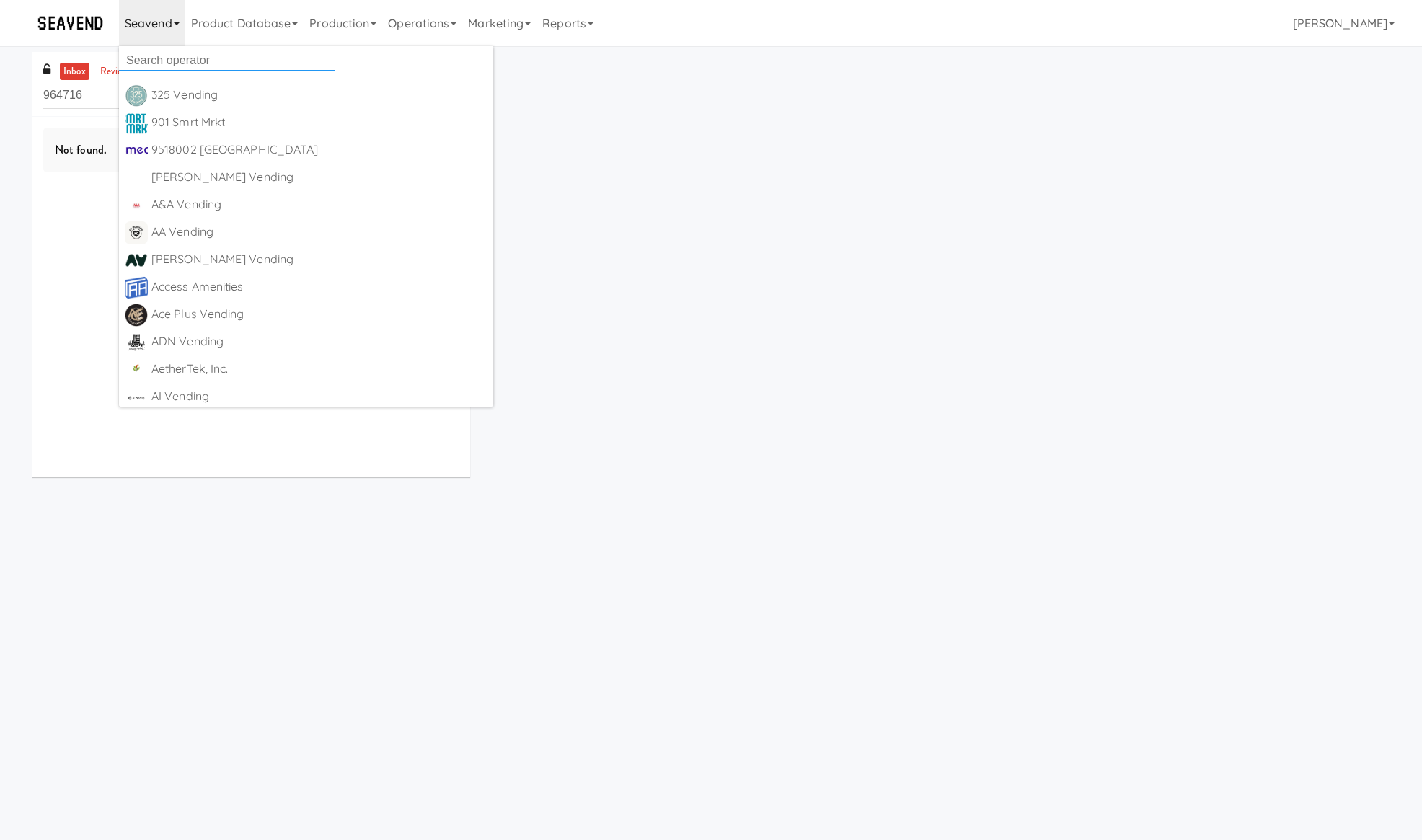
click at [175, 50] on input "text" at bounding box center [227, 60] width 217 height 21
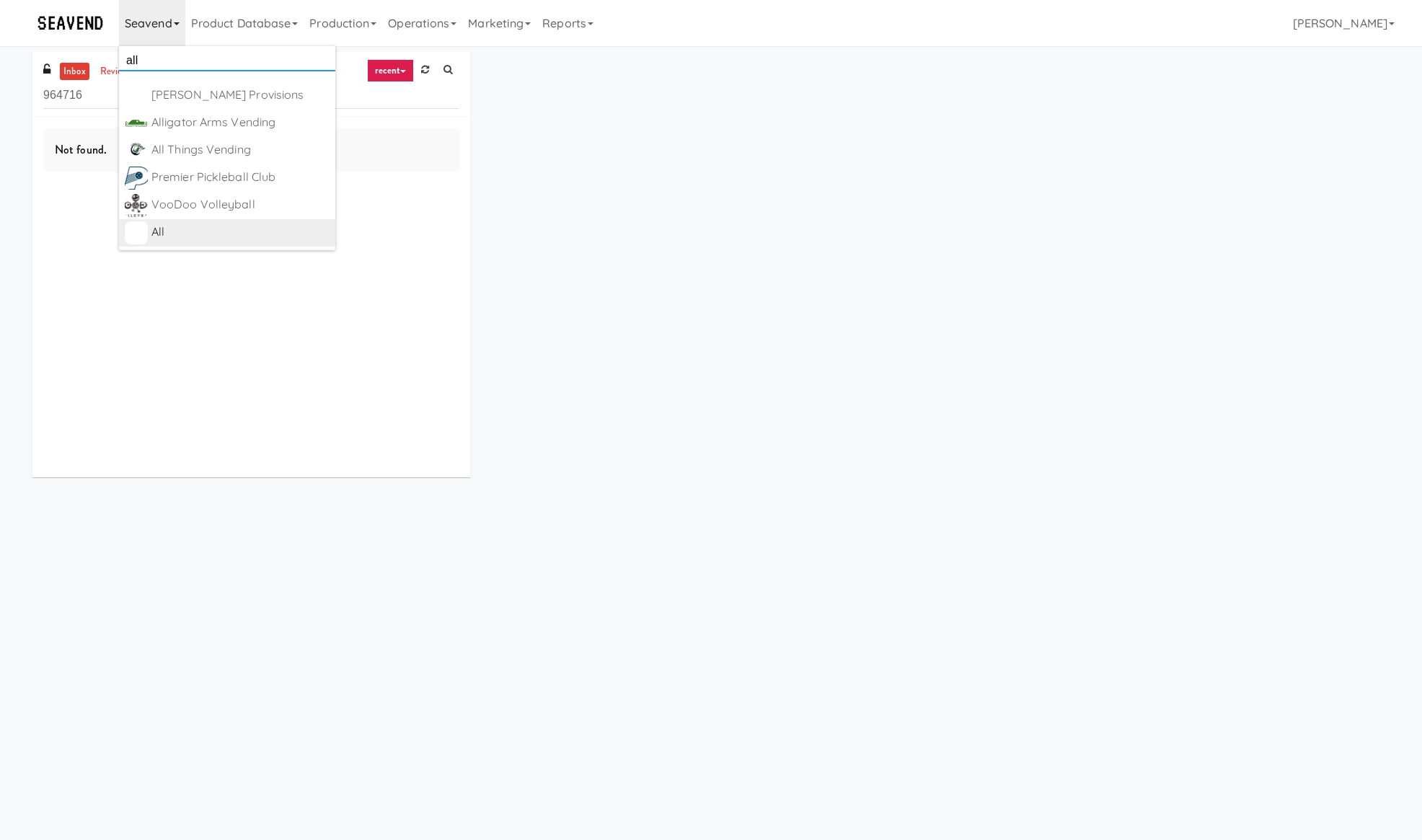
type input "all"
click at [205, 234] on div "All" at bounding box center [240, 232] width 178 height 21
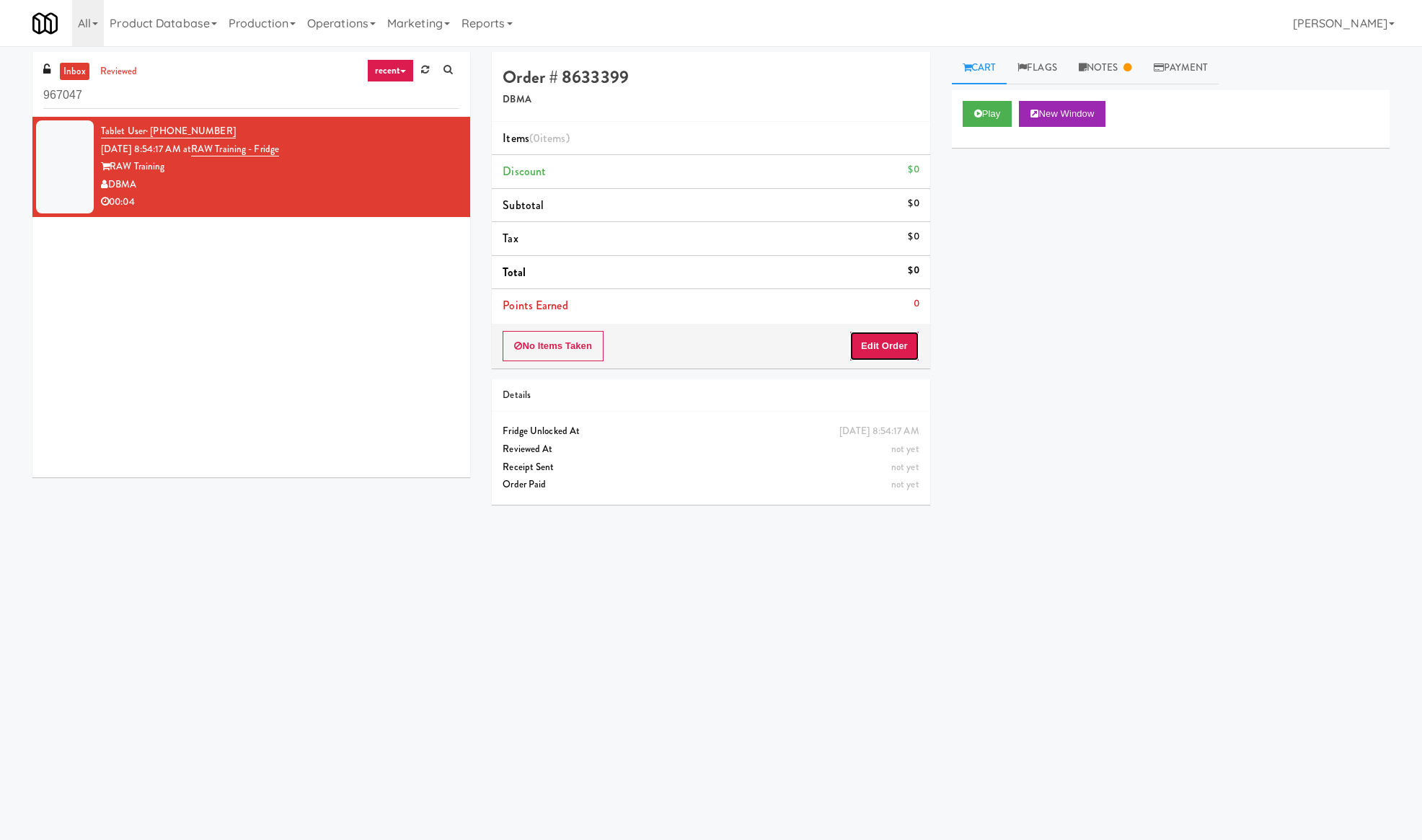
click at [891, 341] on button "Edit Order" at bounding box center [884, 346] width 70 height 30
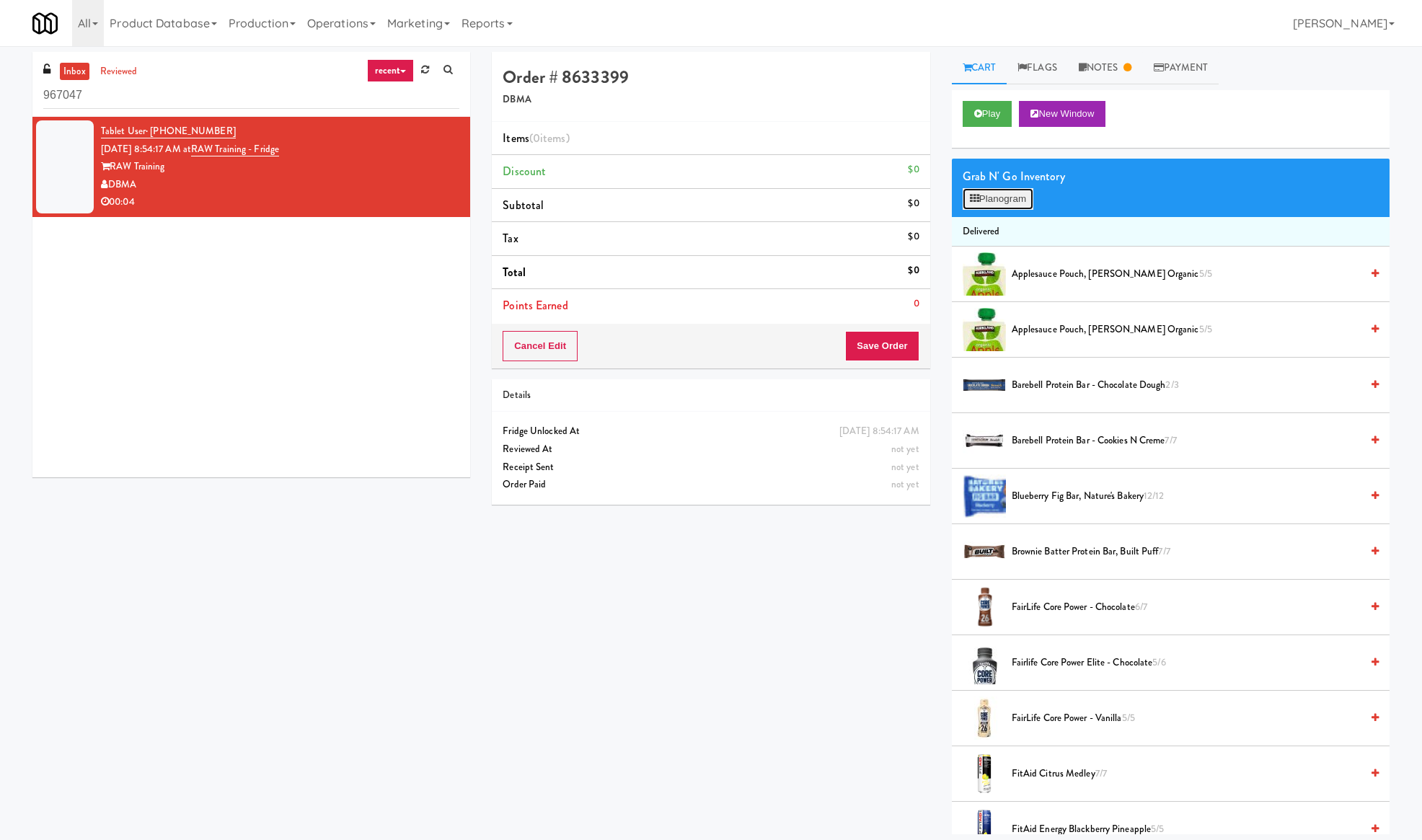
click at [1006, 202] on button "Planogram" at bounding box center [998, 198] width 70 height 21
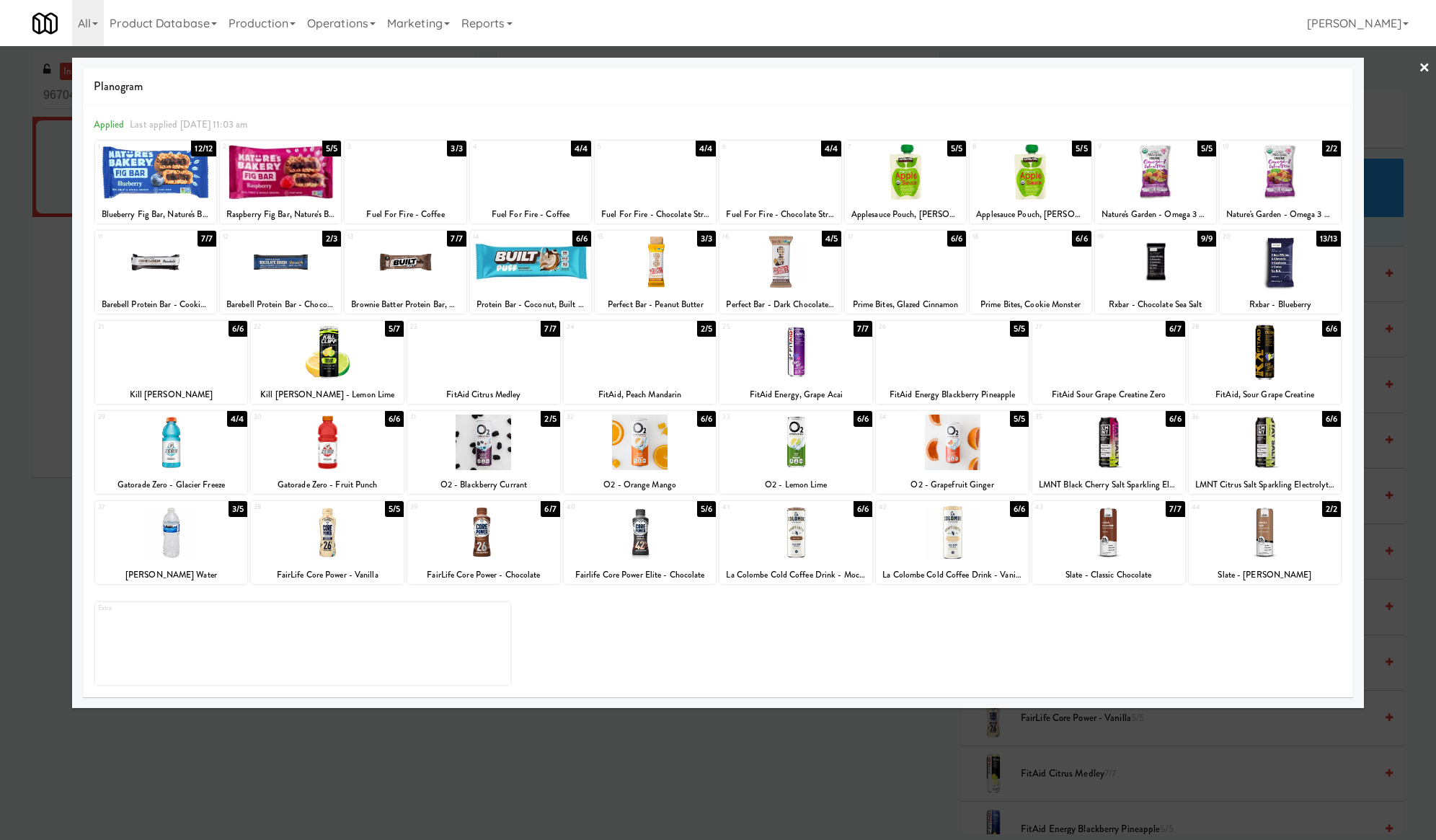
drag, startPoint x: 618, startPoint y: 762, endPoint x: 709, endPoint y: 630, distance: 160.3
click at [619, 762] on div at bounding box center [718, 420] width 1436 height 840
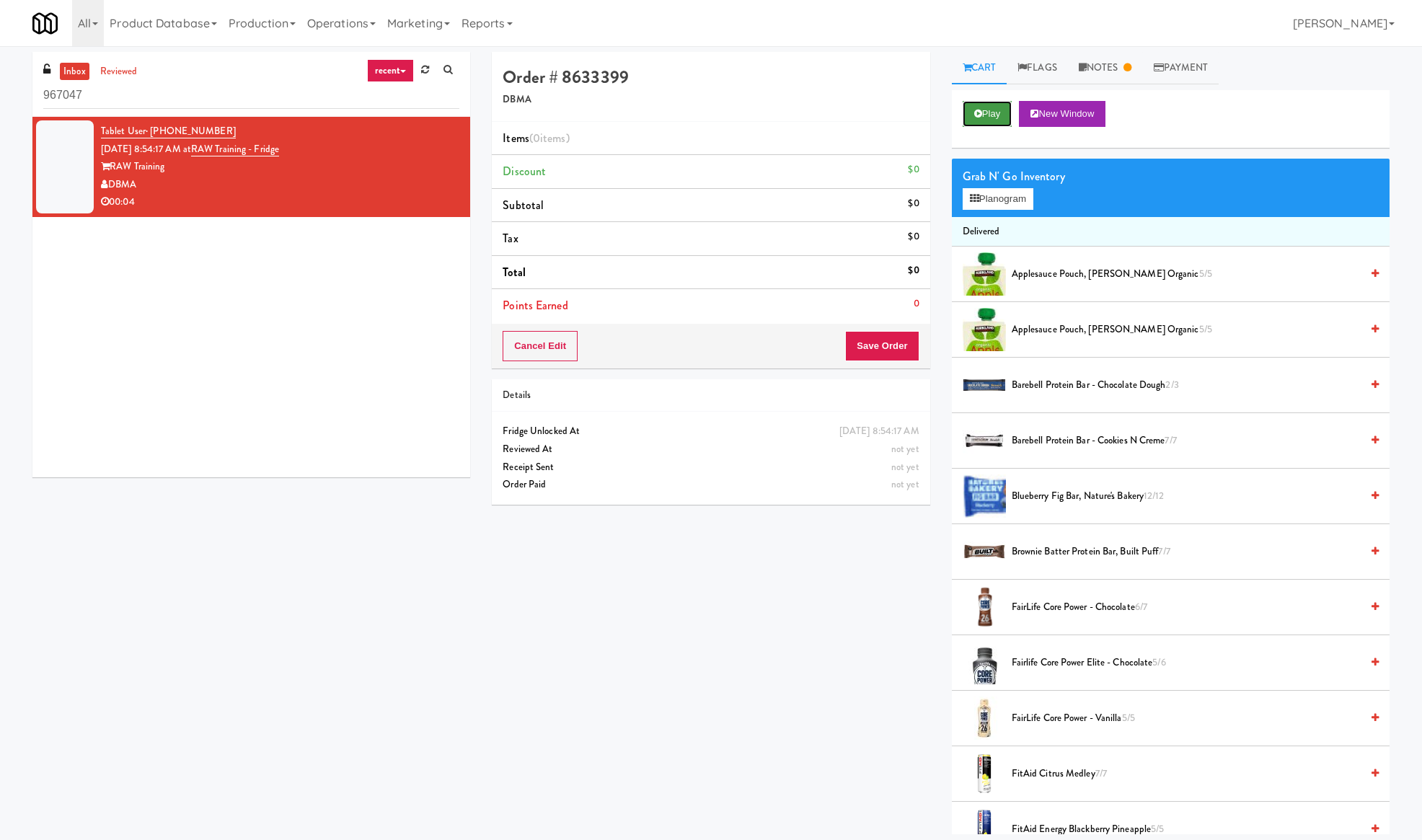
click at [986, 119] on button "Play" at bounding box center [987, 114] width 50 height 26
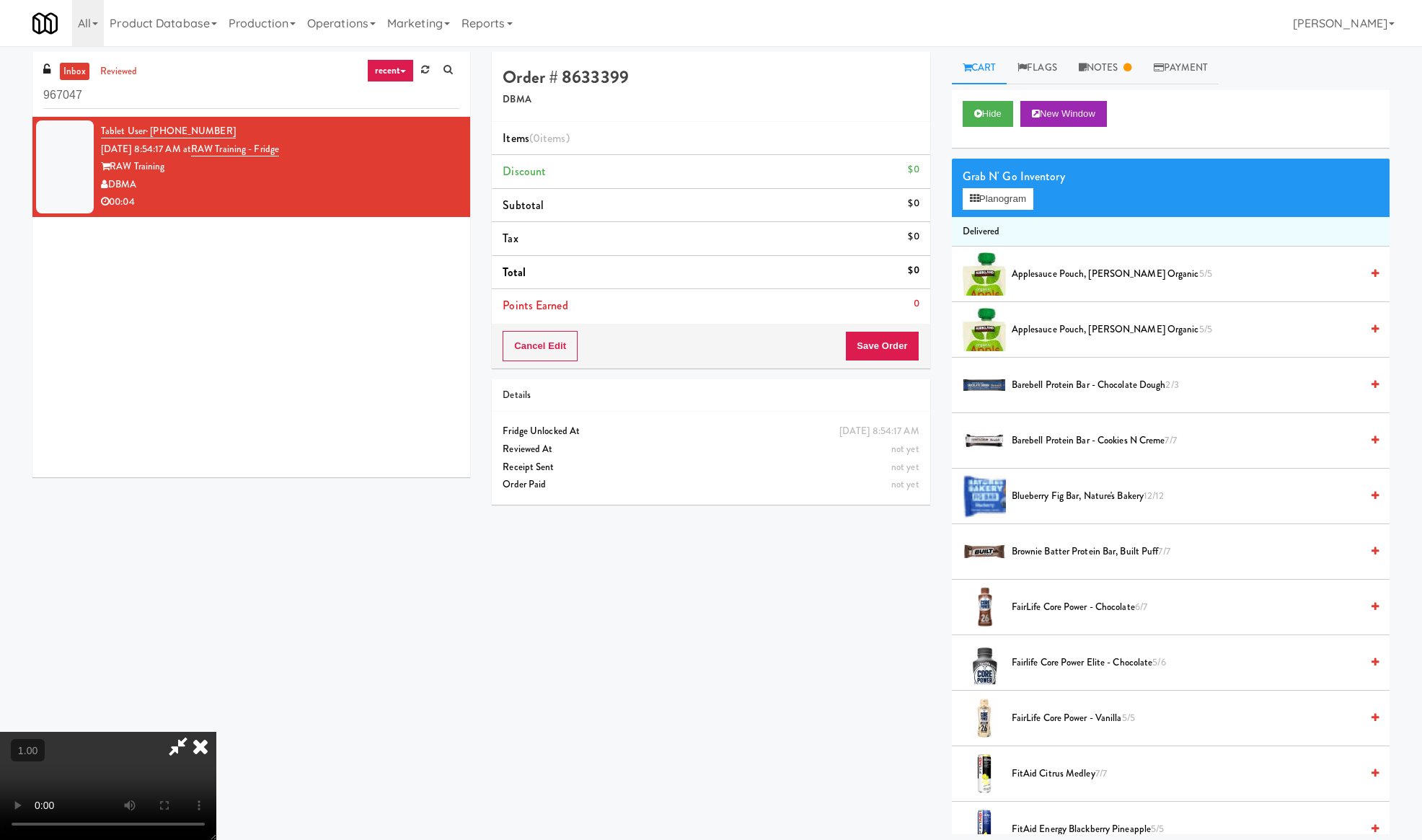
click at [973, 175] on div "Grab N' Go Inventory" at bounding box center [1171, 176] width 416 height 21
click at [217, 732] on video at bounding box center [108, 785] width 217 height 108
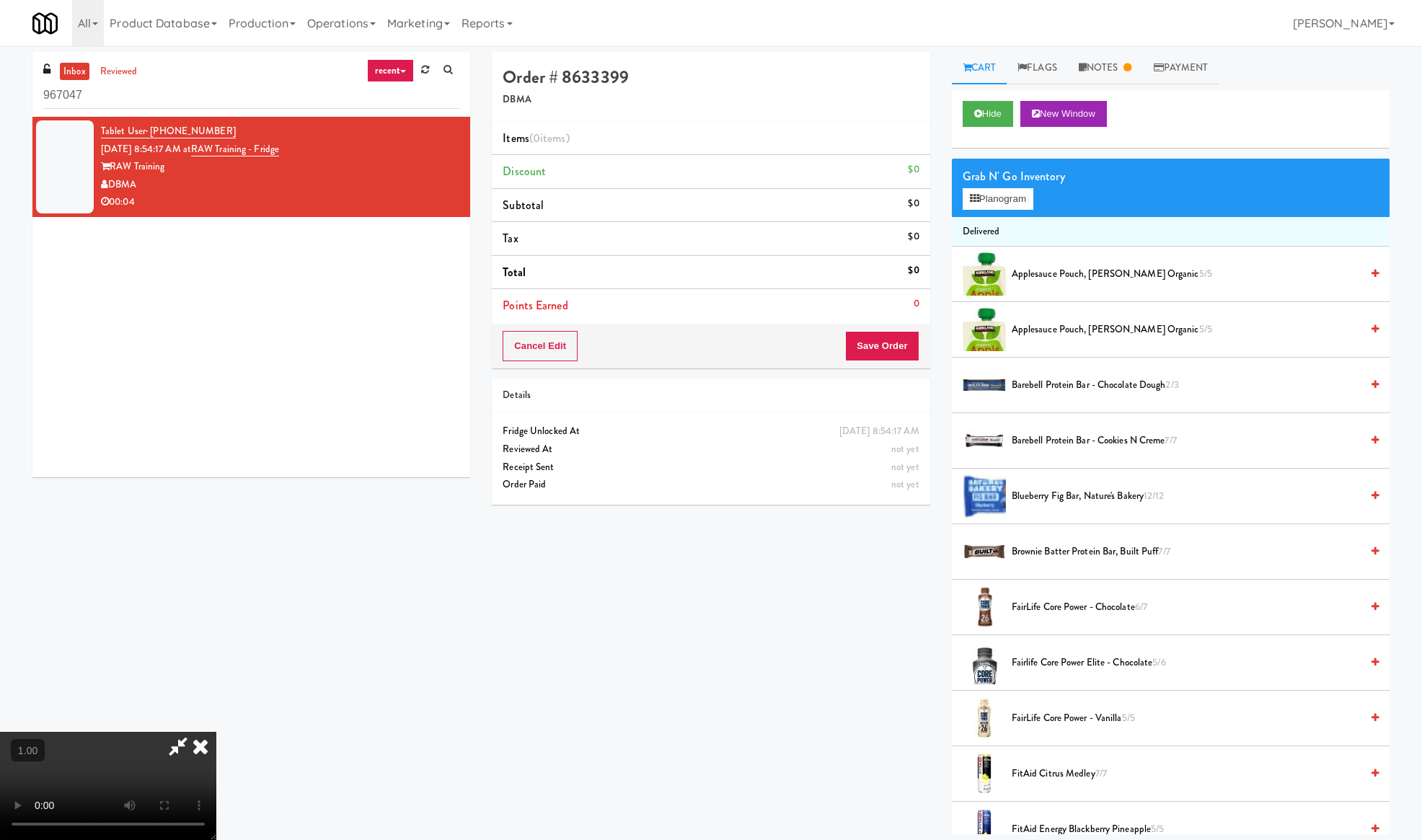
click at [217, 732] on video at bounding box center [108, 785] width 217 height 108
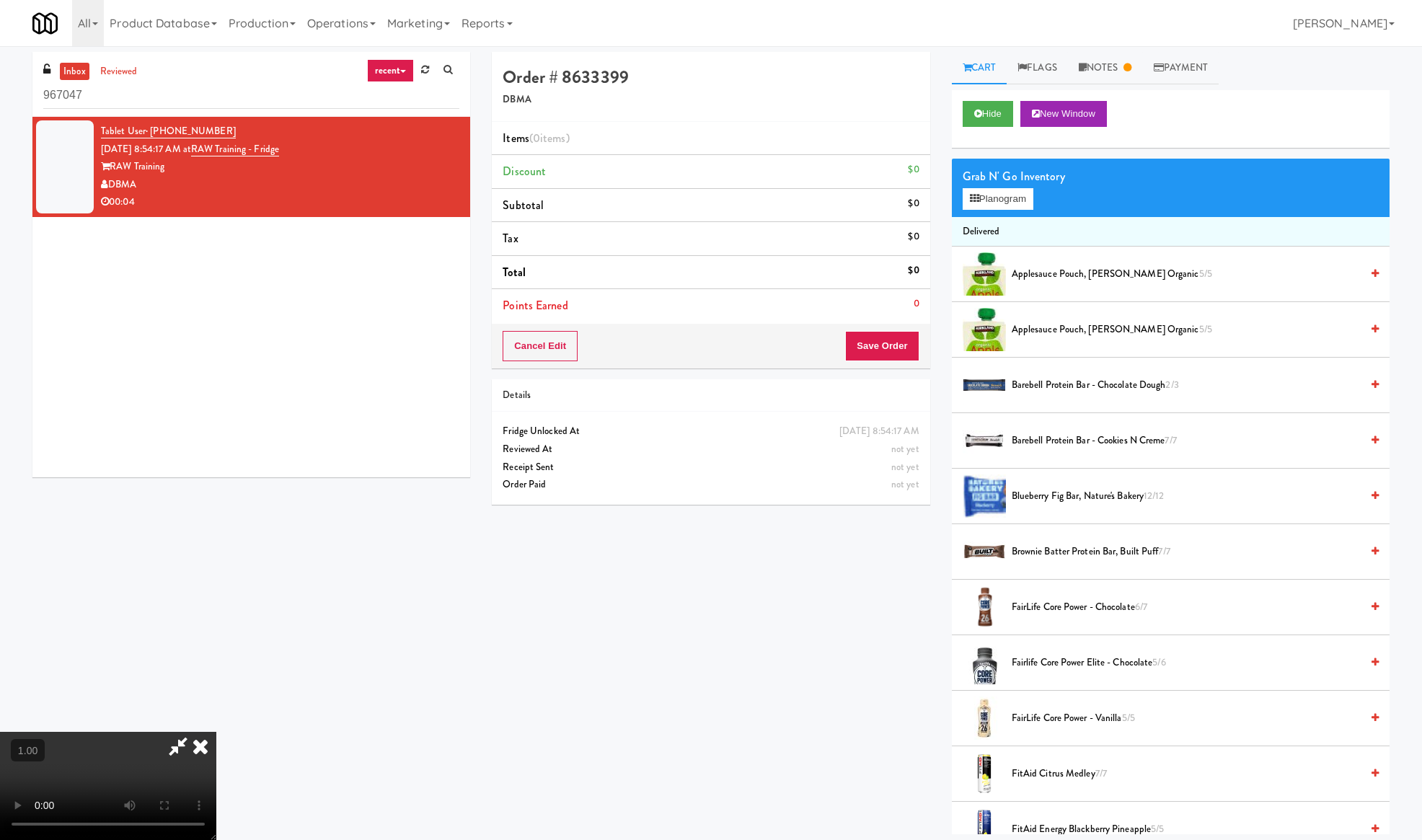
click at [1160, 107] on div "Hide New Window" at bounding box center [1171, 114] width 416 height 26
click at [217, 732] on icon at bounding box center [200, 746] width 32 height 28
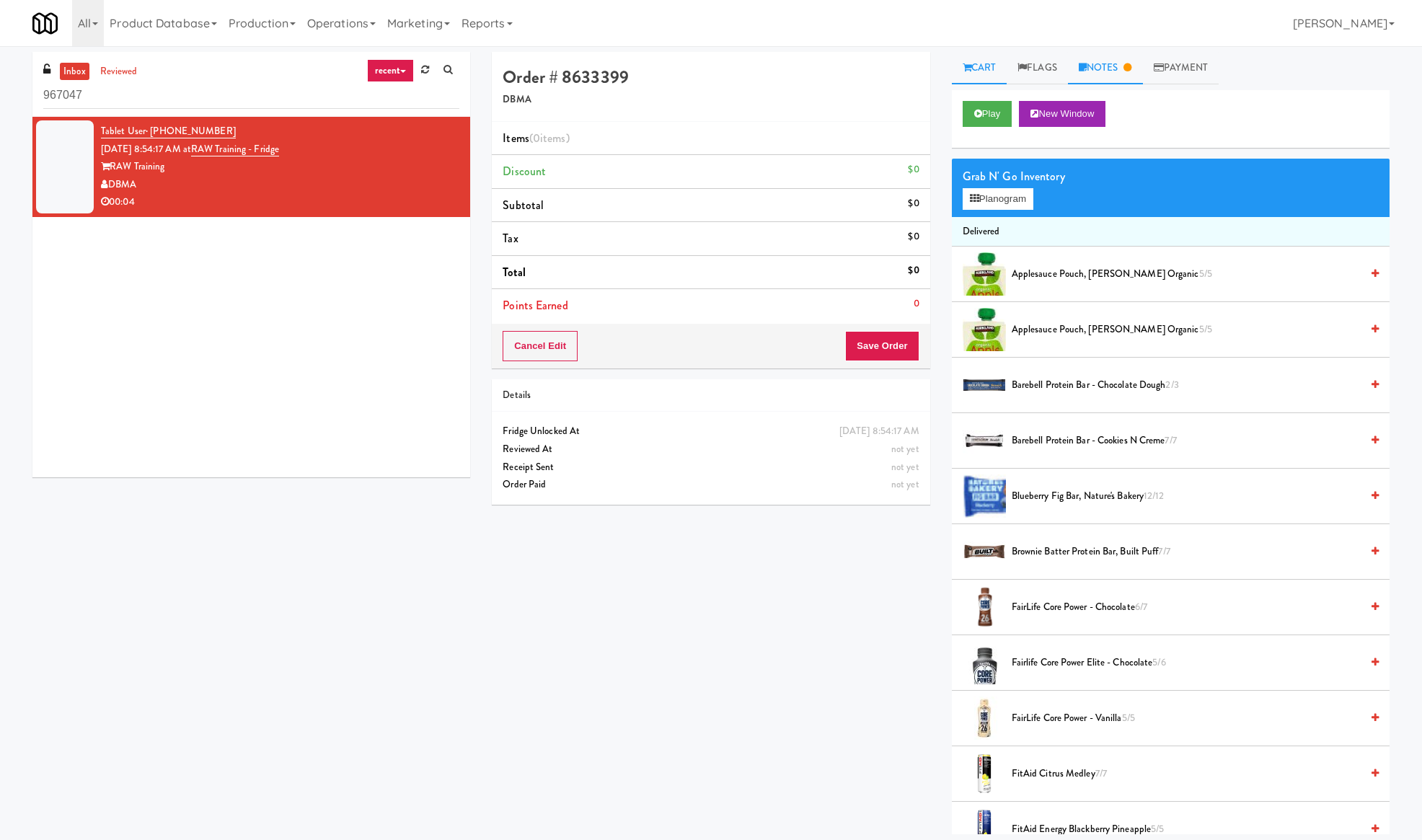
click at [1092, 68] on link "Notes" at bounding box center [1105, 68] width 75 height 32
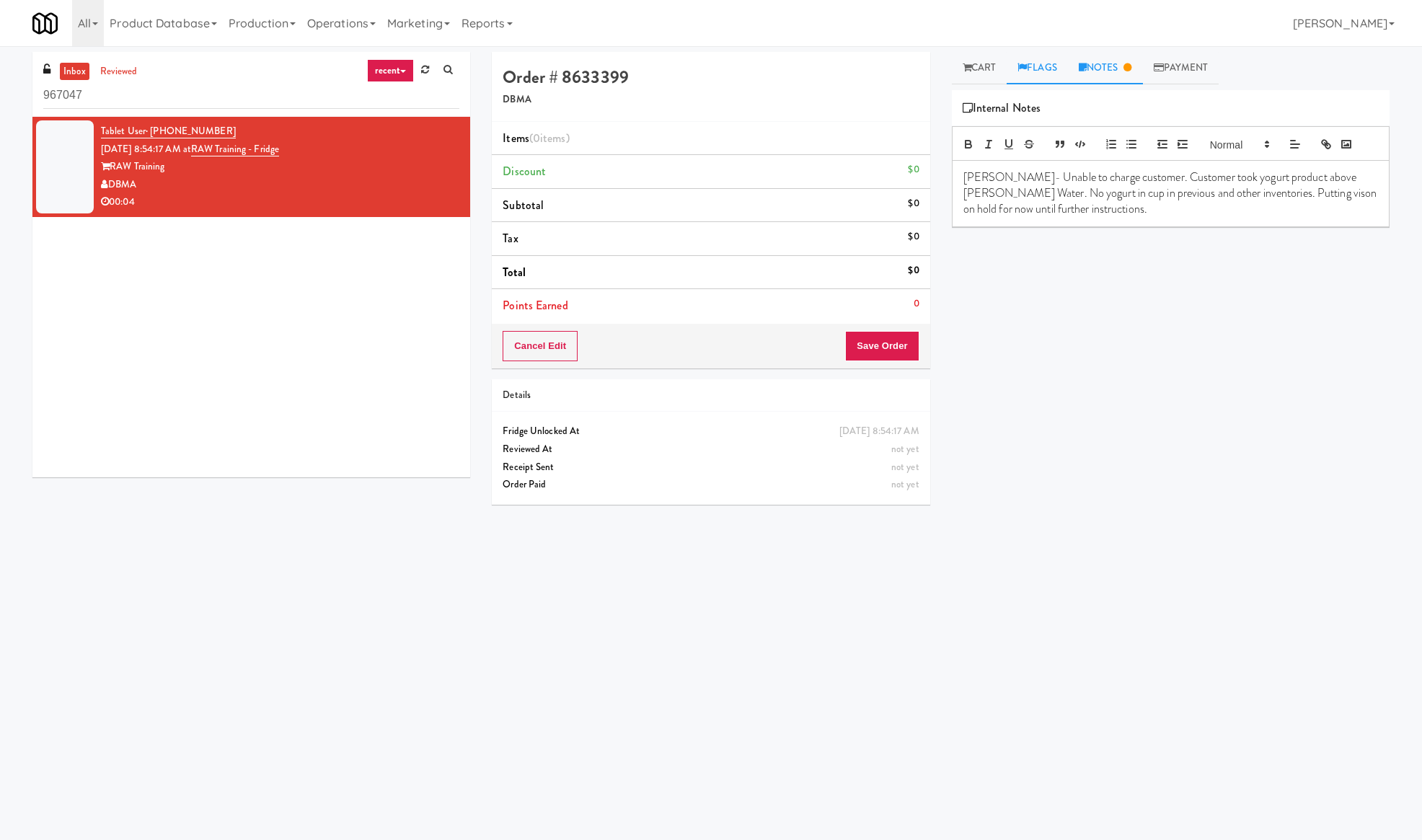
click at [1048, 68] on link "Flags" at bounding box center [1037, 68] width 62 height 32
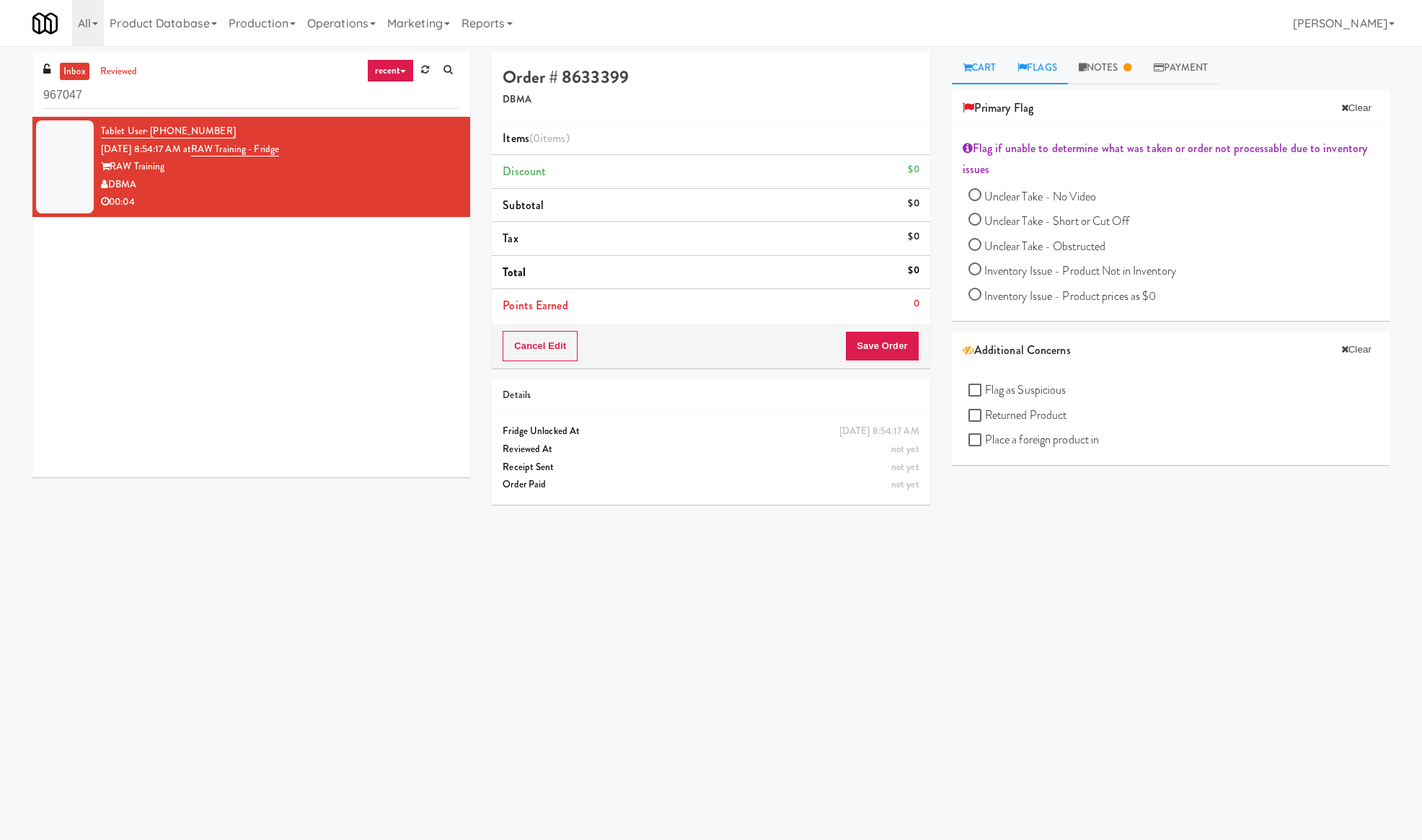
click at [970, 66] on link "Cart" at bounding box center [979, 68] width 55 height 32
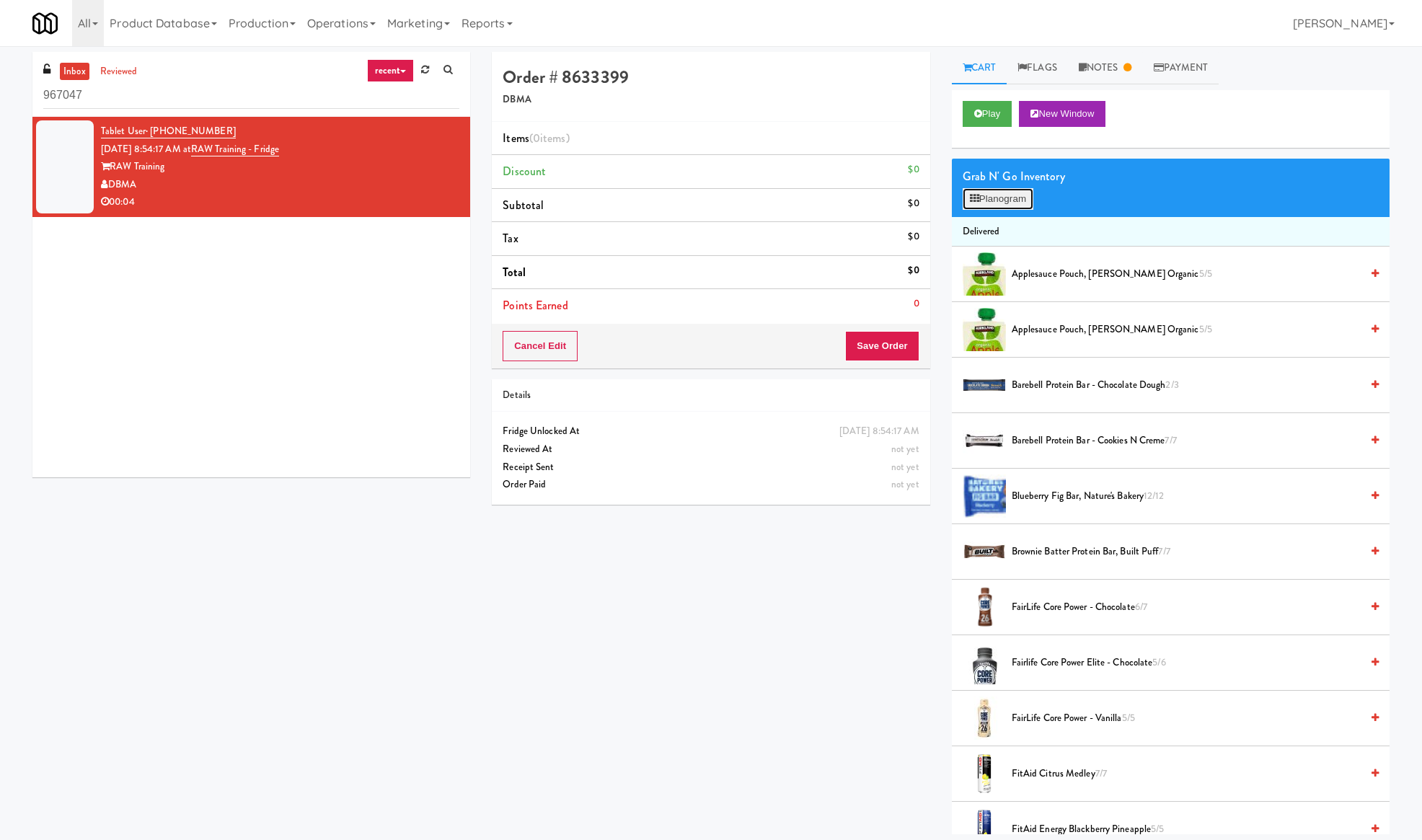
click at [1010, 202] on button "Planogram" at bounding box center [998, 198] width 70 height 21
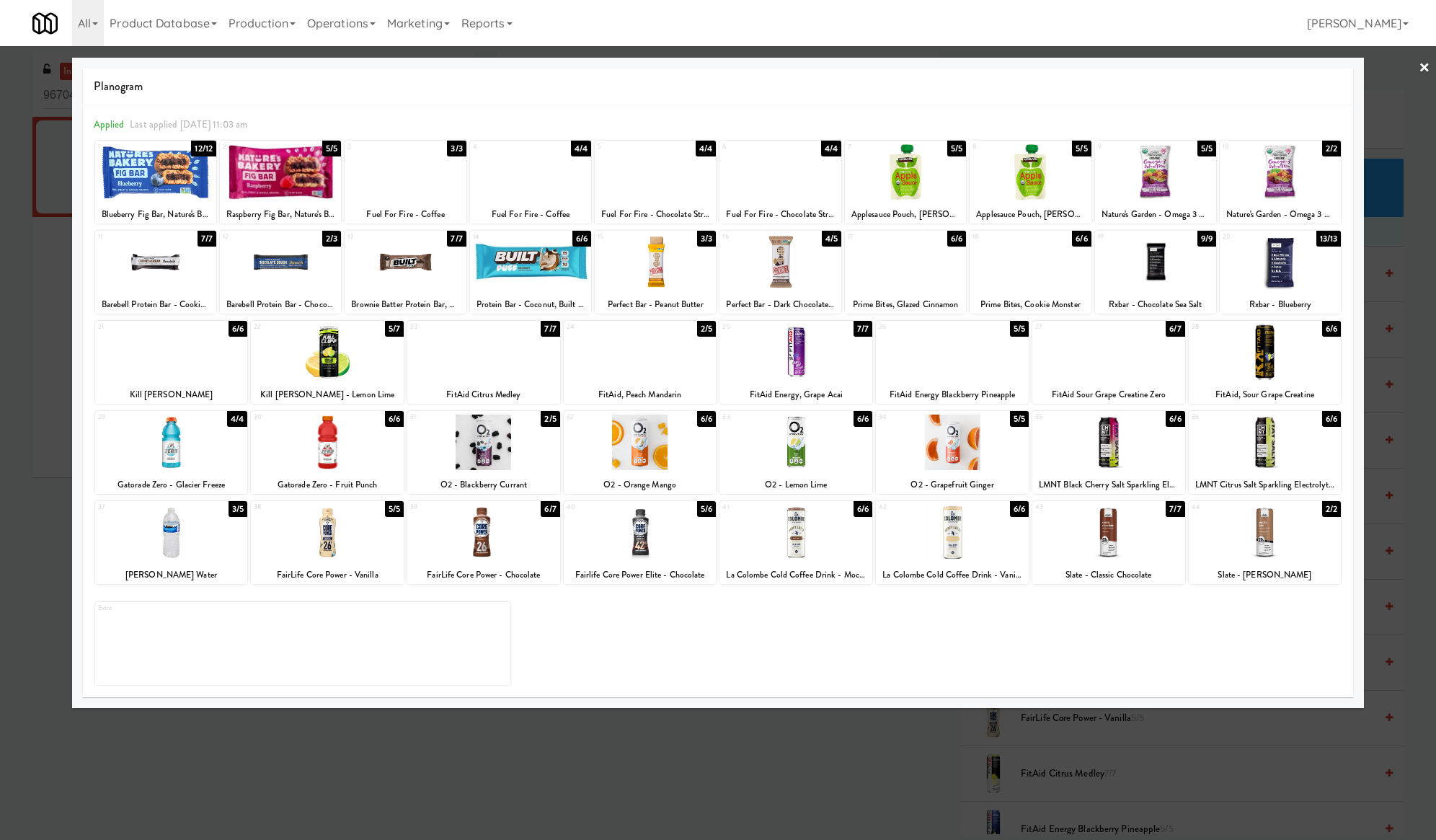
click at [552, 47] on div at bounding box center [718, 420] width 1436 height 840
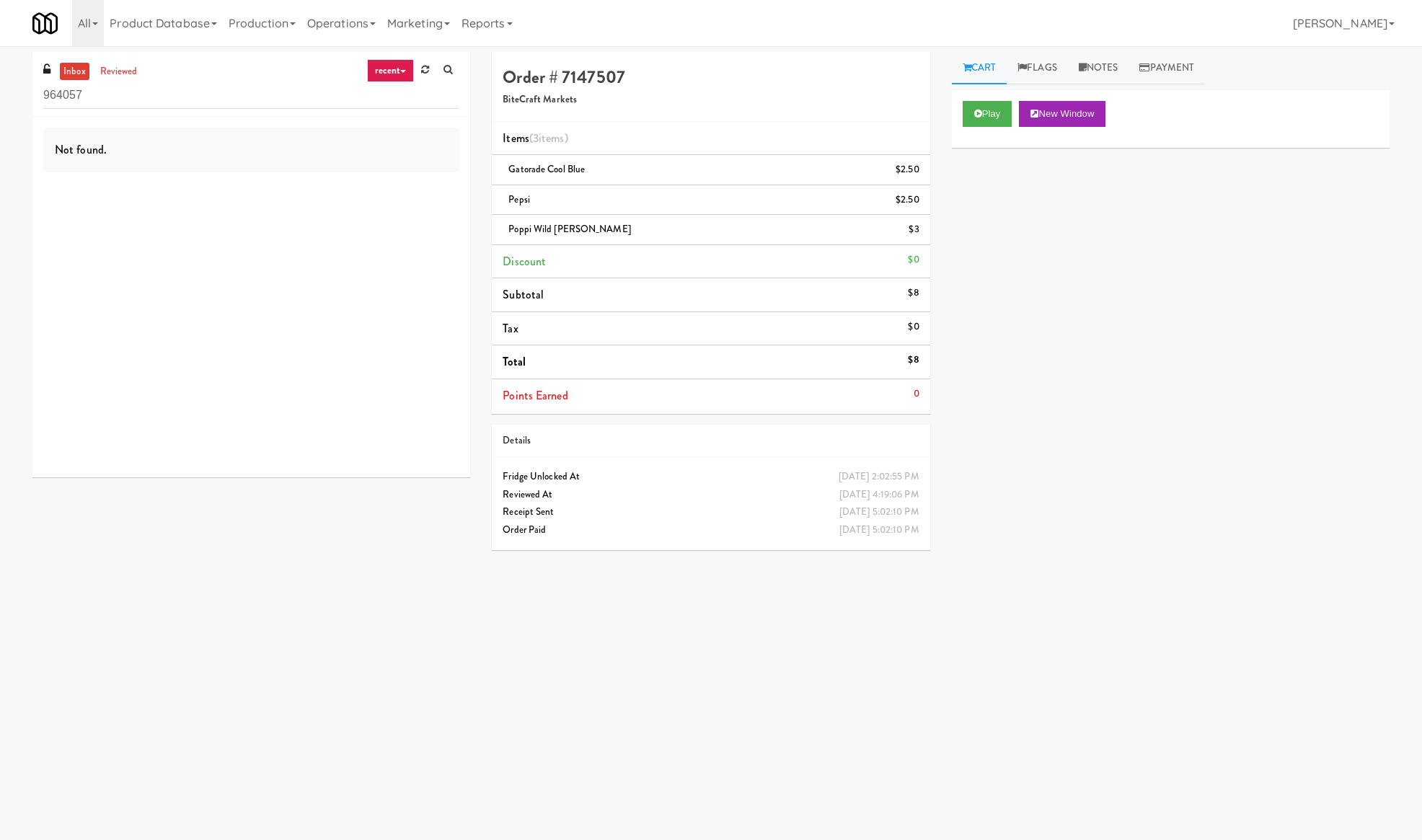
click at [892, 37] on div "All 325 Vending [URL][DOMAIN_NAME] 901 Smrt Mrkt [URL][DOMAIN_NAME] 9518002 [GE…" at bounding box center [711, 23] width 1356 height 46
